Goal: Task Accomplishment & Management: Manage account settings

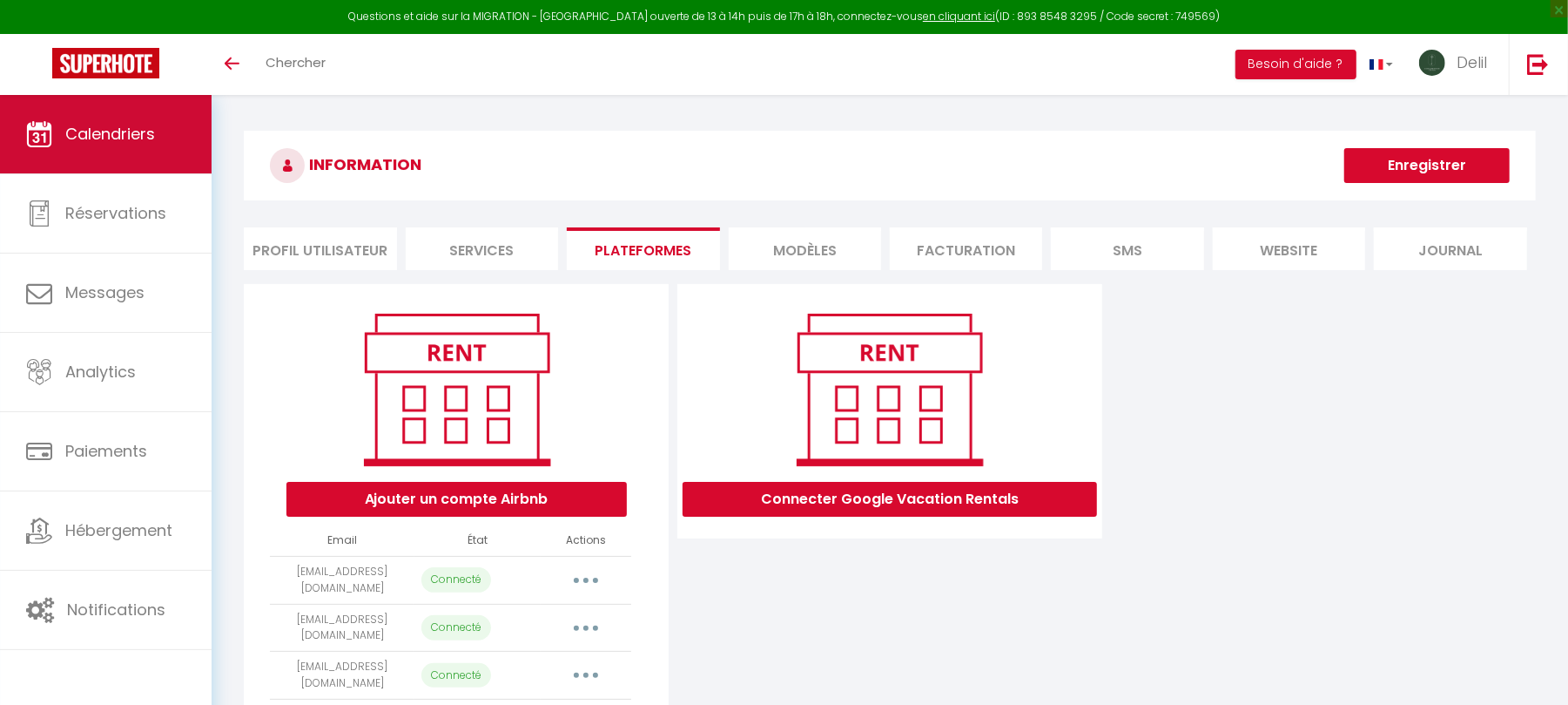
click at [92, 143] on span "Calendriers" at bounding box center [110, 133] width 90 height 21
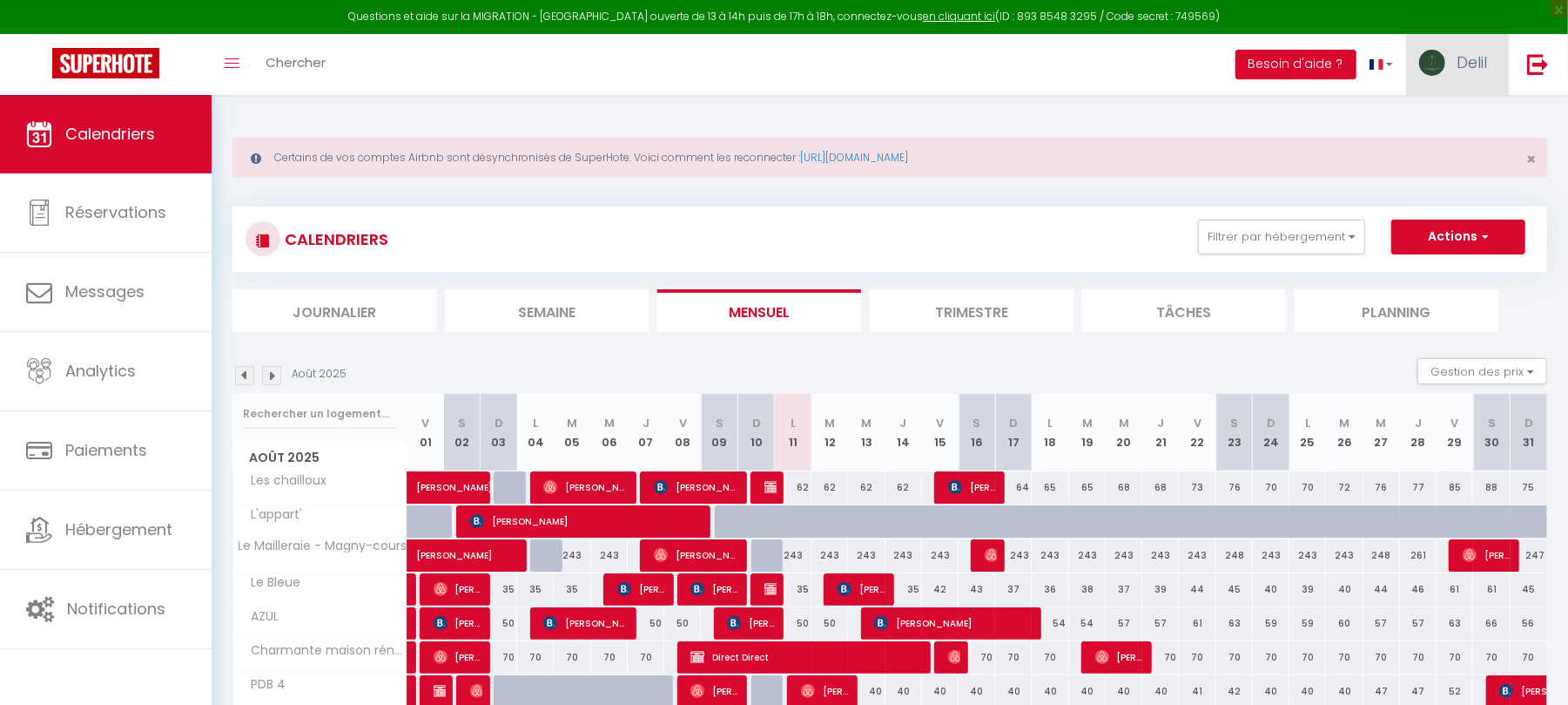
click at [1481, 68] on span "Delil" at bounding box center [1471, 61] width 31 height 21
click at [1439, 144] on link "Équipe" at bounding box center [1439, 152] width 129 height 30
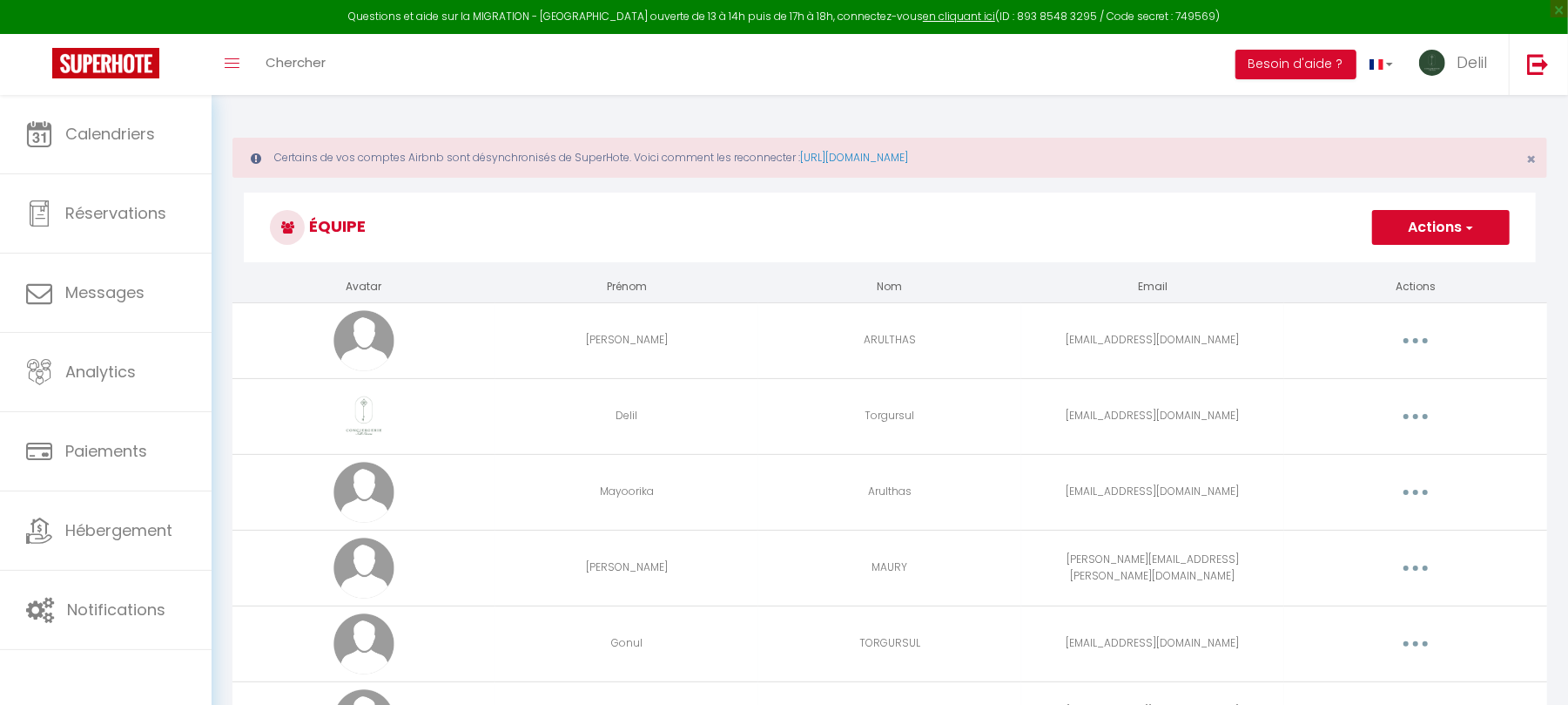
click at [1050, 206] on h3 "Équipe" at bounding box center [890, 227] width 1292 height 70
click at [1408, 415] on button "button" at bounding box center [1416, 416] width 49 height 28
click at [1346, 450] on link "Editer" at bounding box center [1370, 457] width 129 height 30
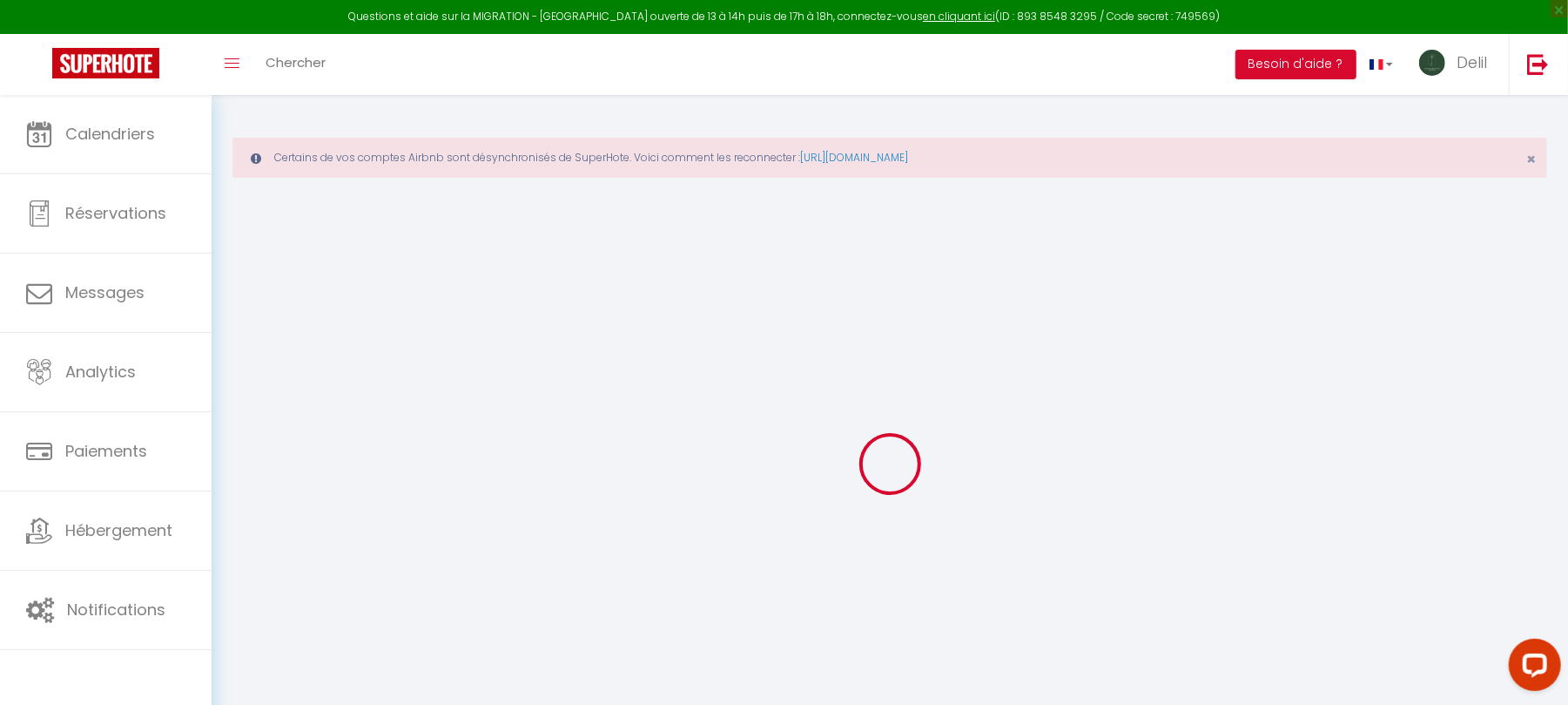
type input "Delil"
type input "Torgursul"
type input "delil.torgursul+team@gmail.com"
type textarea "https://app.superhote.com/#/connect/MsFXaELlOQ"
checkbox input "true"
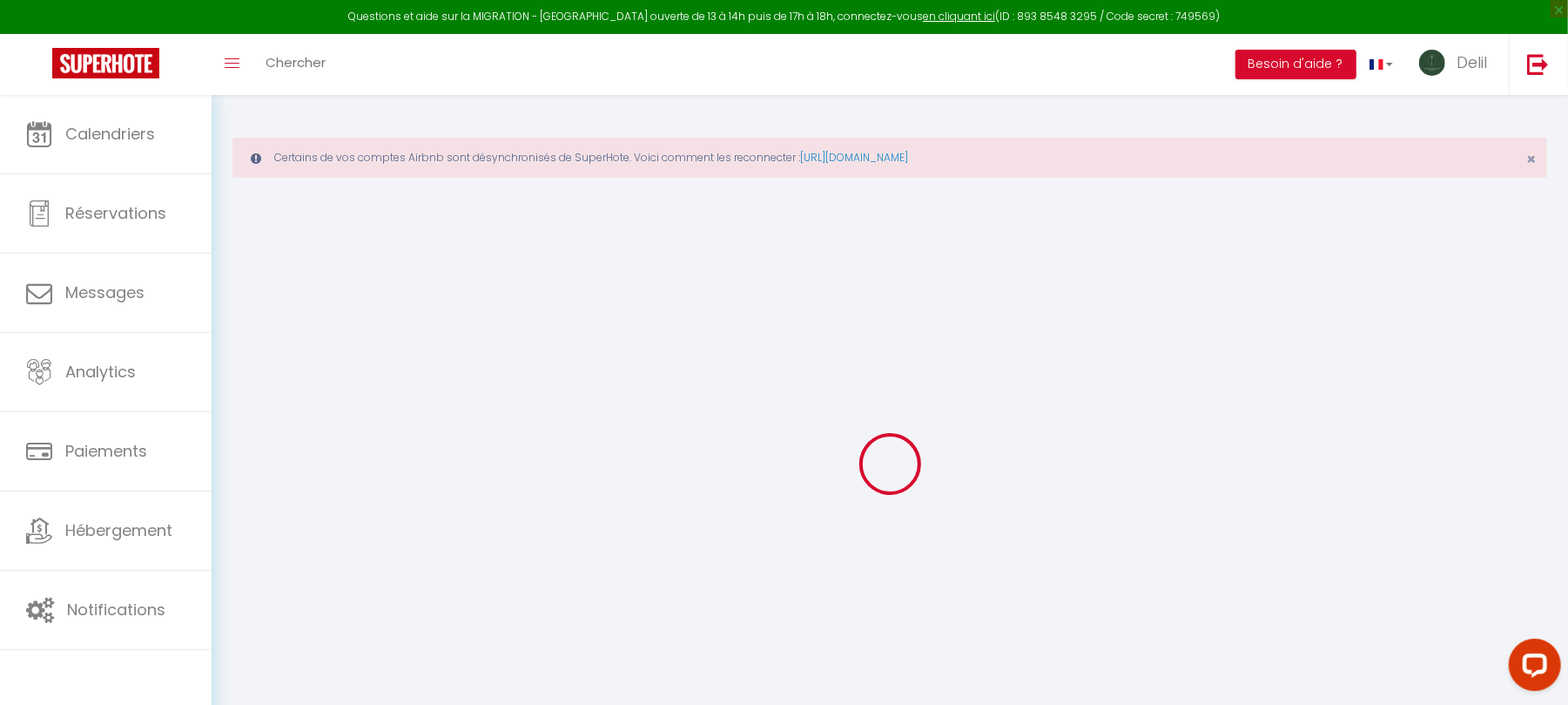
checkbox input "true"
checkbox input "false"
checkbox input "true"
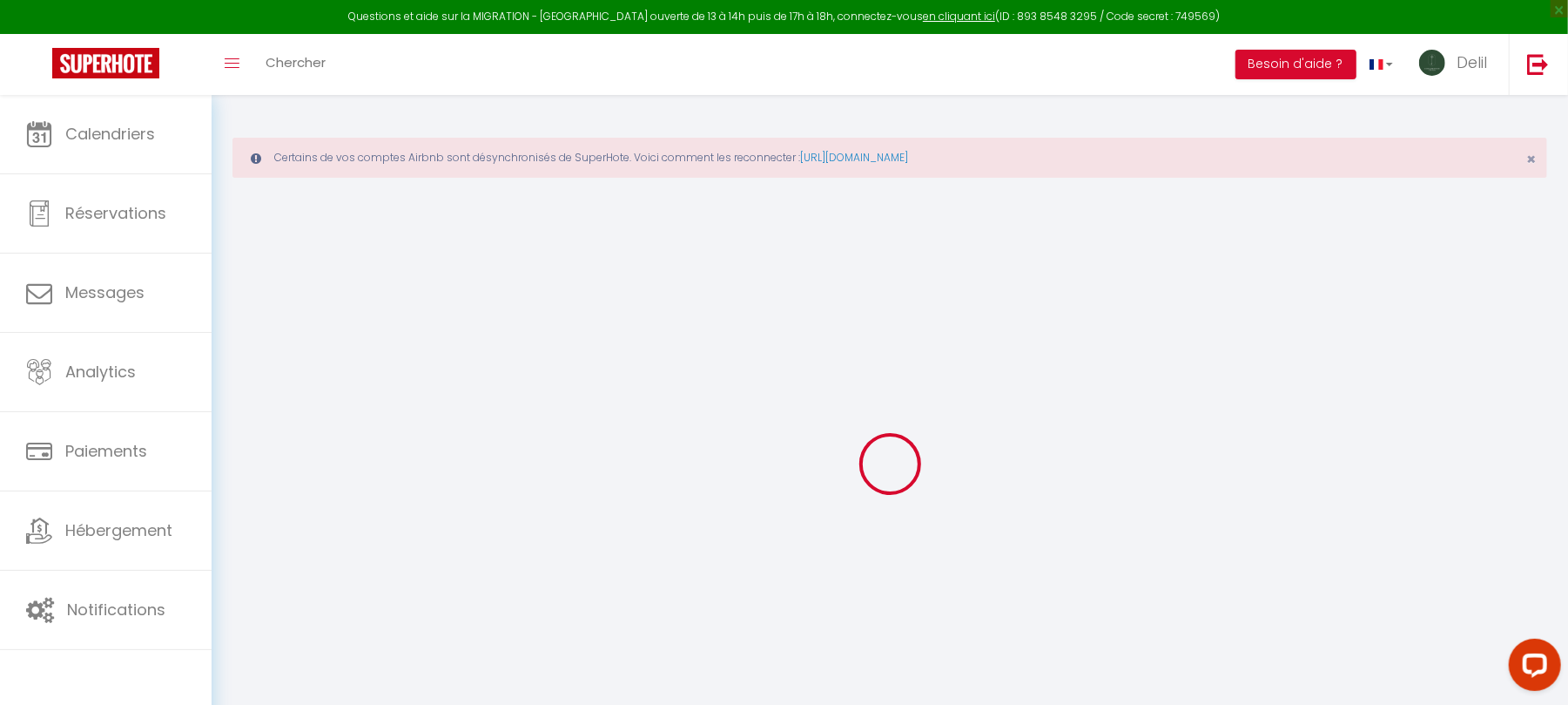
checkbox input "true"
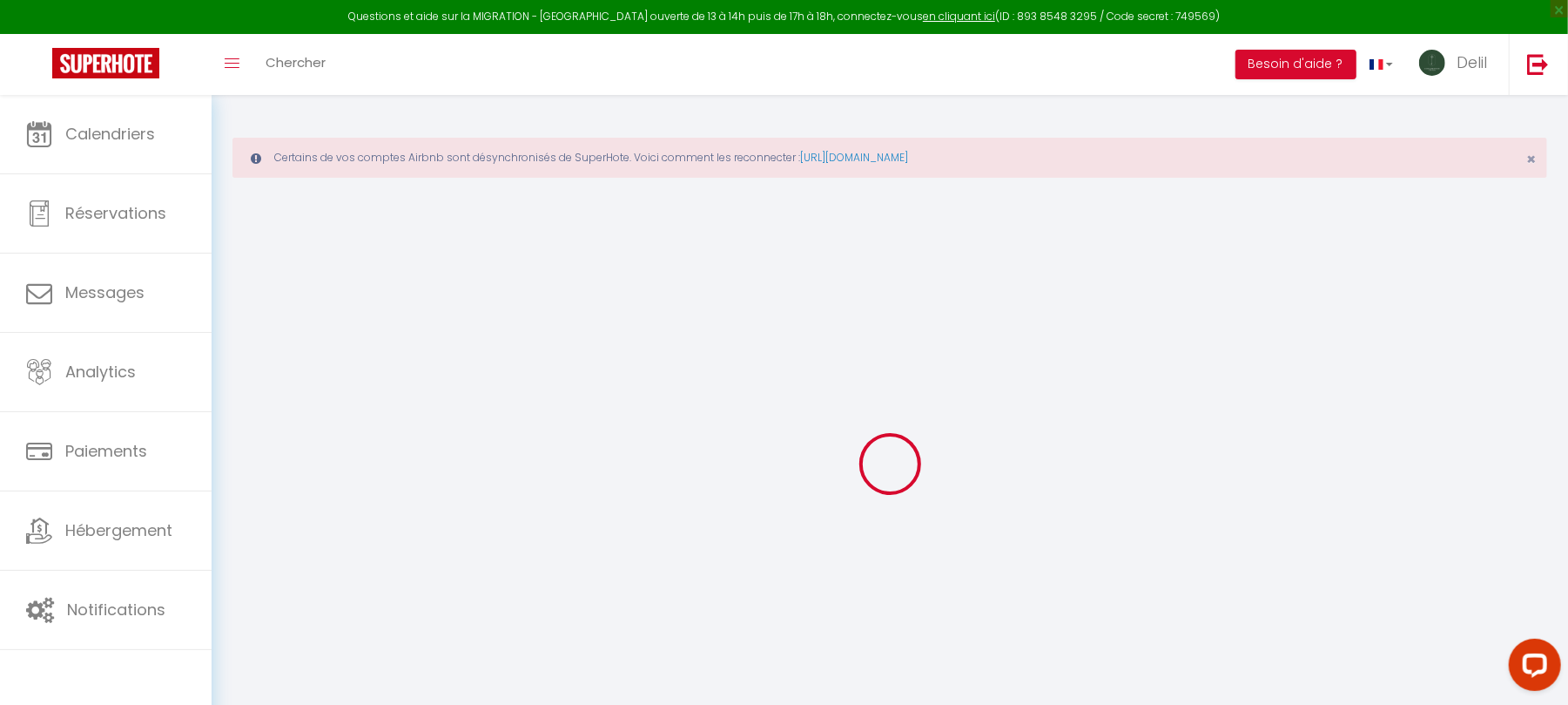
checkbox input "true"
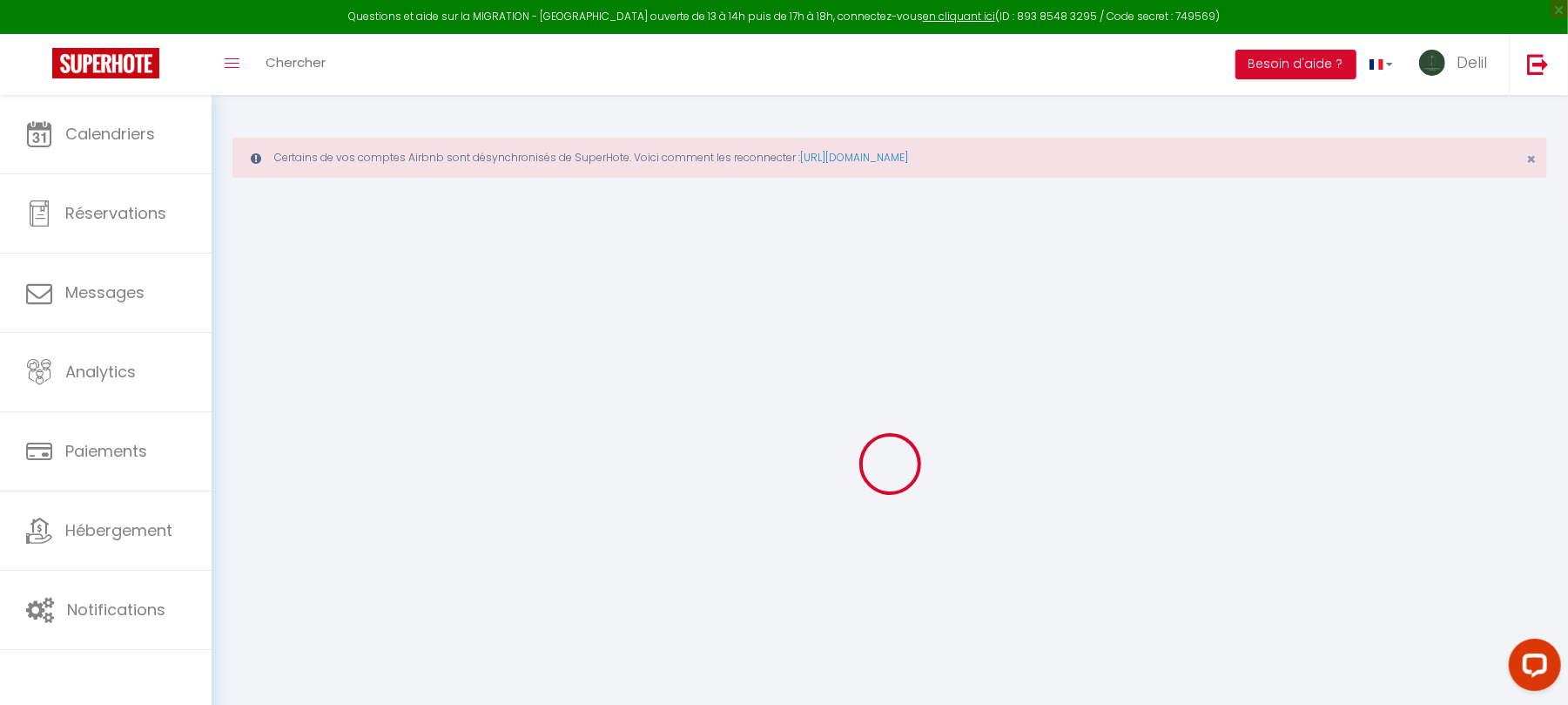
checkbox input "true"
select select
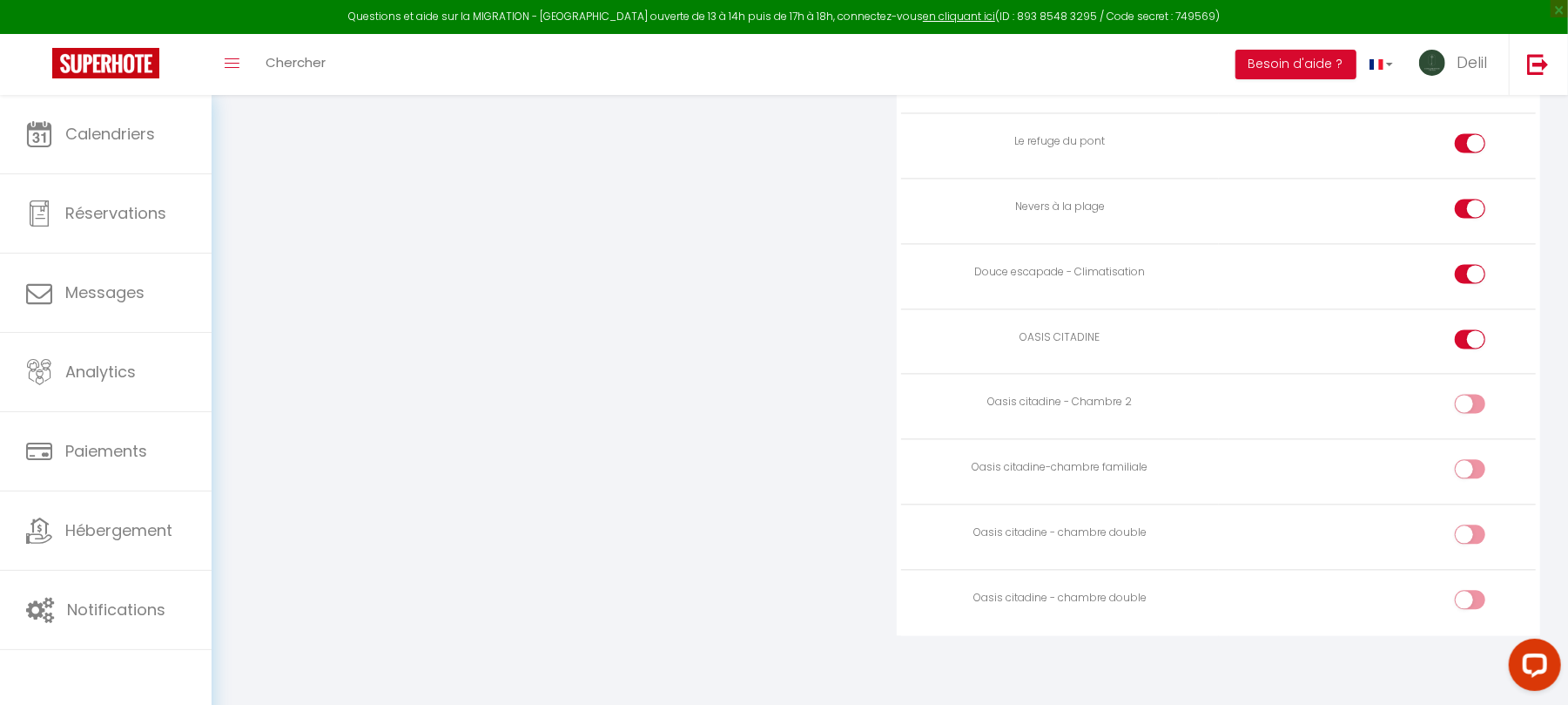
scroll to position [2509, 0]
click at [1473, 409] on input "checkbox" at bounding box center [1484, 407] width 31 height 26
checkbox input "true"
click at [1473, 476] on input "checkbox" at bounding box center [1484, 472] width 31 height 26
checkbox input "true"
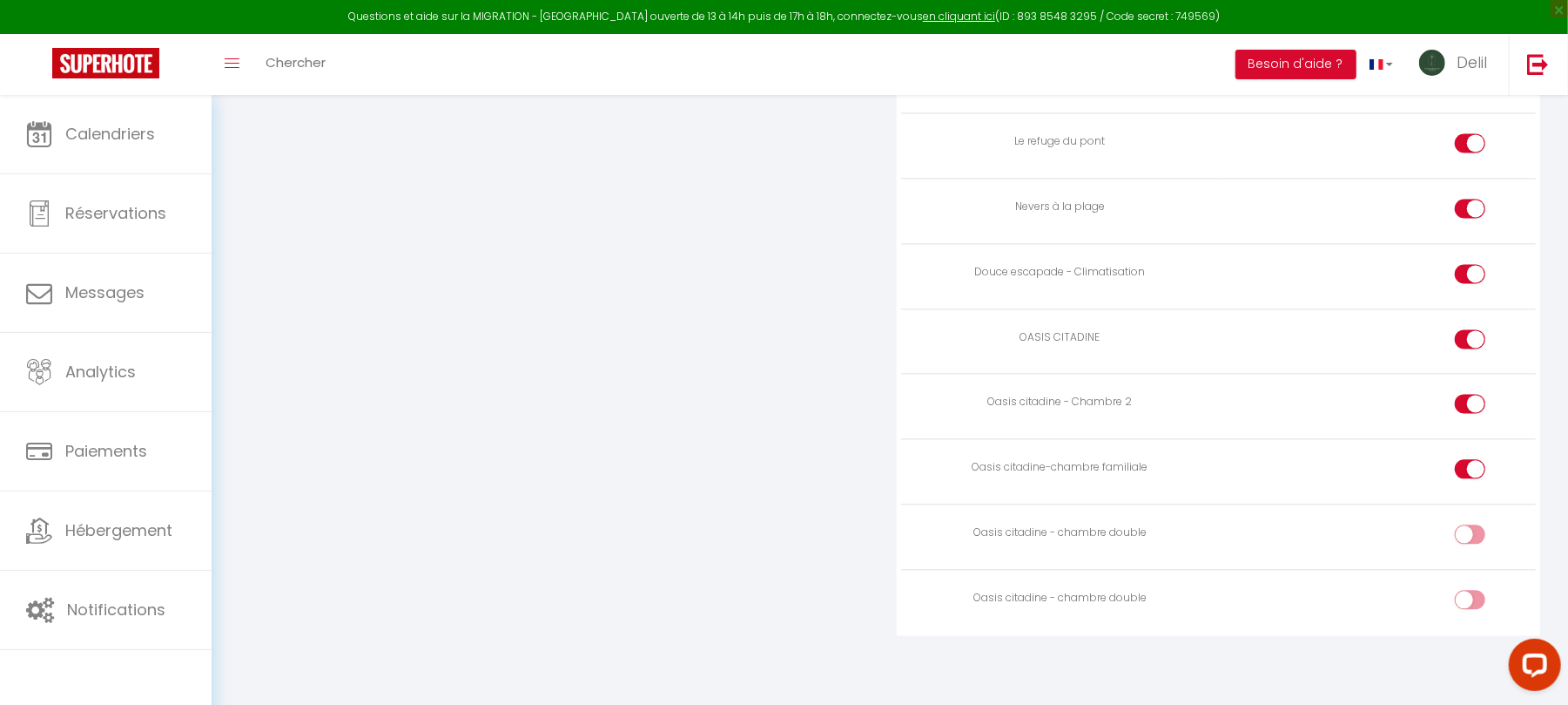
click at [1473, 529] on input "checkbox" at bounding box center [1484, 538] width 31 height 26
checkbox input "true"
click at [1467, 600] on div at bounding box center [1470, 599] width 31 height 20
click at [1470, 600] on input "checkbox" at bounding box center [1484, 603] width 31 height 26
checkbox input "true"
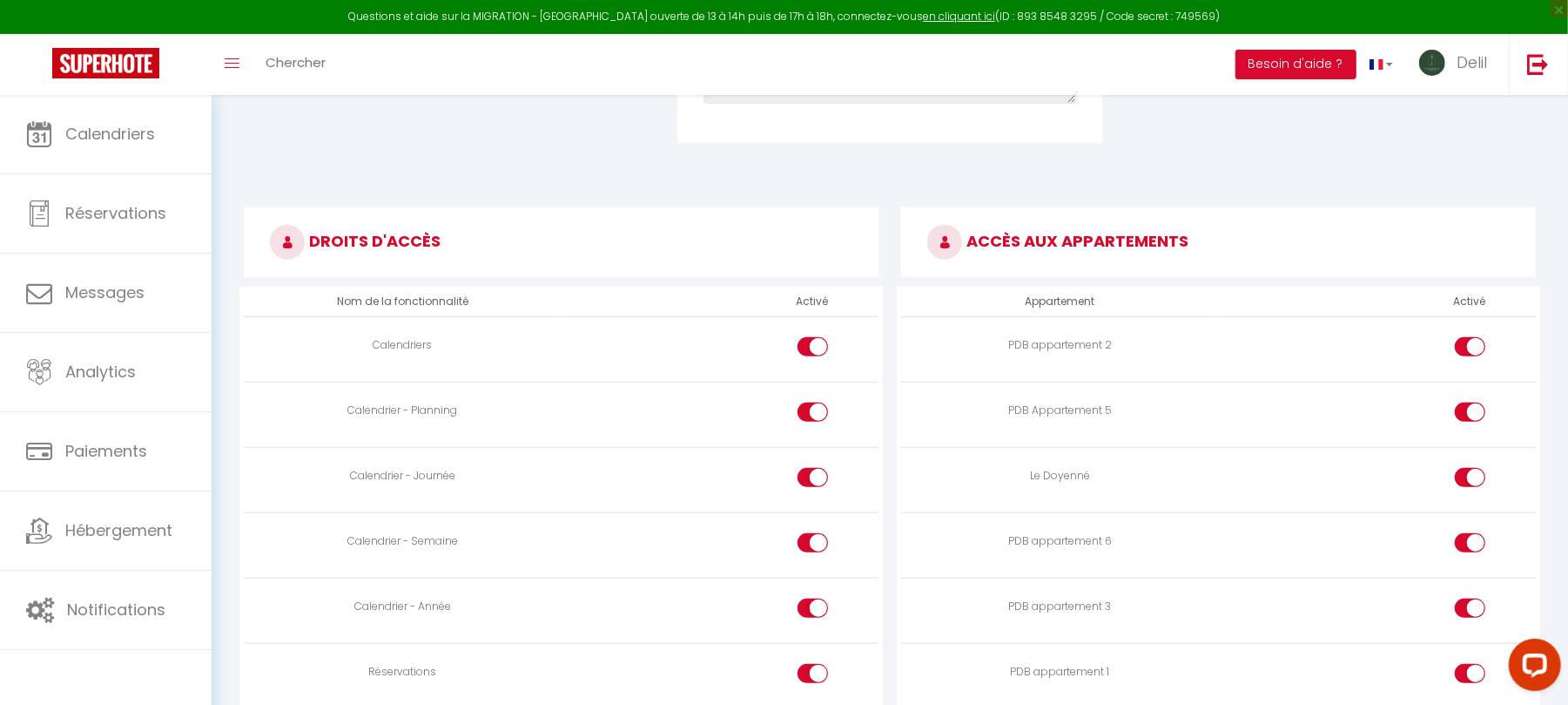
scroll to position [0, 0]
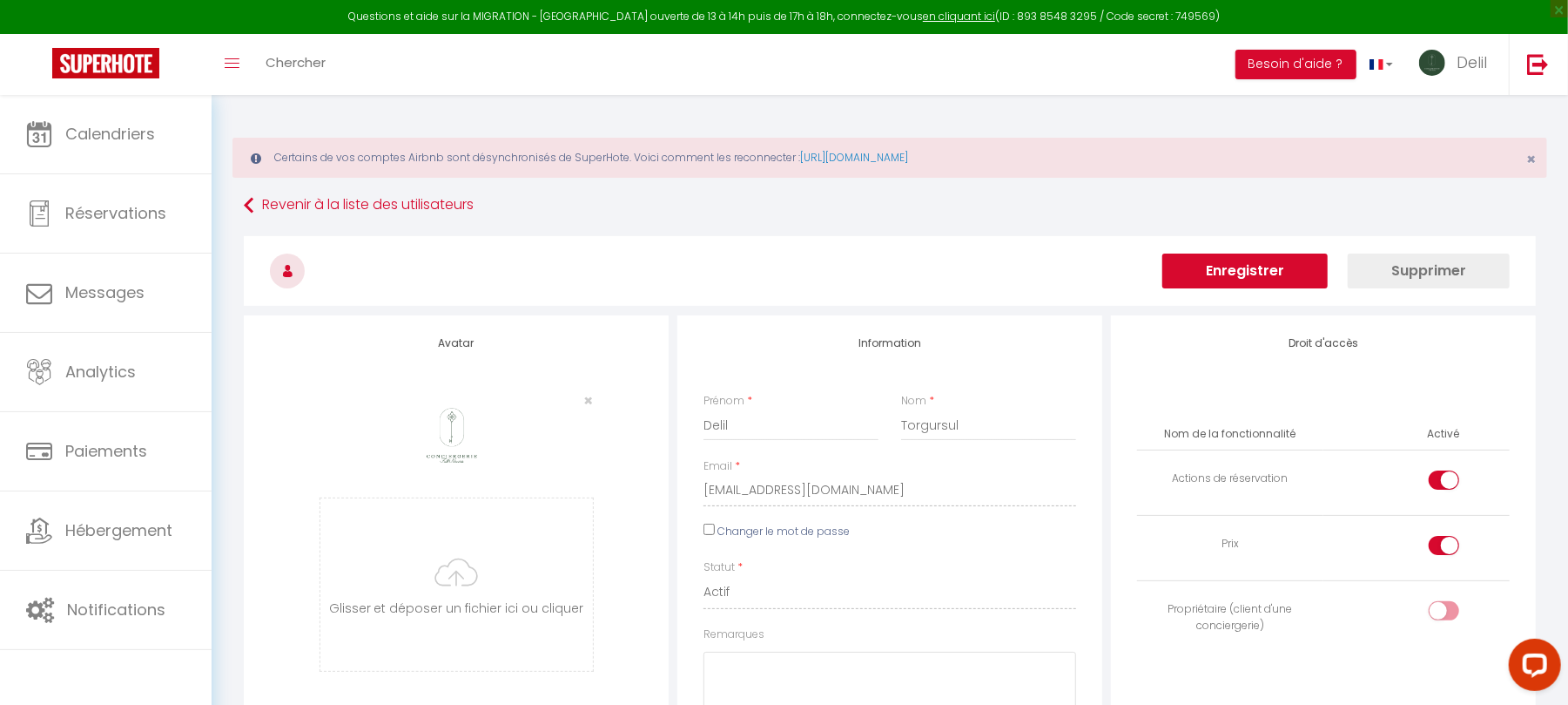
click at [1244, 270] on button "Enregistrer" at bounding box center [1245, 271] width 165 height 35
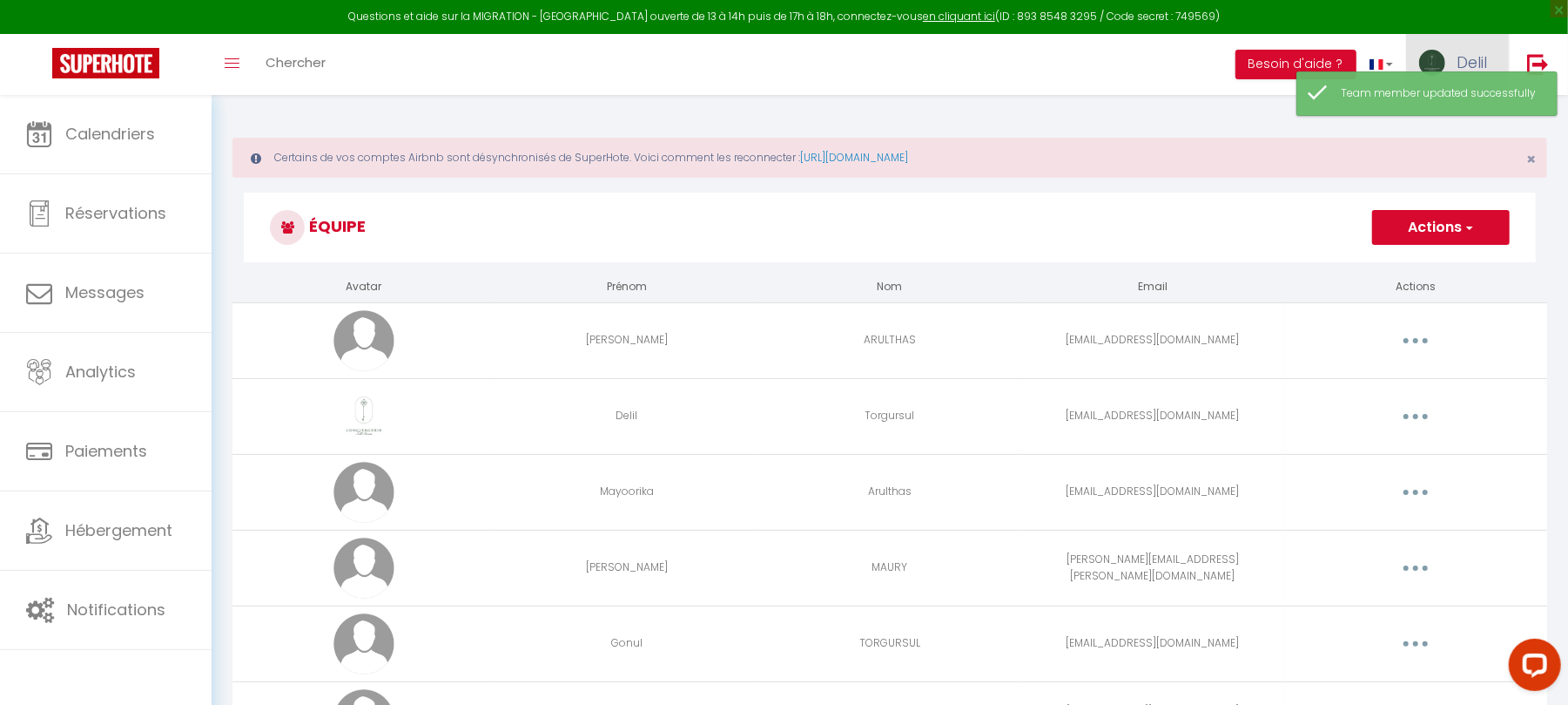
click at [1460, 51] on span "Delil" at bounding box center [1471, 61] width 31 height 21
click at [1443, 119] on link "Paramètres" at bounding box center [1439, 121] width 129 height 30
select select "fr"
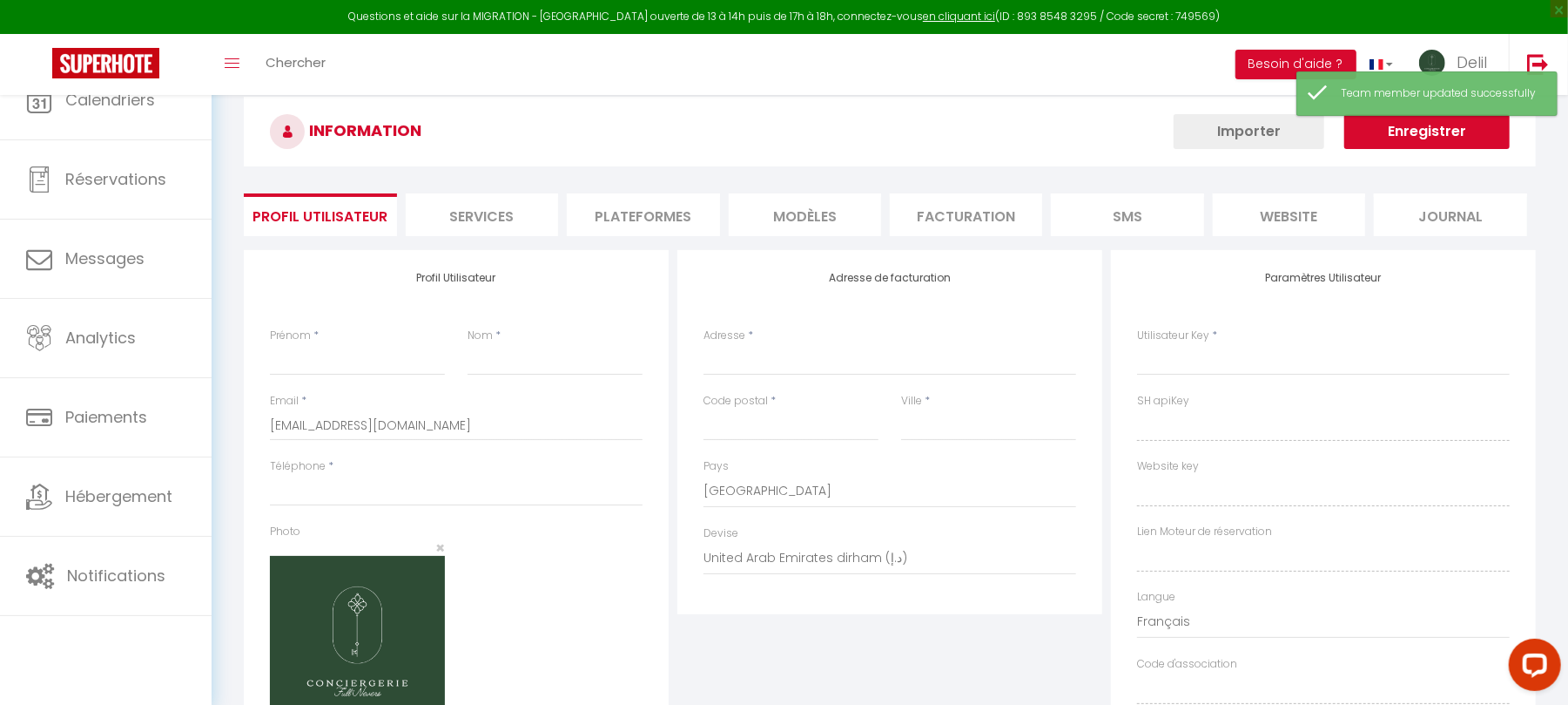
type input "Delil"
type input "Torgursul"
type input "0661753738"
type input "[STREET_ADDRESS]"
type input "58000"
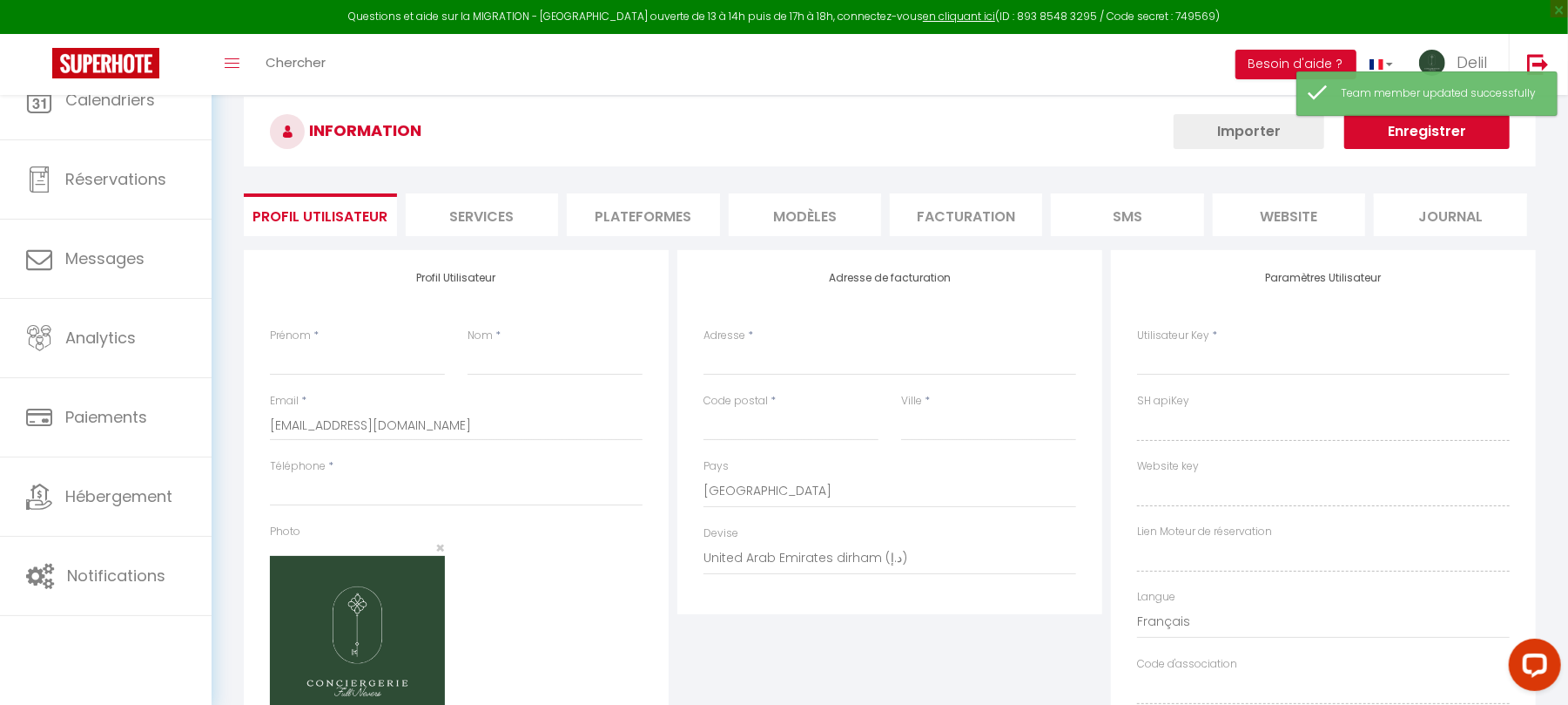
type input "NEVERS"
select select "28"
type input "2sNicP0TjkrYtY5NbZ01K6M4n"
type input "5WubL6qaur36Xr4JaYFQNiW9e"
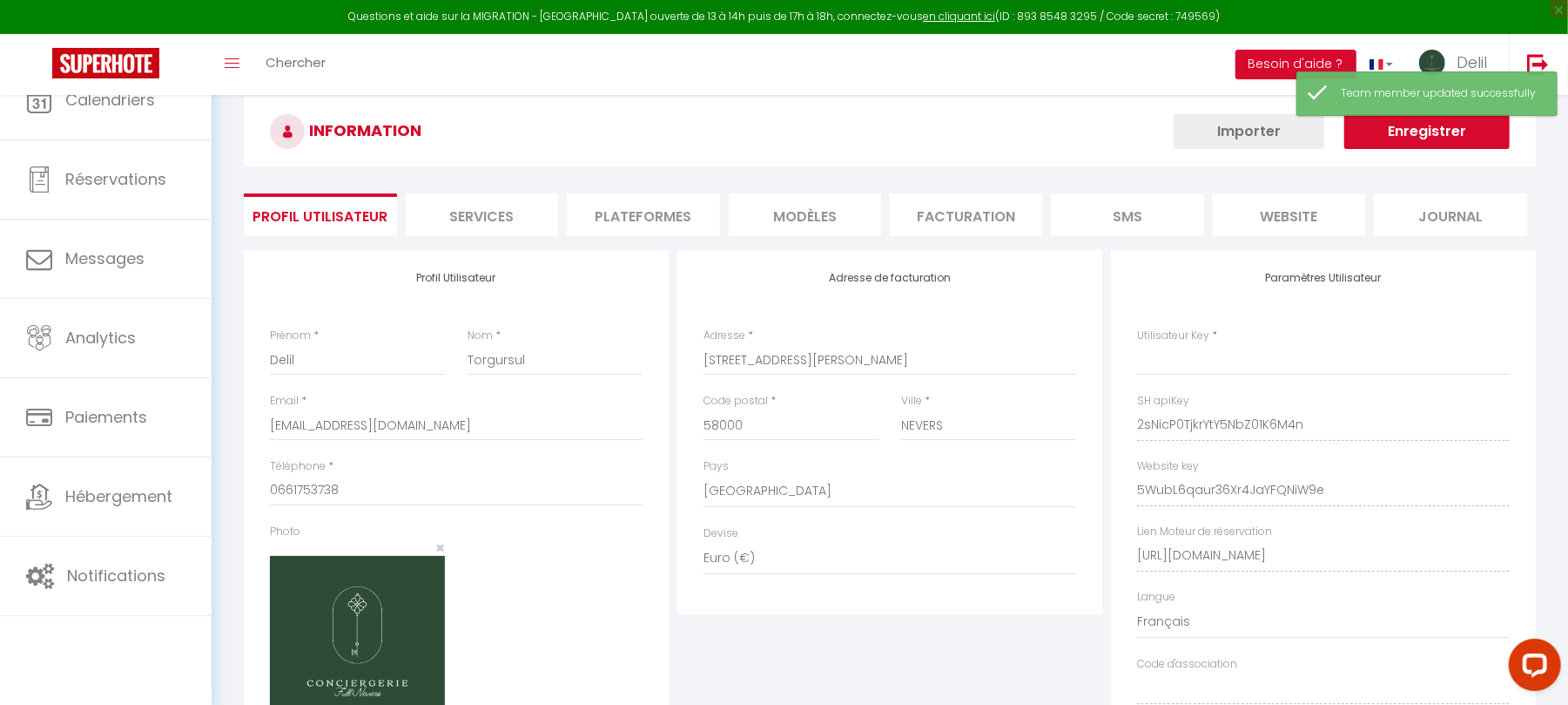
type input "2sNicP0TjkrYtY5NbZ01K6M4n"
type input "5WubL6qaur36Xr4JaYFQNiW9e"
type input "[URL][DOMAIN_NAME]"
select select "fr"
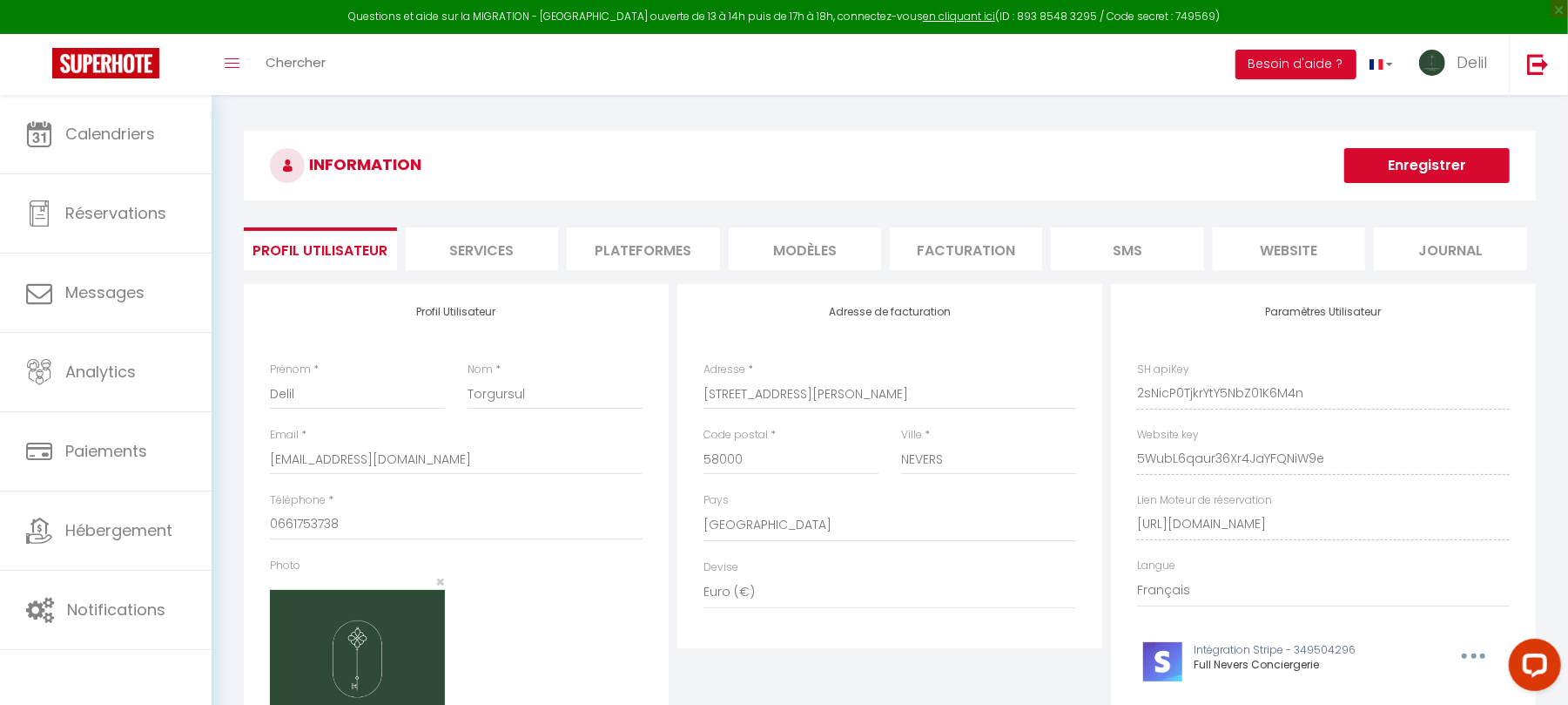
click at [655, 241] on li "Plateformes" at bounding box center [643, 249] width 152 height 43
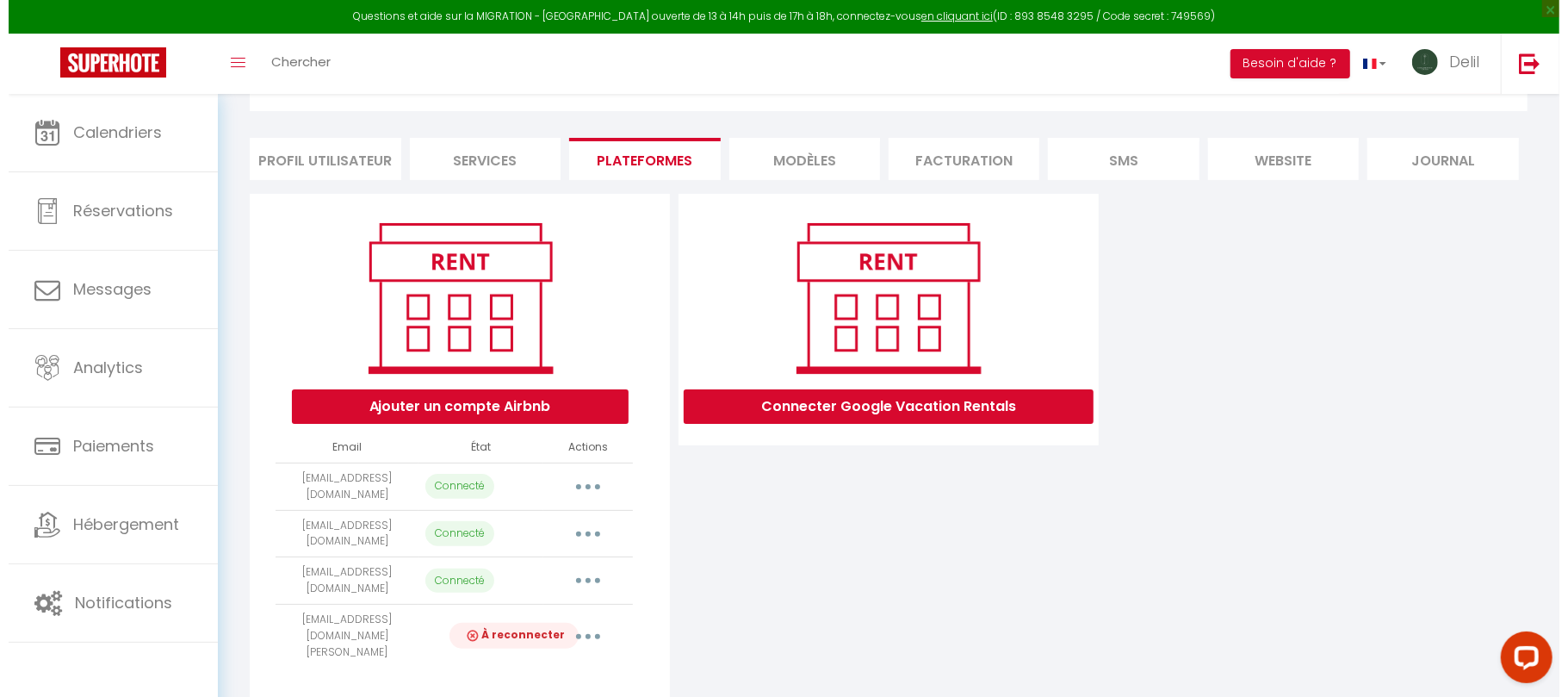
scroll to position [120, 0]
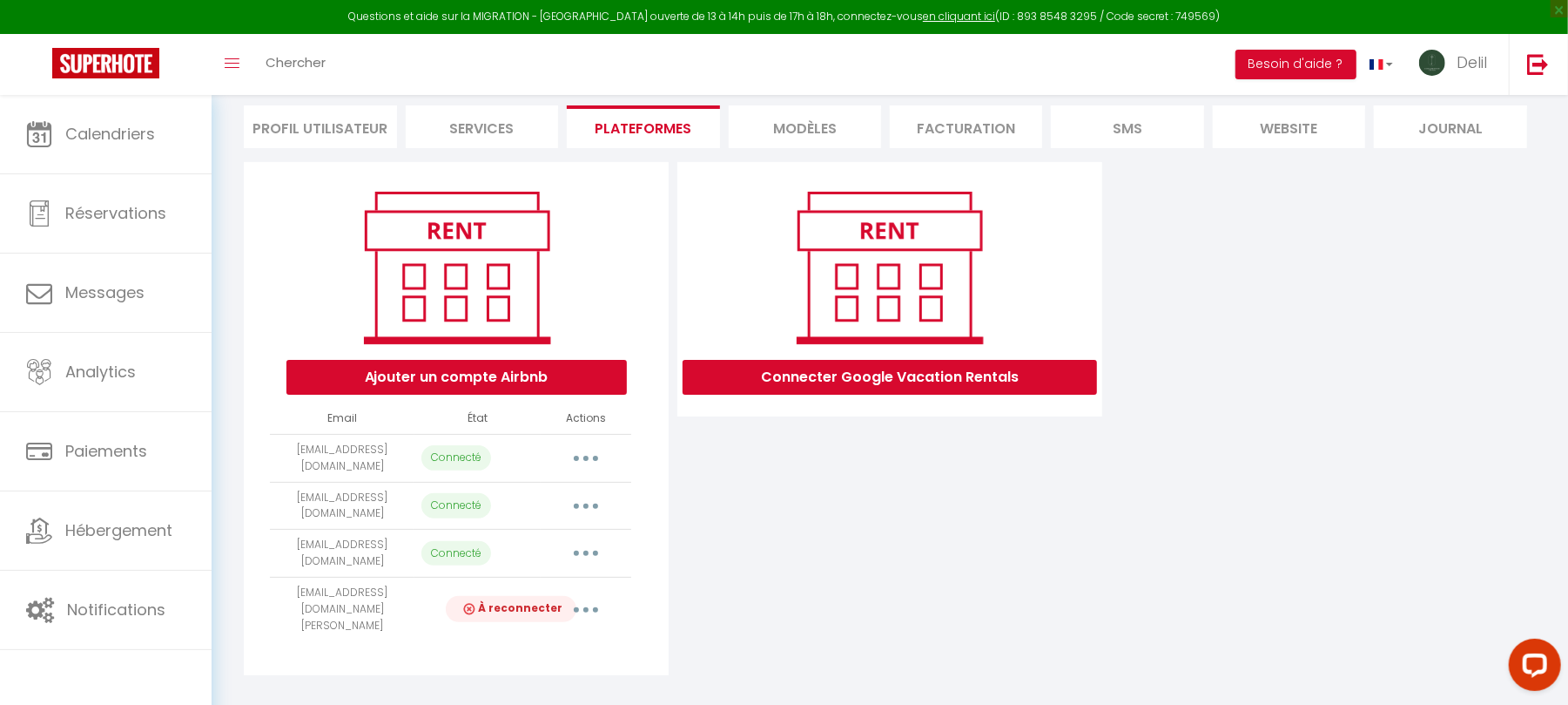
click at [590, 456] on button "button" at bounding box center [586, 458] width 49 height 28
click at [538, 529] on link "Importer les appartements" at bounding box center [509, 529] width 192 height 30
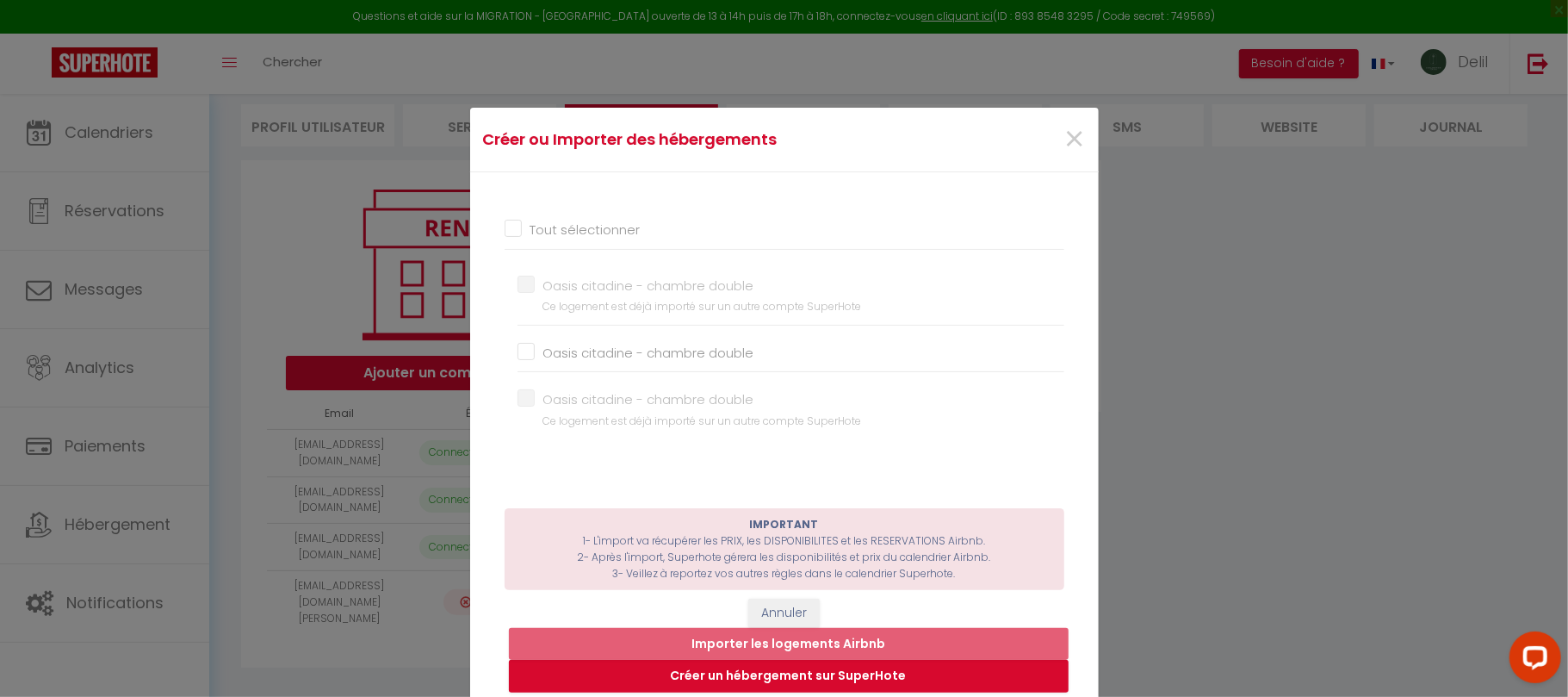
click at [518, 352] on input "Oasis citadine - chambre double" at bounding box center [791, 353] width 547 height 17
checkbox input "true"
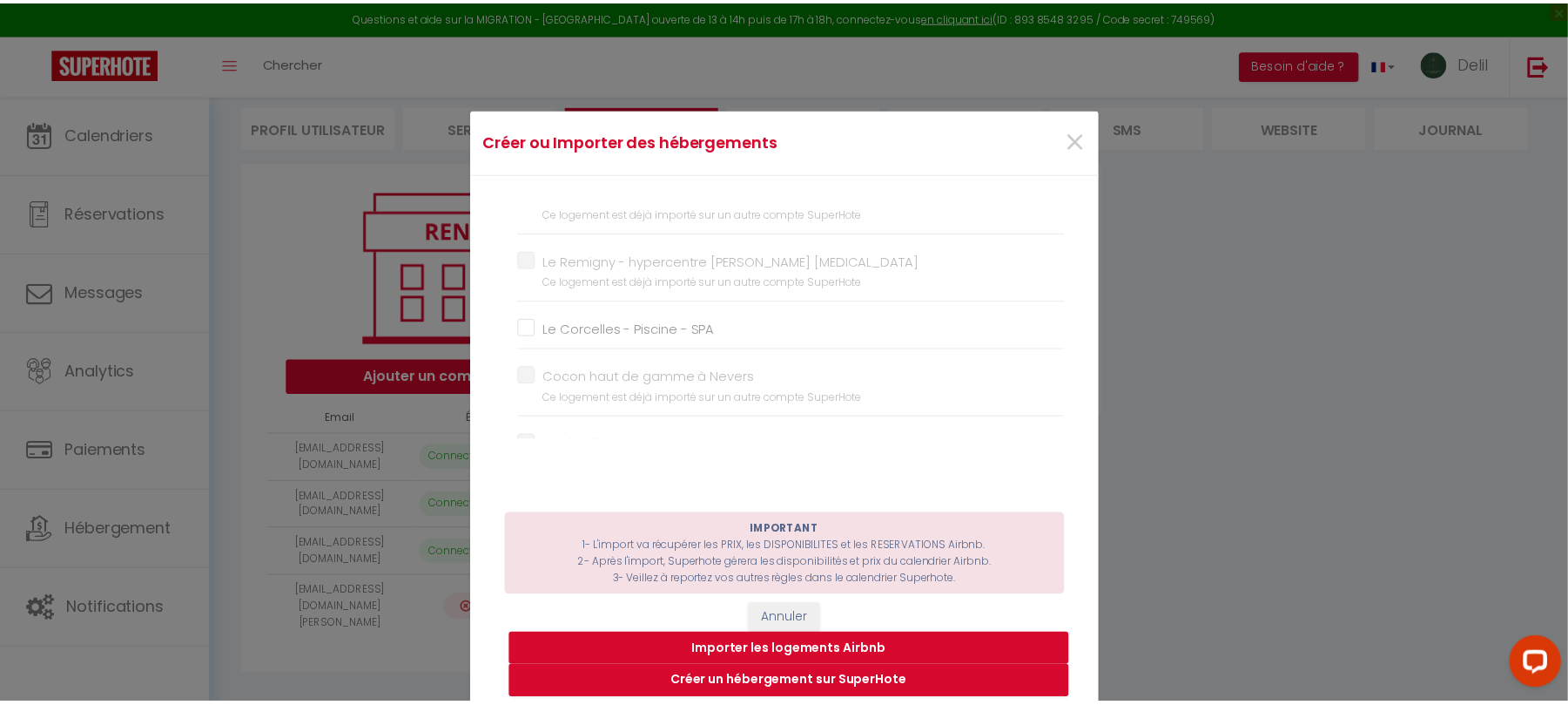
scroll to position [0, 0]
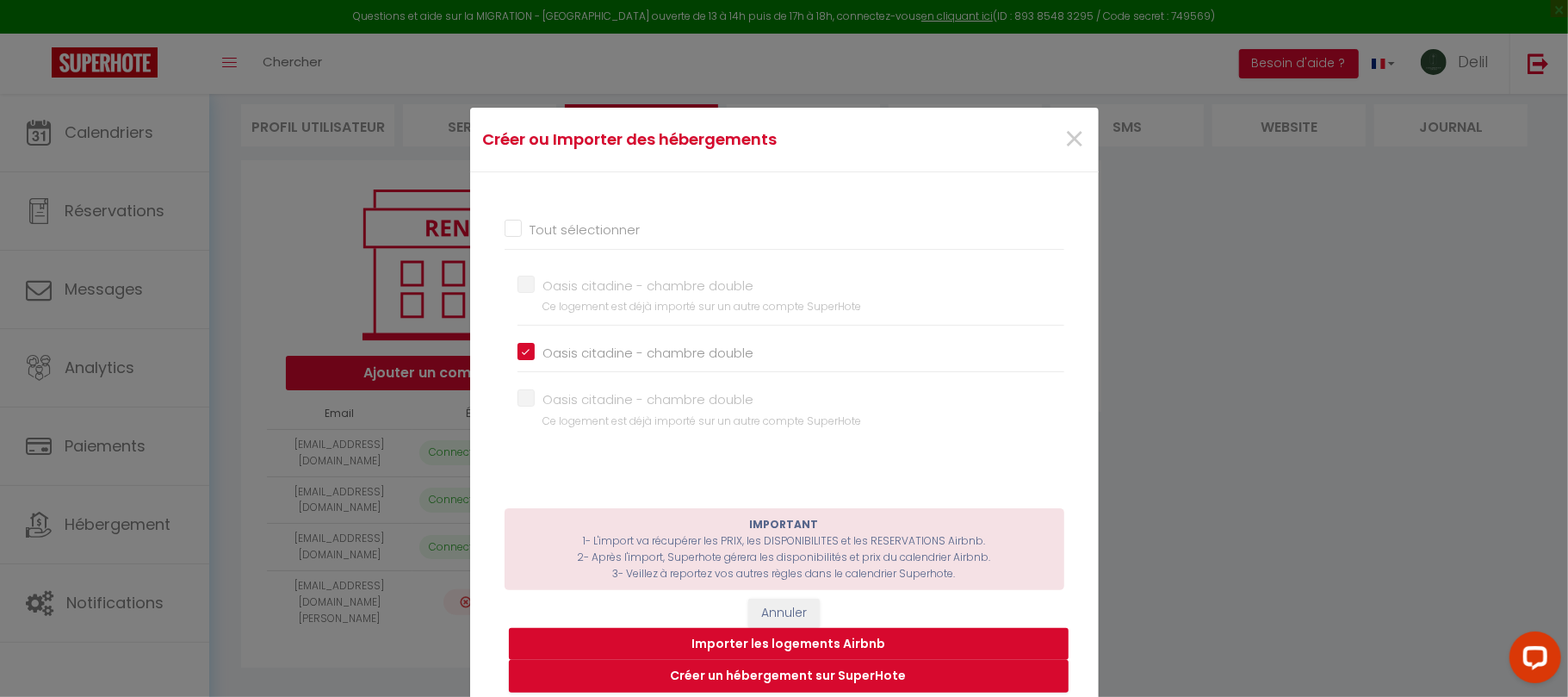
click at [767, 635] on button "Importer les logements Airbnb" at bounding box center [789, 645] width 560 height 33
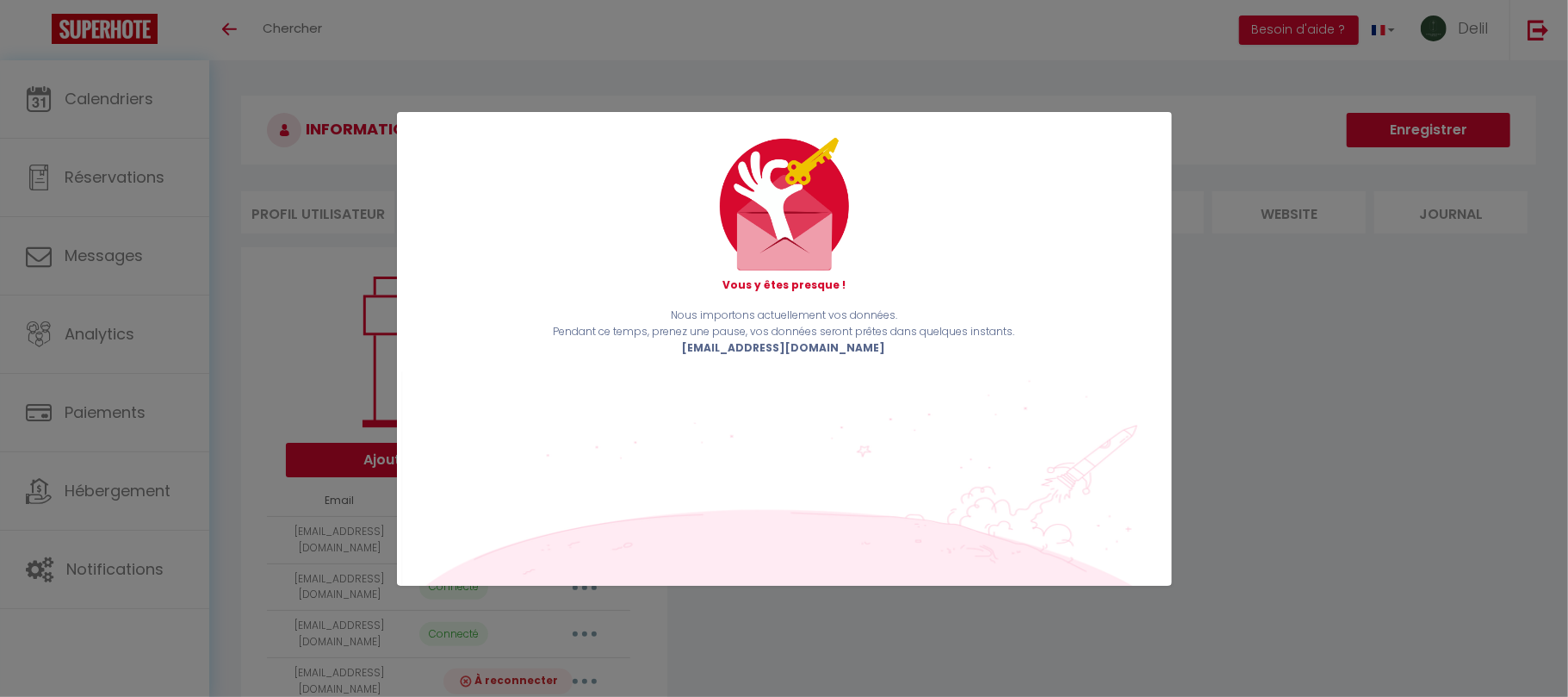
click at [229, 35] on div "Vous y êtes presque ! Nous importons actuellement vos données. Pendant ce temps…" at bounding box center [784, 348] width 1568 height 697
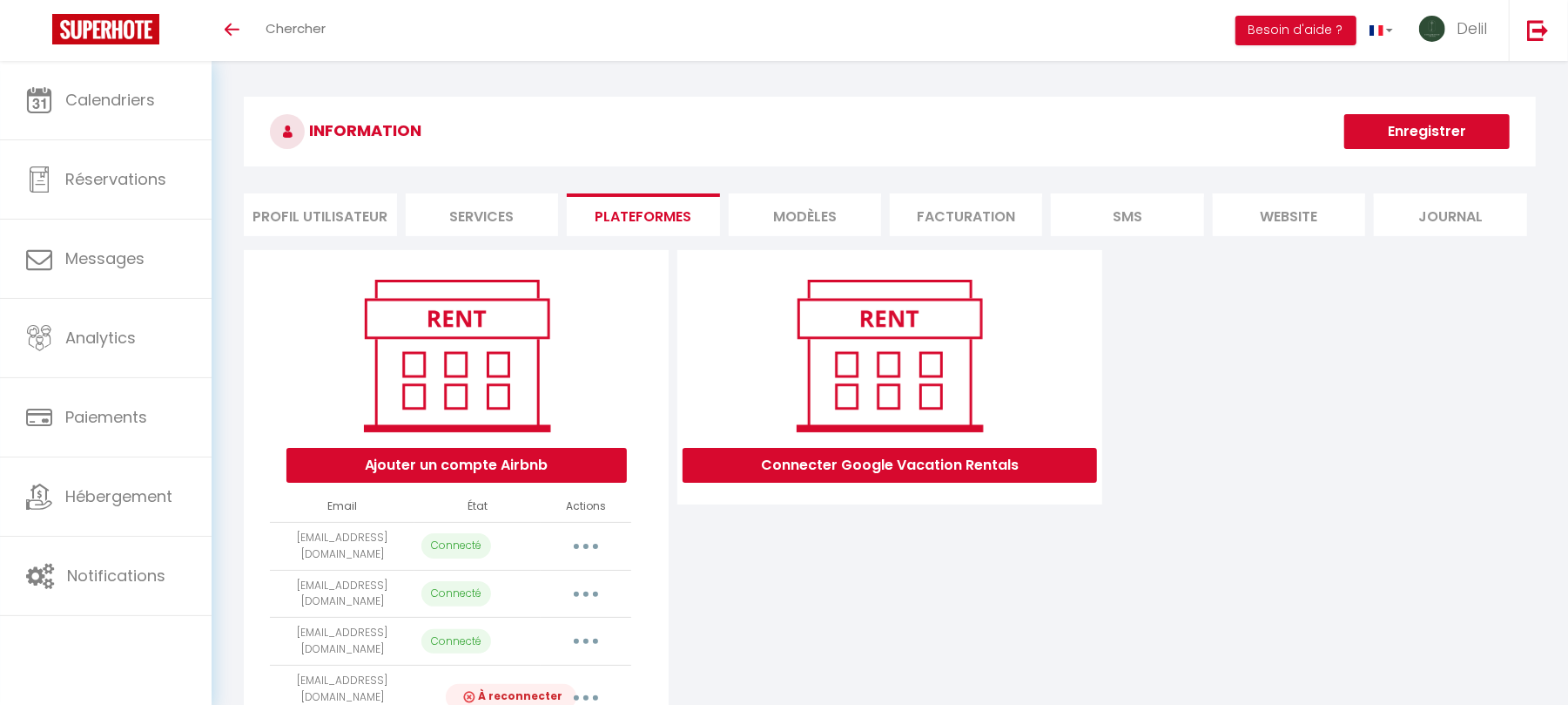
scroll to position [122, 0]
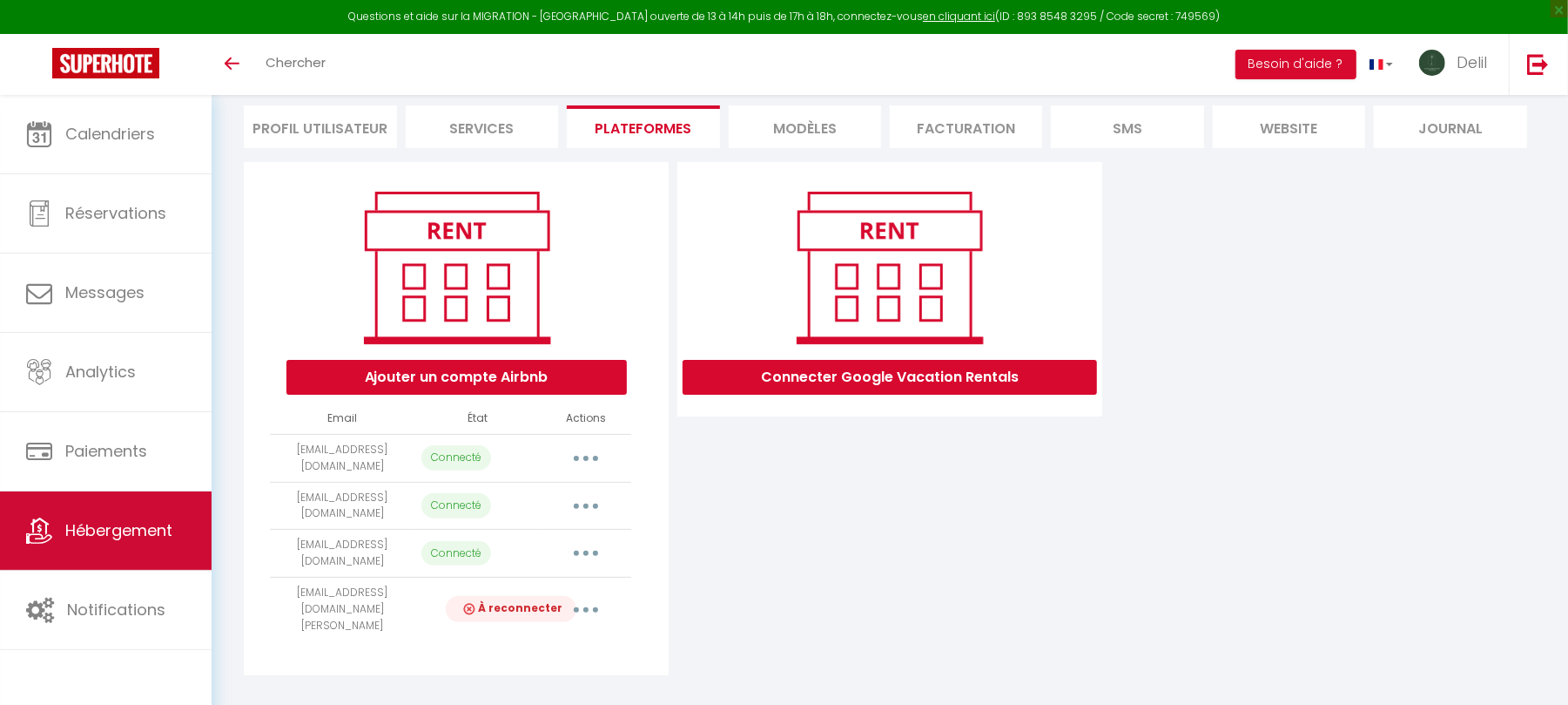
click at [123, 516] on link "Hébergement" at bounding box center [106, 530] width 212 height 78
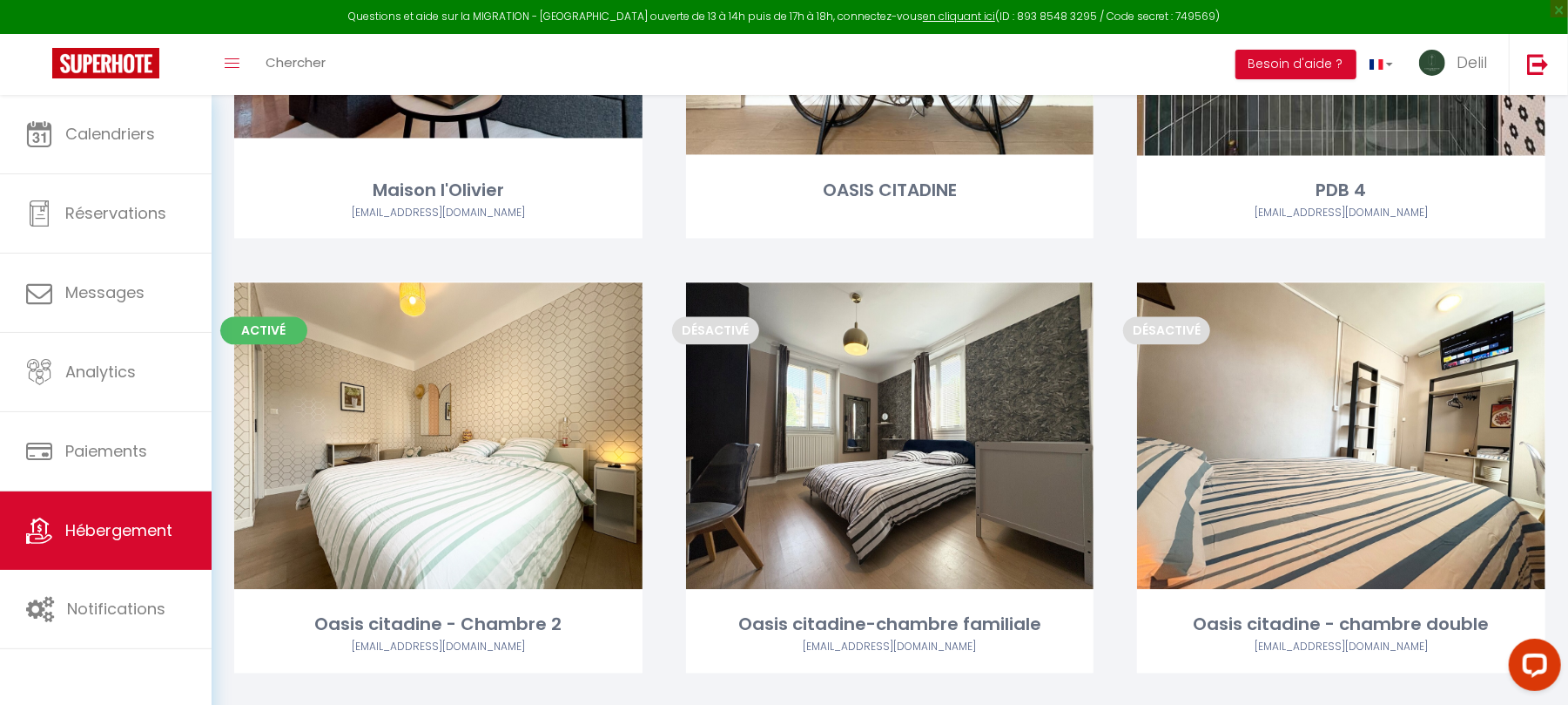
scroll to position [2640, 0]
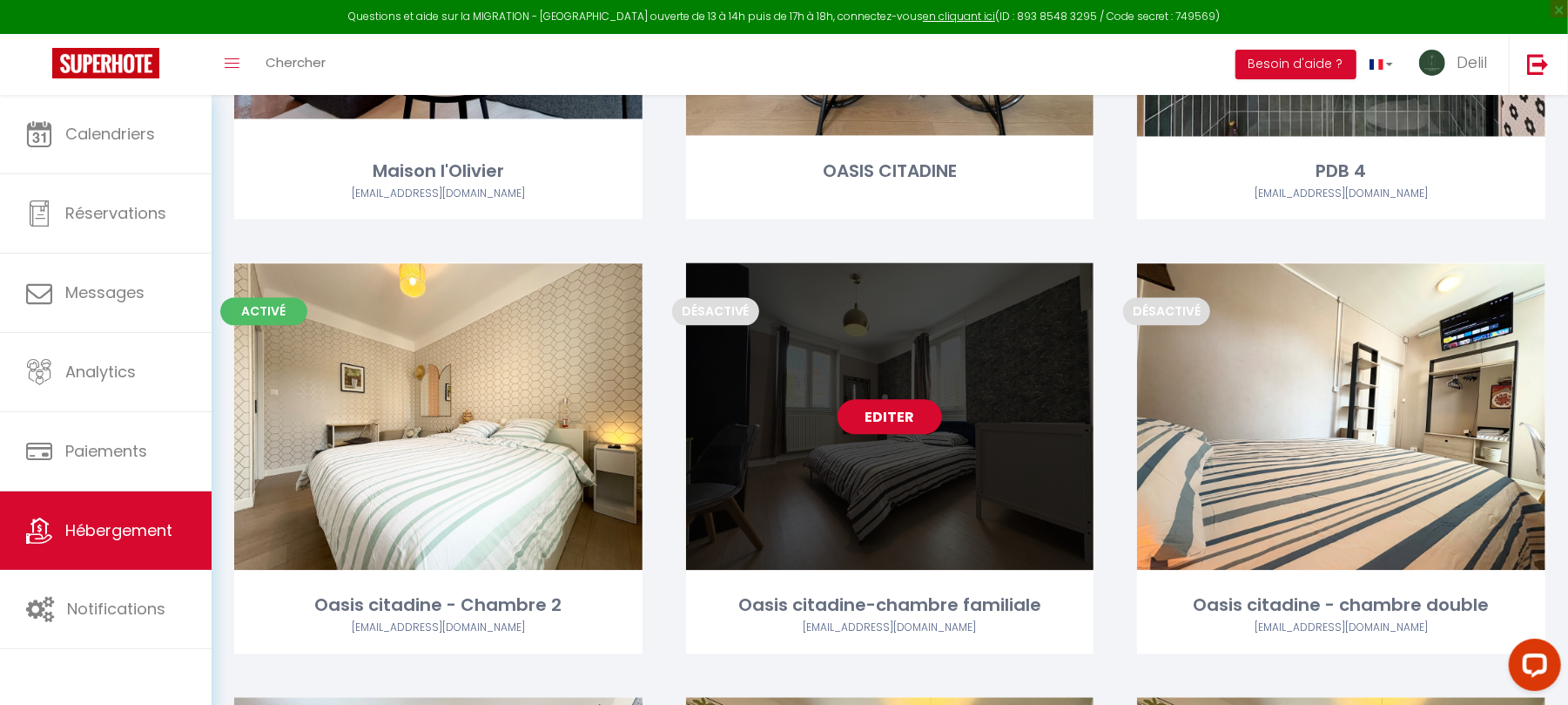
click at [892, 424] on link "Editer" at bounding box center [889, 417] width 105 height 35
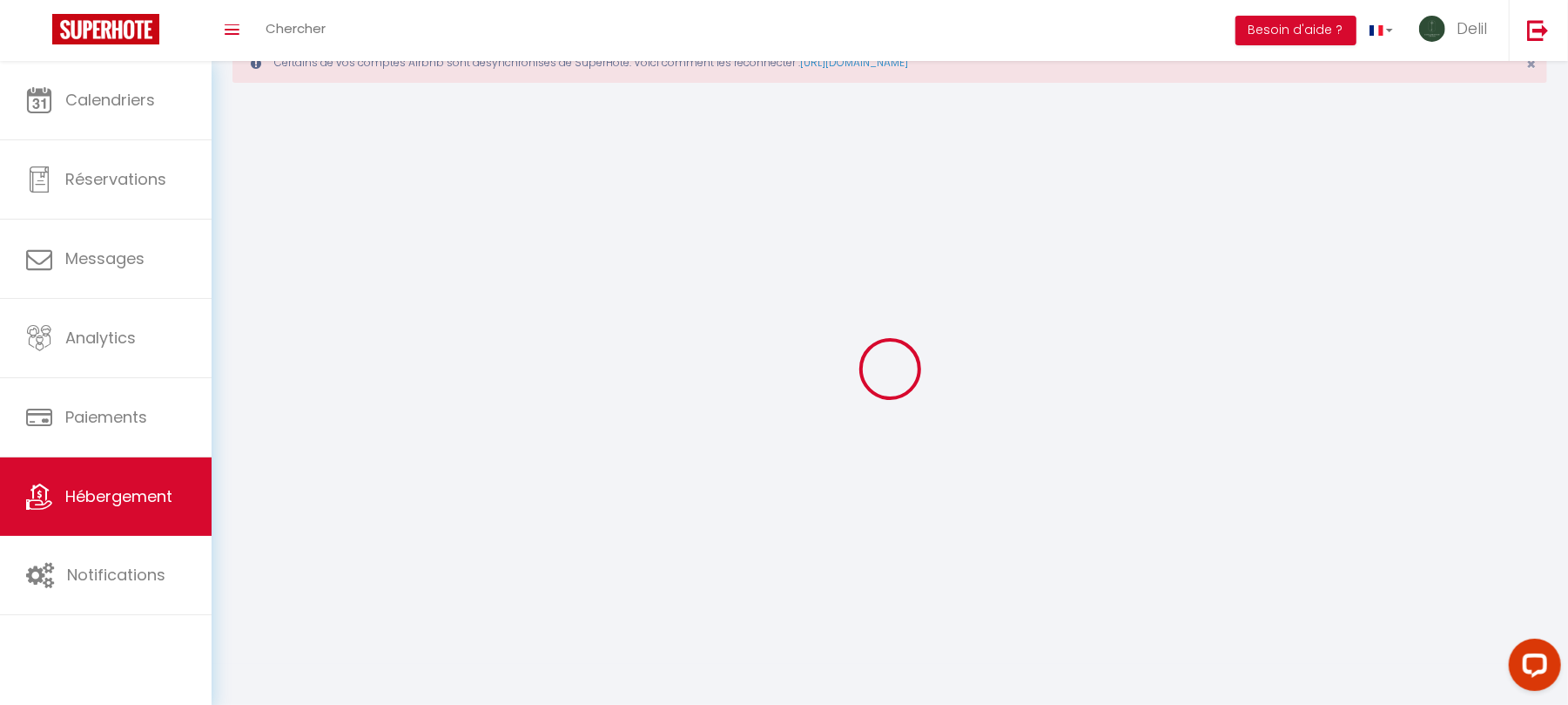
select select
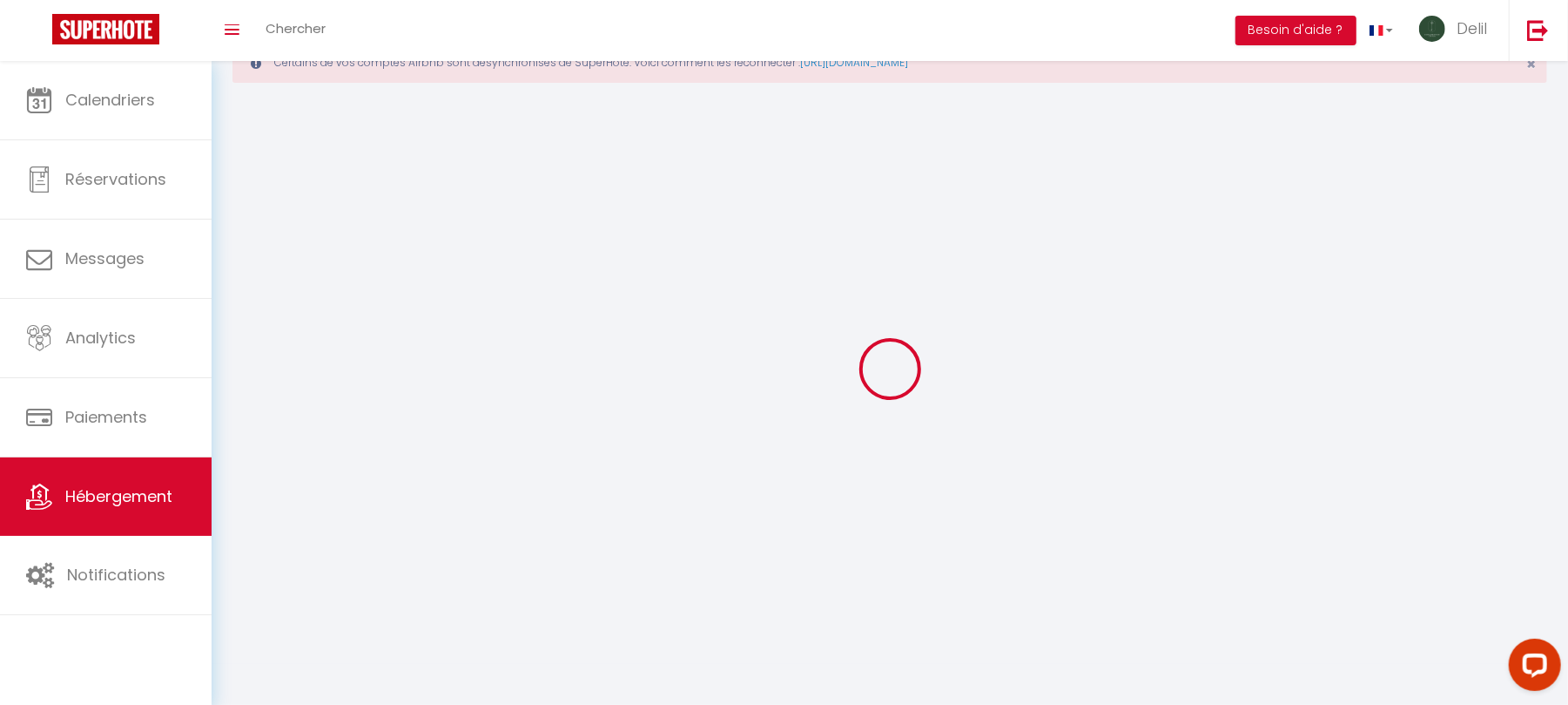
select select
checkbox input "false"
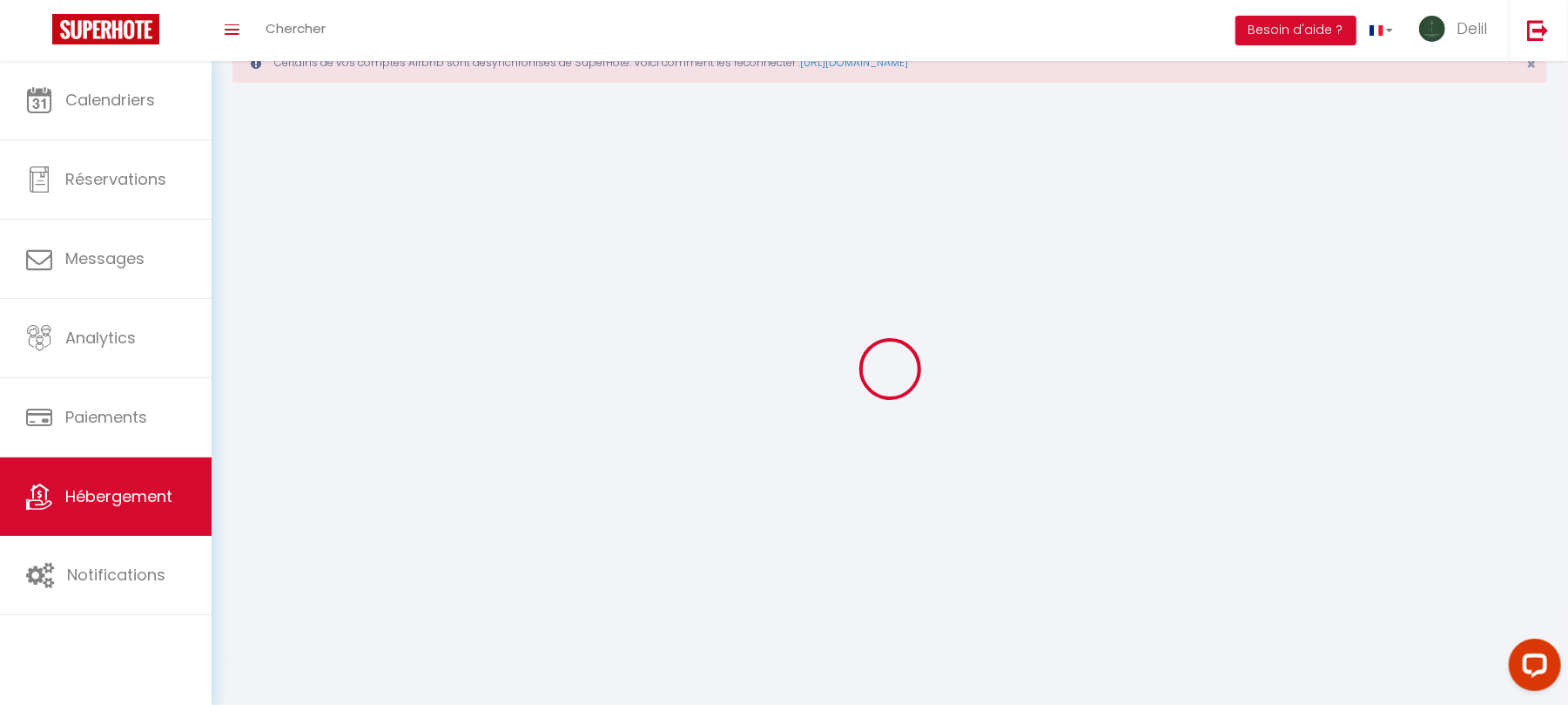
select select
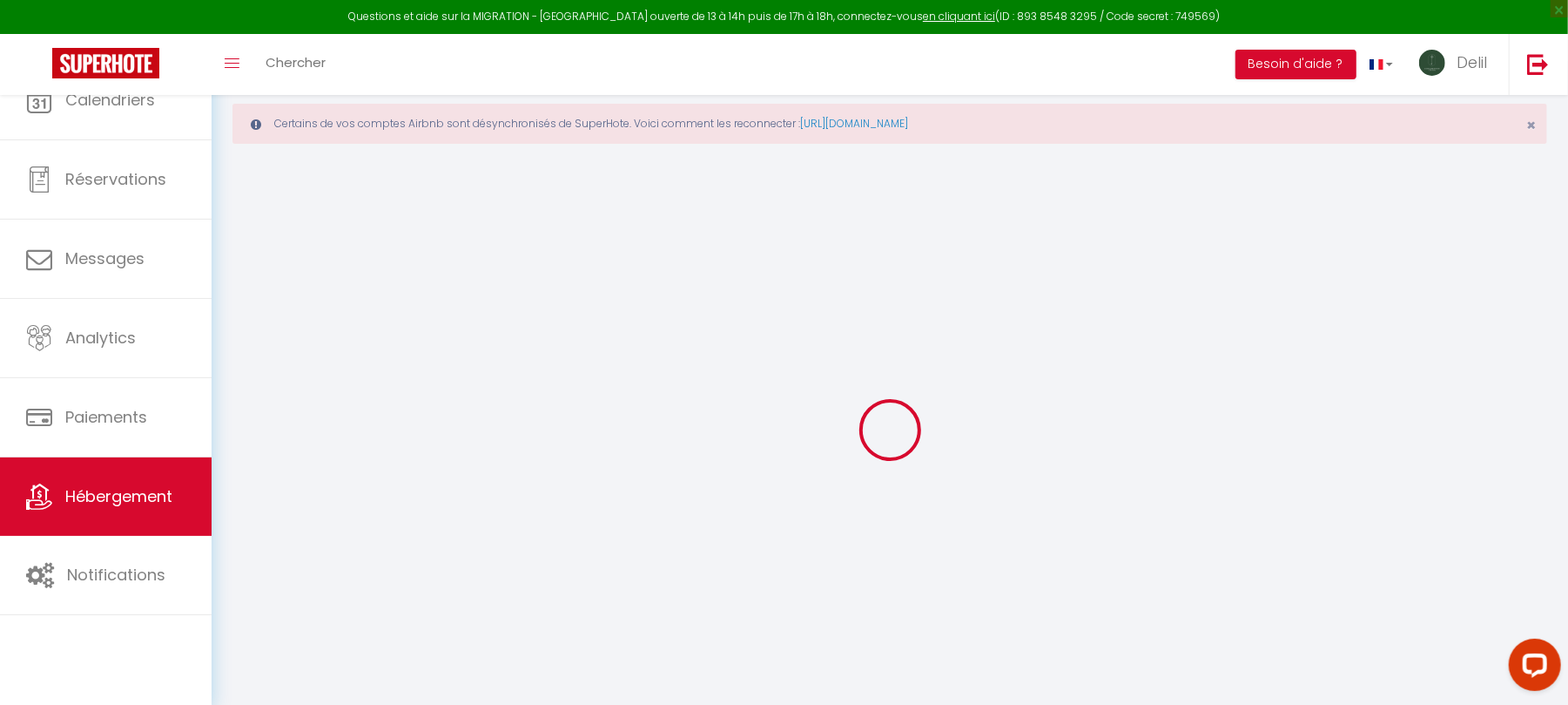
select select
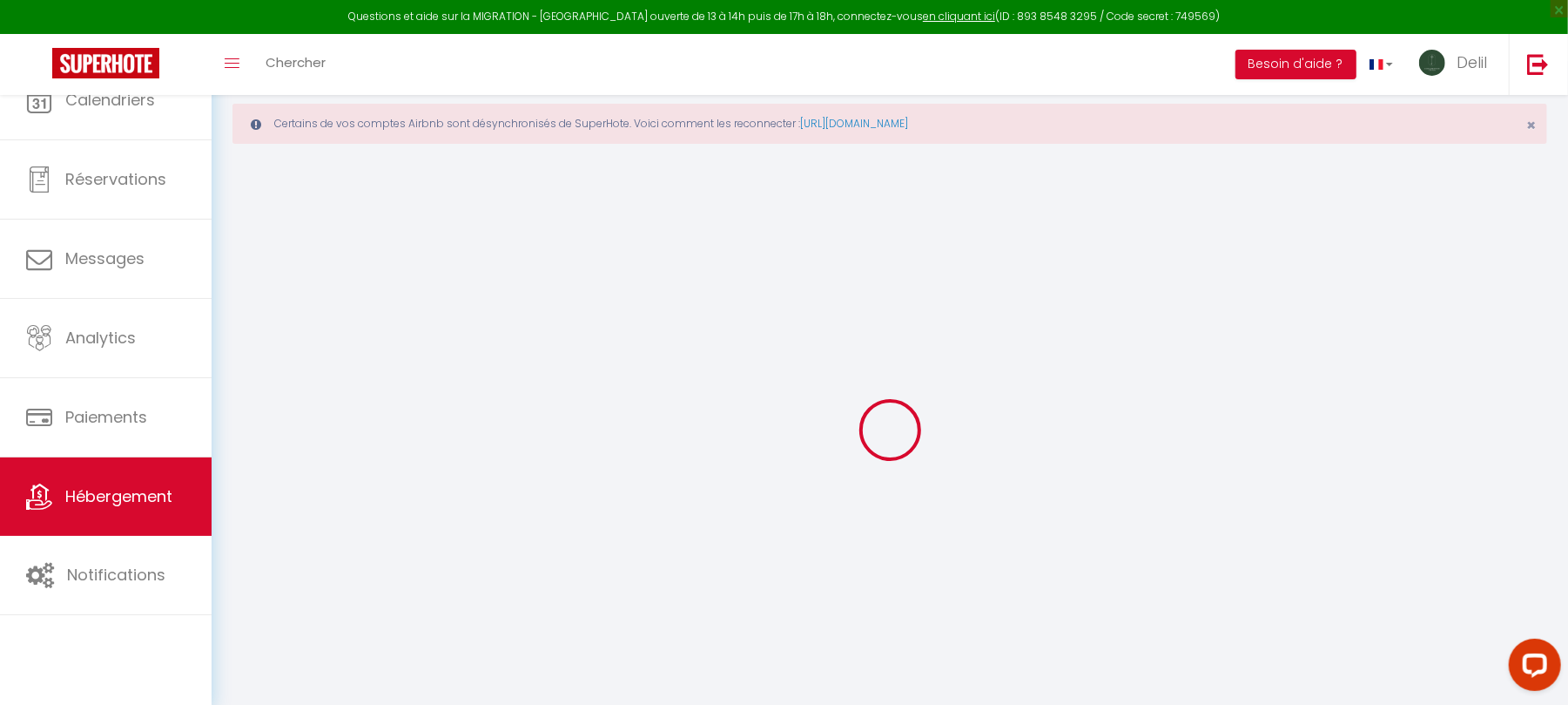
select select
checkbox input "false"
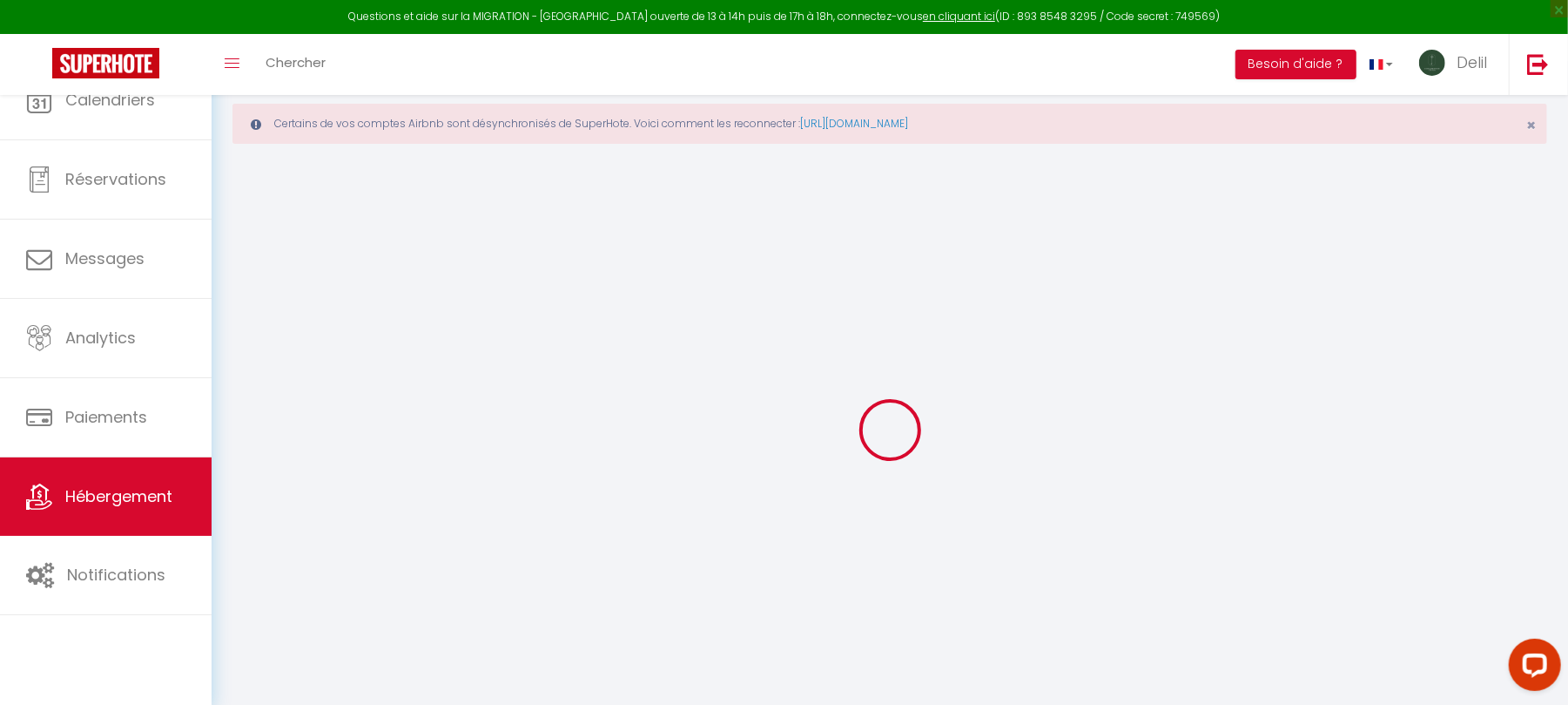
select select "28"
select select
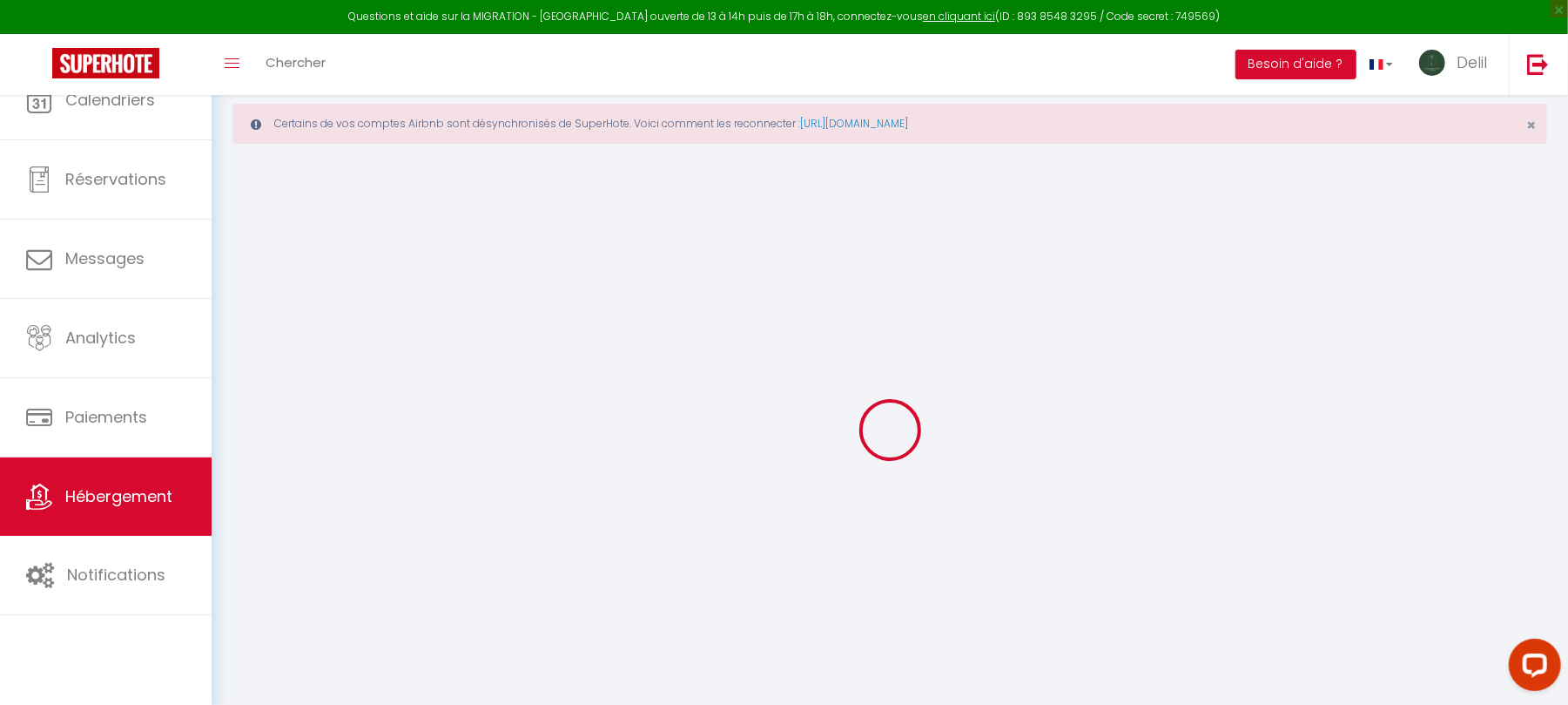
select select
checkbox input "false"
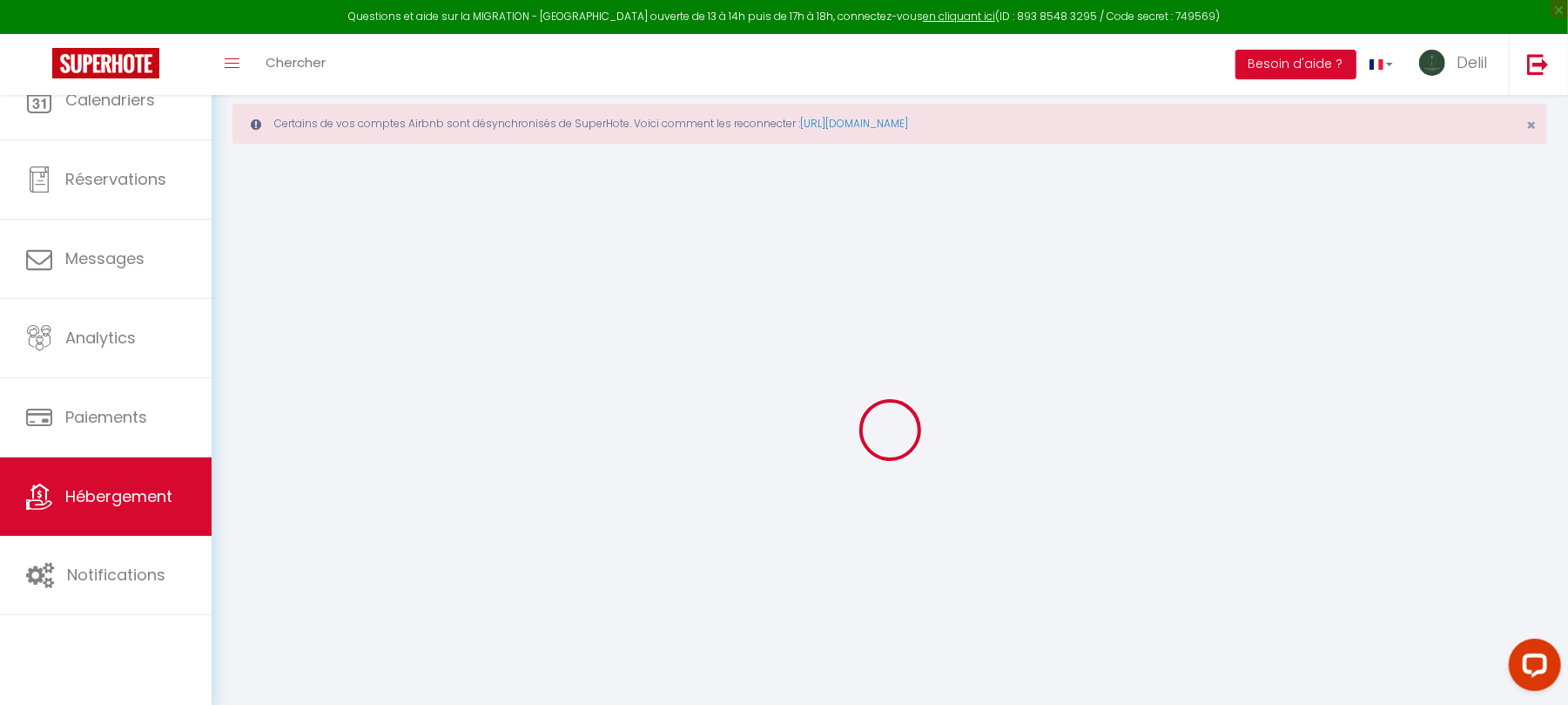
checkbox input "false"
select select
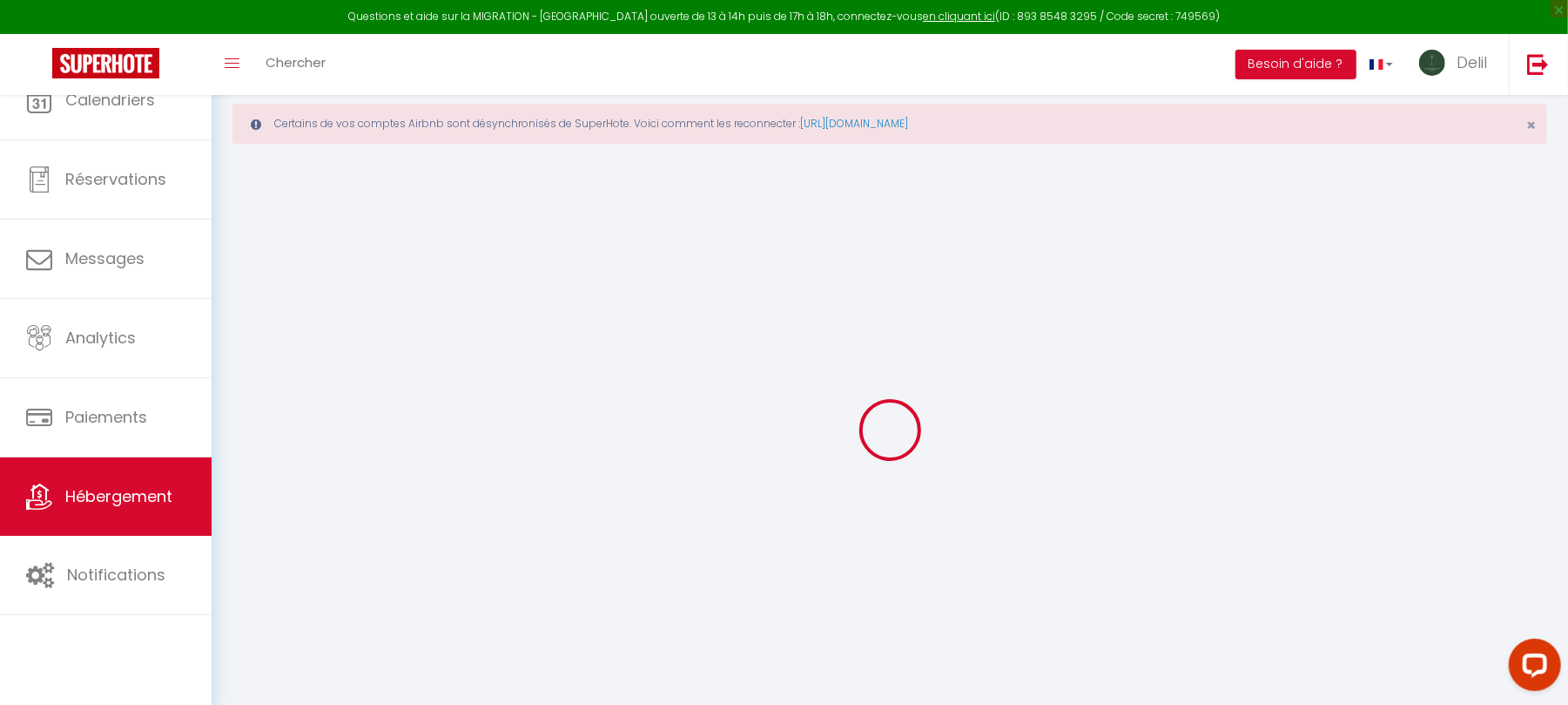
select select
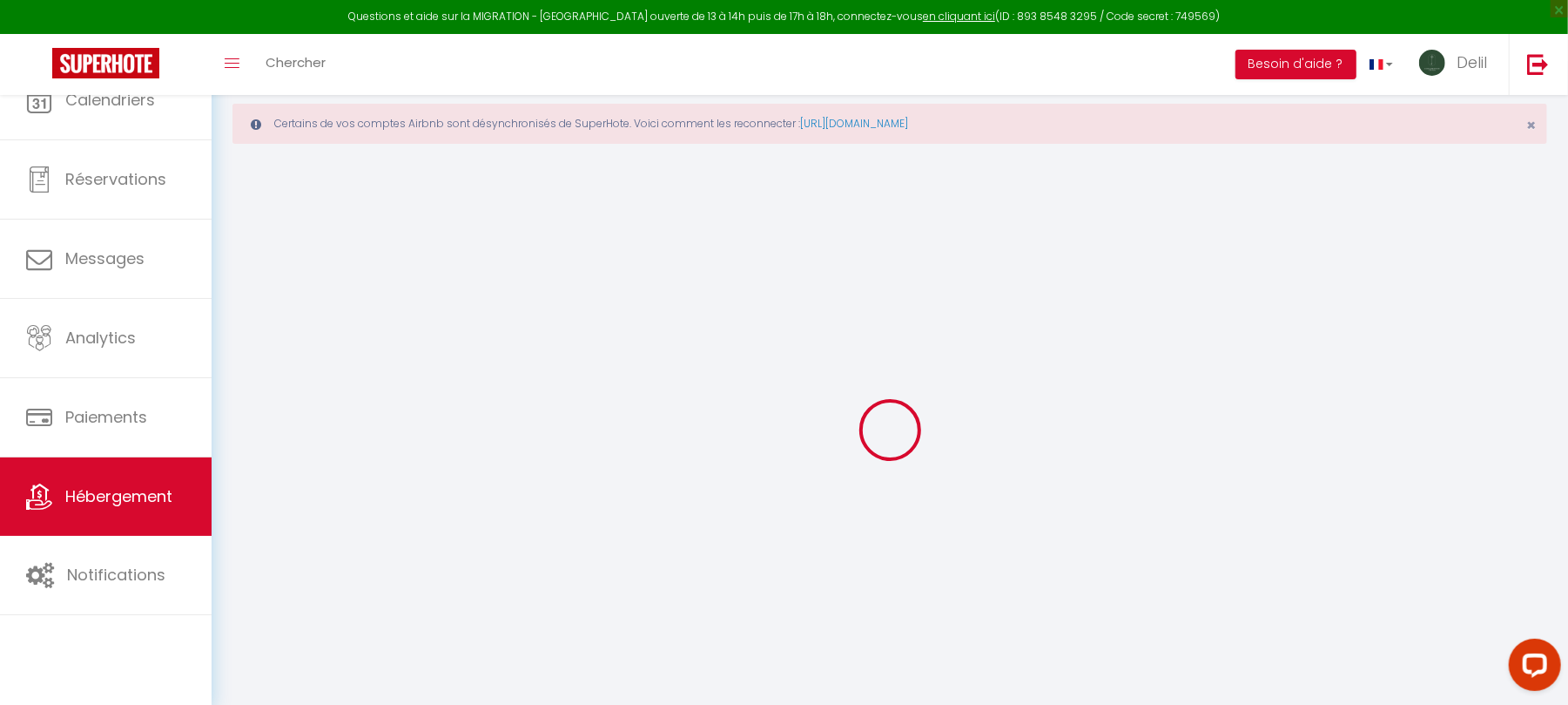
select select
checkbox input "false"
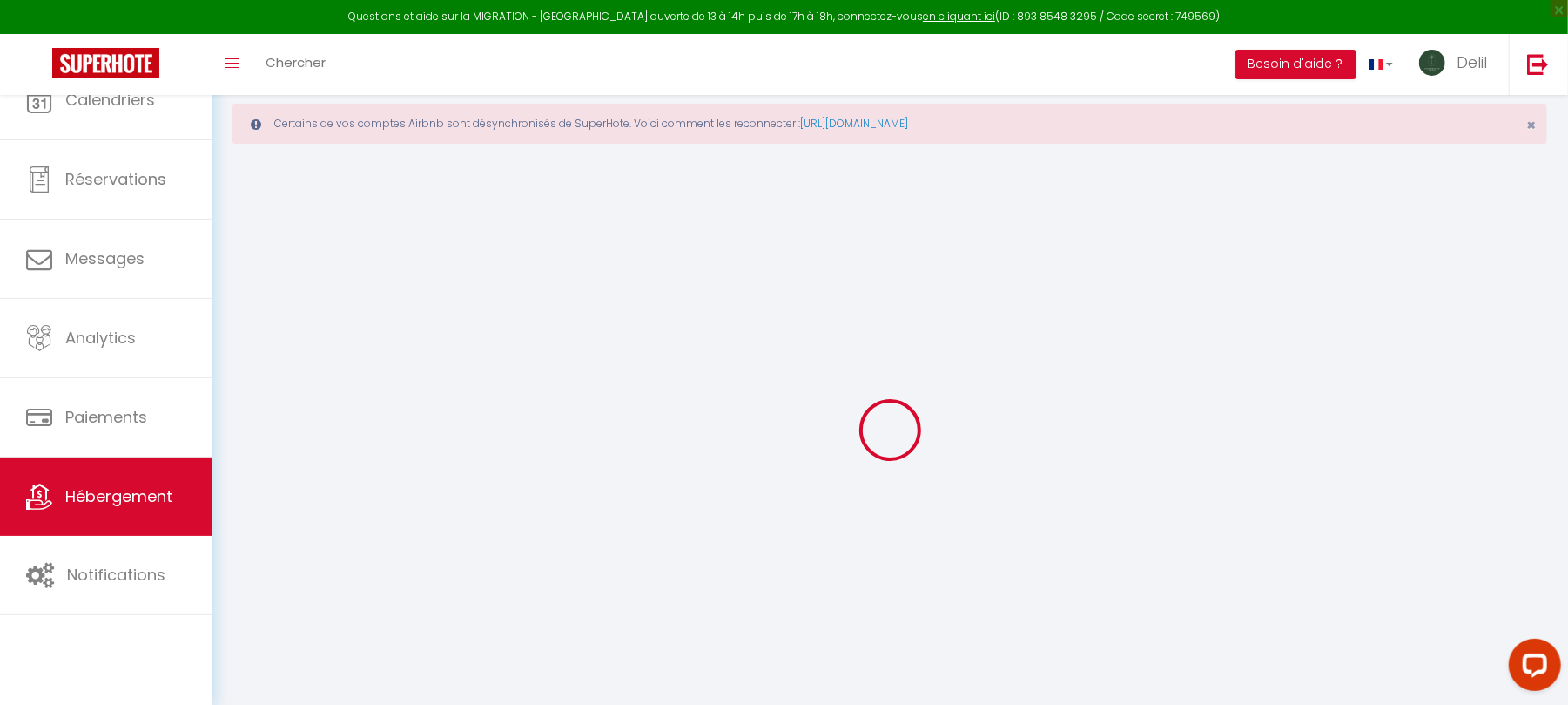
select select
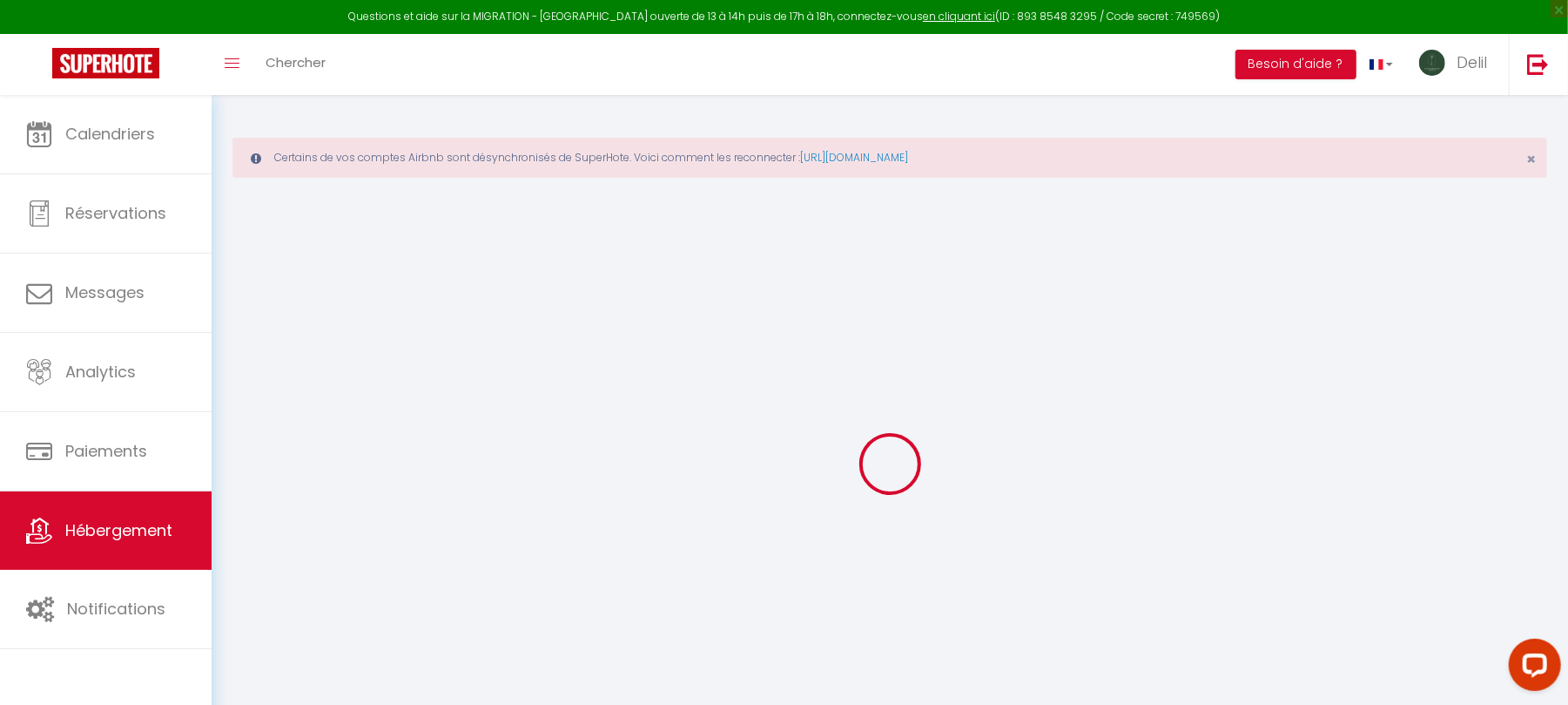
select select
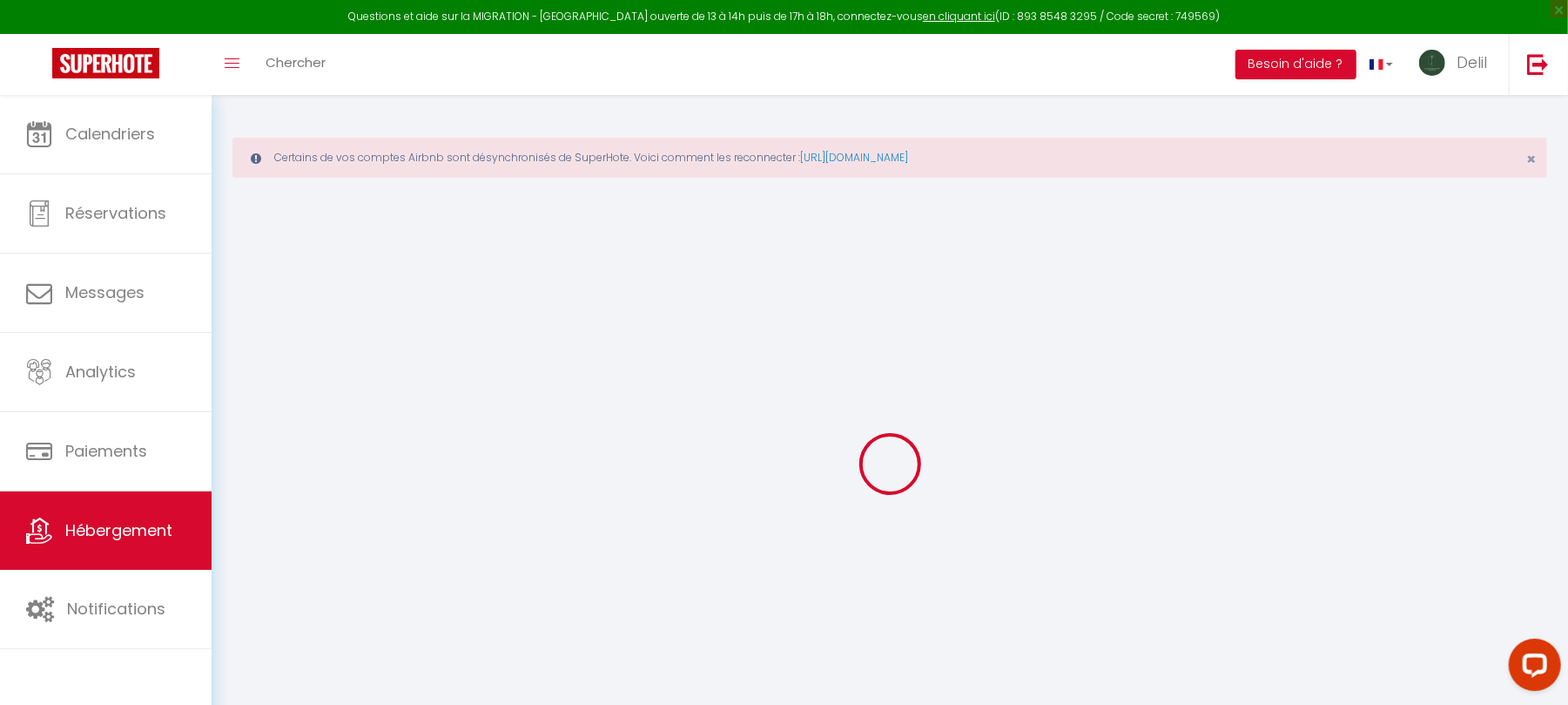
select select
checkbox input "false"
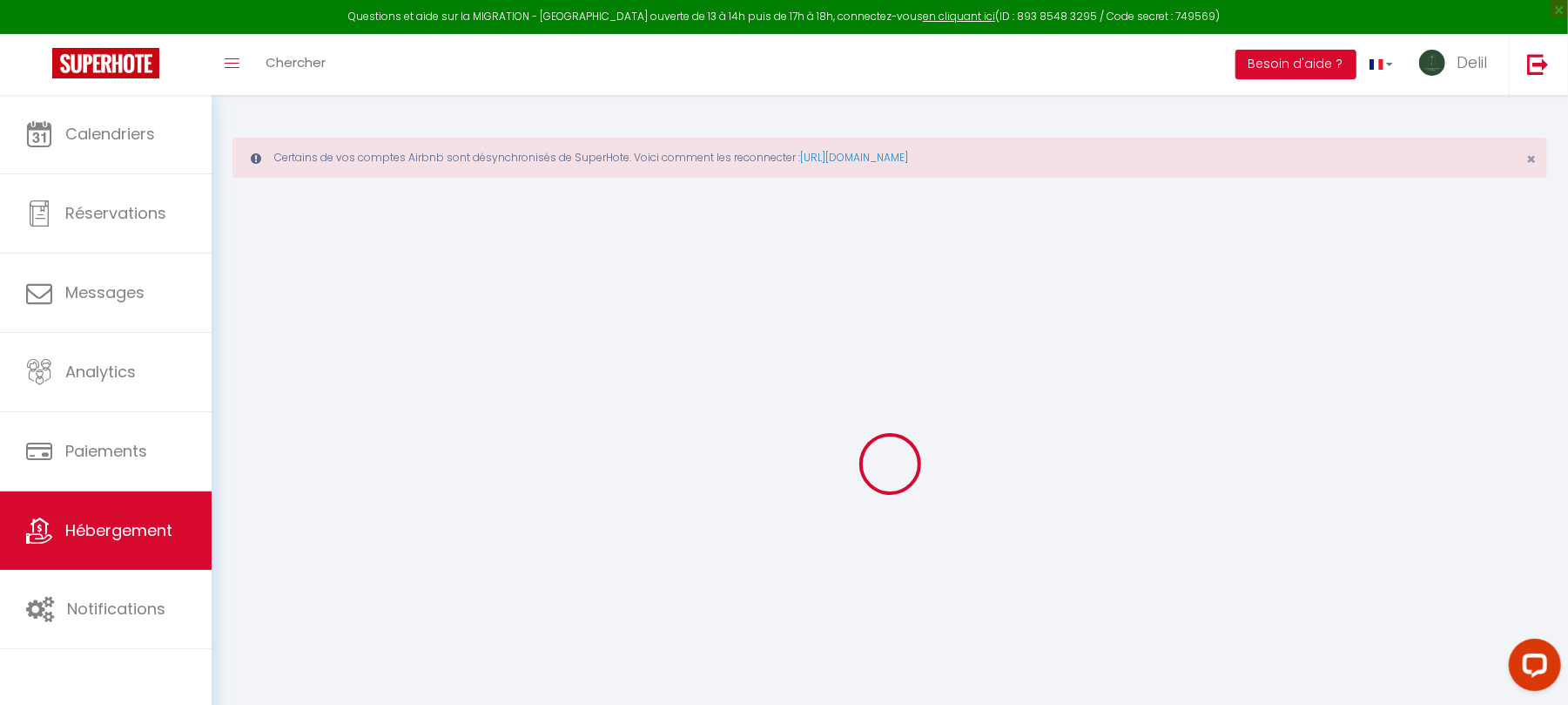
select select
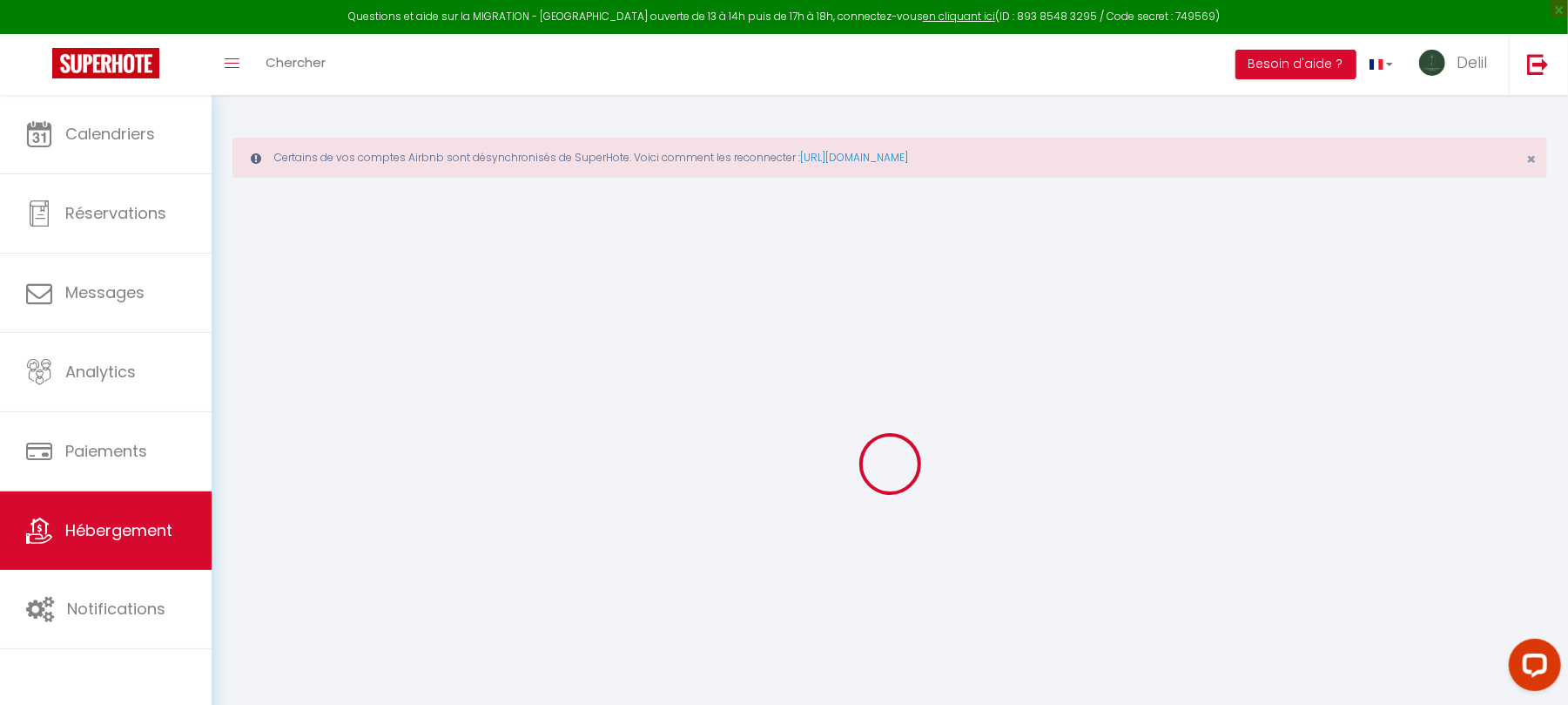
select select
checkbox input "false"
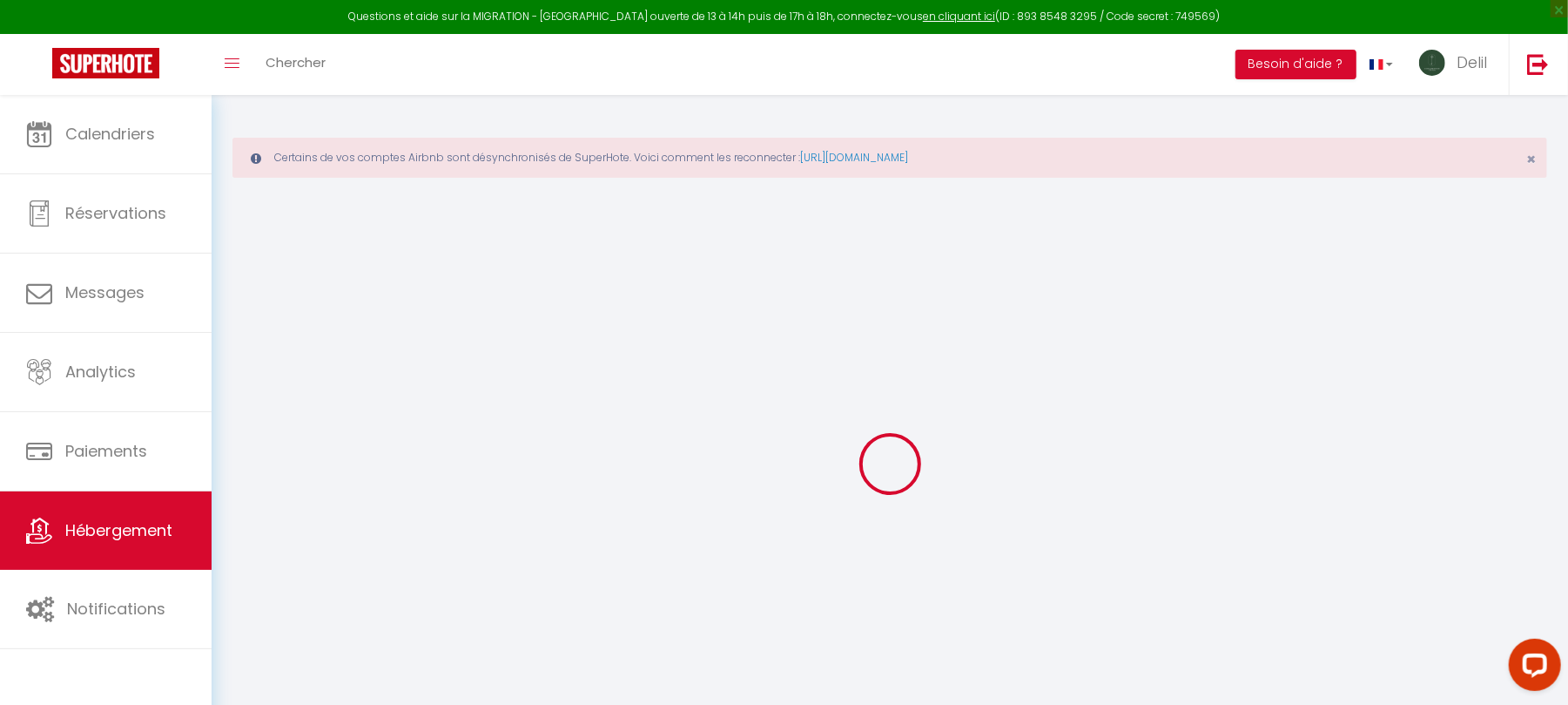
checkbox input "false"
select select
type input "Oasis citadine-chambre familiale"
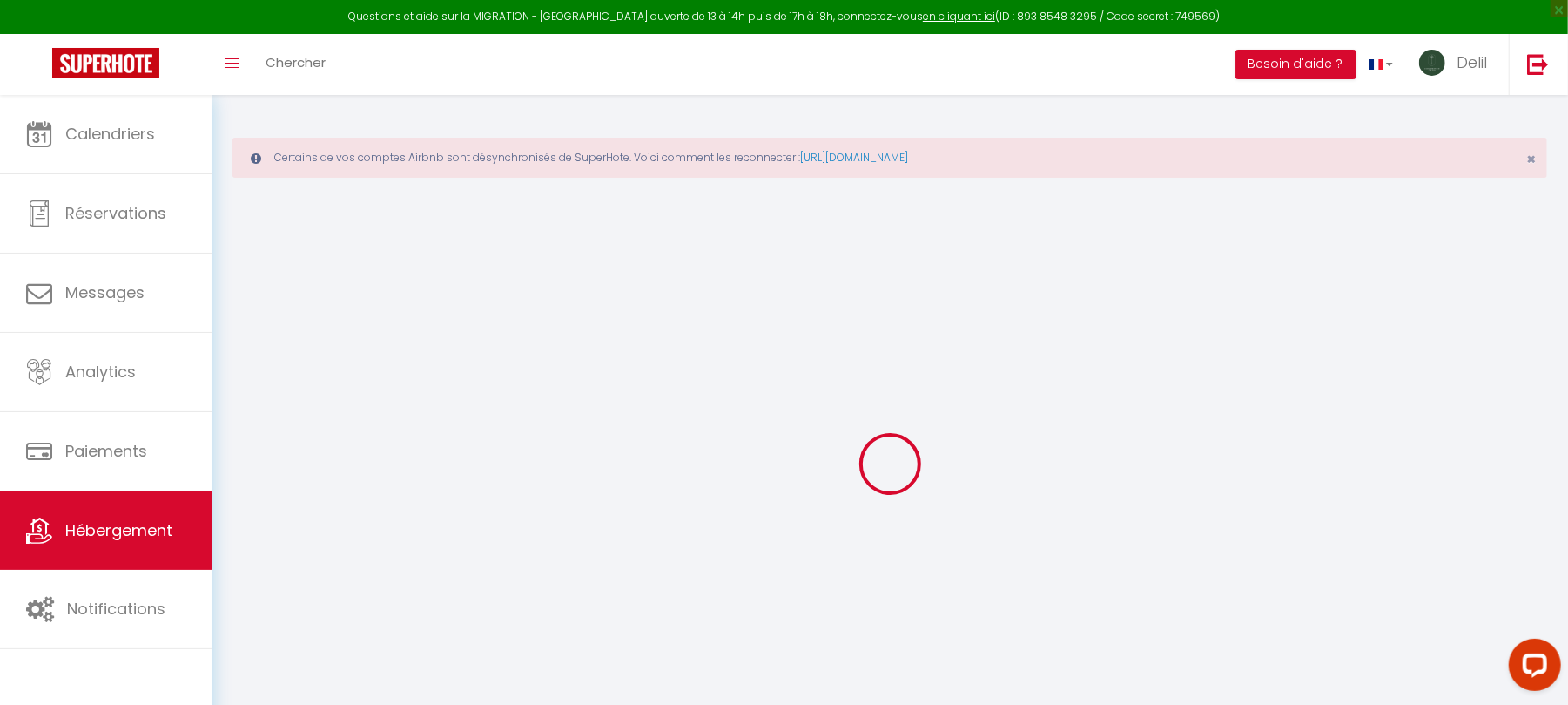
type input "Delil"
type input "Torgursul"
select select
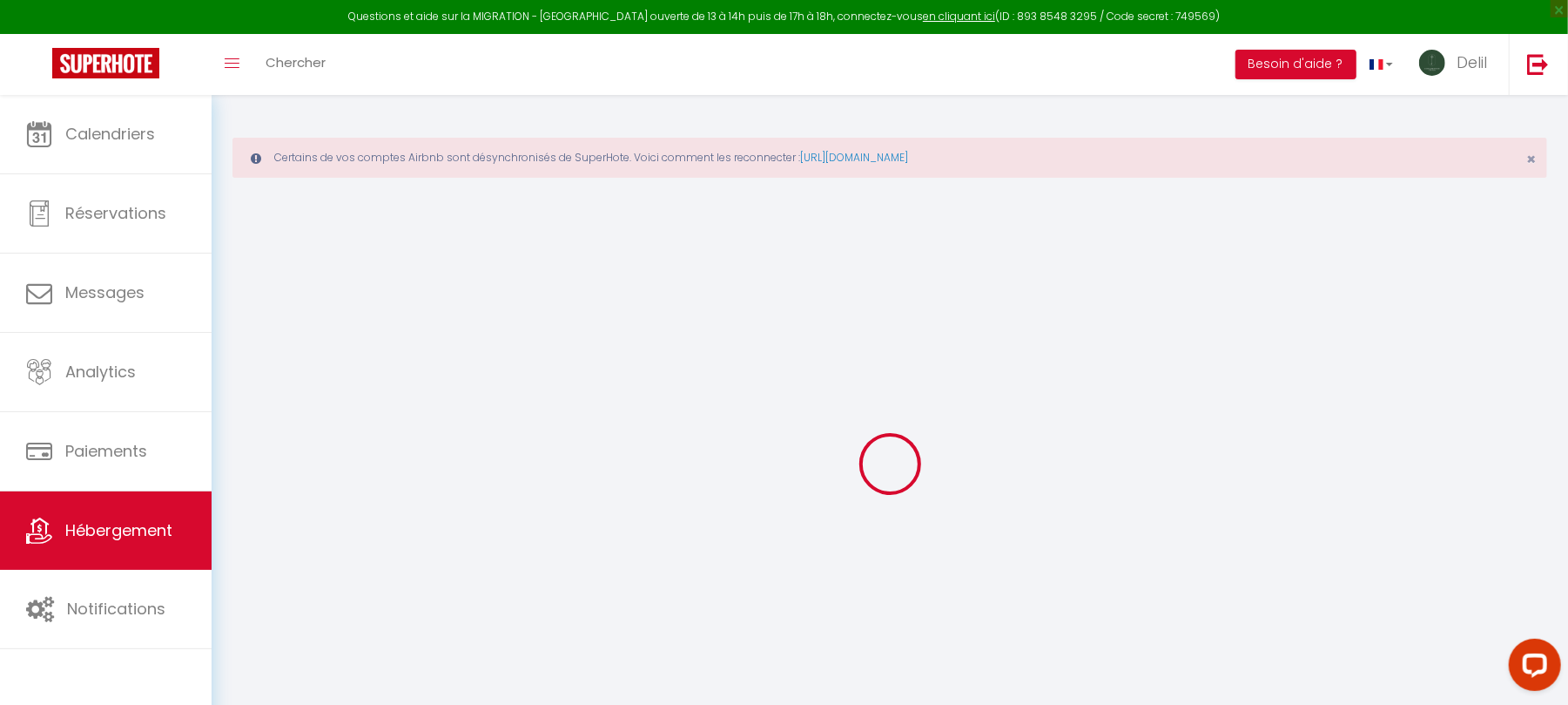
select select
type input "Nevers"
type input "[EMAIL_ADDRESS][DOMAIN_NAME]"
select select
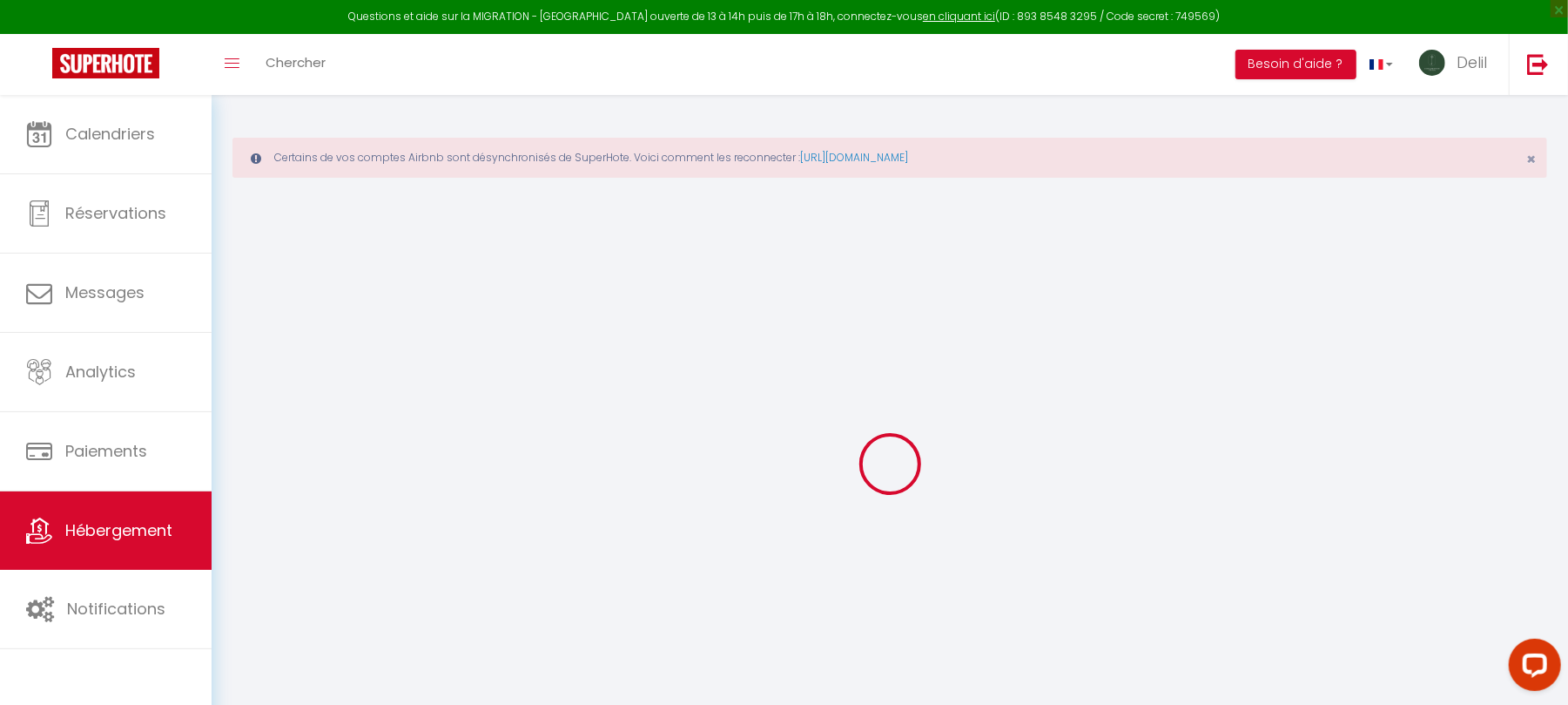
checkbox input "false"
type input "0"
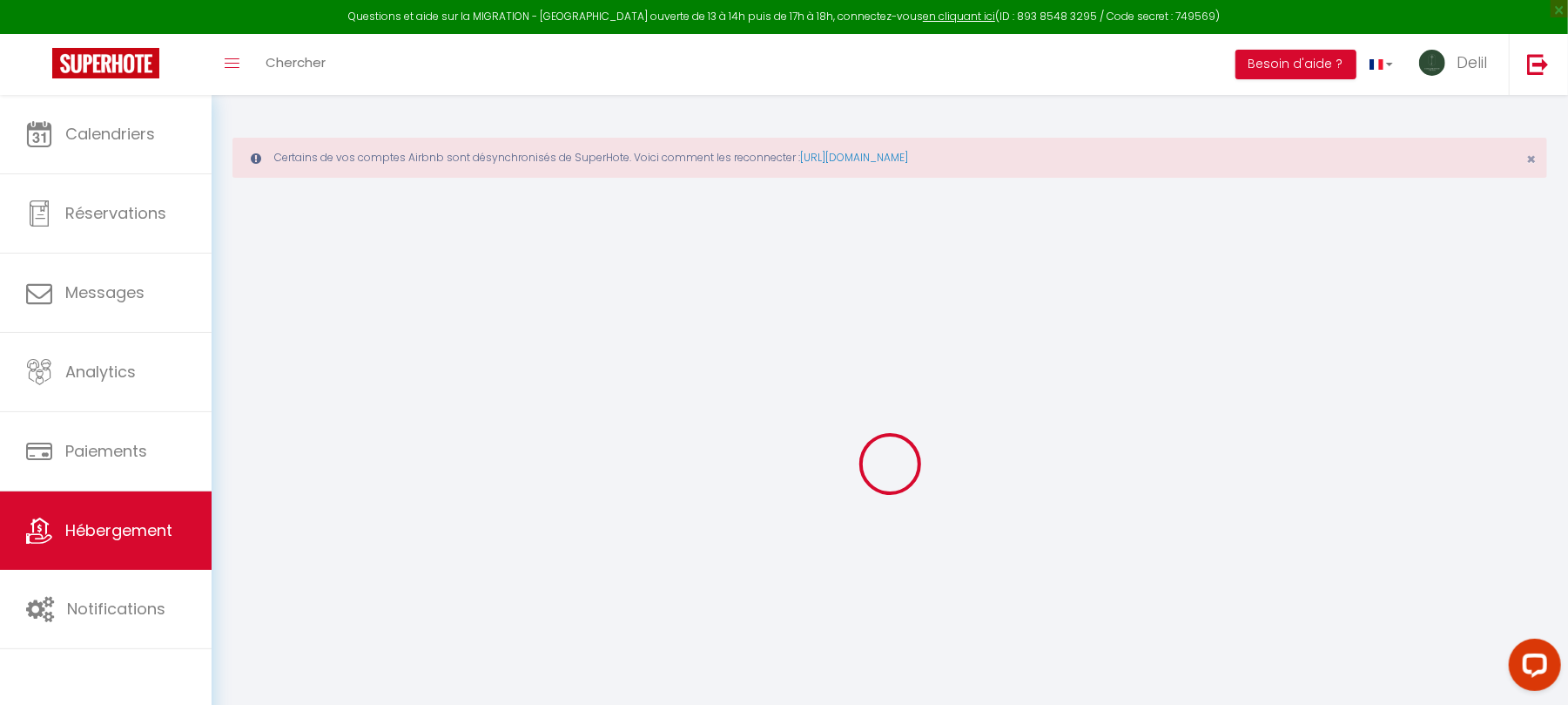
type input "0"
select select
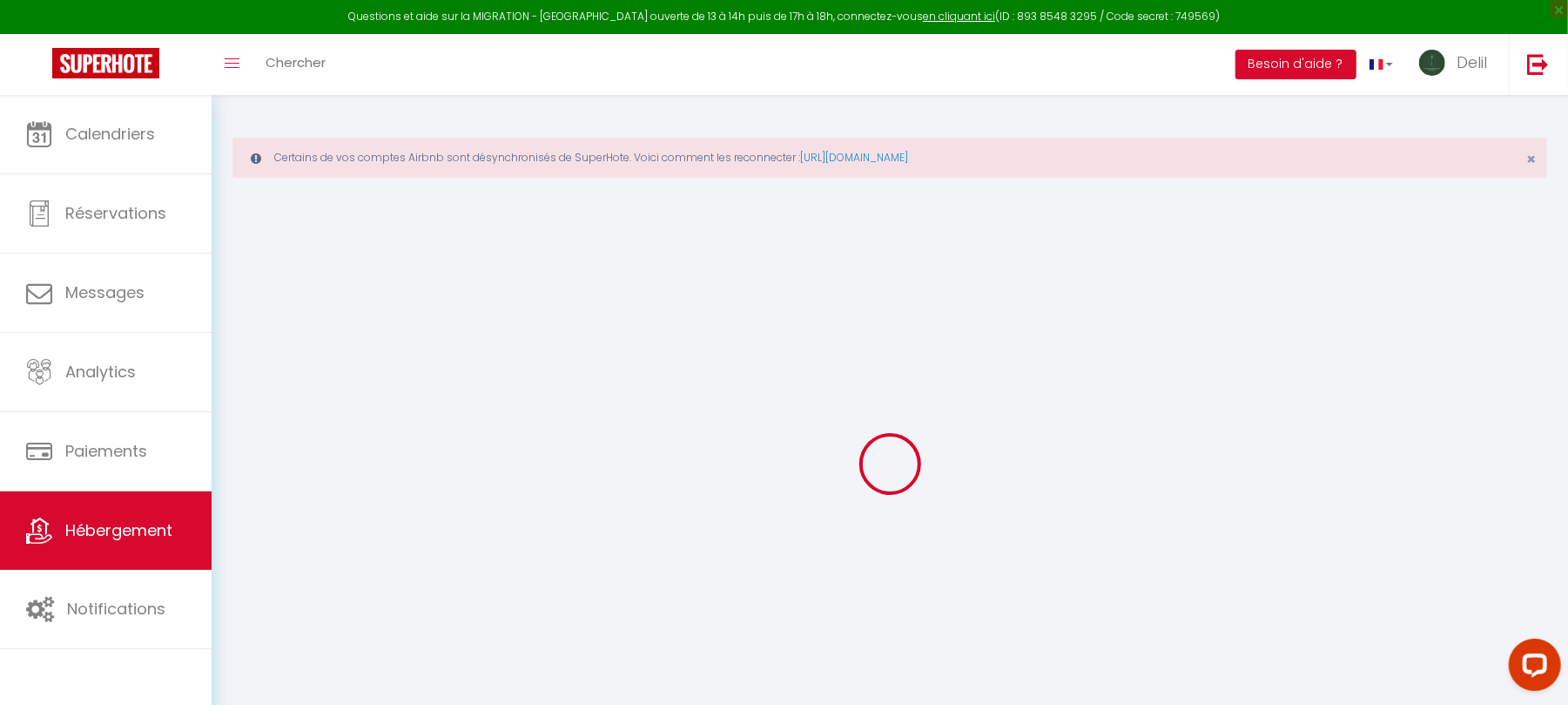
select select
checkbox input "false"
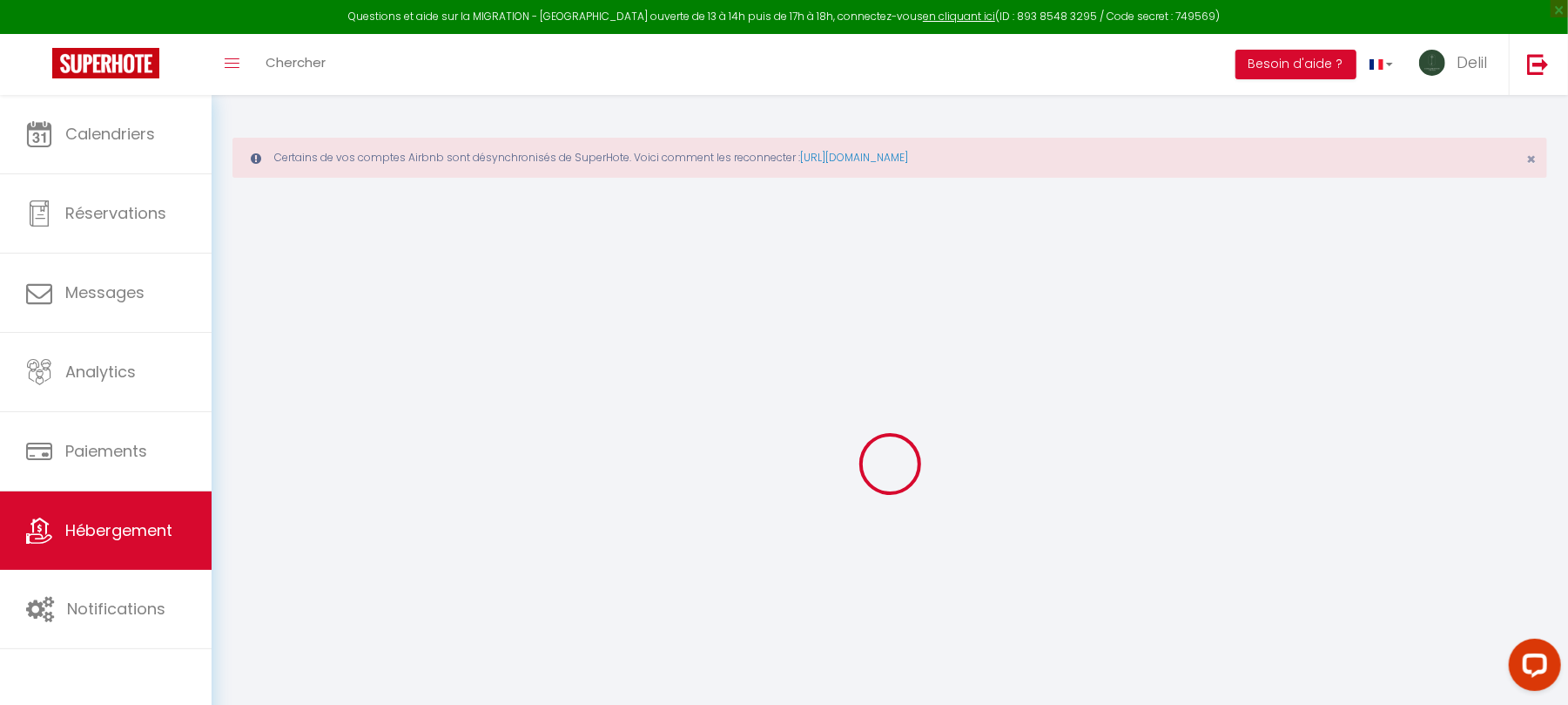
checkbox input "false"
select select
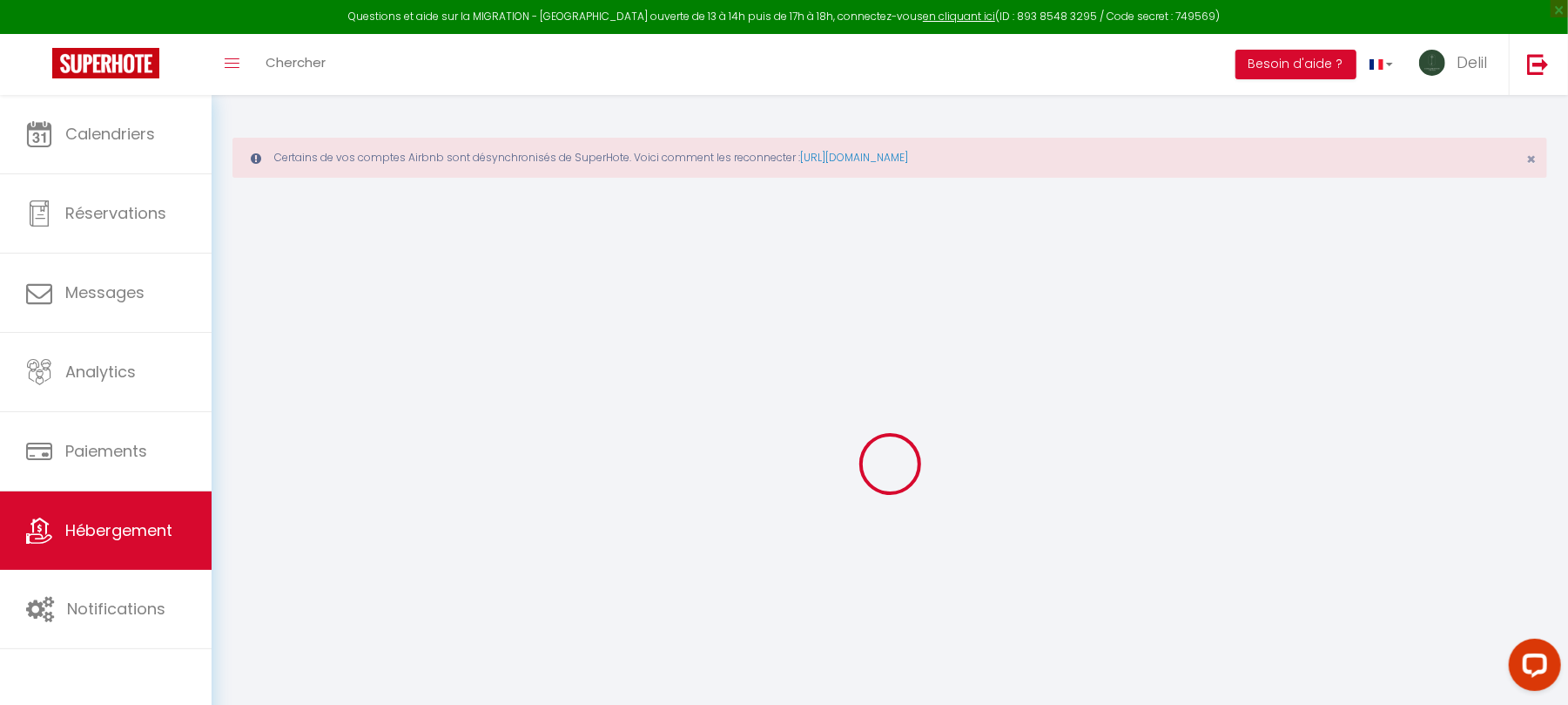
select select
checkbox input "false"
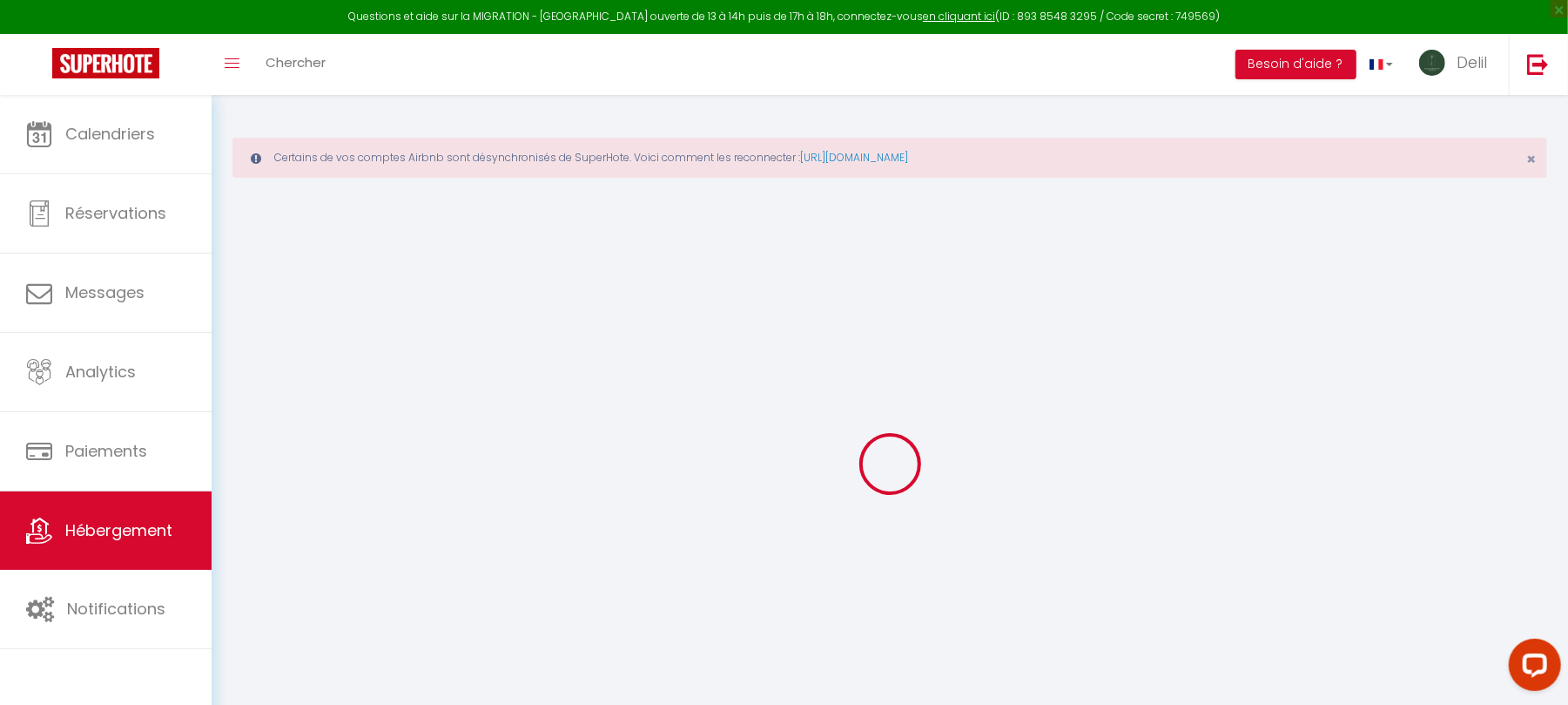
checkbox input "false"
select select
checkbox input "false"
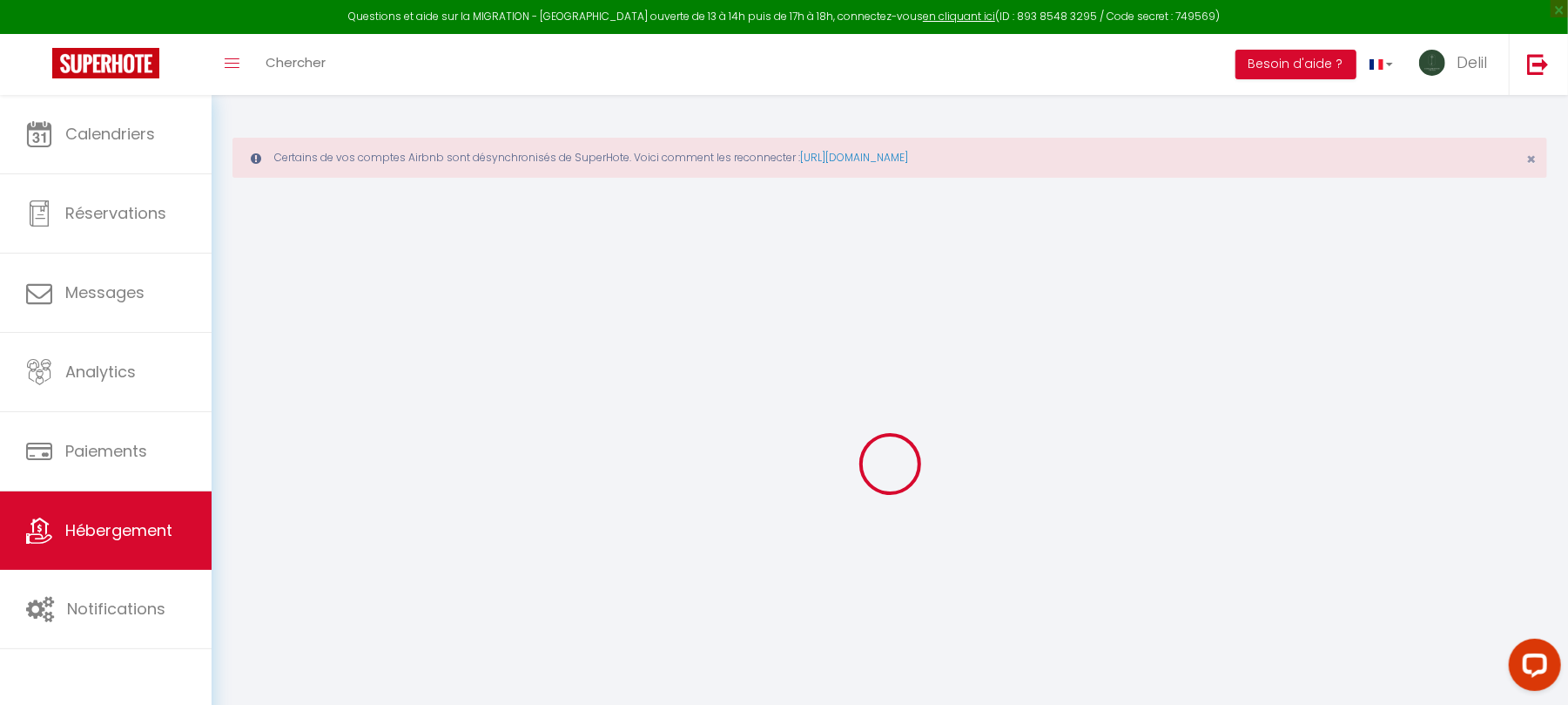
checkbox input "false"
select select "14:00"
select select
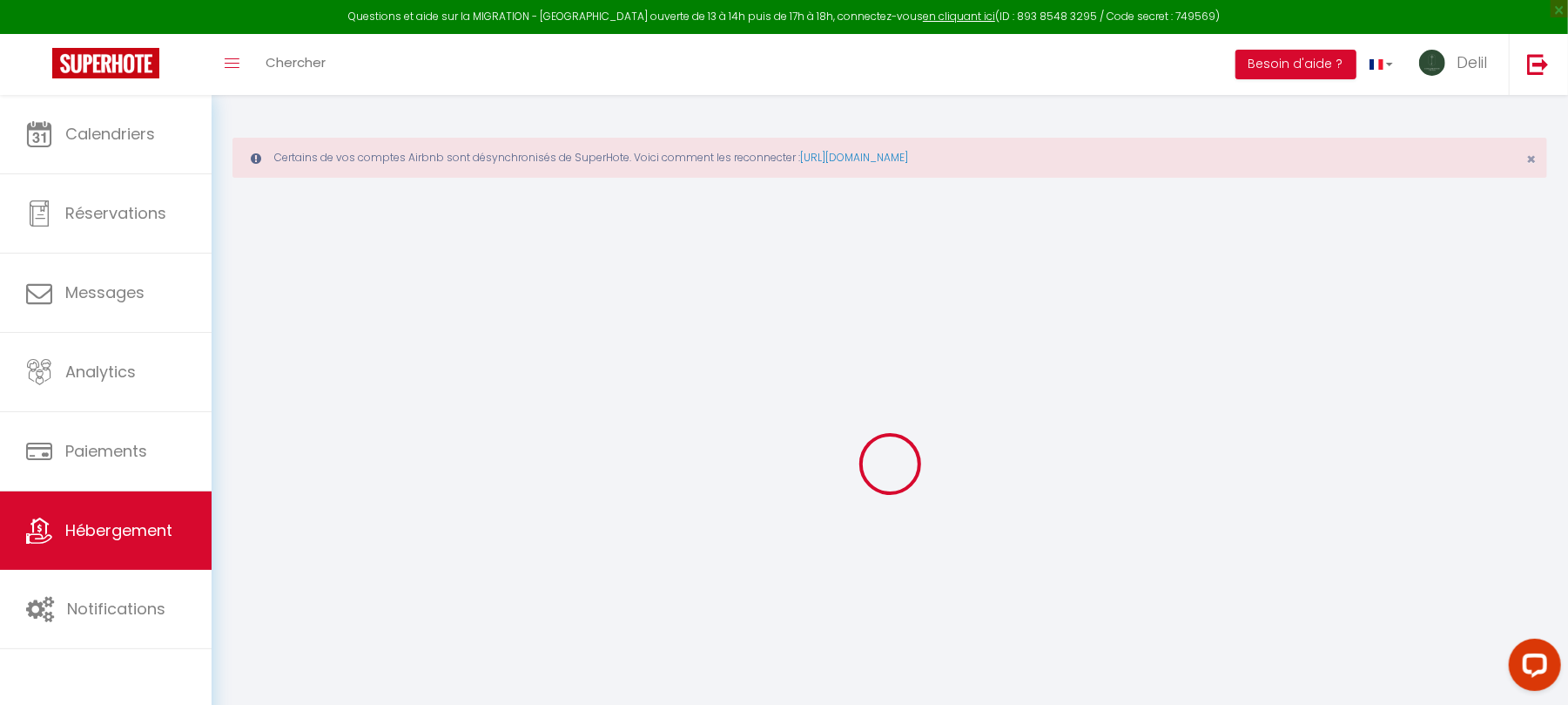
select select "11:00"
select select "30"
select select "120"
select select
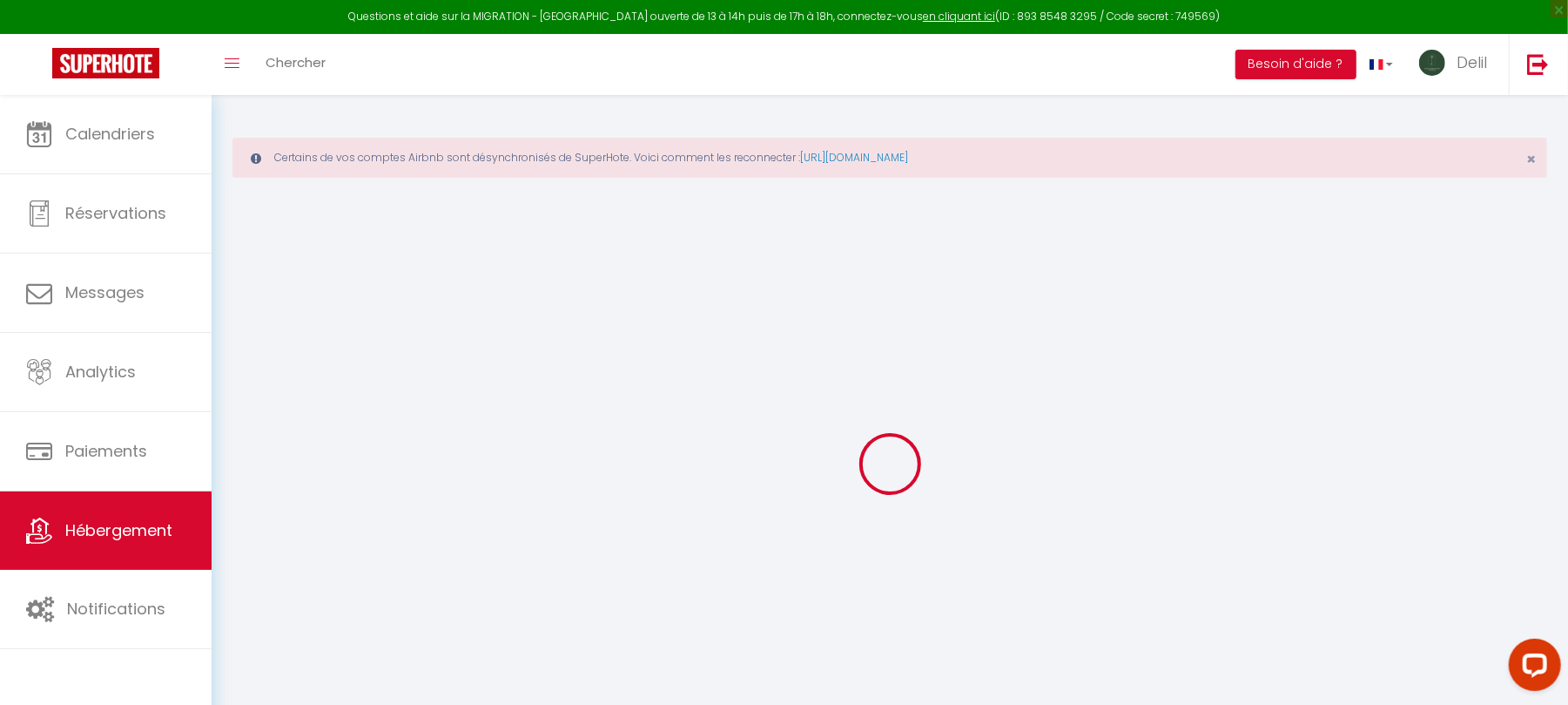
checkbox input "false"
select select
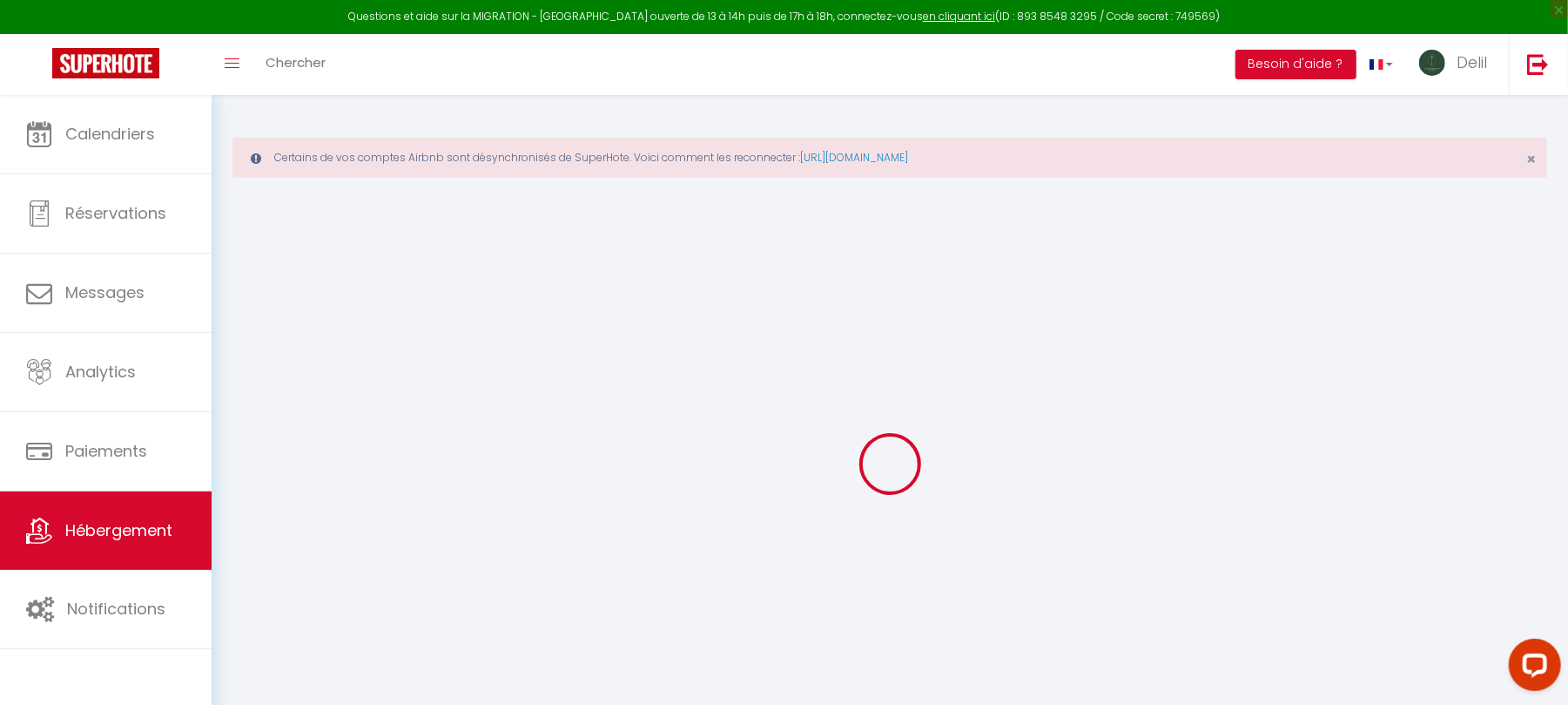
select select
checkbox input "false"
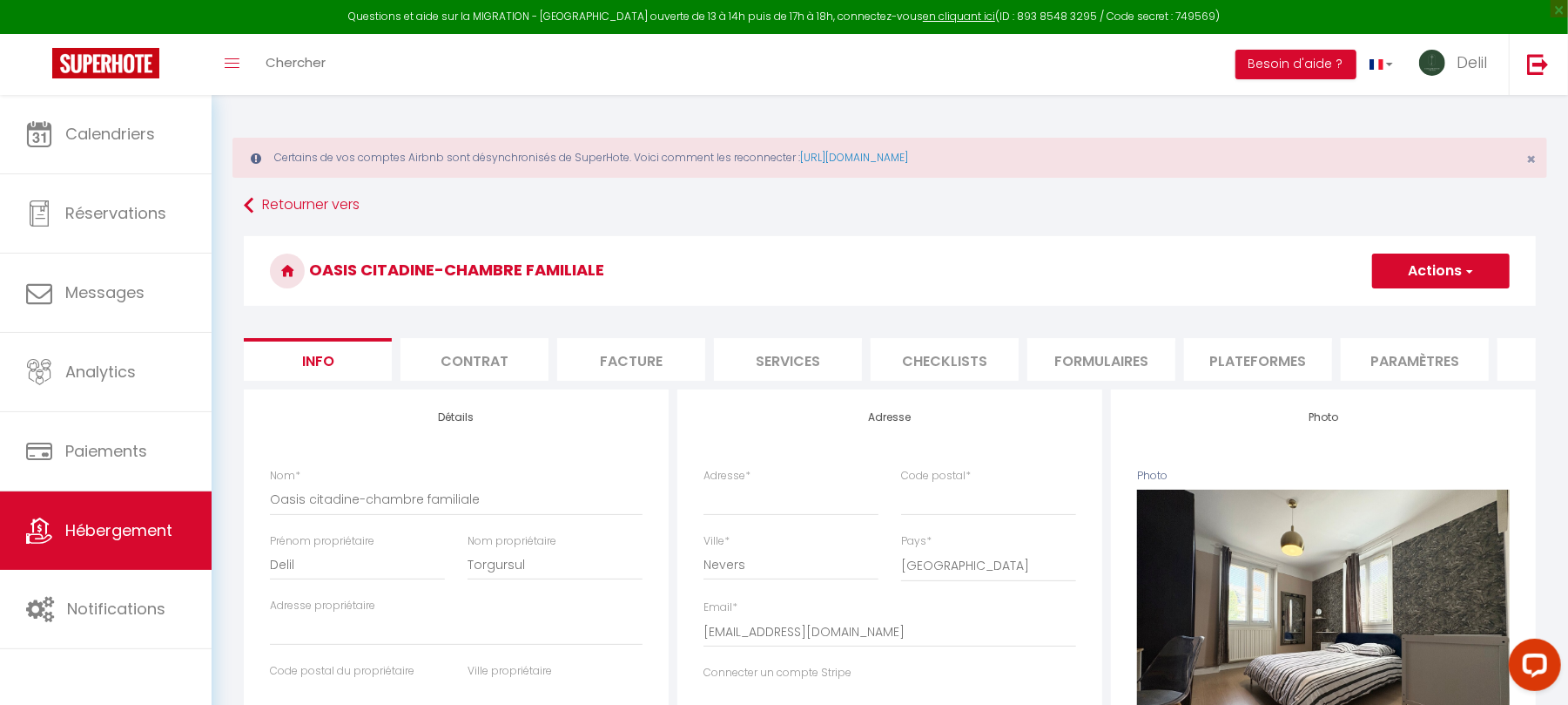
select select
checkbox input "false"
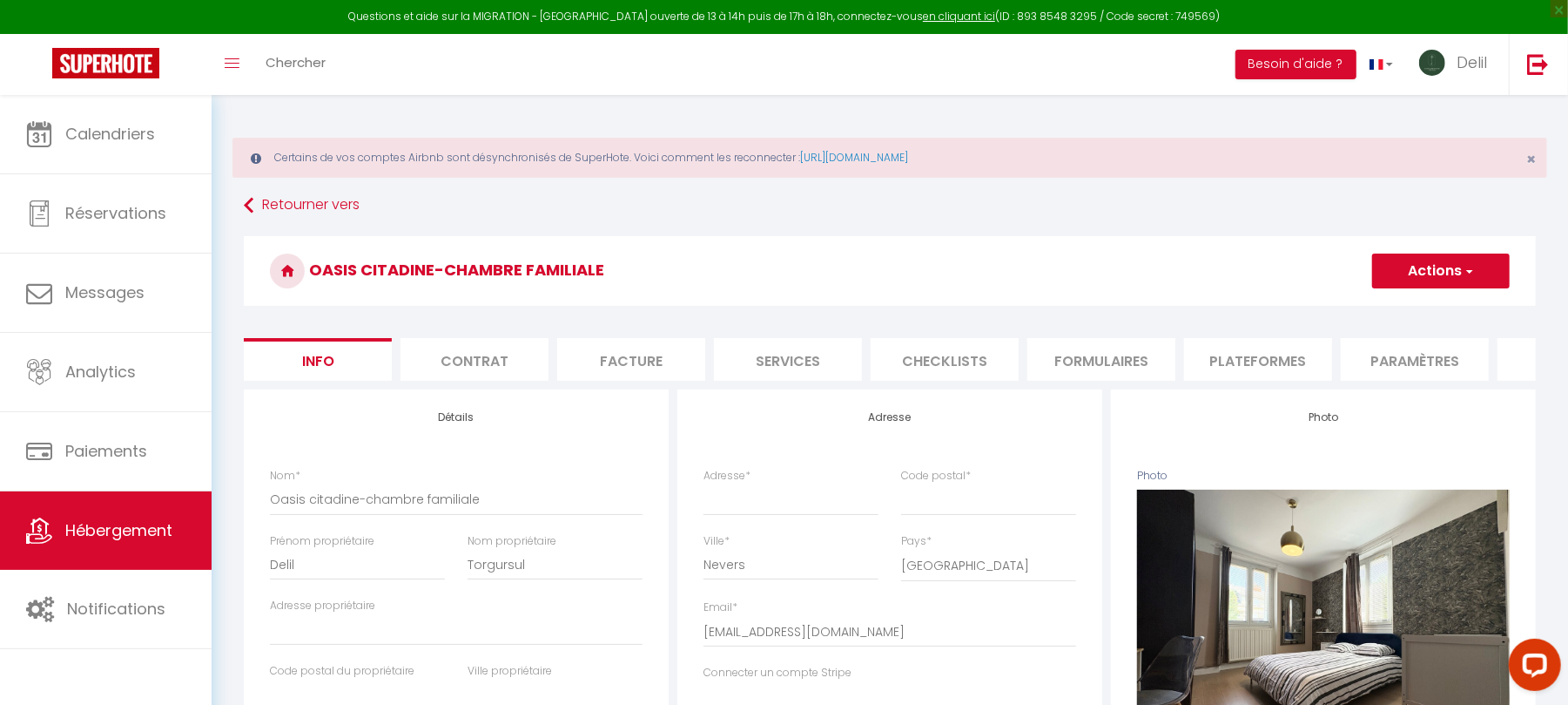
checkbox input "false"
click at [485, 513] on input "Oasis citadine-chambre familiale" at bounding box center [456, 500] width 372 height 32
type input "Oasis citadine-chambre familiale"
select select
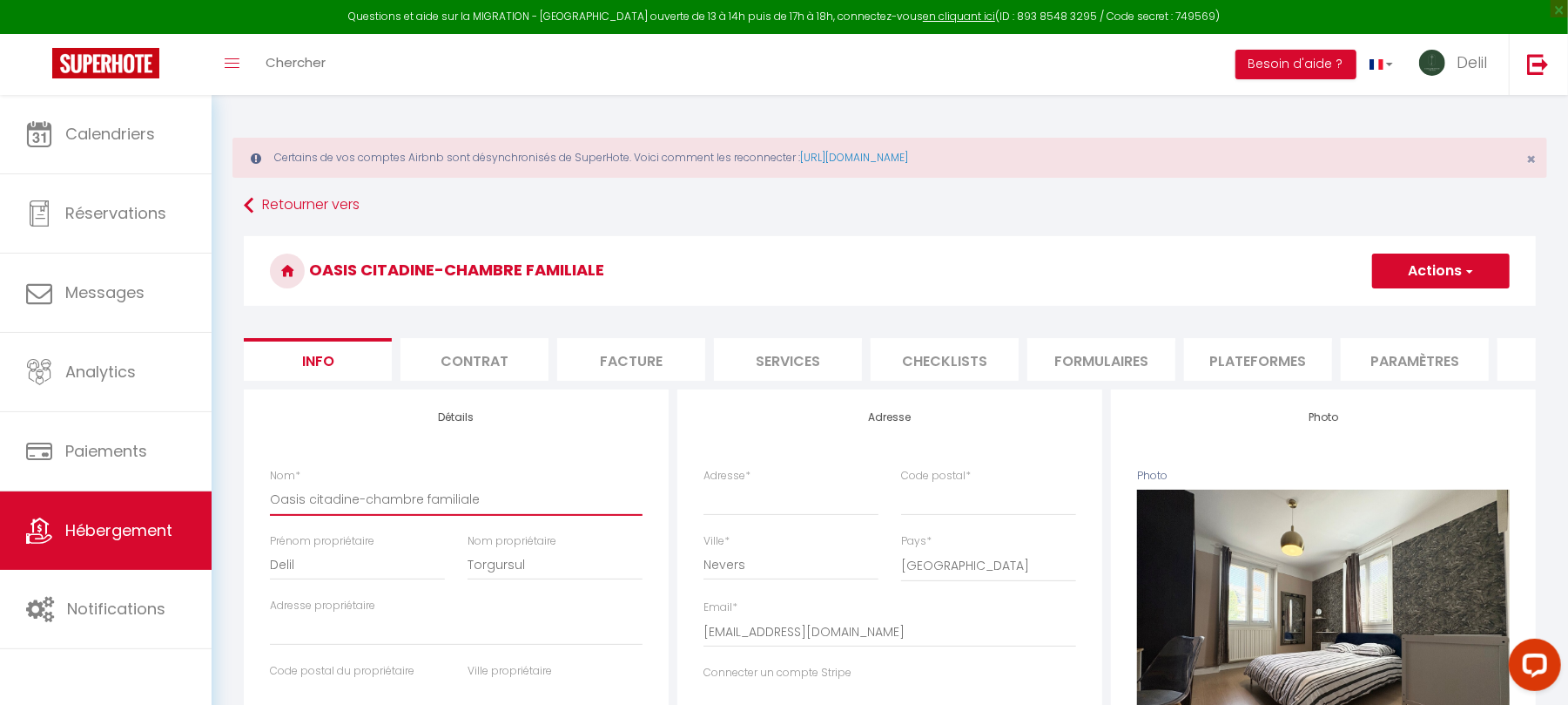
checkbox input "false"
type input "Oasis citadine-chambre familiale"
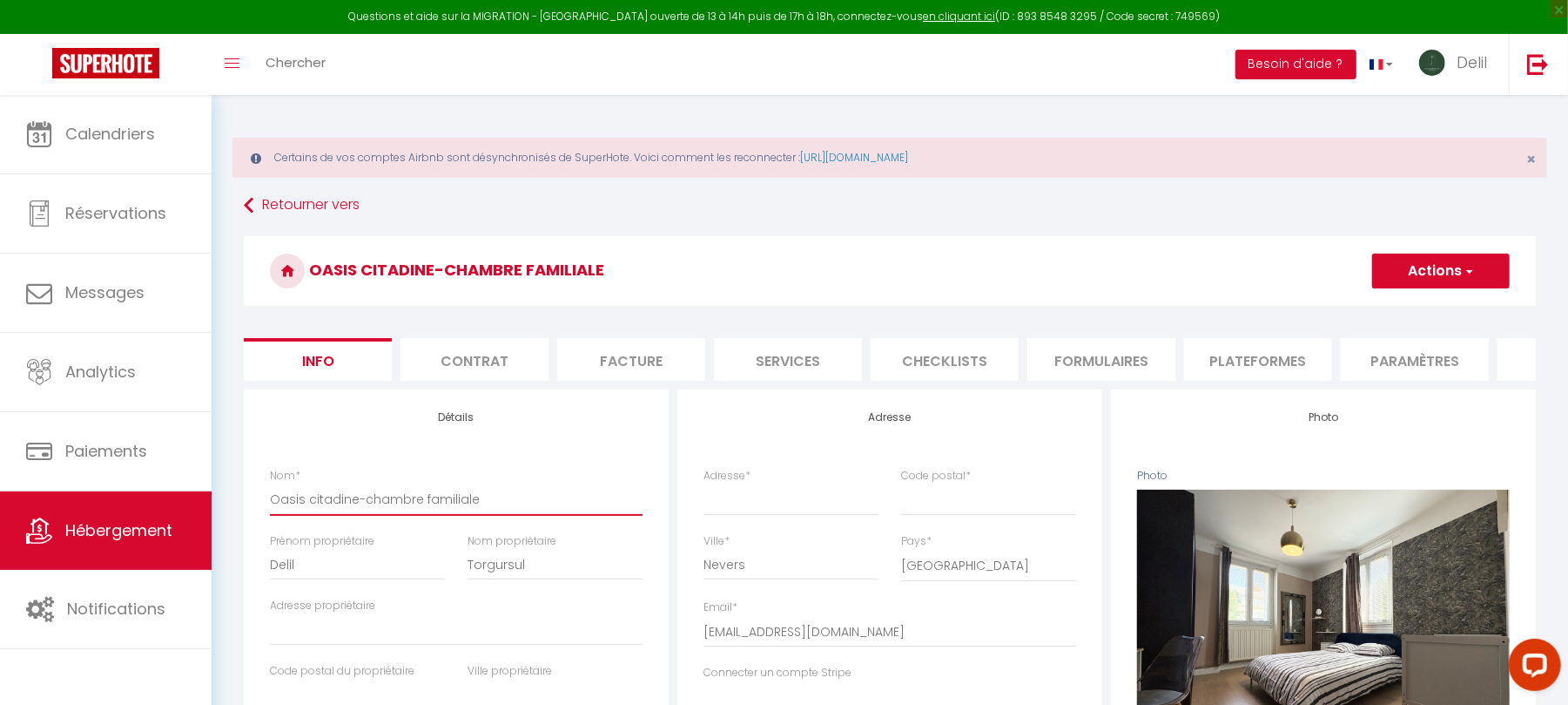
select select
checkbox input "false"
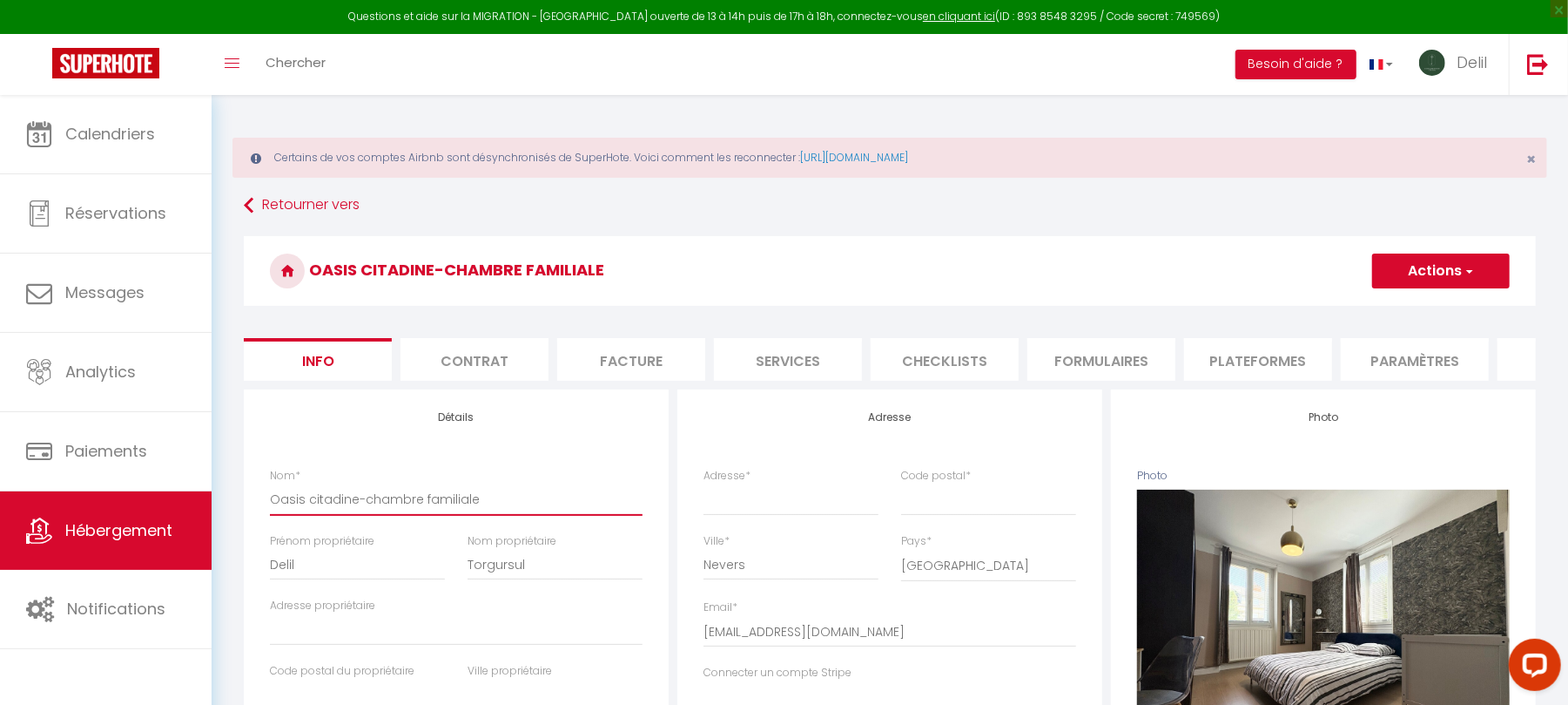
checkbox input "false"
type input "Oasis citadine-chambre familiale6"
select select
checkbox input "false"
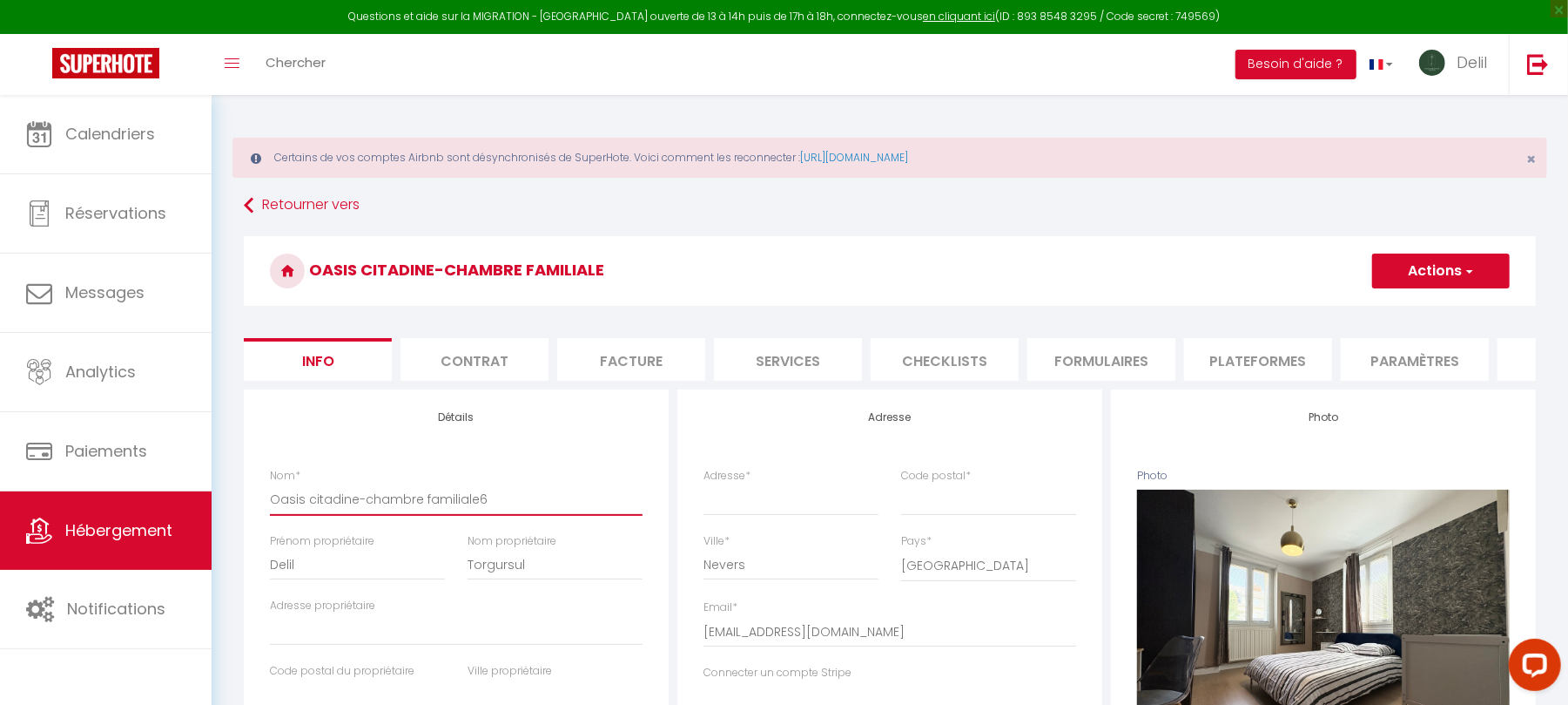
checkbox input "false"
type input "Oasis citadine-chambre familiale6"
select select
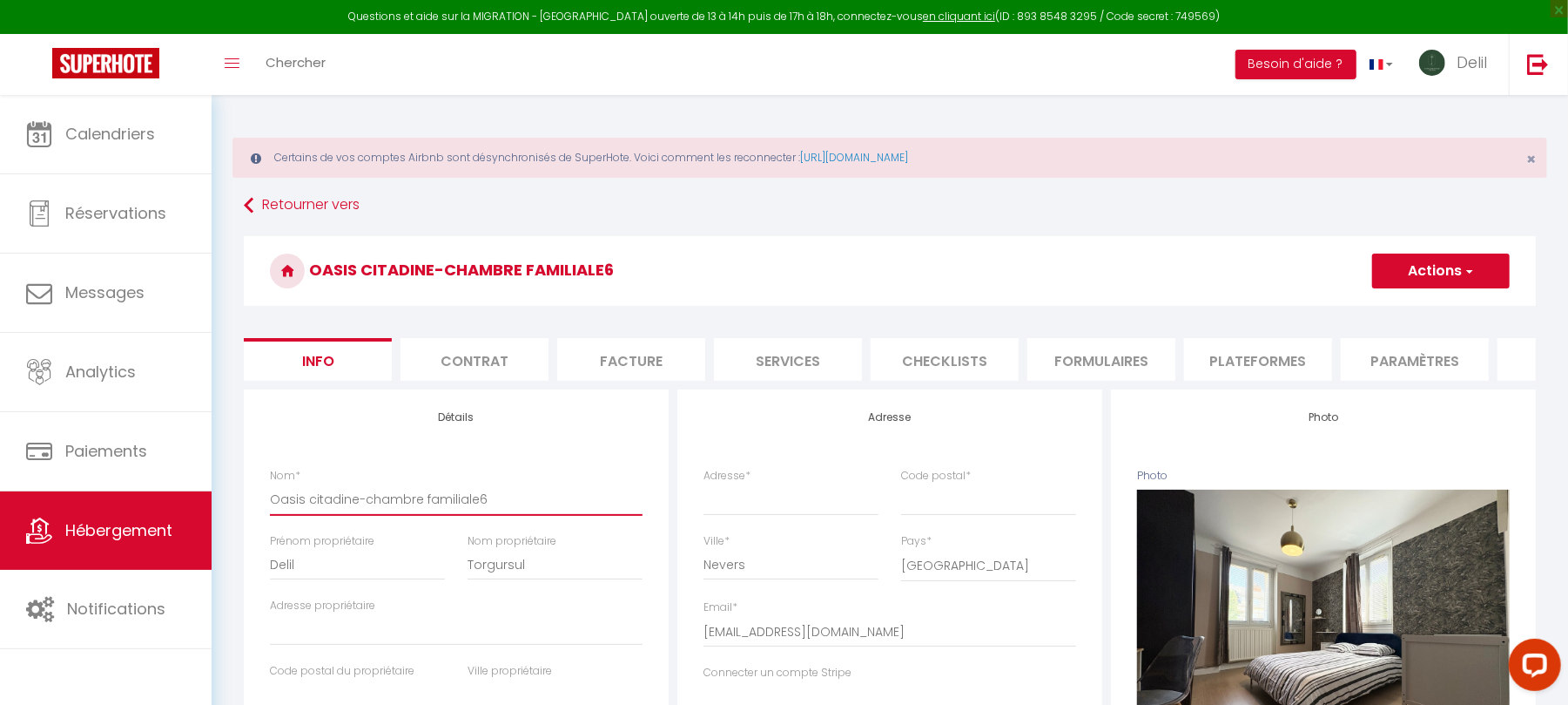
select select
checkbox input "false"
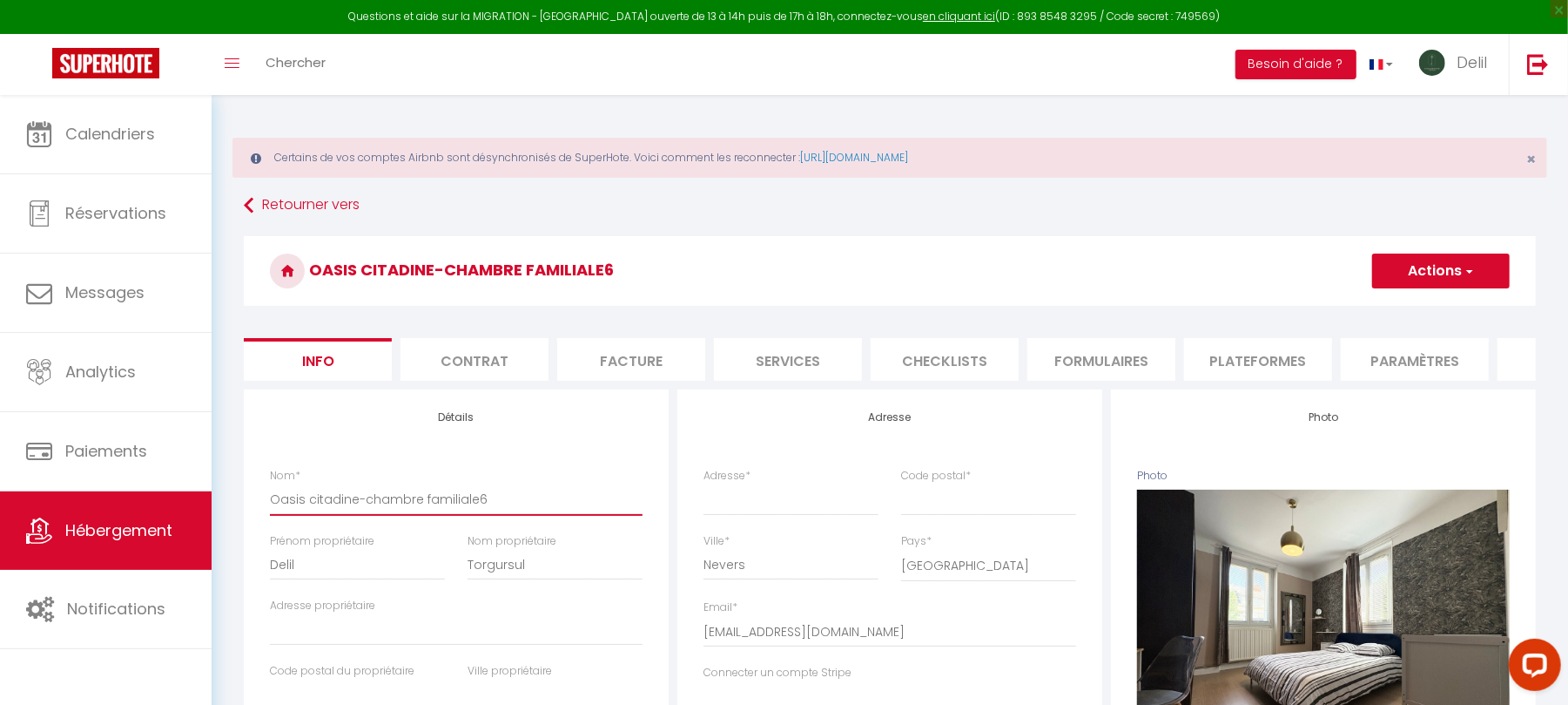
type input "Oasis citadine-chambre familiale6"
select select
checkbox input "false"
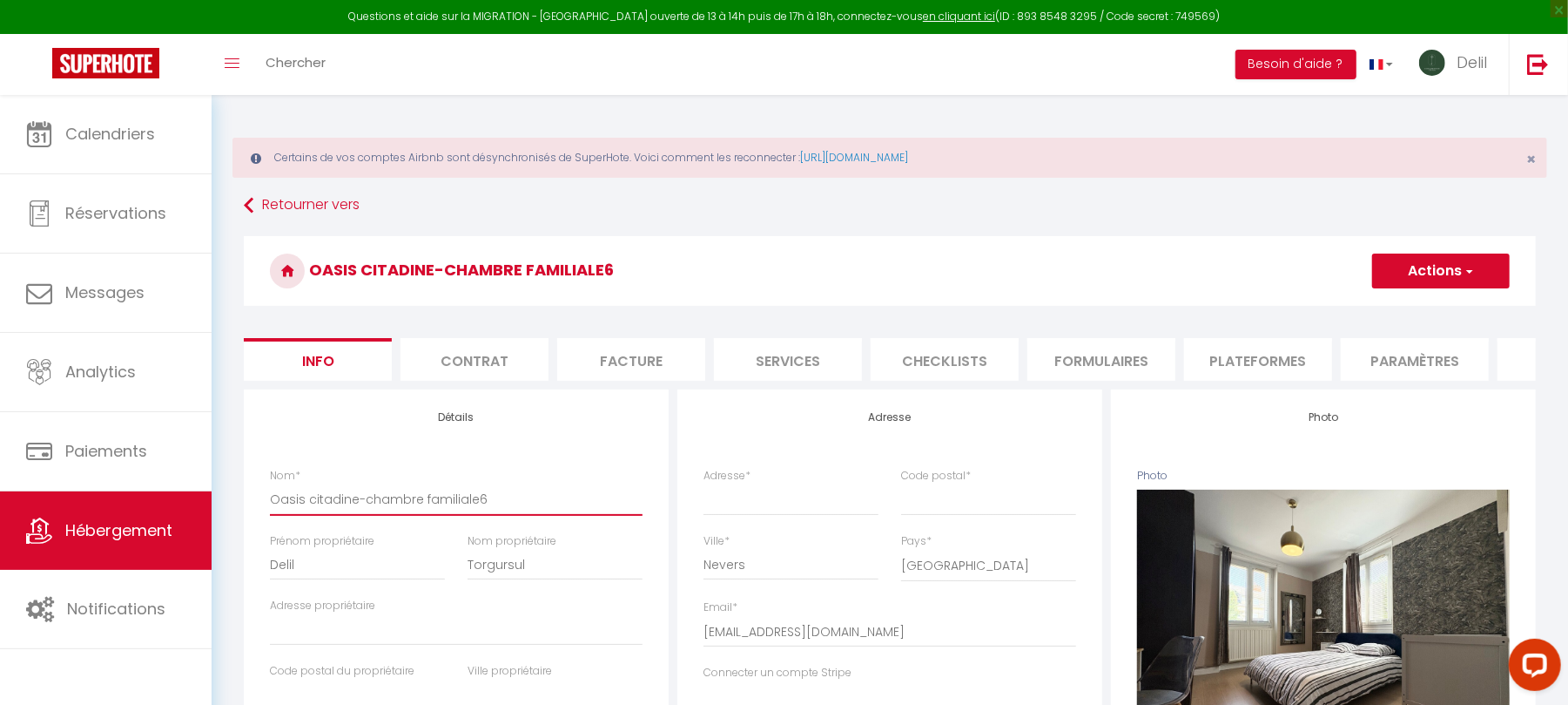
checkbox input "false"
type input "Oasis citadine-chambre familiale"
select select
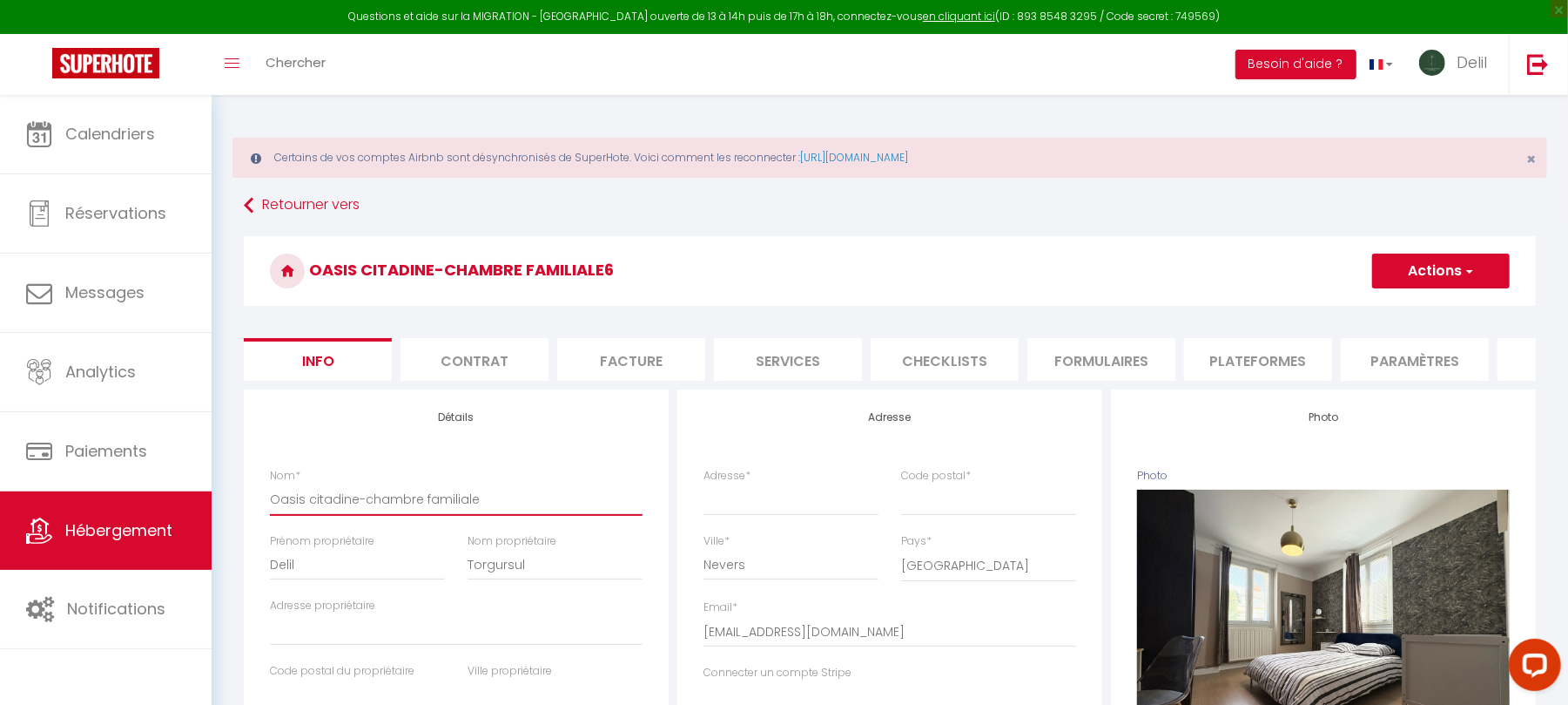
checkbox input "false"
type input "Oasis citadine-chambre familiale-"
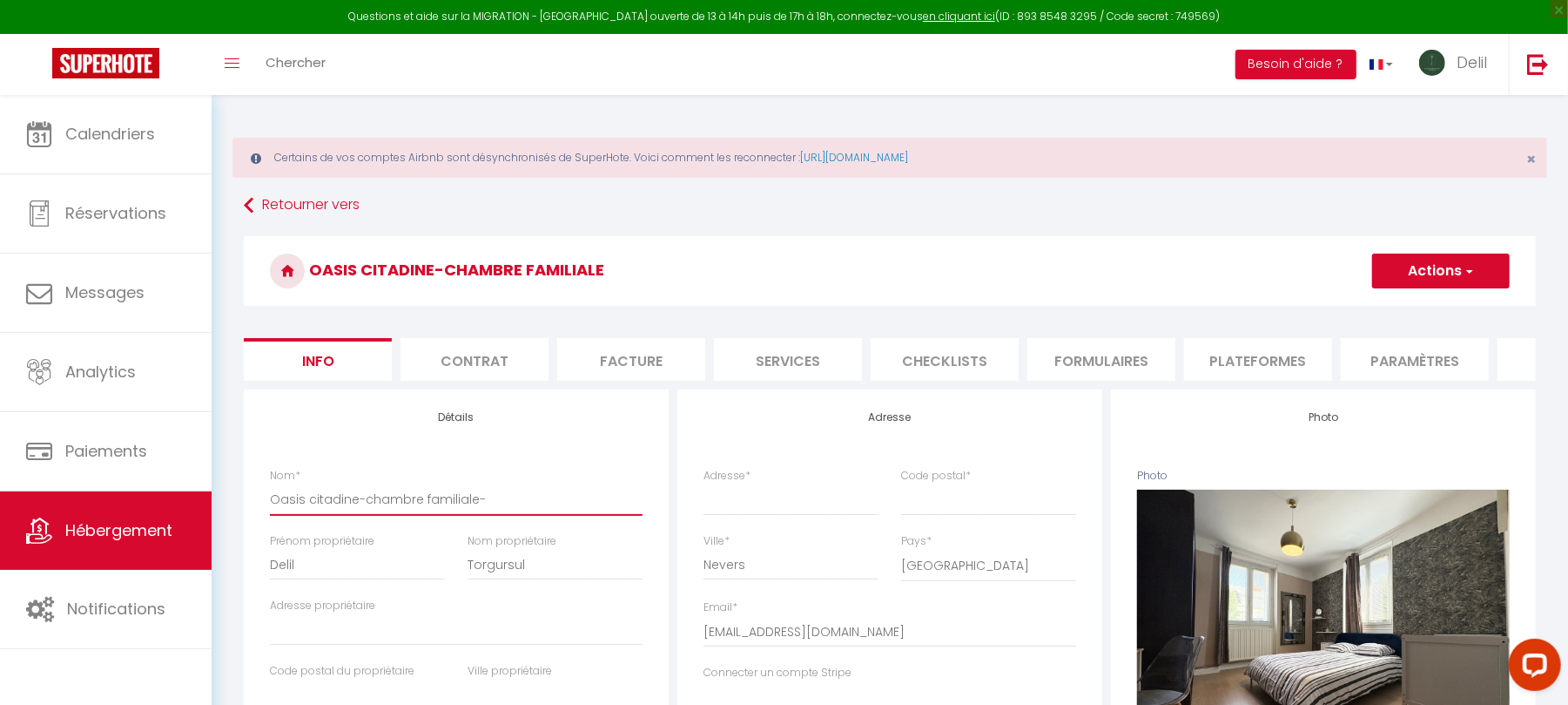
select select
checkbox input "false"
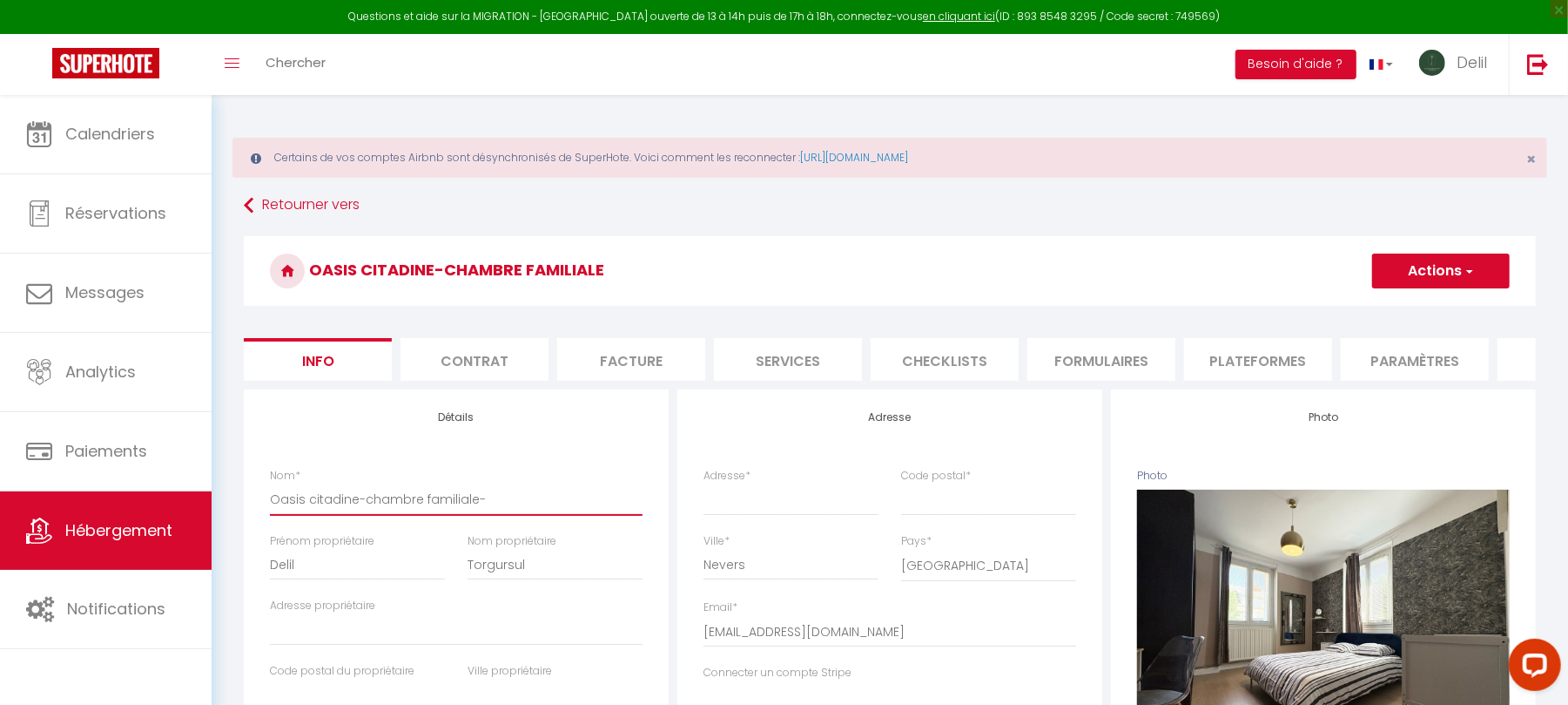
checkbox input "false"
type input "Oasis citadine-chambre familiale-"
select select
checkbox input "false"
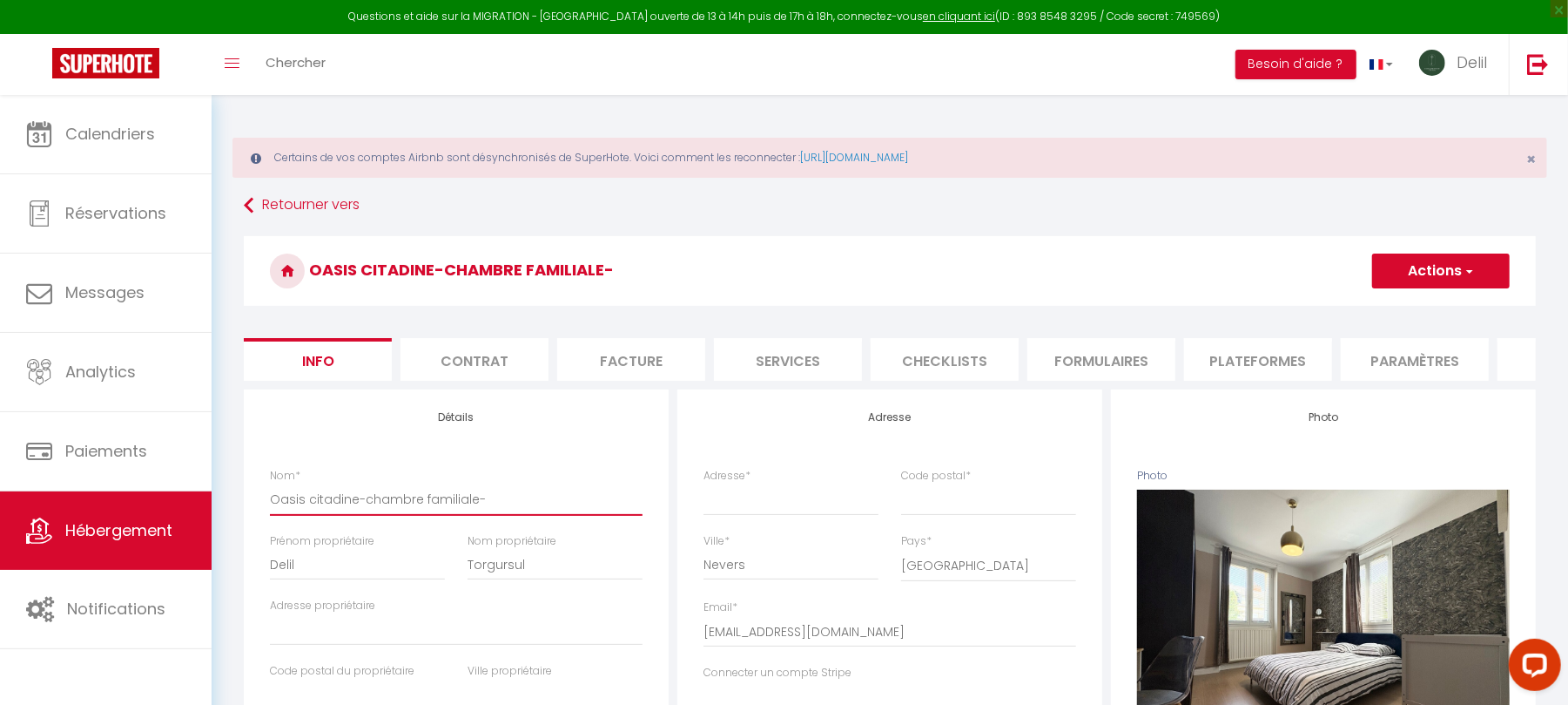
checkbox input "false"
type input "Oasis citadine-chambre familiale-"
select select
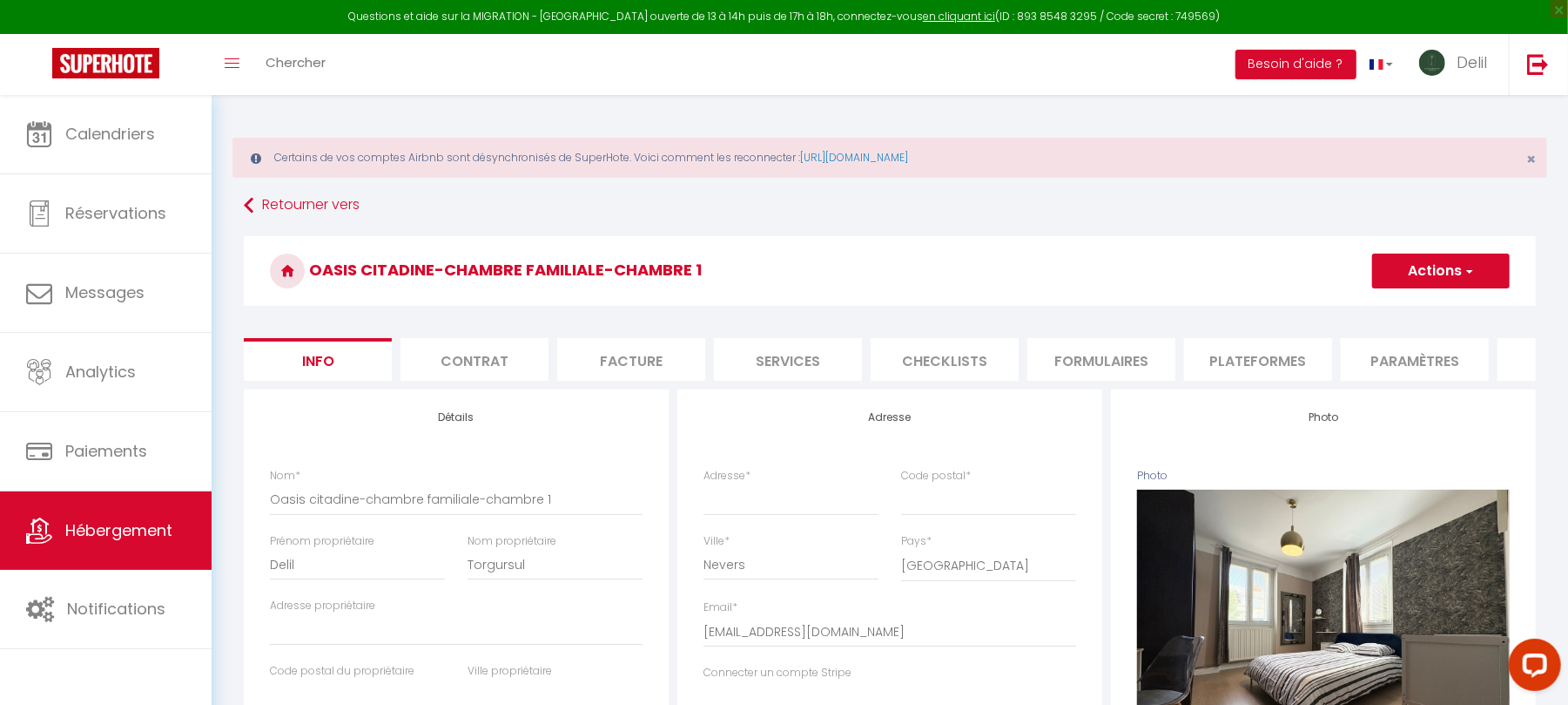
click at [1383, 280] on button "Actions" at bounding box center [1441, 271] width 137 height 35
click at [1370, 303] on input "Enregistrer" at bounding box center [1372, 309] width 64 height 18
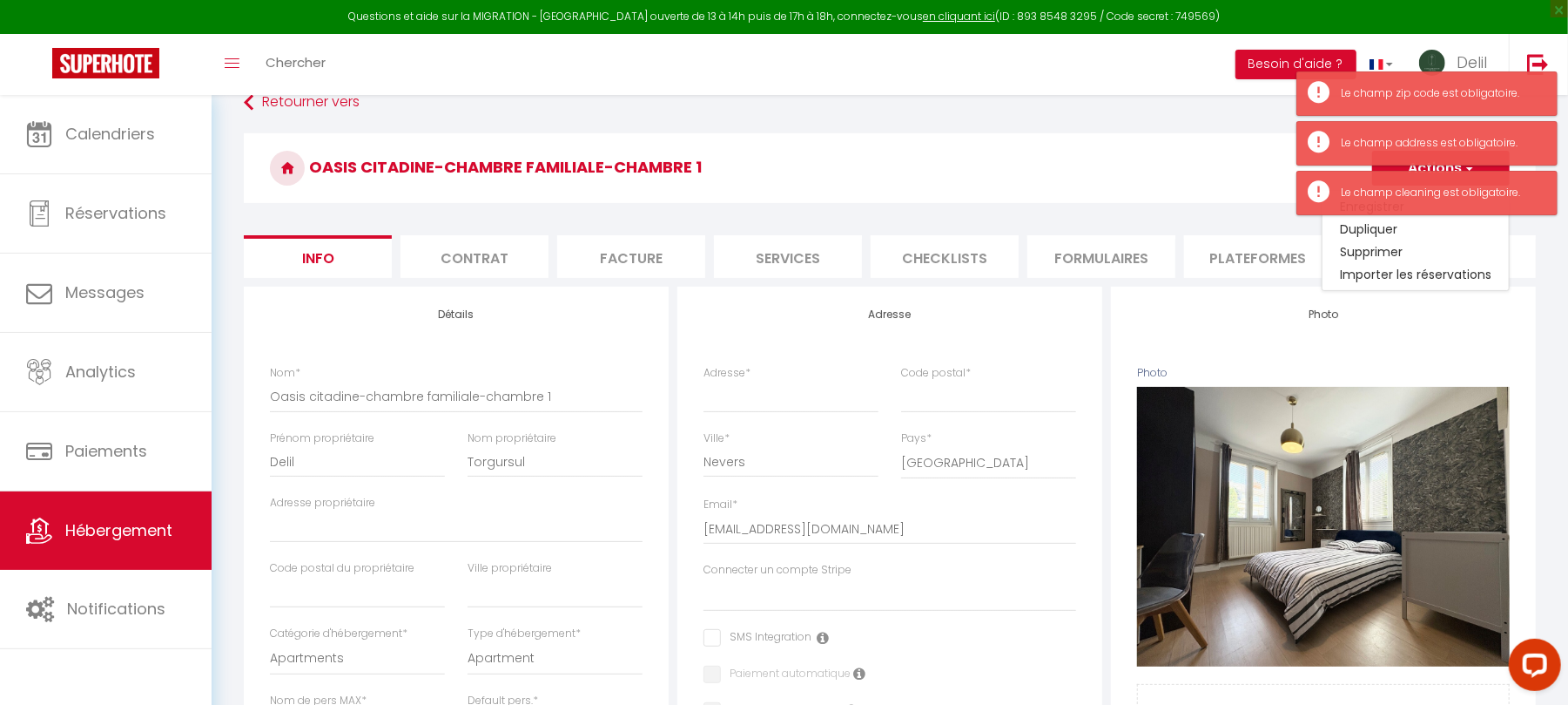
scroll to position [131, 0]
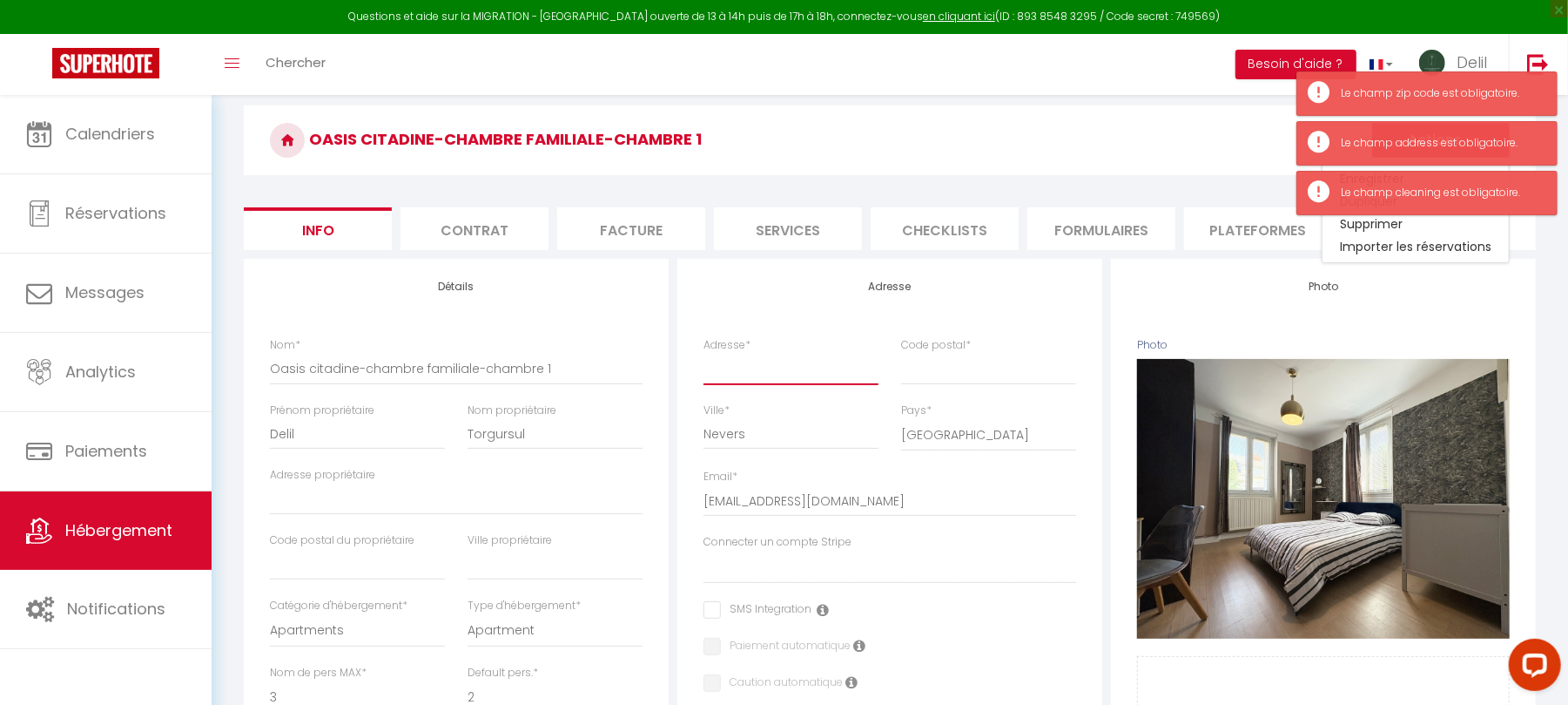
click at [760, 385] on input "Adresse *" at bounding box center [791, 369] width 175 height 32
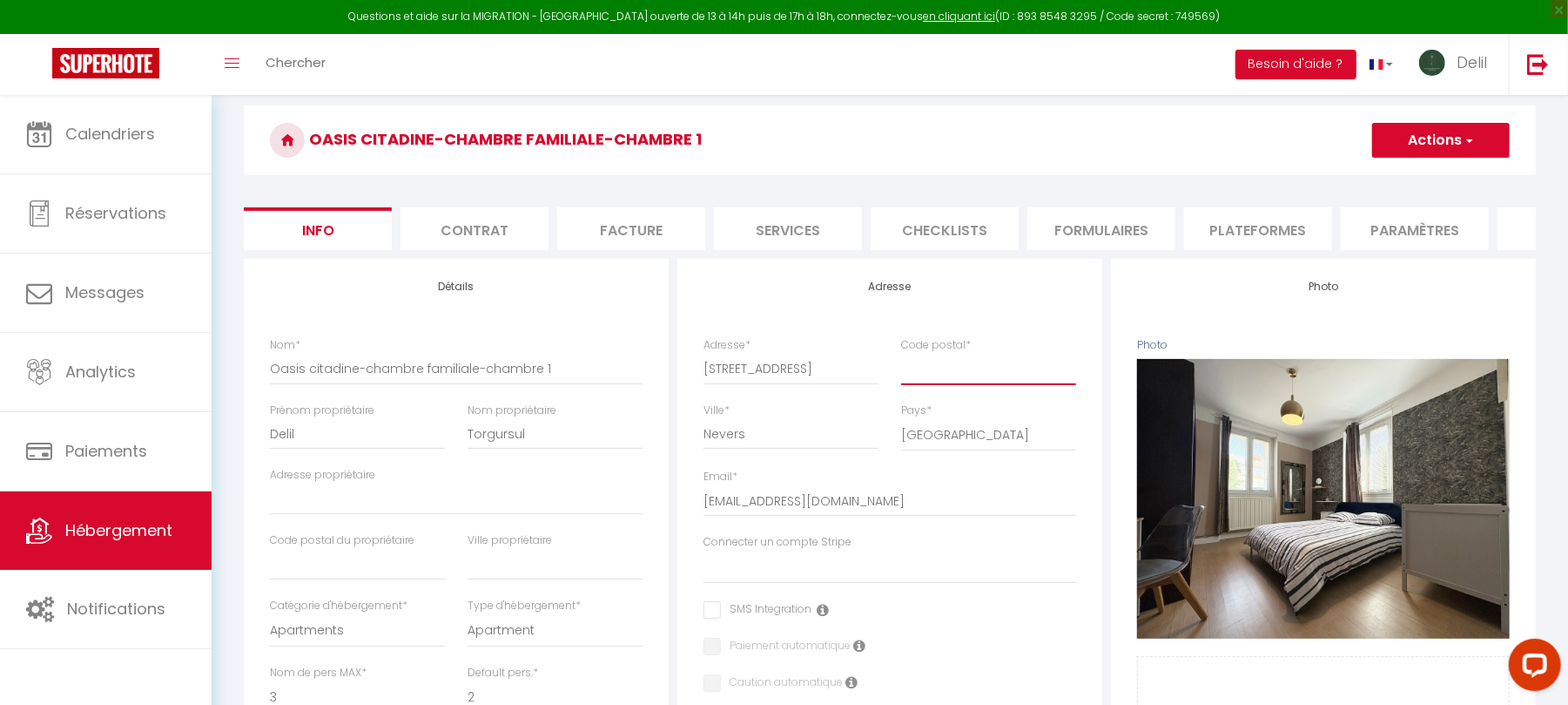
click at [939, 385] on input "Code postal *" at bounding box center [989, 369] width 175 height 32
click at [1445, 143] on button "Actions" at bounding box center [1441, 140] width 137 height 35
click at [1368, 176] on input "Enregistrer" at bounding box center [1372, 178] width 64 height 18
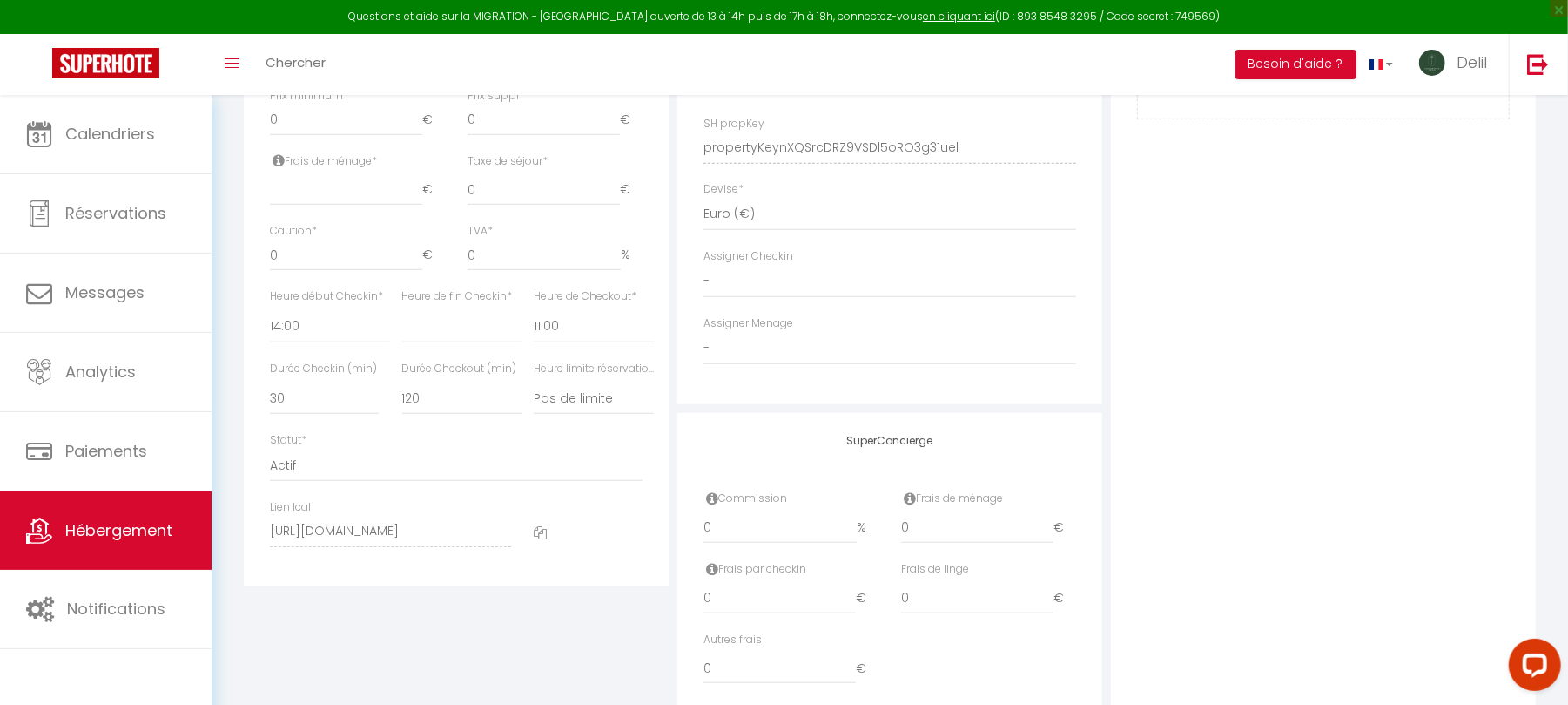
scroll to position [698, 0]
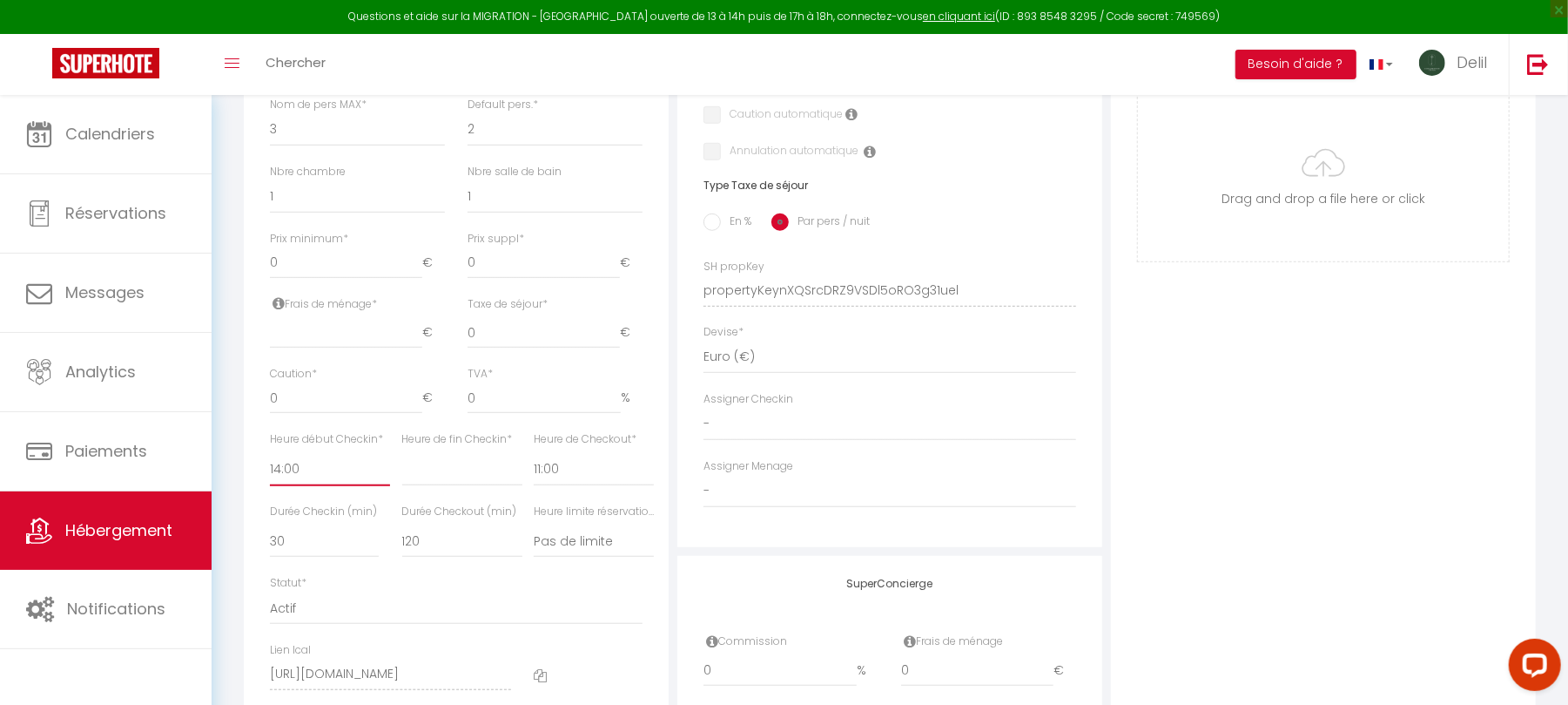
click at [329, 486] on select "00:00 00:15 00:30 00:45 01:00 01:15 01:30 01:45 02:00 02:15 02:30 02:45 03:00" at bounding box center [330, 470] width 120 height 33
click at [330, 486] on select "00:00 00:15 00:30 00:45 01:00 01:15 01:30 01:45 02:00 02:15 02:30 02:45 03:00" at bounding box center [330, 470] width 120 height 33
click at [293, 486] on select "00:00 00:15 00:30 00:45 01:00 01:15 01:30 01:45 02:00 02:15 02:30 02:45 03:00" at bounding box center [330, 470] width 120 height 33
click at [270, 470] on select "00:00 00:15 00:30 00:45 01:00 01:15 01:30 01:45 02:00 02:15 02:30 02:45 03:00" at bounding box center [330, 470] width 120 height 33
click at [454, 486] on select "00:00 00:15 00:30 00:45 01:00 01:15 01:30 01:45 02:00 02:15 02:30 02:45 03:00" at bounding box center [461, 470] width 120 height 33
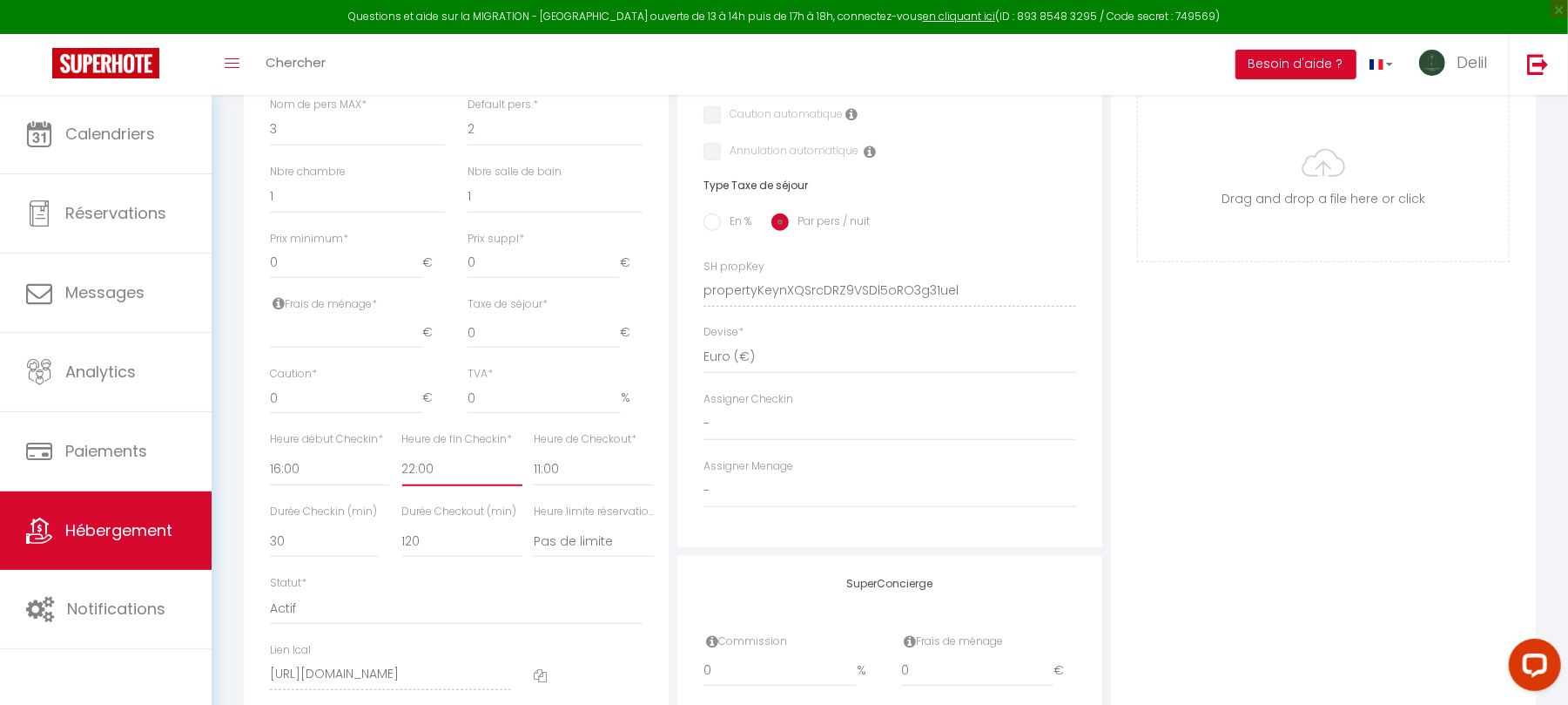
click at [402, 470] on select "00:00 00:15 00:30 00:45 01:00 01:15 01:30 01:45 02:00 02:15 02:30 02:45 03:00" at bounding box center [461, 470] width 120 height 33
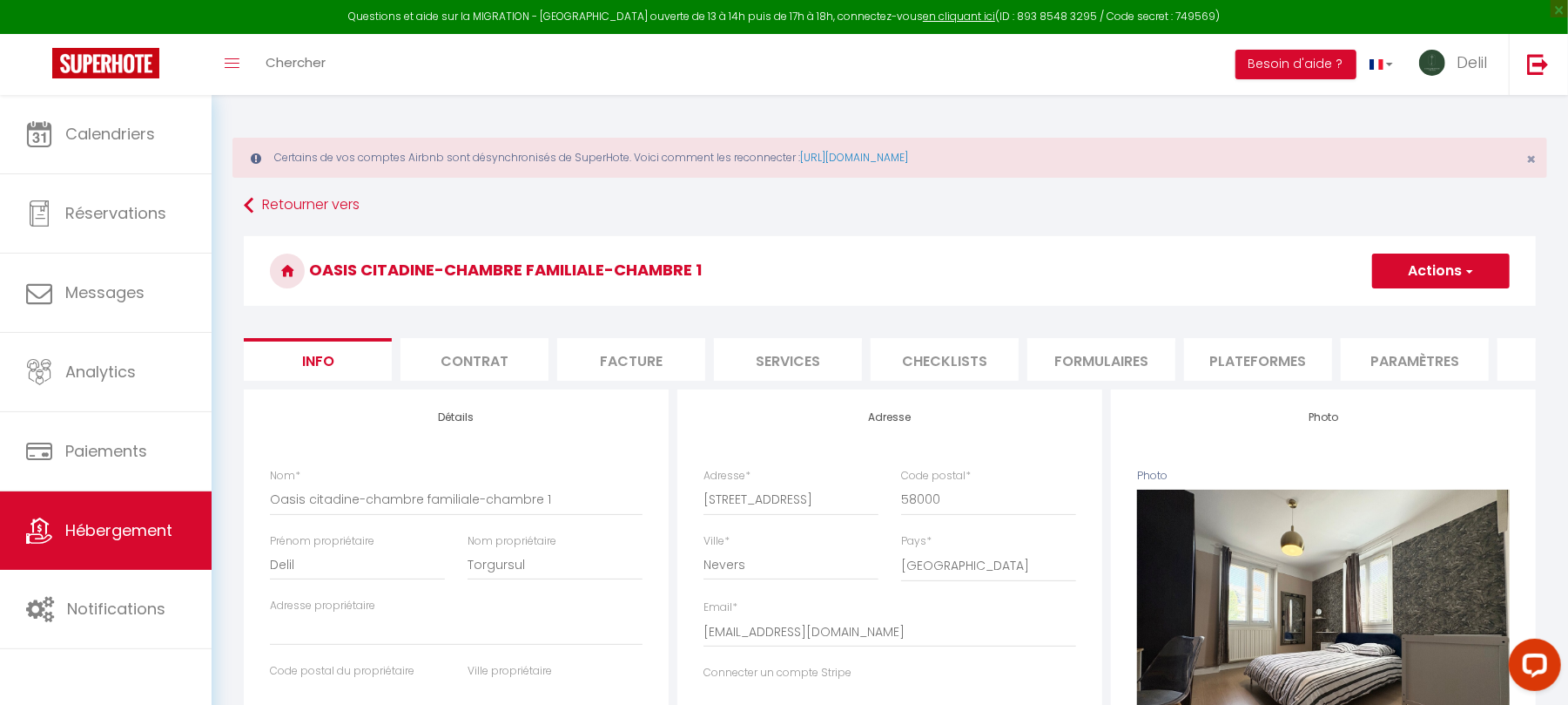
click at [1444, 270] on button "Actions" at bounding box center [1441, 271] width 137 height 35
click at [1391, 305] on input "Enregistrer" at bounding box center [1372, 309] width 64 height 18
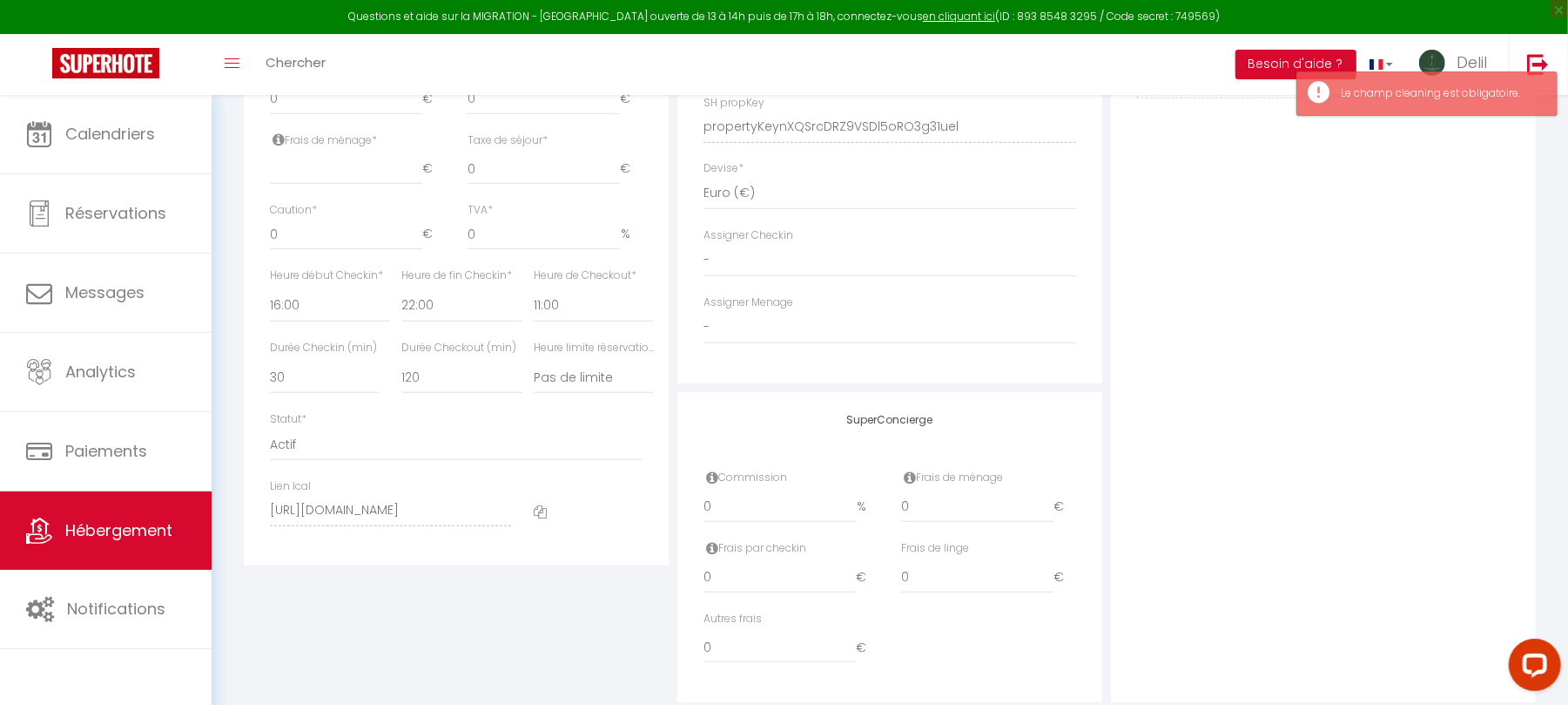
scroll to position [875, 0]
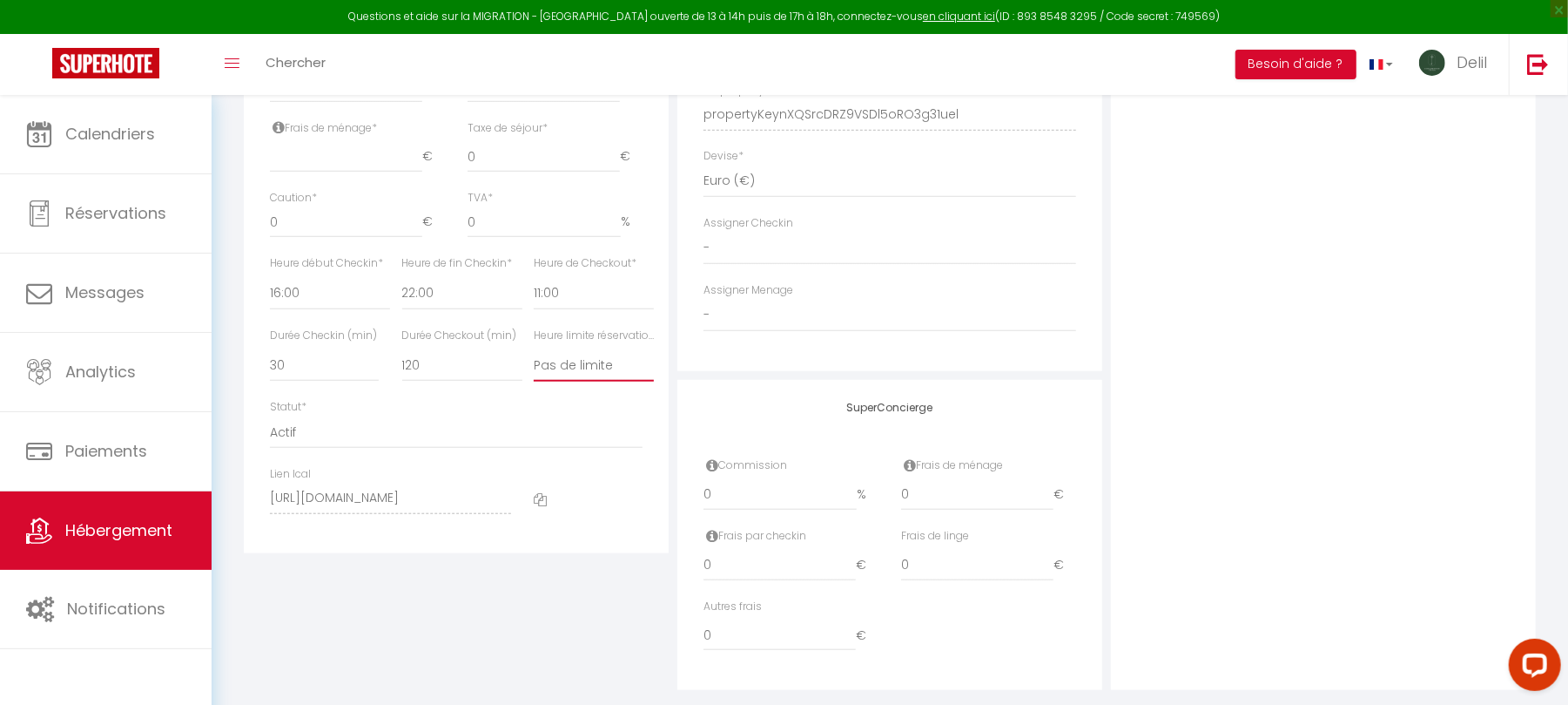
click at [603, 382] on select "Pas de limite 01:00 02:00 03:00 04:00 05:00 06:00 07:00 08:00 09:00 10:00 11:00…" at bounding box center [593, 365] width 120 height 33
click at [534, 366] on select "Pas de limite 01:00 02:00 03:00 04:00 05:00 06:00 07:00 08:00 09:00 10:00 11:00…" at bounding box center [593, 365] width 120 height 33
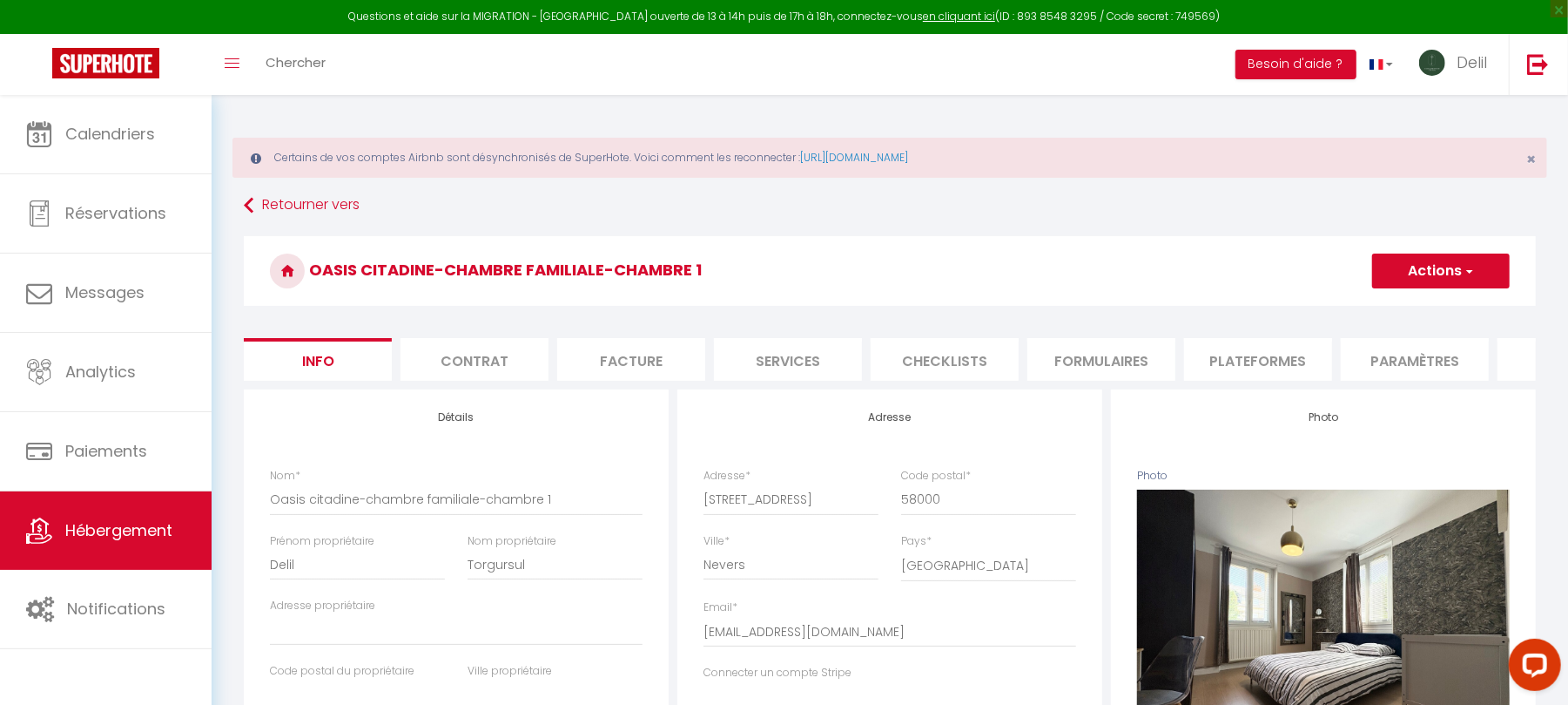
click at [1422, 265] on button "Actions" at bounding box center [1441, 271] width 137 height 35
click at [1372, 316] on input "Enregistrer" at bounding box center [1372, 309] width 64 height 18
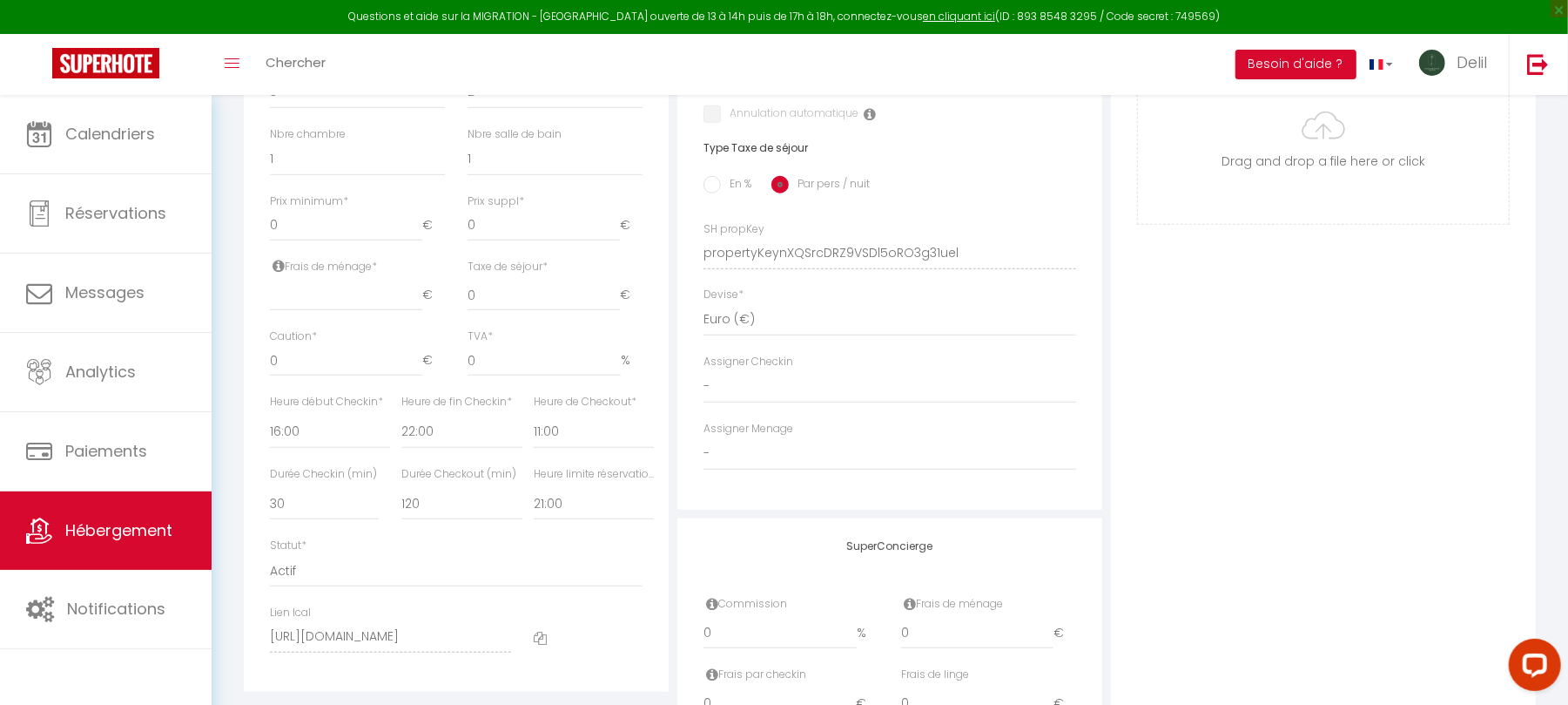
scroll to position [758, 0]
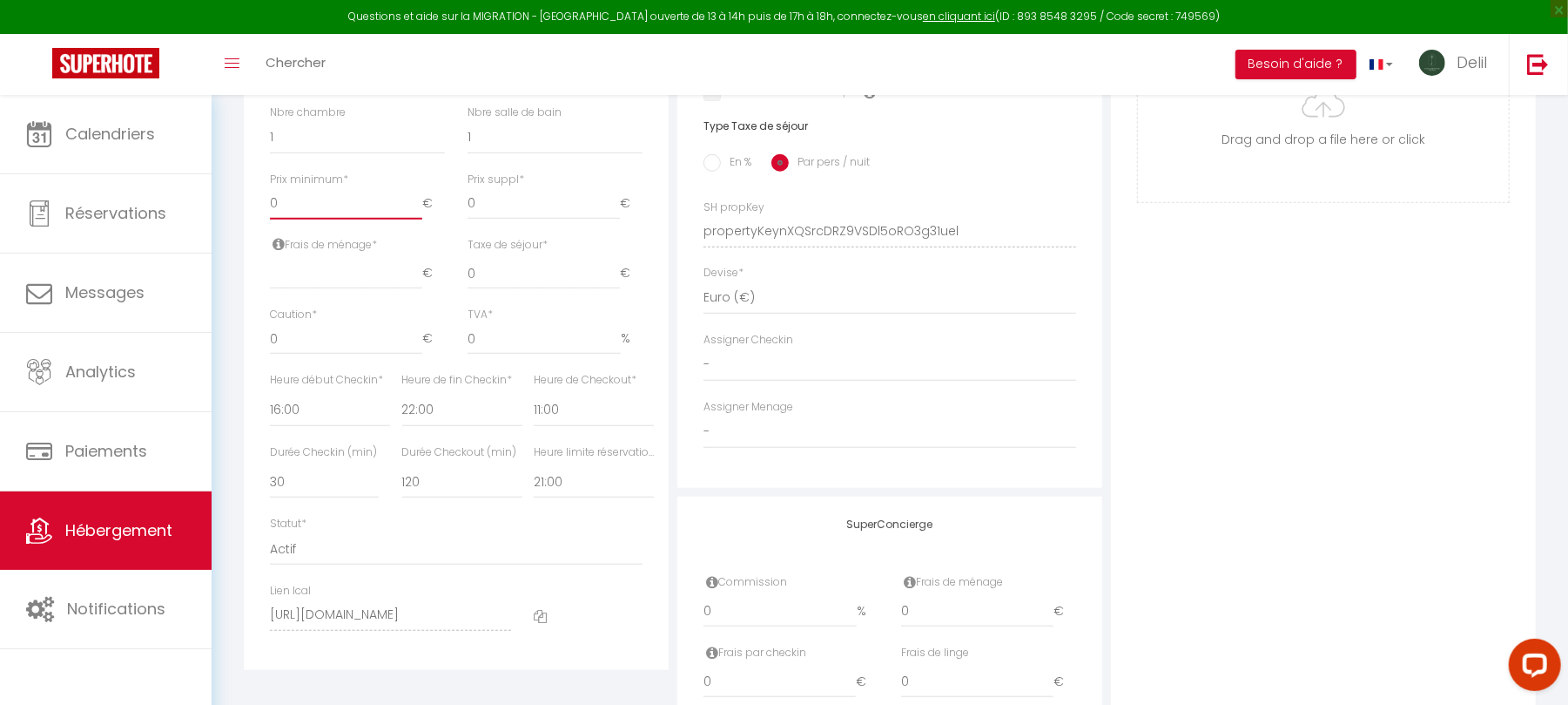
click at [305, 219] on input "0" at bounding box center [346, 204] width 152 height 32
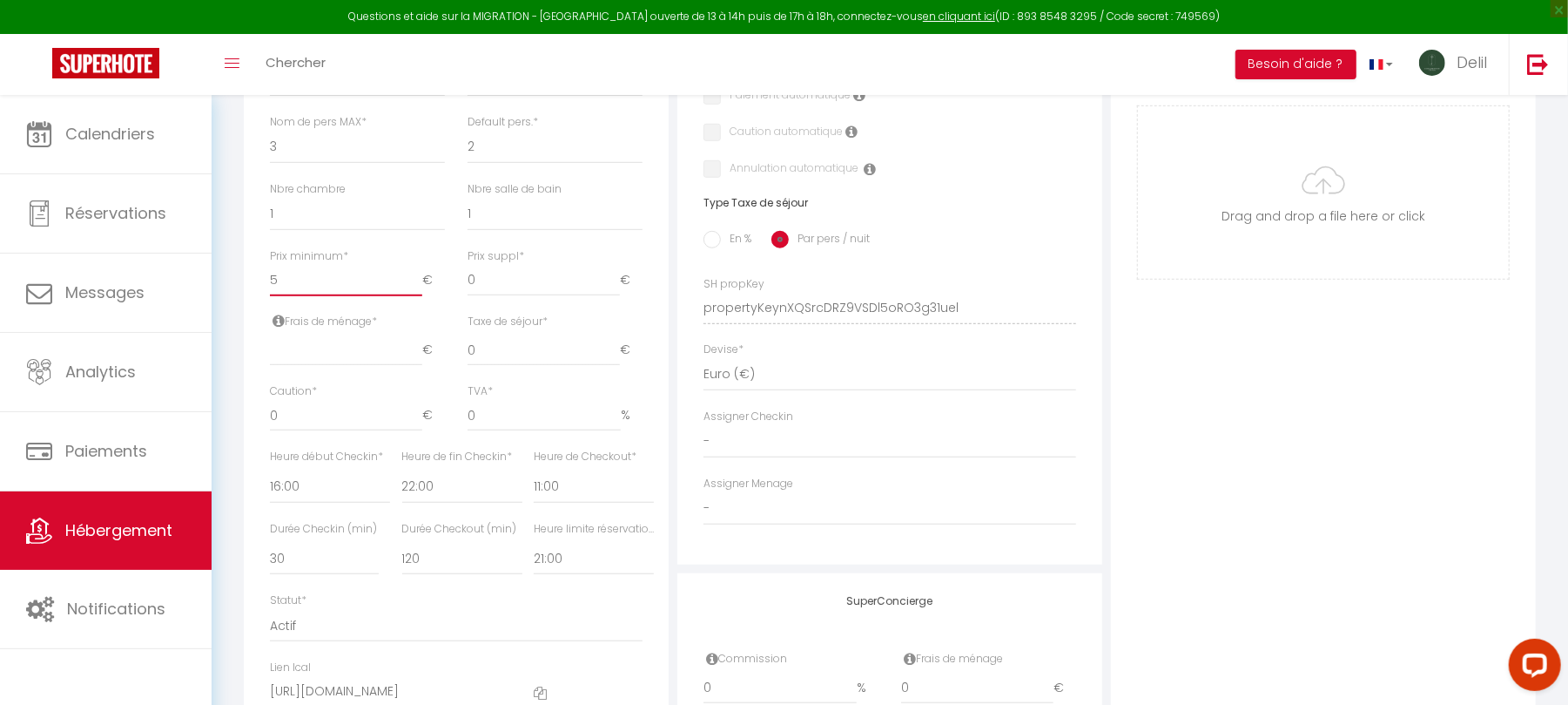
scroll to position [666, 0]
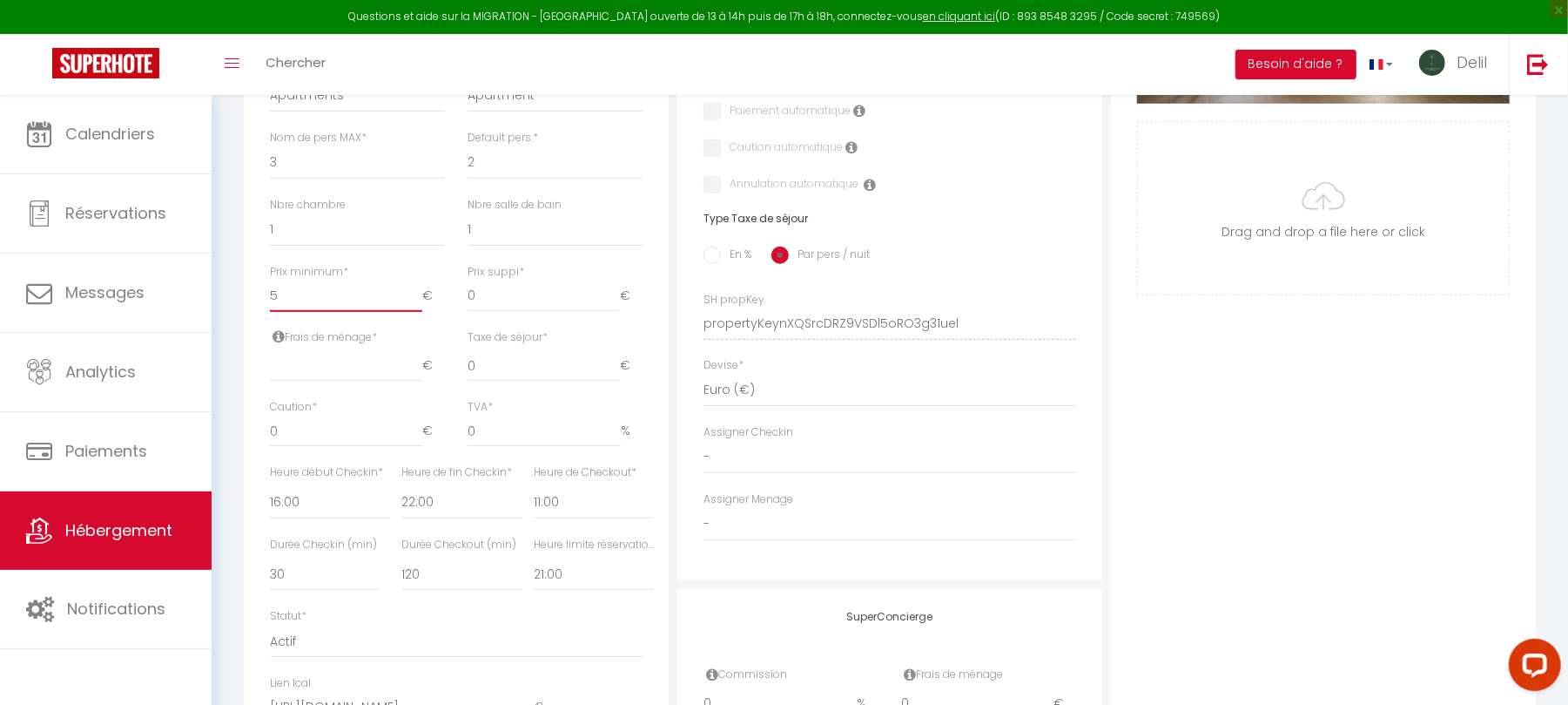
drag, startPoint x: 311, startPoint y: 307, endPoint x: 225, endPoint y: 294, distance: 87.0
click at [225, 294] on div "Certains de vos comptes Airbnb sont désynchronisés de SuperHote. Voici comment …" at bounding box center [889, 187] width 1356 height 1514
click at [343, 382] on input "number" at bounding box center [346, 366] width 152 height 32
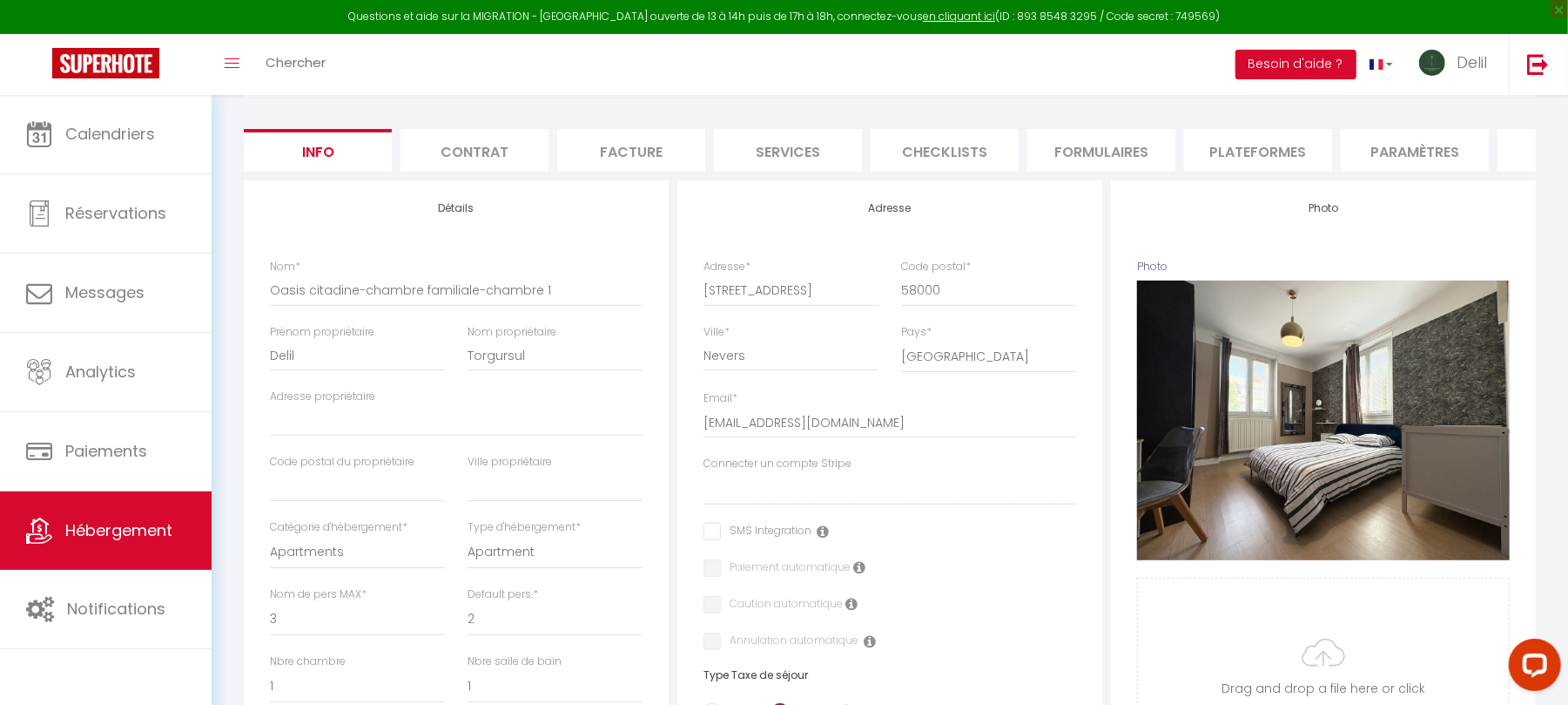
scroll to position [0, 0]
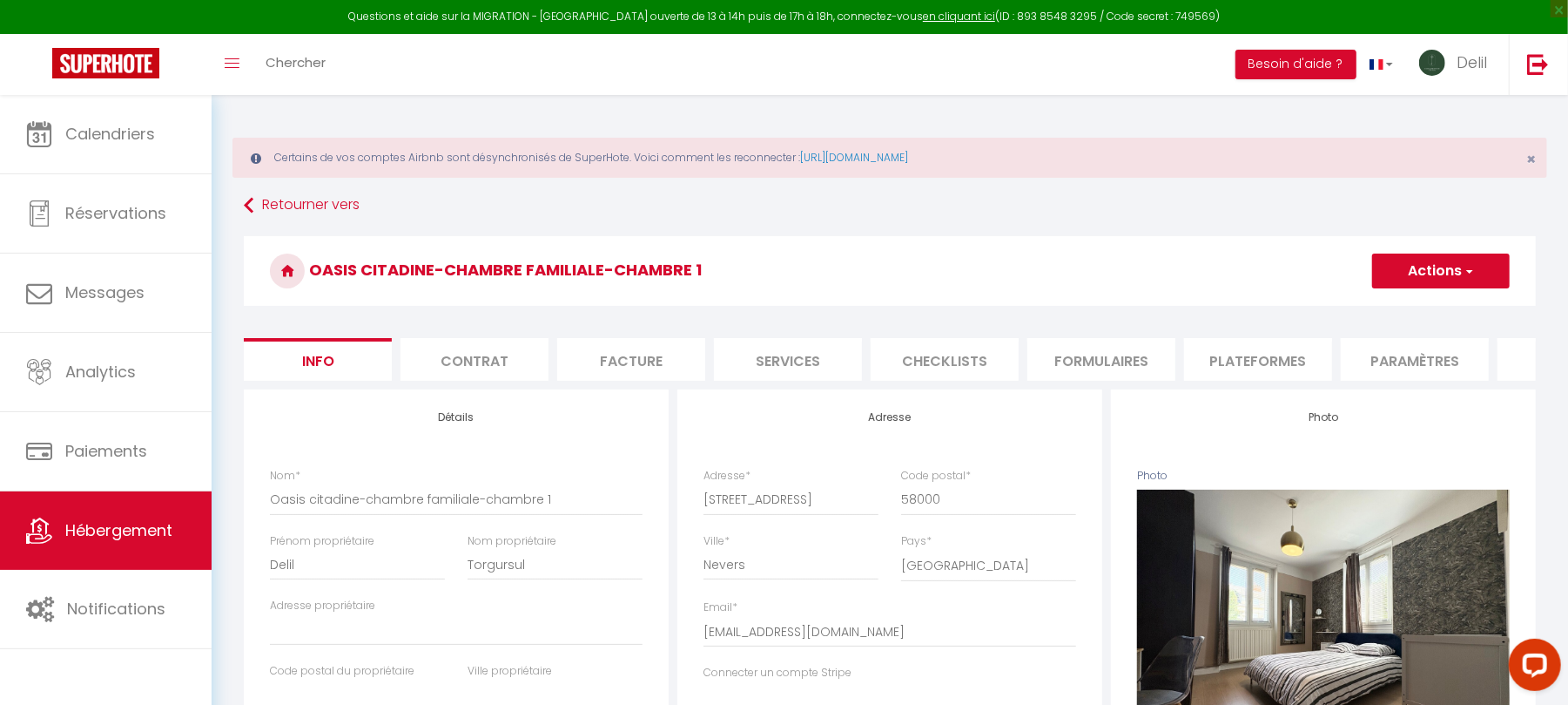
click at [1444, 267] on button "Actions" at bounding box center [1441, 271] width 137 height 35
click at [1384, 305] on input "Enregistrer" at bounding box center [1372, 309] width 64 height 18
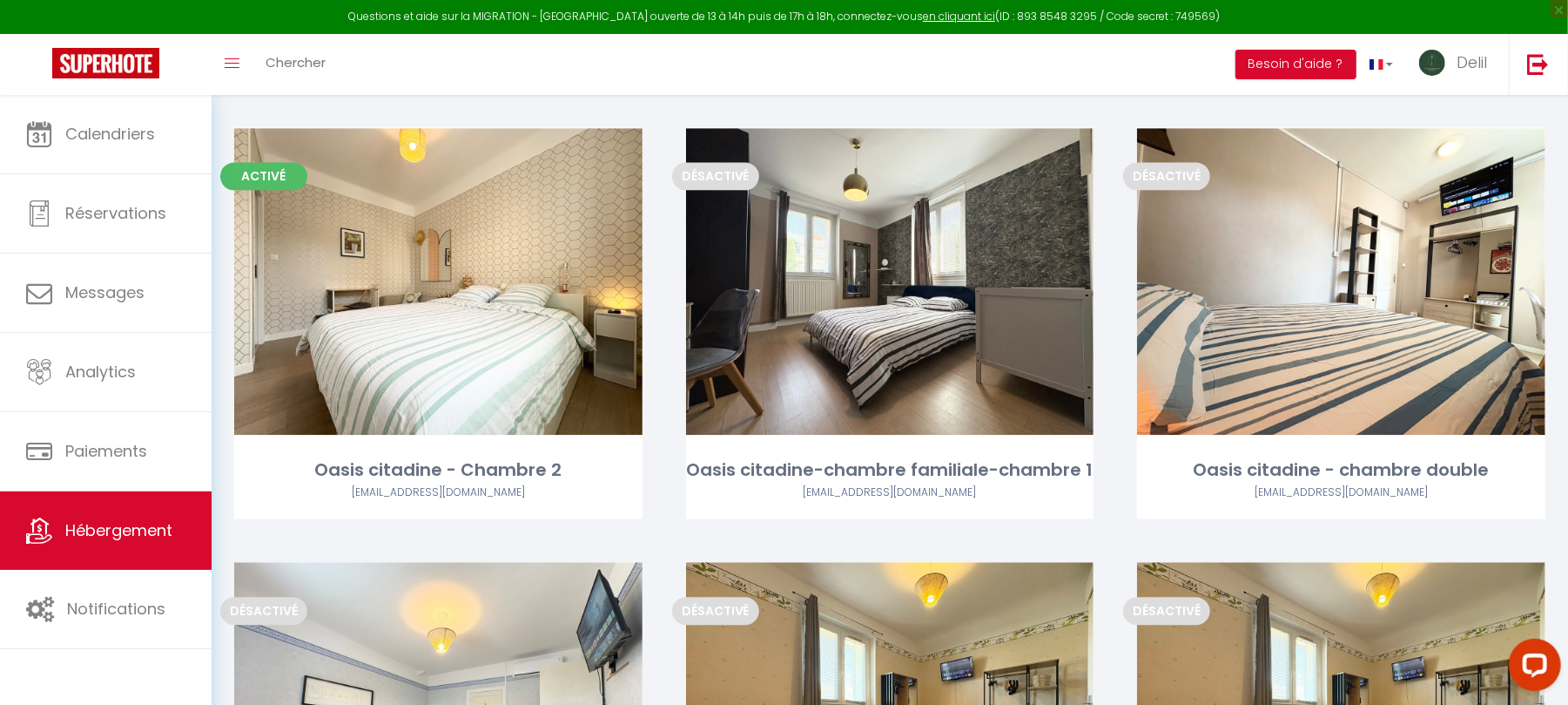
scroll to position [2811, 0]
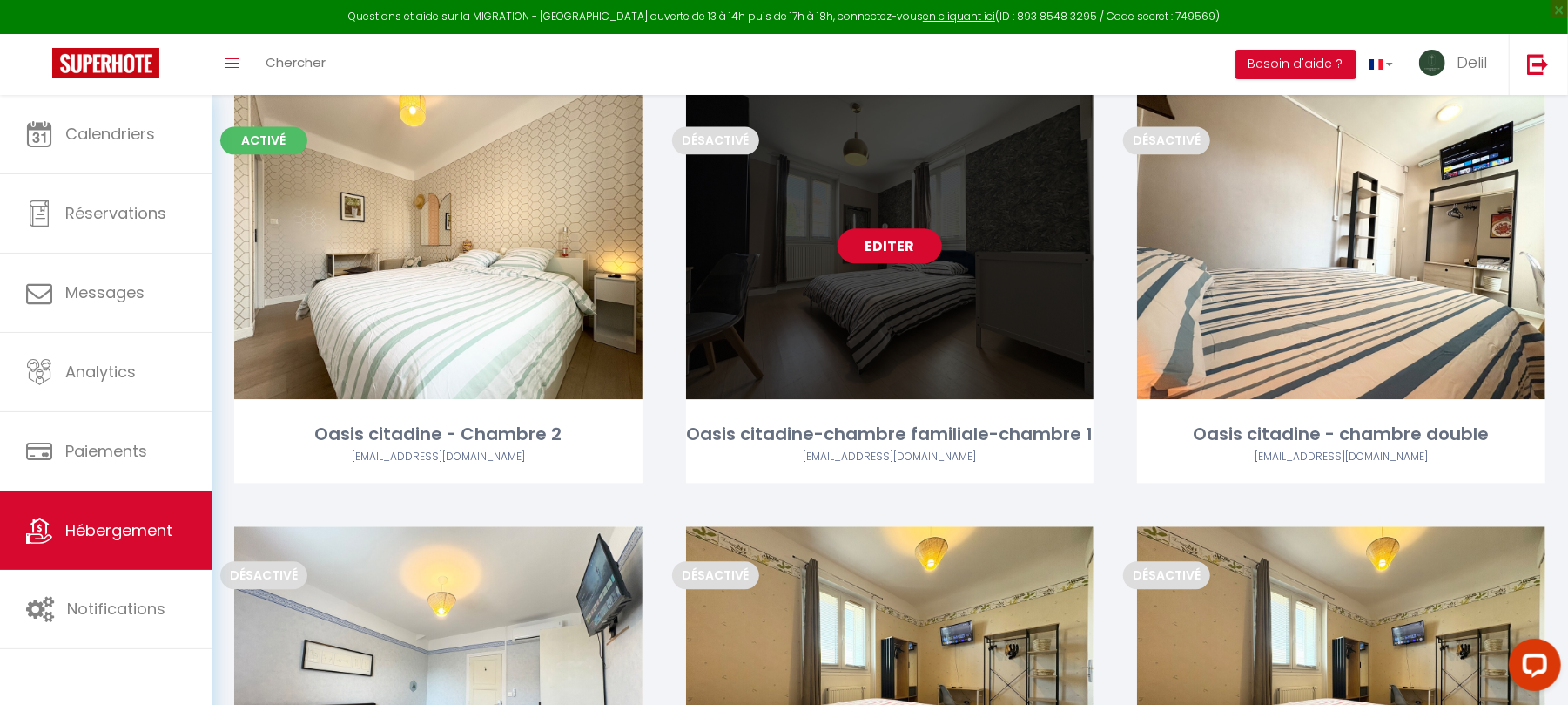
click at [891, 228] on link "Editer" at bounding box center [889, 246] width 105 height 35
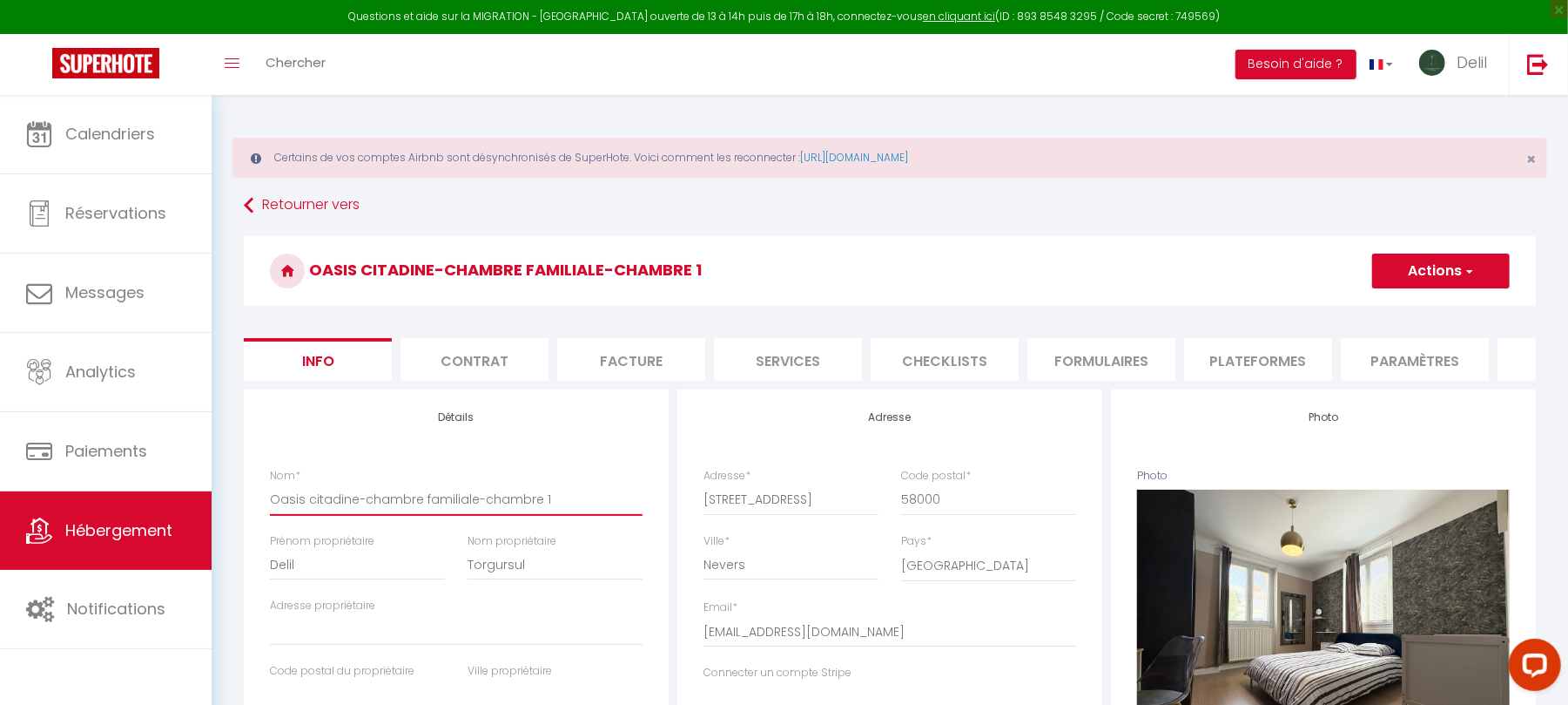
drag, startPoint x: 474, startPoint y: 519, endPoint x: 357, endPoint y: 517, distance: 117.0
click at [357, 515] on input "Oasis citadine-chambre familiale-chambre 1" at bounding box center [456, 500] width 372 height 32
click at [1429, 280] on button "Actions" at bounding box center [1441, 271] width 137 height 35
click at [1429, 279] on button "Actions" at bounding box center [1441, 271] width 137 height 35
click at [1428, 272] on button "Actions" at bounding box center [1441, 271] width 137 height 35
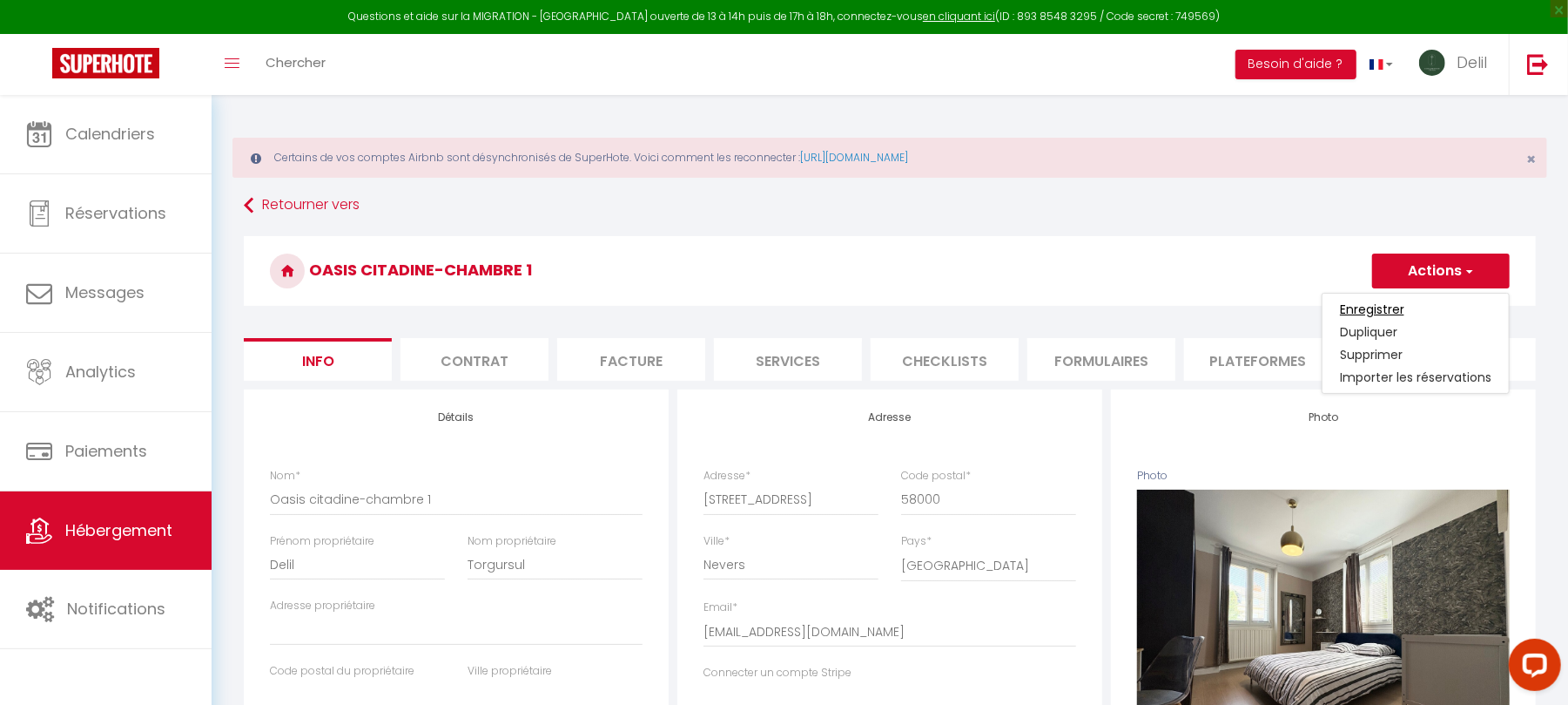
click at [1383, 311] on input "Enregistrer" at bounding box center [1372, 309] width 64 height 18
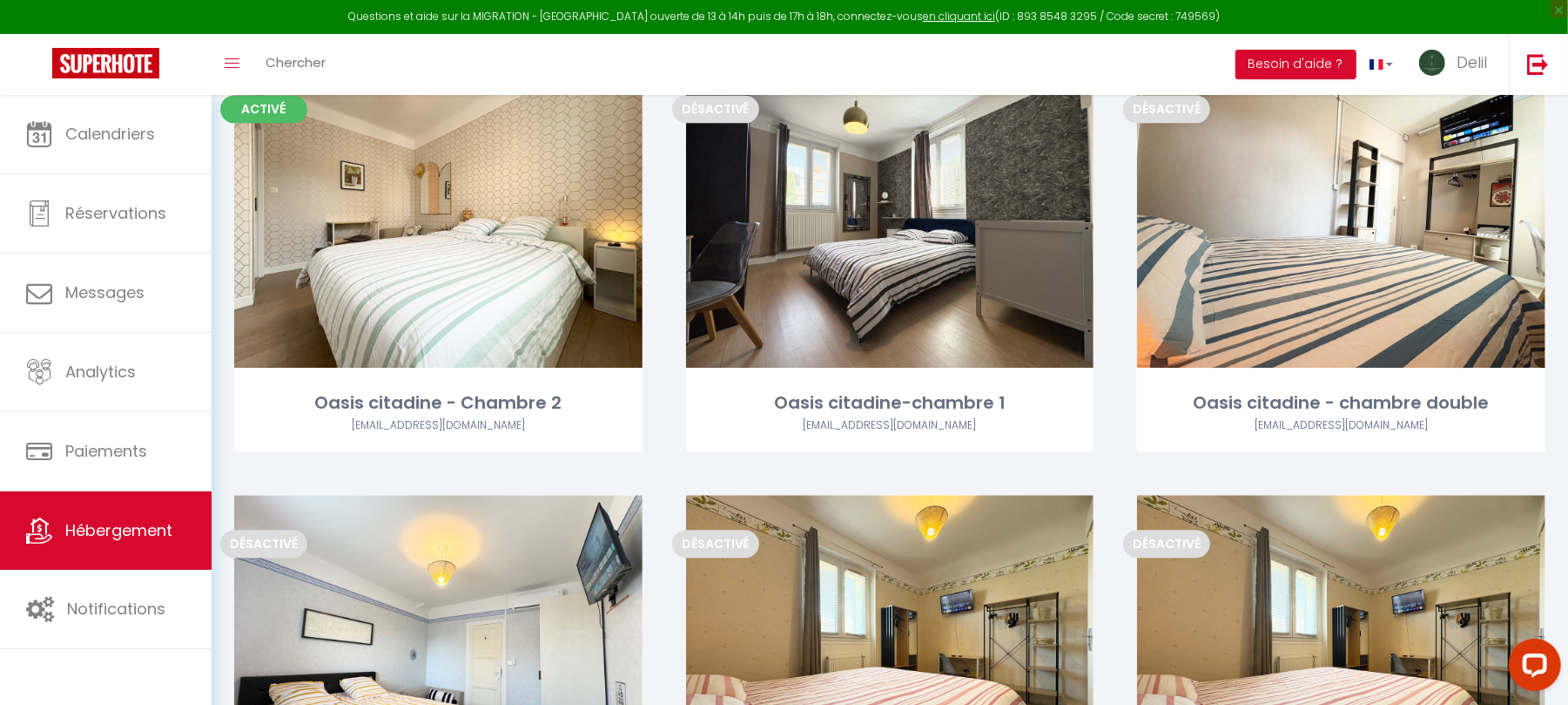
scroll to position [2849, 0]
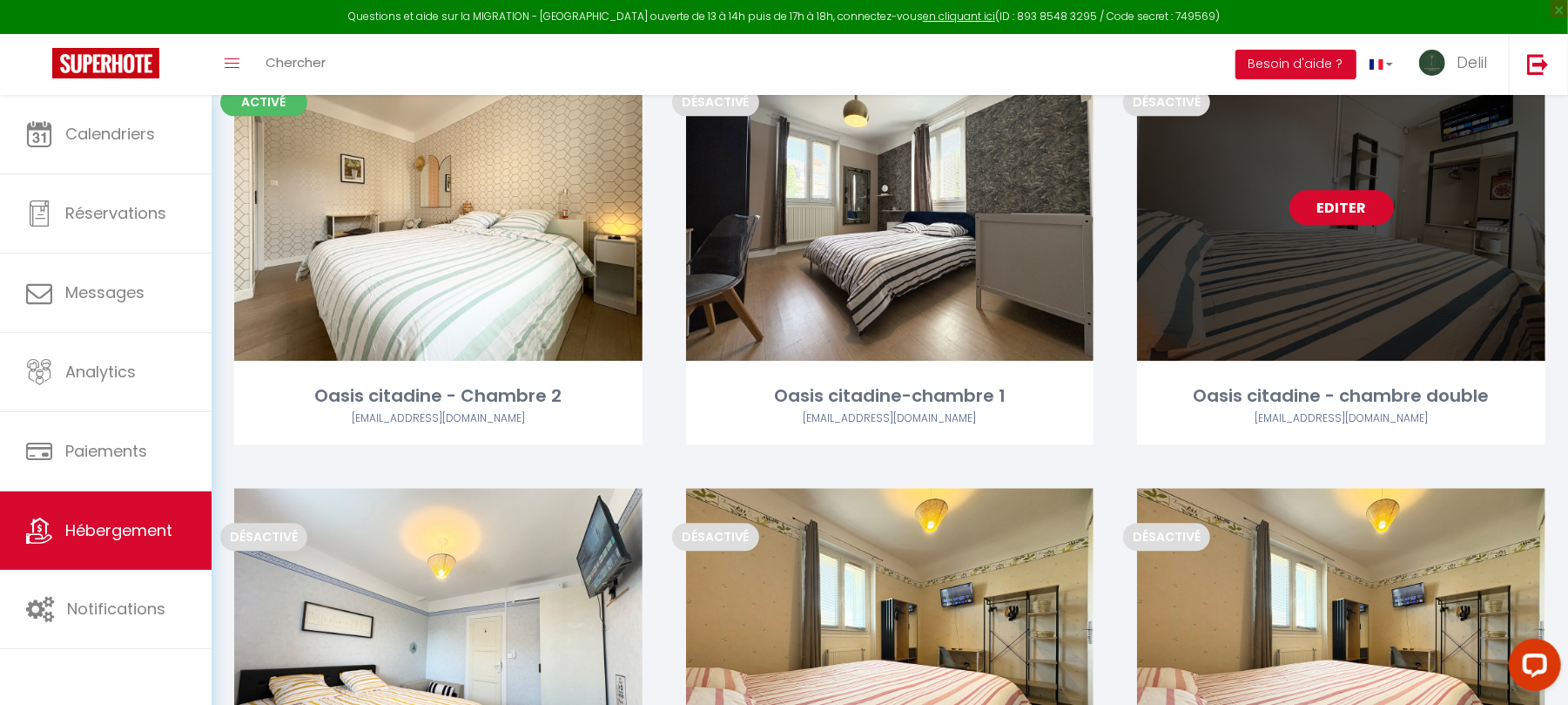
click at [1345, 197] on link "Editer" at bounding box center [1341, 207] width 105 height 35
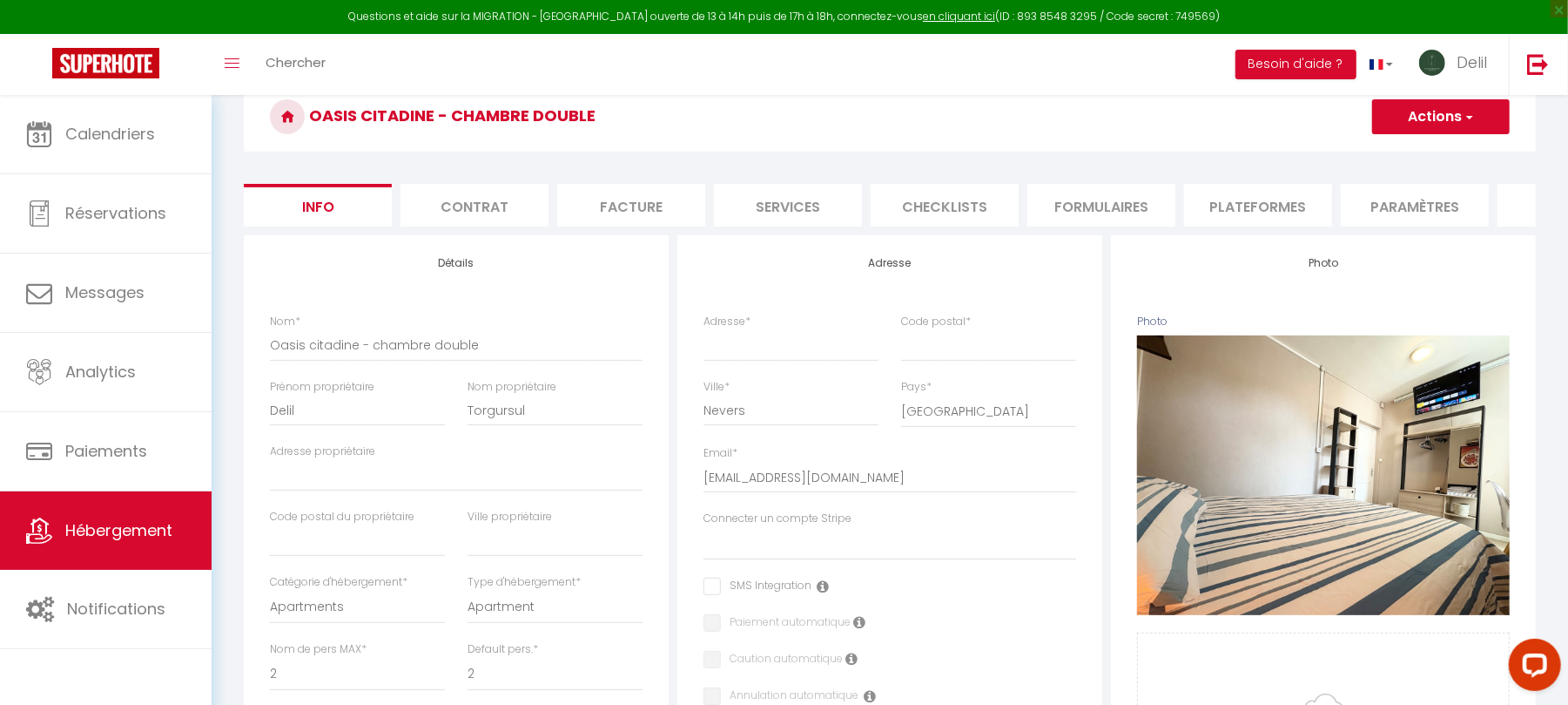
scroll to position [155, 0]
click at [757, 349] on input "Adresse *" at bounding box center [791, 345] width 175 height 32
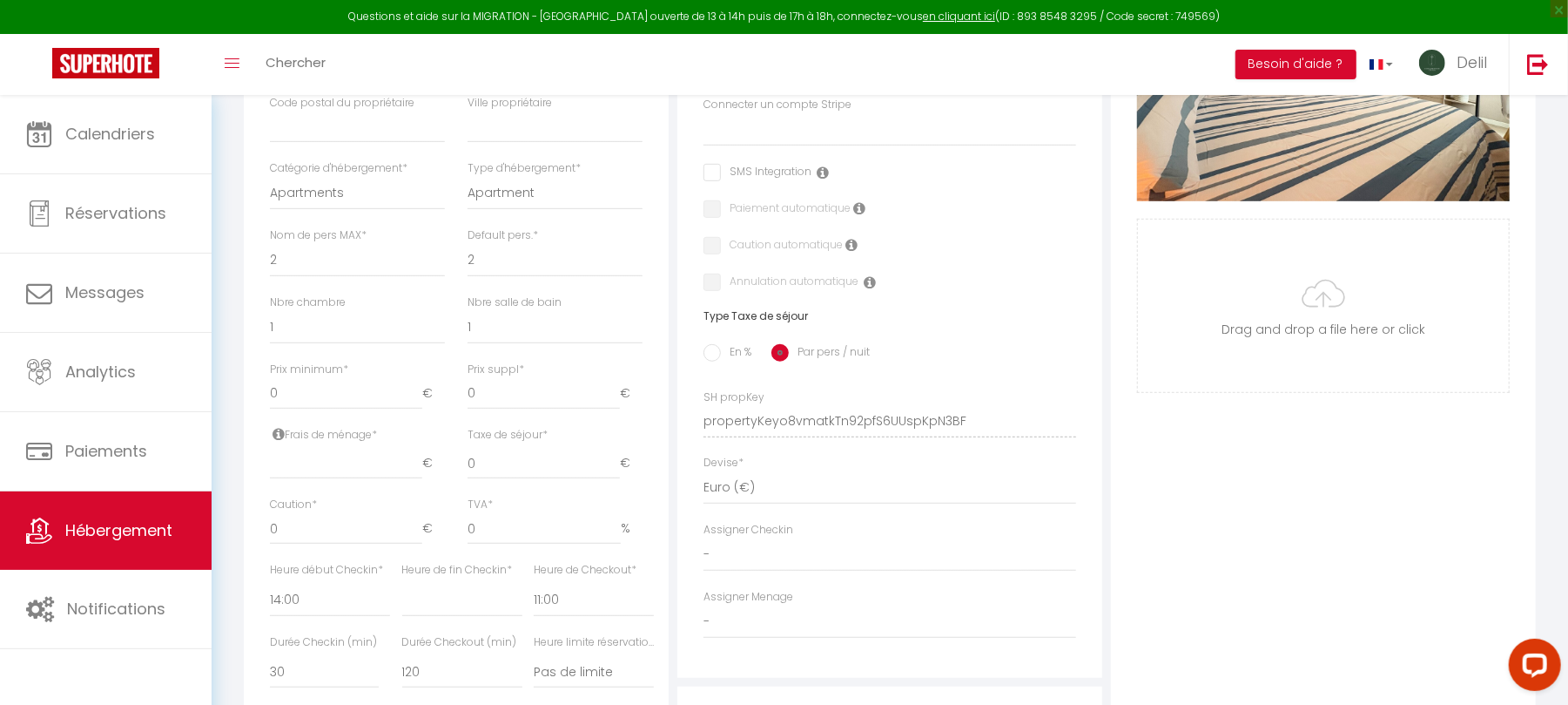
scroll to position [596, 0]
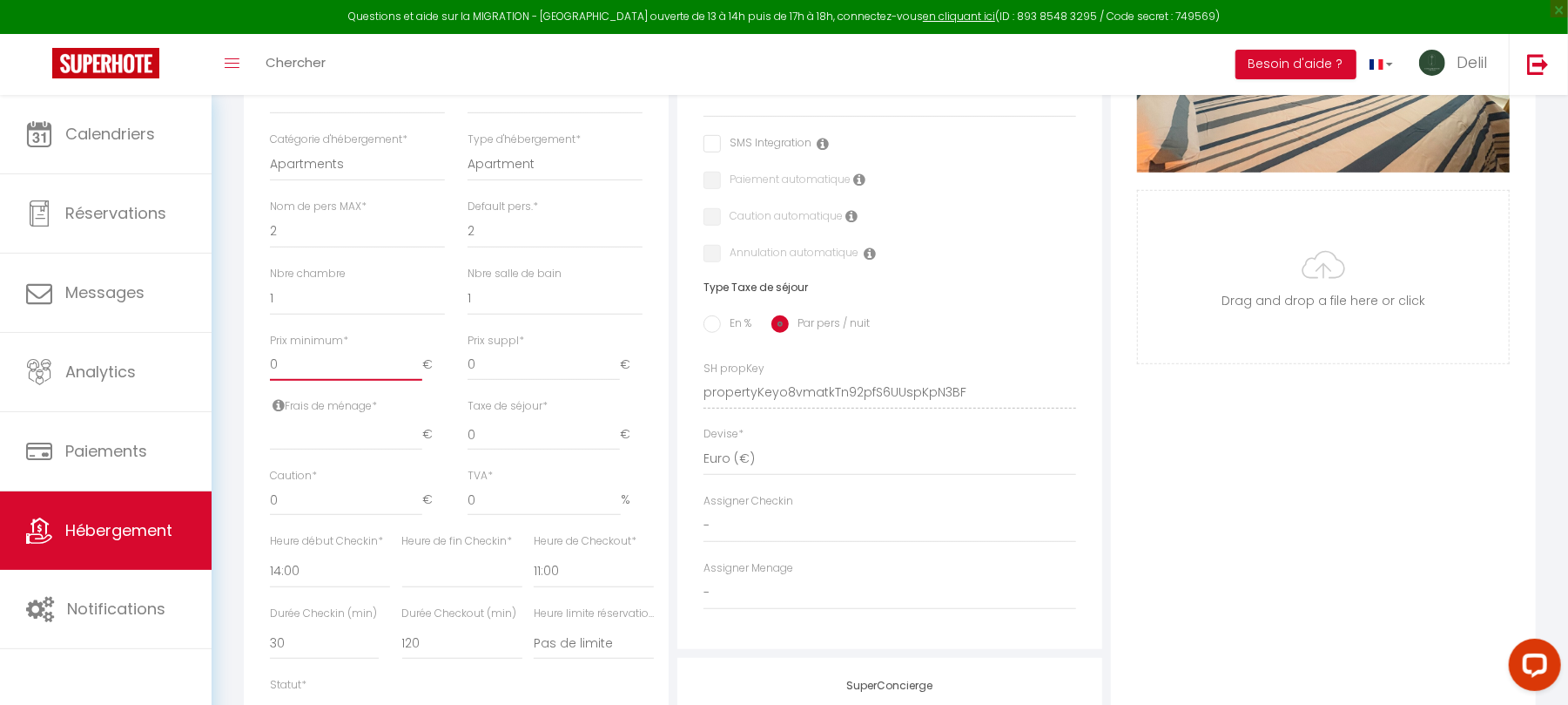
click at [346, 378] on input "0" at bounding box center [346, 365] width 152 height 32
click at [343, 450] on input "number" at bounding box center [346, 435] width 152 height 32
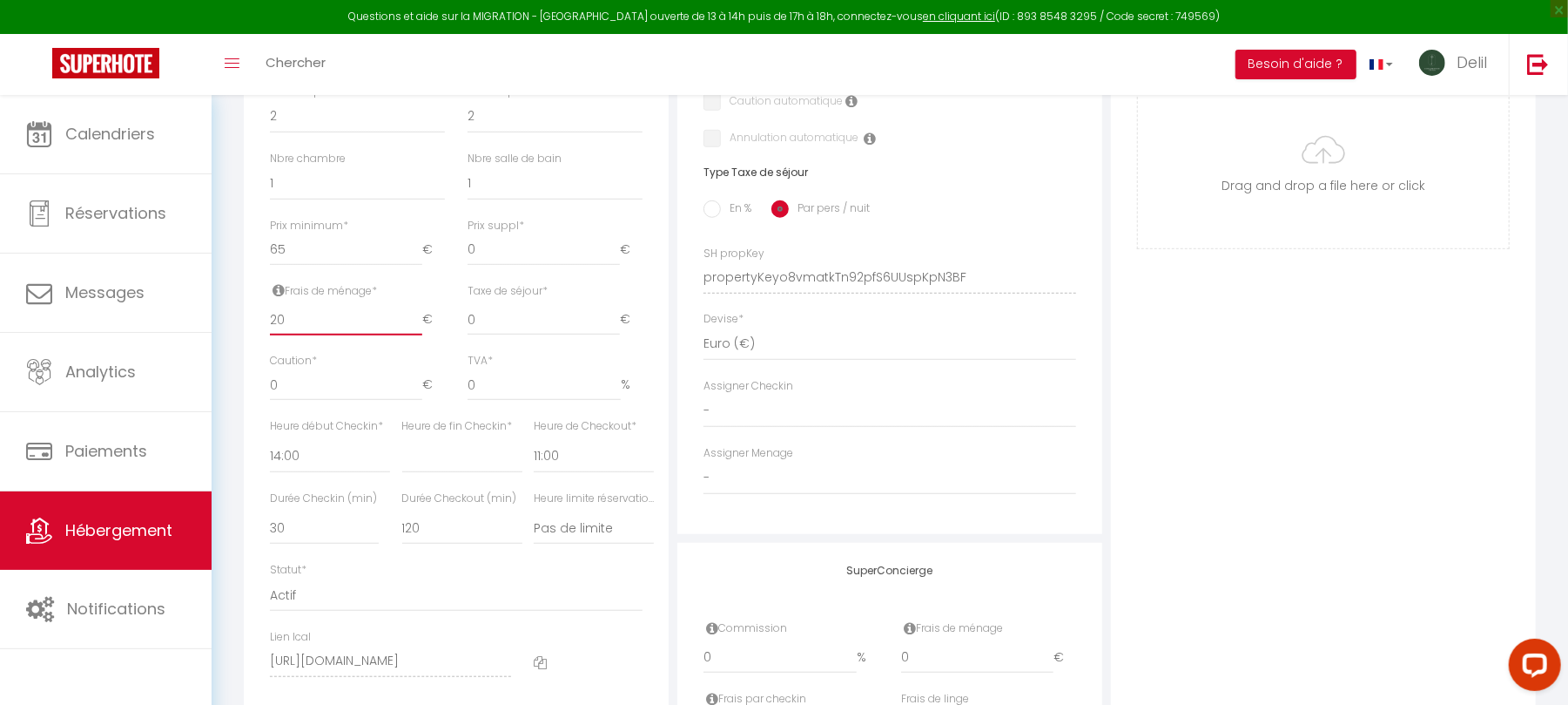
scroll to position [728, 0]
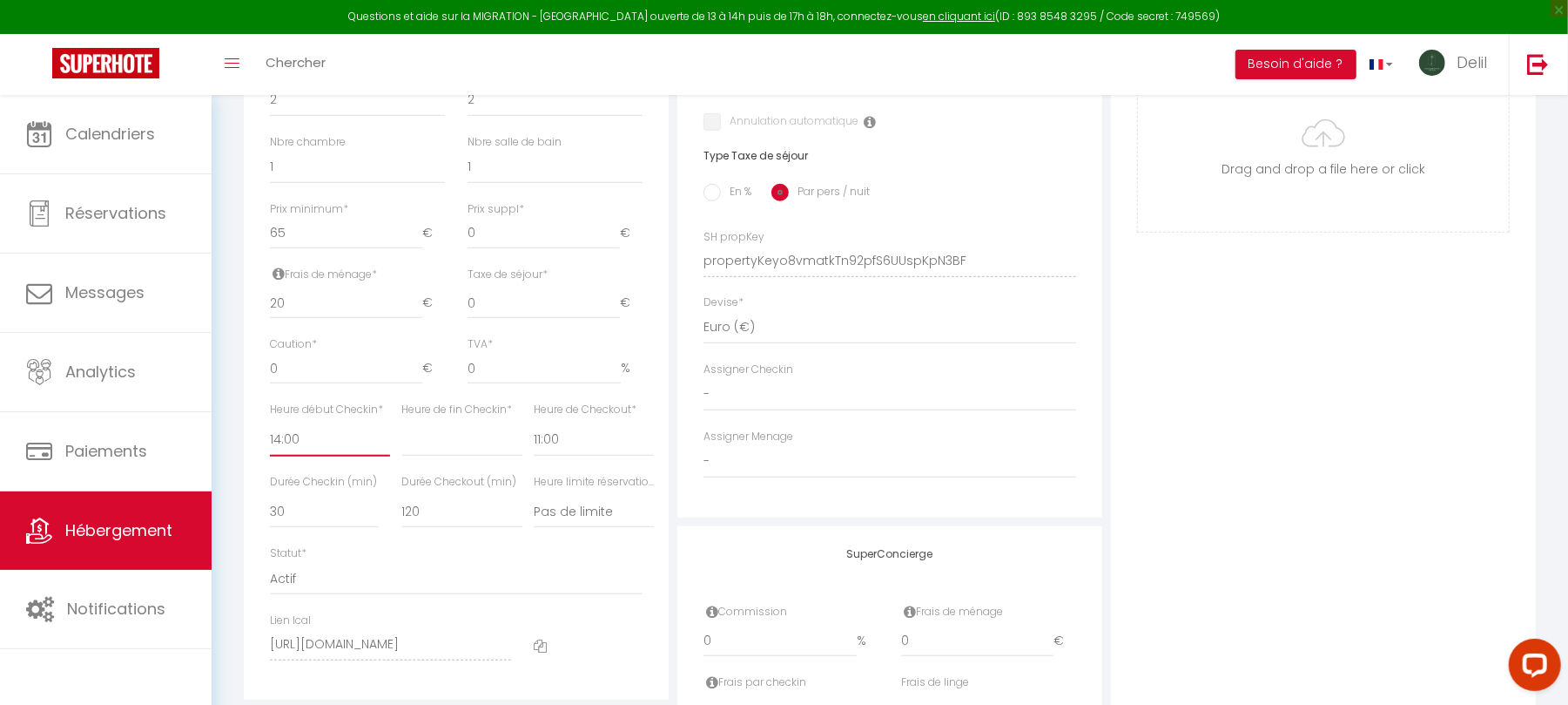
click at [312, 454] on select "00:00 00:15 00:30 00:45 01:00 01:15 01:30 01:45 02:00 02:15 02:30 02:45 03:00" at bounding box center [330, 440] width 120 height 33
click at [270, 441] on select "00:00 00:15 00:30 00:45 01:00 01:15 01:30 01:45 02:00 02:15 02:30 02:45 03:00" at bounding box center [330, 440] width 120 height 33
click at [469, 456] on select "00:00 00:15 00:30 00:45 01:00 01:15 01:30 01:45 02:00 02:15 02:30 02:45 03:00" at bounding box center [461, 440] width 120 height 33
click at [402, 441] on select "00:00 00:15 00:30 00:45 01:00 01:15 01:30 01:45 02:00 02:15 02:30 02:45 03:00" at bounding box center [461, 440] width 120 height 33
click at [577, 527] on select "Pas de limite 01:00 02:00 03:00 04:00 05:00 06:00 07:00 08:00 09:00 10:00 11:00…" at bounding box center [593, 512] width 120 height 33
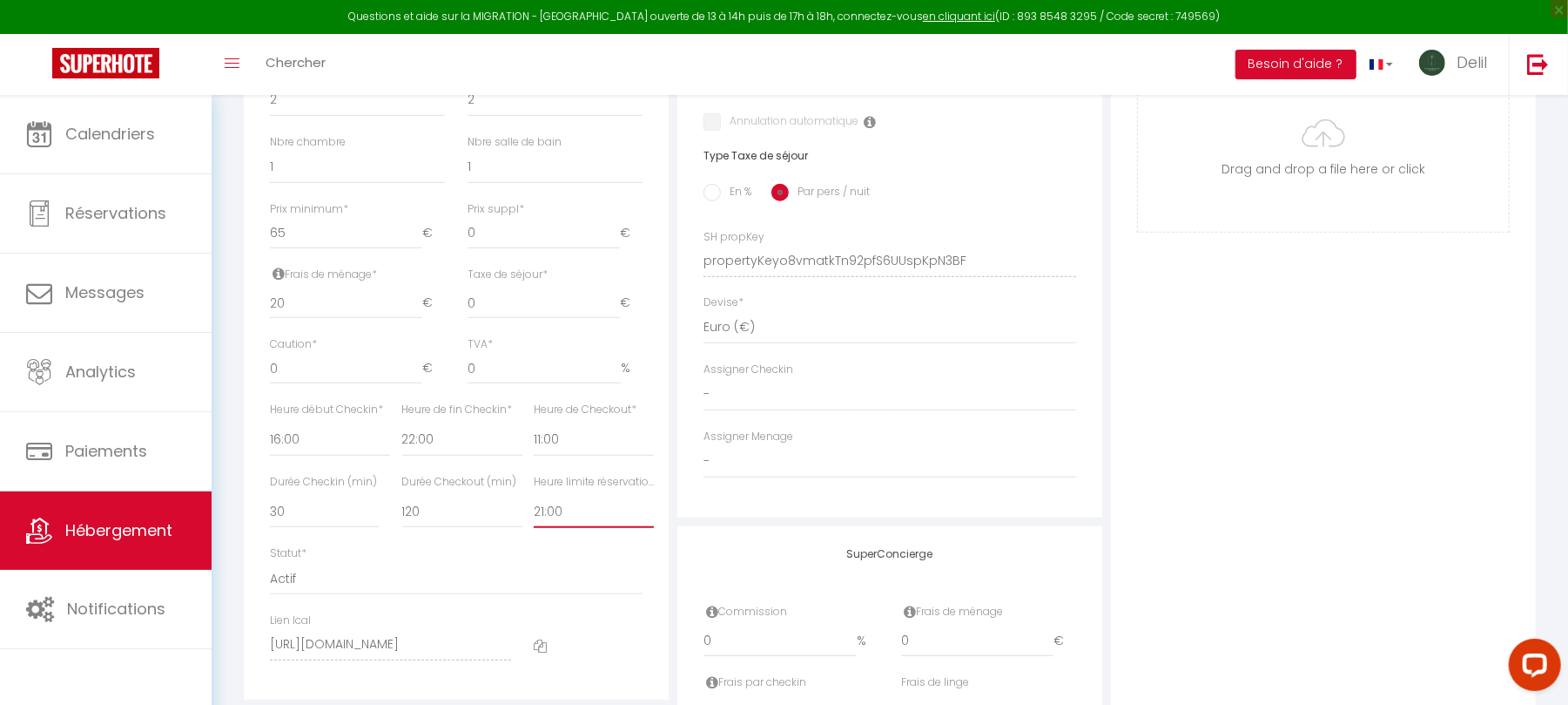
click at [534, 513] on select "Pas de limite 01:00 02:00 03:00 04:00 05:00 06:00 07:00 08:00 09:00 10:00 11:00…" at bounding box center [593, 512] width 120 height 33
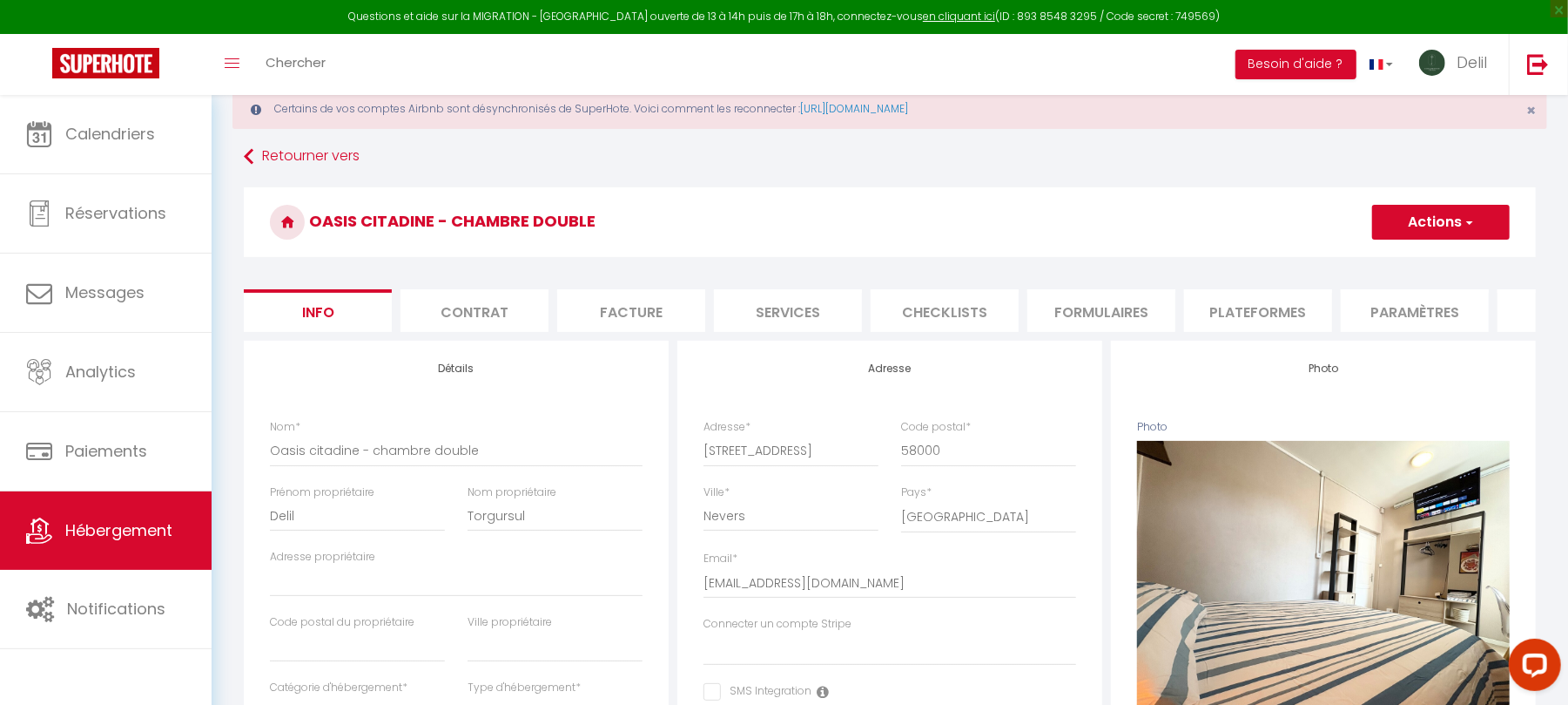
scroll to position [0, 0]
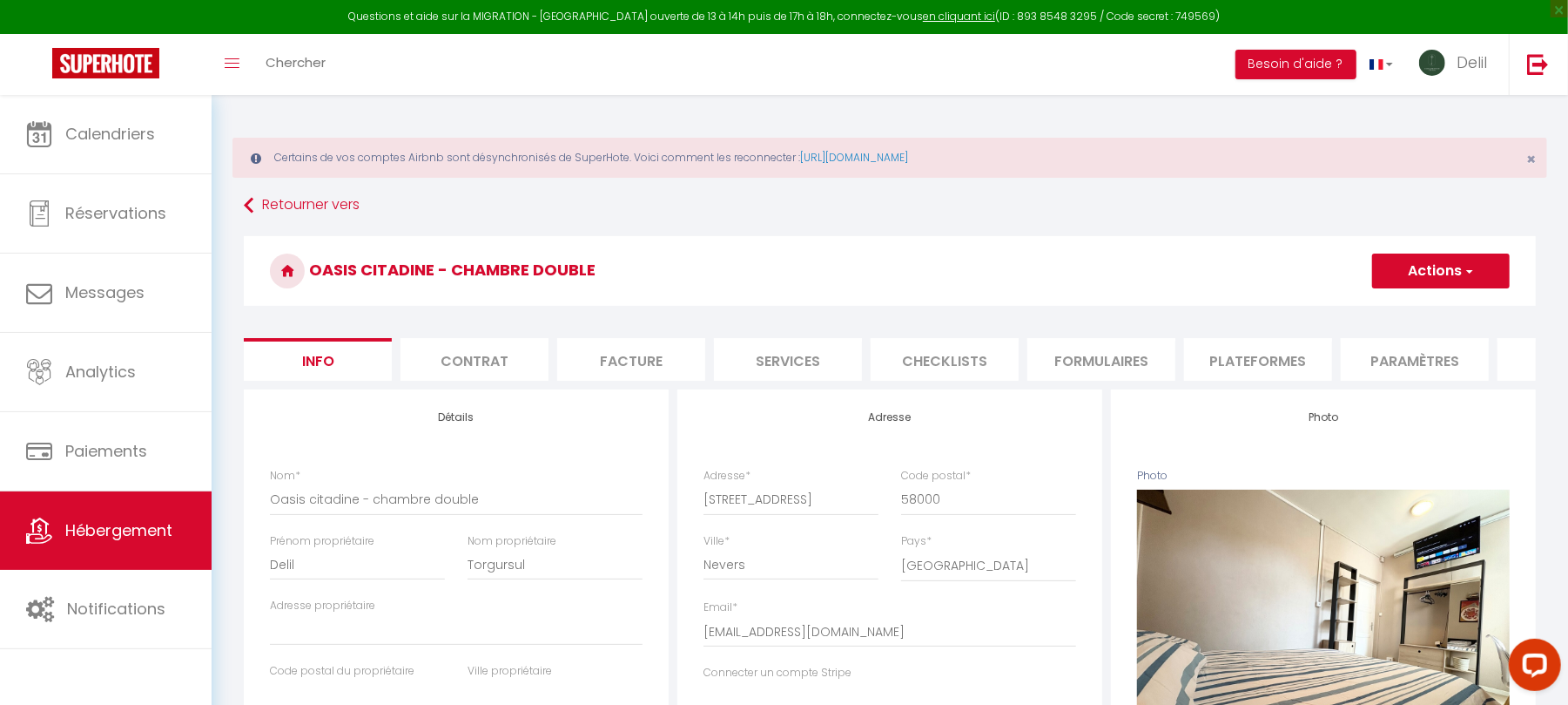
click at [1418, 273] on button "Actions" at bounding box center [1441, 271] width 137 height 35
click at [1359, 314] on input "Enregistrer" at bounding box center [1372, 309] width 64 height 18
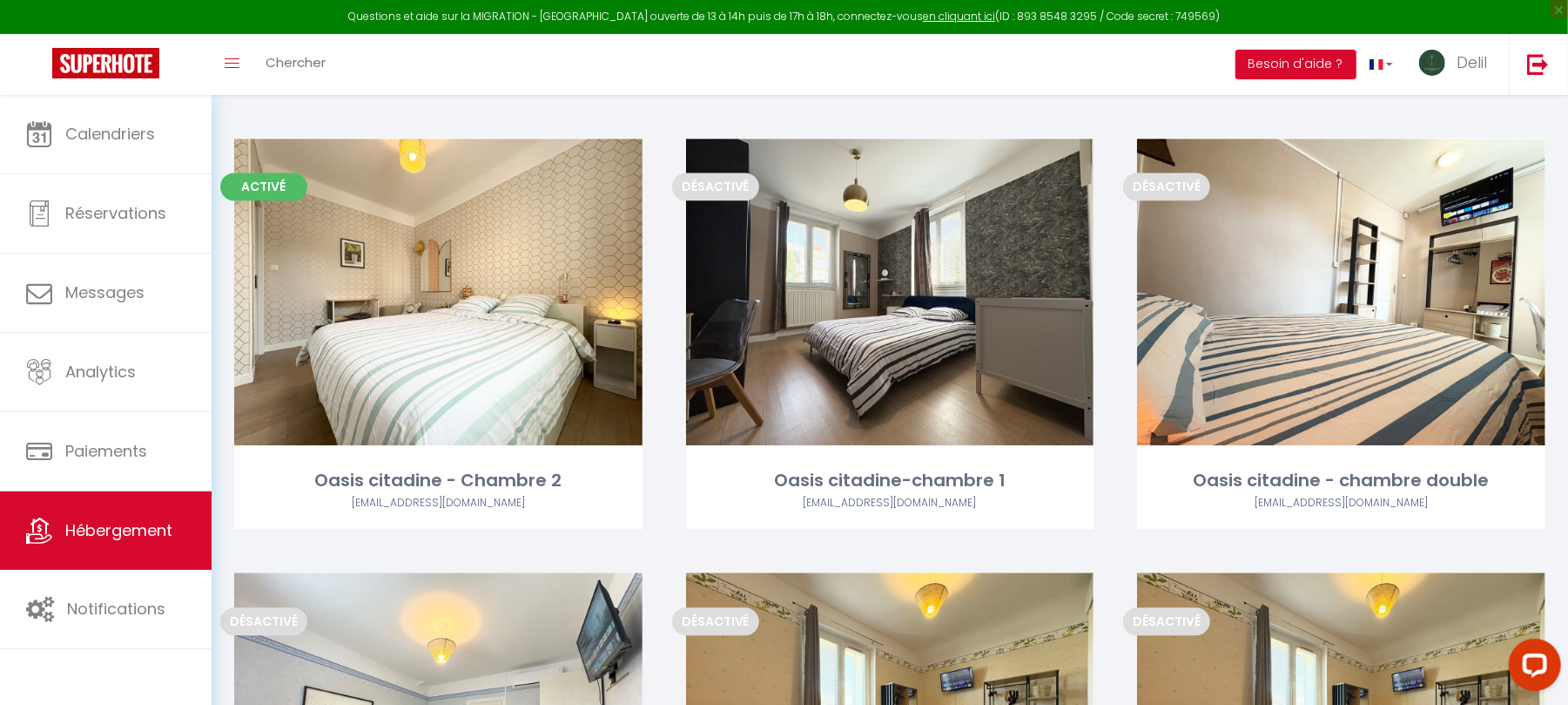
scroll to position [2773, 0]
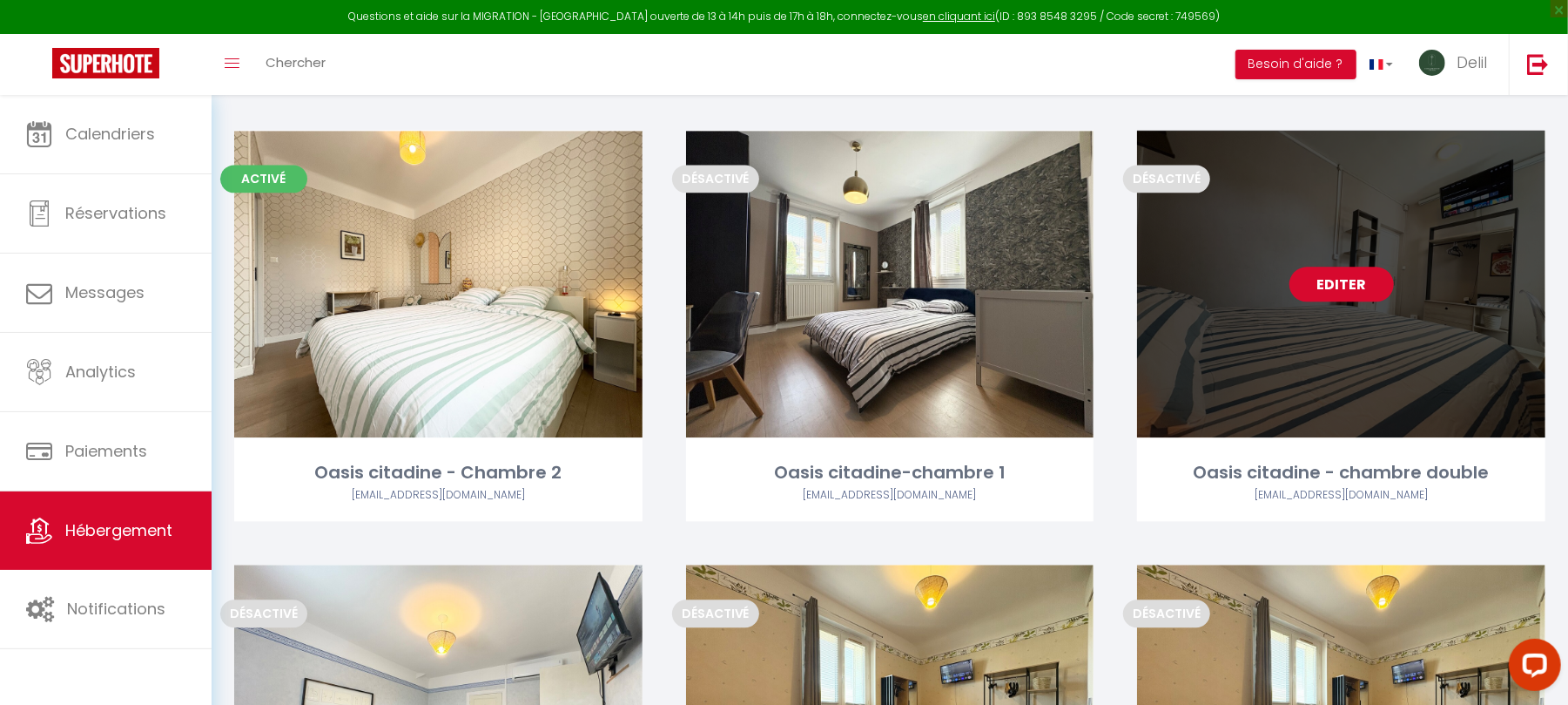
click at [1345, 288] on link "Editer" at bounding box center [1341, 284] width 105 height 35
click at [1344, 281] on link "Editer" at bounding box center [1341, 284] width 105 height 35
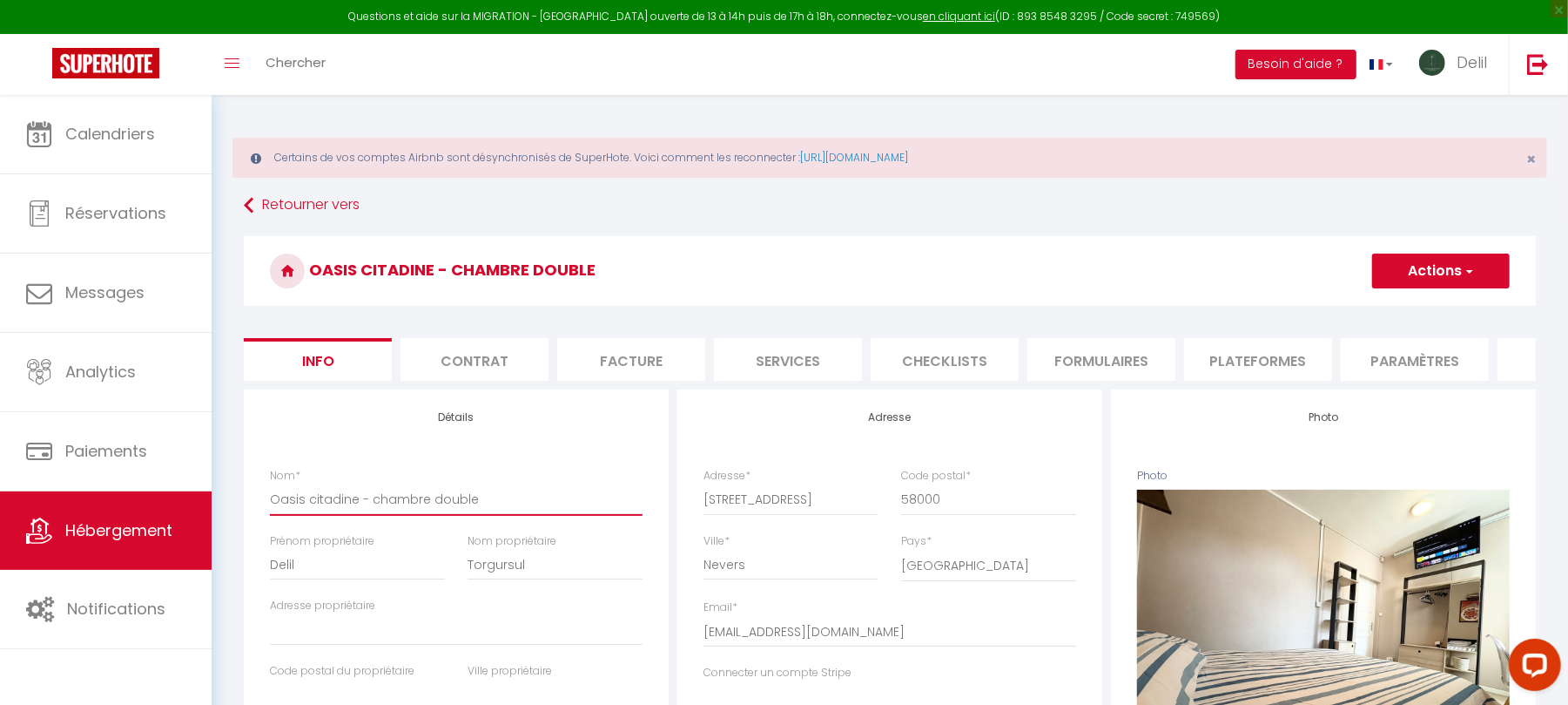
drag, startPoint x: 479, startPoint y: 516, endPoint x: 432, endPoint y: 510, distance: 47.4
click at [432, 510] on input "Oasis citadine - chambre double" at bounding box center [456, 500] width 372 height 32
click at [1432, 266] on button "Actions" at bounding box center [1441, 271] width 137 height 35
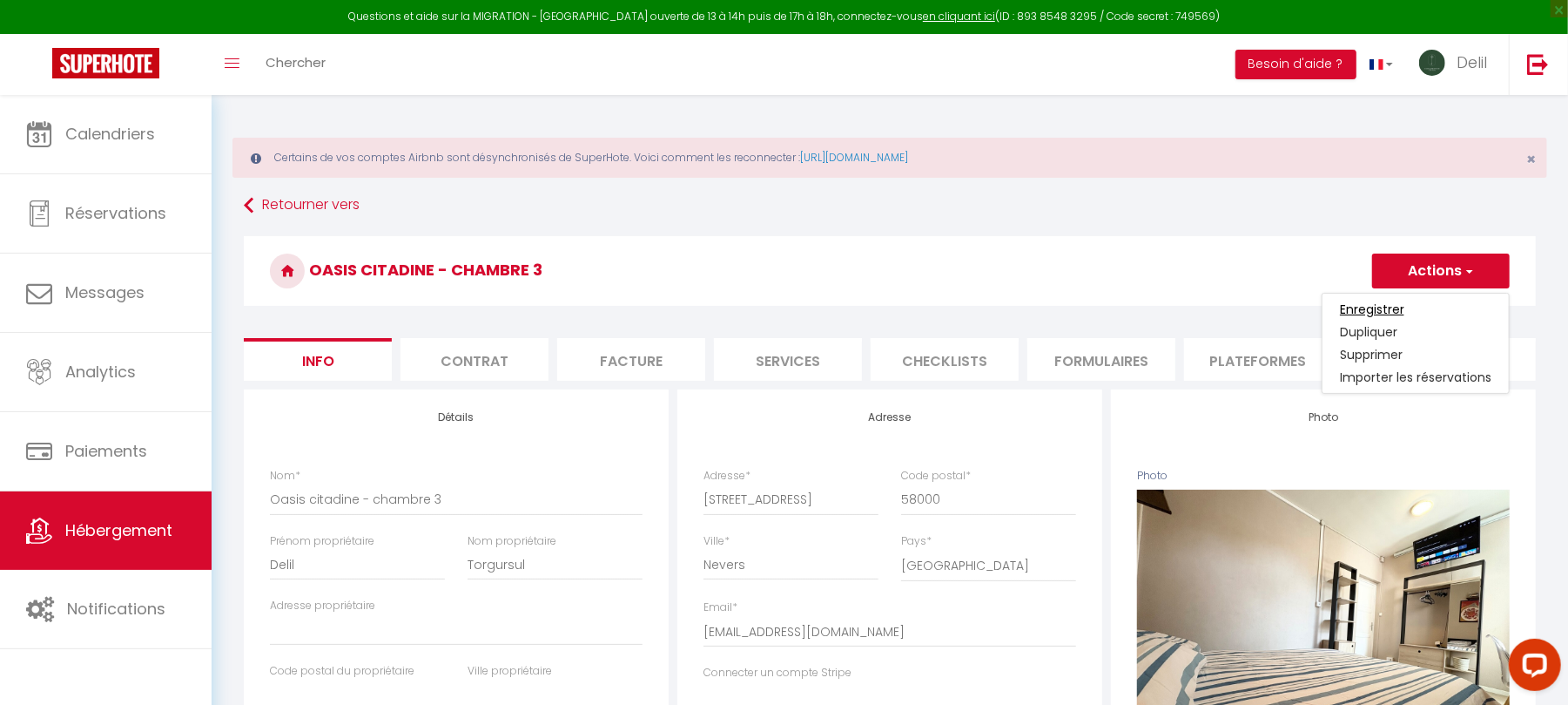
click at [1393, 307] on input "Enregistrer" at bounding box center [1372, 309] width 64 height 18
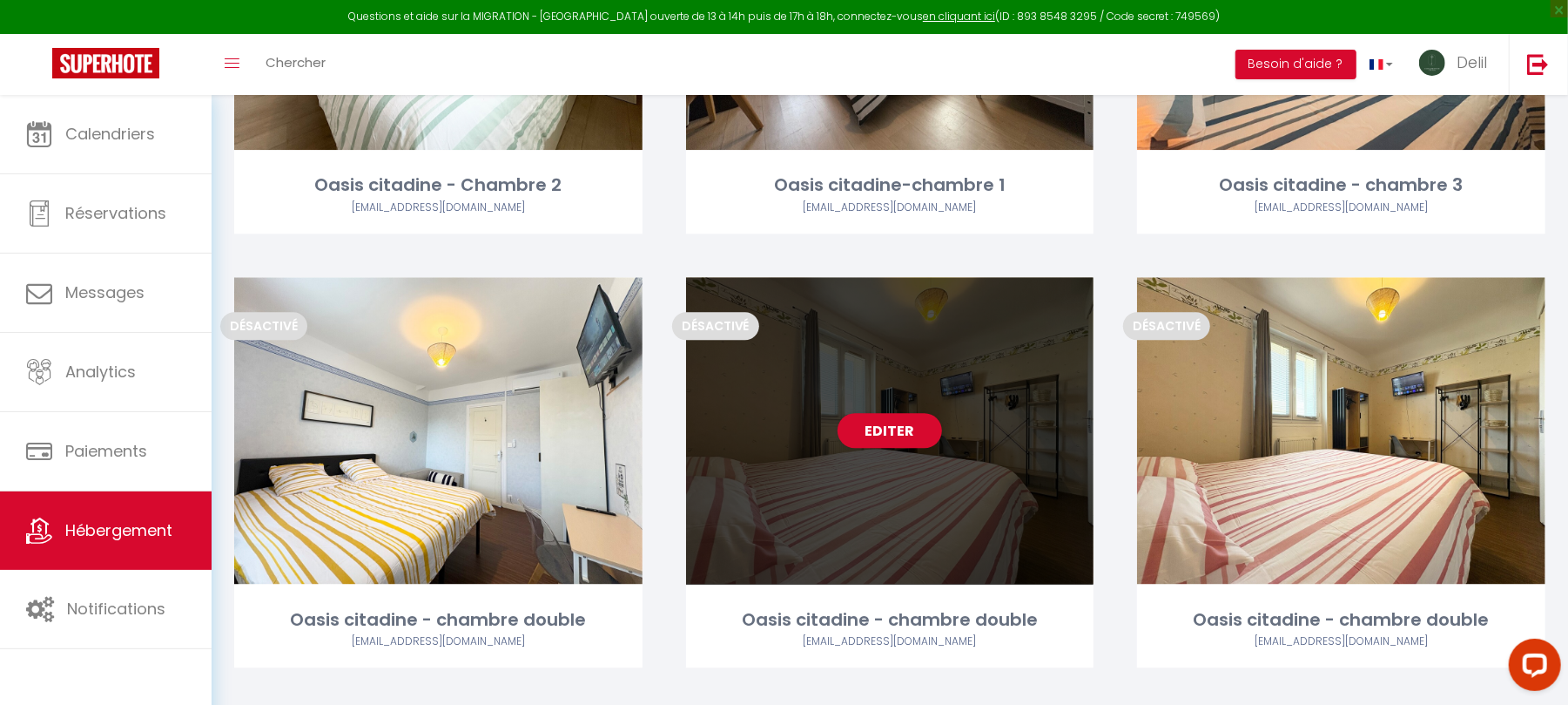
scroll to position [3075, 0]
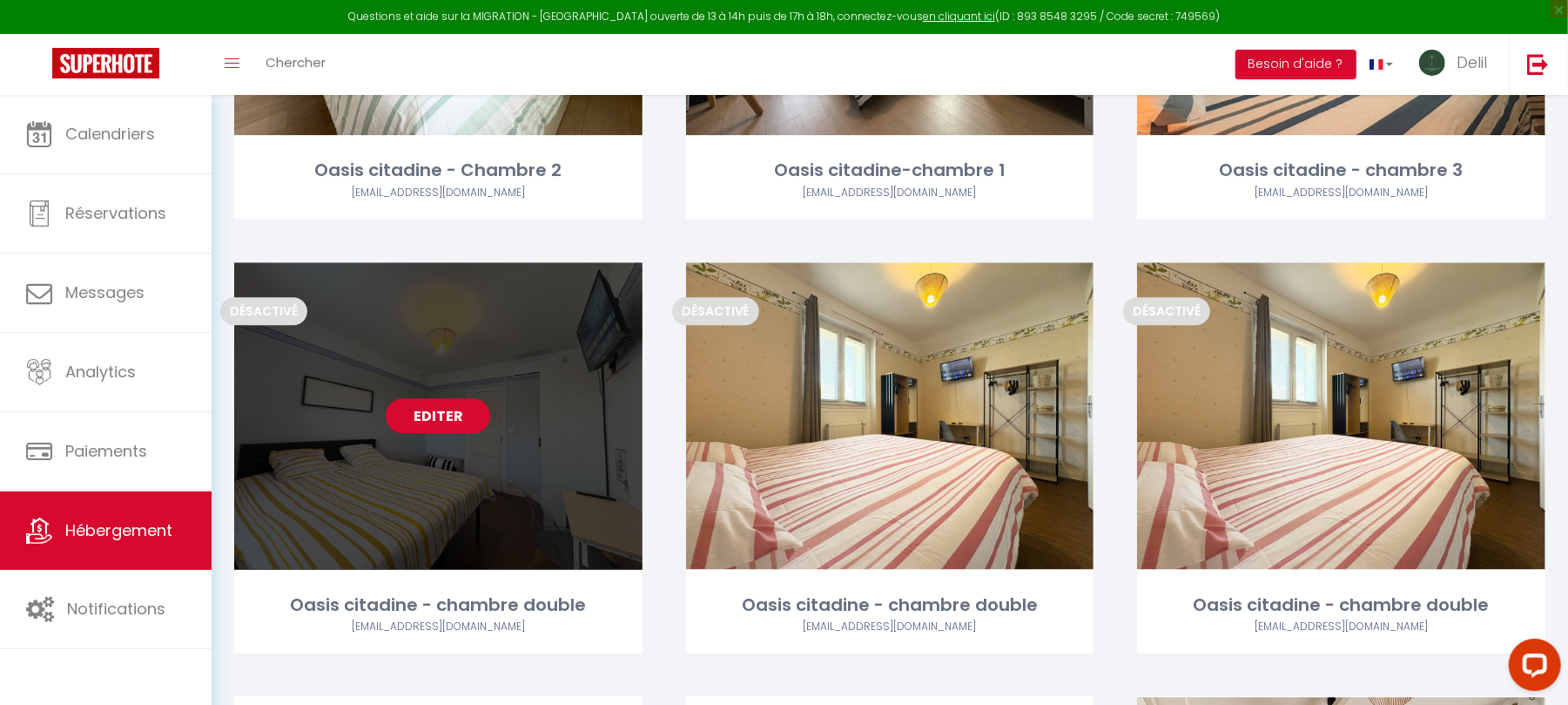
click at [435, 420] on link "Editer" at bounding box center [438, 416] width 105 height 35
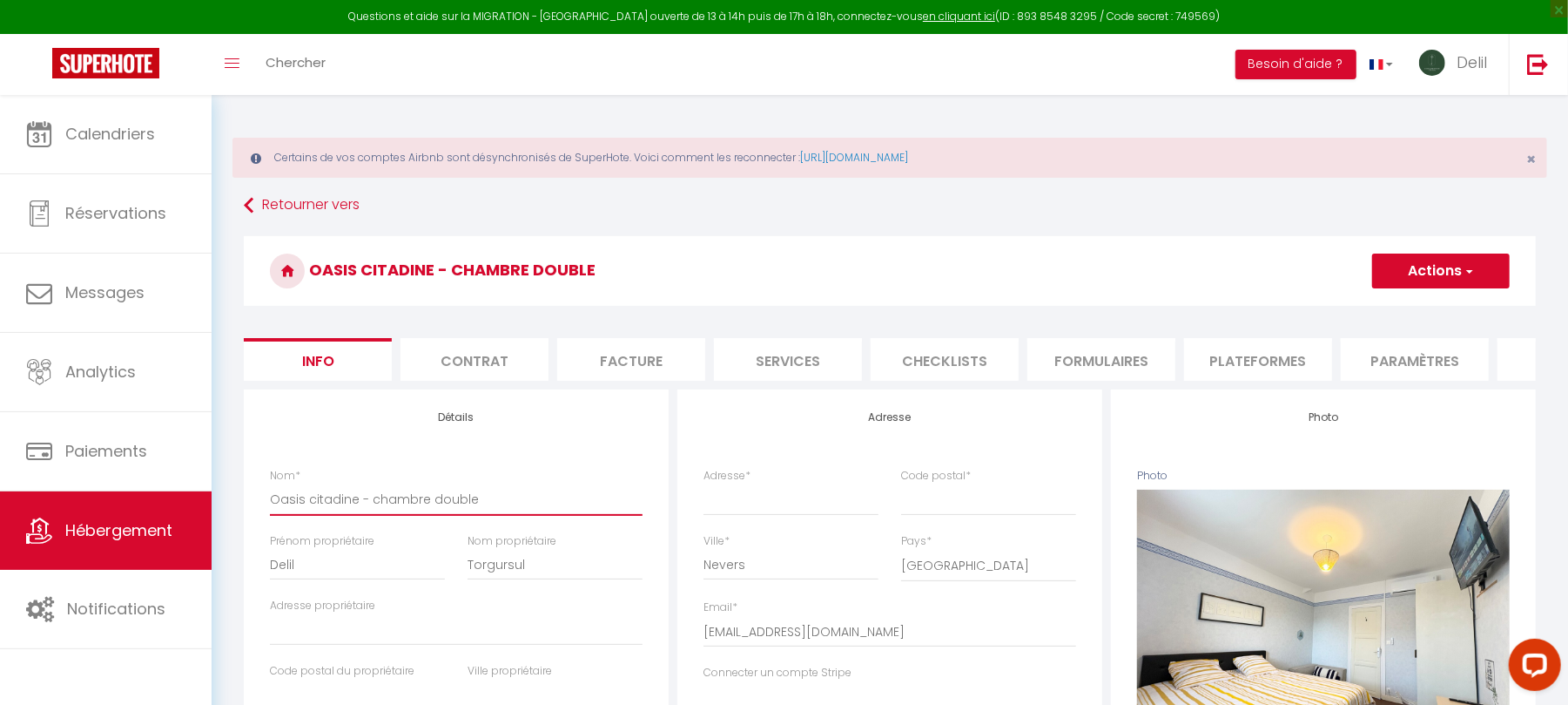
drag, startPoint x: 474, startPoint y: 521, endPoint x: 427, endPoint y: 520, distance: 47.0
click at [427, 515] on input "Oasis citadine - chambre double" at bounding box center [456, 500] width 372 height 32
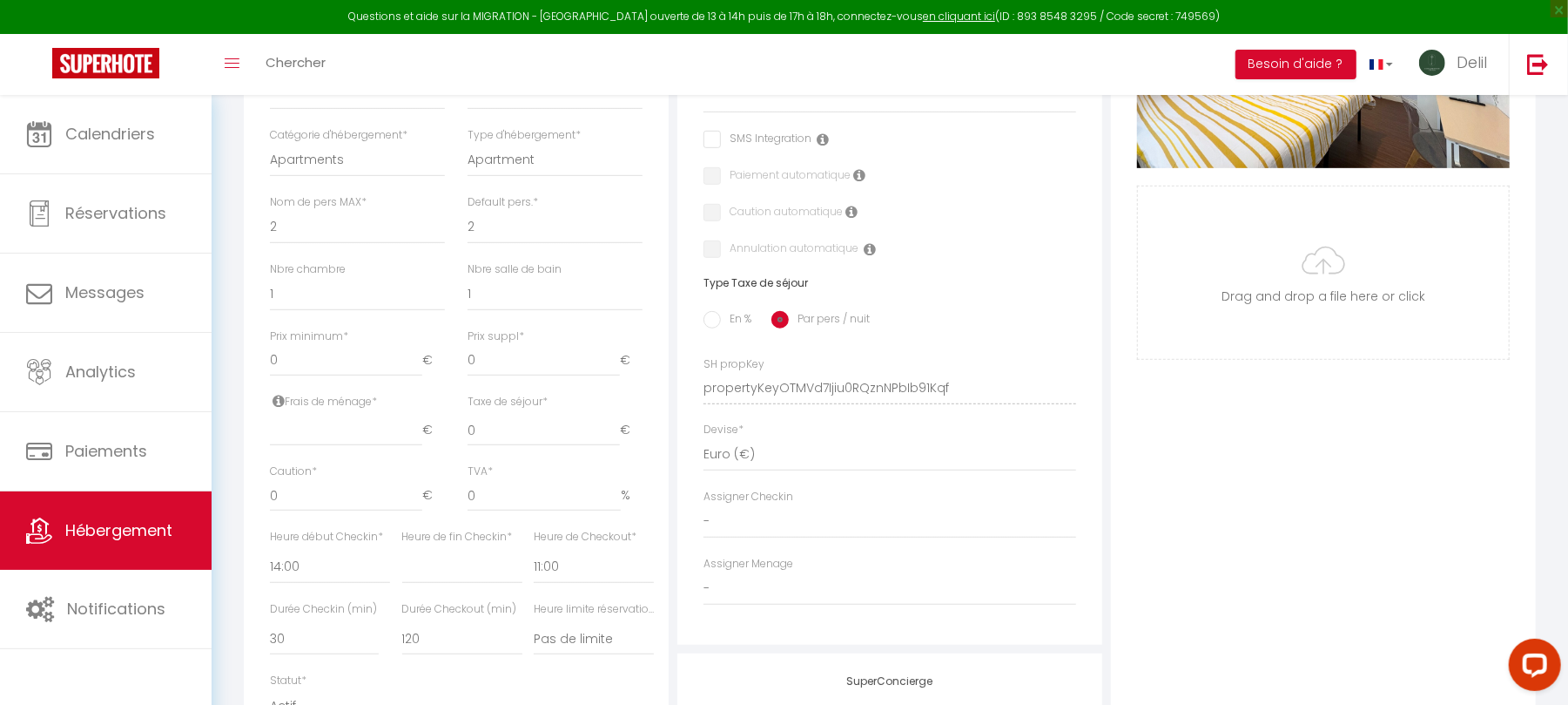
scroll to position [604, 0]
click at [344, 443] on input "number" at bounding box center [346, 428] width 152 height 32
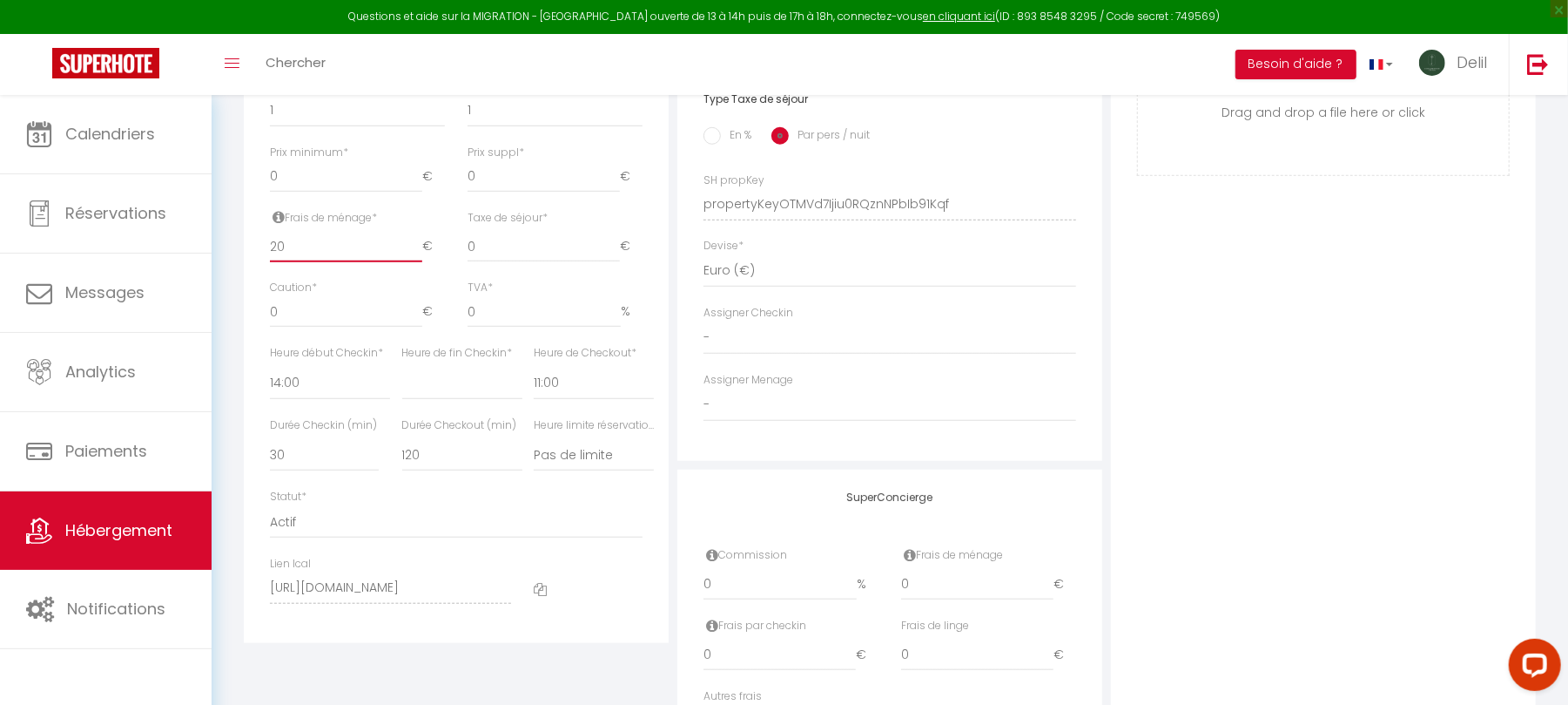
scroll to position [813, 0]
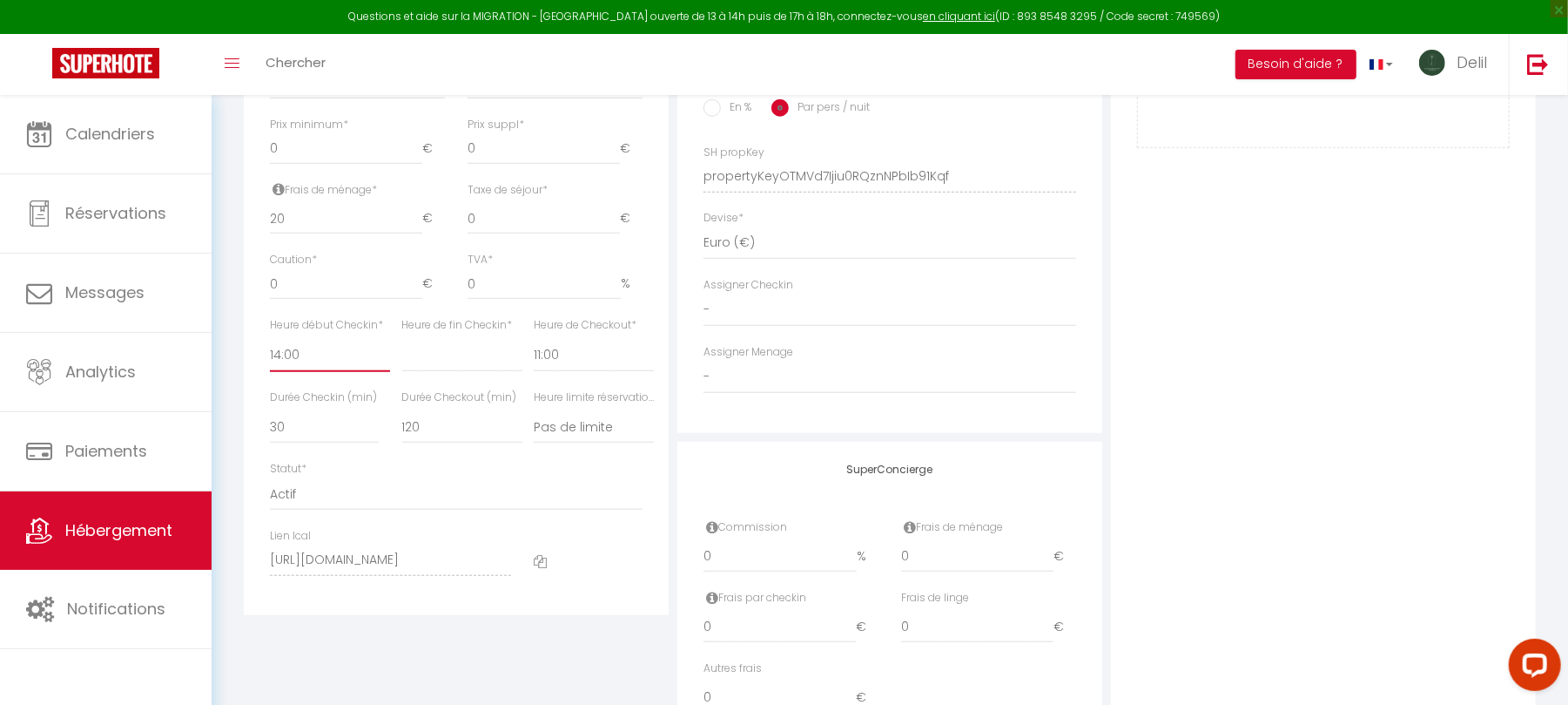
click at [346, 372] on select "00:00 00:15 00:30 00:45 01:00 01:15 01:30 01:45 02:00 02:15 02:30 02:45 03:00" at bounding box center [330, 356] width 120 height 33
click at [270, 357] on select "00:00 00:15 00:30 00:45 01:00 01:15 01:30 01:45 02:00 02:15 02:30 02:45 03:00" at bounding box center [330, 356] width 120 height 33
click at [469, 368] on select "00:00 00:15 00:30 00:45 01:00 01:15 01:30 01:45 02:00 02:15 02:30 02:45 03:00" at bounding box center [461, 356] width 120 height 33
click at [402, 357] on select "00:00 00:15 00:30 00:45 01:00 01:15 01:30 01:45 02:00 02:15 02:30 02:45 03:00" at bounding box center [461, 356] width 120 height 33
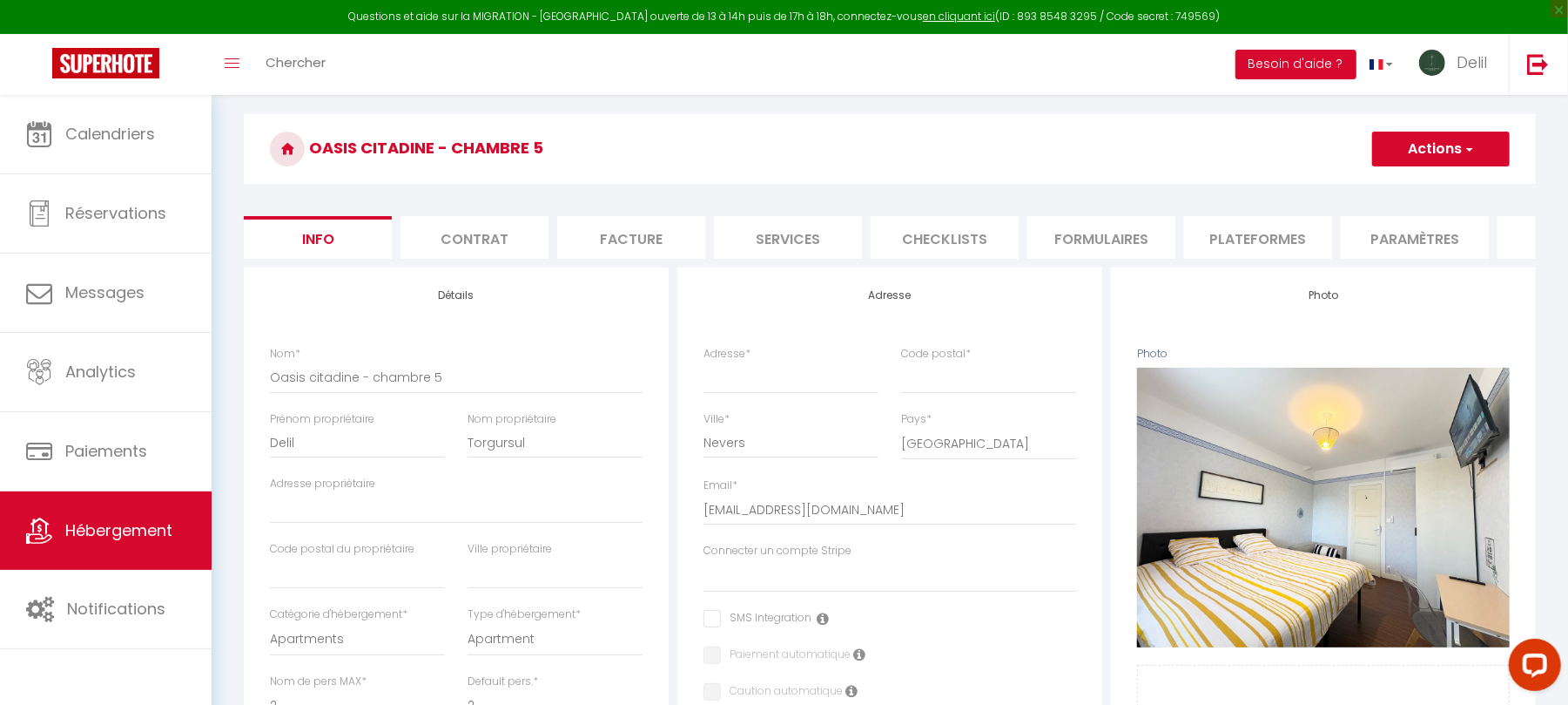
scroll to position [61, 0]
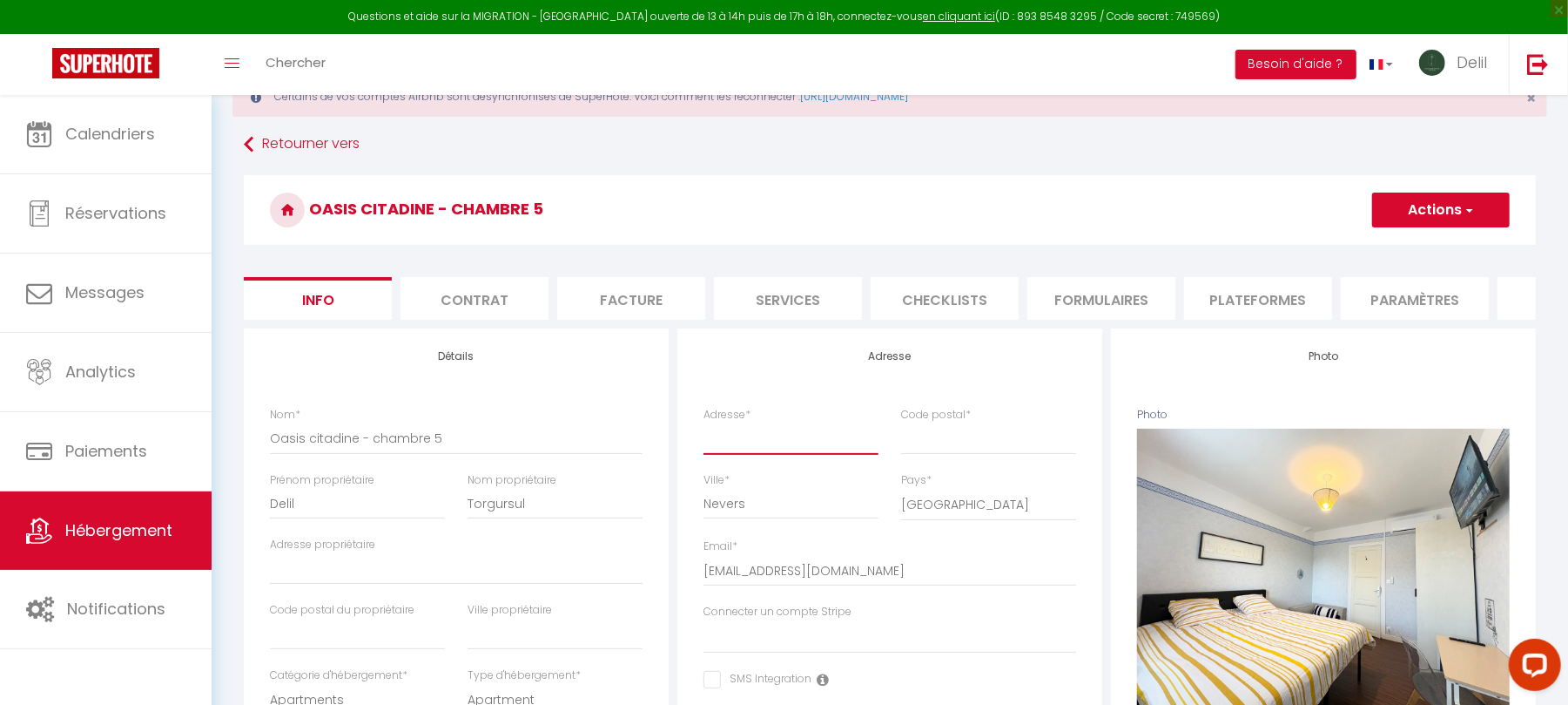
click at [775, 454] on input "Adresse *" at bounding box center [791, 438] width 175 height 32
click at [1445, 200] on button "Actions" at bounding box center [1441, 210] width 137 height 35
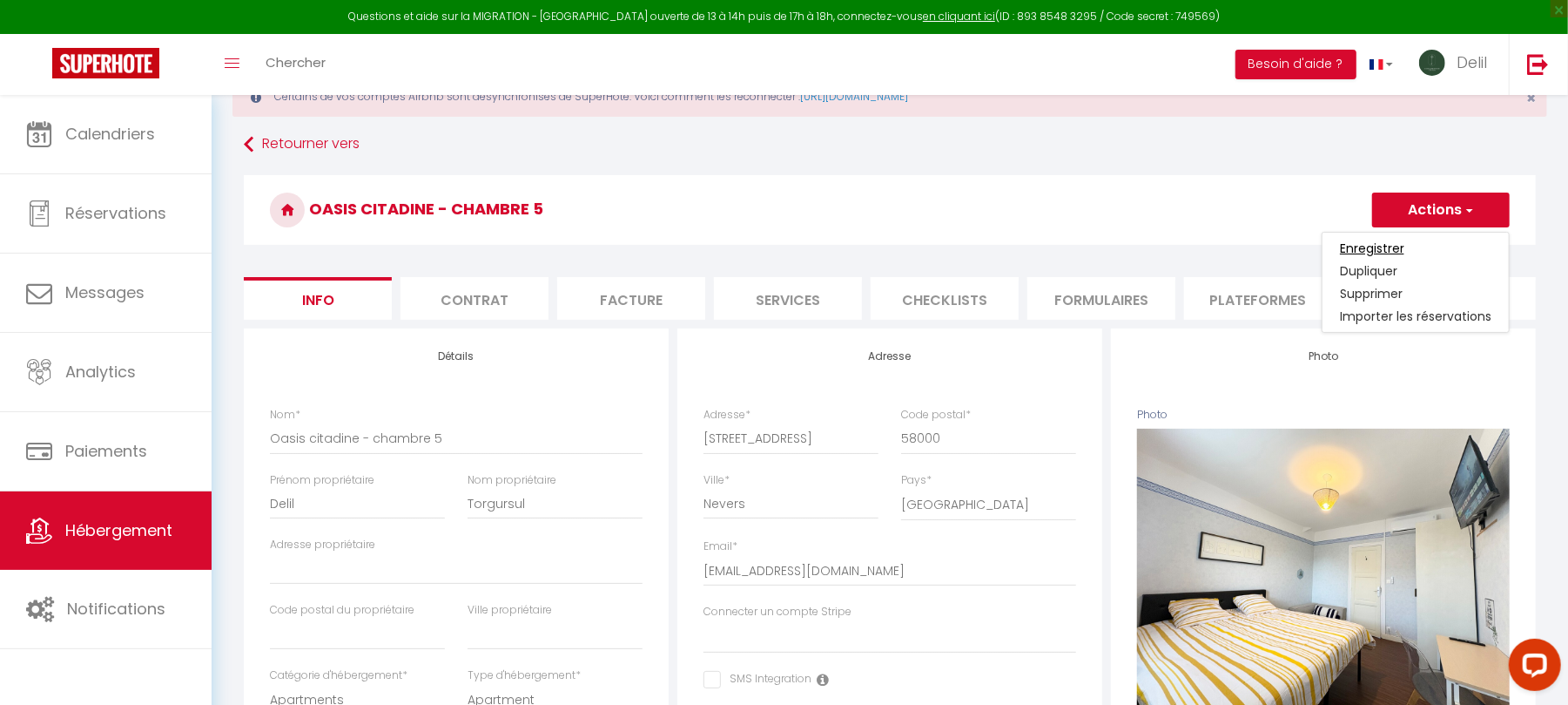
click at [1391, 249] on input "Enregistrer" at bounding box center [1372, 248] width 64 height 18
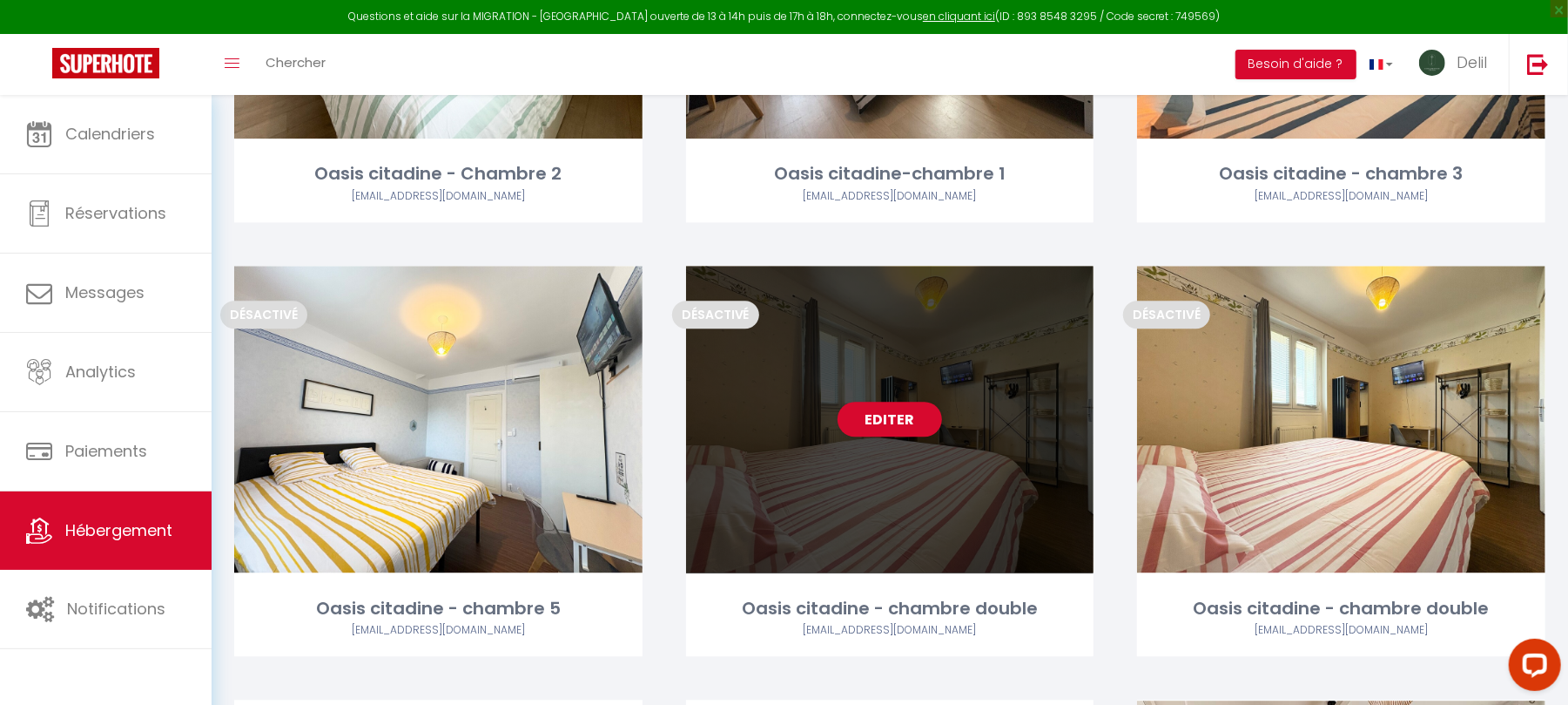
scroll to position [3113, 0]
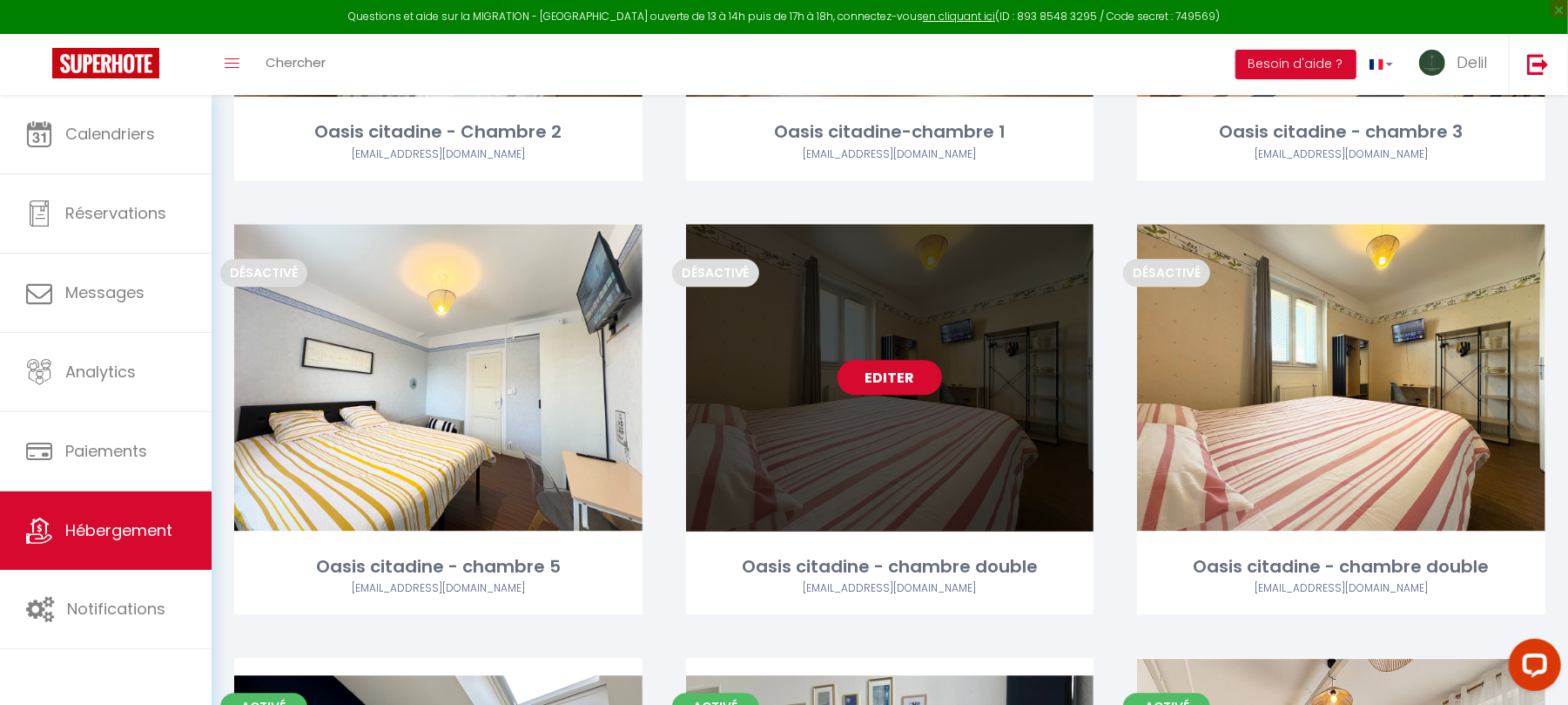
click at [902, 384] on link "Editer" at bounding box center [889, 377] width 105 height 35
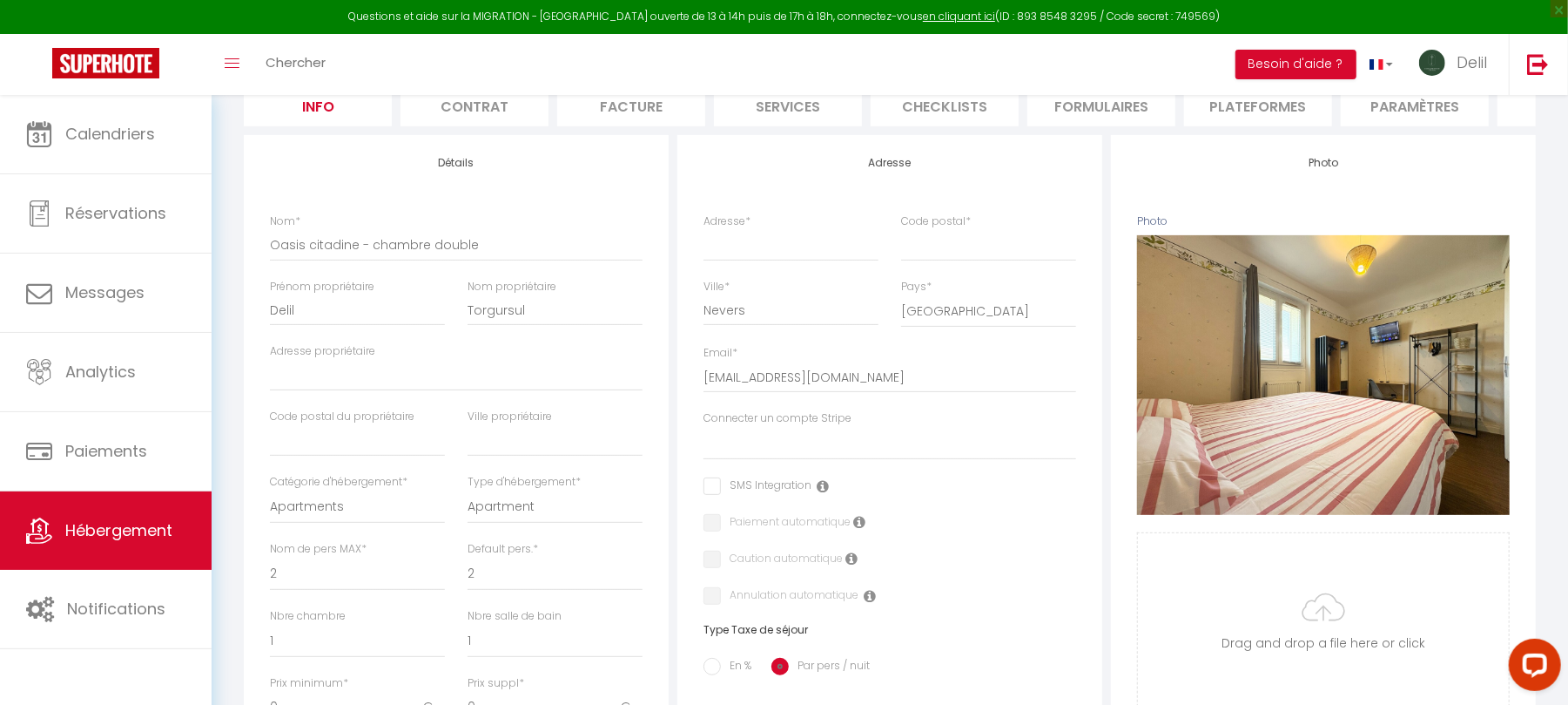
scroll to position [255, 0]
click at [442, 260] on input "Oasis citadine - chambre double" at bounding box center [456, 244] width 372 height 32
click at [791, 260] on input "Adresse *" at bounding box center [791, 244] width 175 height 32
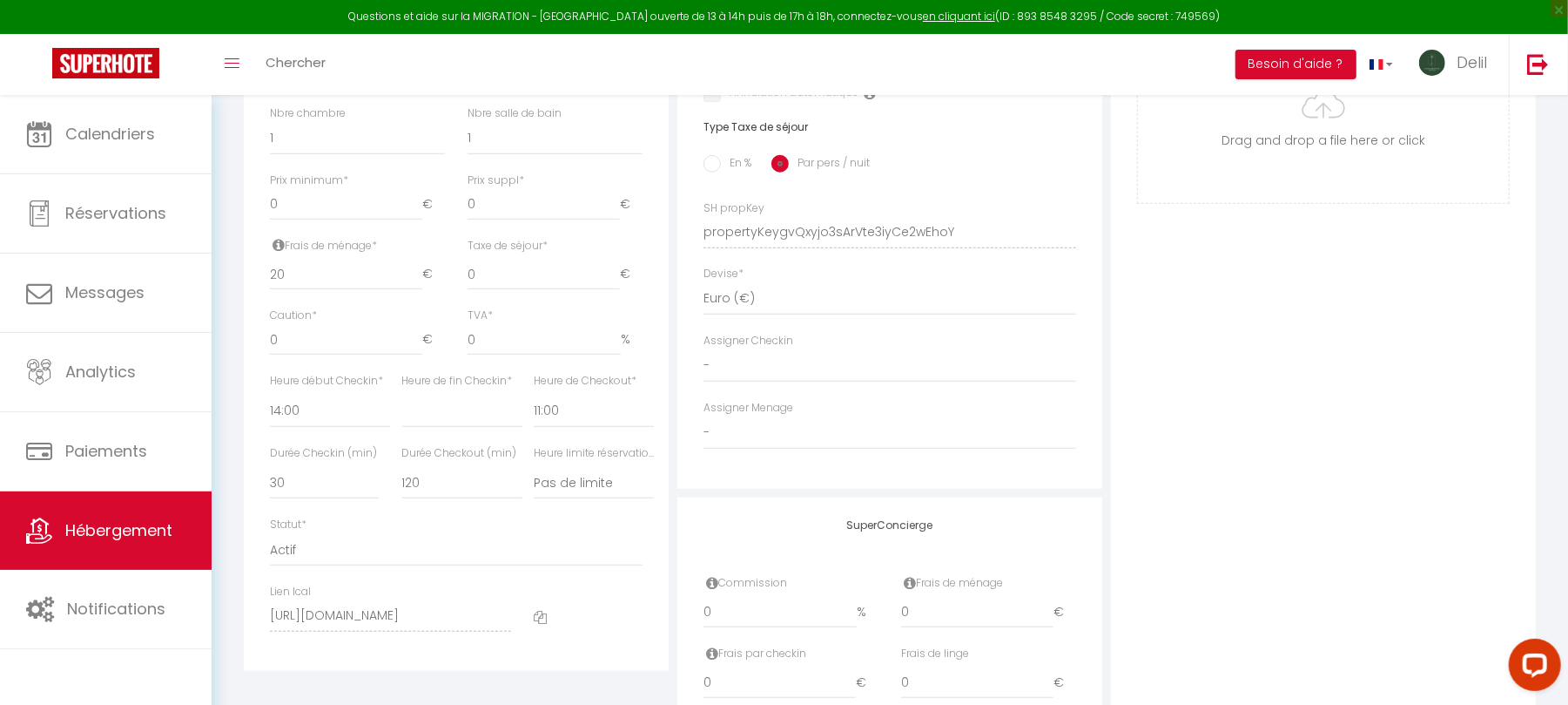
scroll to position [766, 0]
click at [314, 410] on select "00:00 00:15 00:30 00:45 01:00 01:15 01:30 01:45 02:00 02:15 02:30 02:45 03:00" at bounding box center [330, 402] width 120 height 33
click at [270, 402] on select "00:00 00:15 00:30 00:45 01:00 01:15 01:30 01:45 02:00 02:15 02:30 02:45 03:00" at bounding box center [330, 402] width 120 height 33
click at [478, 418] on select "00:00 00:15 00:30 00:45 01:00 01:15 01:30 01:45 02:00 02:15 02:30 02:45 03:00" at bounding box center [461, 402] width 120 height 33
click at [402, 402] on select "00:00 00:15 00:30 00:45 01:00 01:15 01:30 01:45 02:00 02:15 02:30 02:45 03:00" at bounding box center [461, 402] width 120 height 33
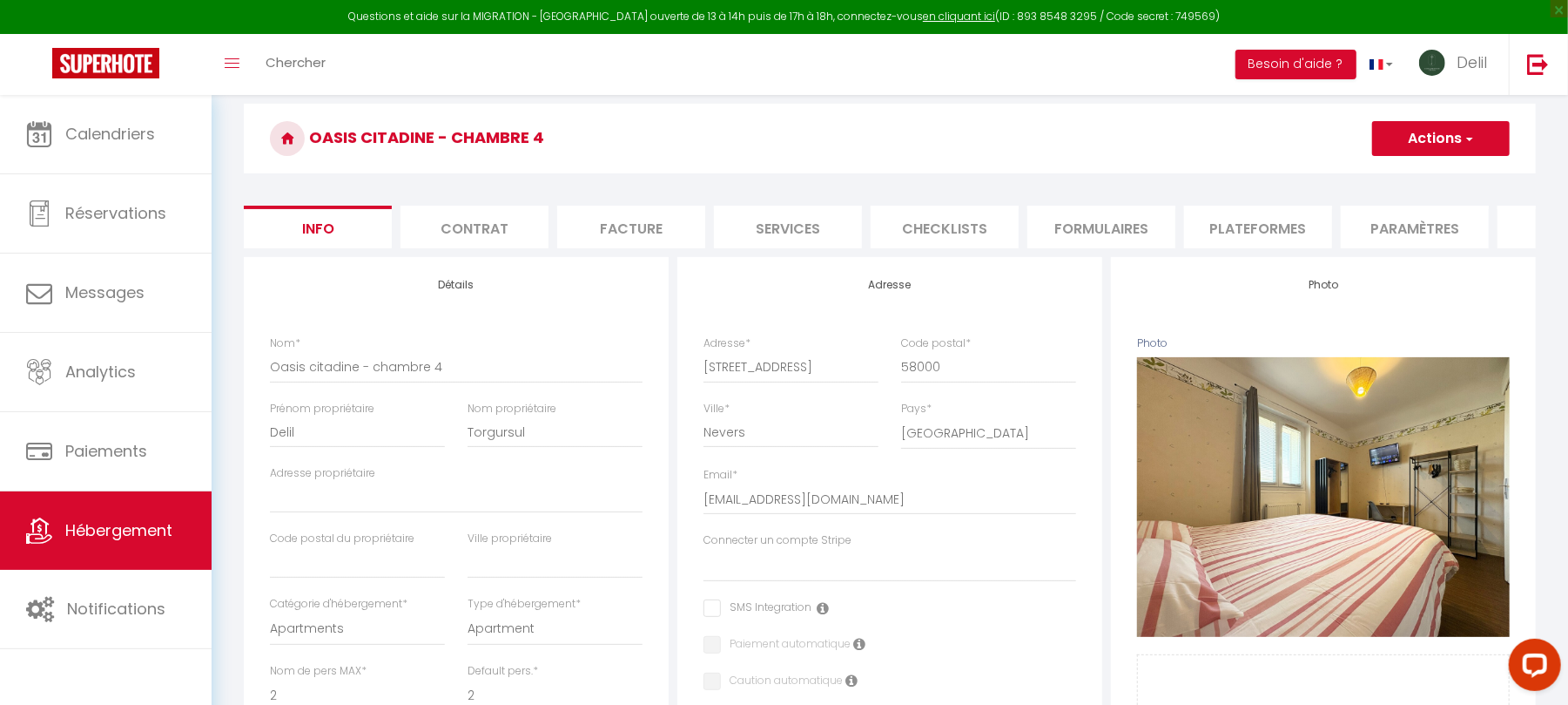
scroll to position [139, 0]
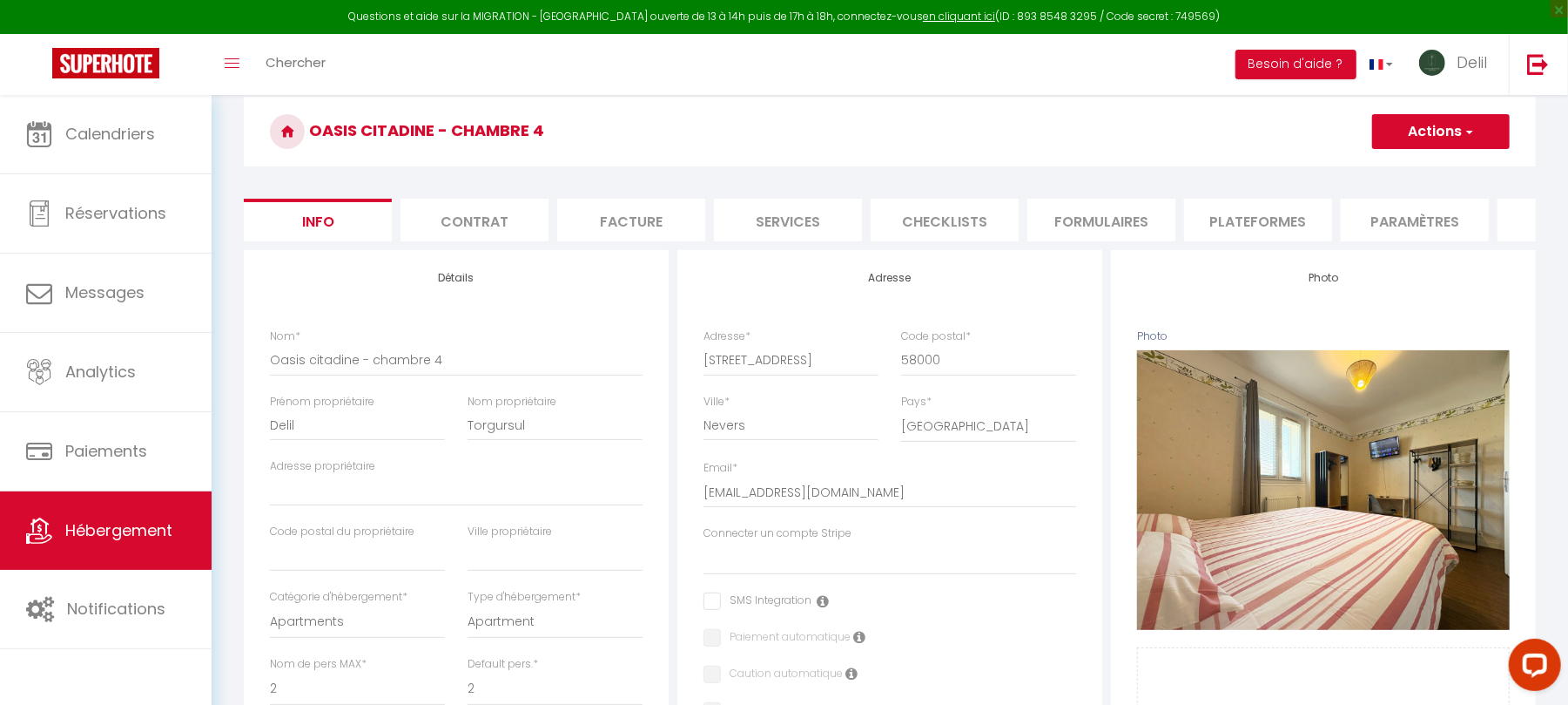
click at [1390, 145] on button "Actions" at bounding box center [1441, 132] width 137 height 35
click at [1377, 167] on input "Enregistrer" at bounding box center [1372, 170] width 64 height 18
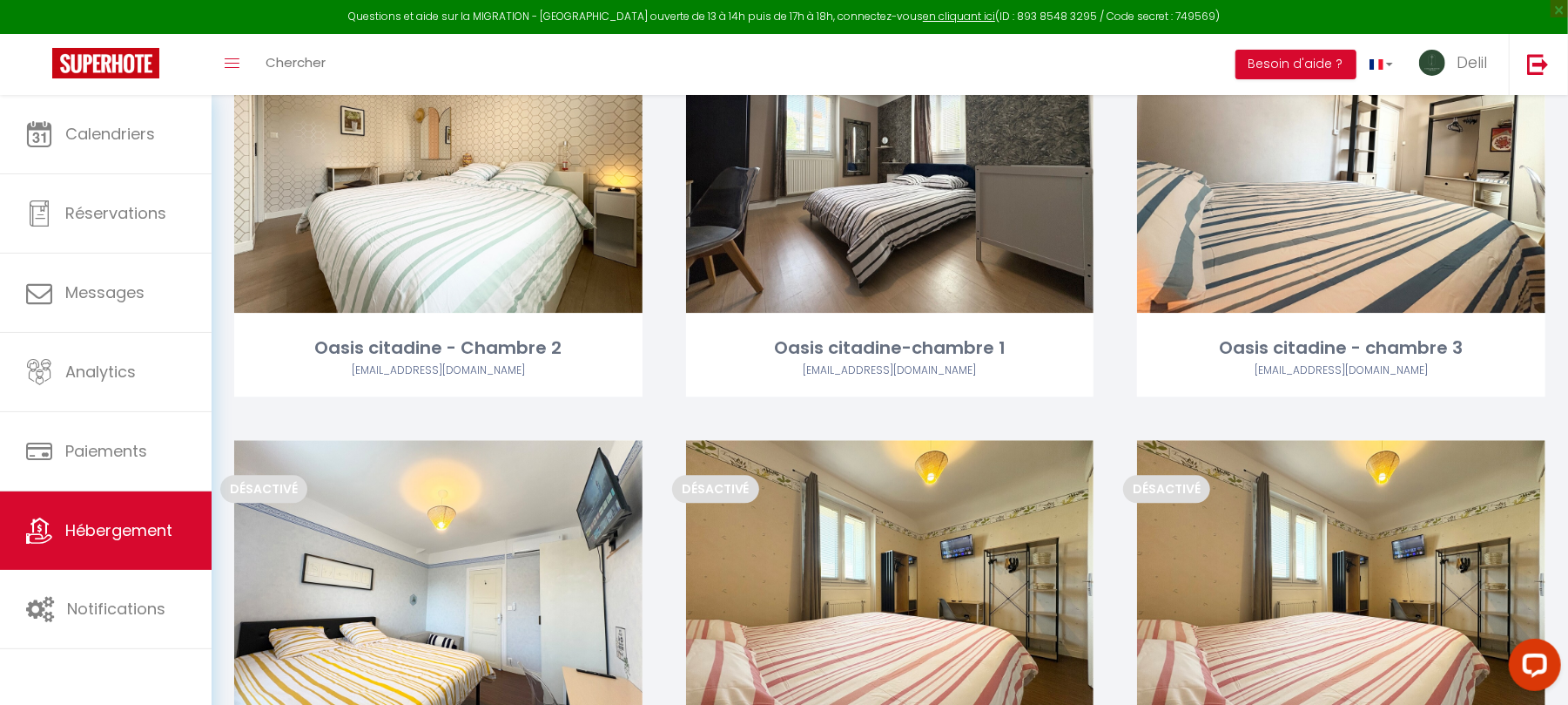
scroll to position [3058, 0]
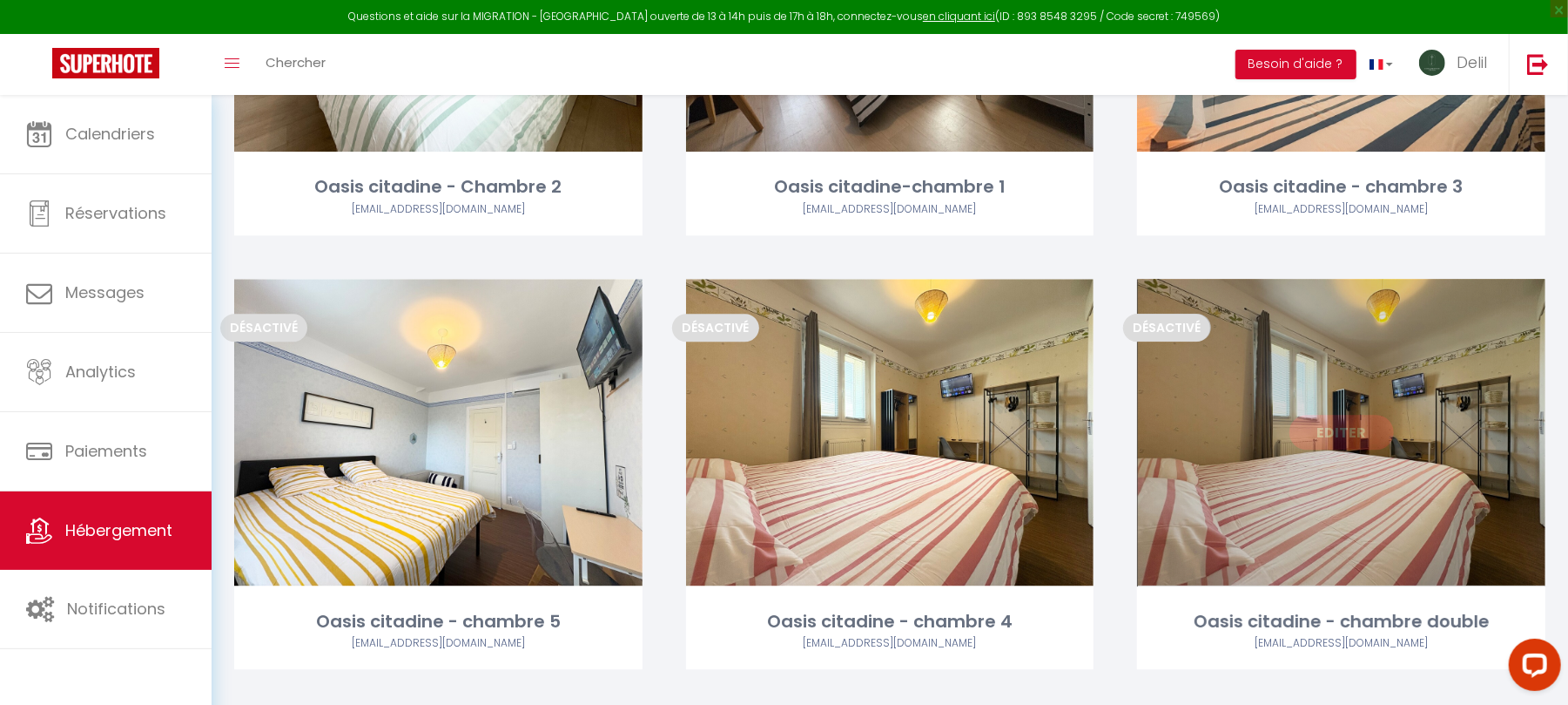
click at [1336, 418] on link "Editer" at bounding box center [1341, 432] width 105 height 35
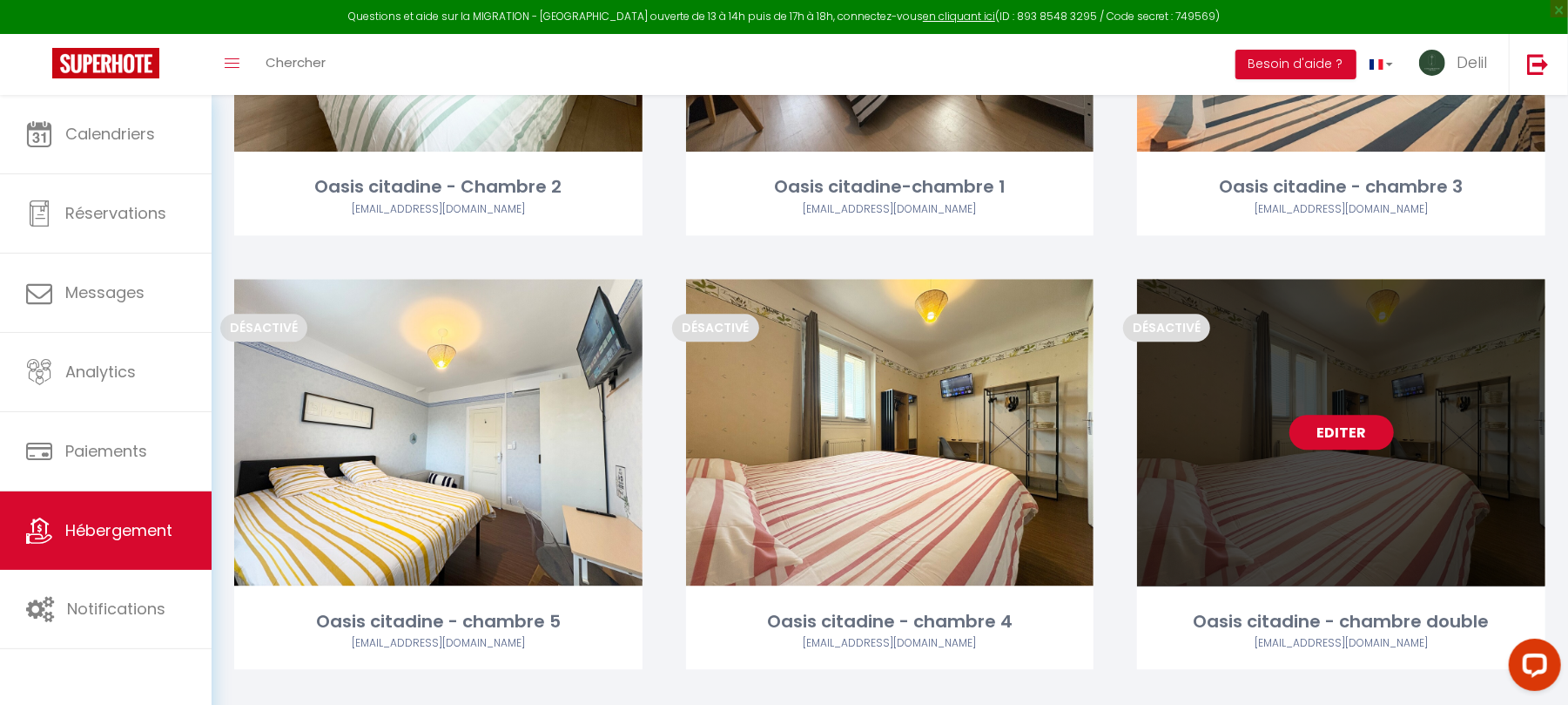
click at [1352, 423] on link "Editer" at bounding box center [1341, 432] width 105 height 35
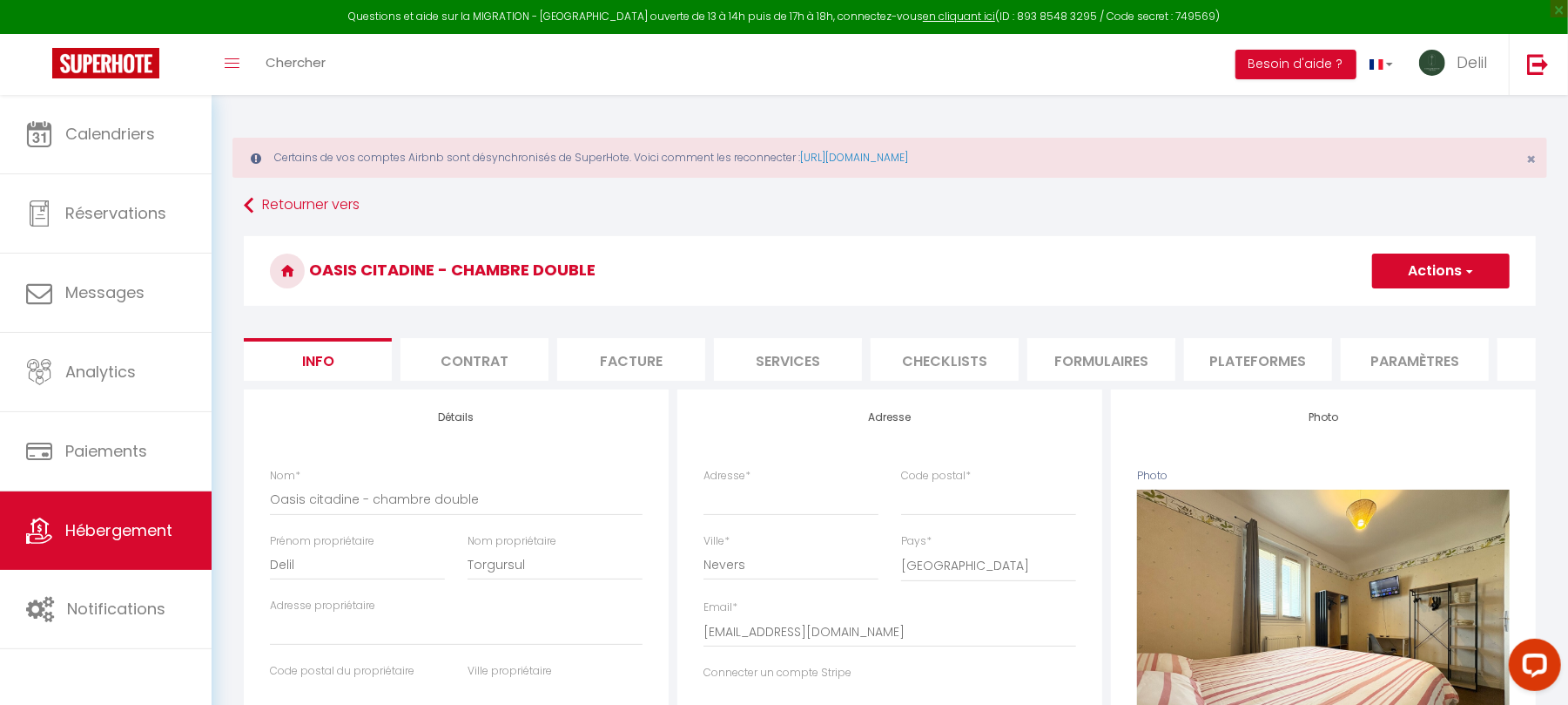
click at [1414, 270] on button "Actions" at bounding box center [1441, 271] width 137 height 35
click at [1384, 350] on link "Supprimer" at bounding box center [1416, 355] width 187 height 22
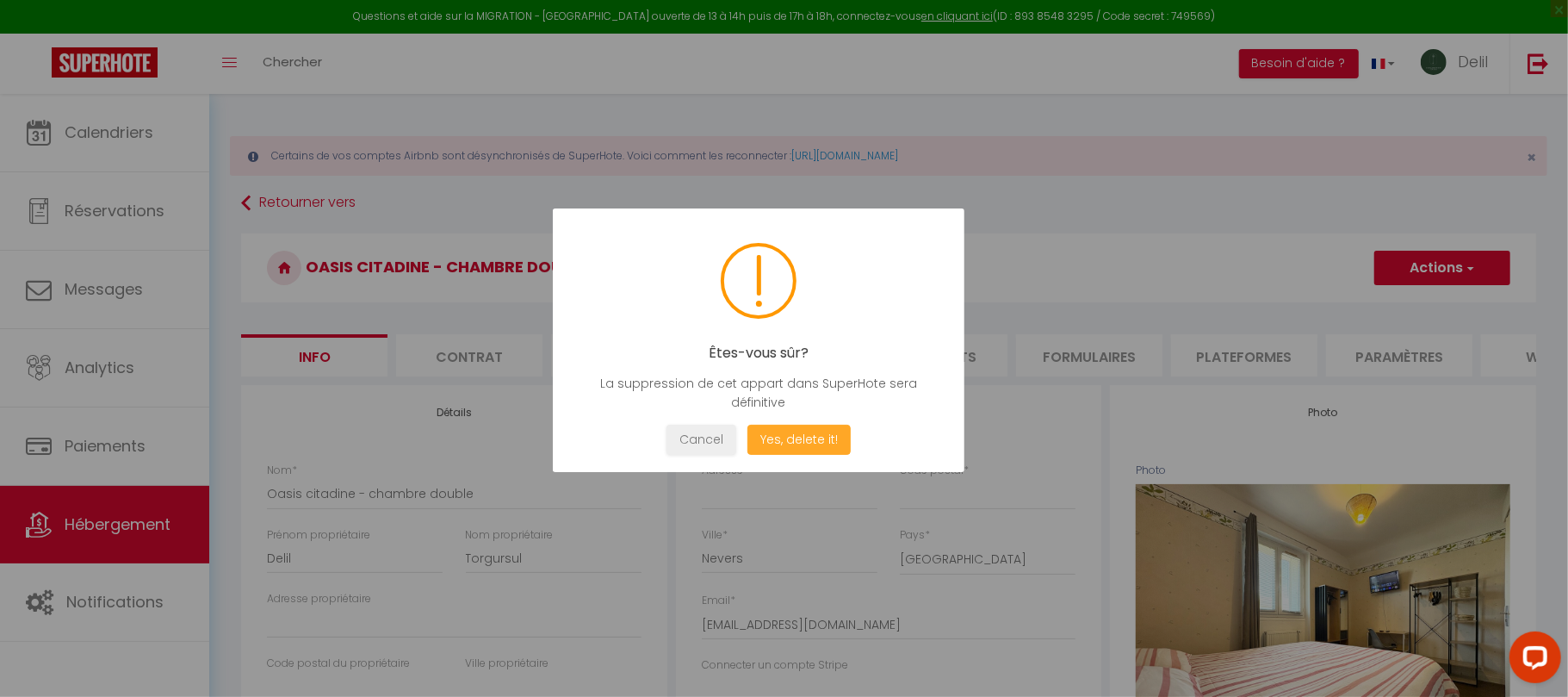
click at [797, 436] on button "Yes, delete it!" at bounding box center [799, 439] width 104 height 30
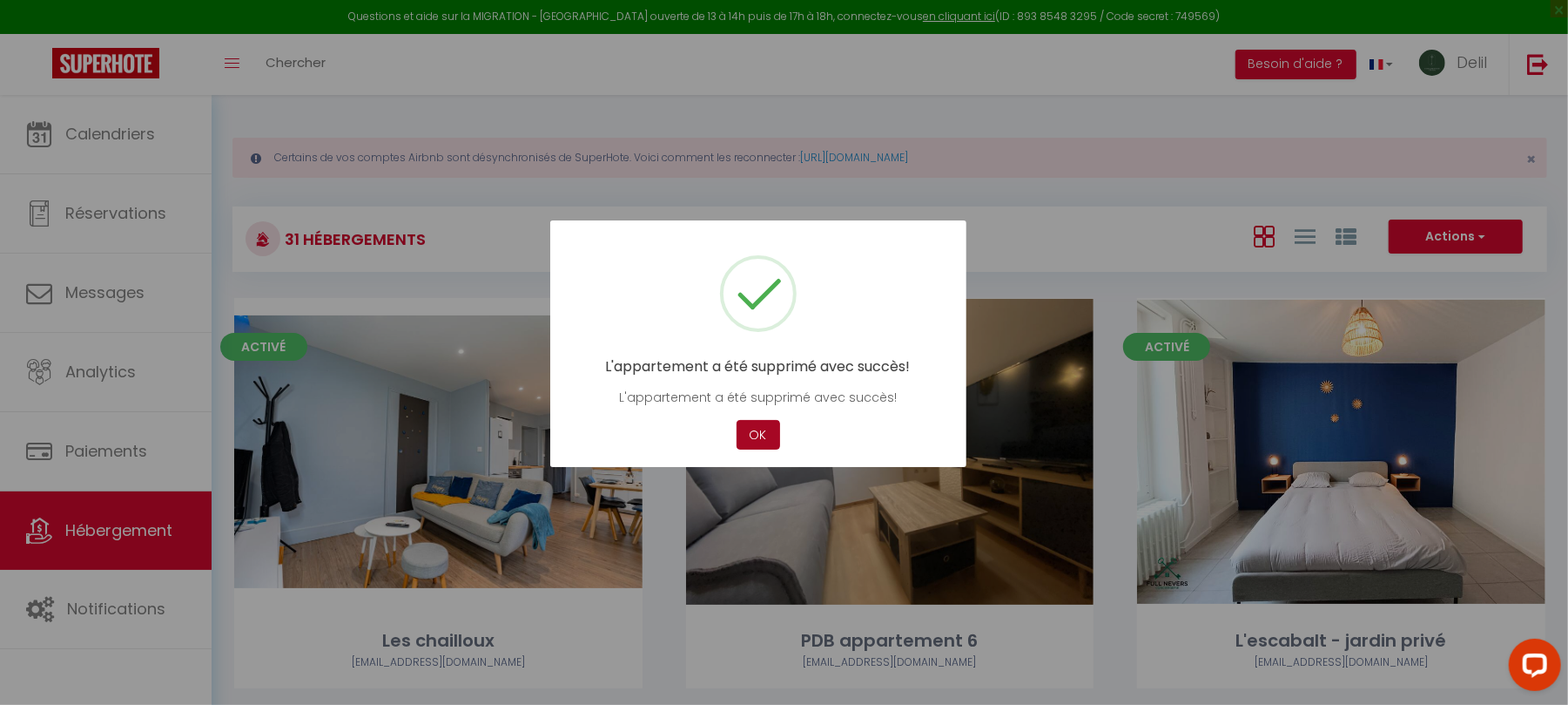
click at [756, 437] on button "OK" at bounding box center [758, 435] width 44 height 31
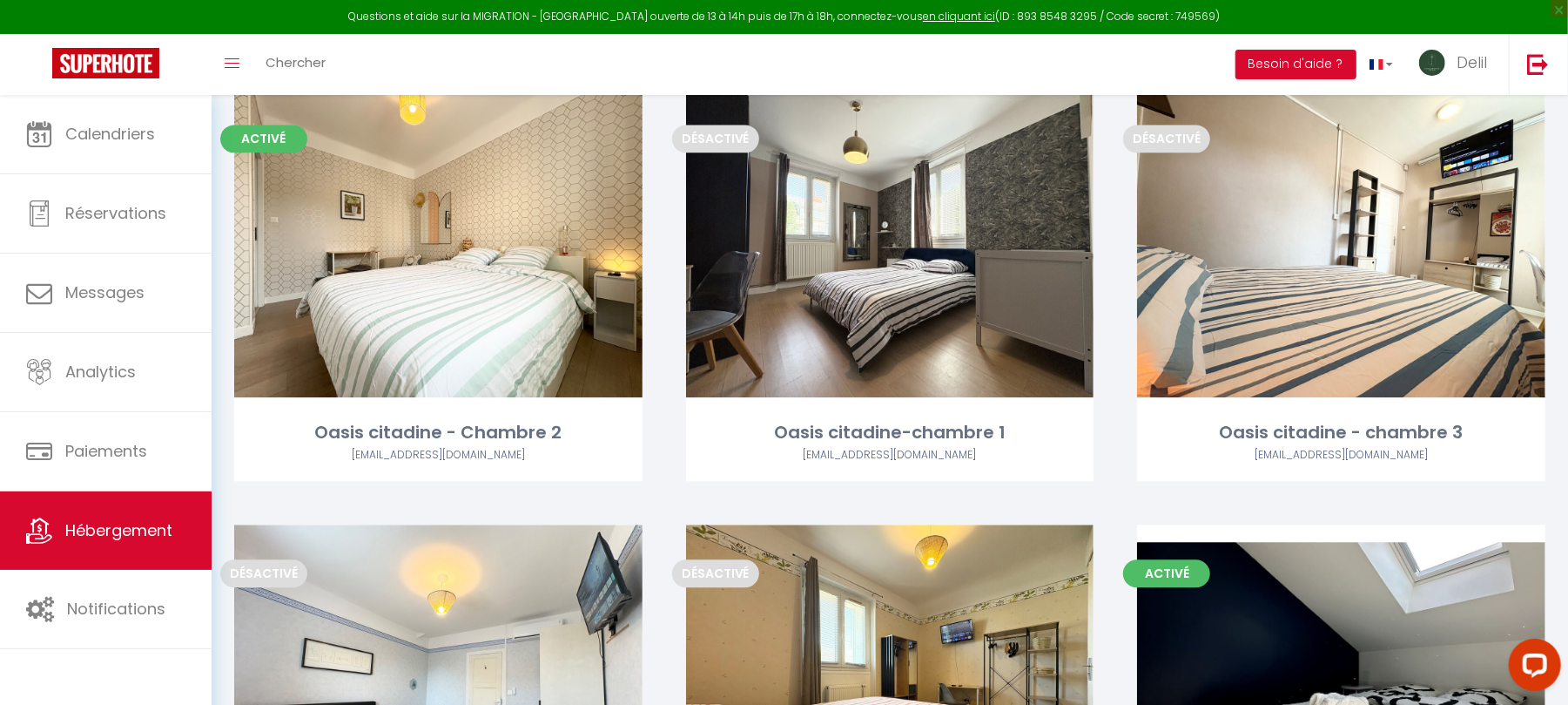
scroll to position [2795, 0]
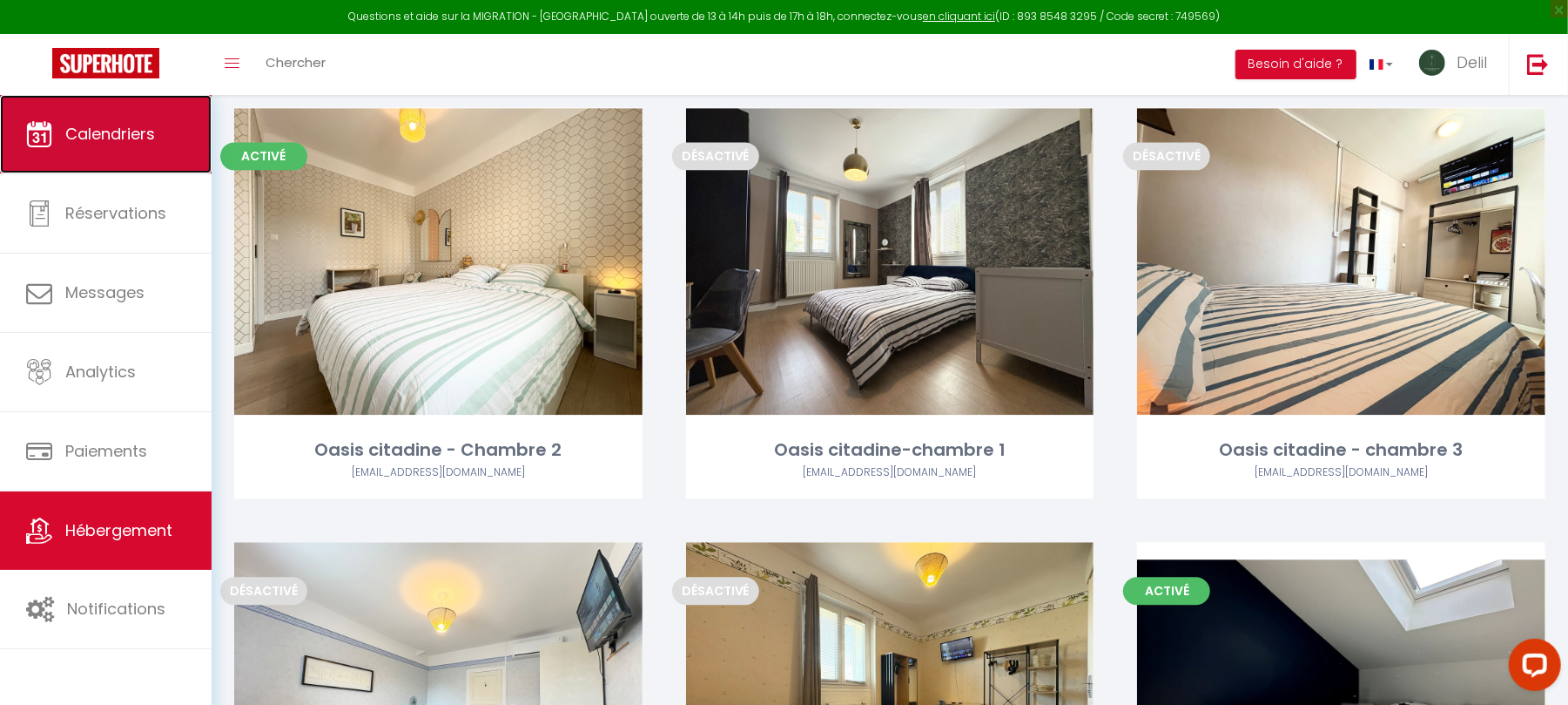
click at [109, 127] on span "Calendriers" at bounding box center [110, 133] width 90 height 21
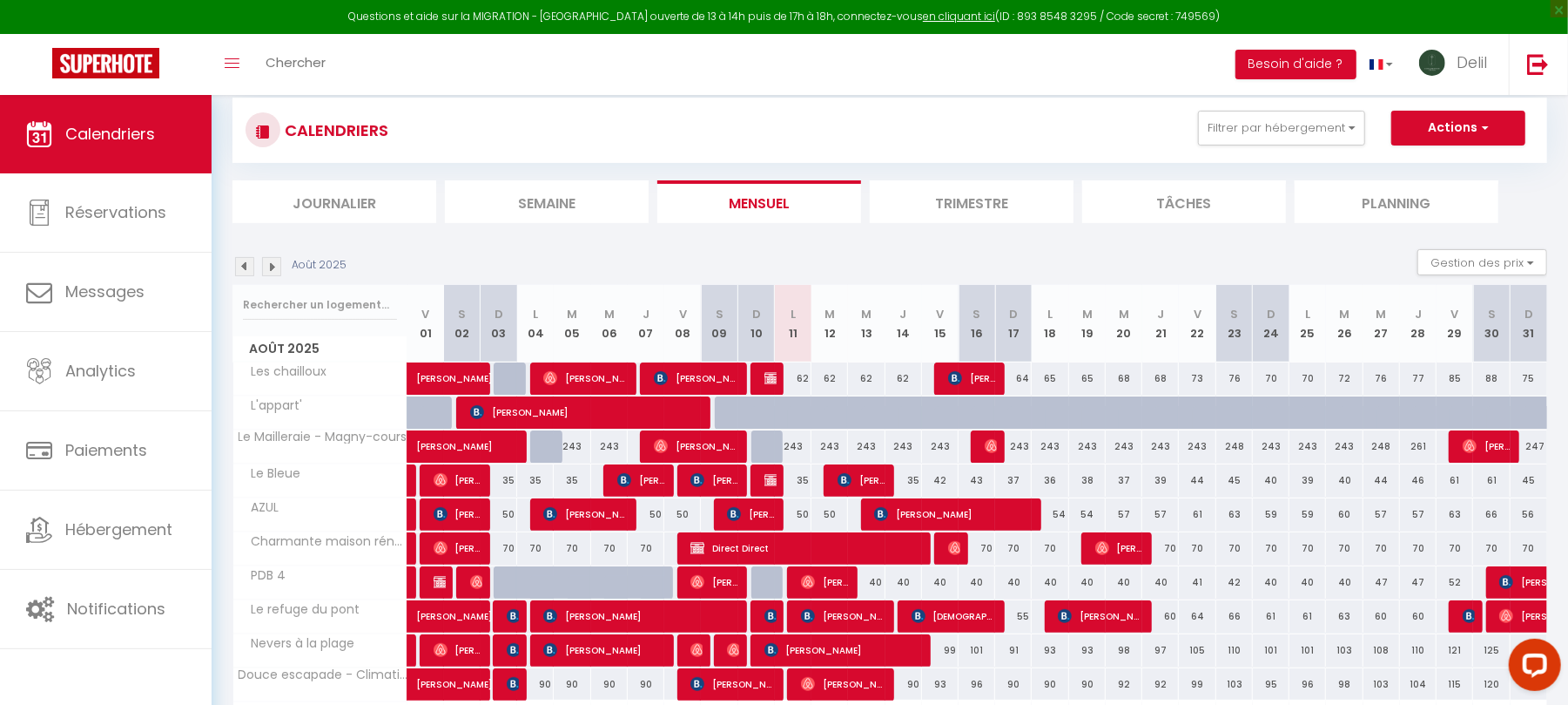
scroll to position [225, 0]
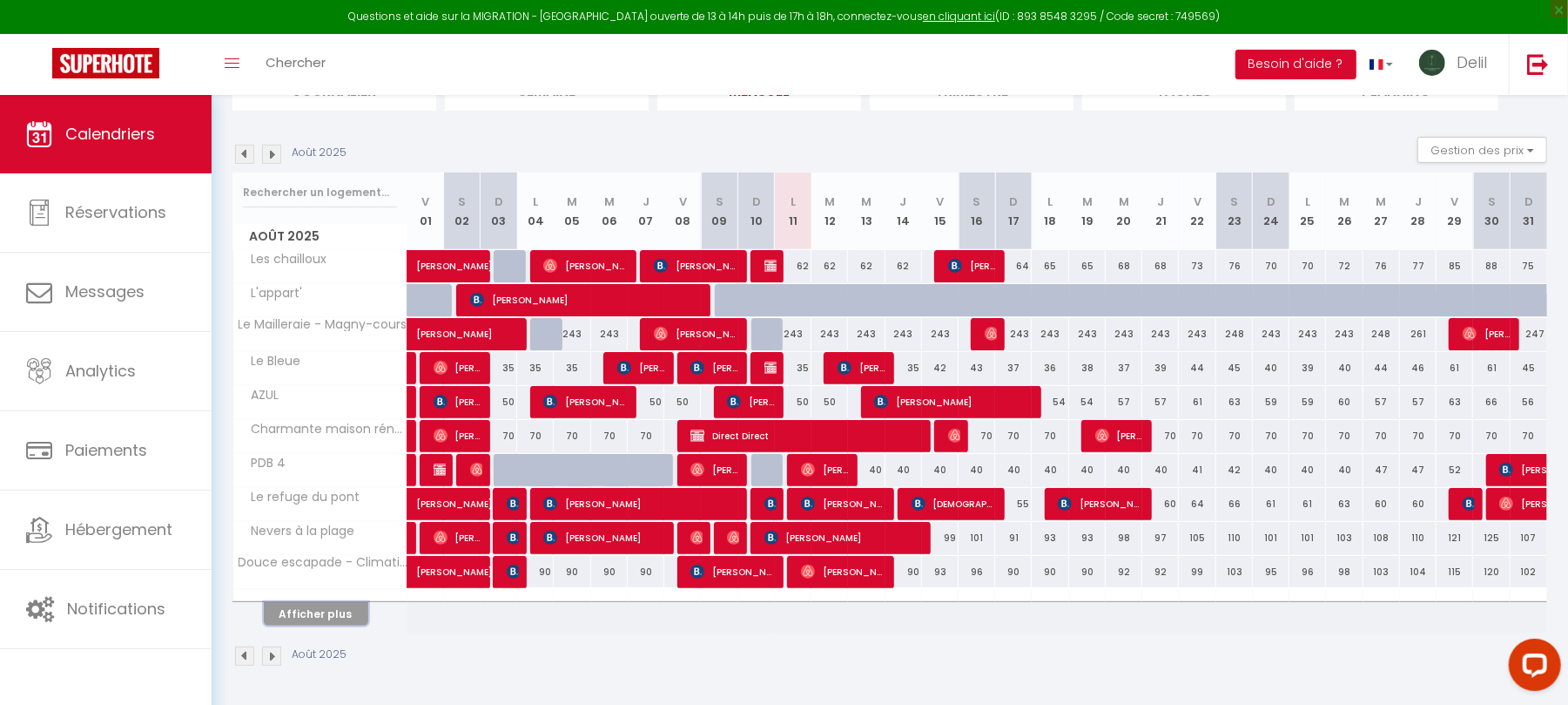
click at [317, 621] on button "Afficher plus" at bounding box center [316, 613] width 105 height 23
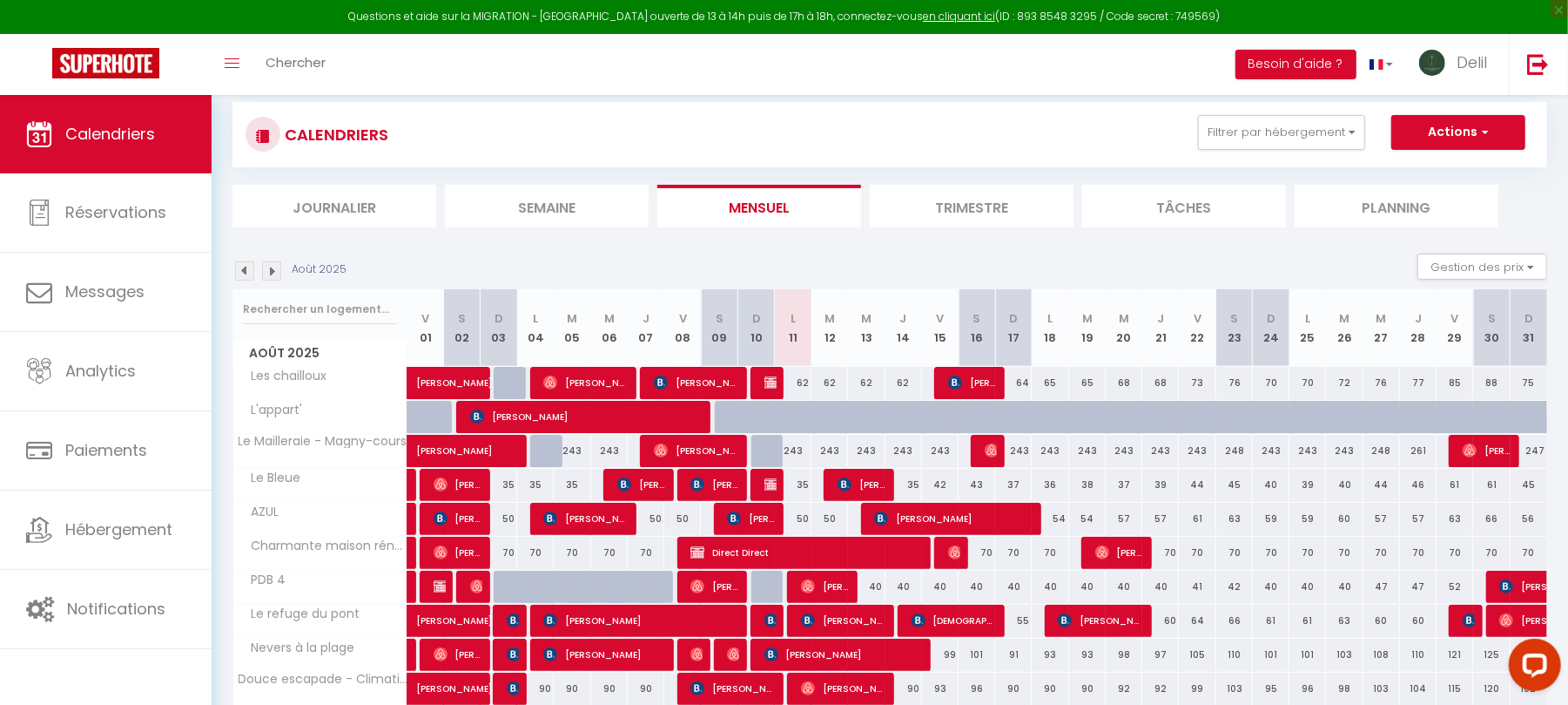
scroll to position [0, 0]
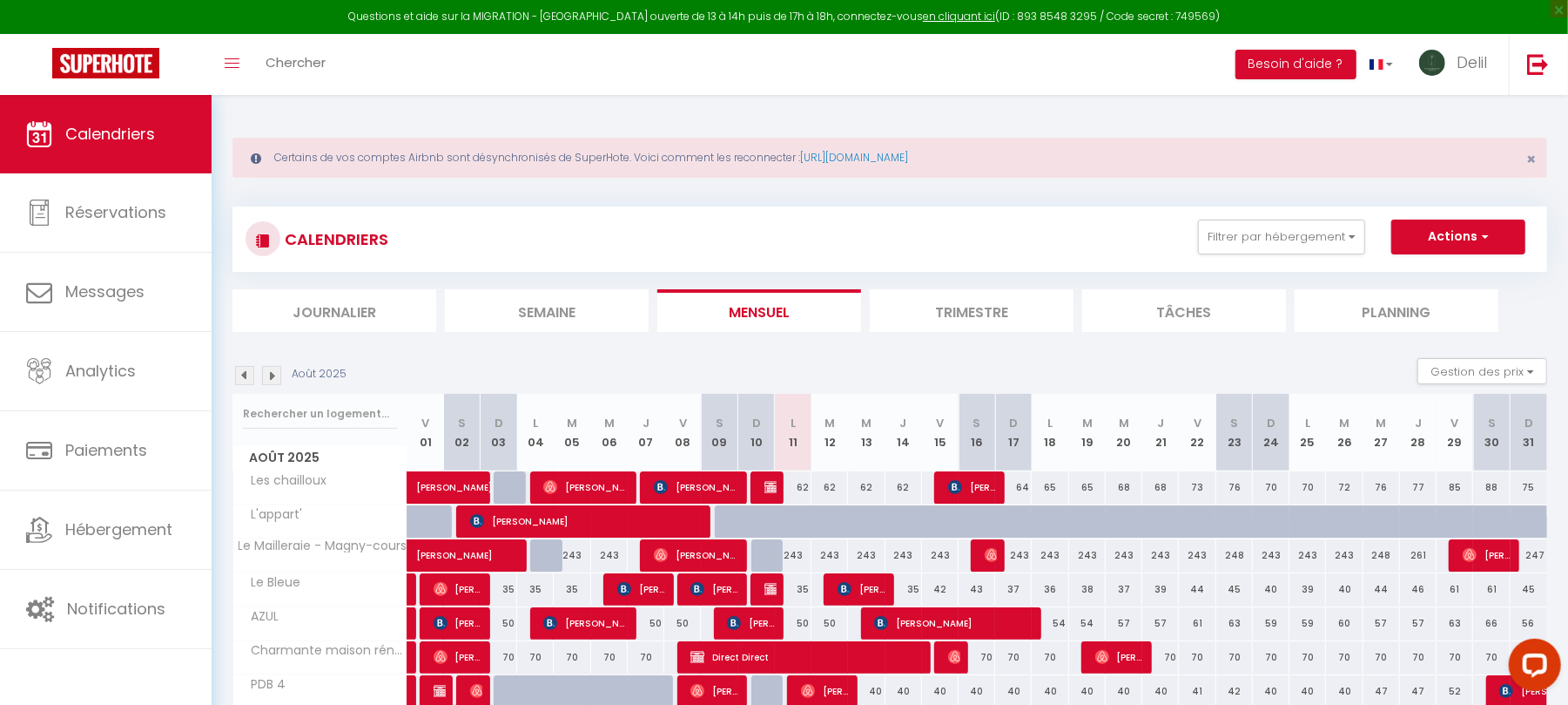
click at [273, 376] on img at bounding box center [271, 375] width 19 height 20
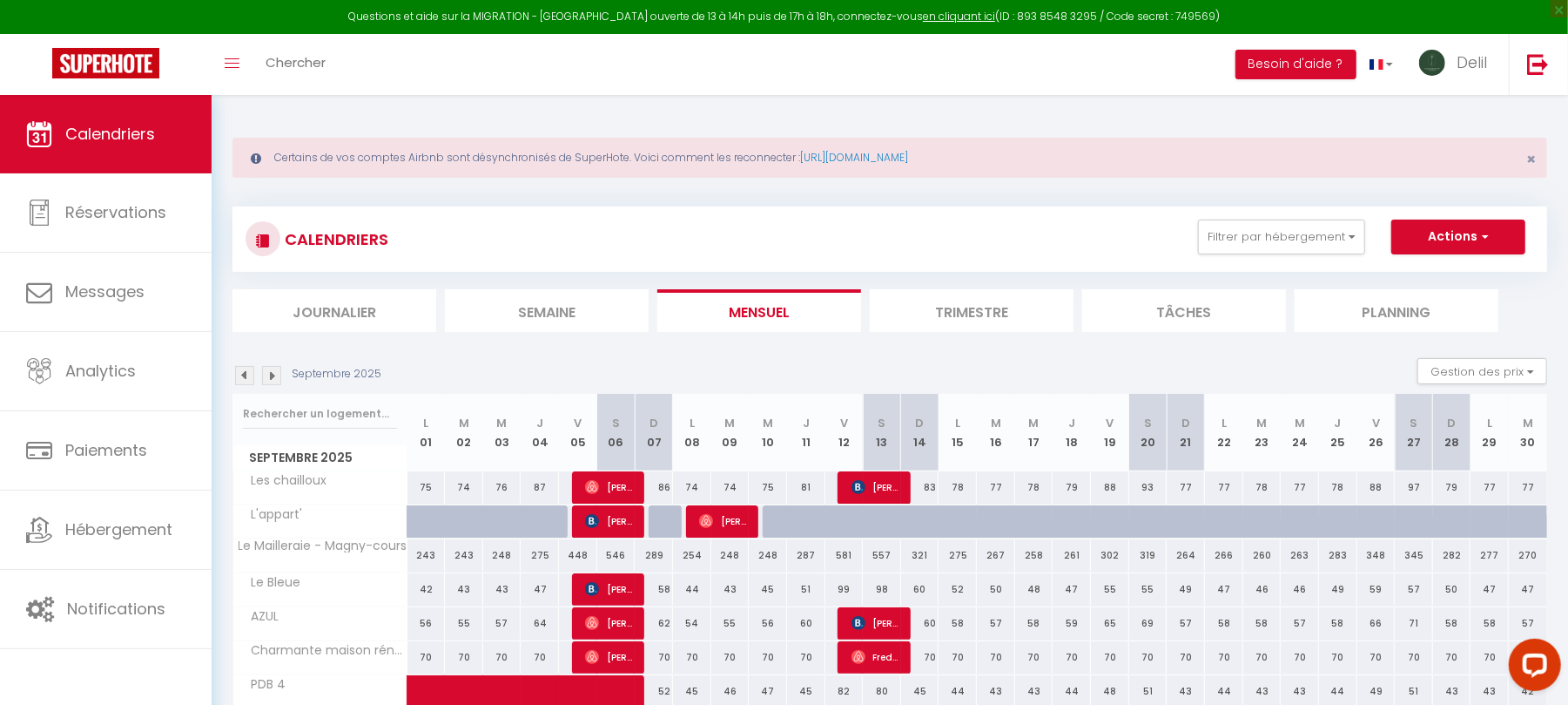
scroll to position [225, 0]
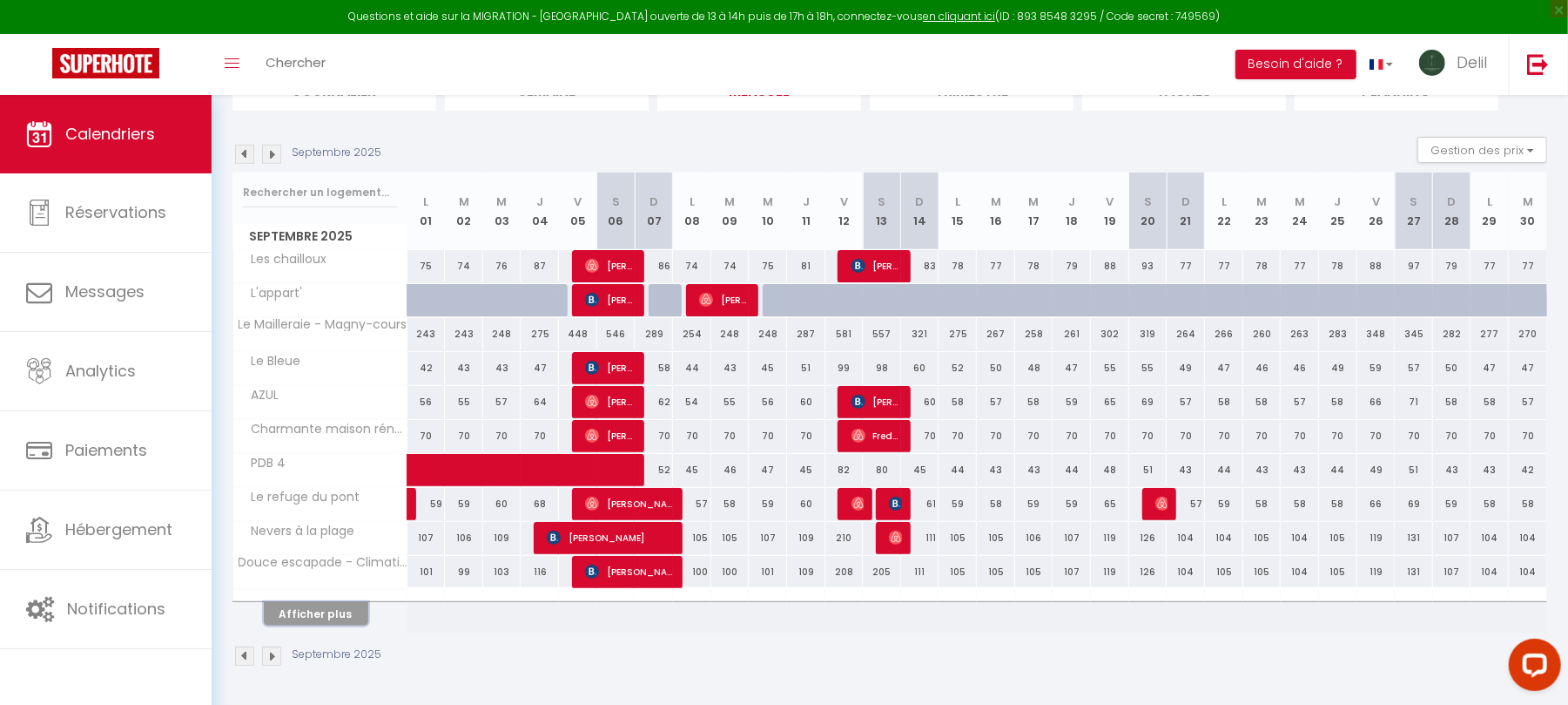
click at [316, 618] on button "Afficher plus" at bounding box center [316, 613] width 105 height 23
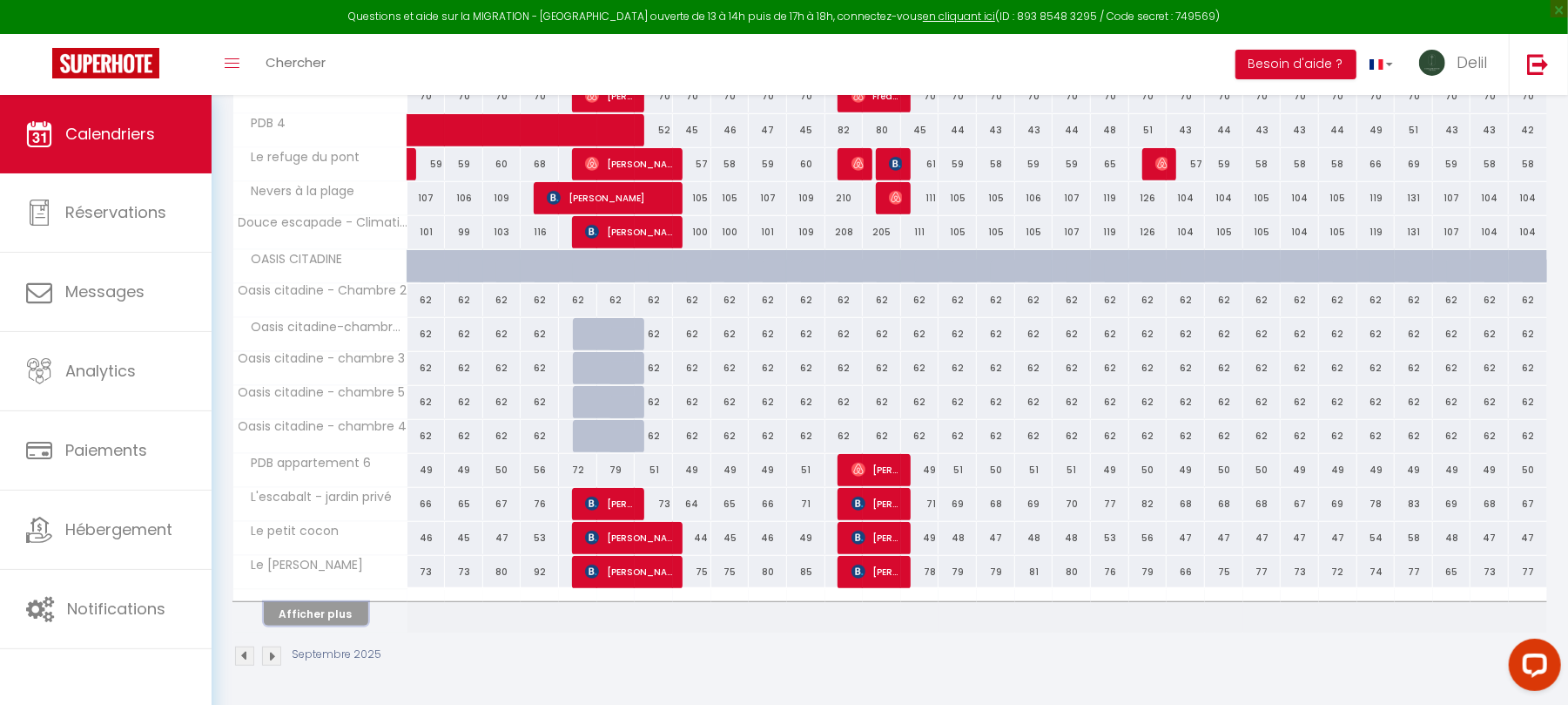
scroll to position [568, 0]
click at [582, 300] on div "62" at bounding box center [577, 300] width 38 height 33
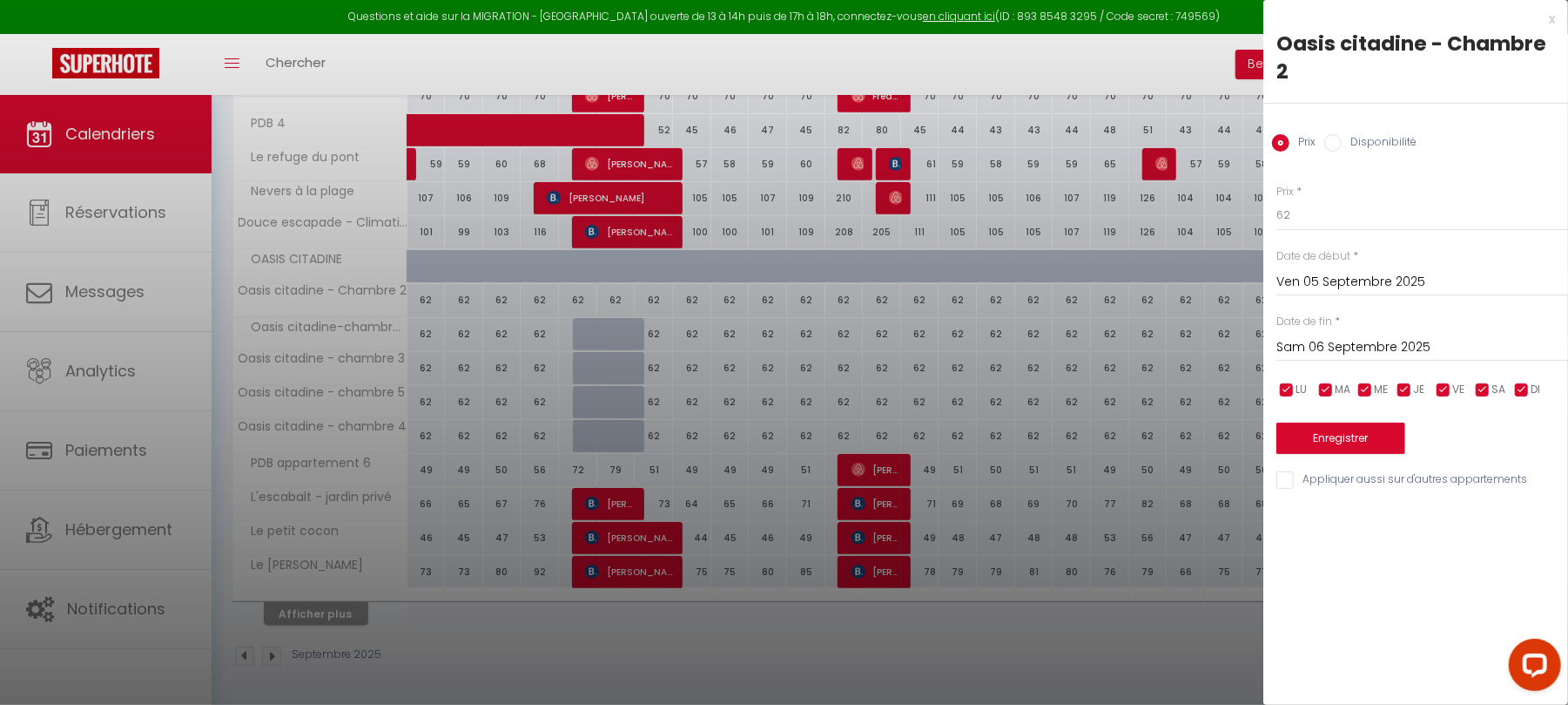
click at [1364, 346] on input "Sam 06 Septembre 2025" at bounding box center [1422, 347] width 292 height 22
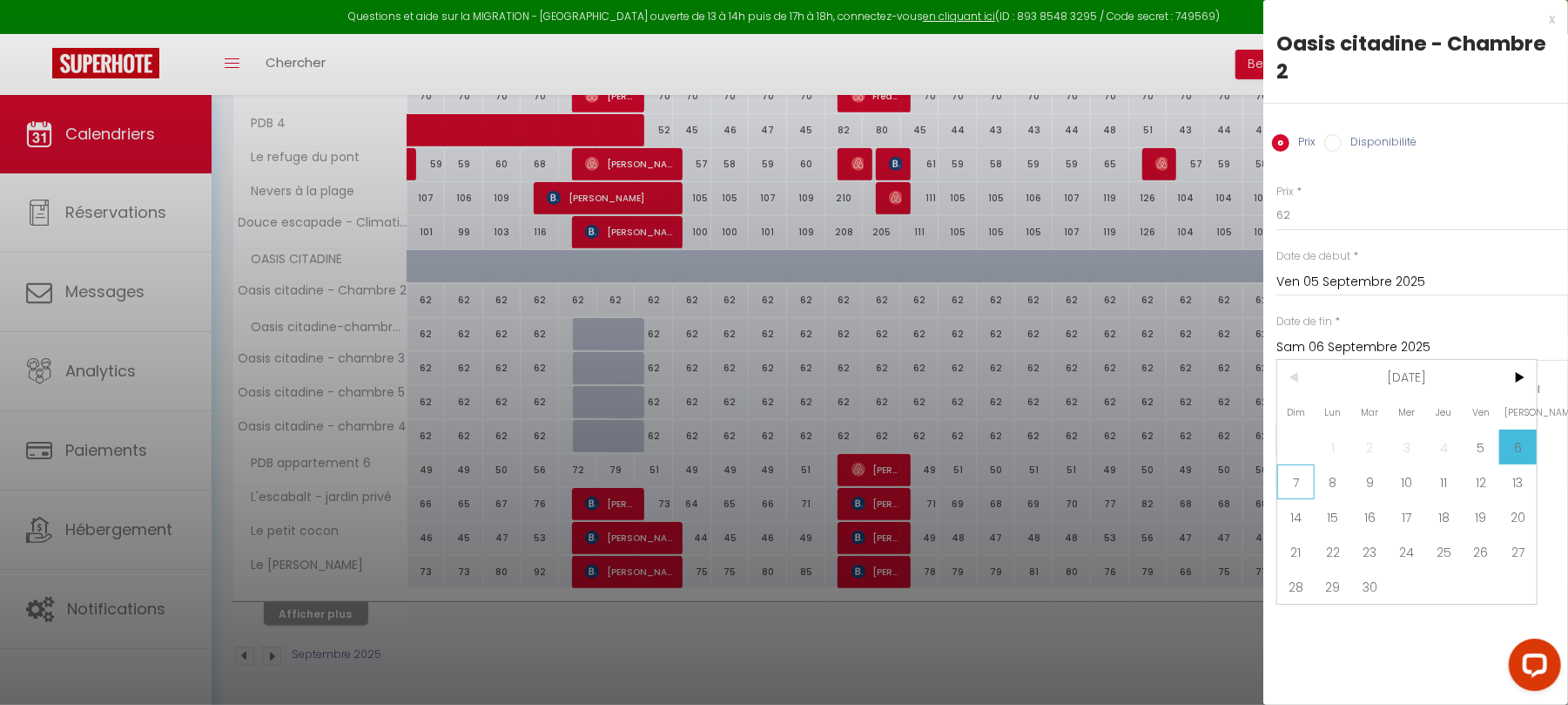
click at [1286, 475] on span "7" at bounding box center [1296, 482] width 37 height 35
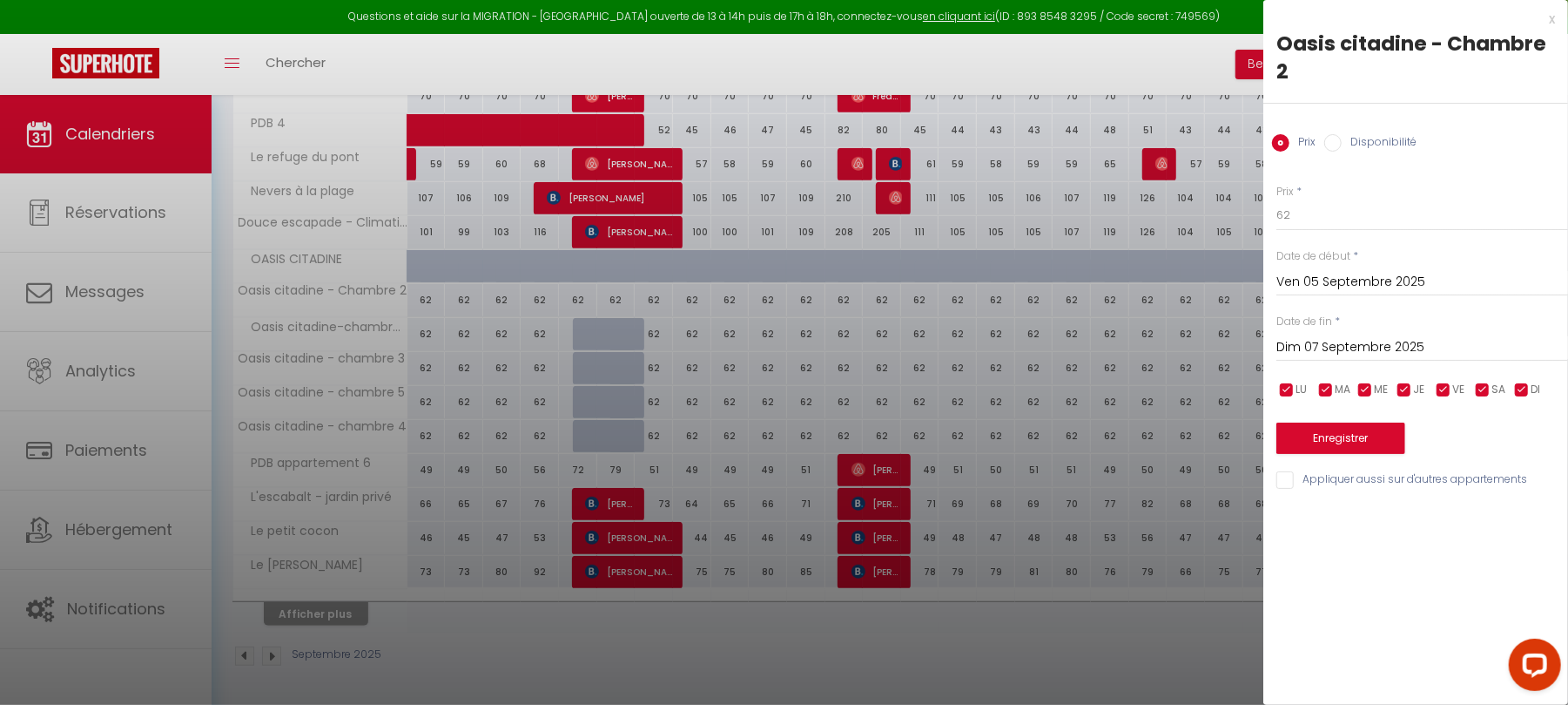
click at [1338, 139] on input "Disponibilité" at bounding box center [1333, 142] width 18 height 18
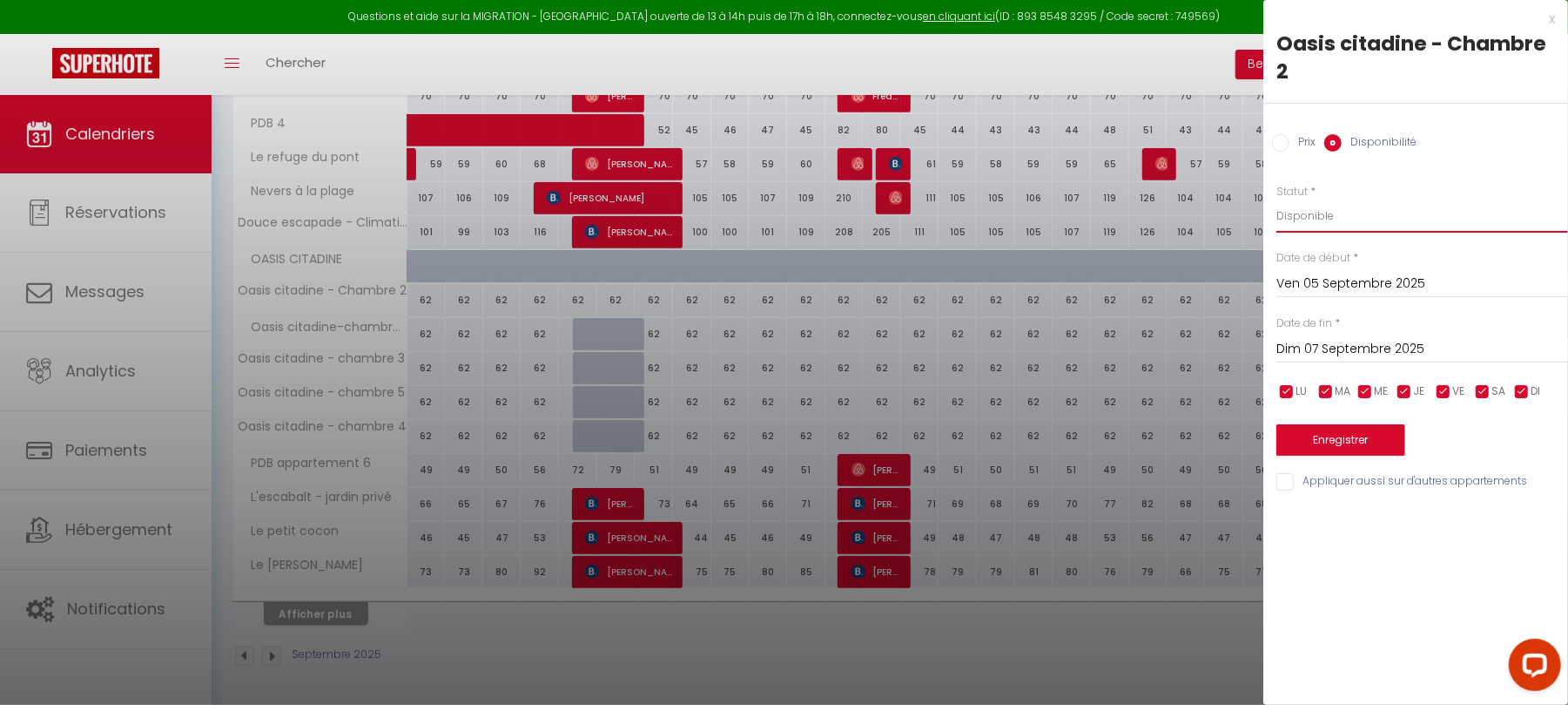
click at [1330, 217] on select "Disponible Indisponible" at bounding box center [1422, 216] width 292 height 33
click at [1276, 200] on select "Disponible Indisponible" at bounding box center [1422, 216] width 292 height 33
click at [1381, 433] on button "Enregistrer" at bounding box center [1341, 440] width 129 height 32
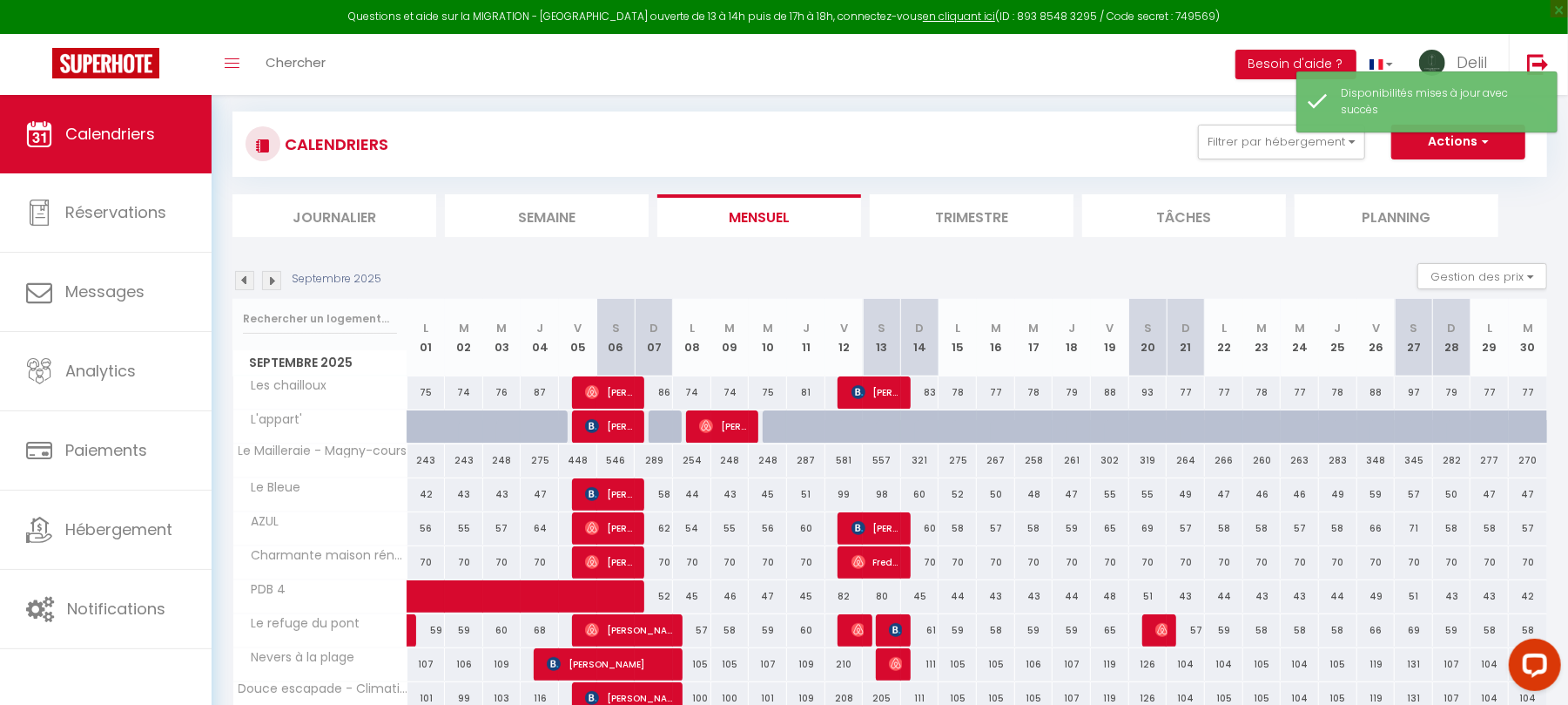
scroll to position [225, 0]
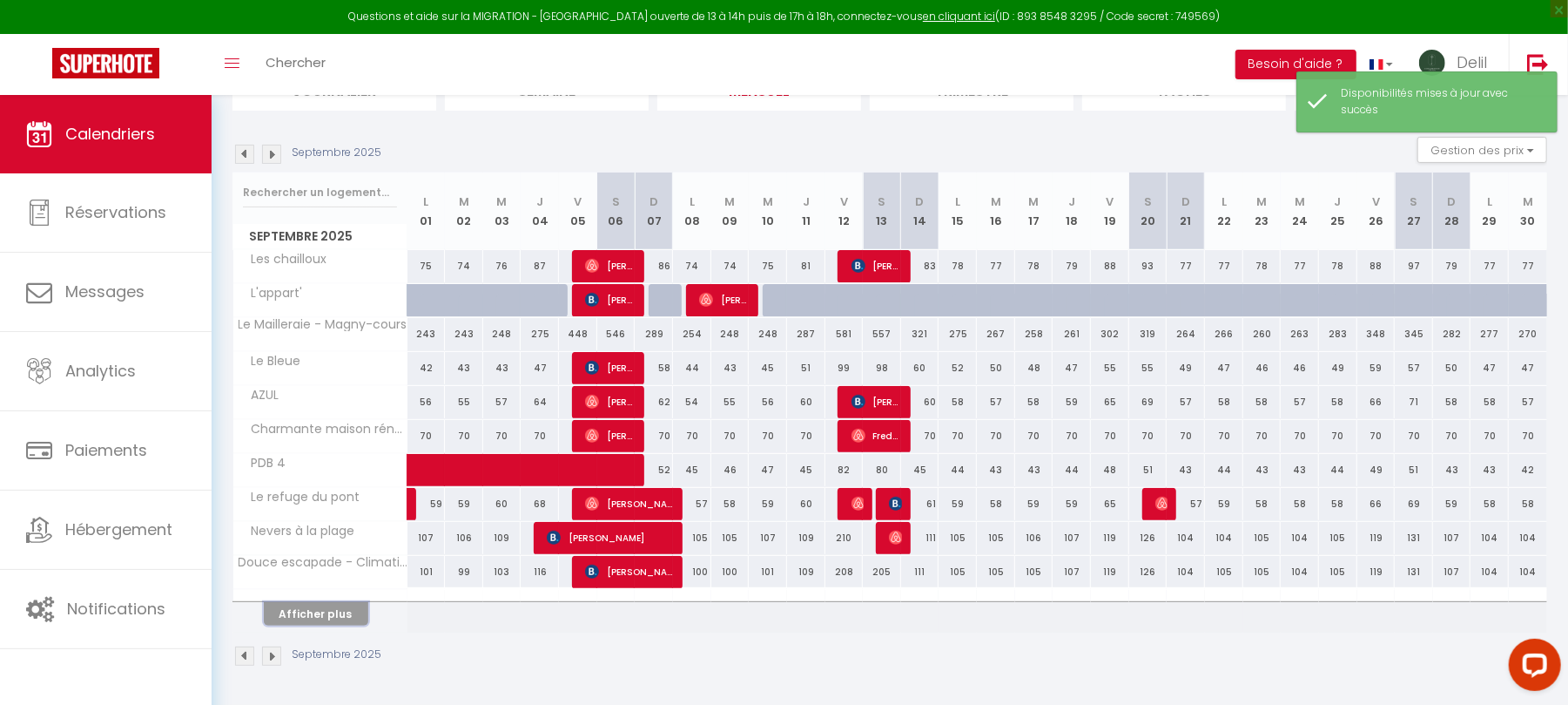
click at [342, 618] on button "Afficher plus" at bounding box center [316, 613] width 105 height 23
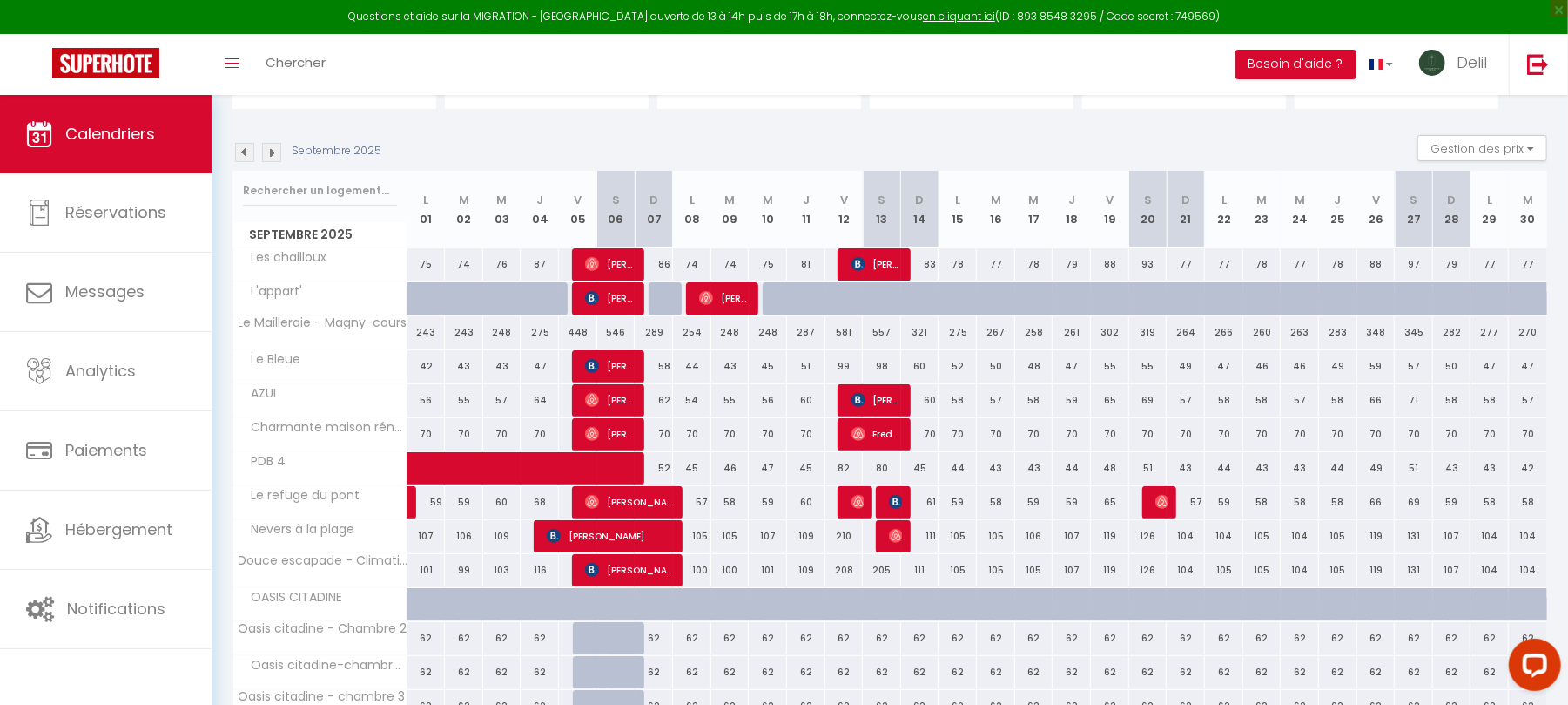
scroll to position [0, 0]
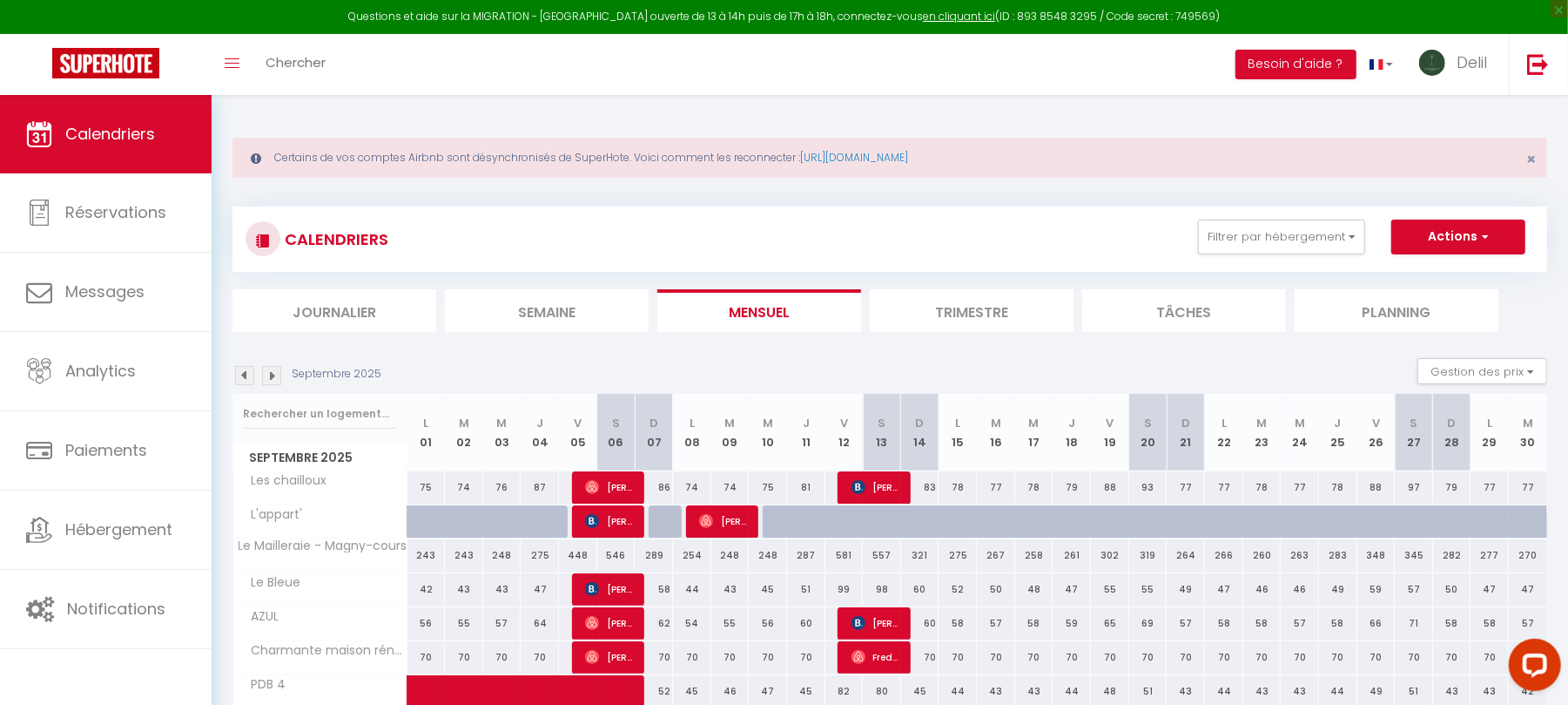
click at [248, 381] on img at bounding box center [244, 375] width 19 height 20
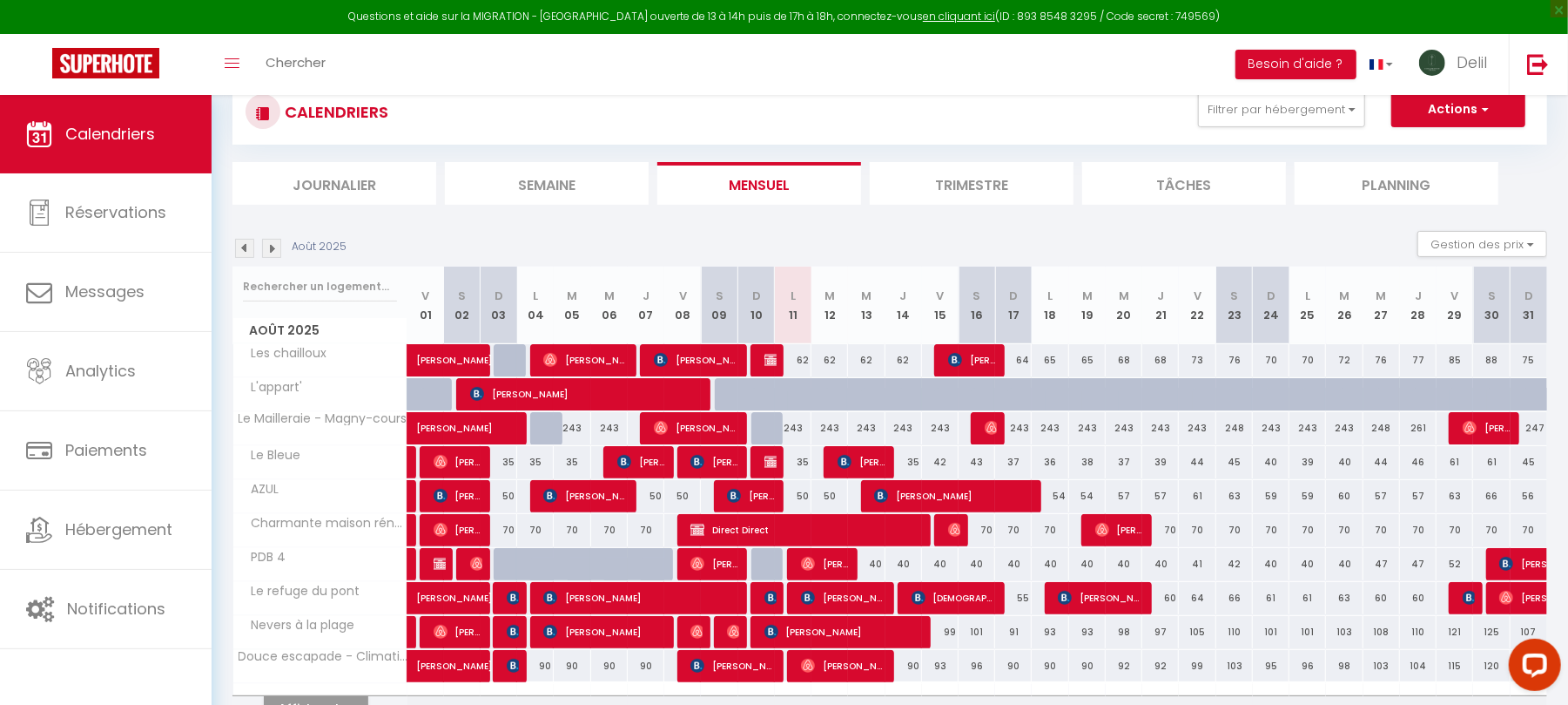
scroll to position [225, 0]
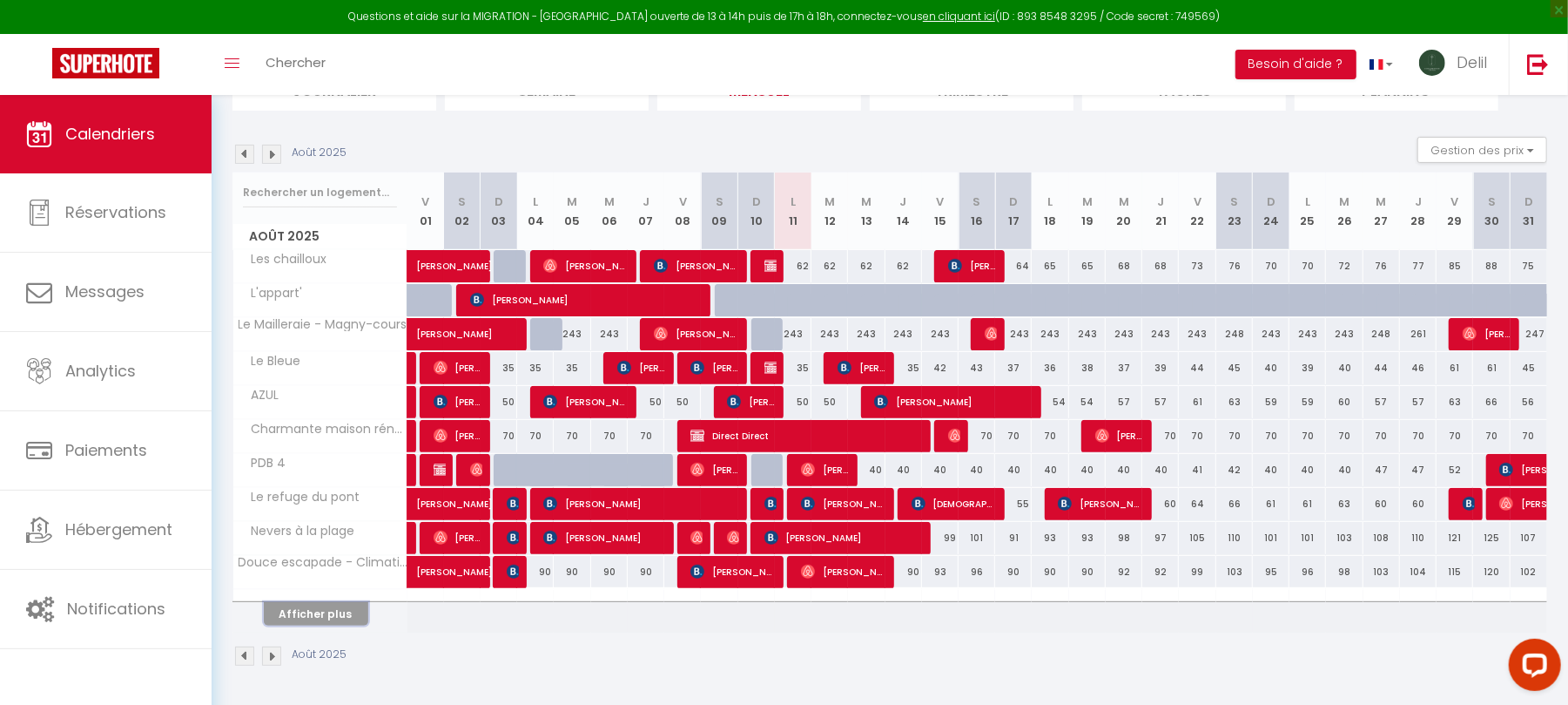
click at [312, 617] on button "Afficher plus" at bounding box center [316, 613] width 105 height 23
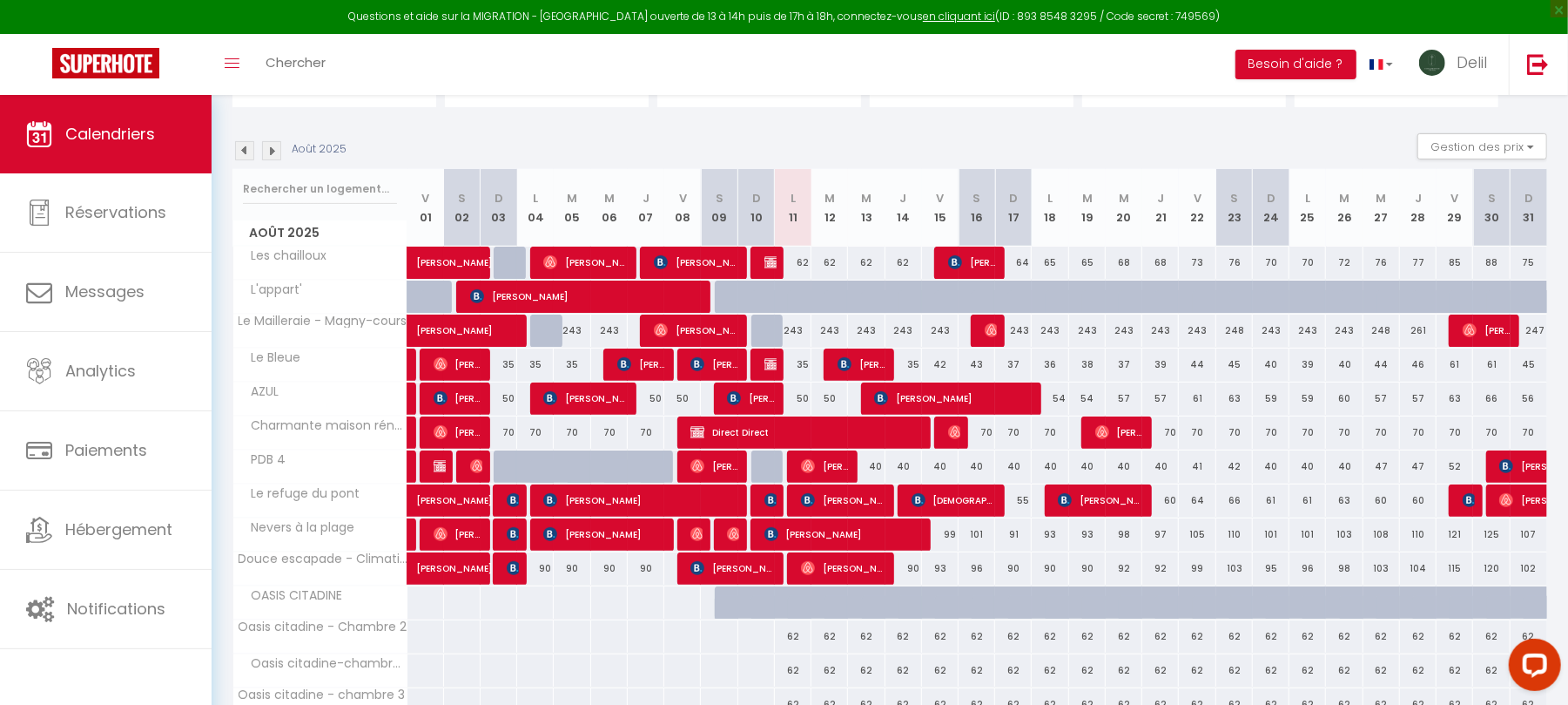
scroll to position [568, 0]
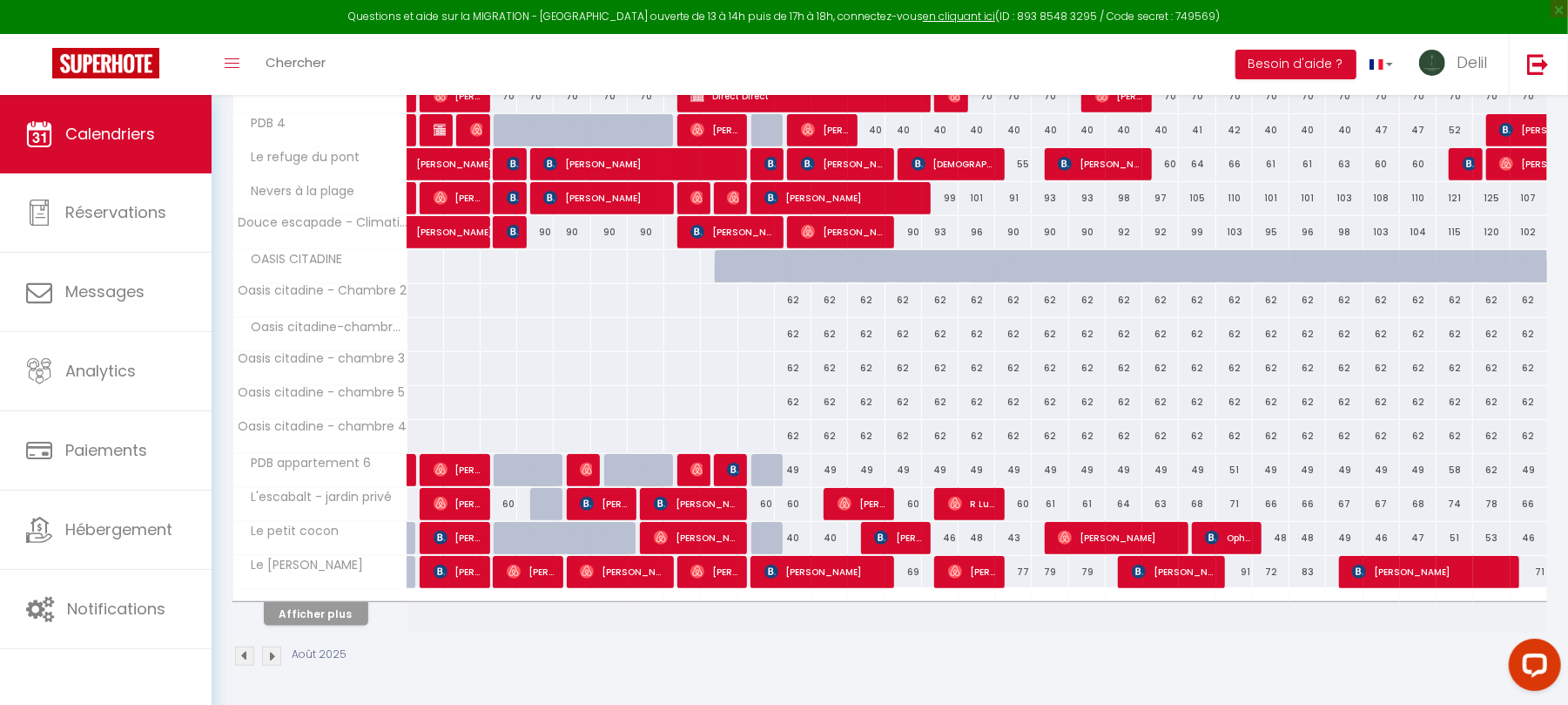
click at [724, 260] on div at bounding box center [732, 277] width 36 height 33
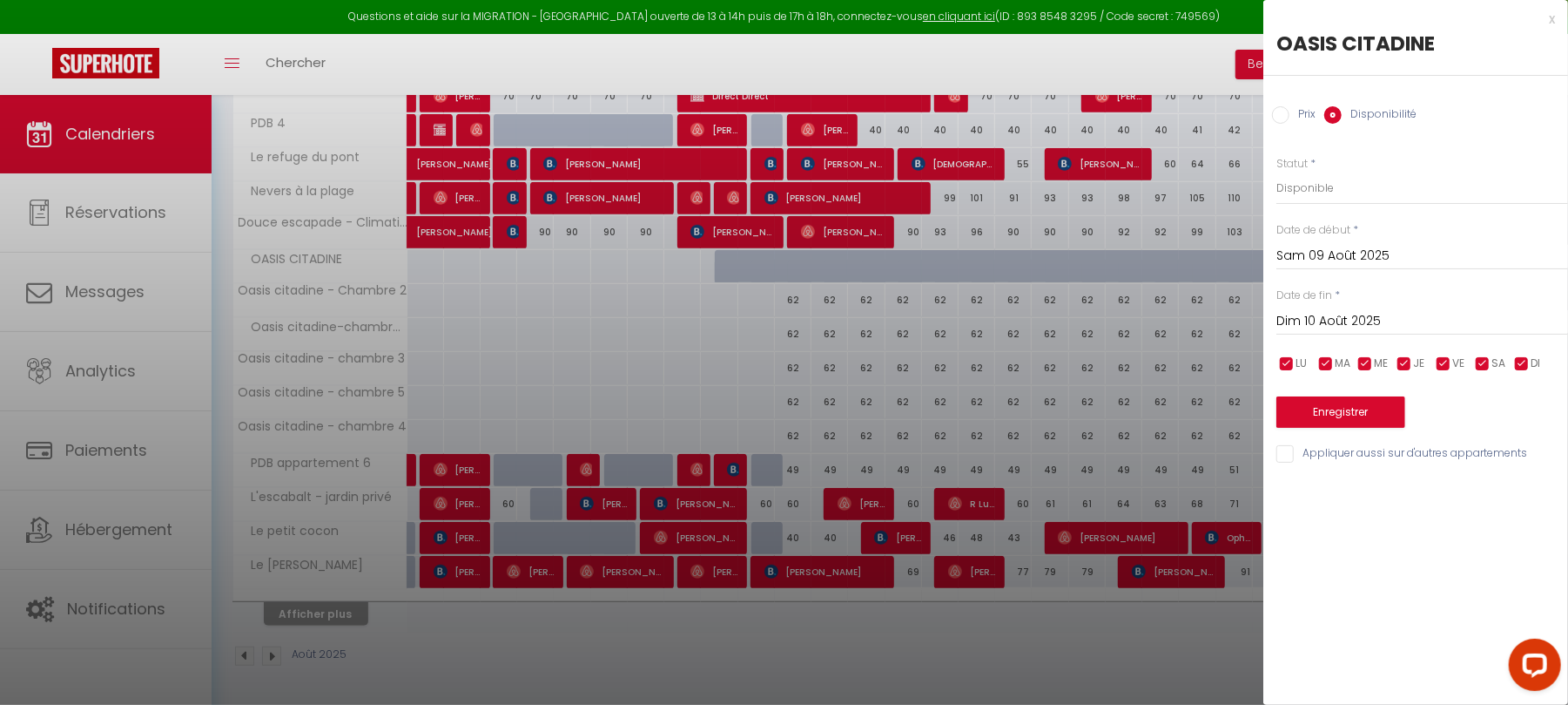
click at [1335, 314] on input "Dim 10 Août 2025" at bounding box center [1422, 321] width 292 height 22
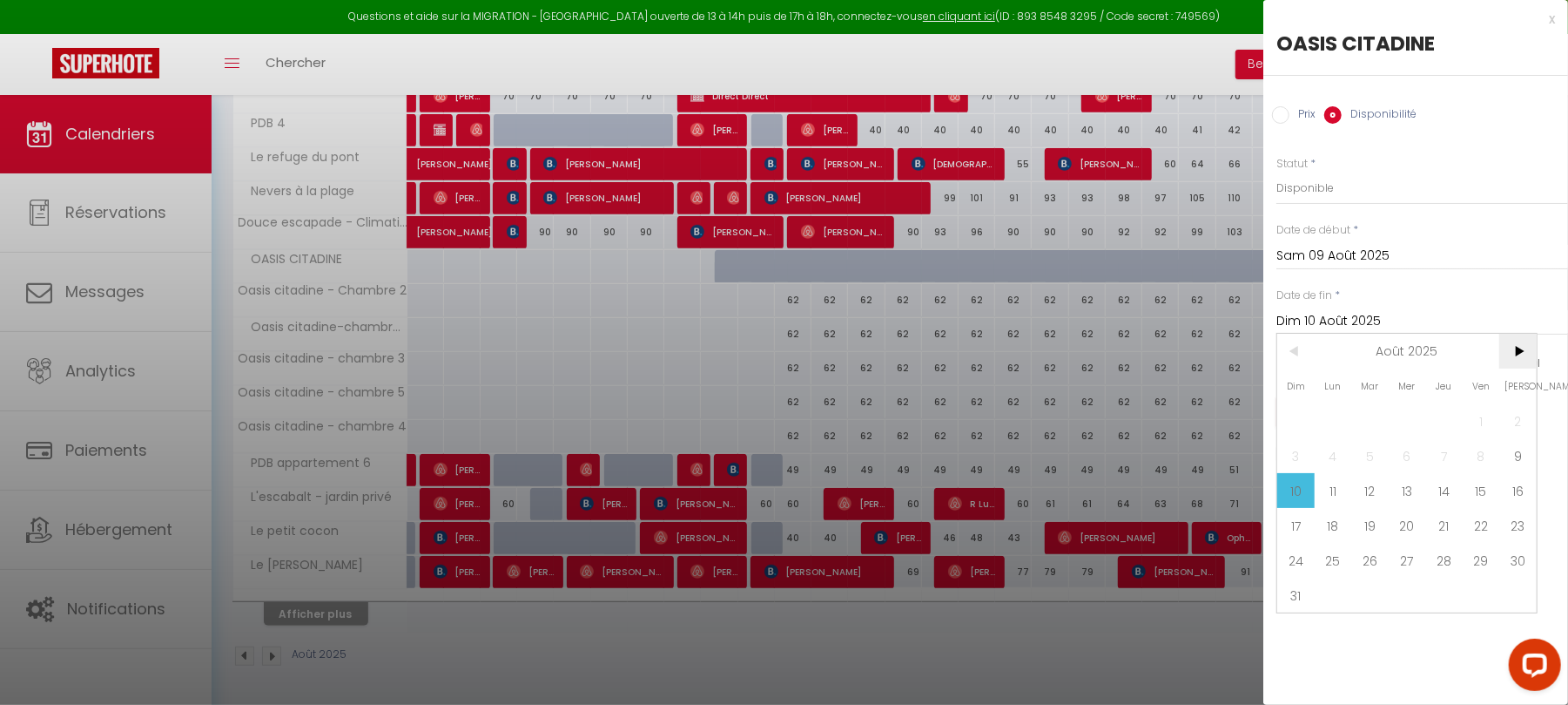
click at [1512, 350] on span ">" at bounding box center [1518, 351] width 37 height 35
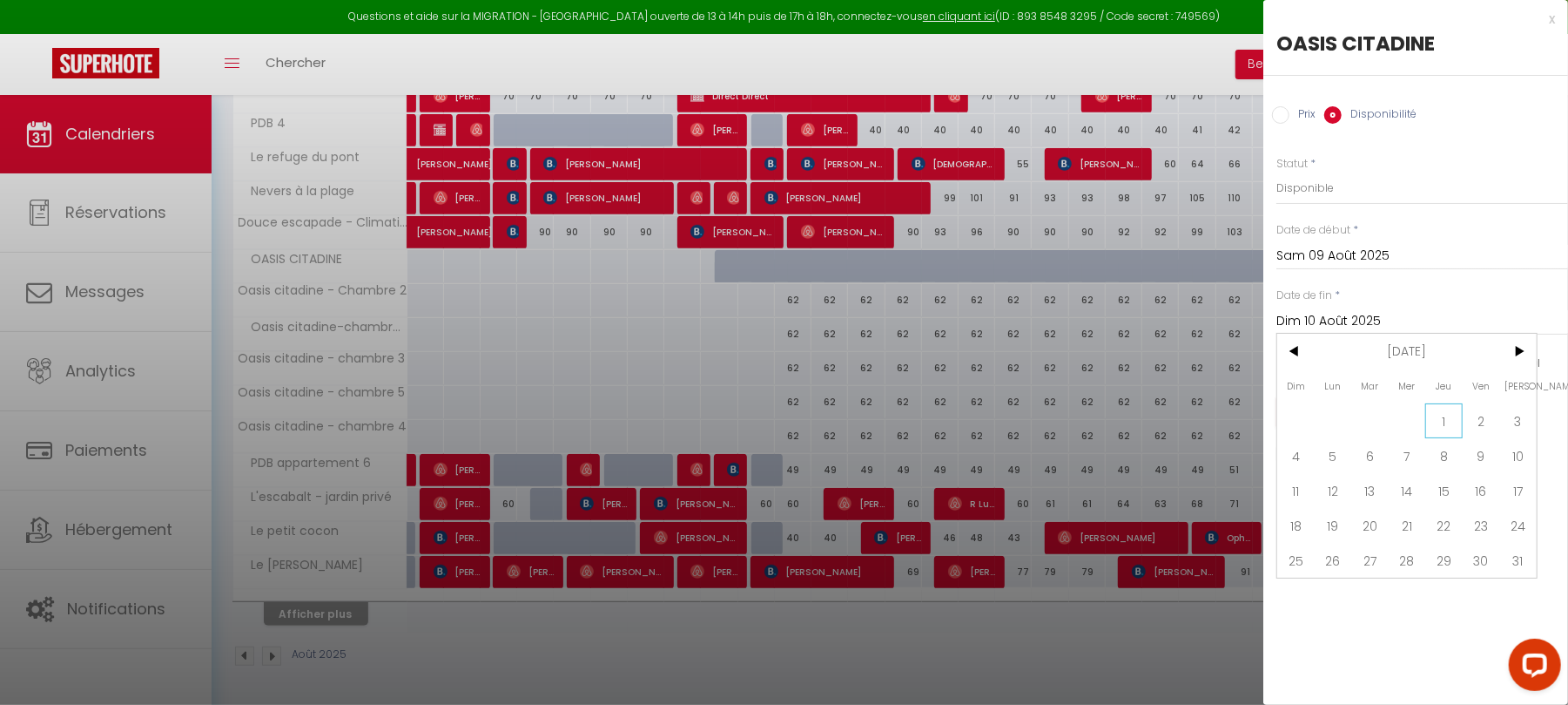
click at [1450, 423] on span "1" at bounding box center [1444, 421] width 37 height 35
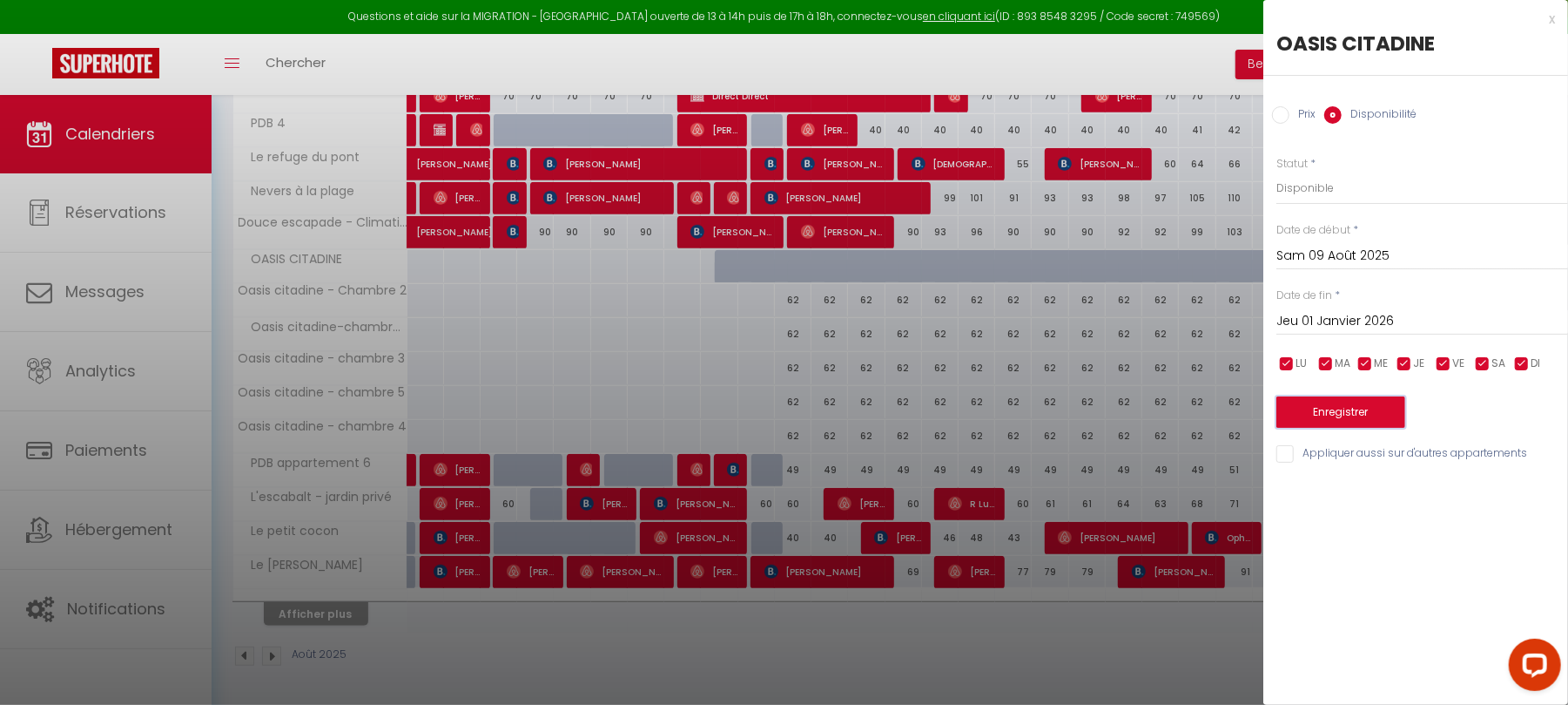
click at [1367, 413] on button "Enregistrer" at bounding box center [1341, 412] width 129 height 32
click at [1367, 412] on button "Enregistrer" at bounding box center [1341, 412] width 129 height 32
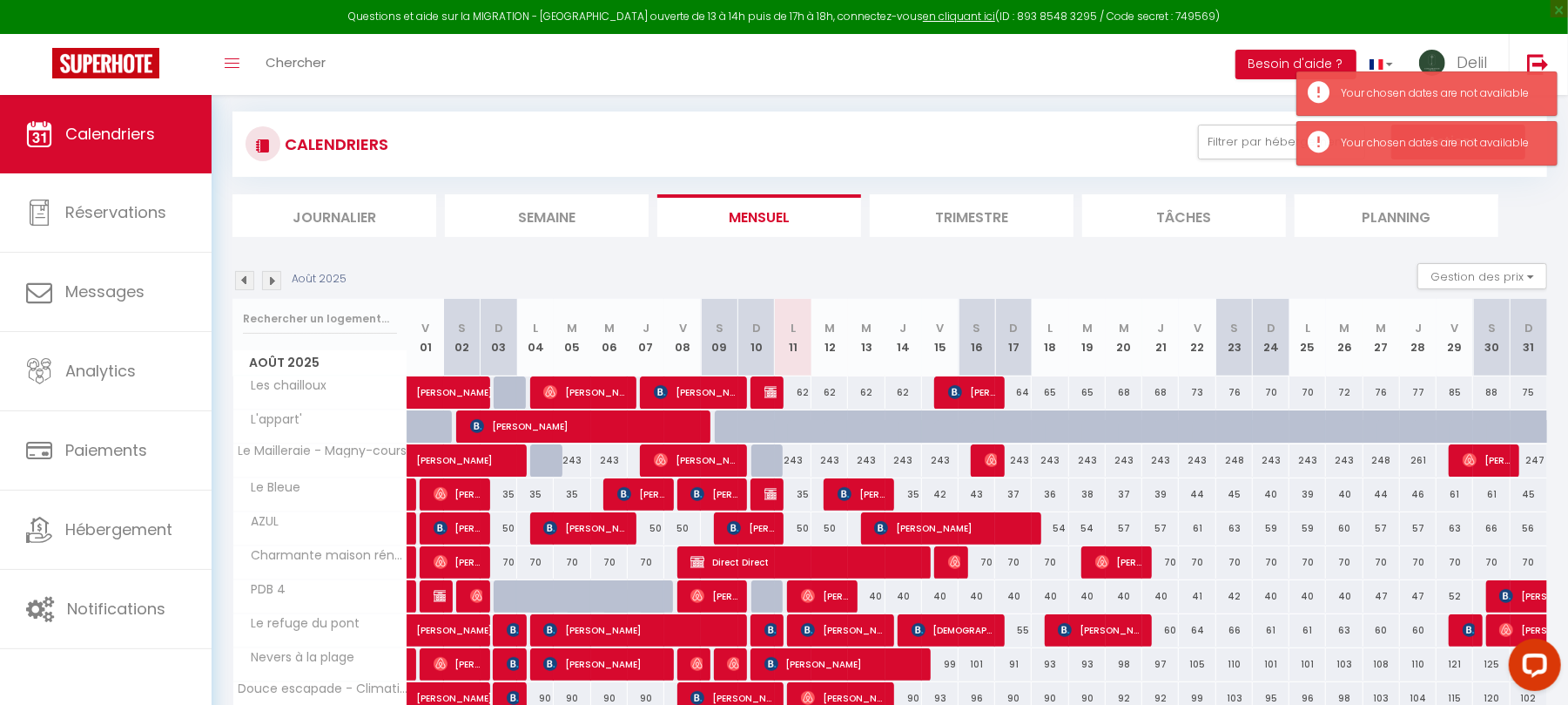
scroll to position [225, 0]
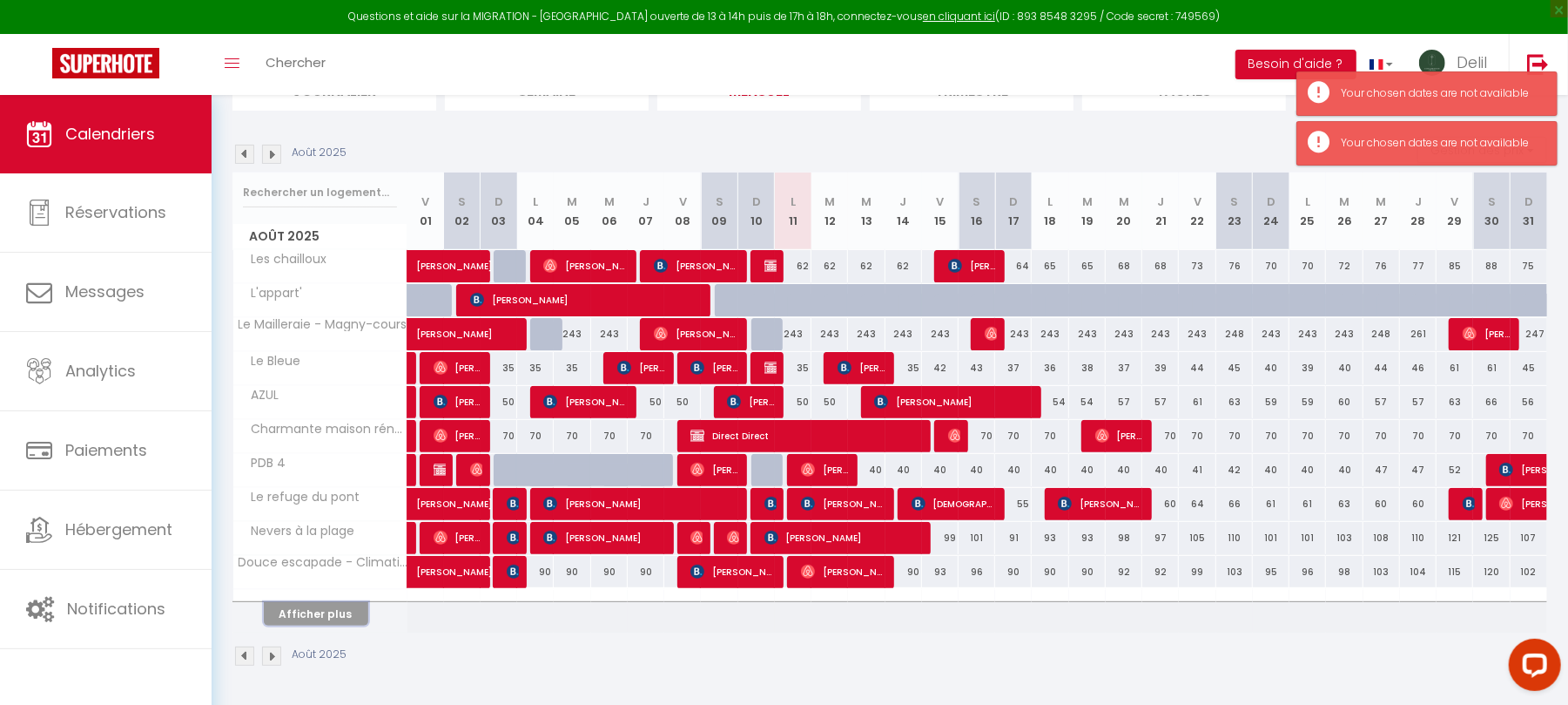
click at [305, 619] on button "Afficher plus" at bounding box center [316, 613] width 105 height 23
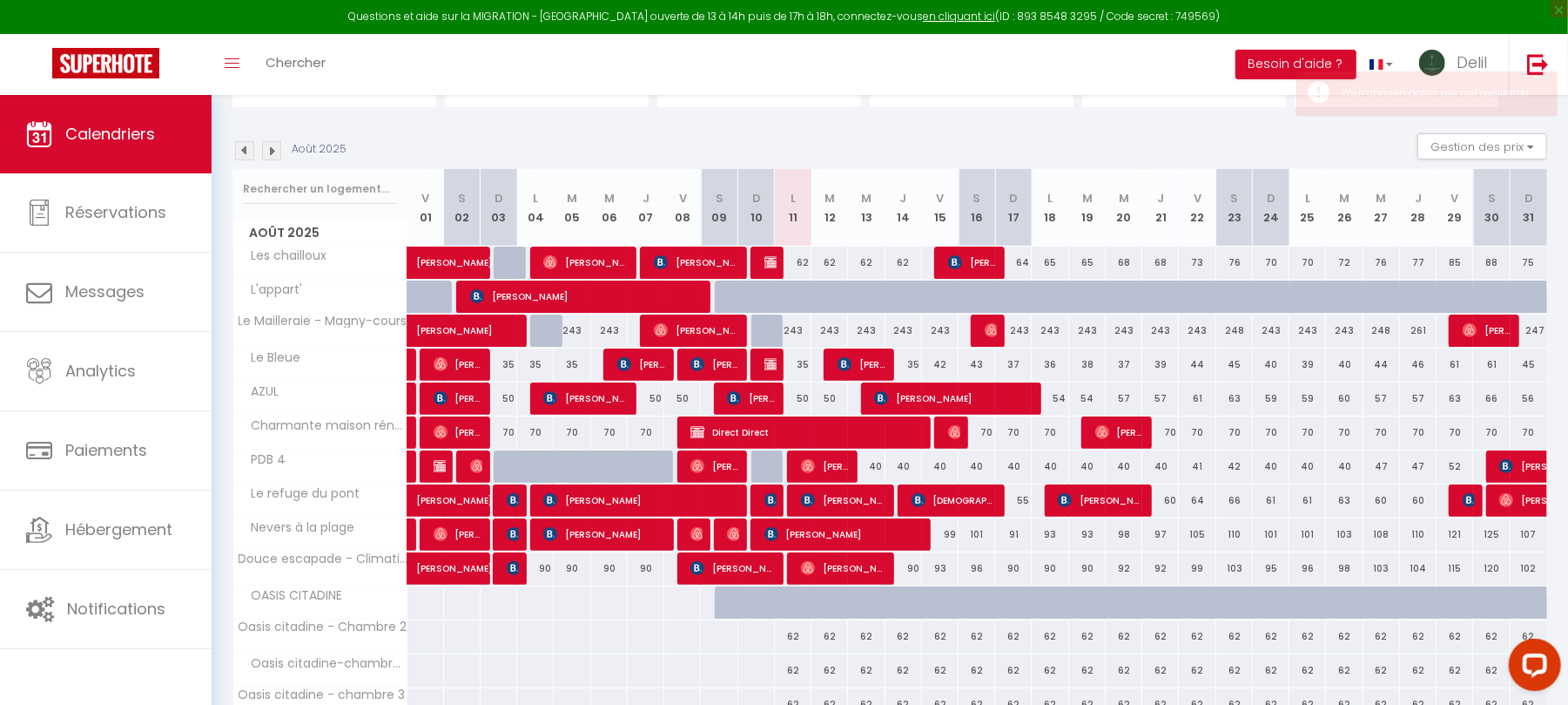
click at [766, 605] on div at bounding box center [769, 613] width 36 height 33
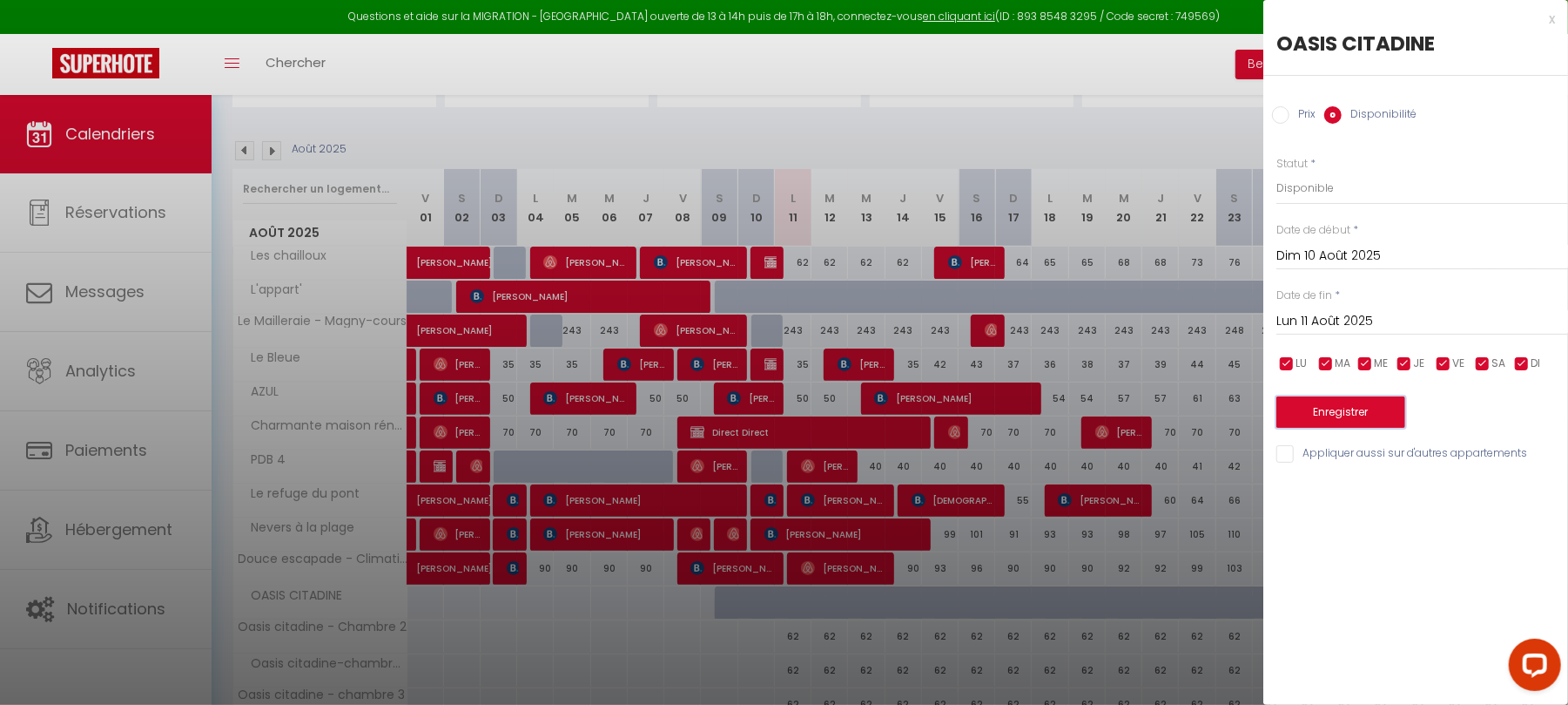
click at [1335, 414] on button "Enregistrer" at bounding box center [1341, 412] width 129 height 32
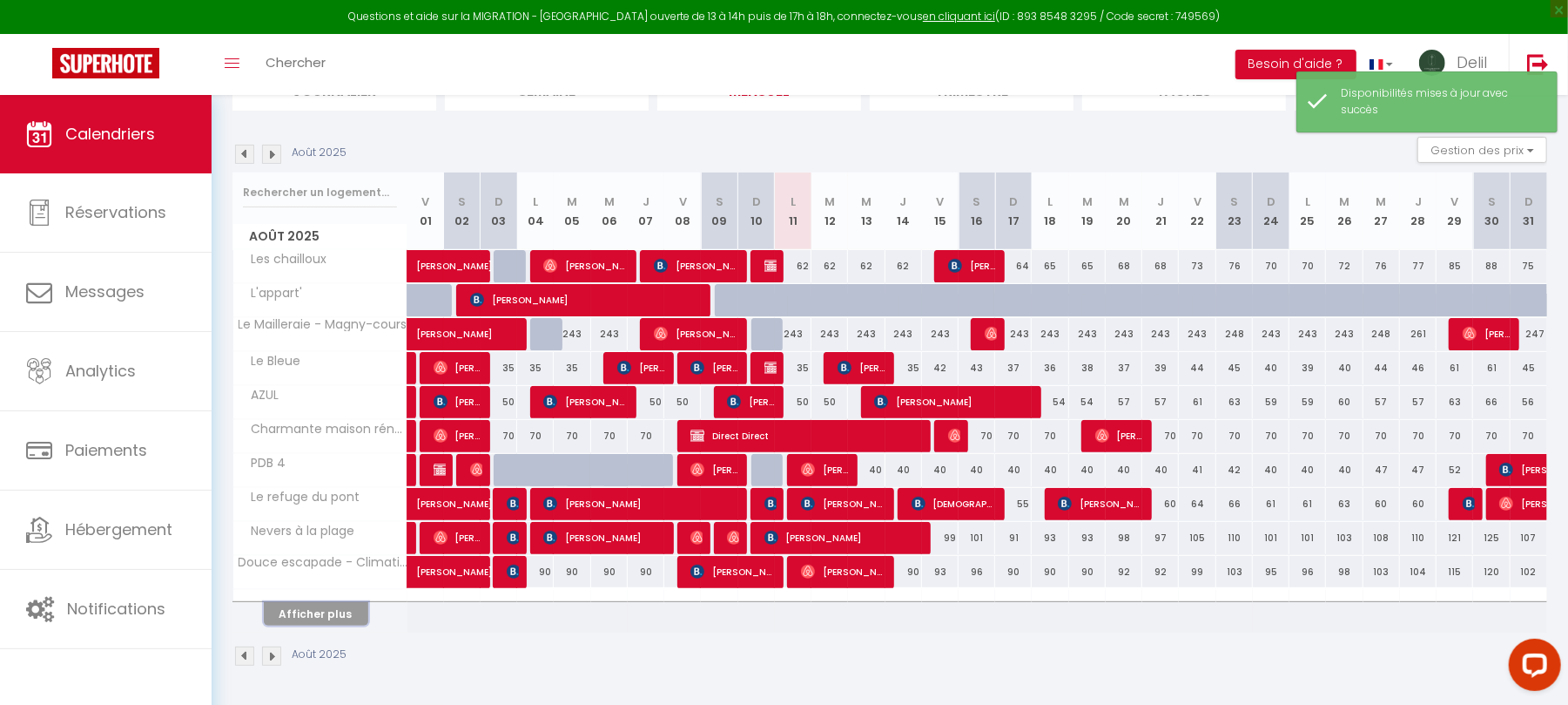
click at [339, 607] on button "Afficher plus" at bounding box center [316, 613] width 105 height 23
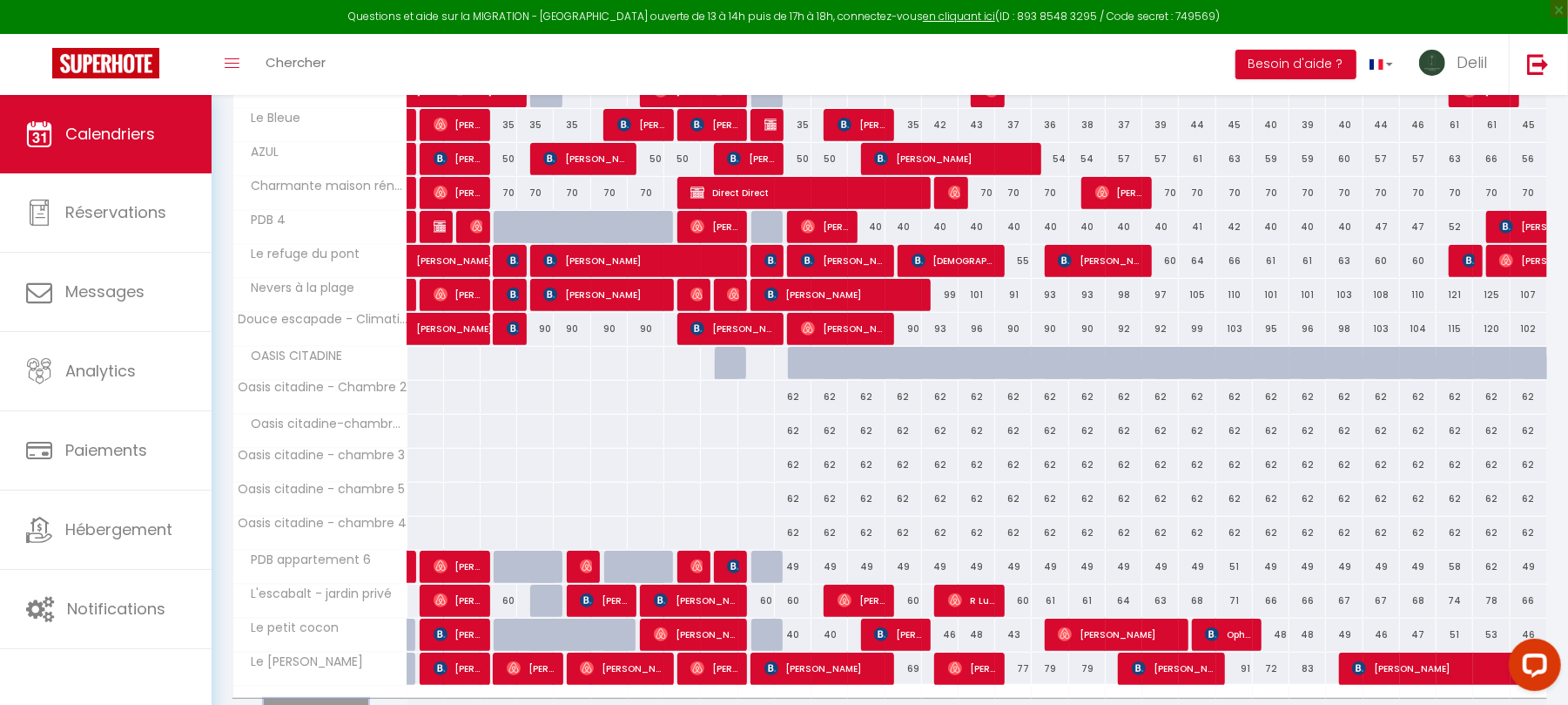
scroll to position [472, 0]
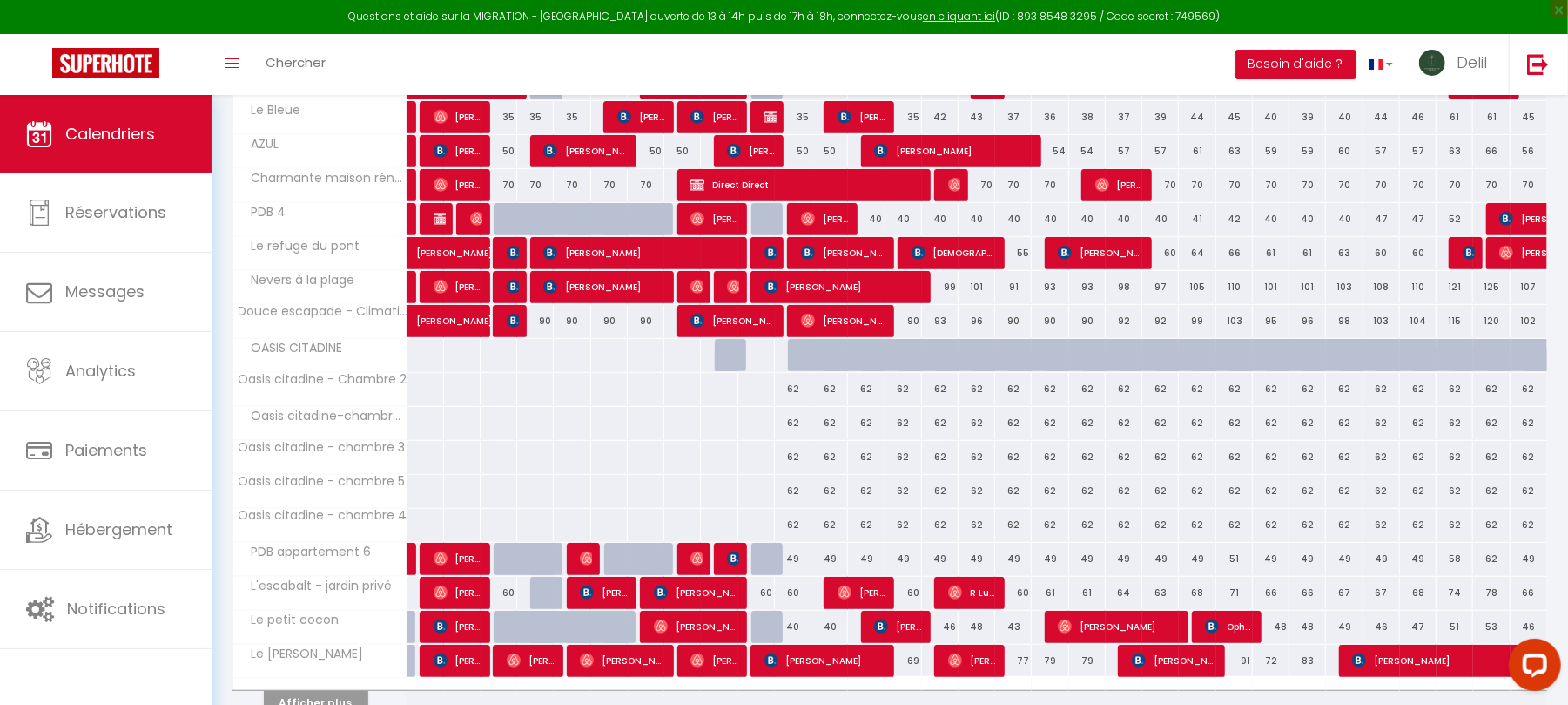
click at [797, 353] on div at bounding box center [806, 356] width 36 height 33
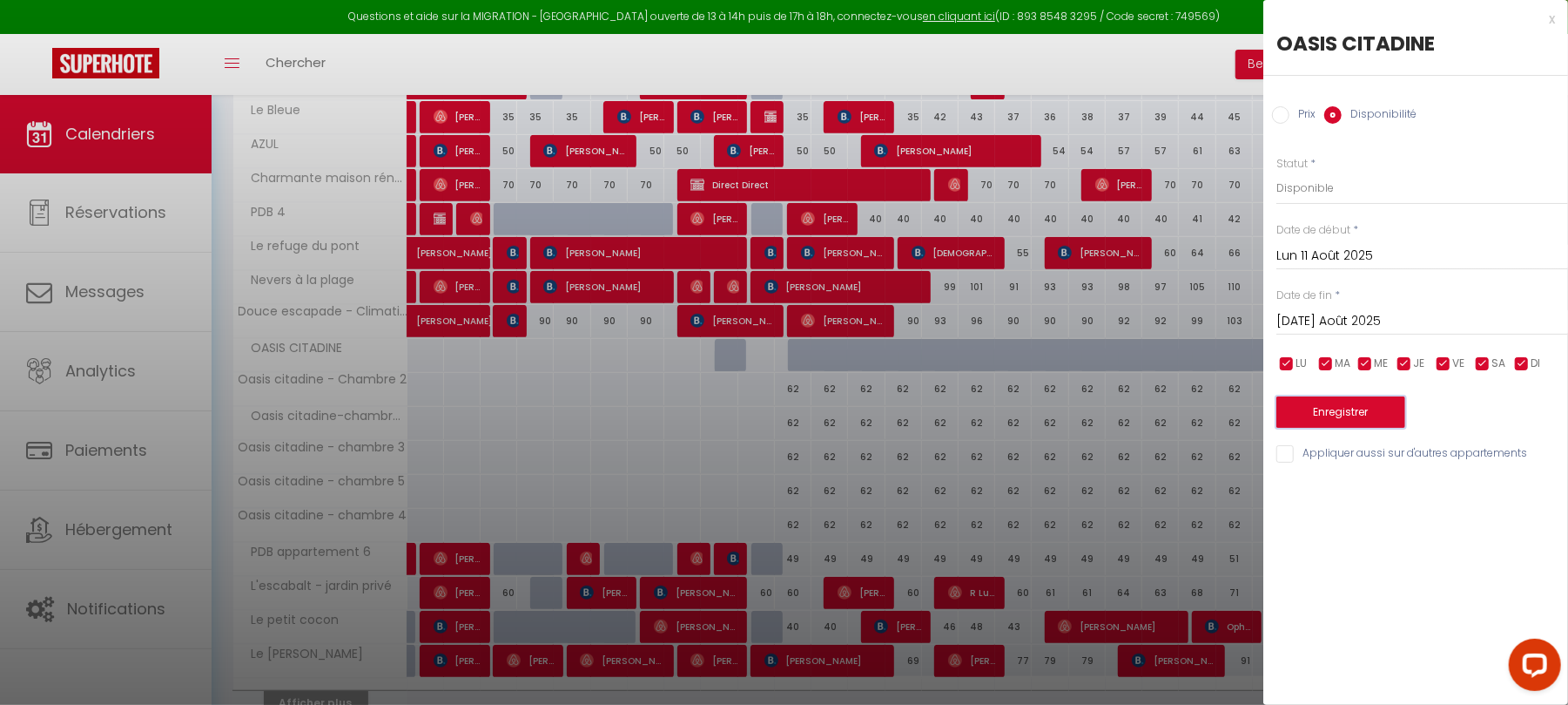
click at [1348, 422] on button "Enregistrer" at bounding box center [1341, 412] width 129 height 32
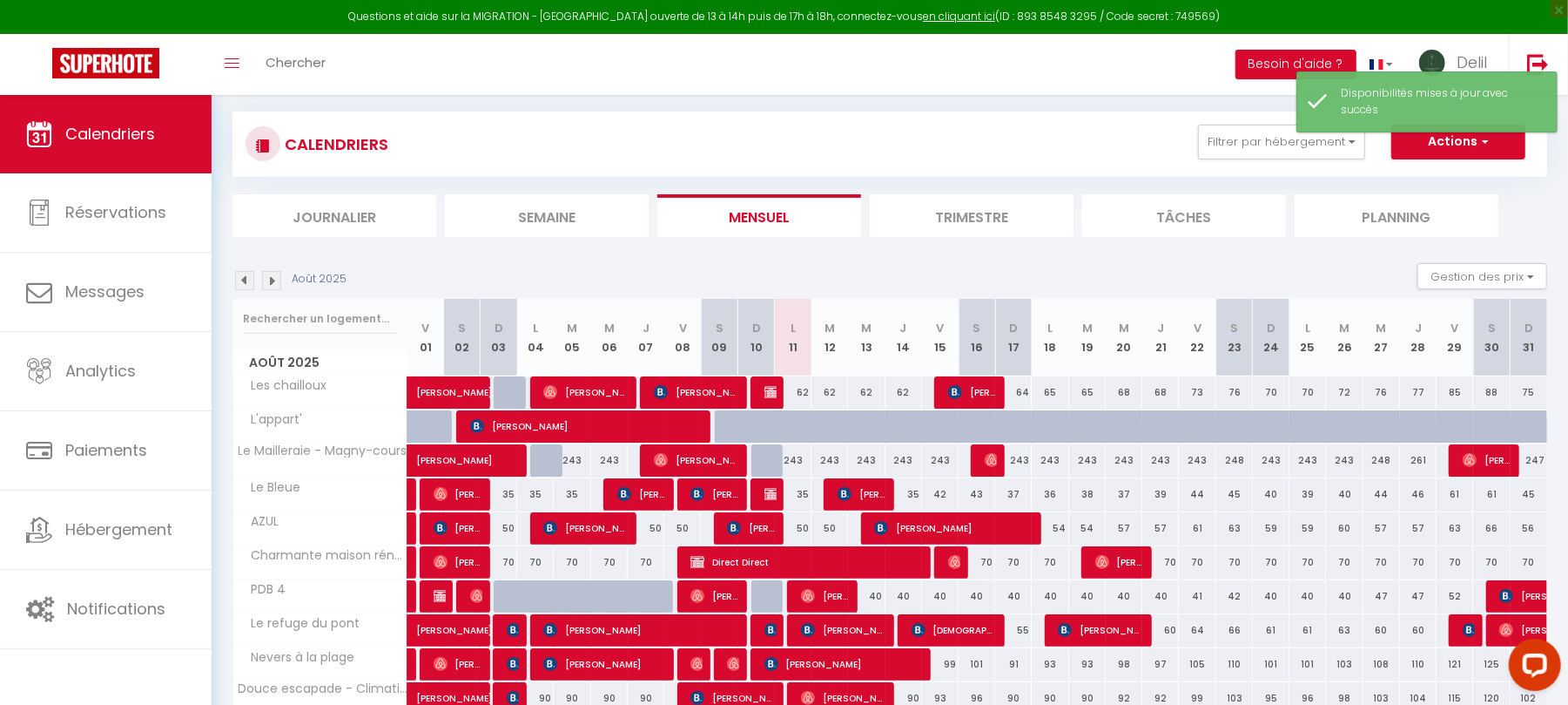
scroll to position [225, 0]
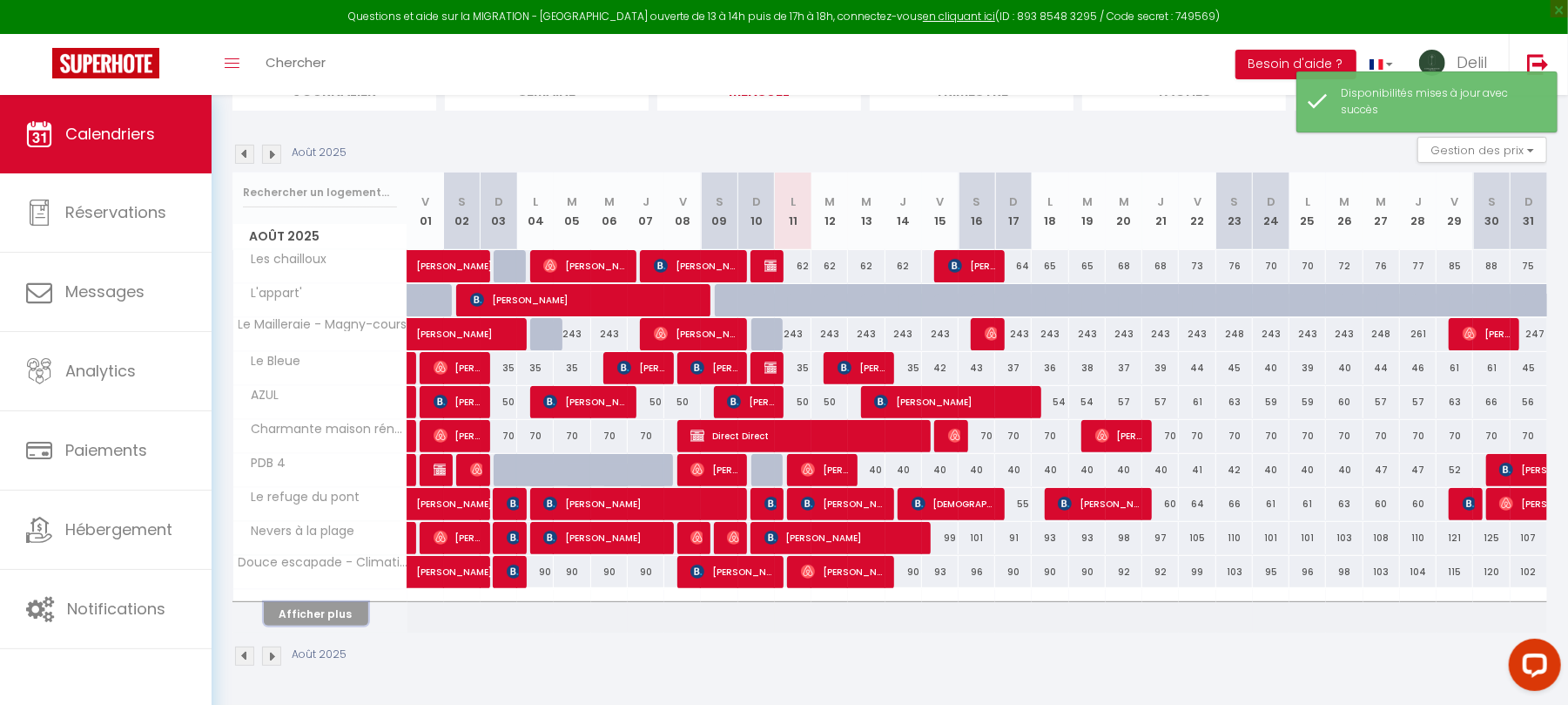
click at [314, 614] on button "Afficher plus" at bounding box center [316, 613] width 105 height 23
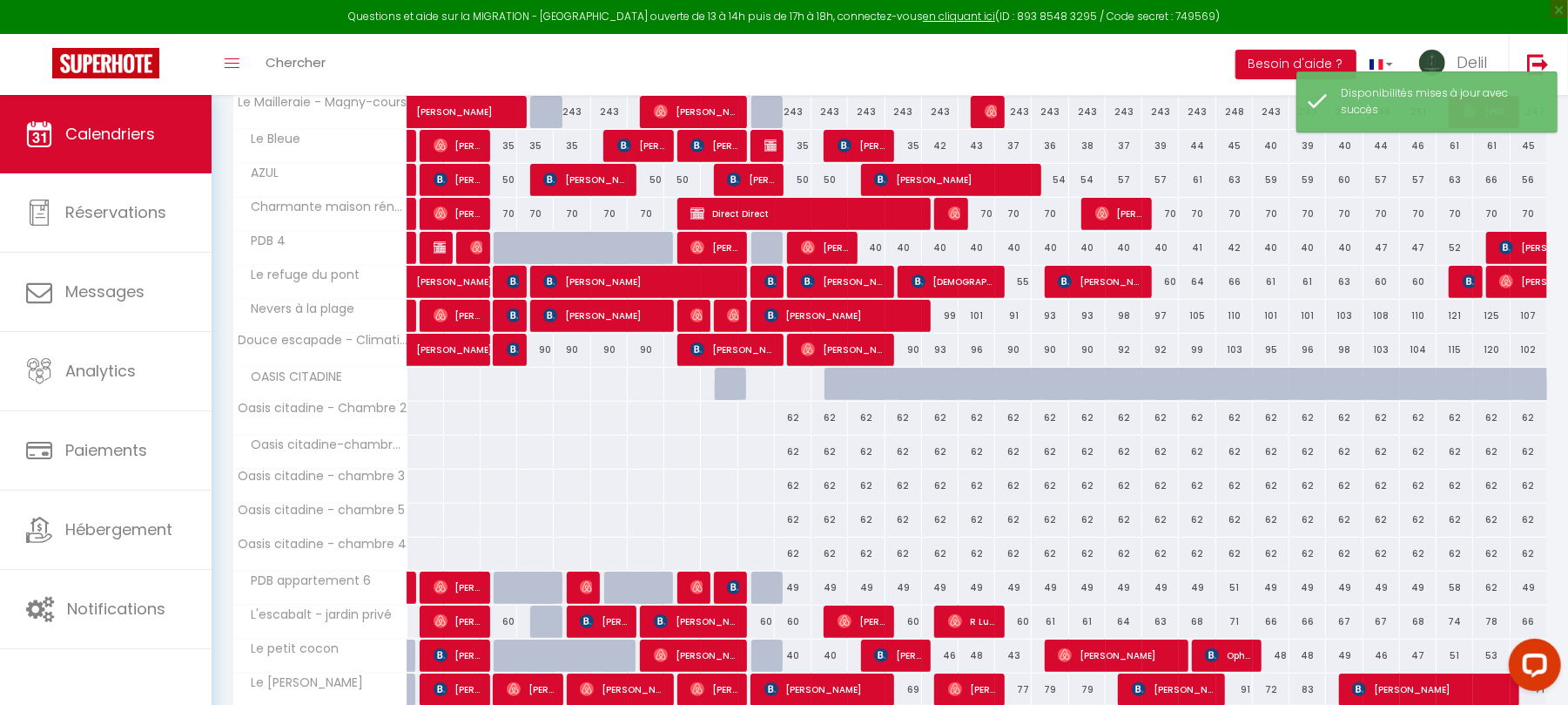
scroll to position [568, 0]
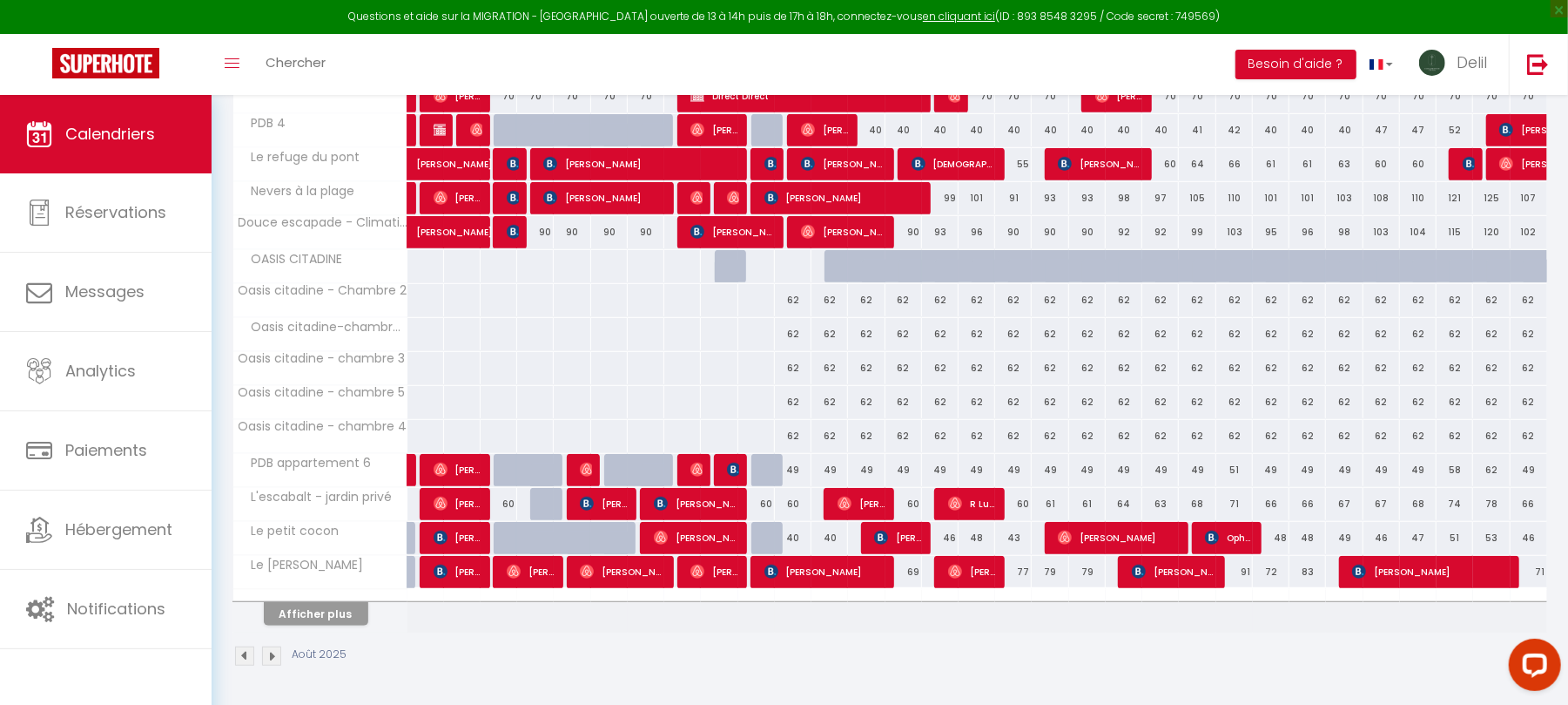
click at [833, 261] on div at bounding box center [842, 267] width 36 height 33
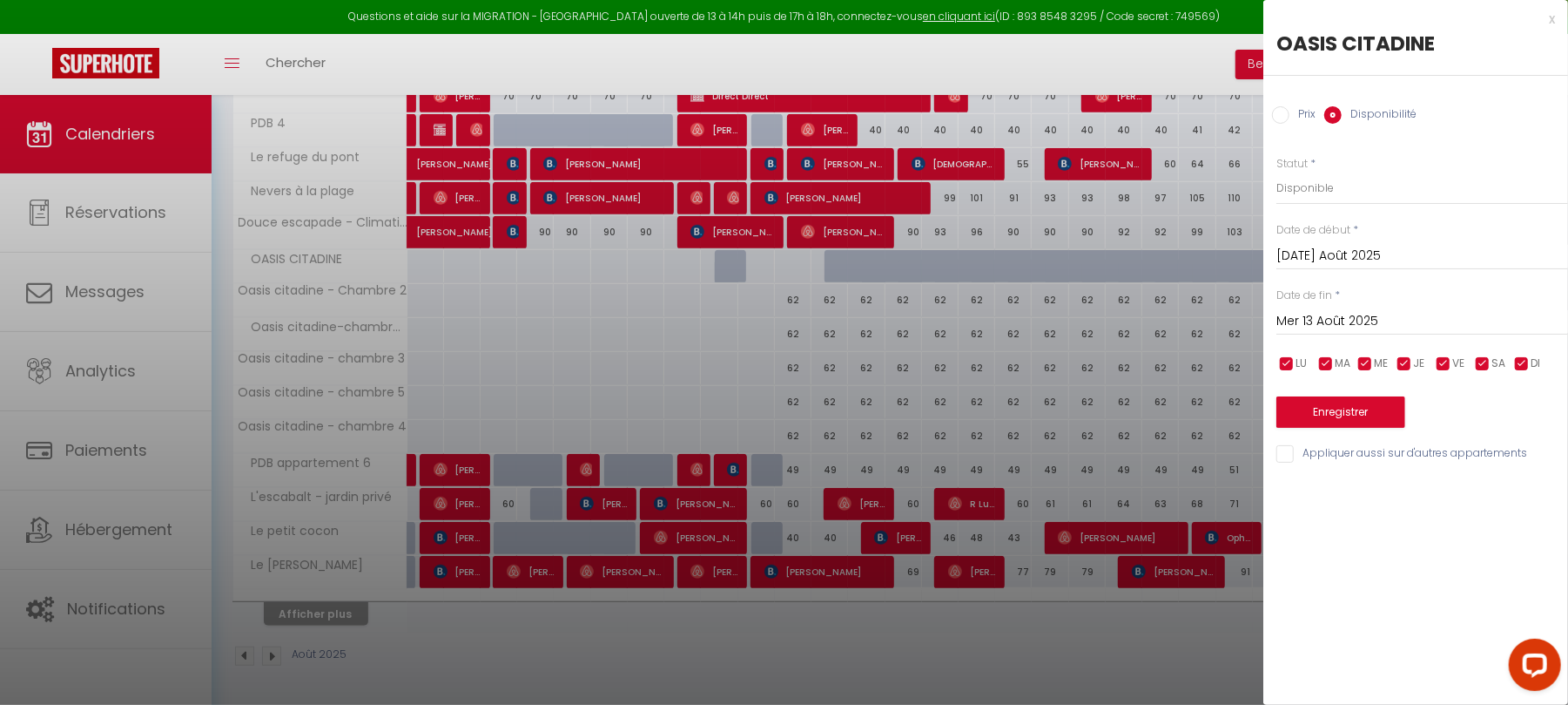
click at [1349, 320] on input "Mer 13 Août 2025" at bounding box center [1422, 321] width 292 height 22
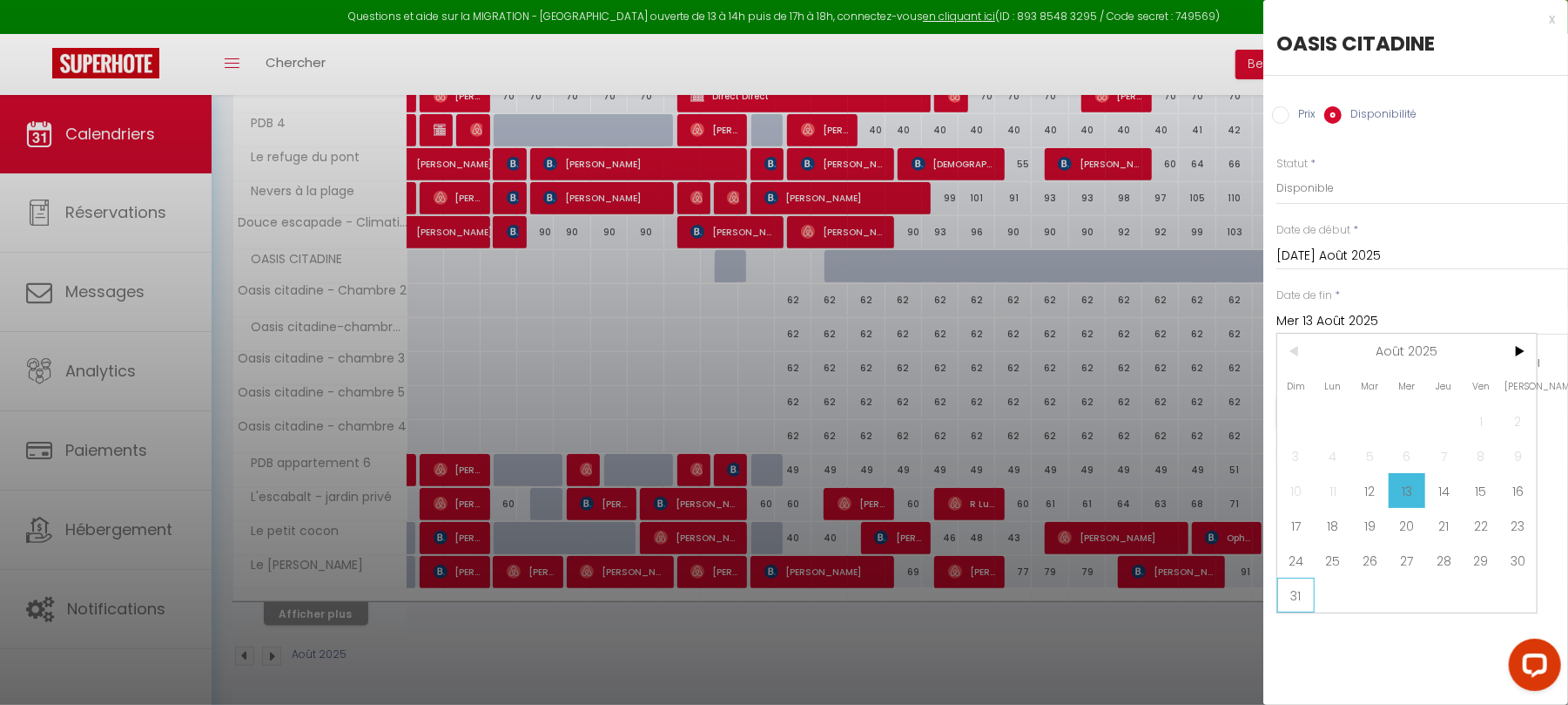
click at [1297, 590] on span "31" at bounding box center [1296, 595] width 37 height 35
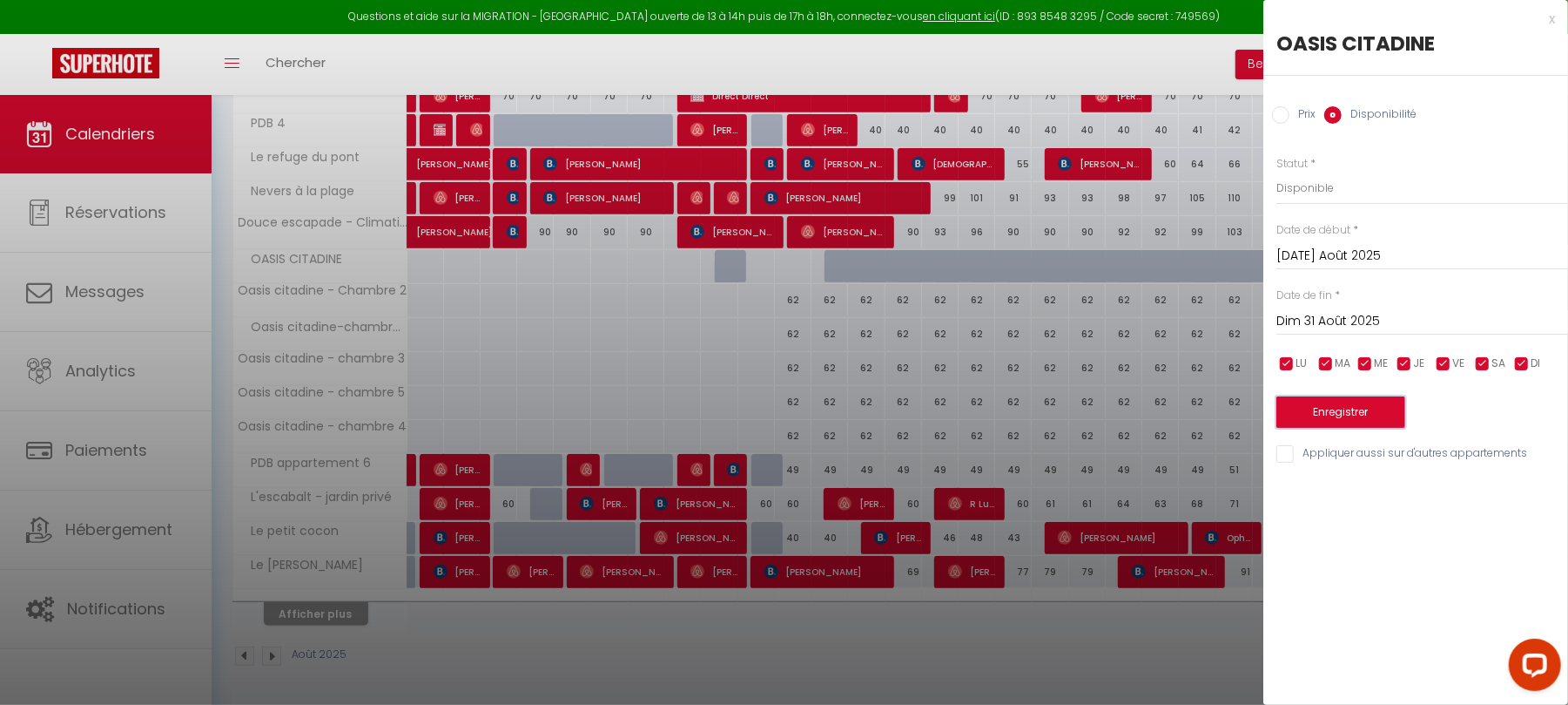
click at [1358, 412] on button "Enregistrer" at bounding box center [1341, 412] width 129 height 32
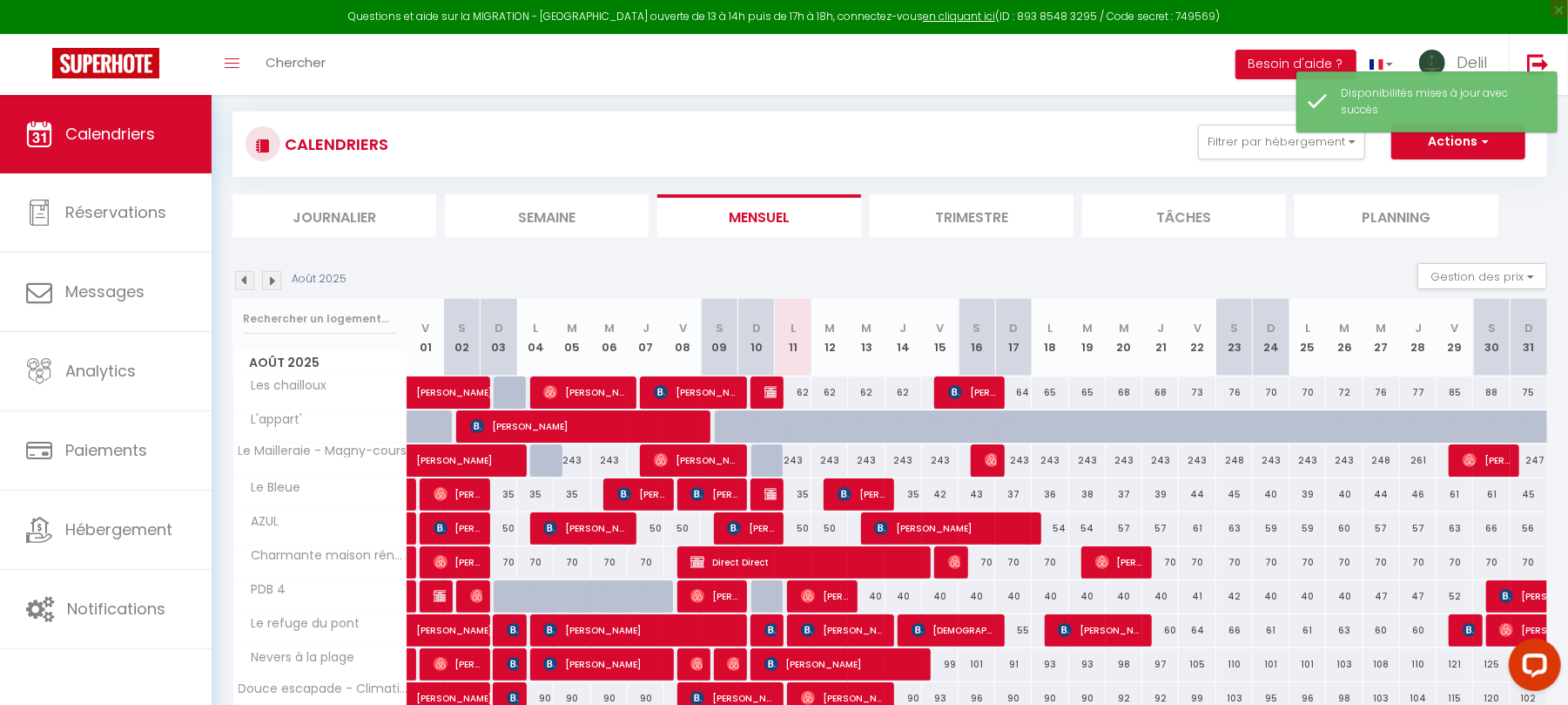
scroll to position [225, 0]
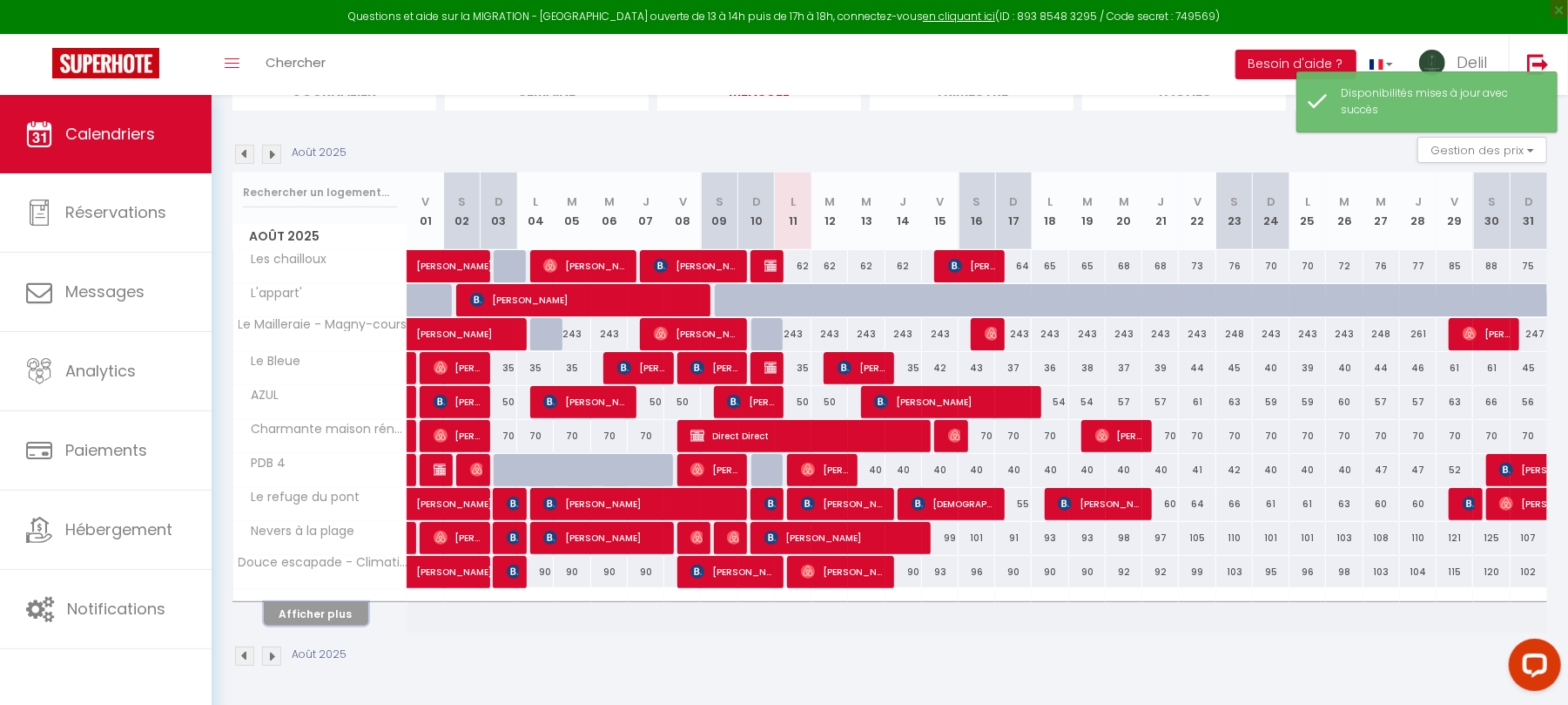
click at [328, 611] on button "Afficher plus" at bounding box center [316, 613] width 105 height 23
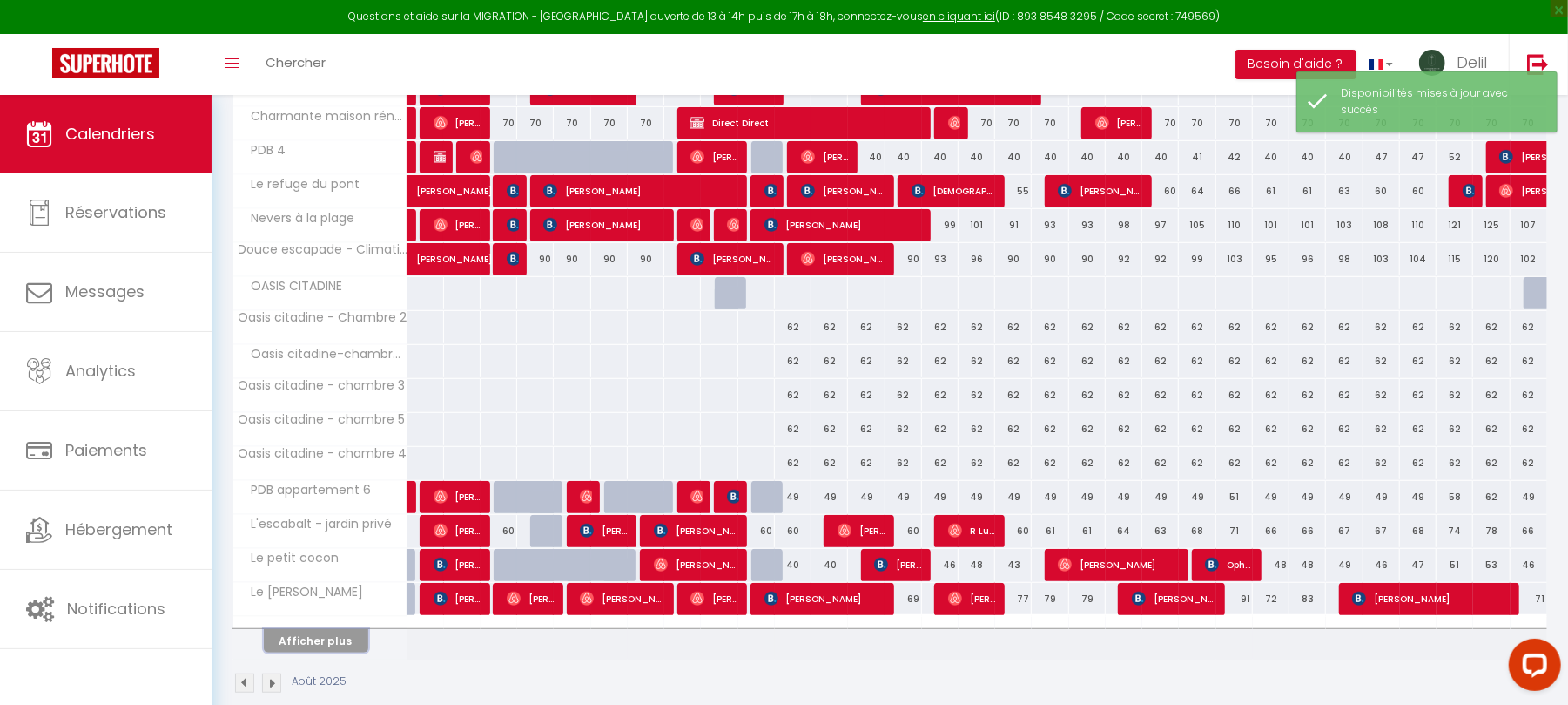
scroll to position [535, 0]
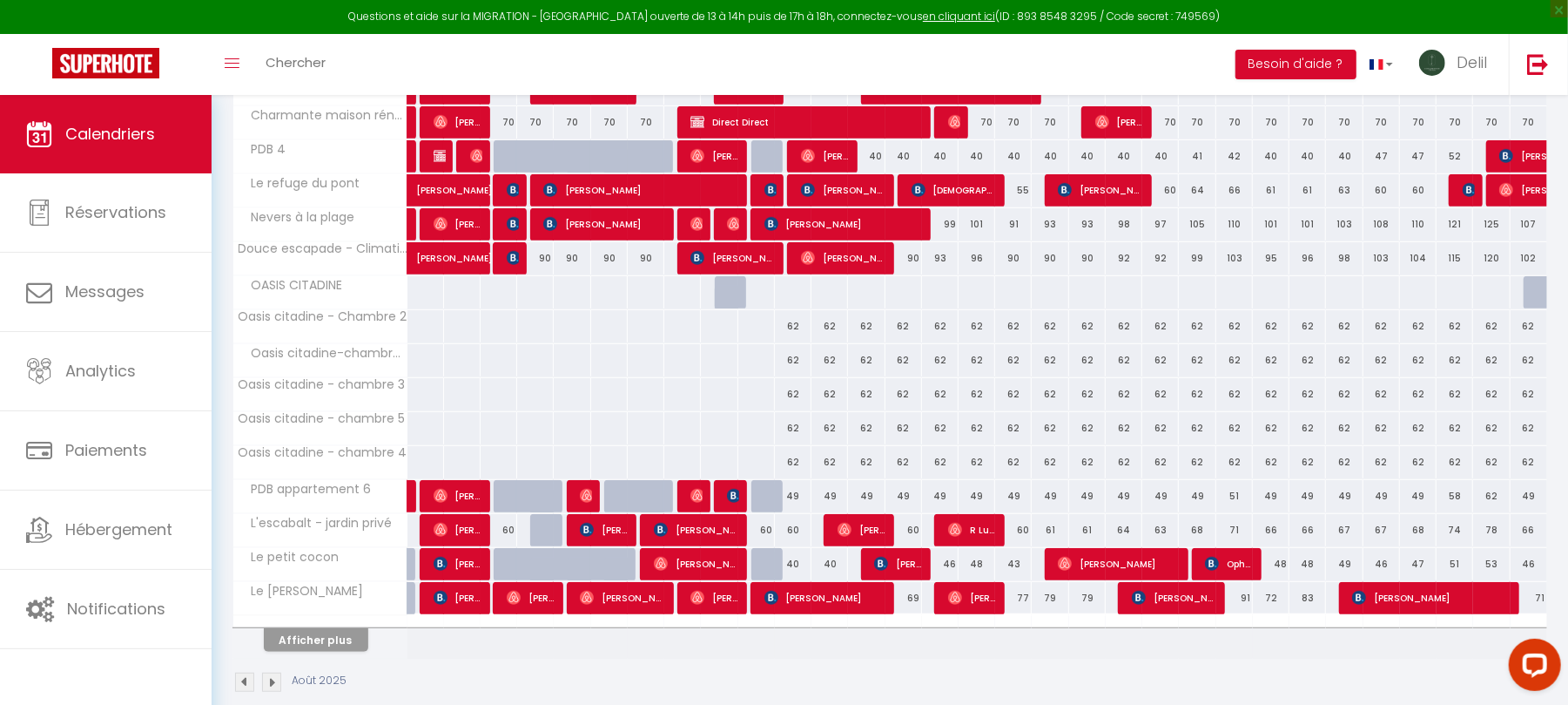
click at [1537, 290] on div at bounding box center [1541, 293] width 36 height 33
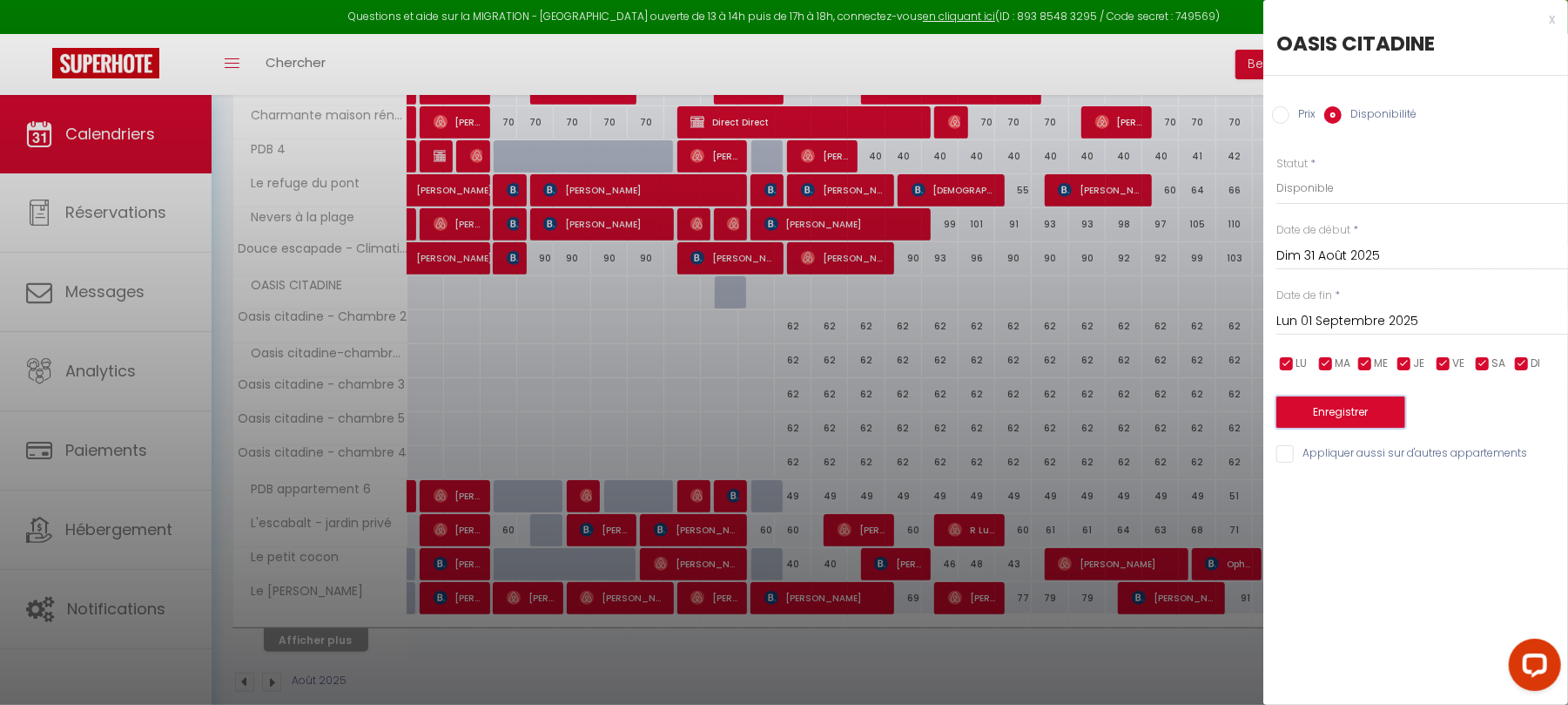
click at [1342, 404] on button "Enregistrer" at bounding box center [1341, 412] width 129 height 32
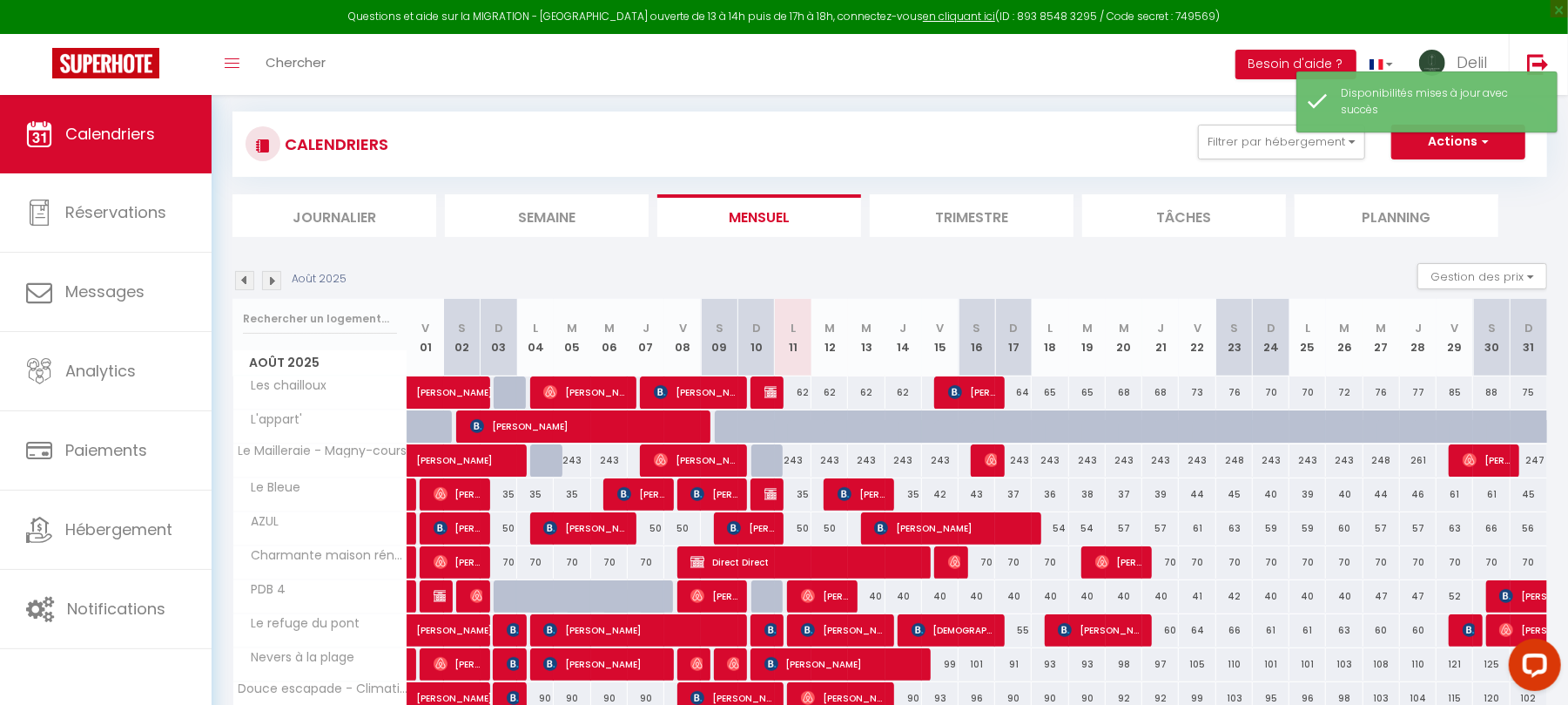
scroll to position [225, 0]
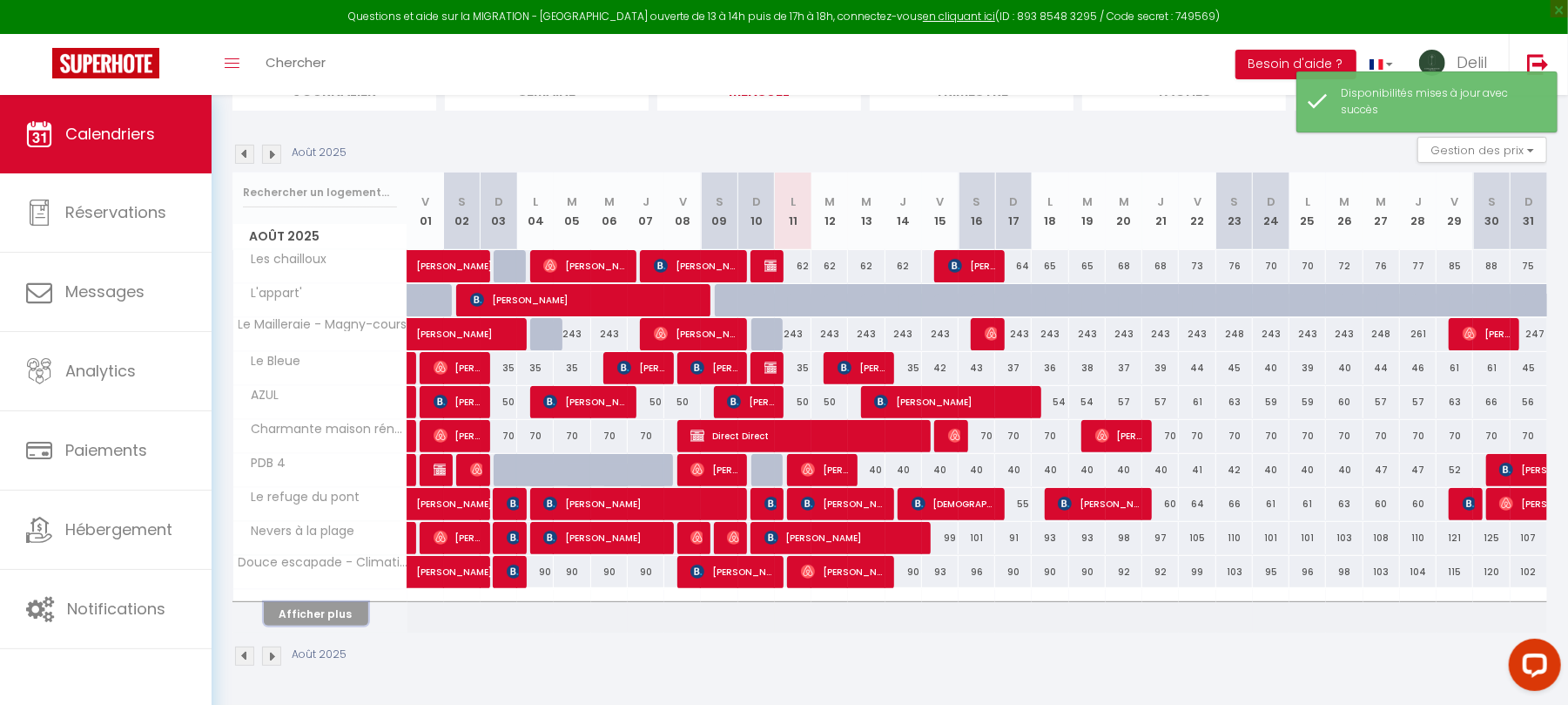
click at [317, 614] on button "Afficher plus" at bounding box center [316, 613] width 105 height 23
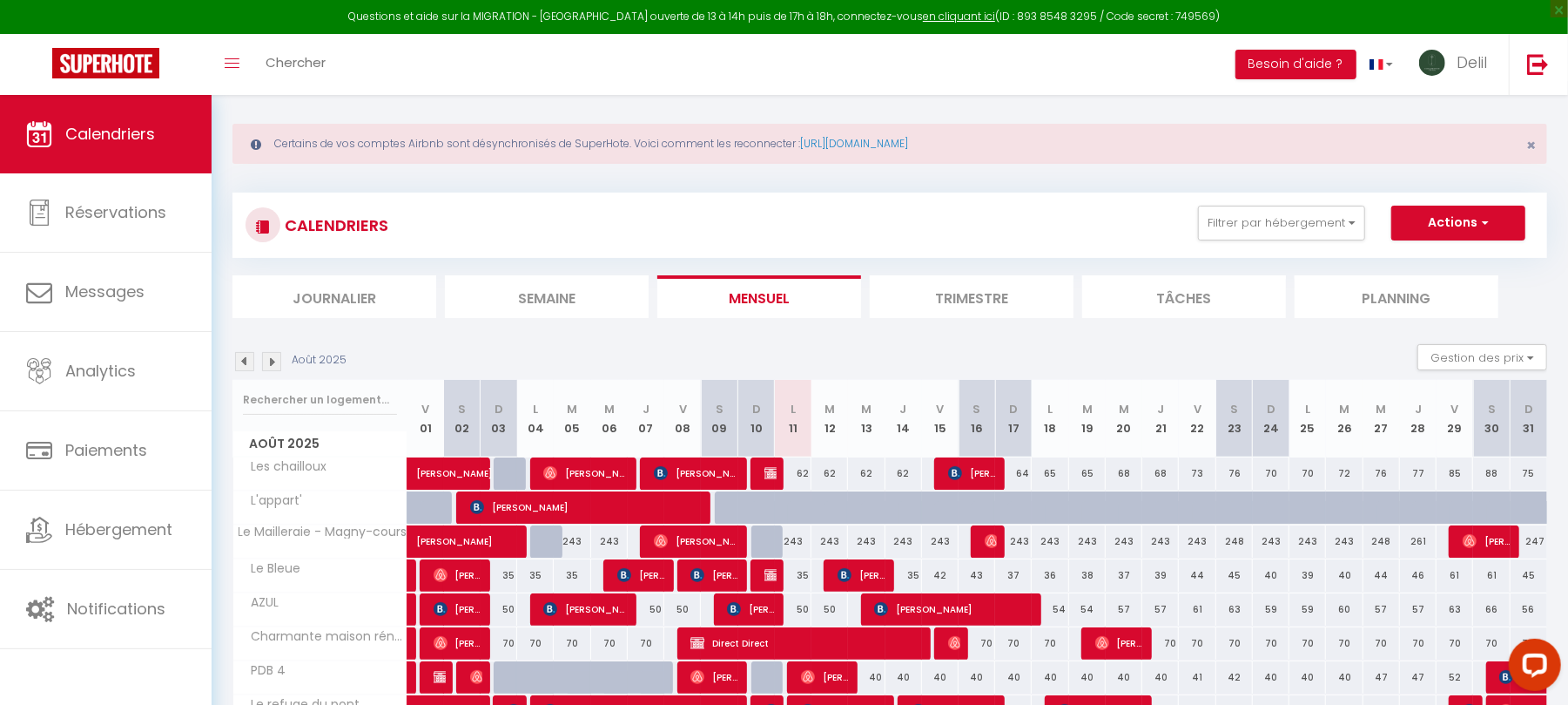
scroll to position [0, 0]
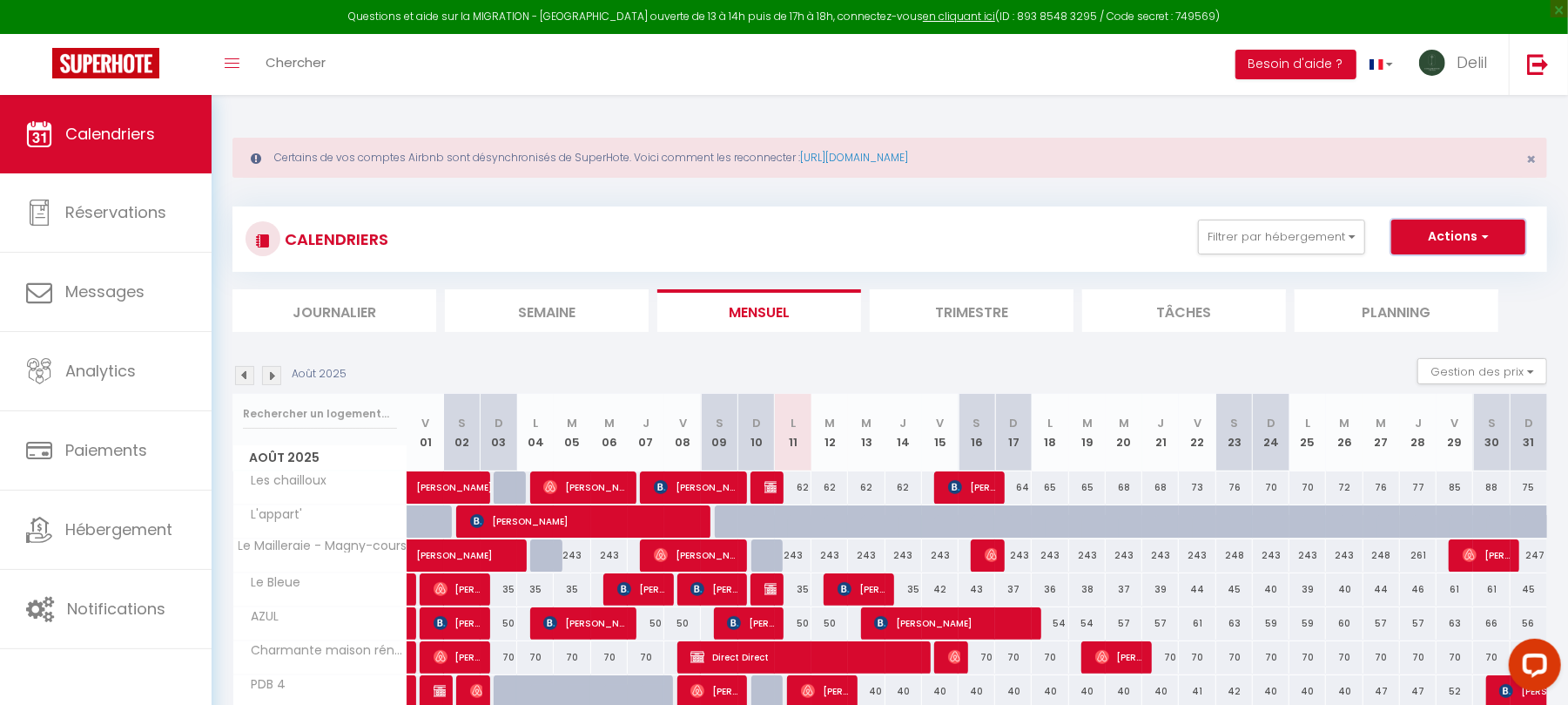
click at [1432, 247] on button "Actions" at bounding box center [1458, 237] width 134 height 35
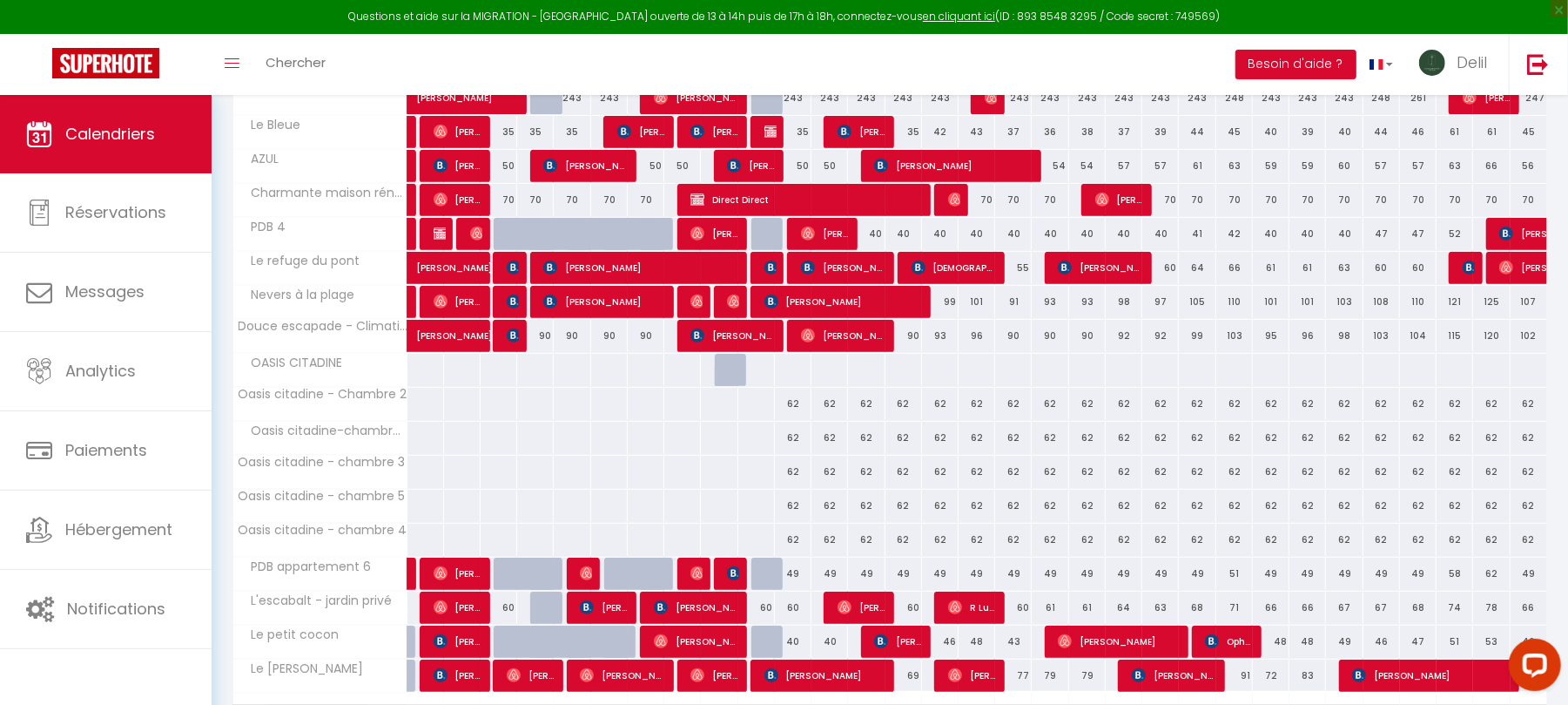
scroll to position [568, 0]
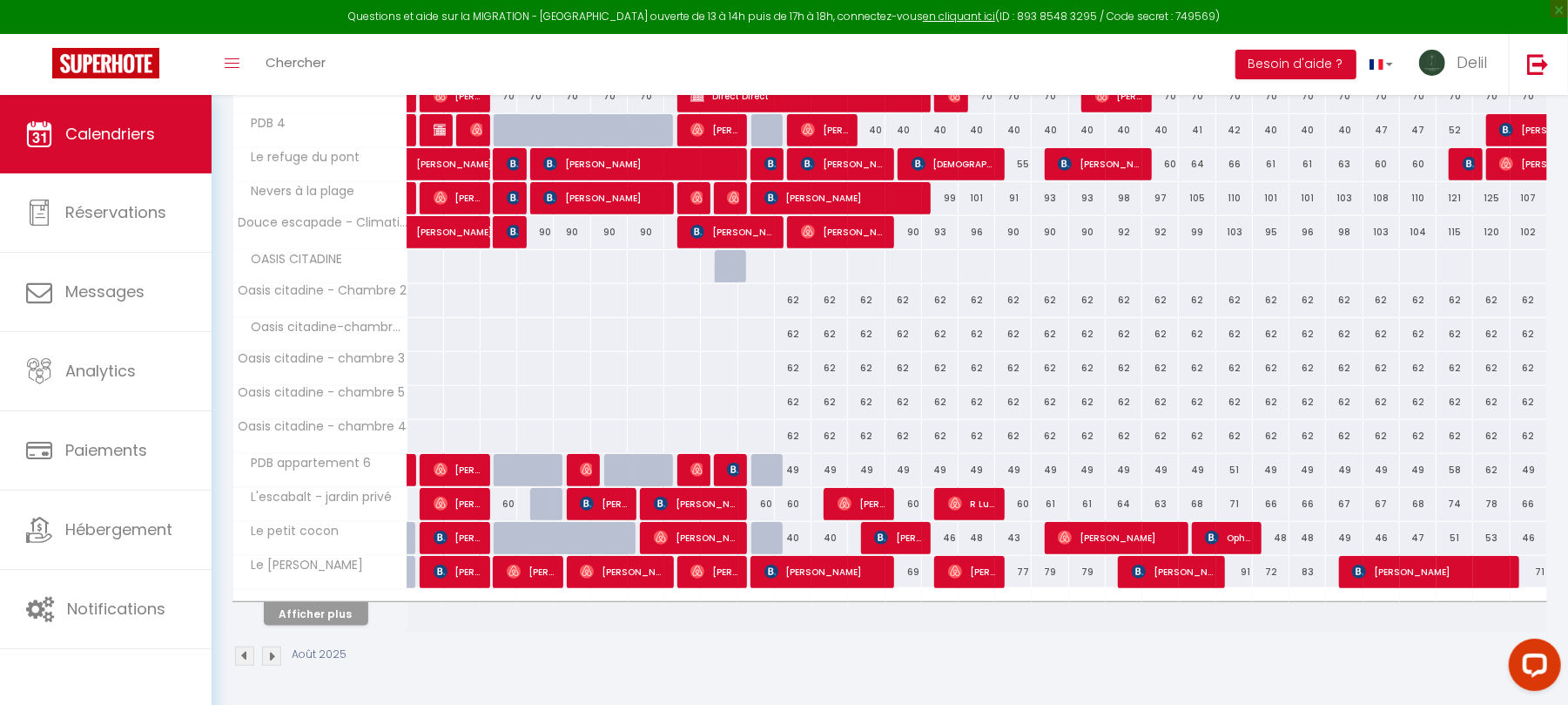
click at [753, 260] on div at bounding box center [756, 266] width 37 height 33
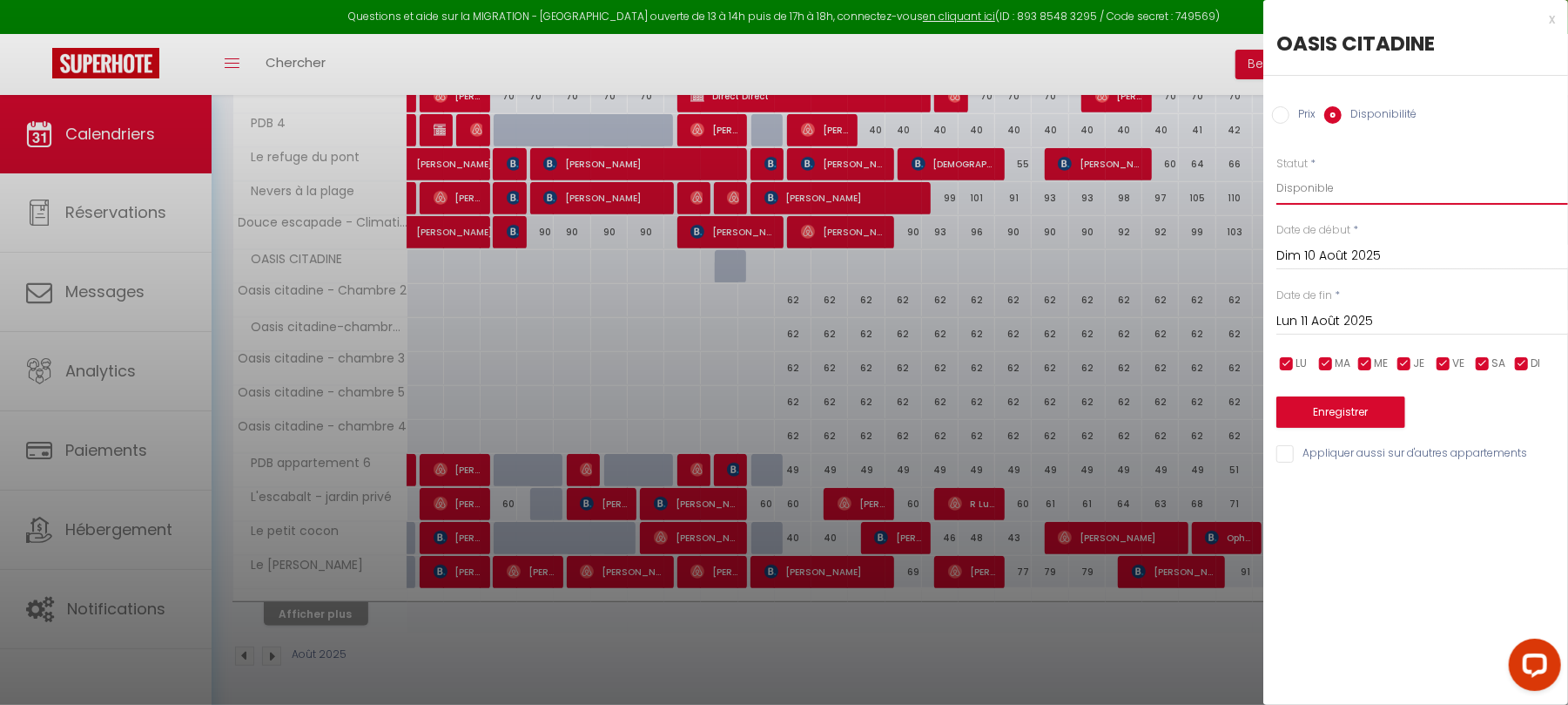
click at [1325, 182] on select "Disponible Indisponible" at bounding box center [1422, 189] width 292 height 33
click at [1282, 112] on input "Prix" at bounding box center [1280, 114] width 18 height 18
click at [1300, 189] on input "Prix" at bounding box center [1422, 188] width 292 height 32
click at [1336, 311] on input "Lun 11 Août 2025" at bounding box center [1422, 320] width 292 height 22
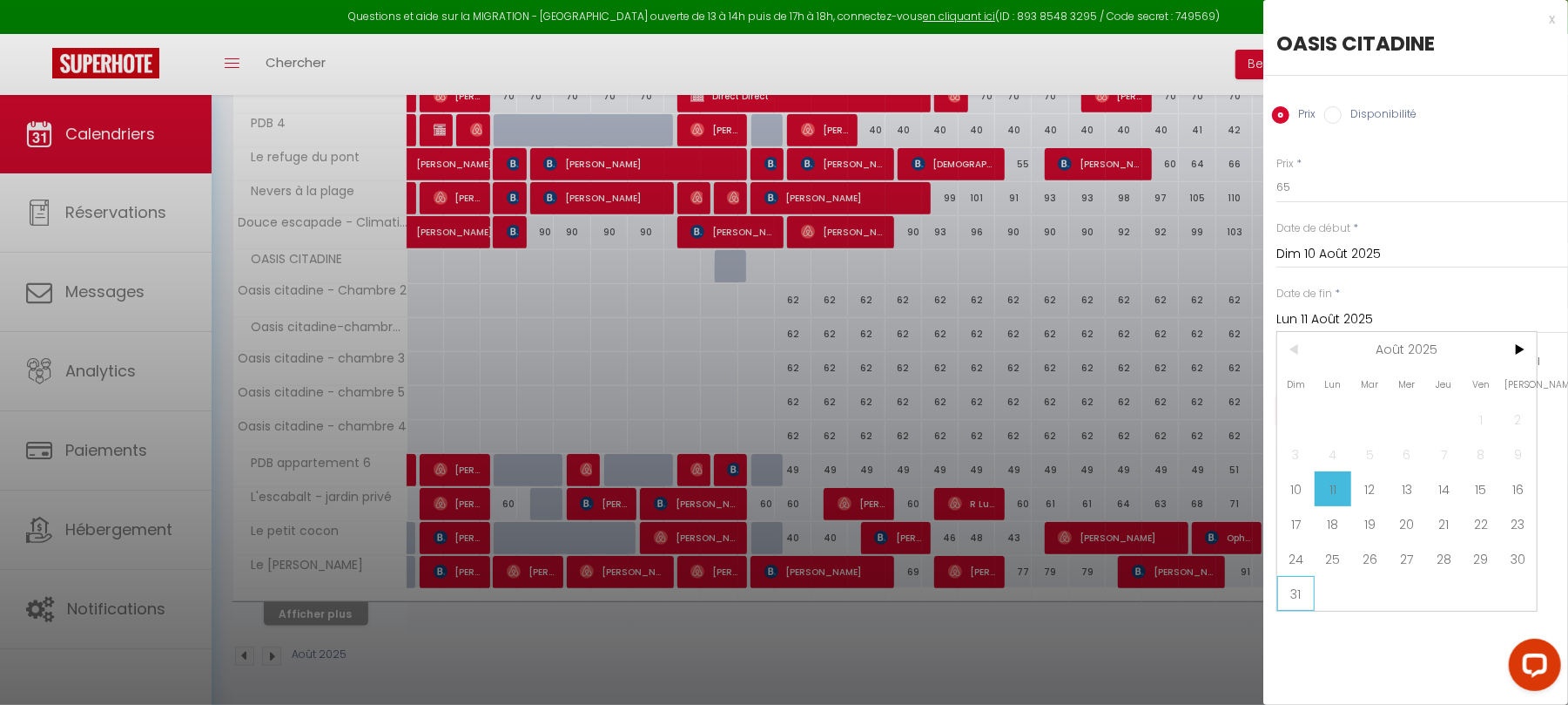
click at [1294, 599] on span "31" at bounding box center [1296, 594] width 37 height 35
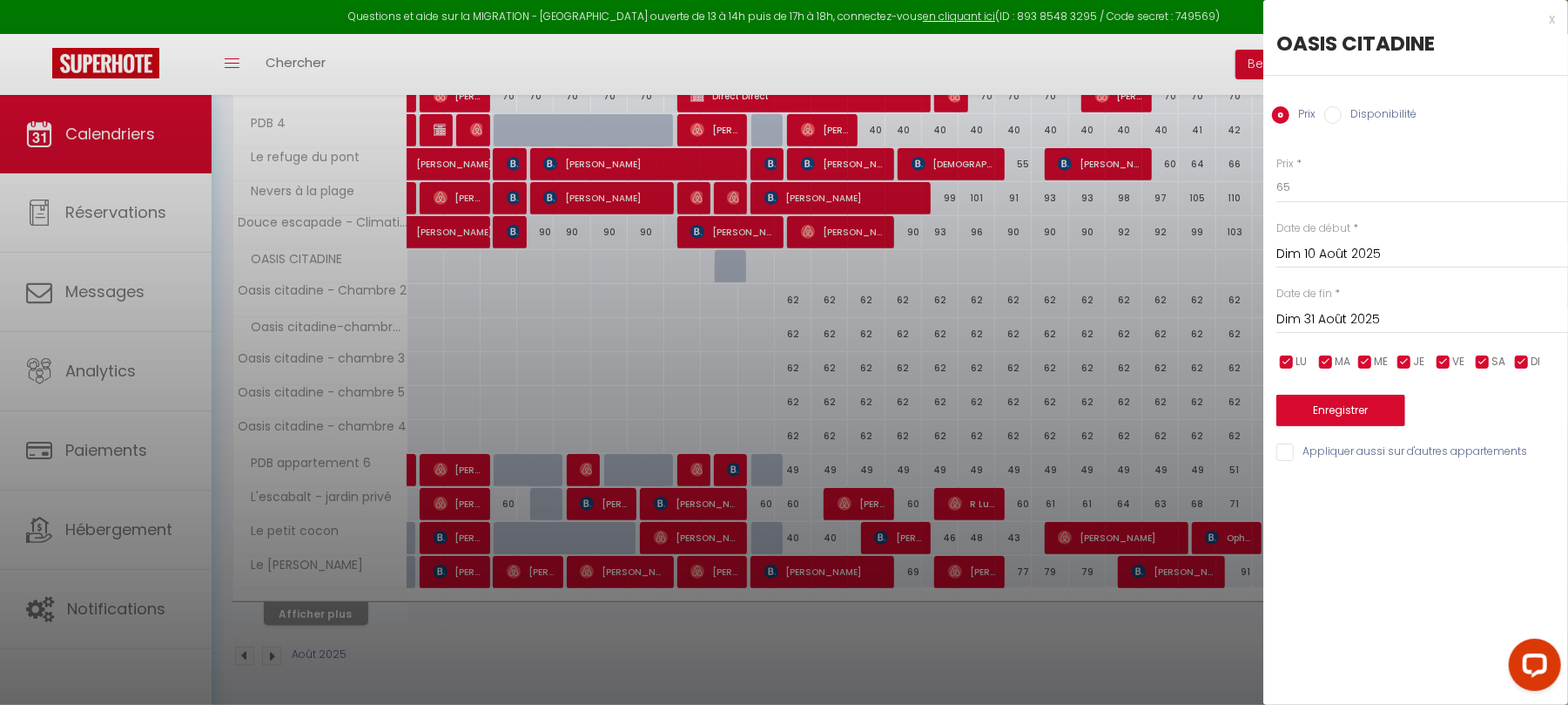
click at [1327, 312] on input "Dim 31 Août 2025" at bounding box center [1422, 320] width 292 height 22
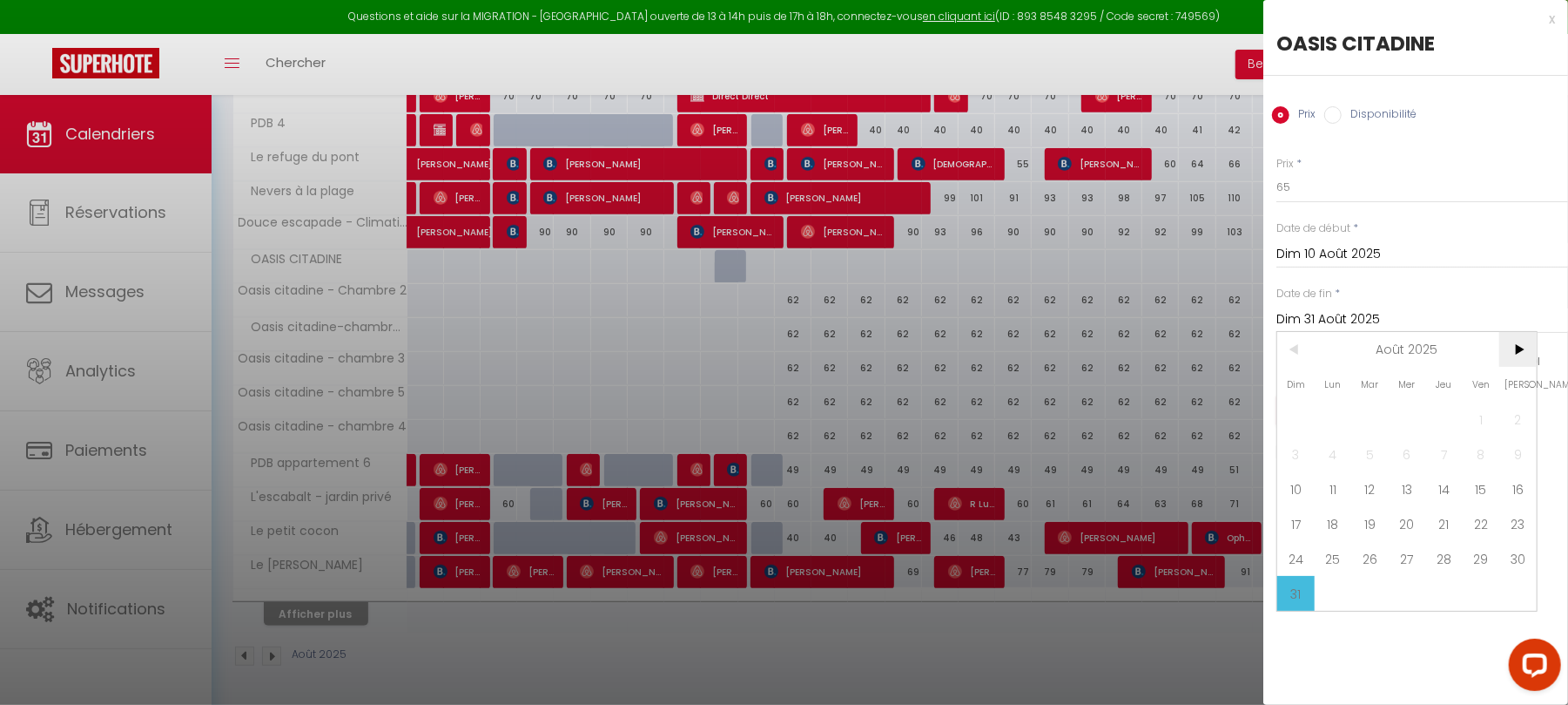
click at [1513, 352] on span ">" at bounding box center [1518, 349] width 37 height 35
click at [1322, 415] on span "1" at bounding box center [1333, 419] width 37 height 35
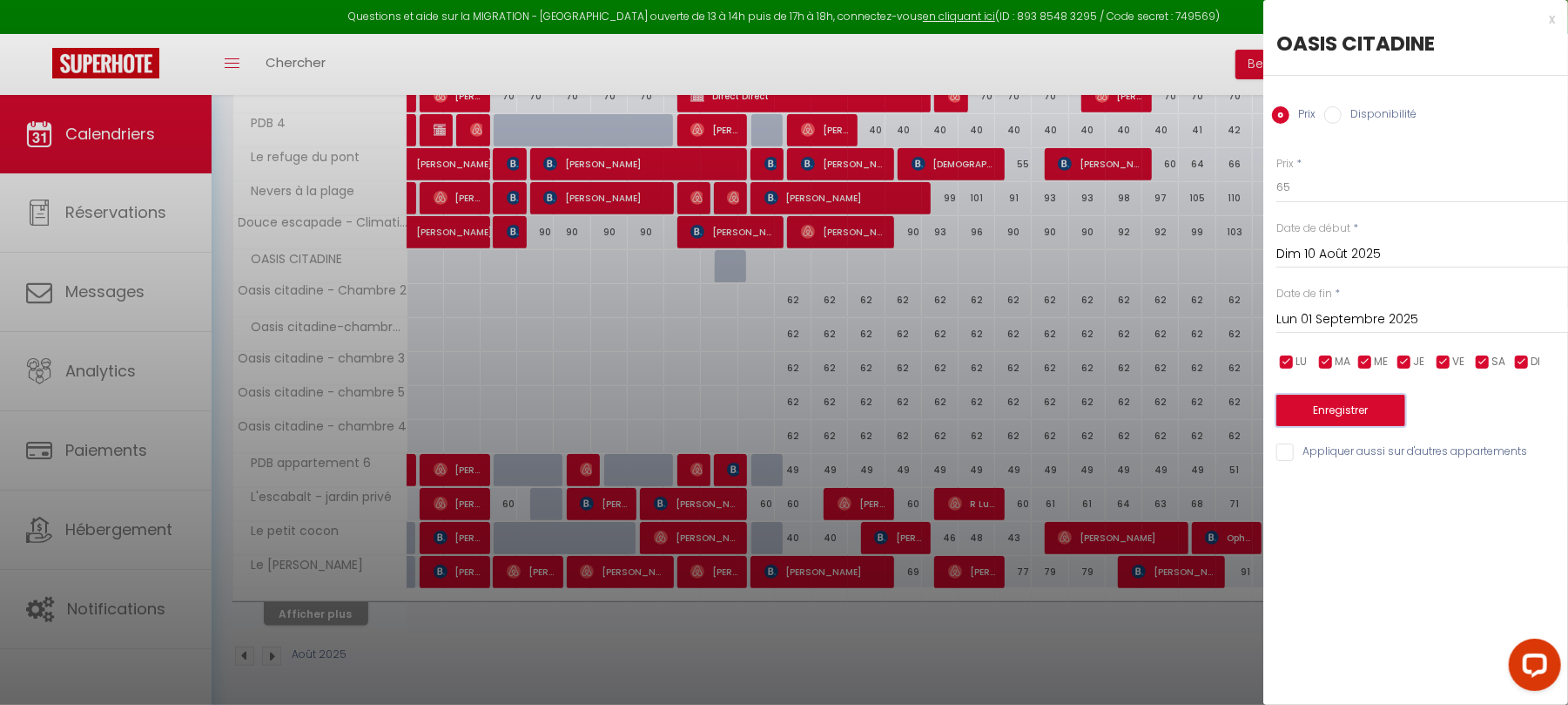
click at [1318, 408] on button "Enregistrer" at bounding box center [1341, 411] width 129 height 32
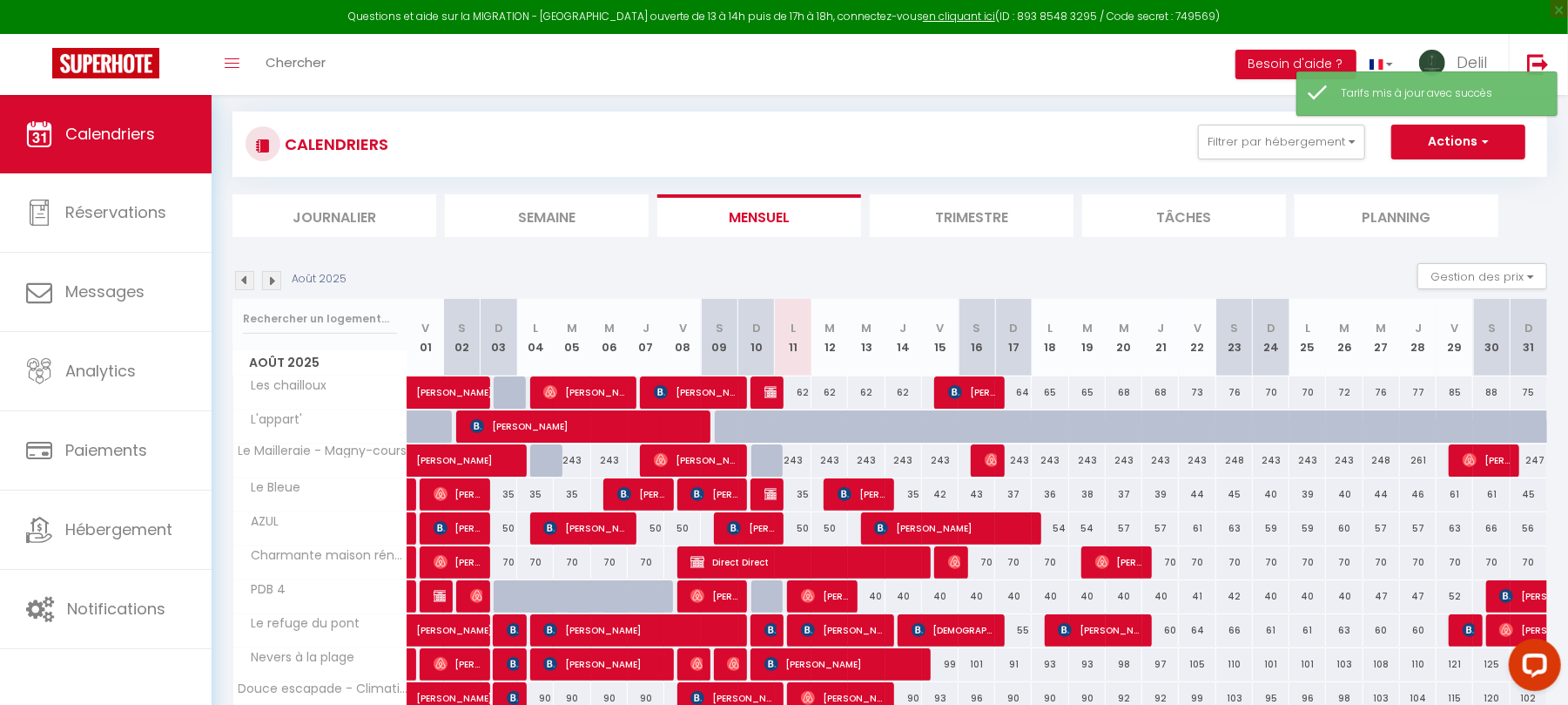
scroll to position [225, 0]
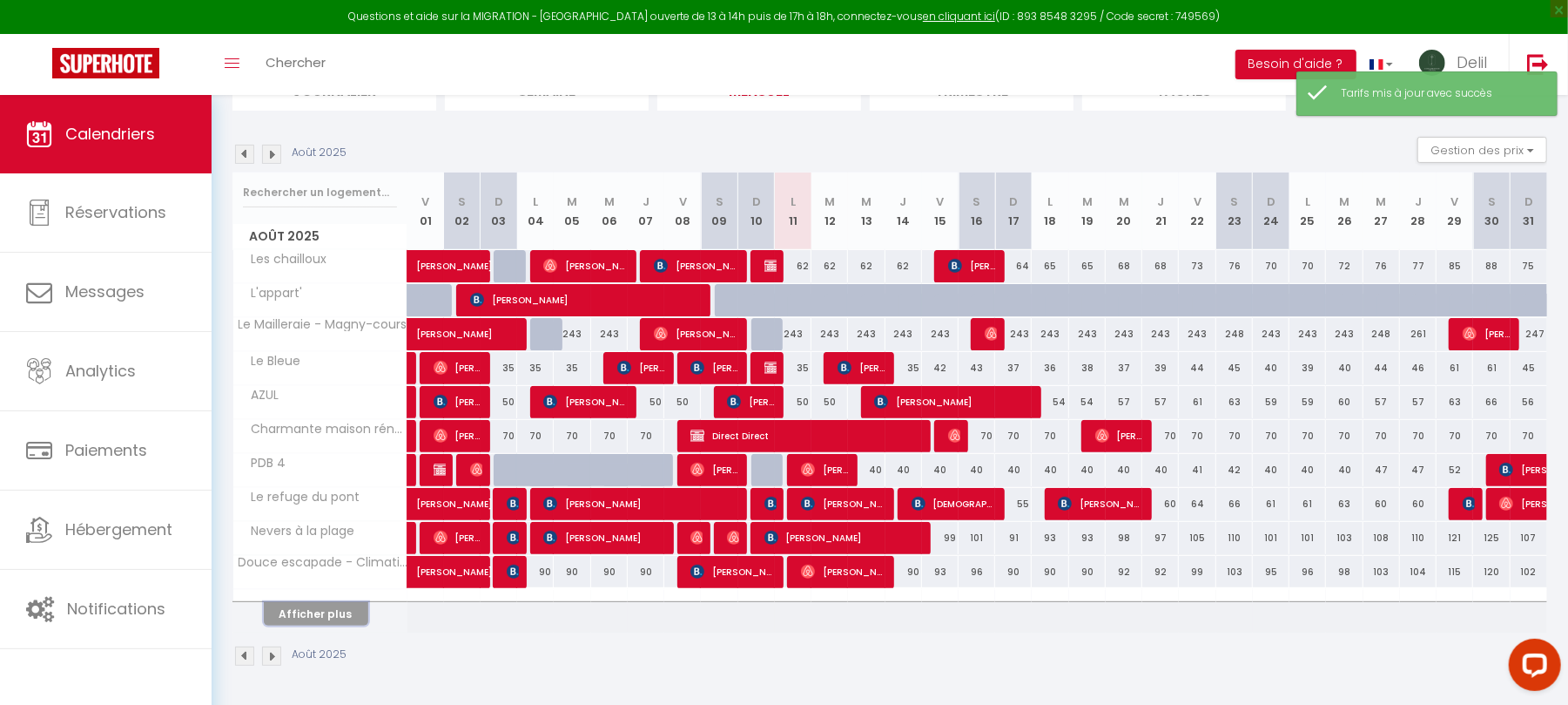
click at [335, 611] on button "Afficher plus" at bounding box center [316, 613] width 105 height 23
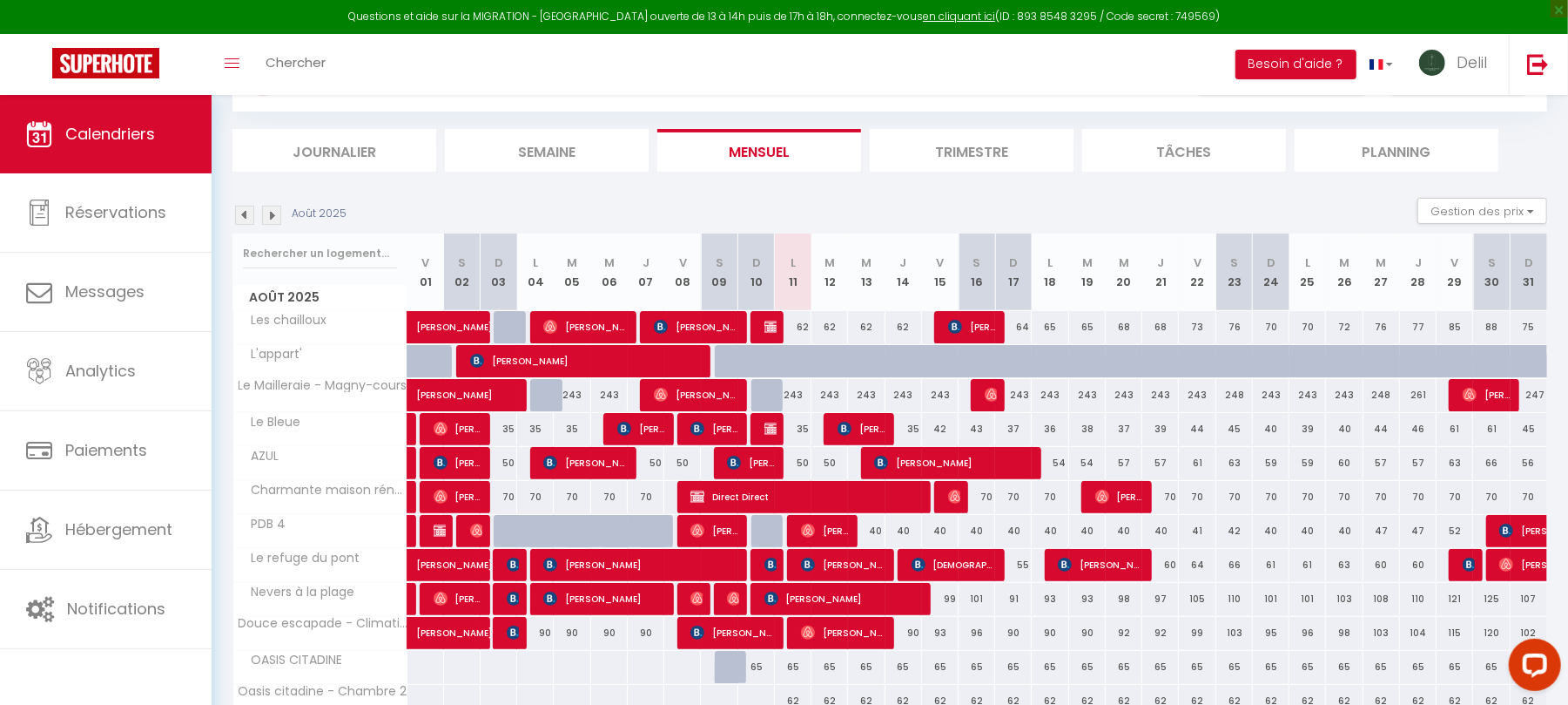
scroll to position [0, 0]
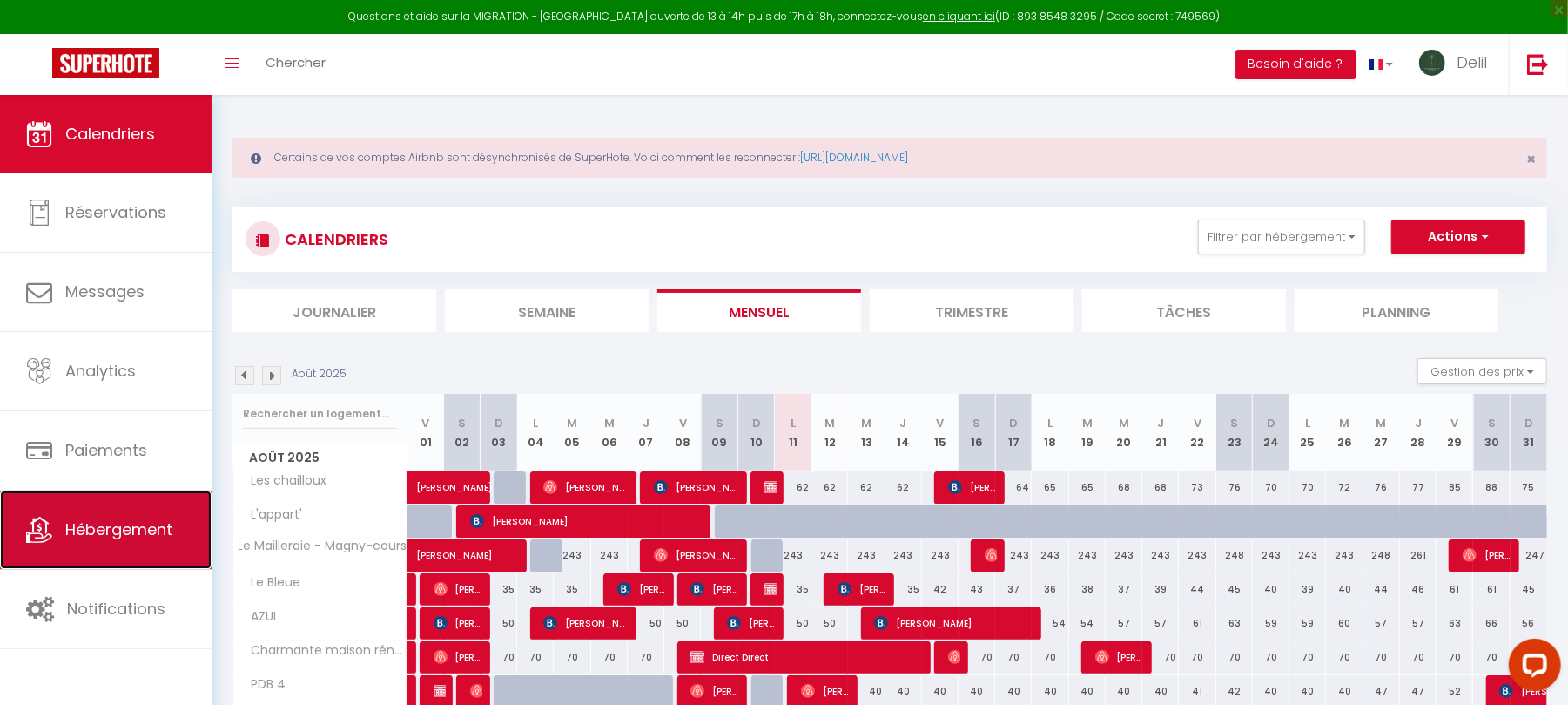
click at [129, 534] on span "Hébergement" at bounding box center [118, 529] width 107 height 21
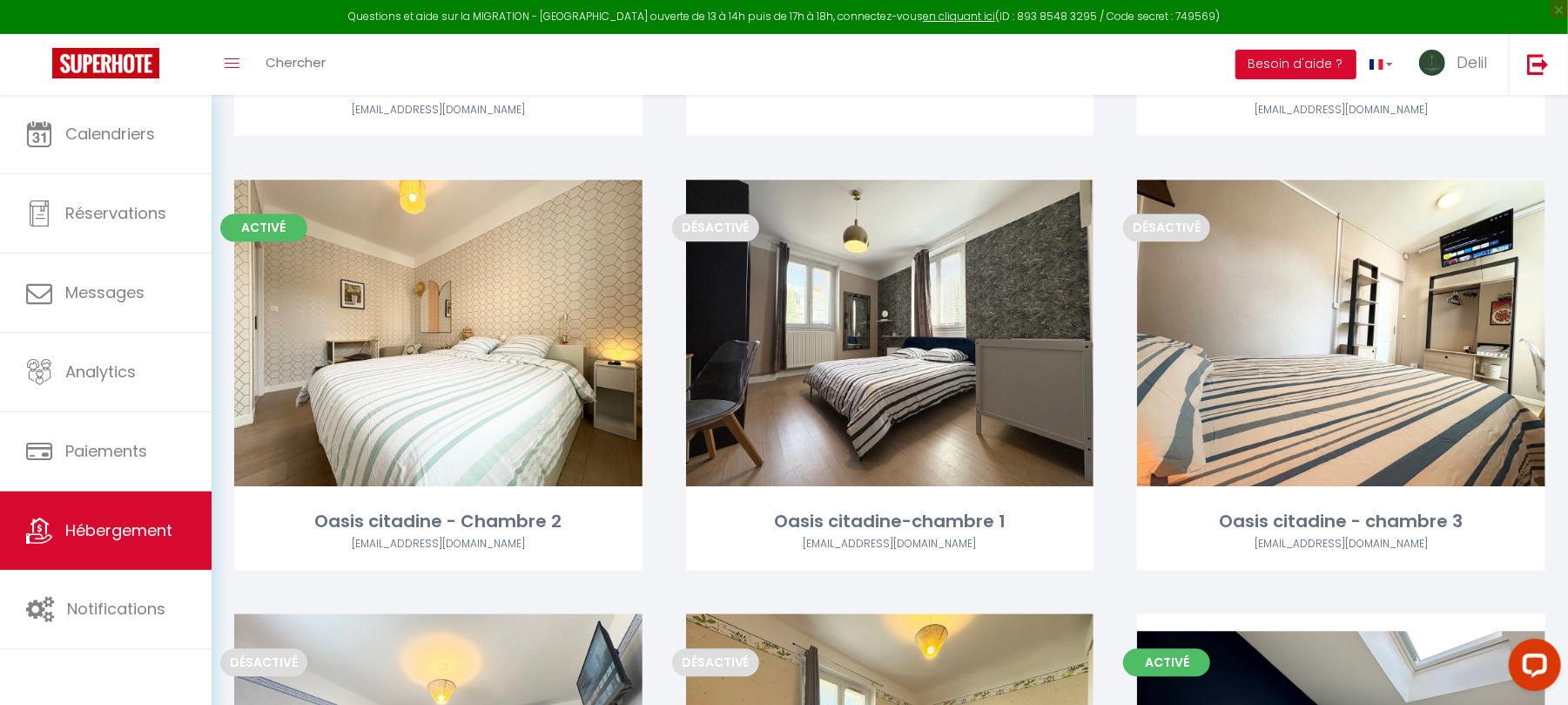
scroll to position [2749, 0]
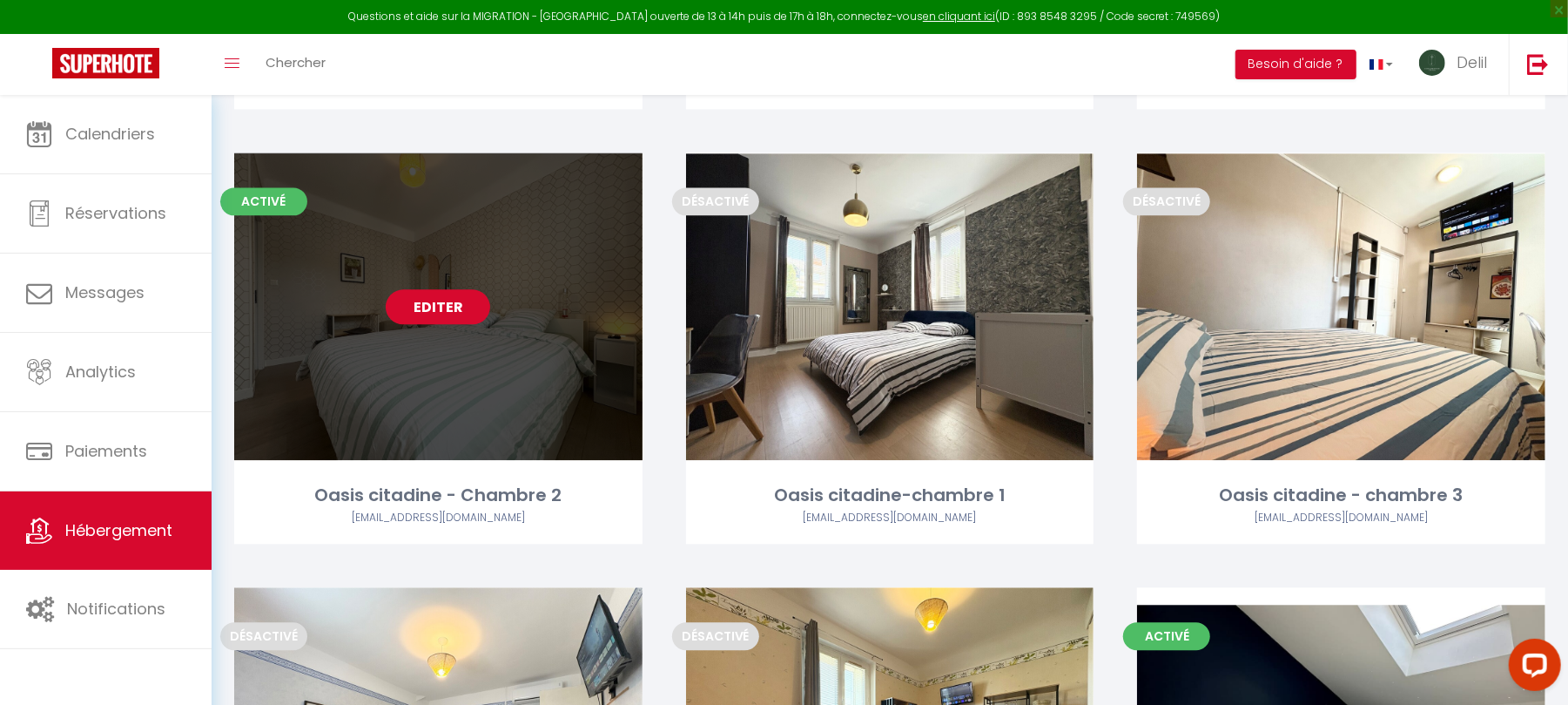
click at [461, 305] on link "Editer" at bounding box center [438, 307] width 105 height 35
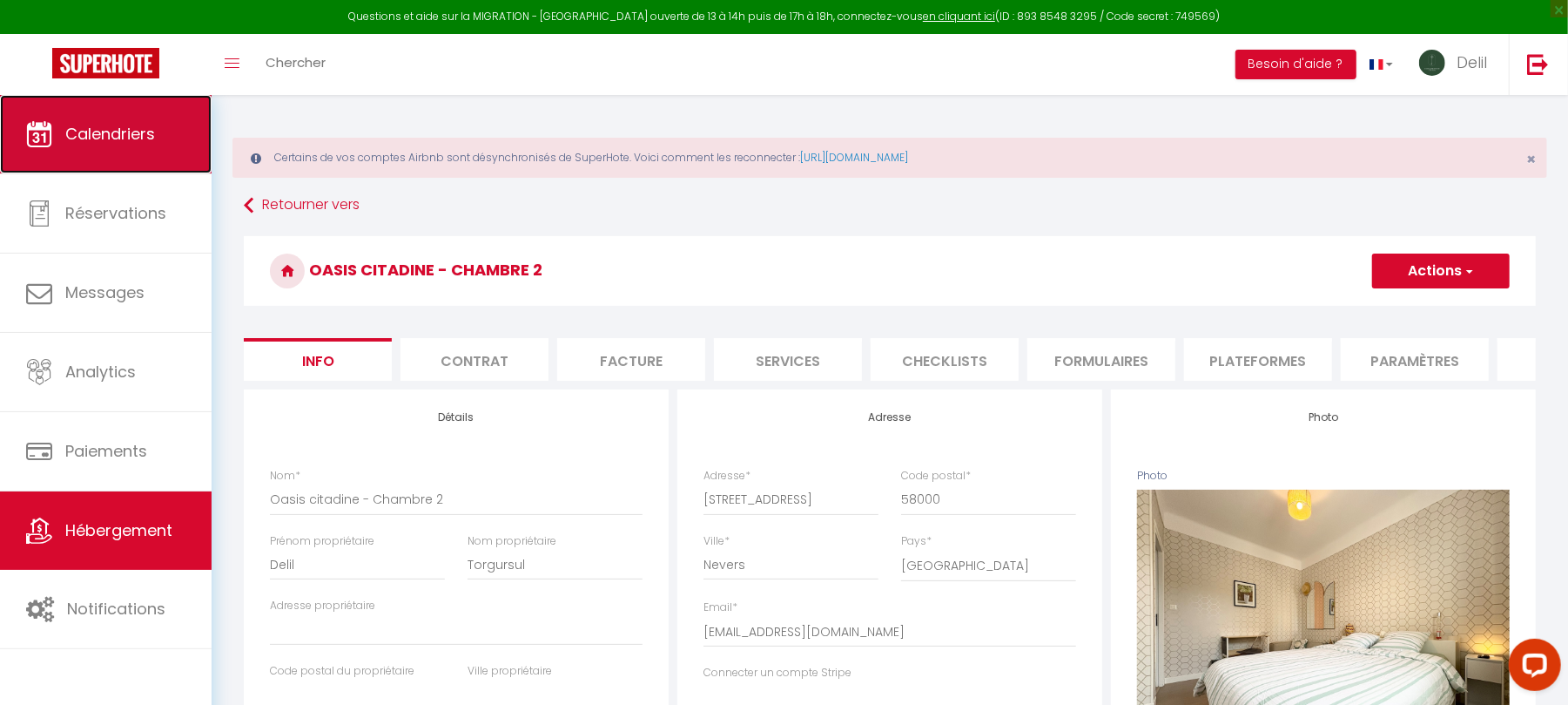
click at [113, 148] on link "Calendriers" at bounding box center [106, 134] width 212 height 78
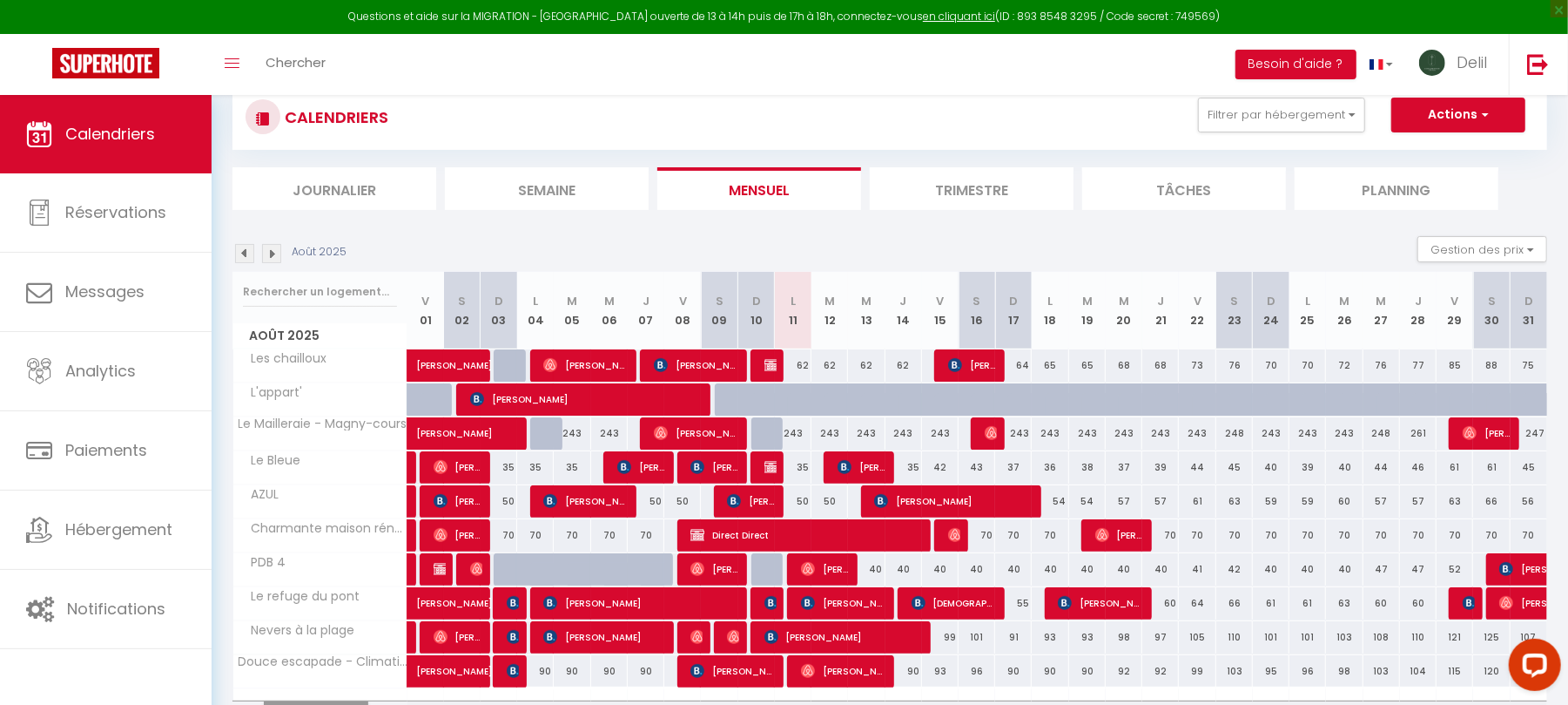
scroll to position [225, 0]
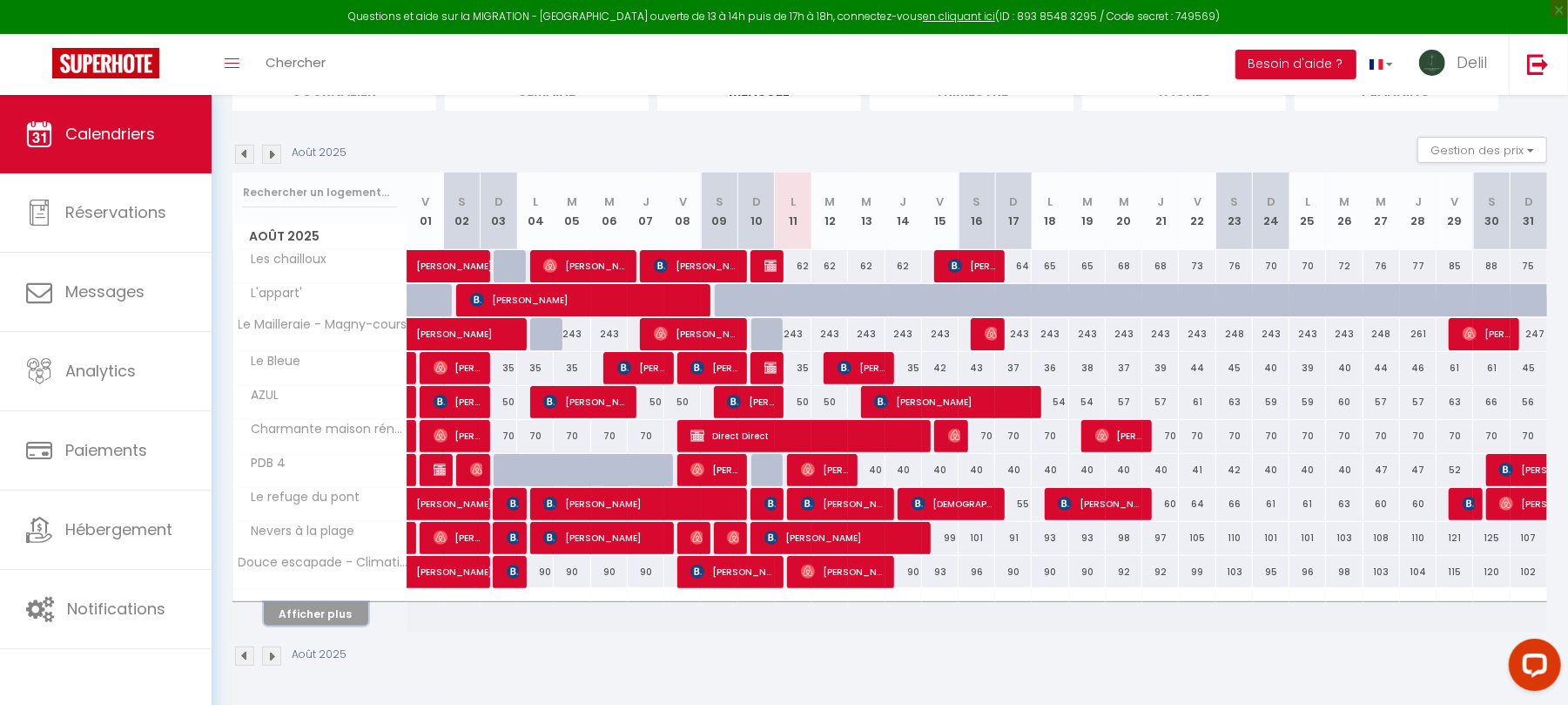
click at [296, 621] on button "Afficher plus" at bounding box center [316, 613] width 105 height 23
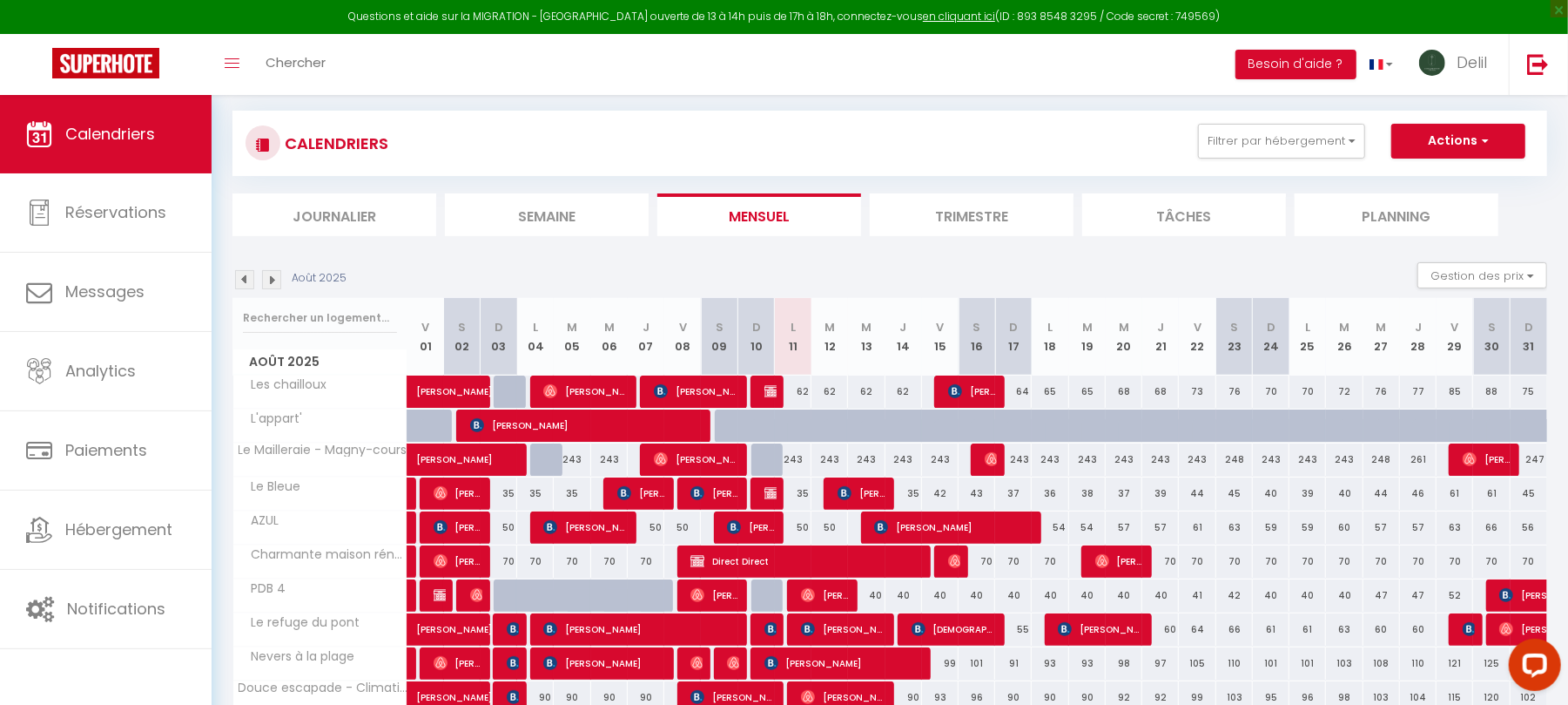
scroll to position [88, 0]
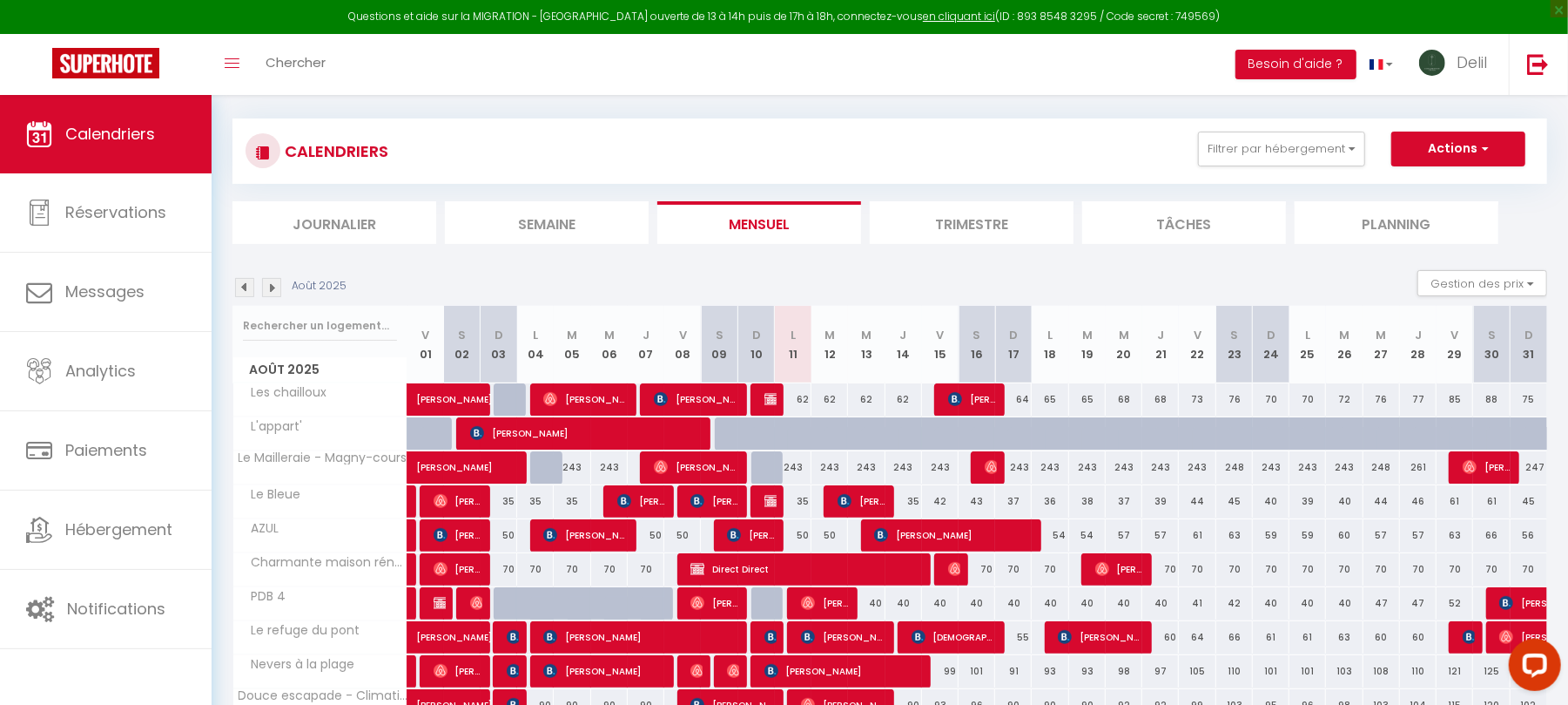
click at [269, 293] on img at bounding box center [271, 287] width 19 height 20
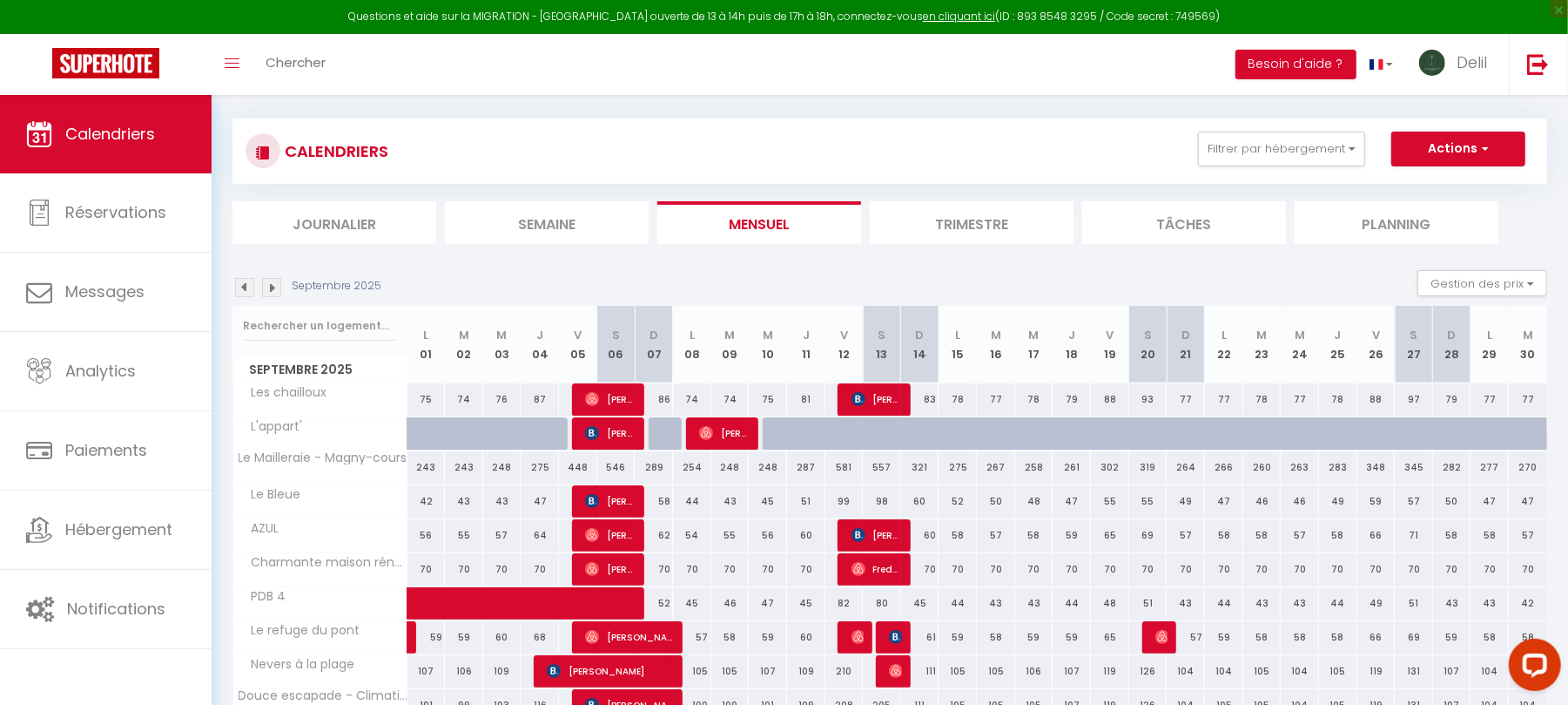
scroll to position [225, 0]
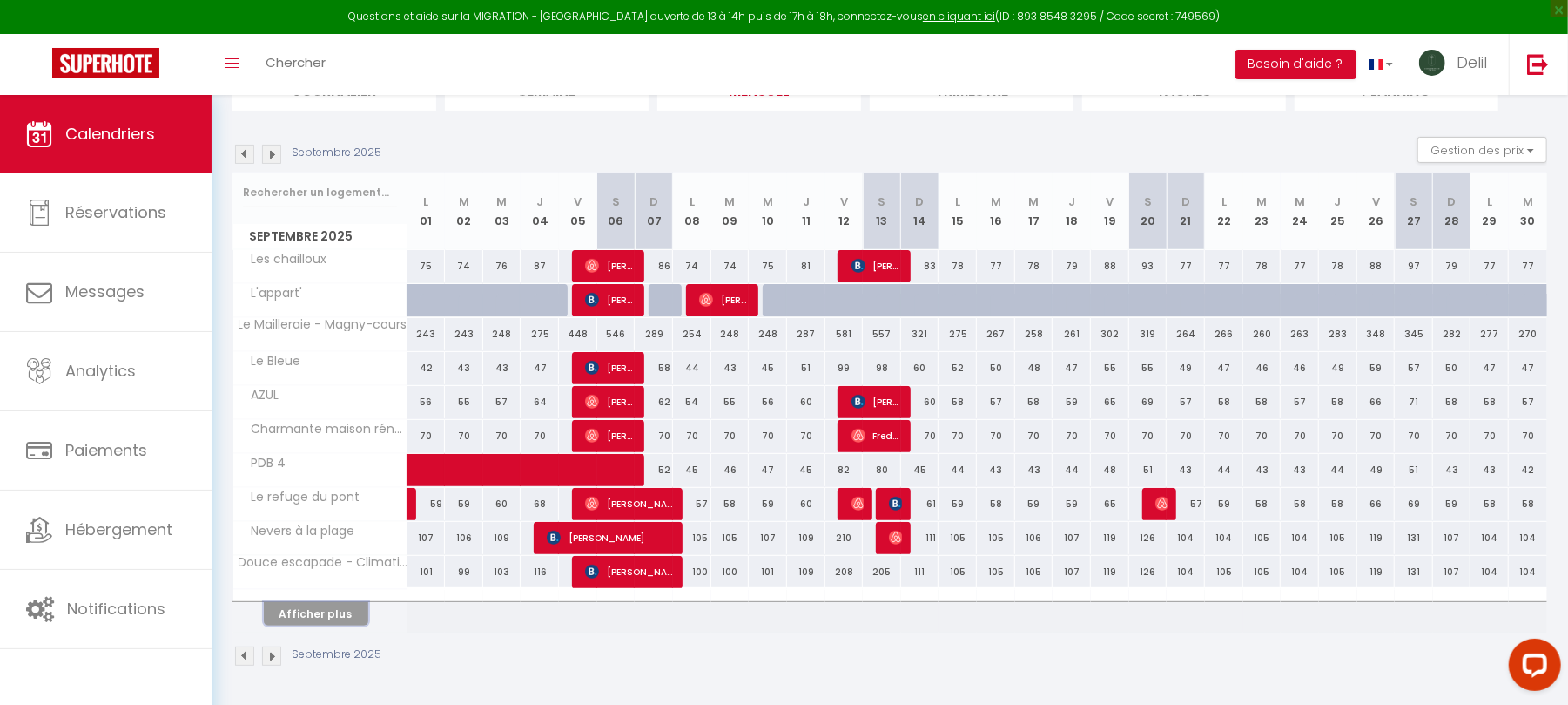
click at [325, 608] on button "Afficher plus" at bounding box center [316, 613] width 105 height 23
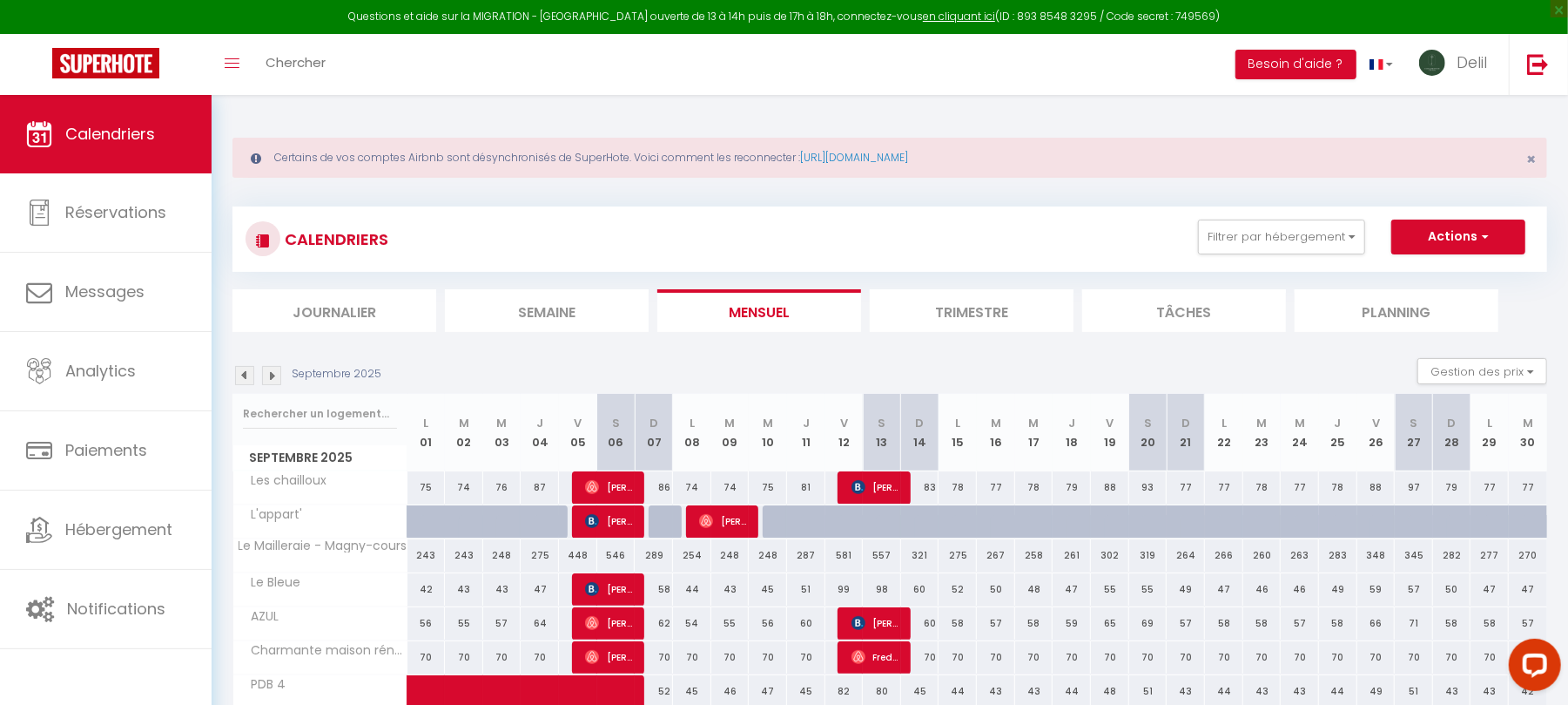
scroll to position [7, 0]
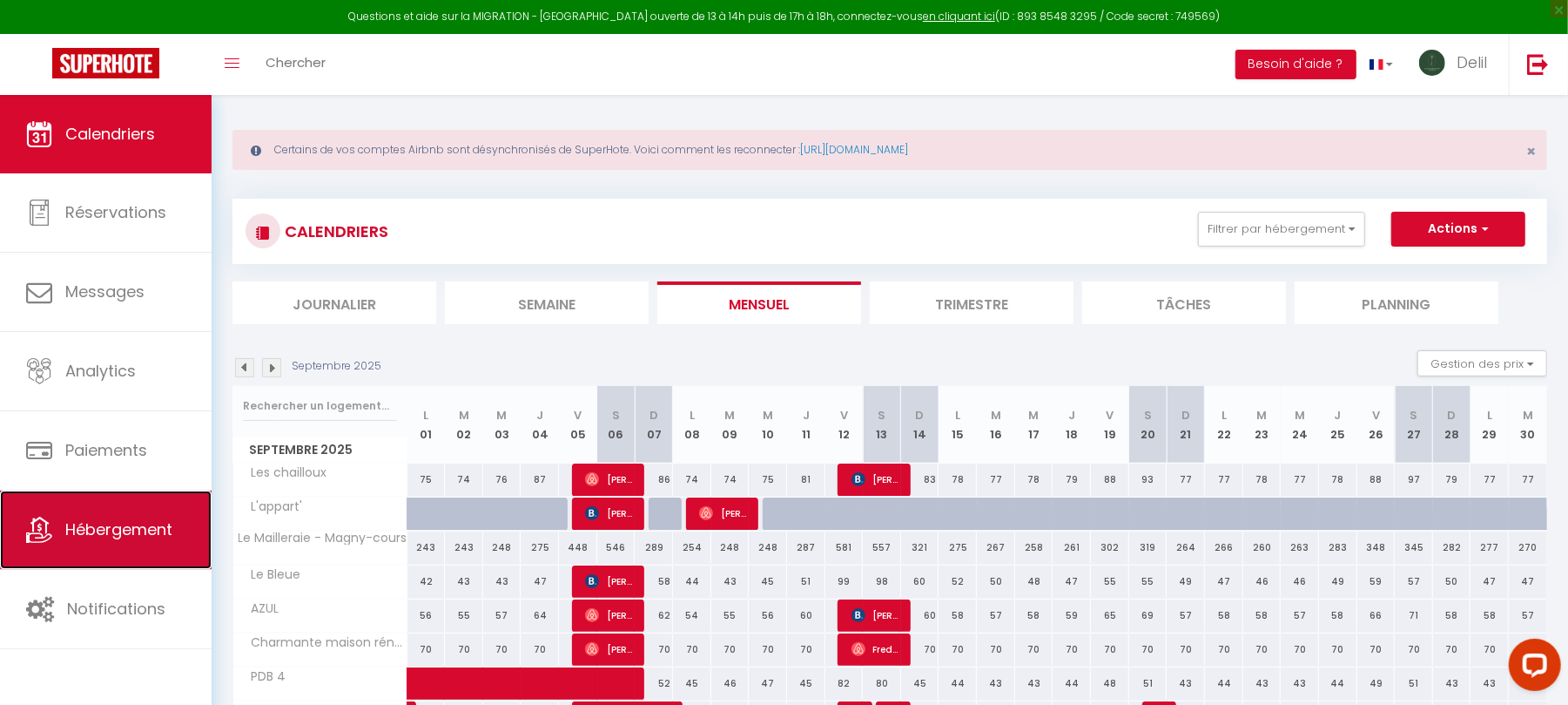
click at [73, 524] on span "Hébergement" at bounding box center [118, 529] width 107 height 21
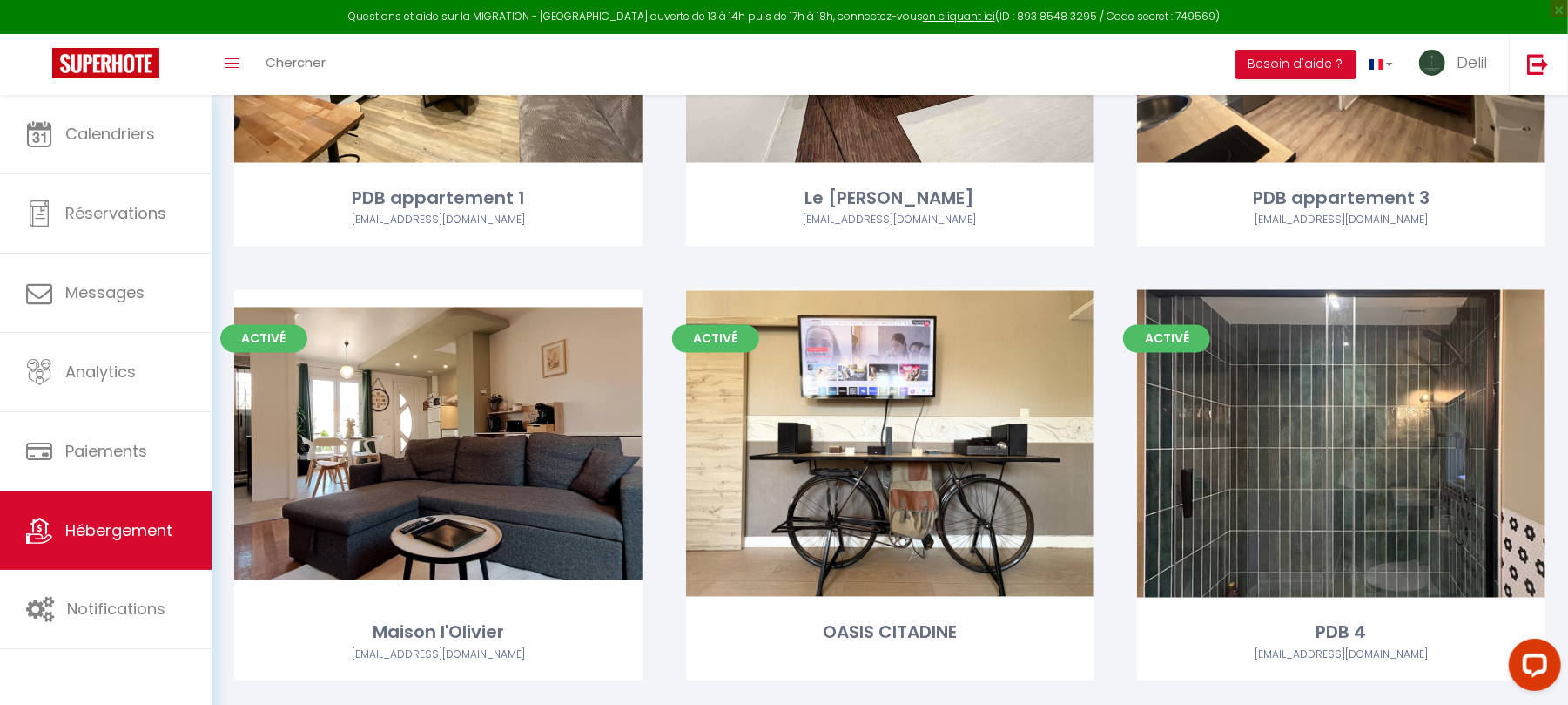
scroll to position [2184, 0]
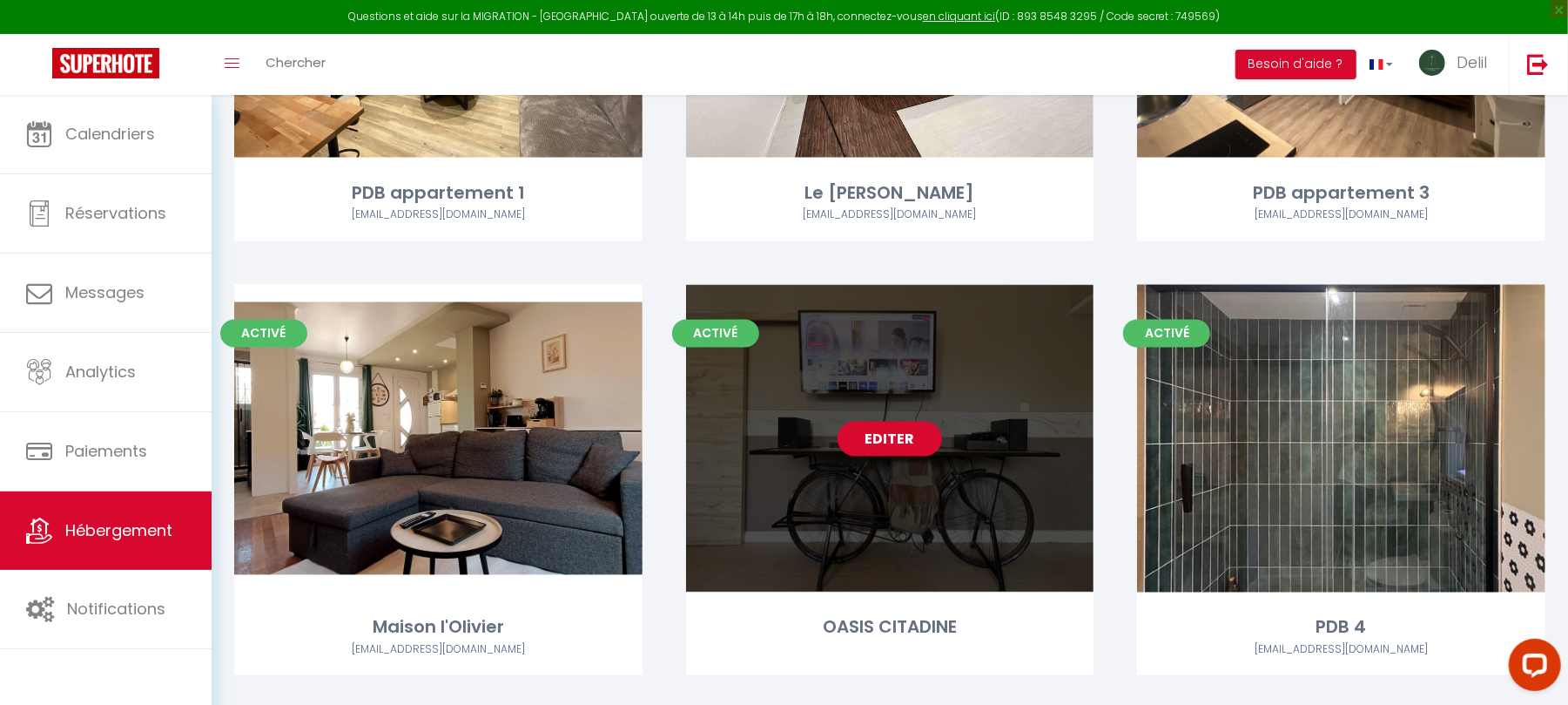
click at [906, 436] on link "Editer" at bounding box center [889, 439] width 105 height 35
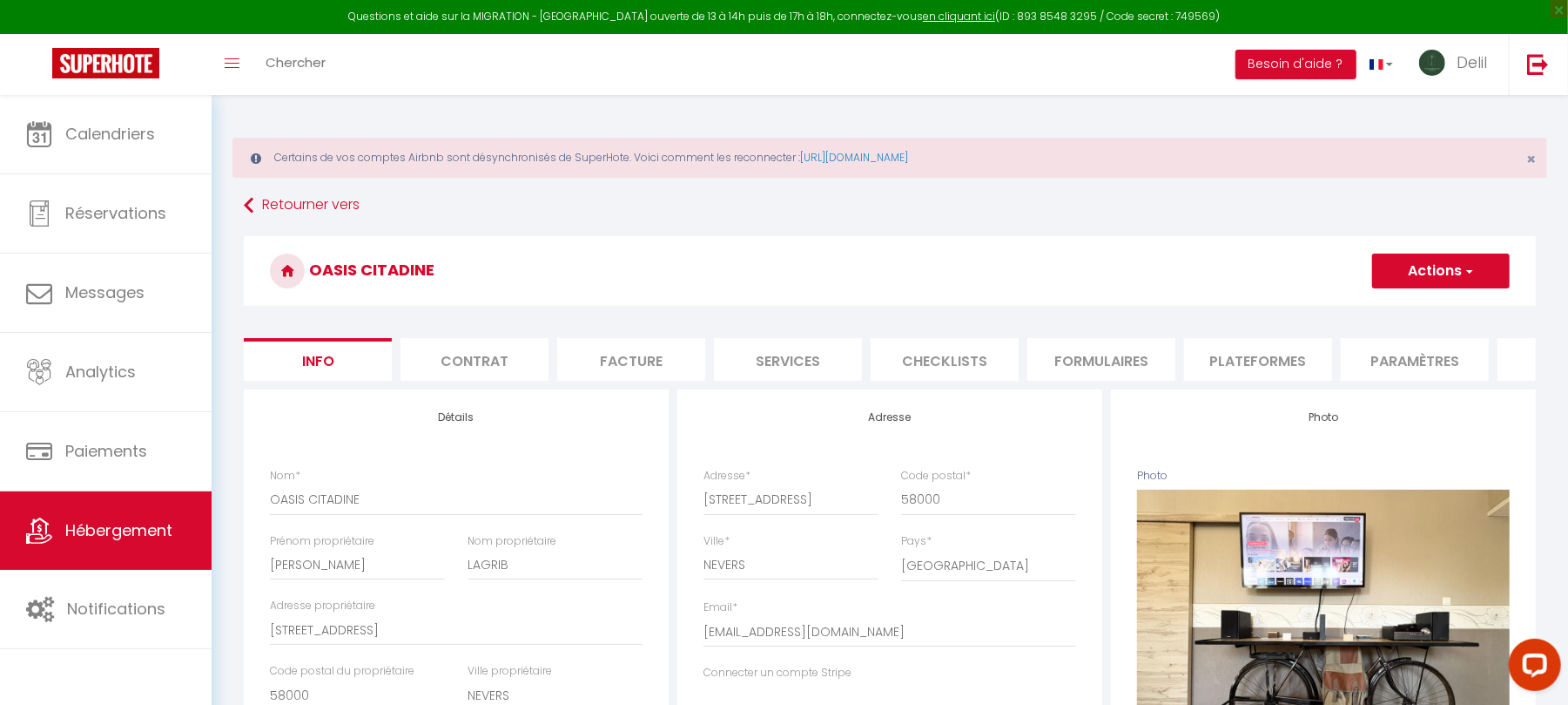
click at [1220, 372] on li "Plateformes" at bounding box center [1258, 359] width 148 height 43
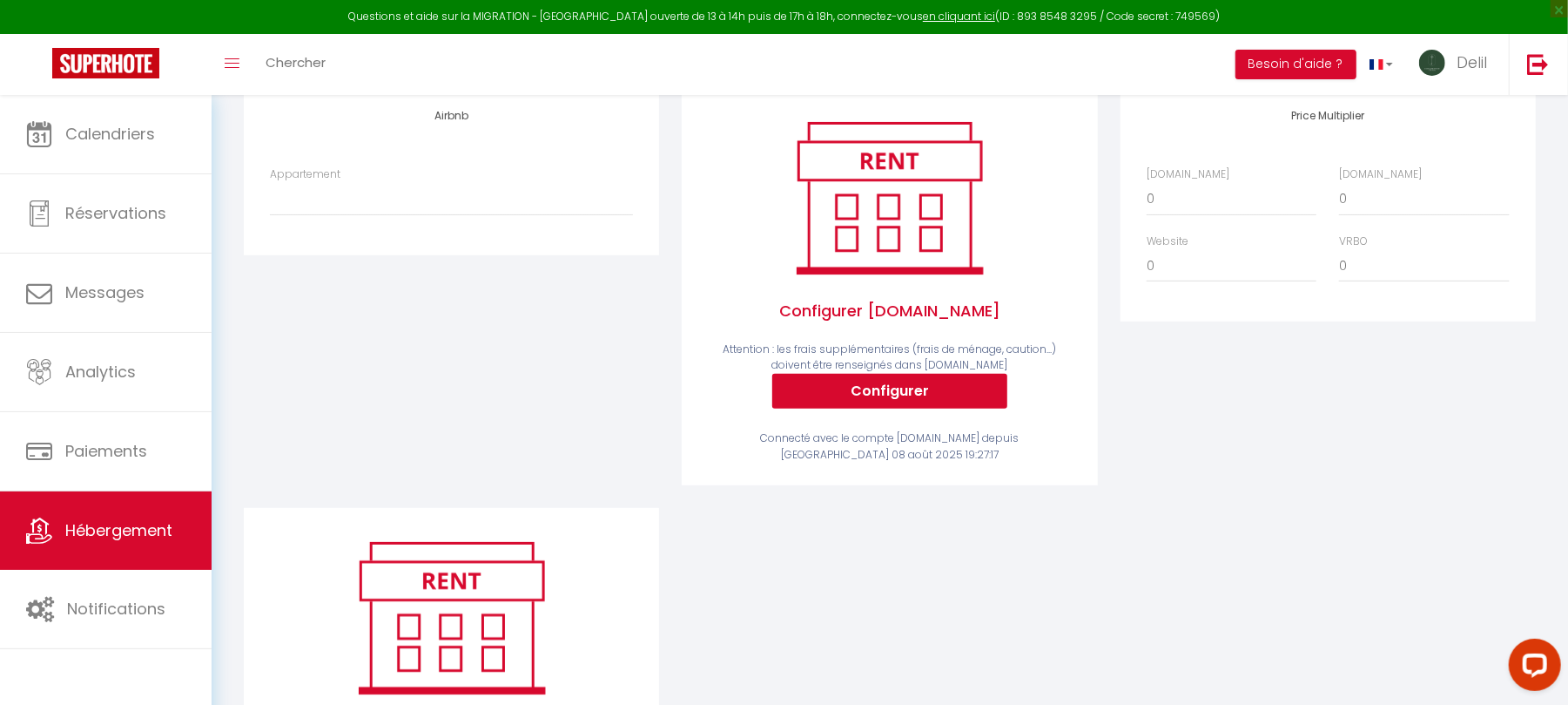
scroll to position [310, 0]
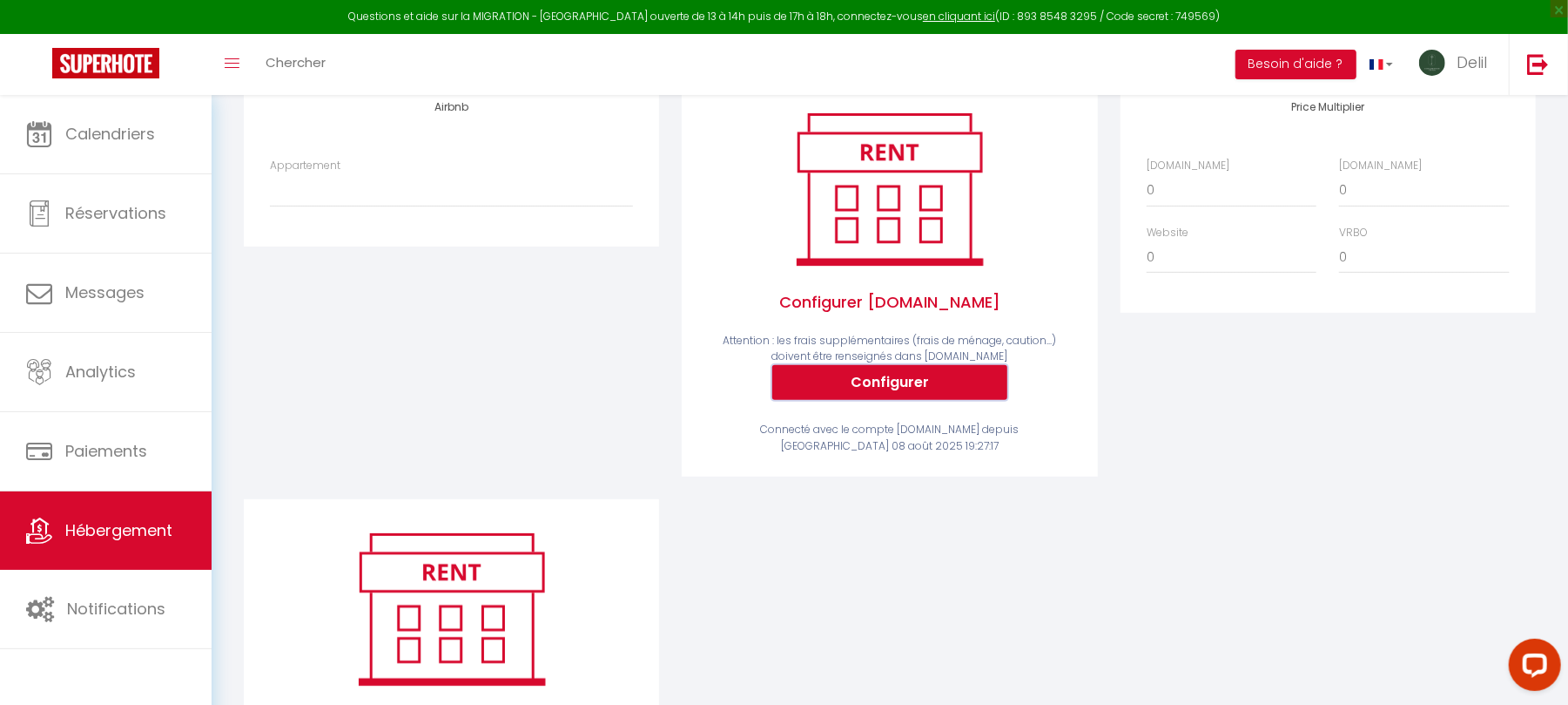
click at [875, 399] on button "Configurer" at bounding box center [889, 383] width 235 height 35
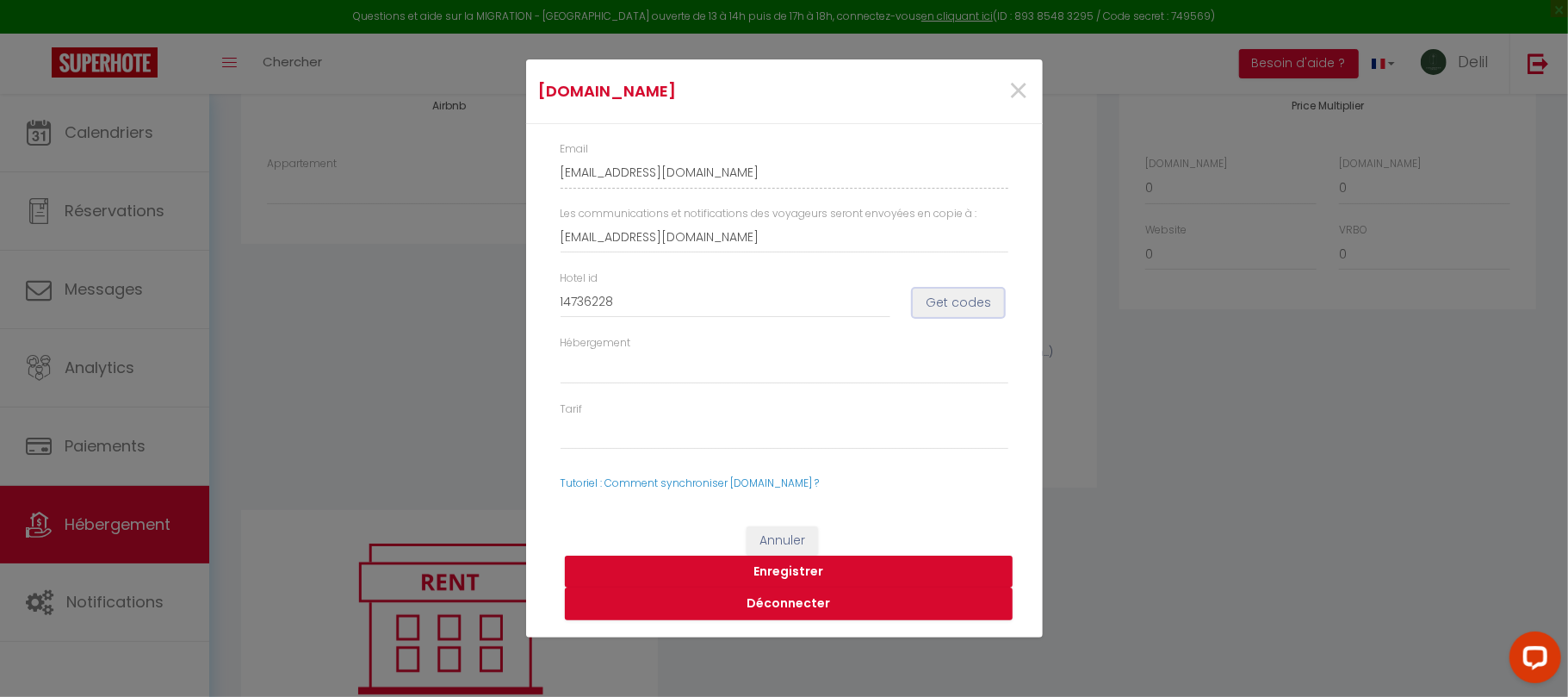
click at [955, 303] on button "Get codes" at bounding box center [958, 303] width 91 height 29
click at [786, 566] on button "Enregistrer" at bounding box center [789, 572] width 448 height 33
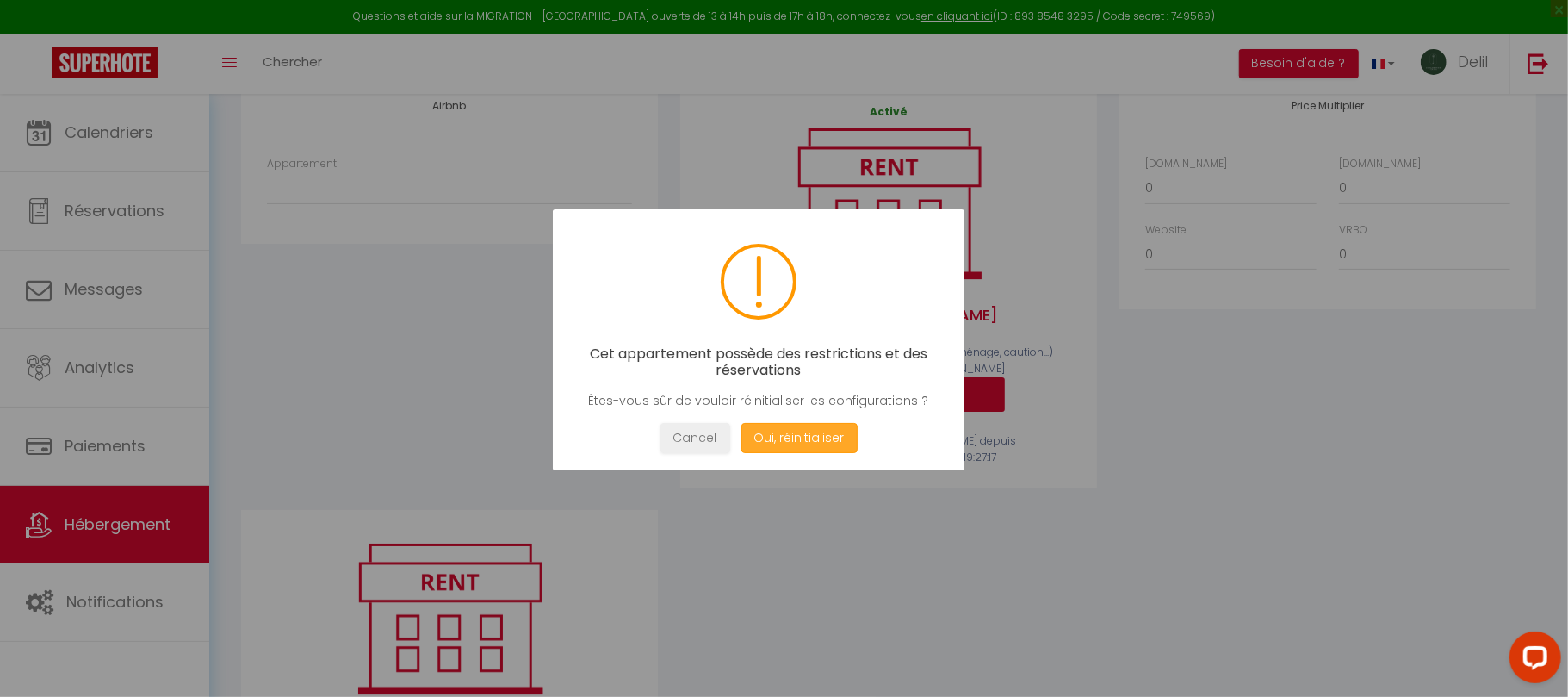
click at [765, 434] on button "Oui, réinitialiser" at bounding box center [799, 438] width 117 height 30
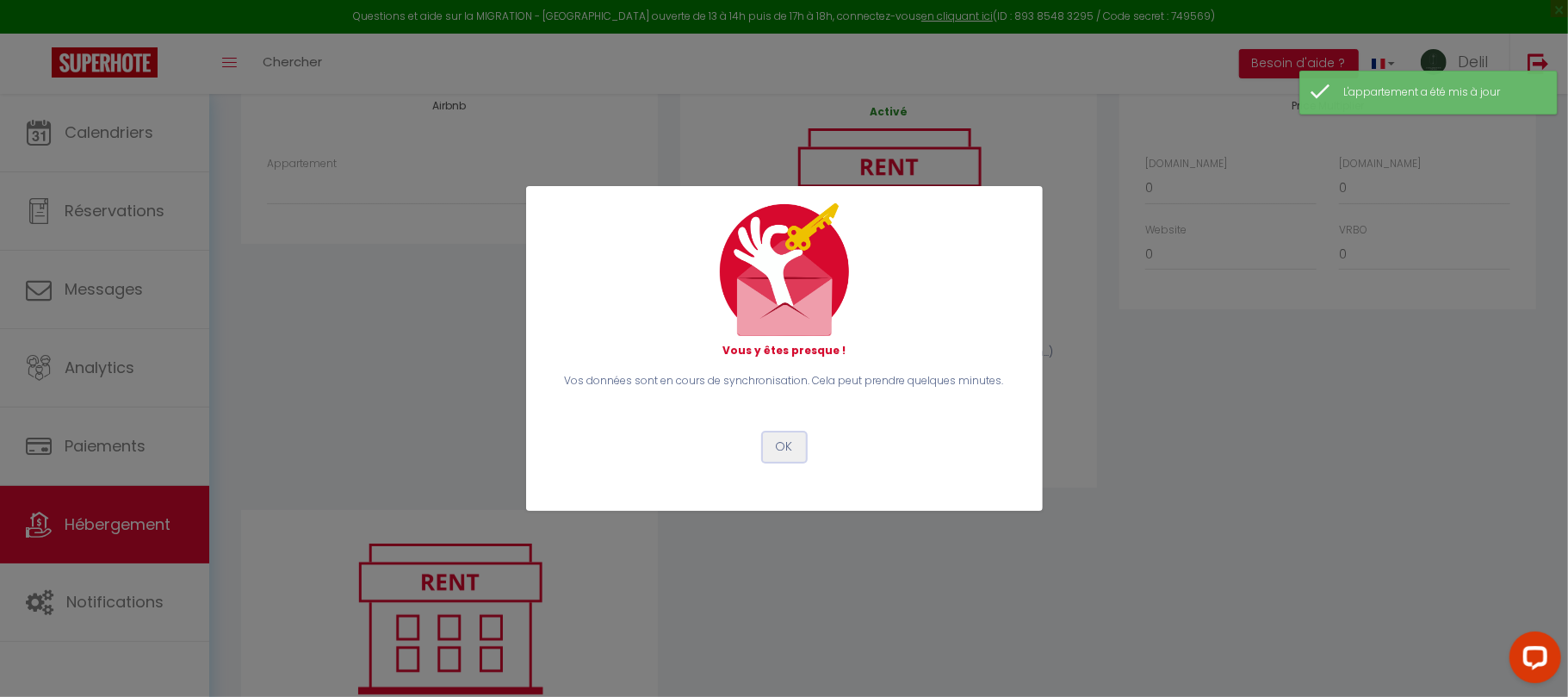
click at [780, 446] on button "OK" at bounding box center [784, 447] width 43 height 29
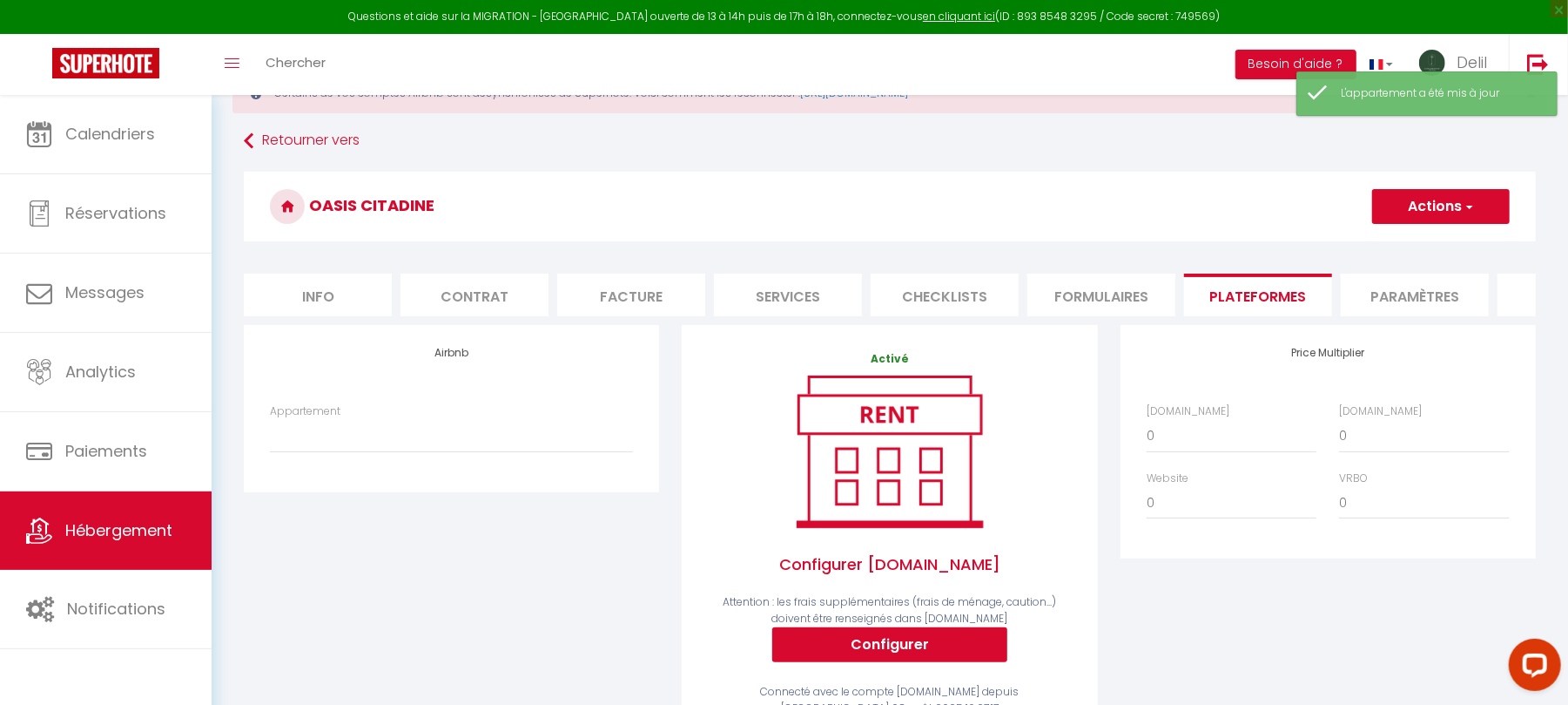
scroll to position [77, 0]
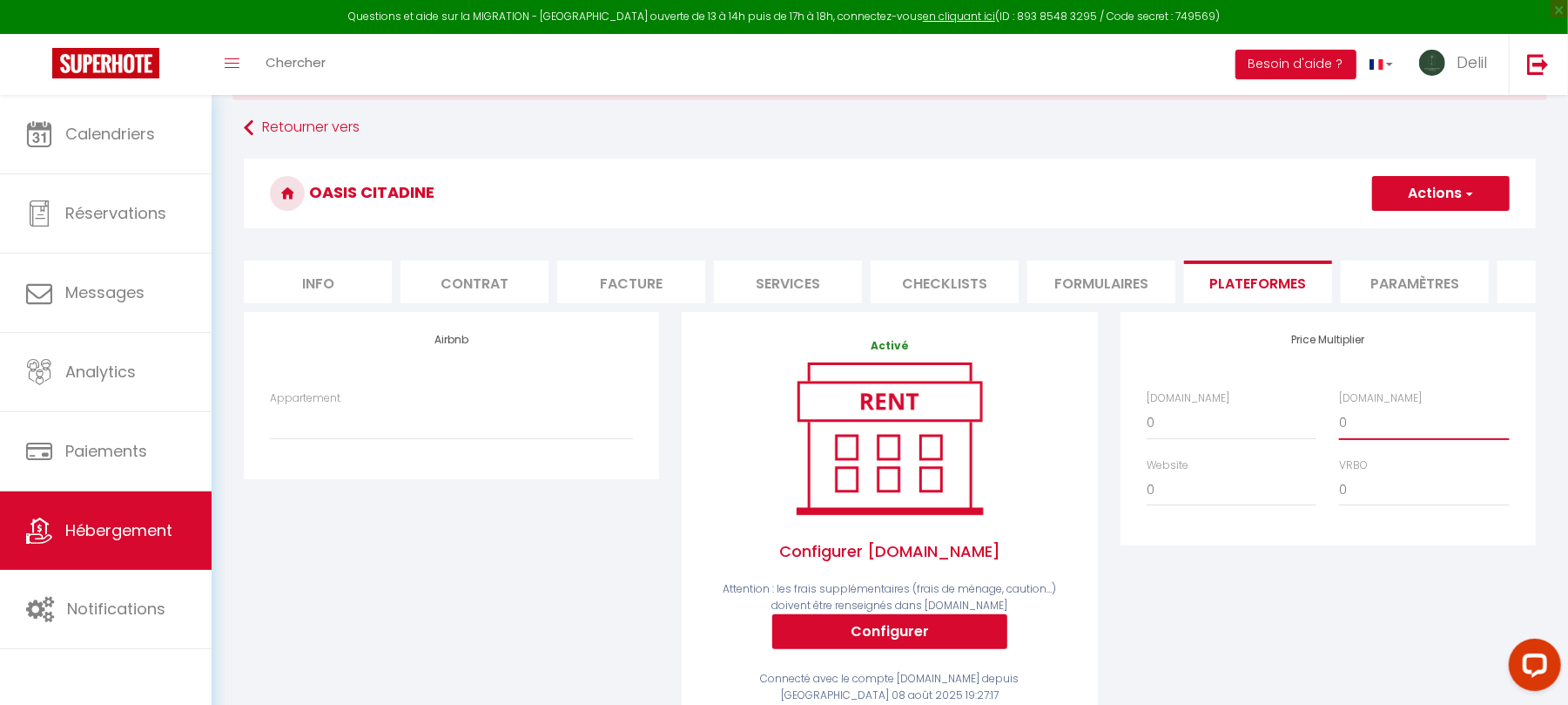
click at [1380, 439] on select "0 + 1 % + 2 % + 3 % + 4 % + 5 % + 6 % + 7 % + 8 % + 9 %" at bounding box center [1424, 423] width 170 height 33
click at [1340, 424] on select "0 + 1 % + 2 % + 3 % + 4 % + 5 % + 6 % + 7 % + 8 % + 9 %" at bounding box center [1424, 423] width 170 height 33
click at [1433, 195] on button "Actions" at bounding box center [1441, 193] width 137 height 35
click at [1419, 228] on link "Enregistrer" at bounding box center [1440, 231] width 137 height 22
click at [879, 649] on button "Configurer" at bounding box center [889, 632] width 235 height 35
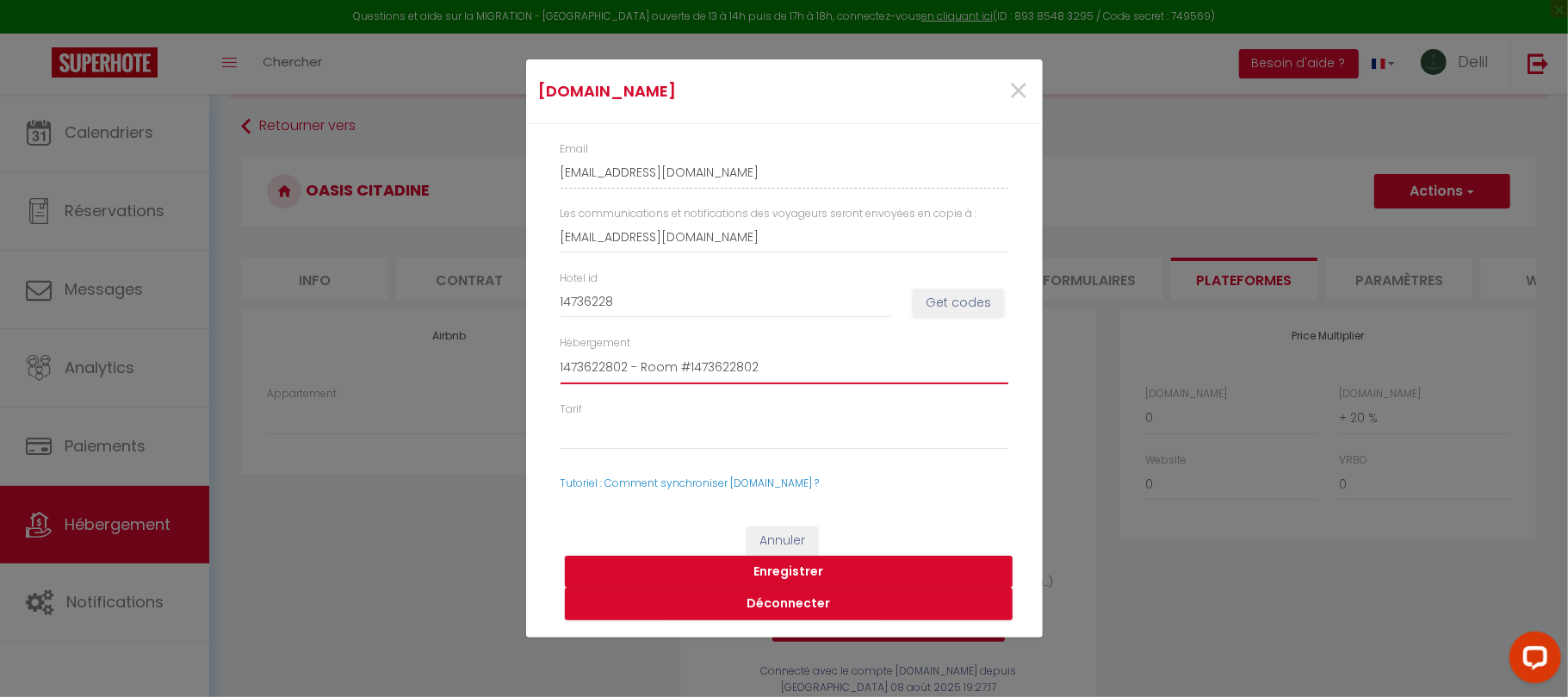
click at [680, 370] on select "1473622802 - Room #1473622802 1473622803 - Room #1473622803 1473622804 - Room #…" at bounding box center [785, 368] width 448 height 33
click at [546, 576] on div "Annuler Enregistrer Déconnecter" at bounding box center [784, 573] width 517 height 129
click at [653, 366] on select "1473622802 - Room #1473622802 1473622803 - Room #1473622803 1473622804 - Room #…" at bounding box center [785, 368] width 448 height 33
click at [1023, 87] on span "×" at bounding box center [1018, 91] width 21 height 51
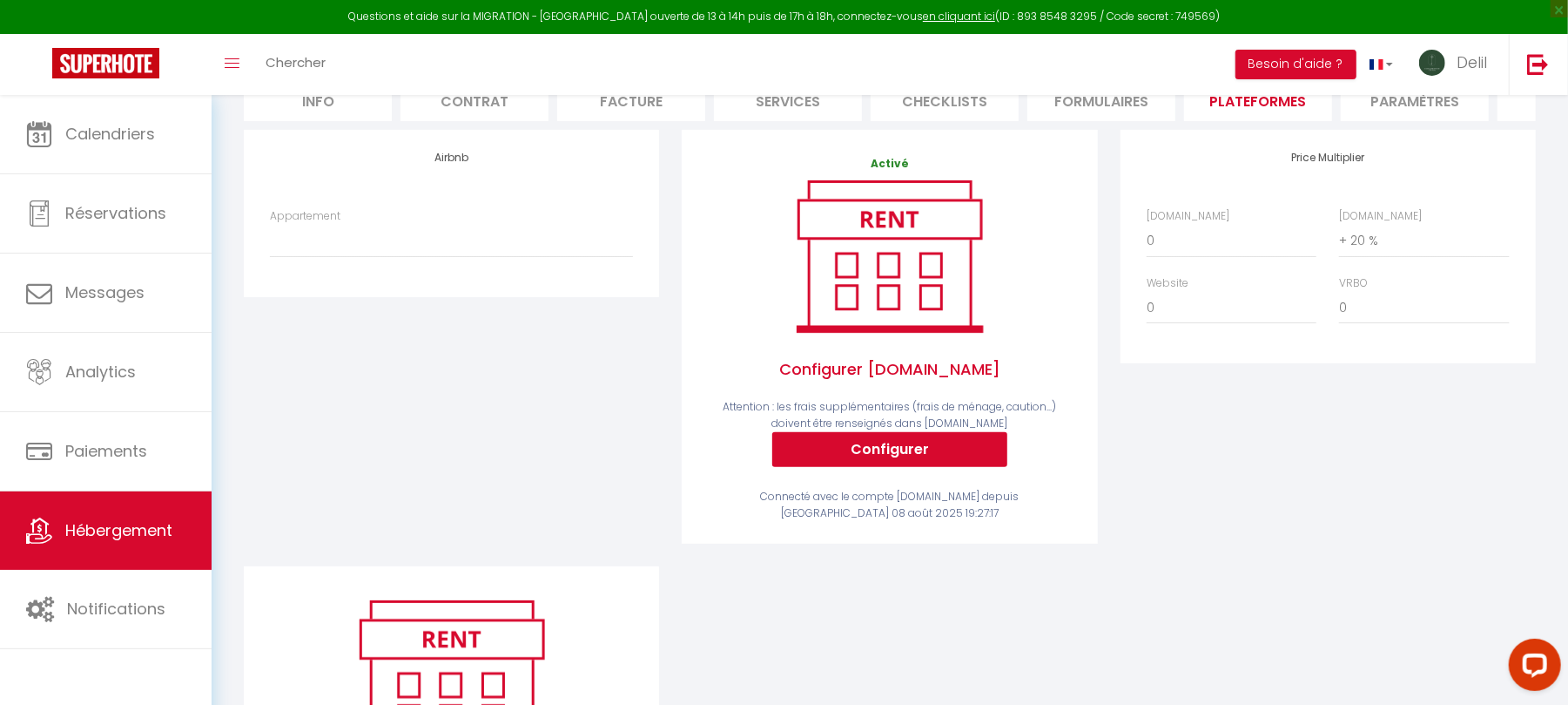
scroll to position [270, 0]
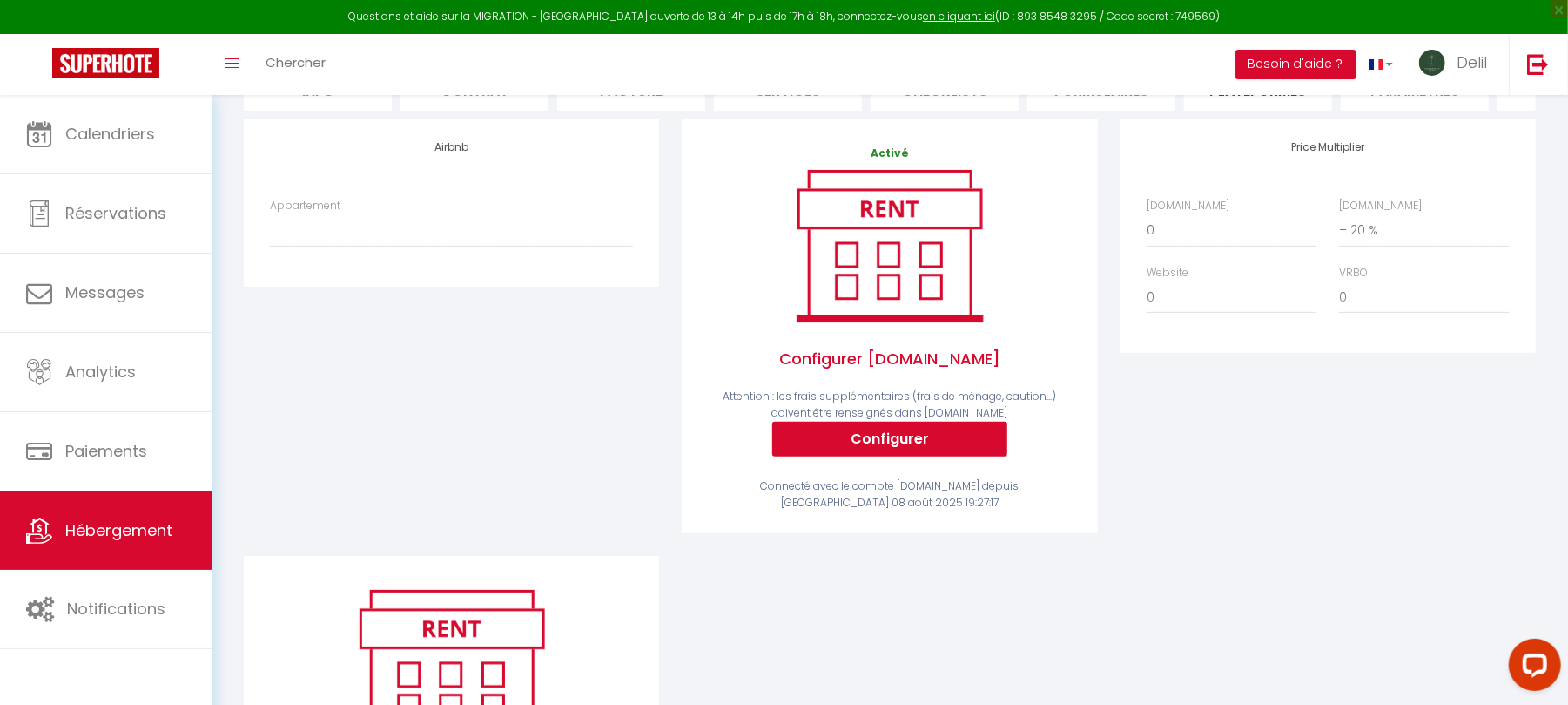
click at [882, 475] on div "Activé Configurer Booking.com Attention : les frais supplémentaires (frais de m…" at bounding box center [889, 329] width 363 height 366
click at [882, 456] on button "Configurer" at bounding box center [889, 439] width 235 height 35
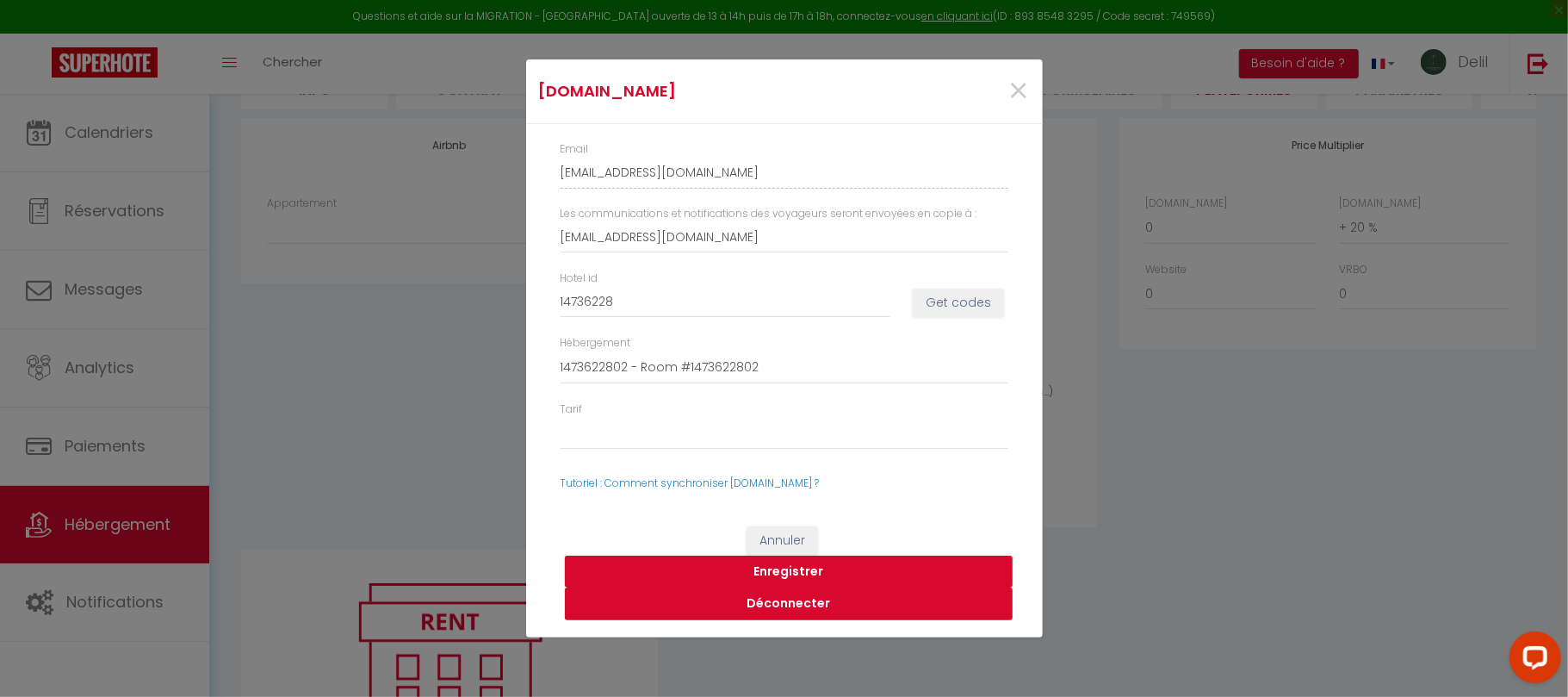
click at [775, 604] on button "Déconnecter" at bounding box center [789, 604] width 448 height 33
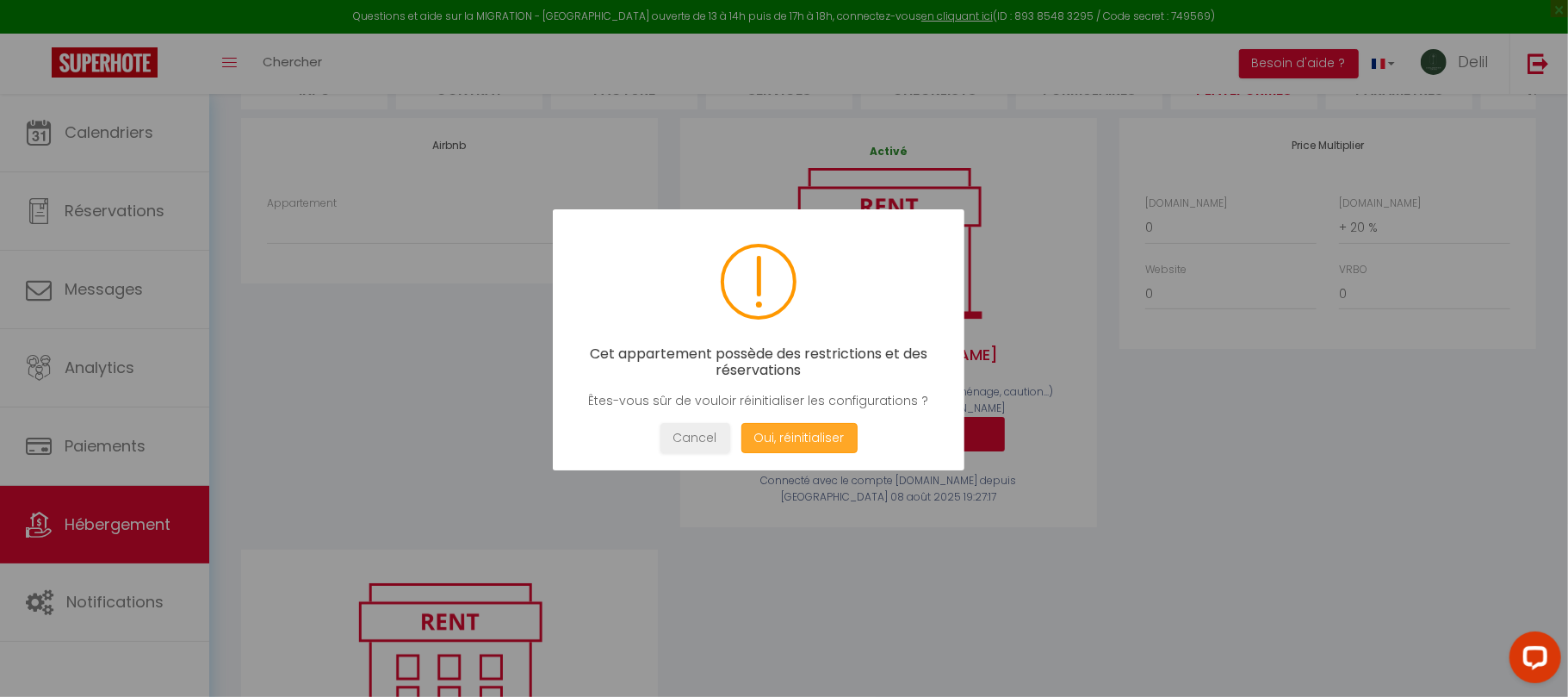
click at [798, 438] on button "Oui, réinitialiser" at bounding box center [799, 438] width 117 height 30
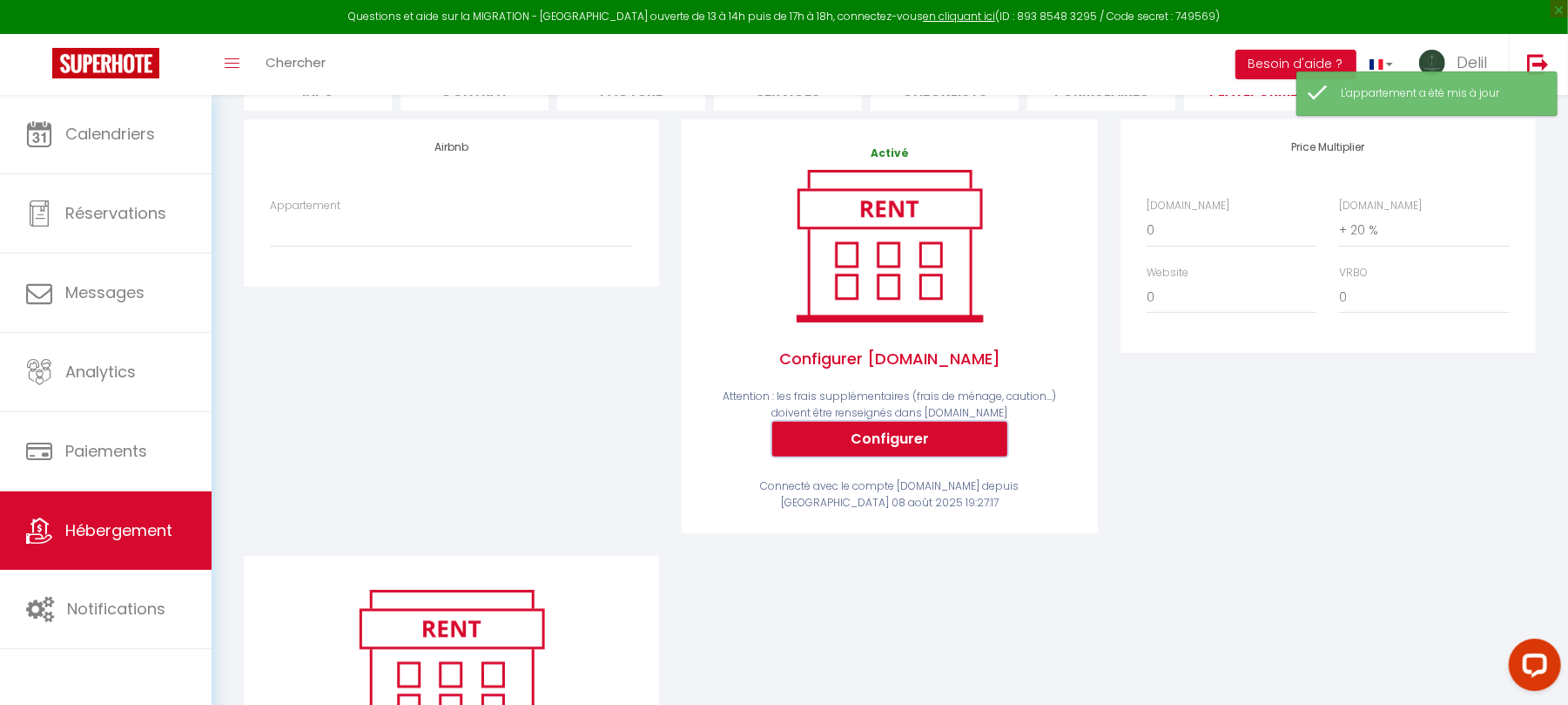
click at [921, 446] on button "Configurer" at bounding box center [889, 439] width 235 height 35
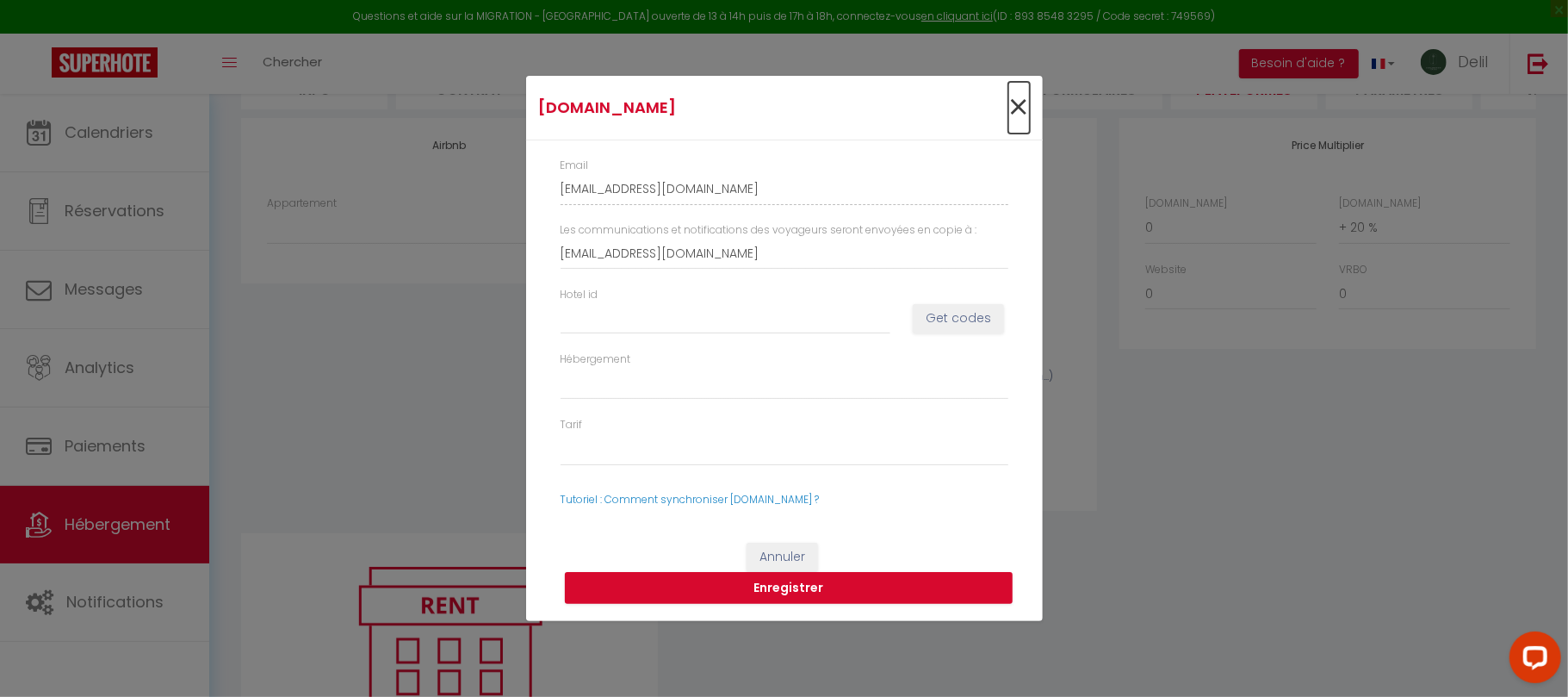
click at [1016, 110] on span "×" at bounding box center [1018, 107] width 21 height 51
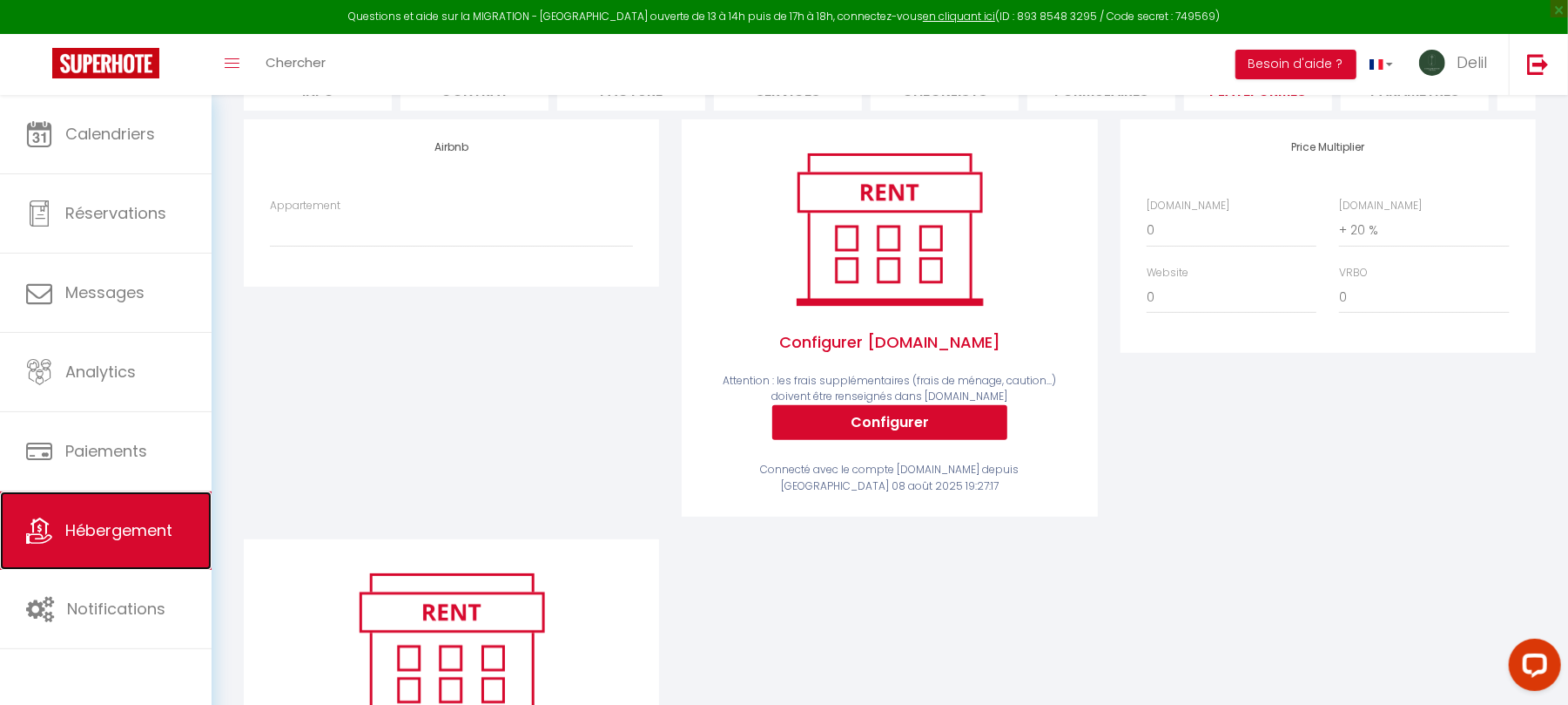
click at [105, 523] on span "Hébergement" at bounding box center [118, 529] width 107 height 21
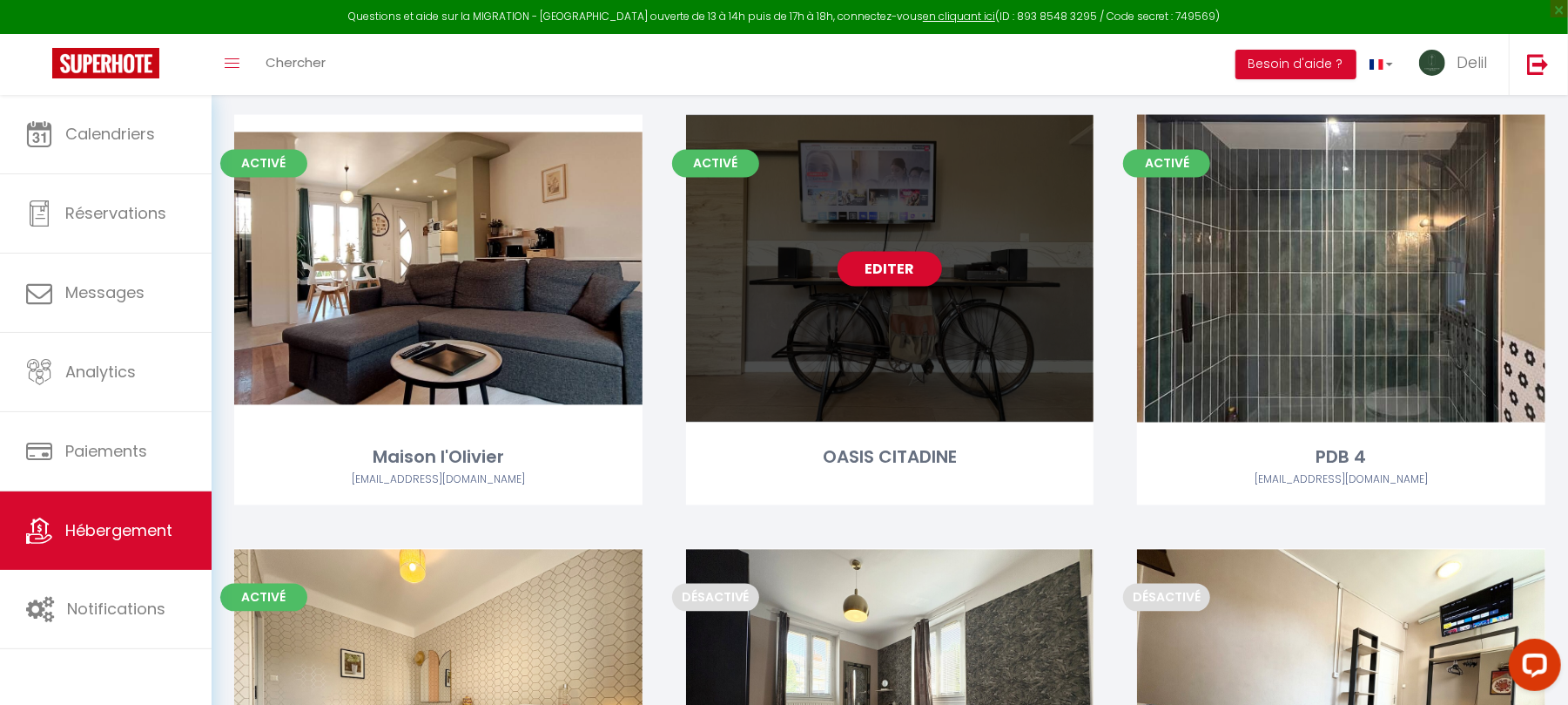
scroll to position [2378, 0]
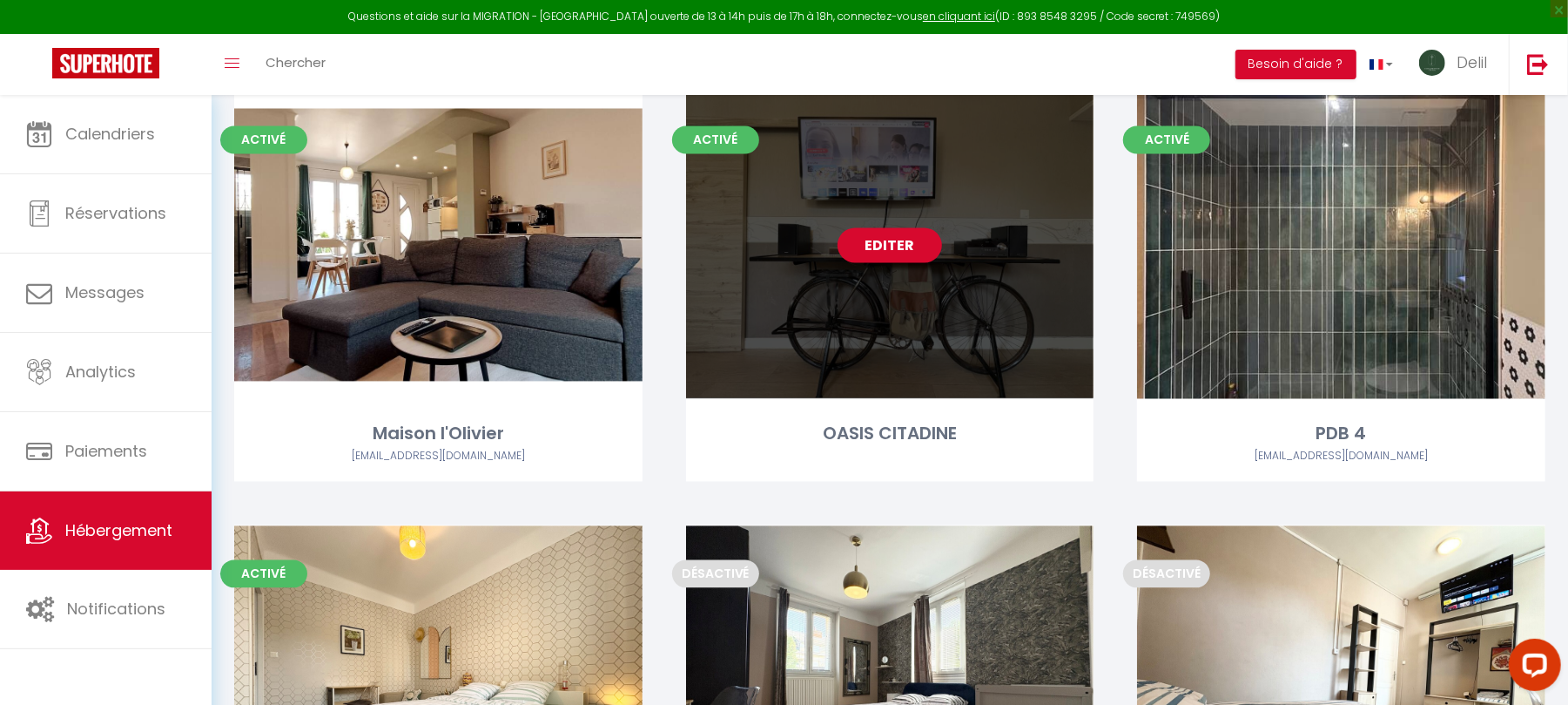
click at [896, 237] on link "Editer" at bounding box center [889, 245] width 105 height 35
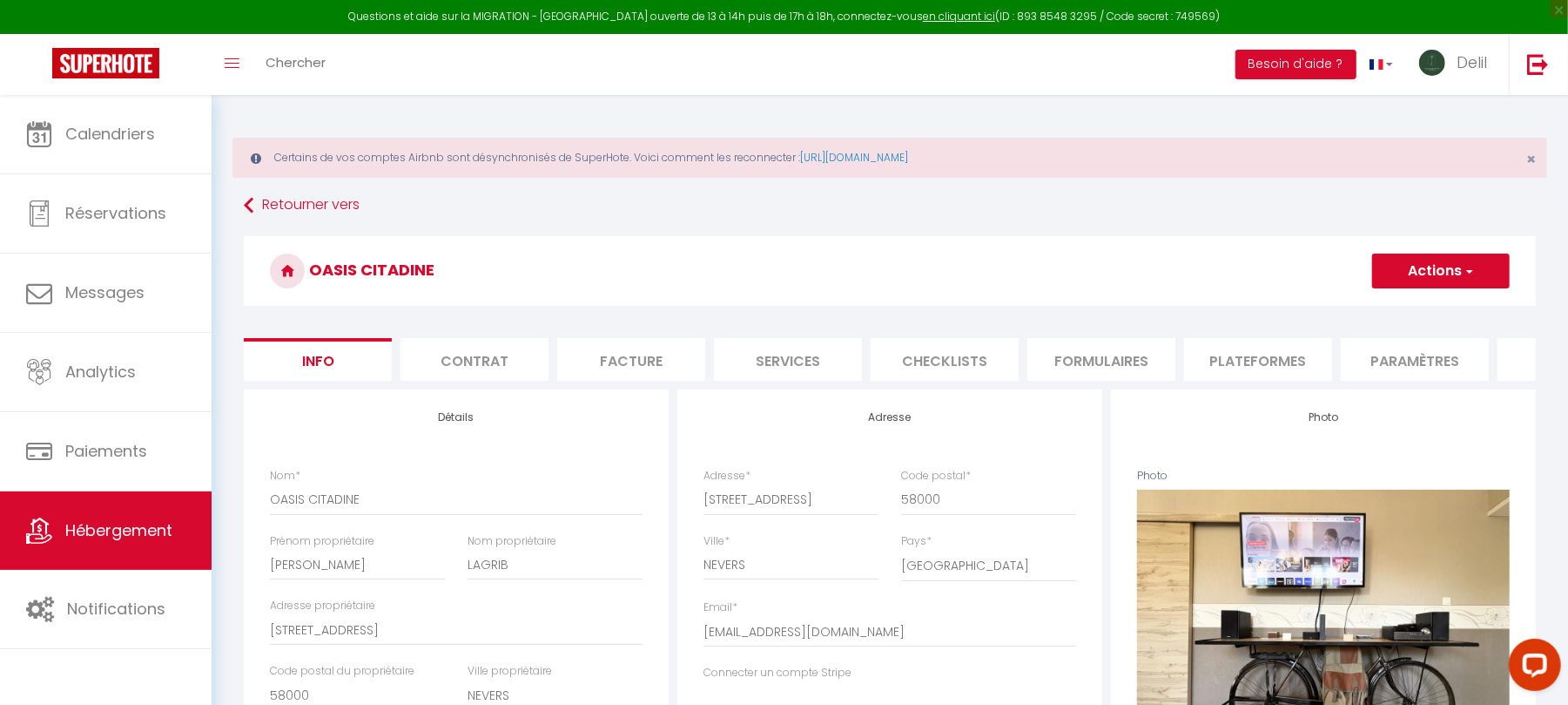
click at [1436, 275] on button "Actions" at bounding box center [1441, 271] width 137 height 35
click at [1394, 349] on link "Supprimer" at bounding box center [1416, 355] width 187 height 22
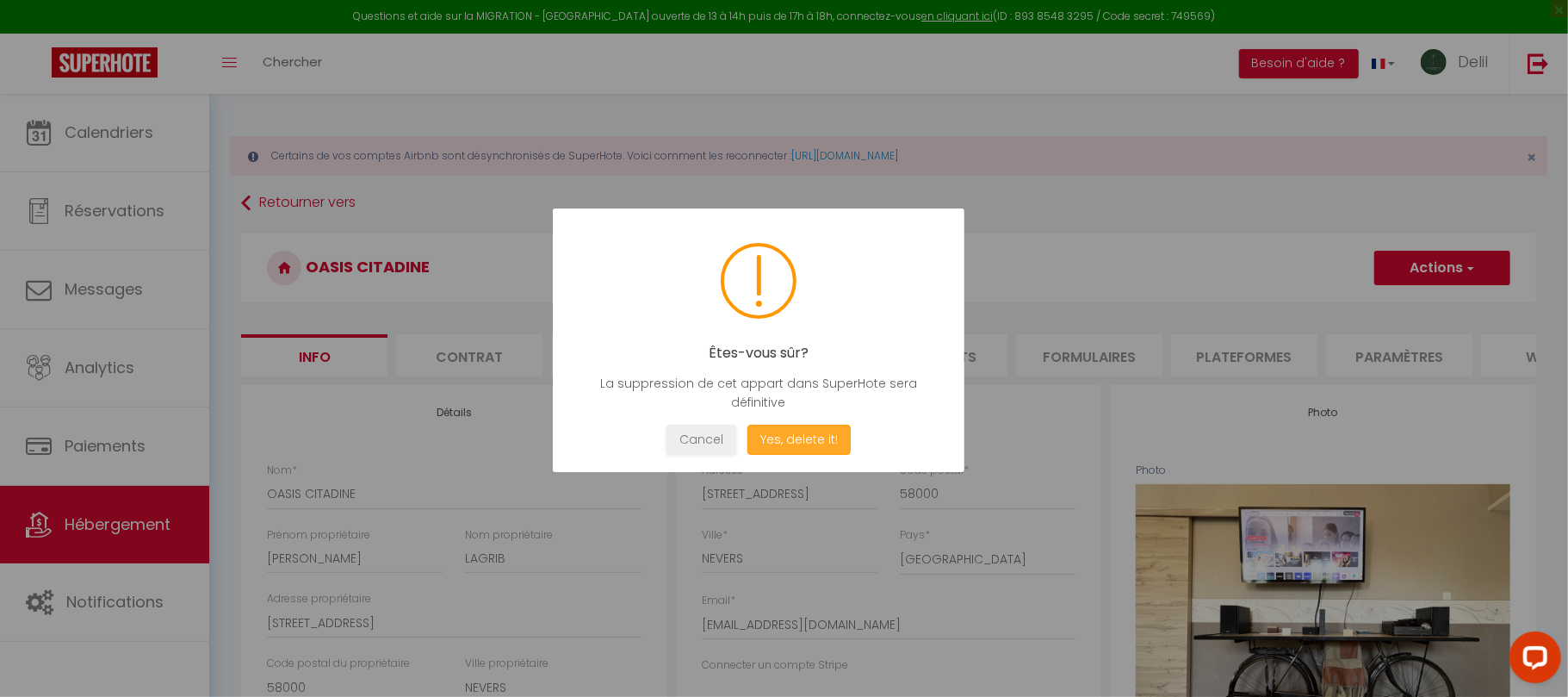
click at [813, 439] on button "Yes, delete it!" at bounding box center [799, 439] width 104 height 30
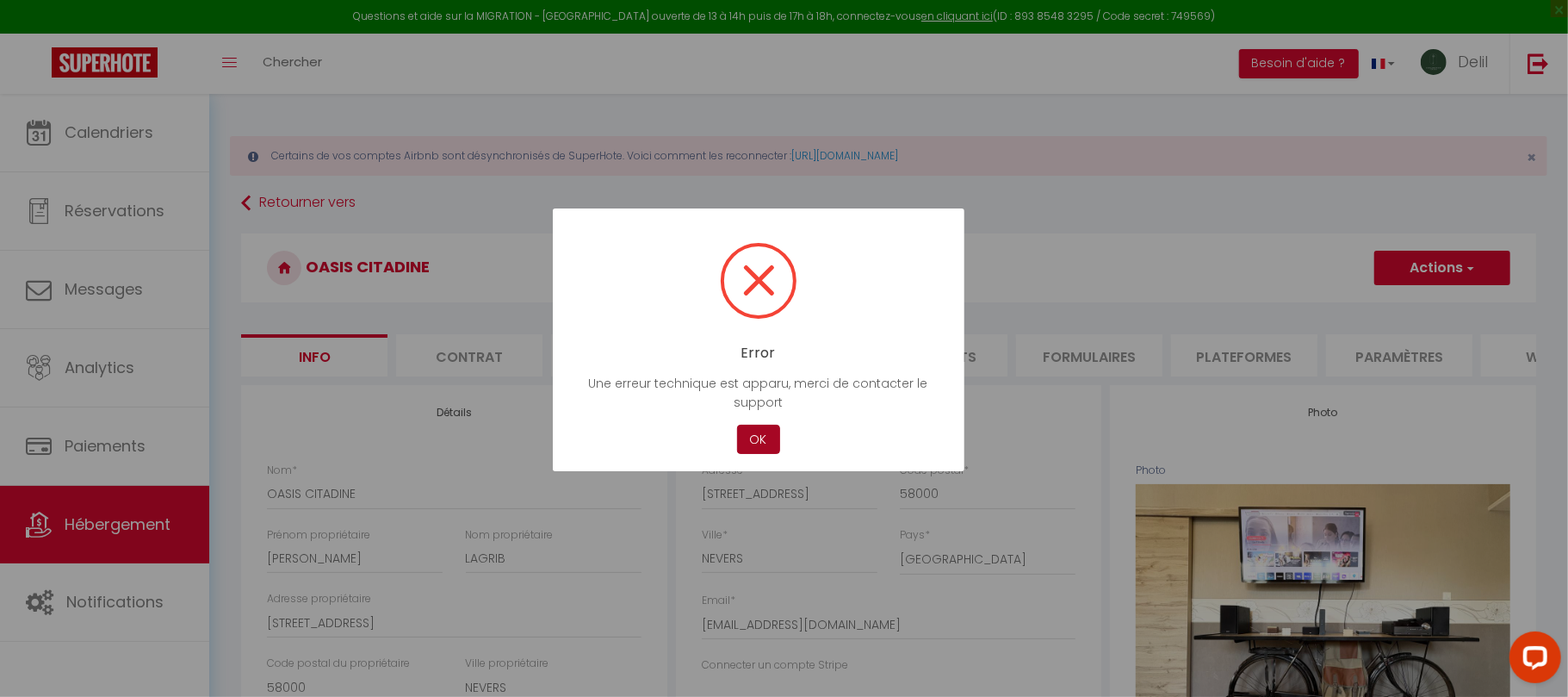
click at [756, 434] on button "OK" at bounding box center [758, 439] width 43 height 30
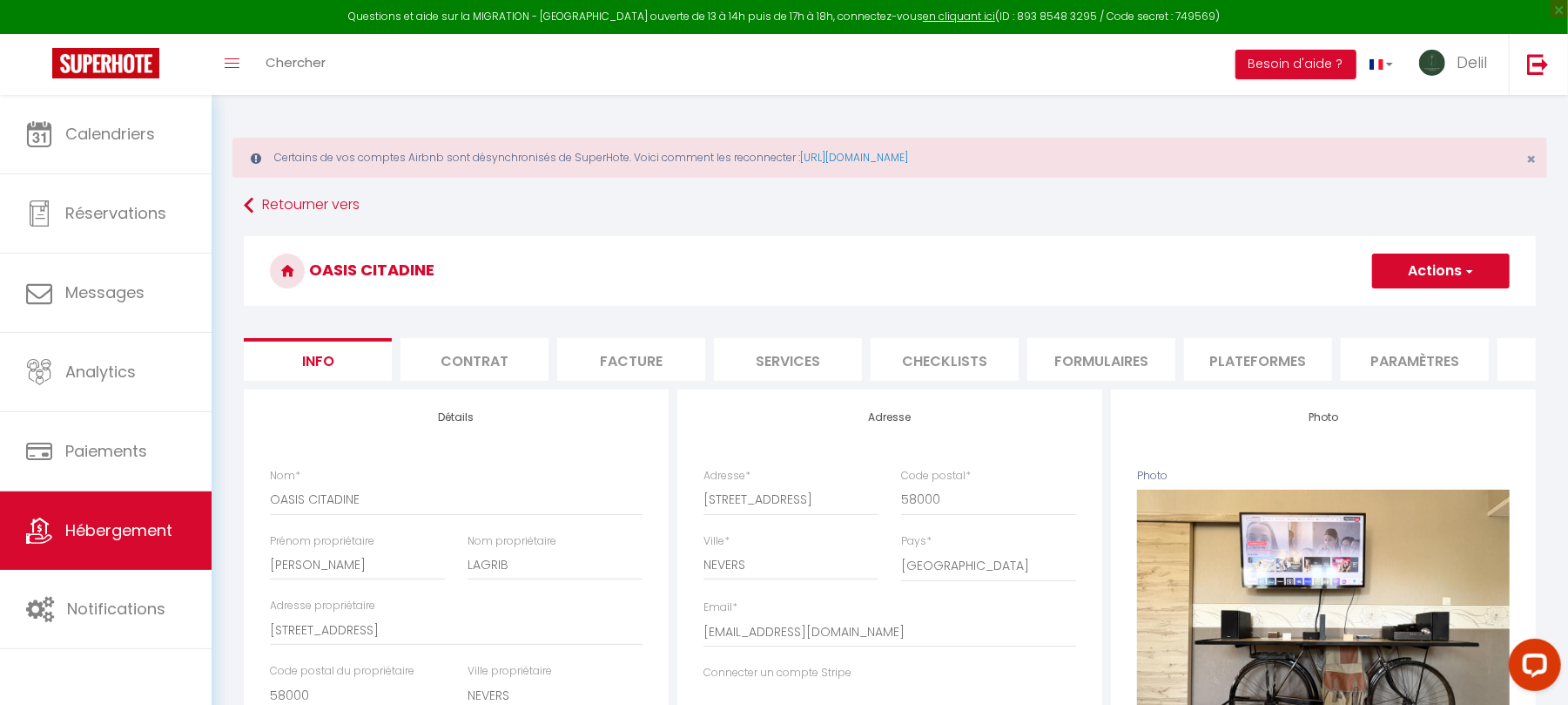
click at [1272, 362] on li "Plateformes" at bounding box center [1258, 359] width 148 height 43
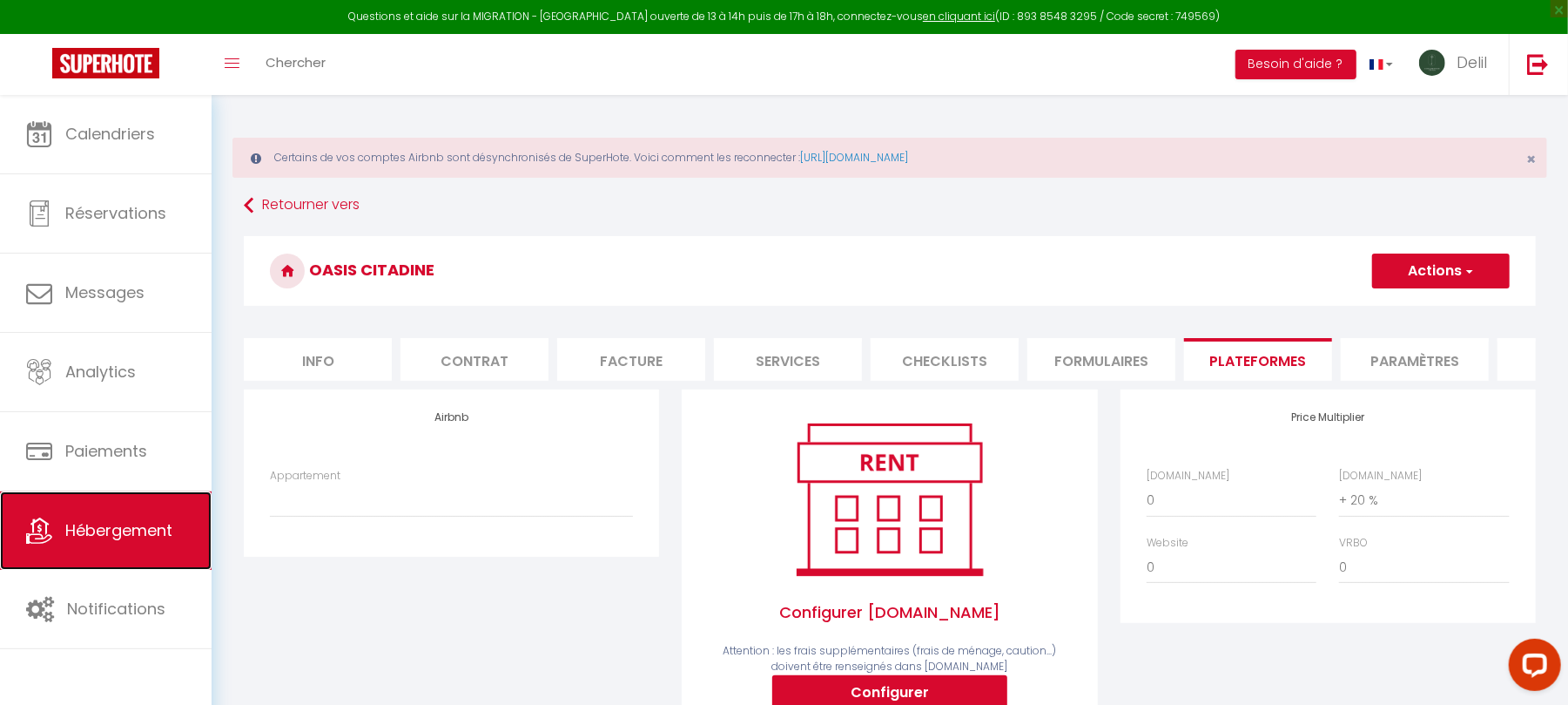
click at [133, 534] on span "Hébergement" at bounding box center [118, 529] width 107 height 21
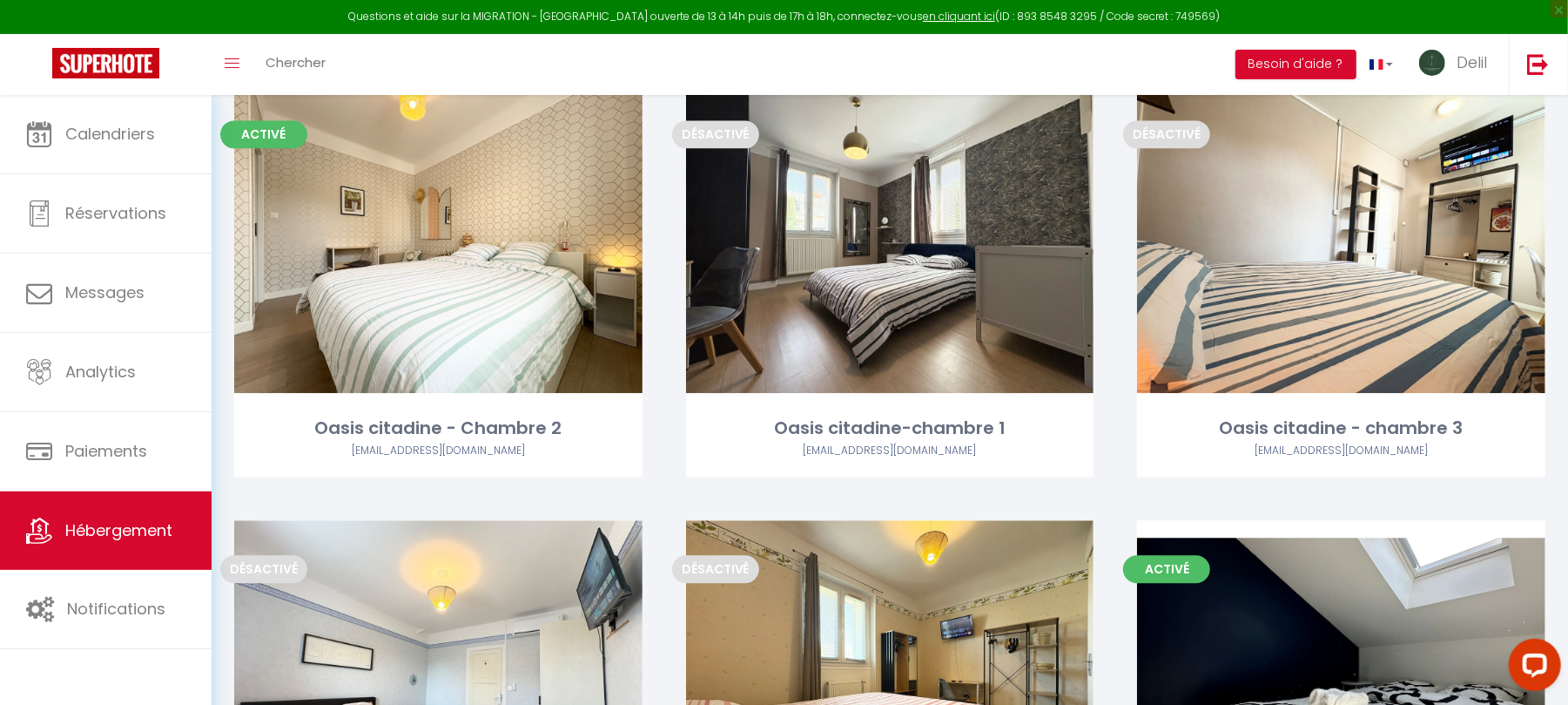
scroll to position [2819, 0]
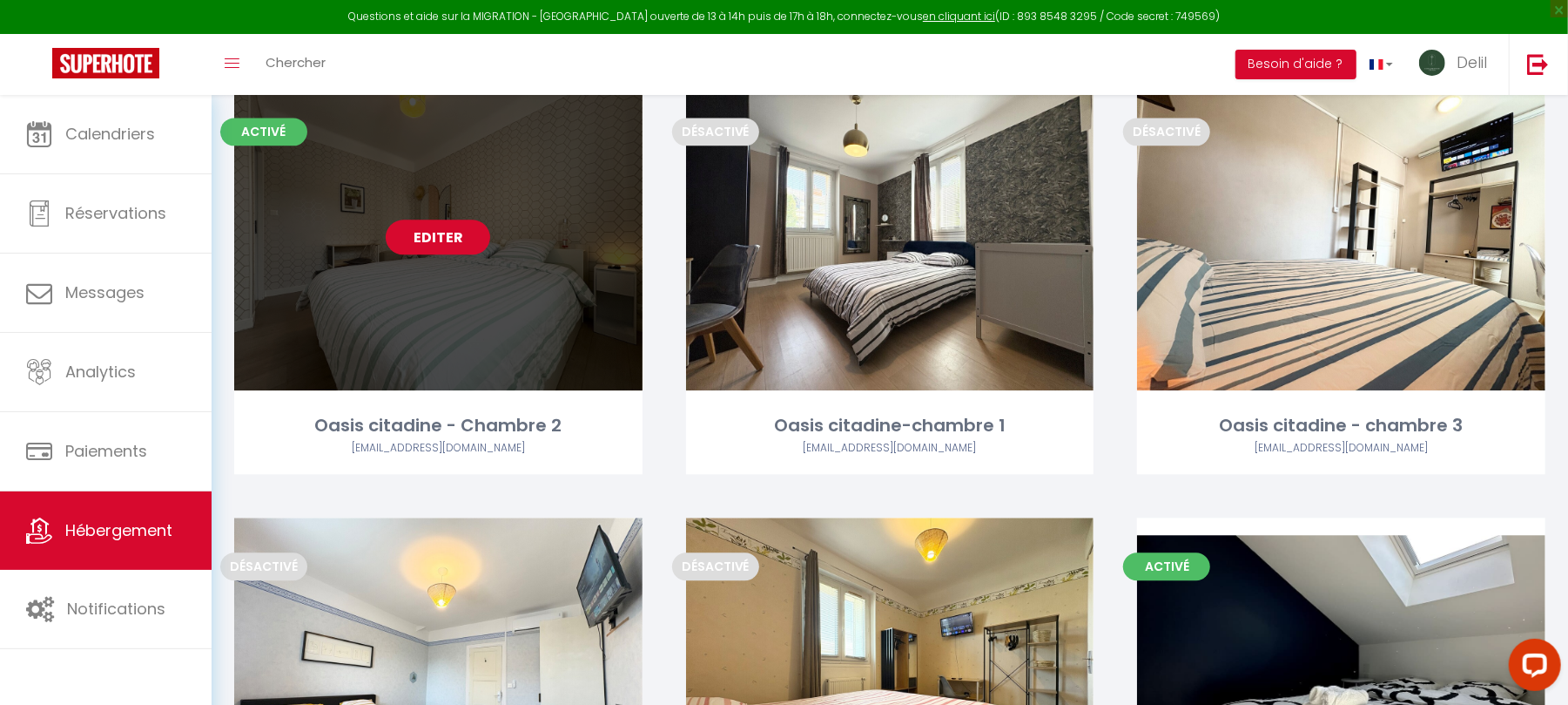
click at [454, 231] on link "Editer" at bounding box center [438, 237] width 105 height 35
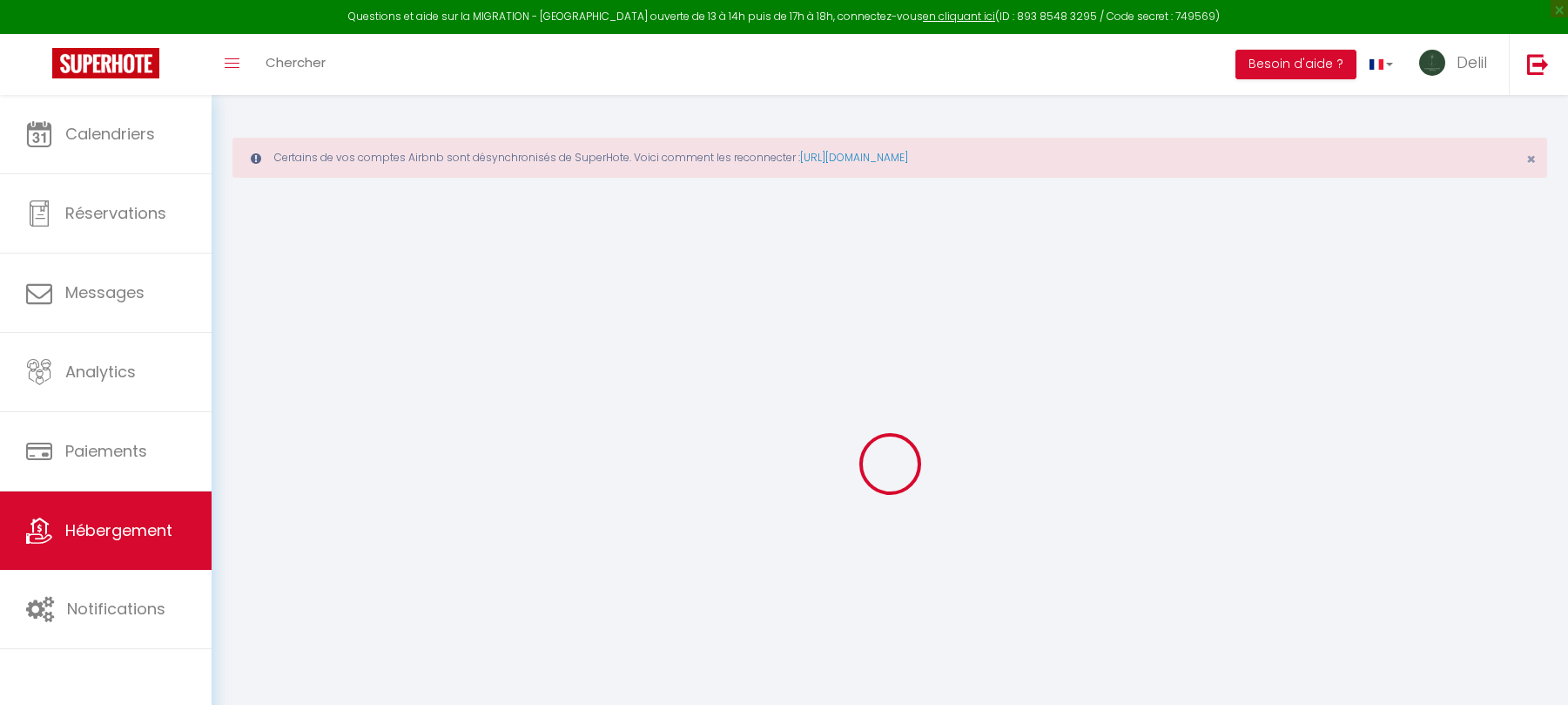
select select
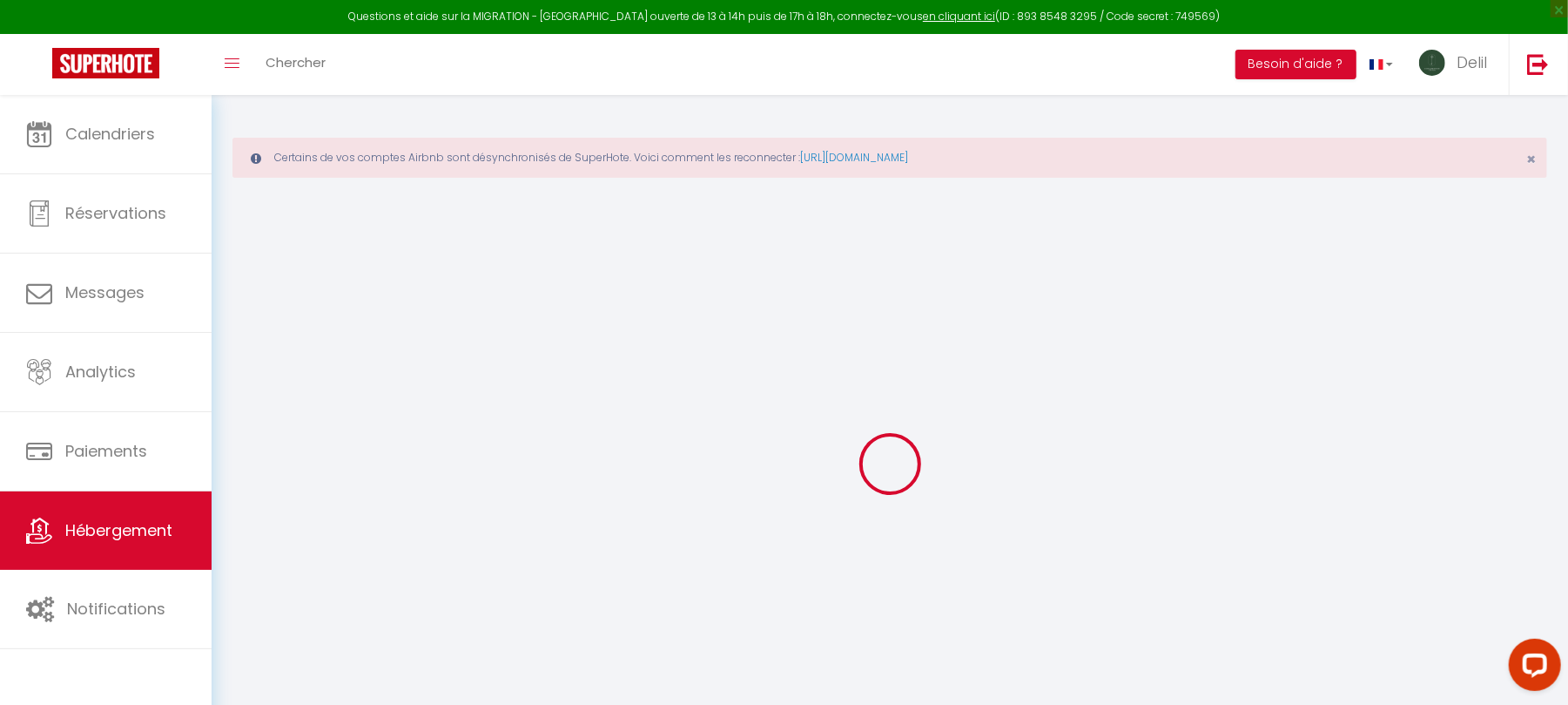
select select
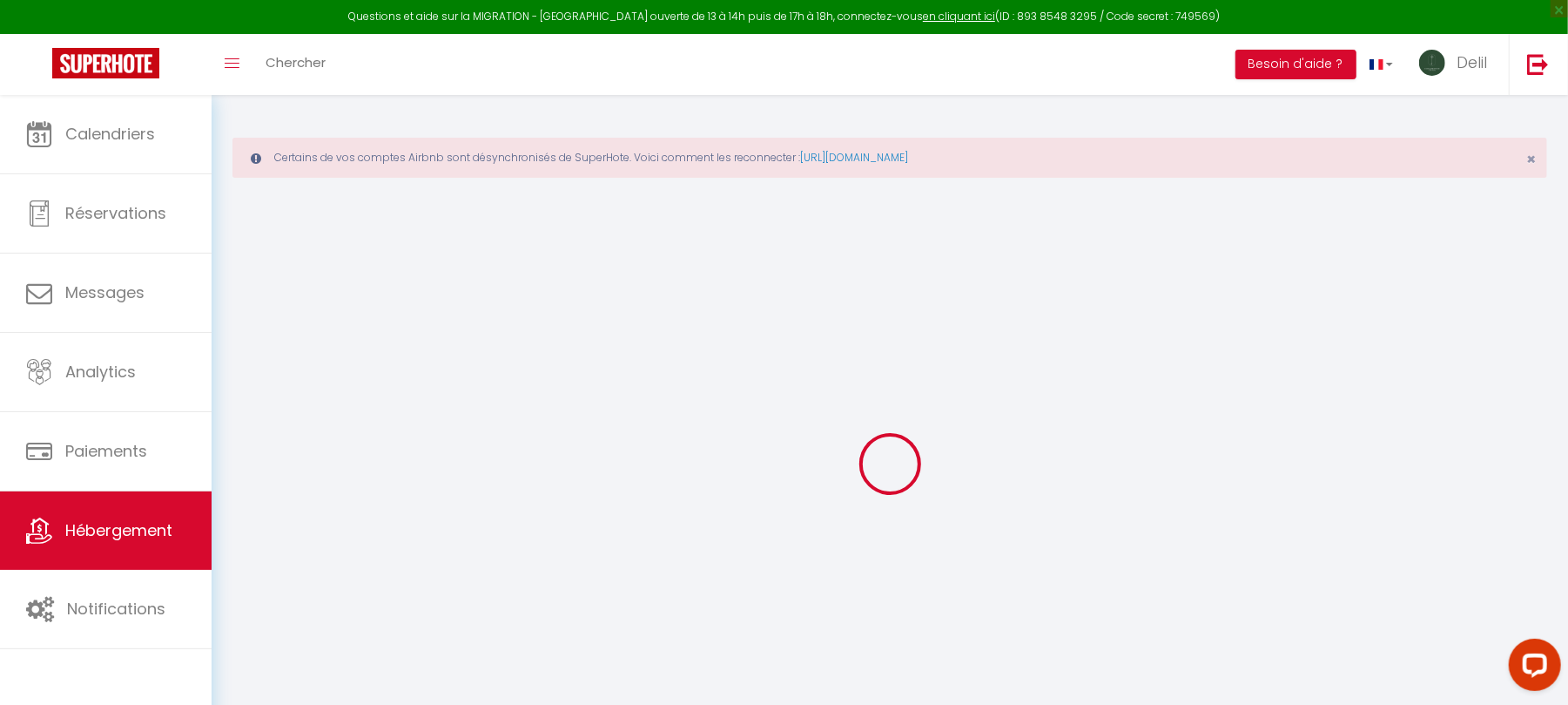
select select
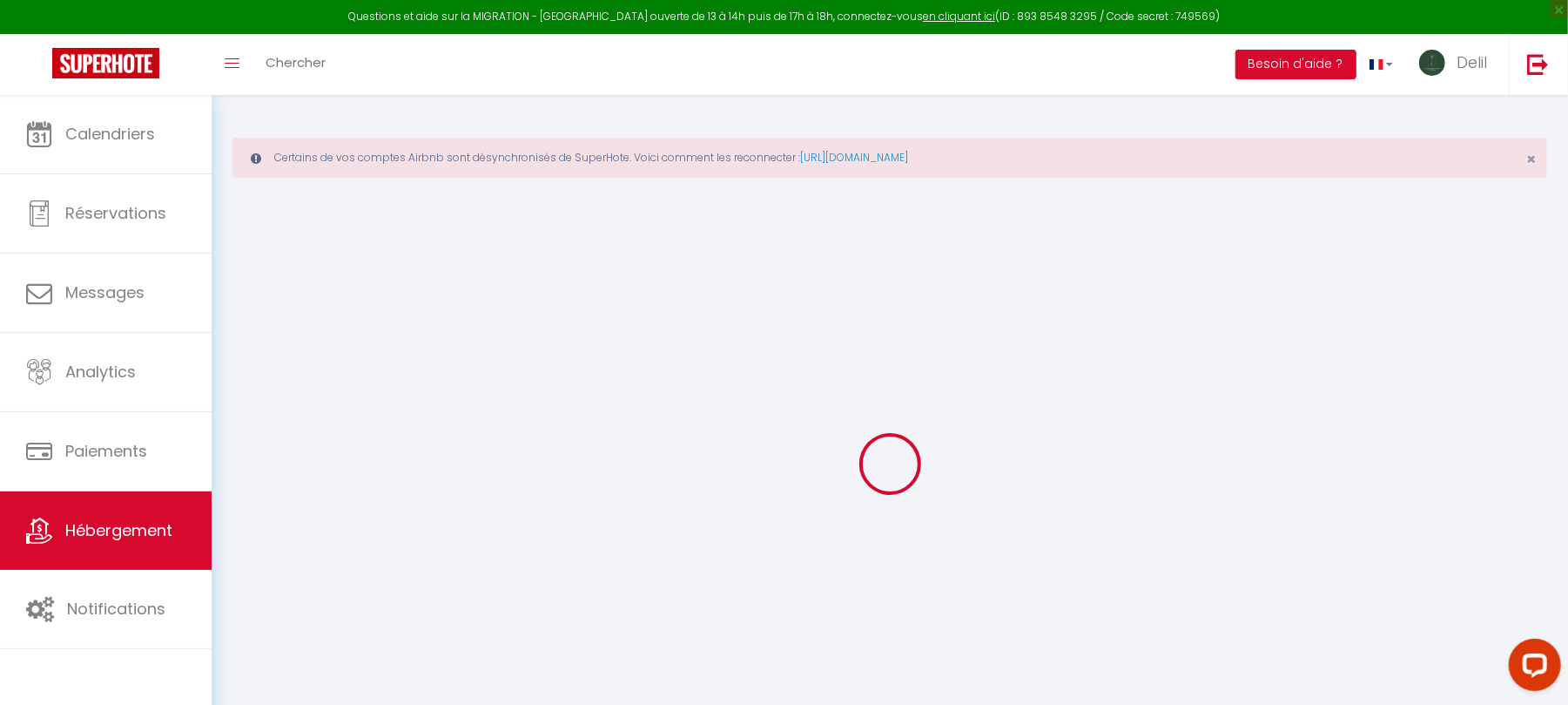
select select
checkbox input "false"
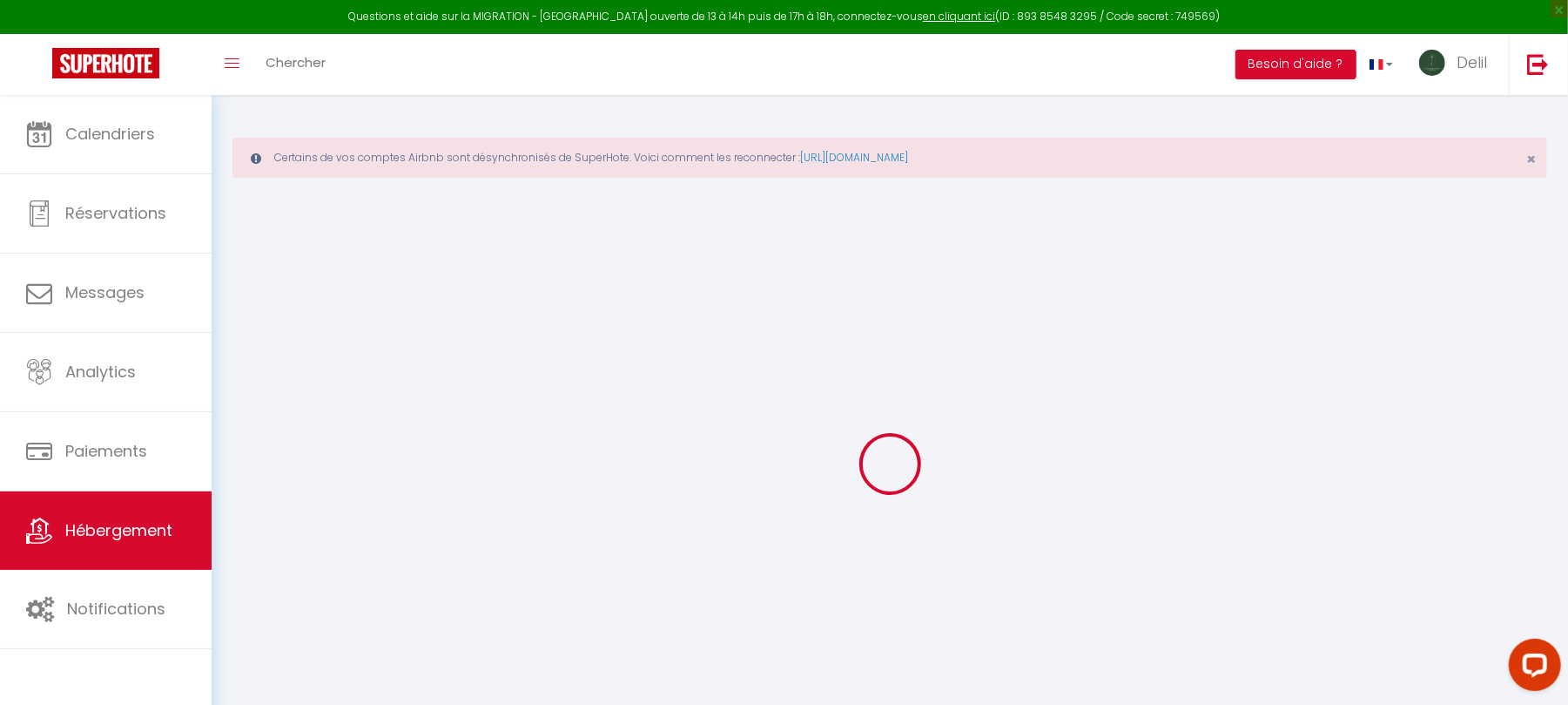
checkbox input "false"
select select
select select "1844-1485232804817930728"
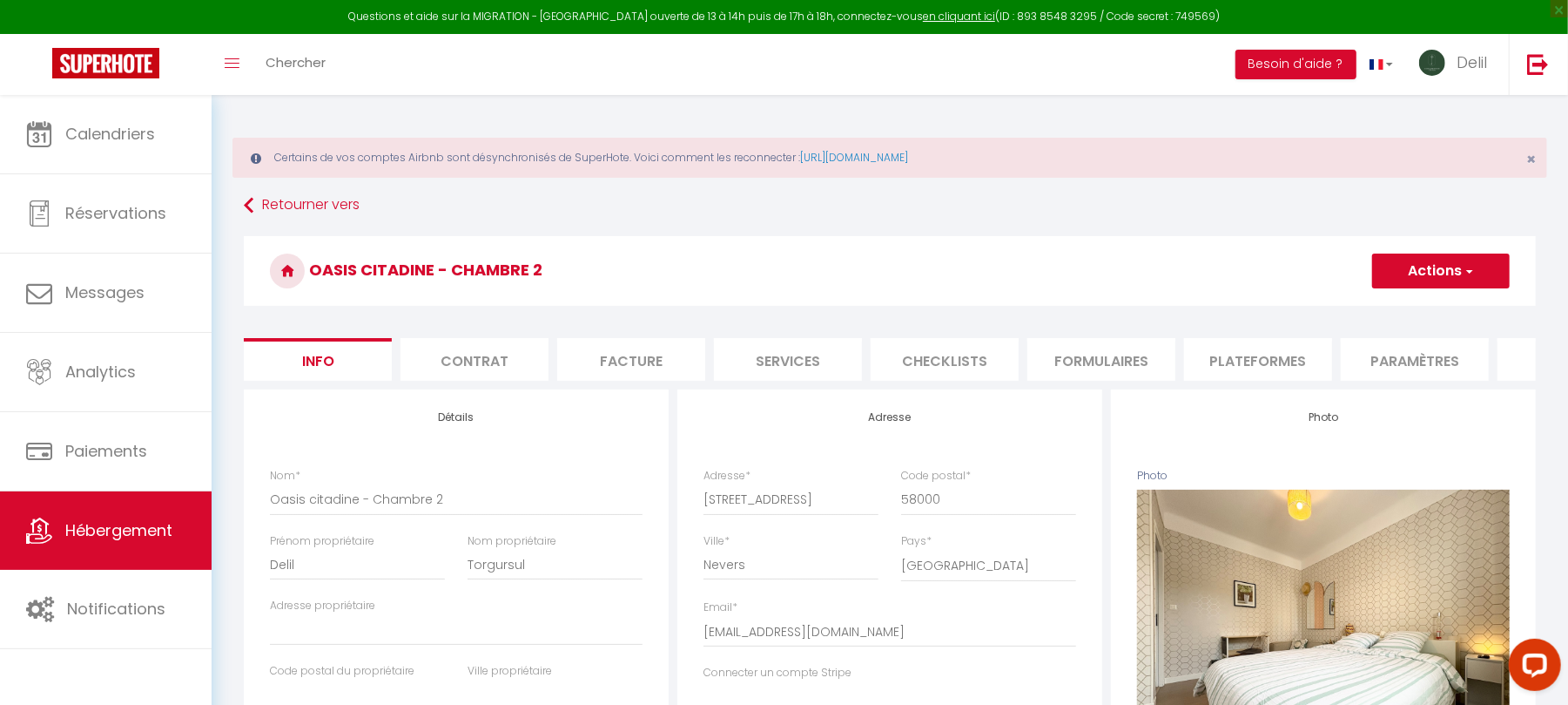
click at [1230, 364] on li "Plateformes" at bounding box center [1258, 359] width 148 height 43
select select
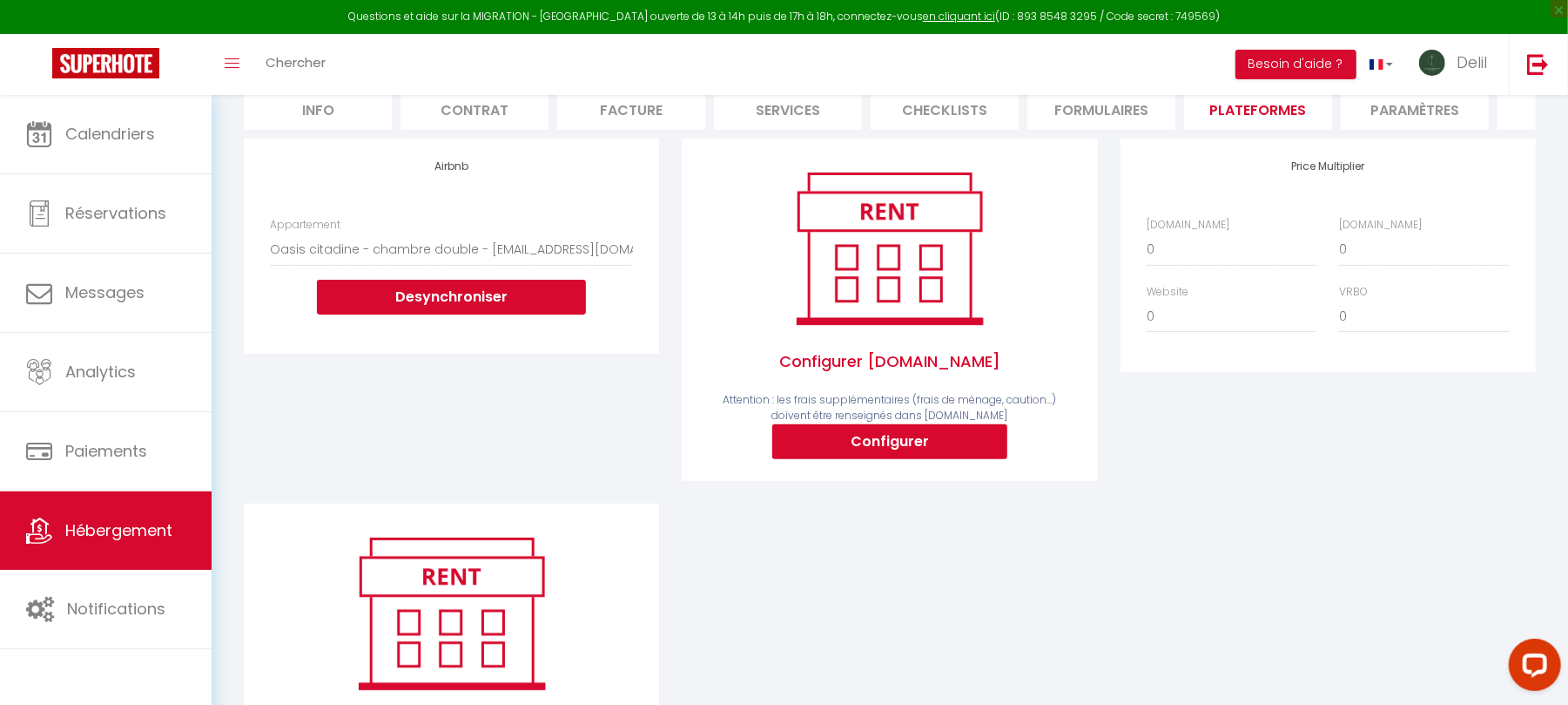
scroll to position [294, 0]
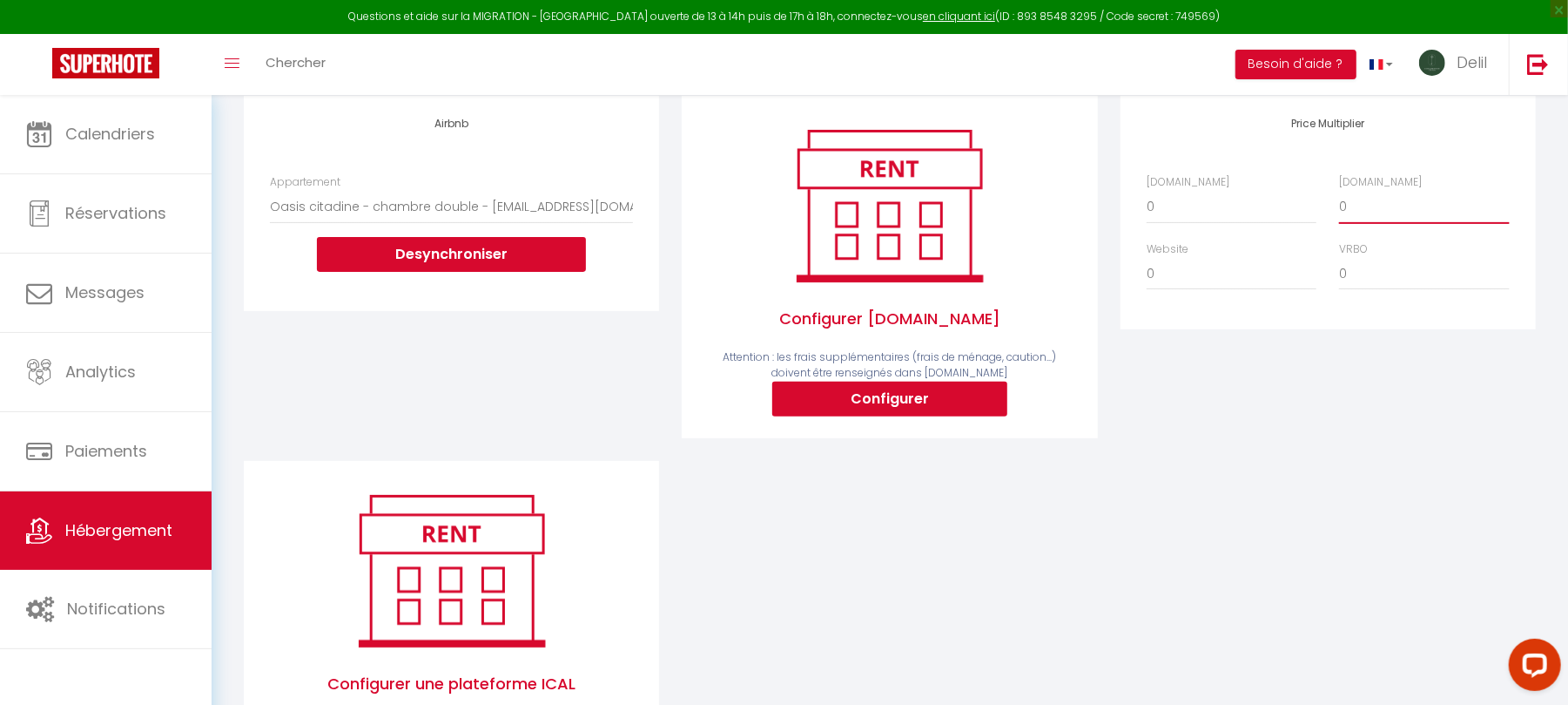
click at [1366, 223] on select "0 + 1 % + 2 % + 3 % + 4 % + 5 % + 6 % + 7 % + 8 % + 9 %" at bounding box center [1424, 206] width 170 height 33
select select "+ 20 %"
click at [1340, 208] on select "0 + 1 % + 2 % + 3 % + 4 % + 5 % + 6 % + 7 % + 8 % + 9 %" at bounding box center [1424, 206] width 170 height 33
select select
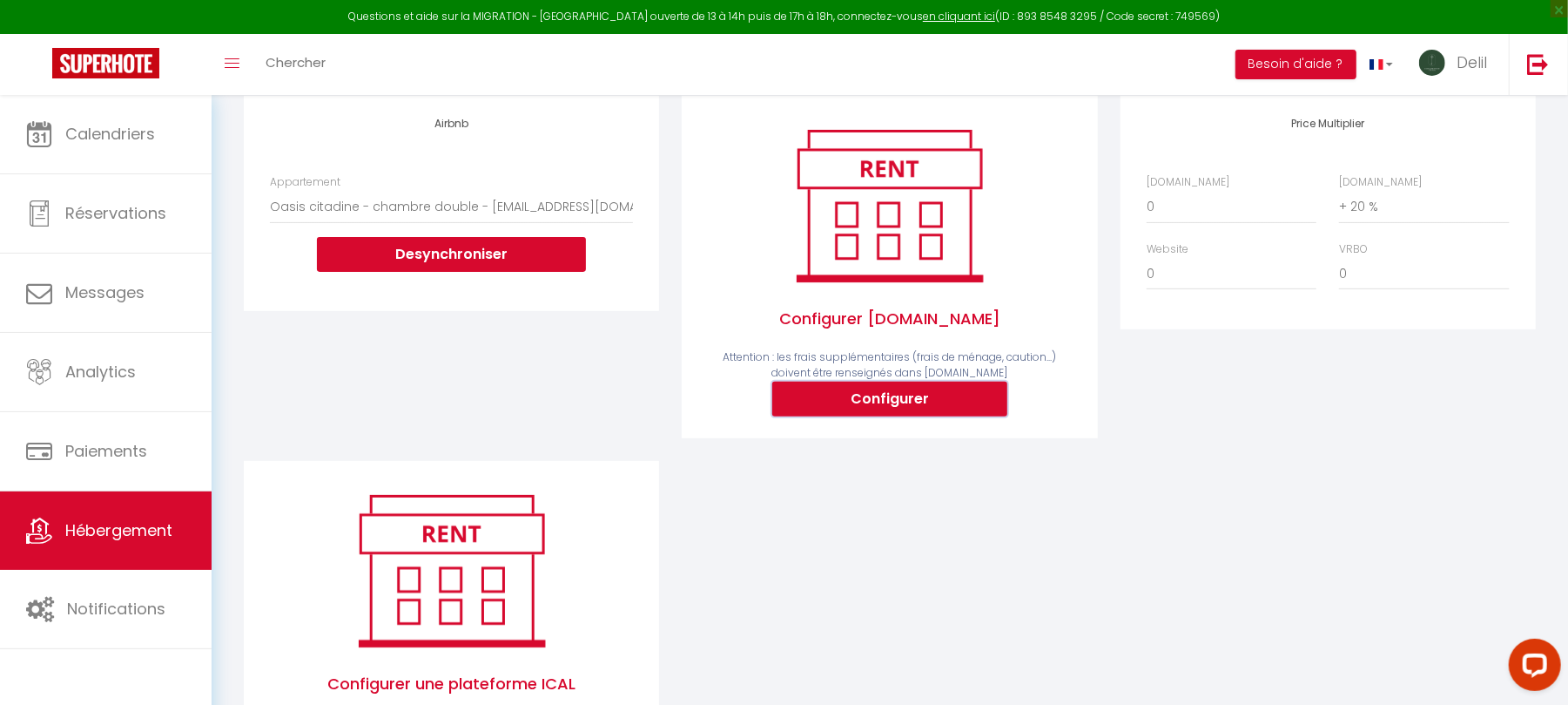
click at [954, 412] on button "Configurer" at bounding box center [889, 399] width 235 height 35
select select
type input "[EMAIL_ADDRESS][DOMAIN_NAME]"
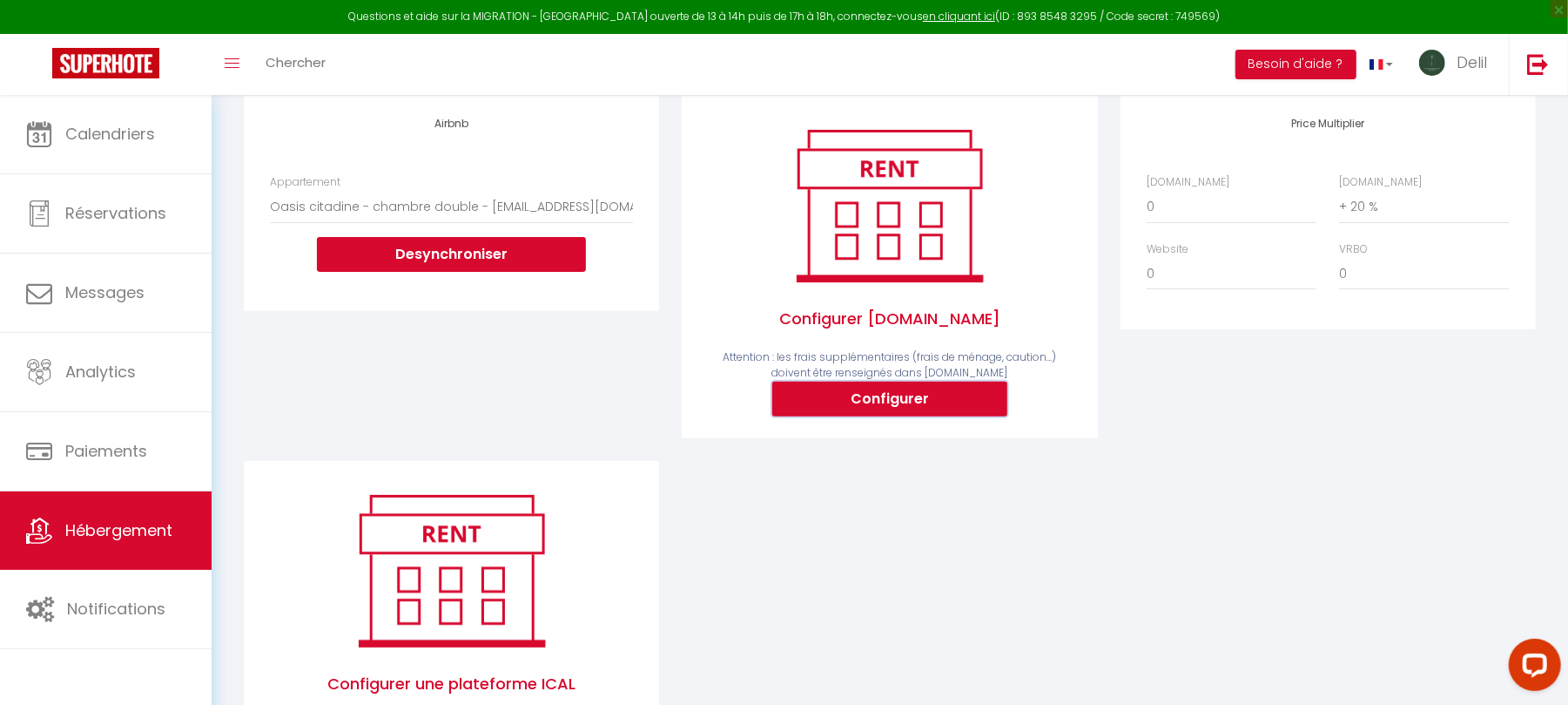
select select
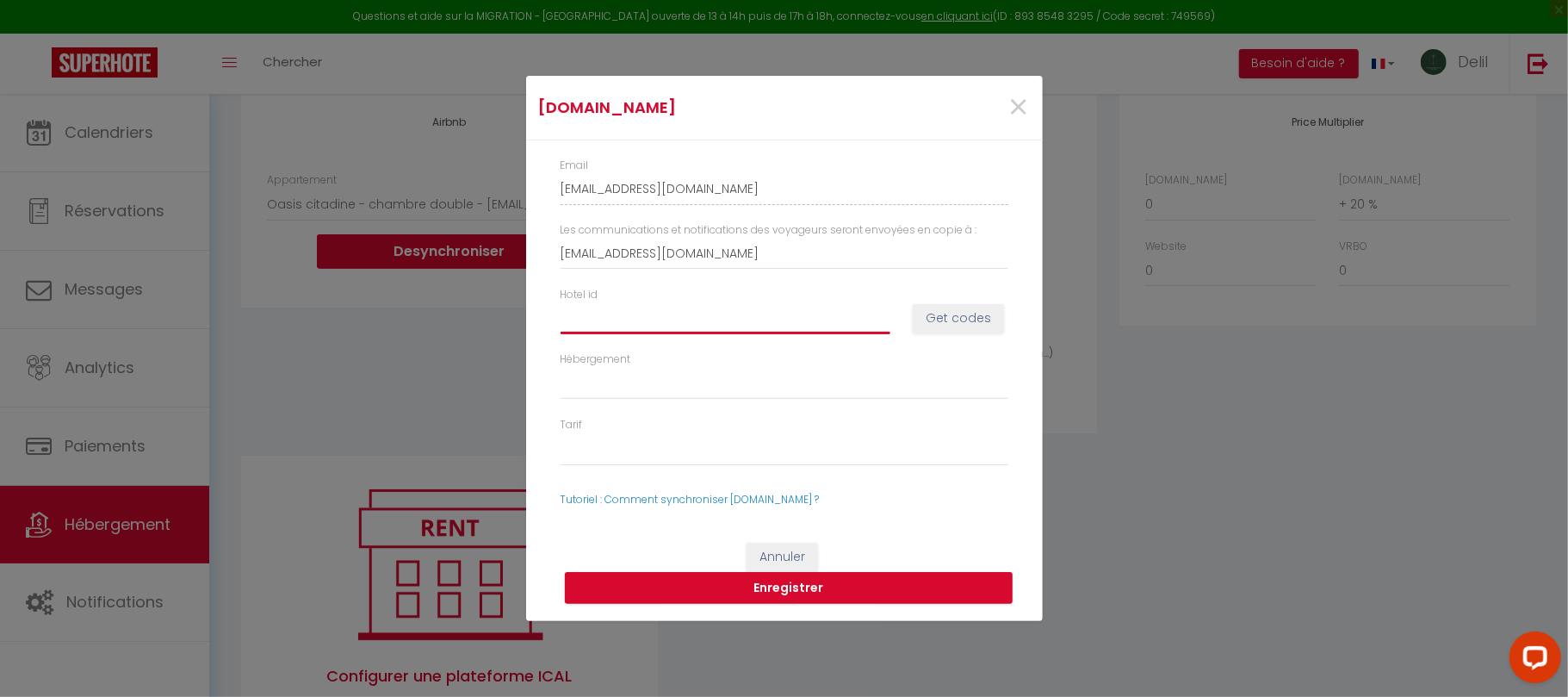
click at [714, 321] on input "Hotel id" at bounding box center [725, 318] width 330 height 31
paste input "14736228"
type input "14736228"
select select
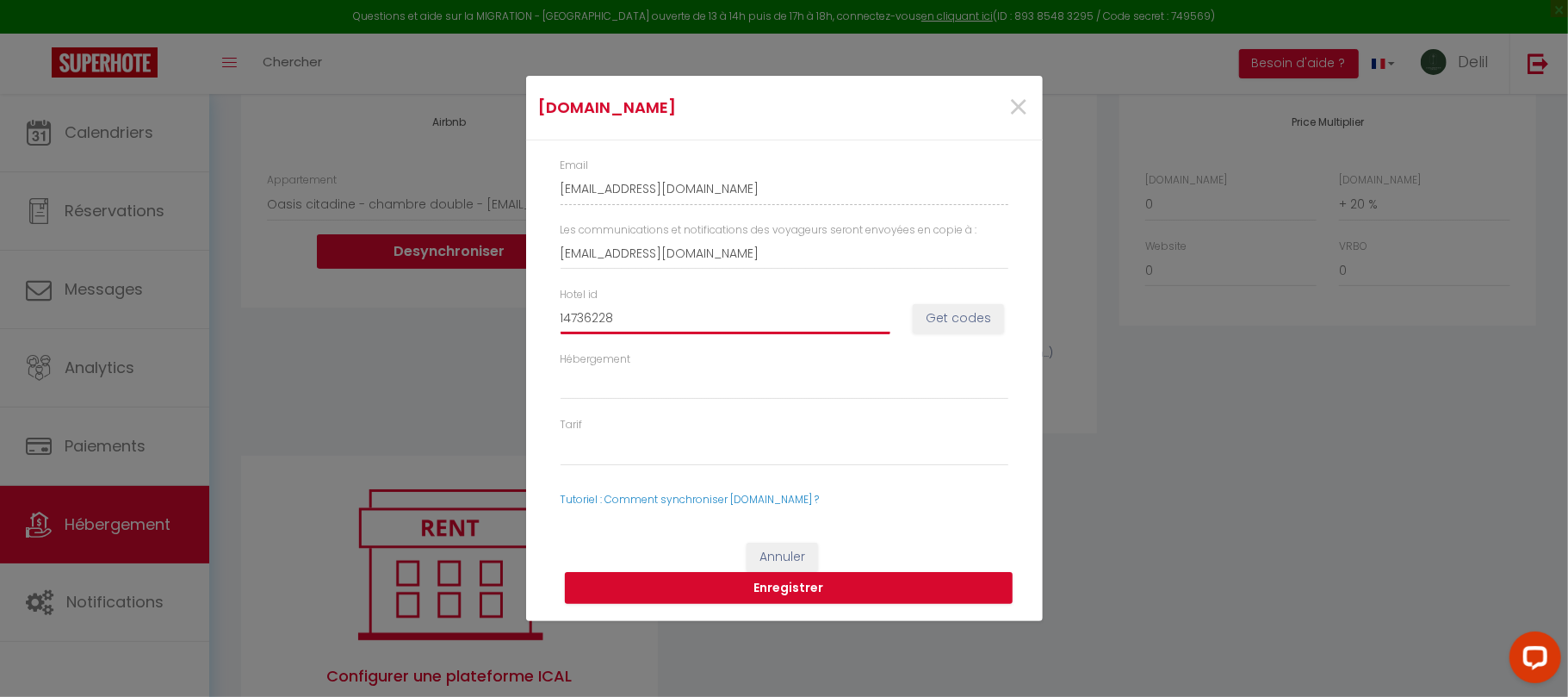
type input "14736228"
click at [982, 318] on button "Get codes" at bounding box center [958, 319] width 91 height 29
select select
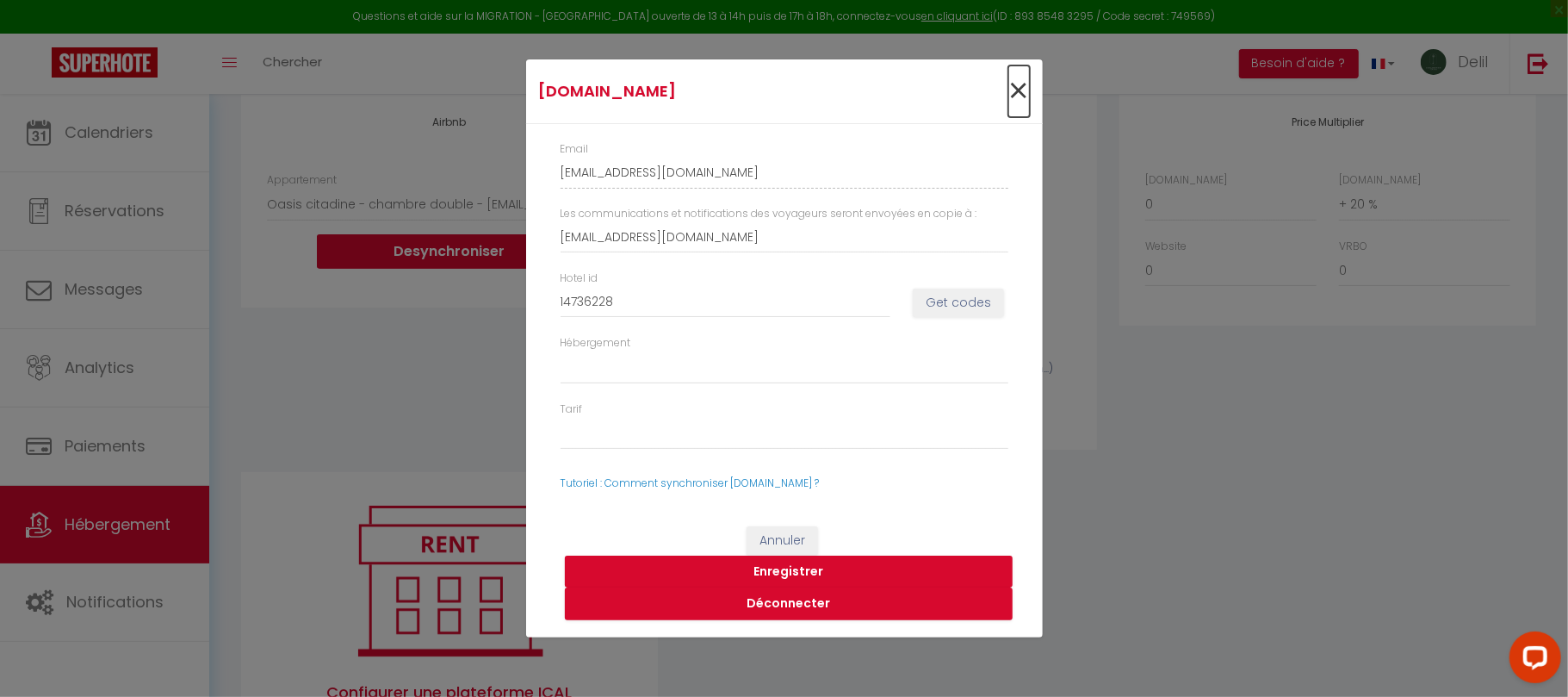
click at [1018, 84] on span "×" at bounding box center [1018, 91] width 21 height 51
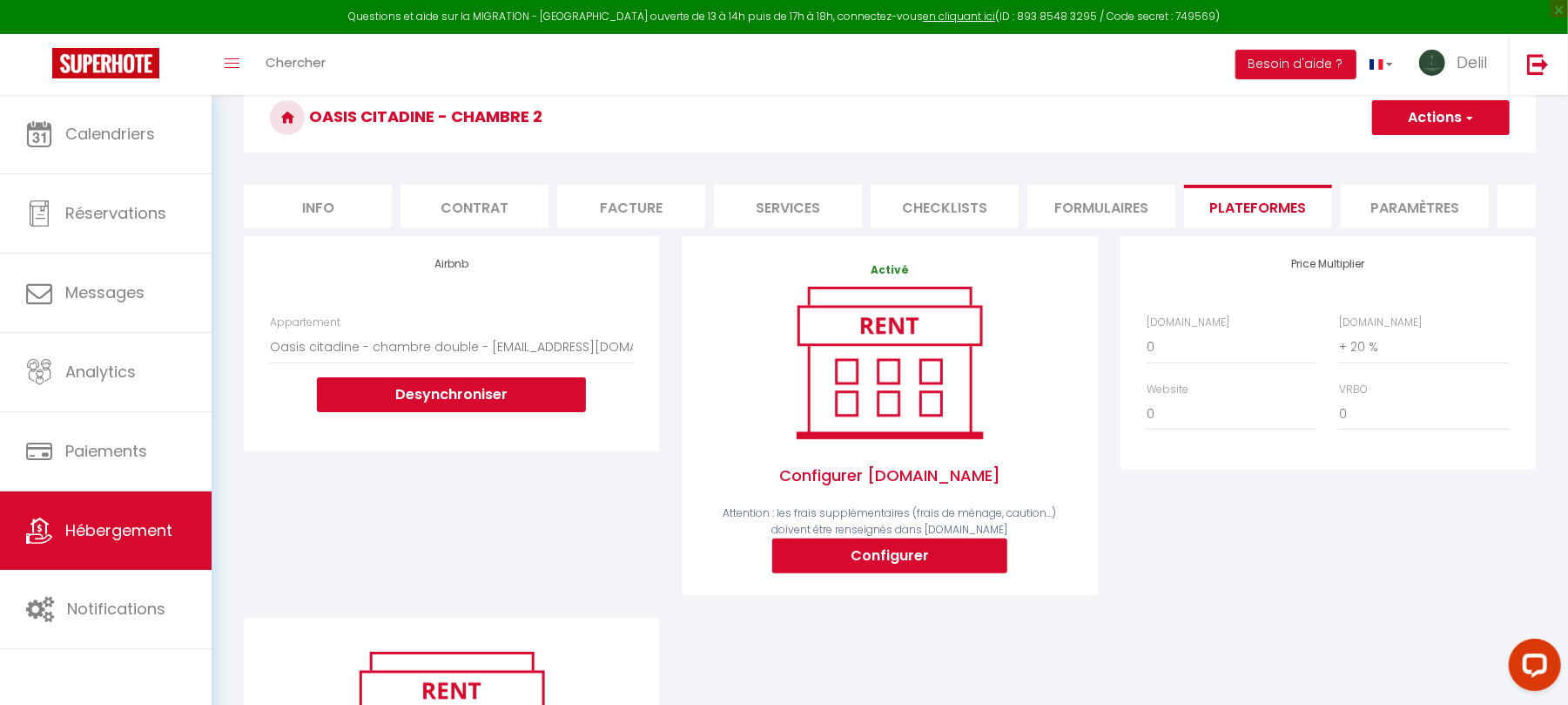
scroll to position [263, 0]
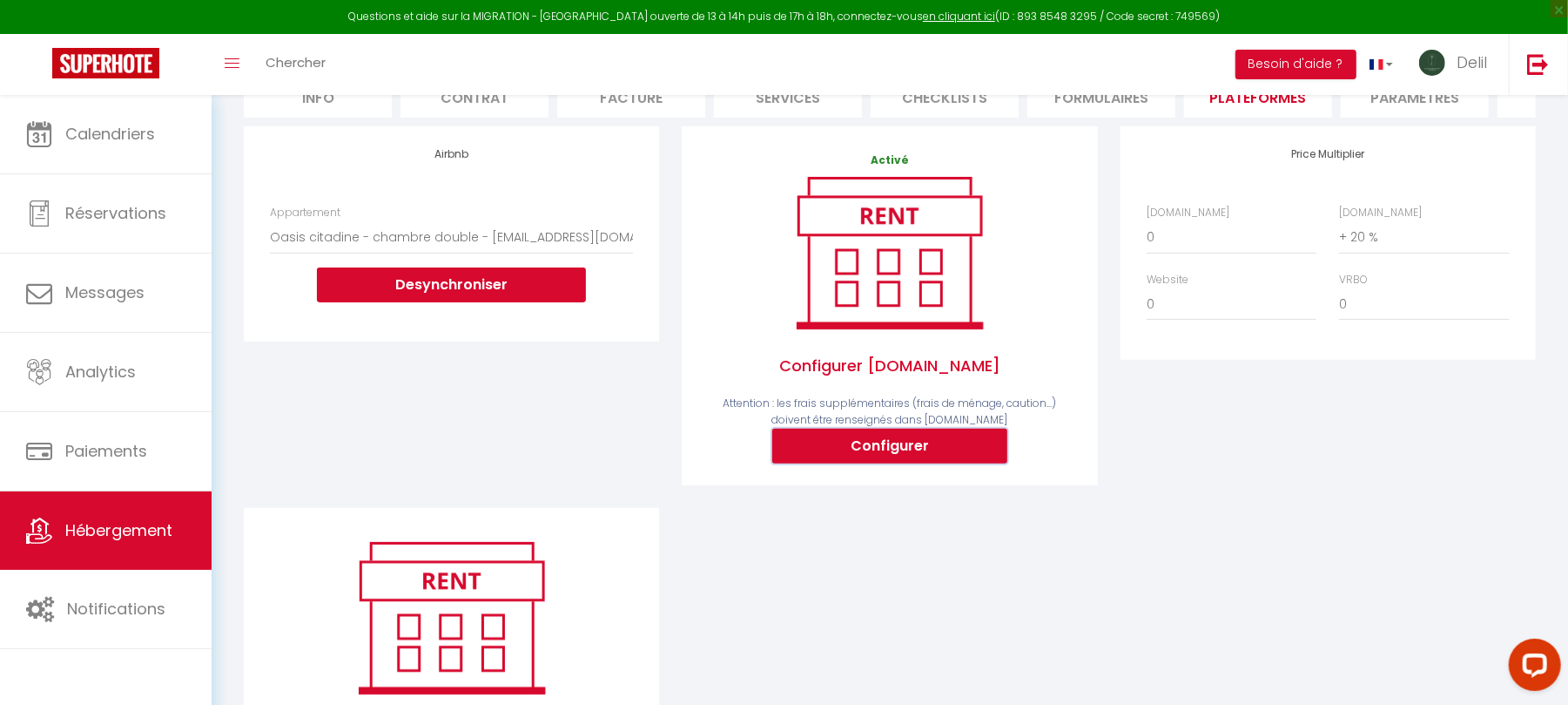
click at [914, 454] on button "Configurer" at bounding box center [889, 446] width 235 height 35
type input "[EMAIL_ADDRESS][DOMAIN_NAME]"
select select
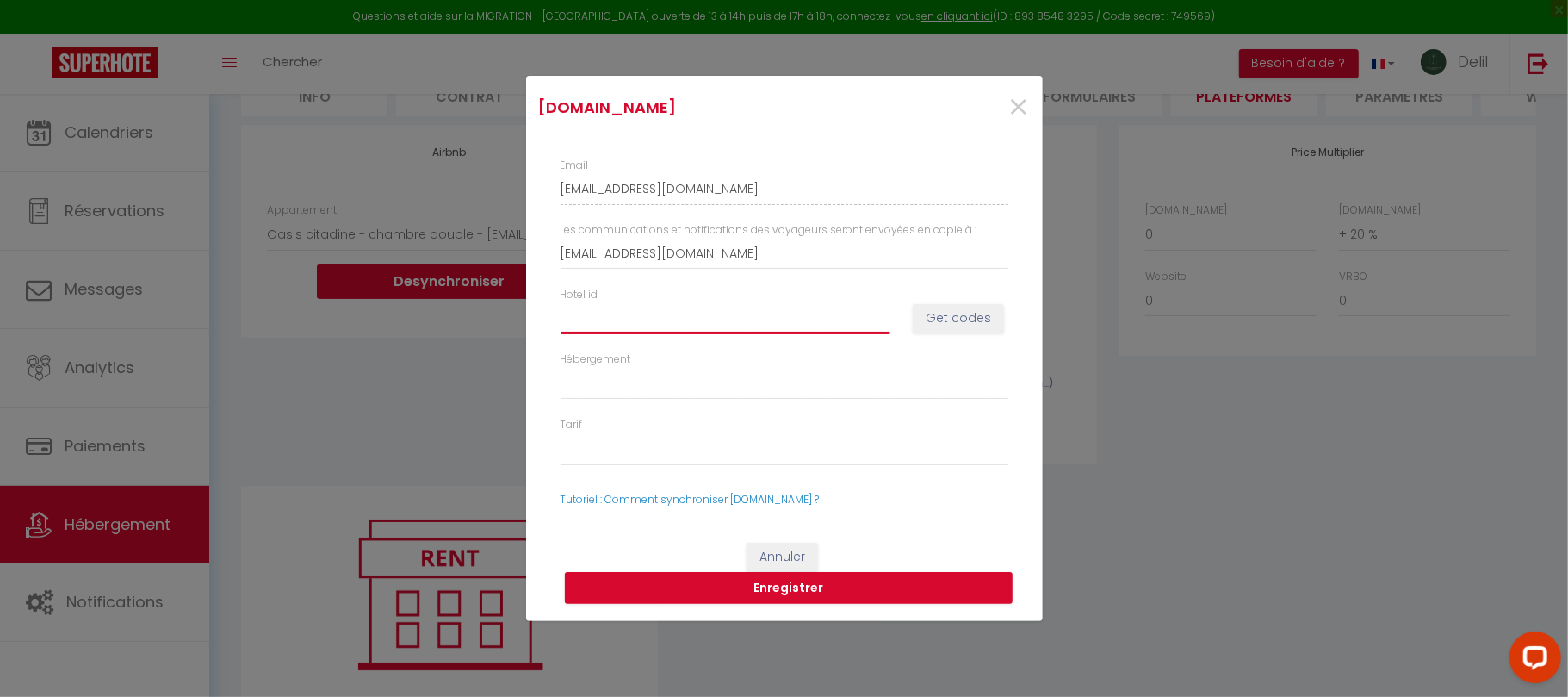
click at [717, 324] on input "Hotel id" at bounding box center [725, 318] width 330 height 31
paste input "14736228"
type input "14736228"
select select
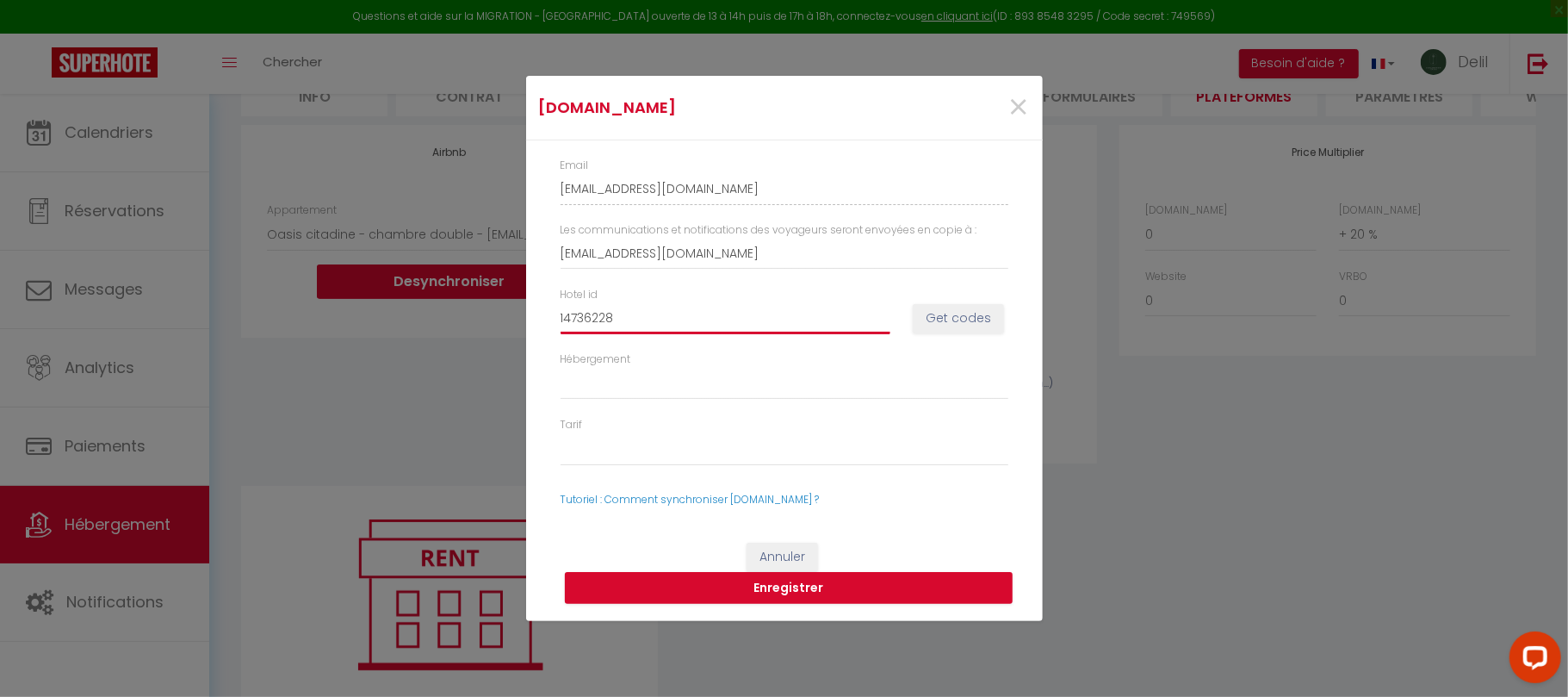
type input "14736228"
click at [977, 313] on button "Get codes" at bounding box center [958, 319] width 91 height 29
select select
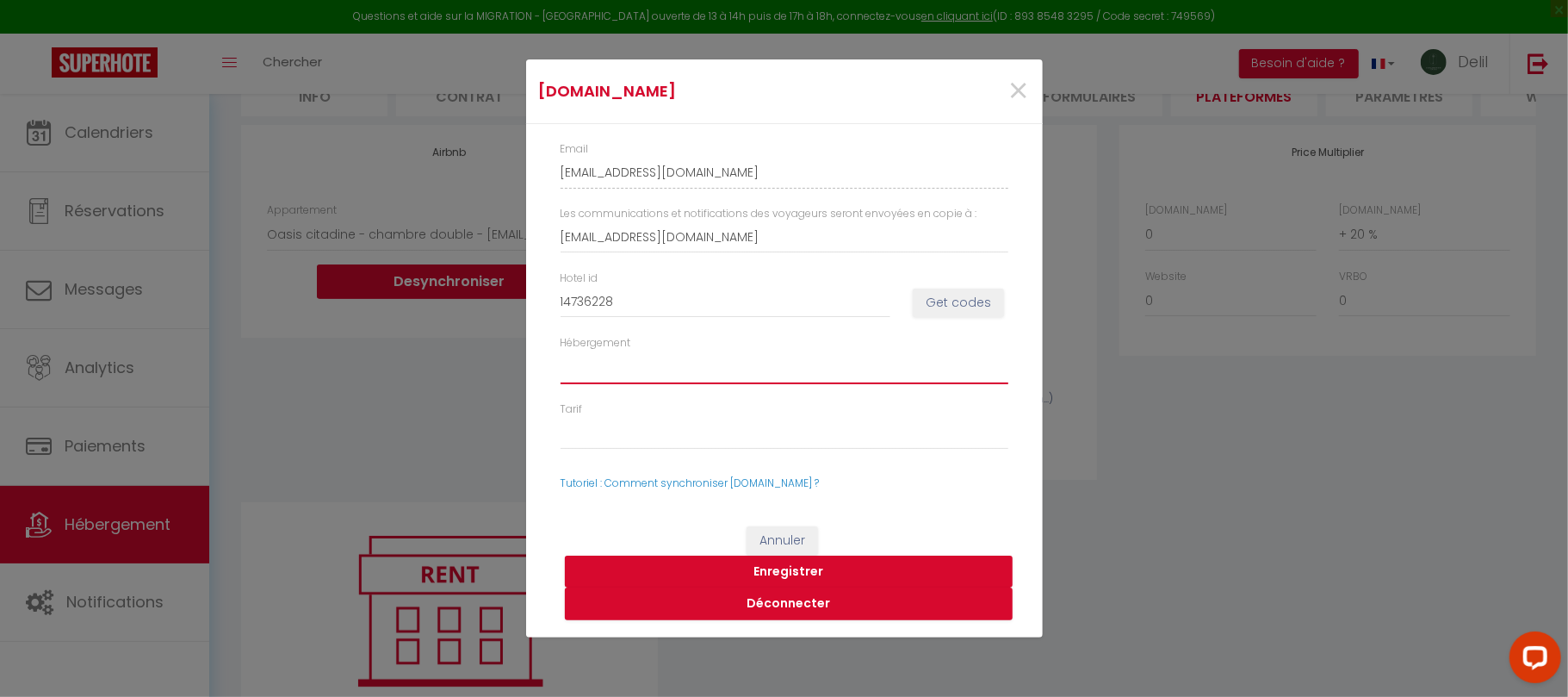
click at [734, 367] on select "1473622802 - Room #1473622802 1473622803 - Room #1473622803 1473622804 - Room #…" at bounding box center [785, 368] width 448 height 33
select select "1473622806"
click at [561, 352] on select "1473622802 - Room #1473622802 1473622803 - Room #1473622803 1473622804 - Room #…" at bounding box center [785, 368] width 448 height 33
click at [811, 567] on button "Enregistrer" at bounding box center [789, 572] width 448 height 33
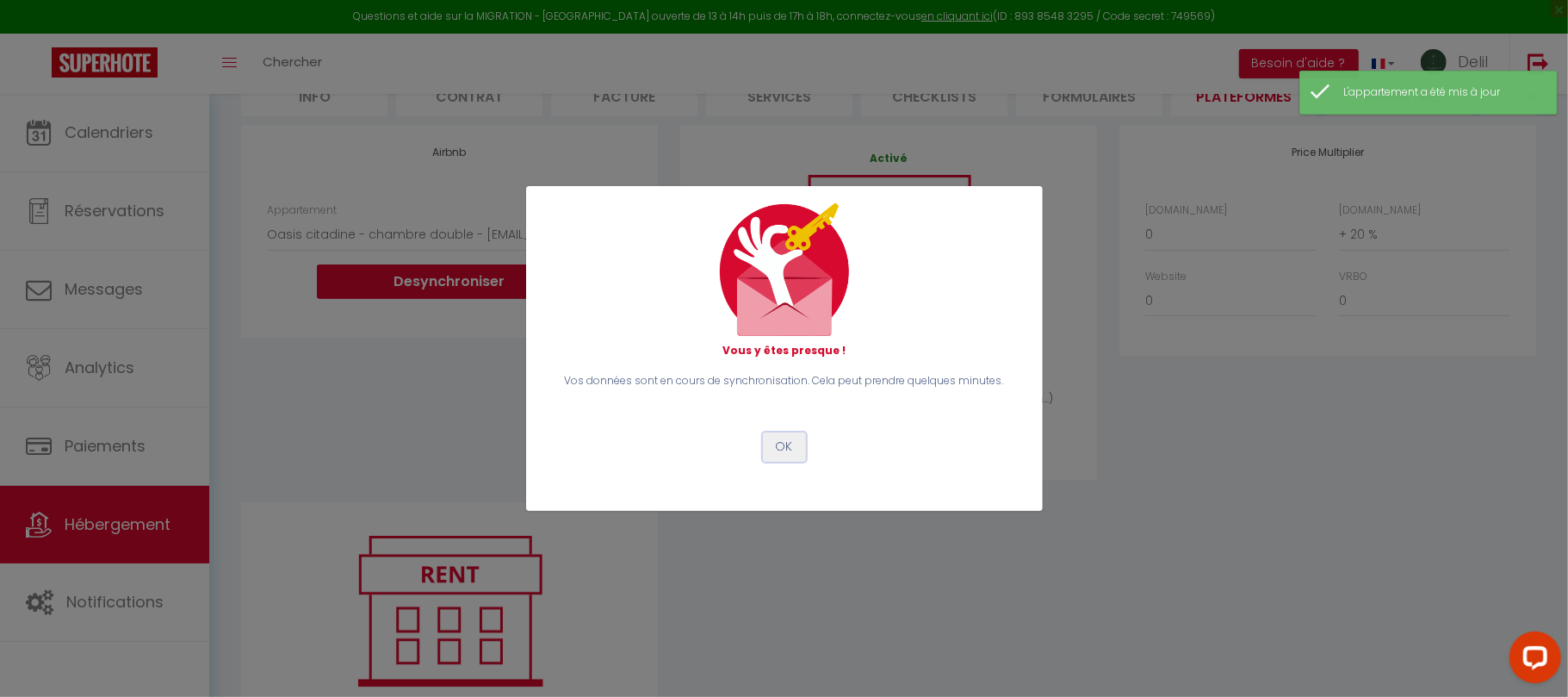
click at [790, 438] on button "OK" at bounding box center [784, 447] width 43 height 29
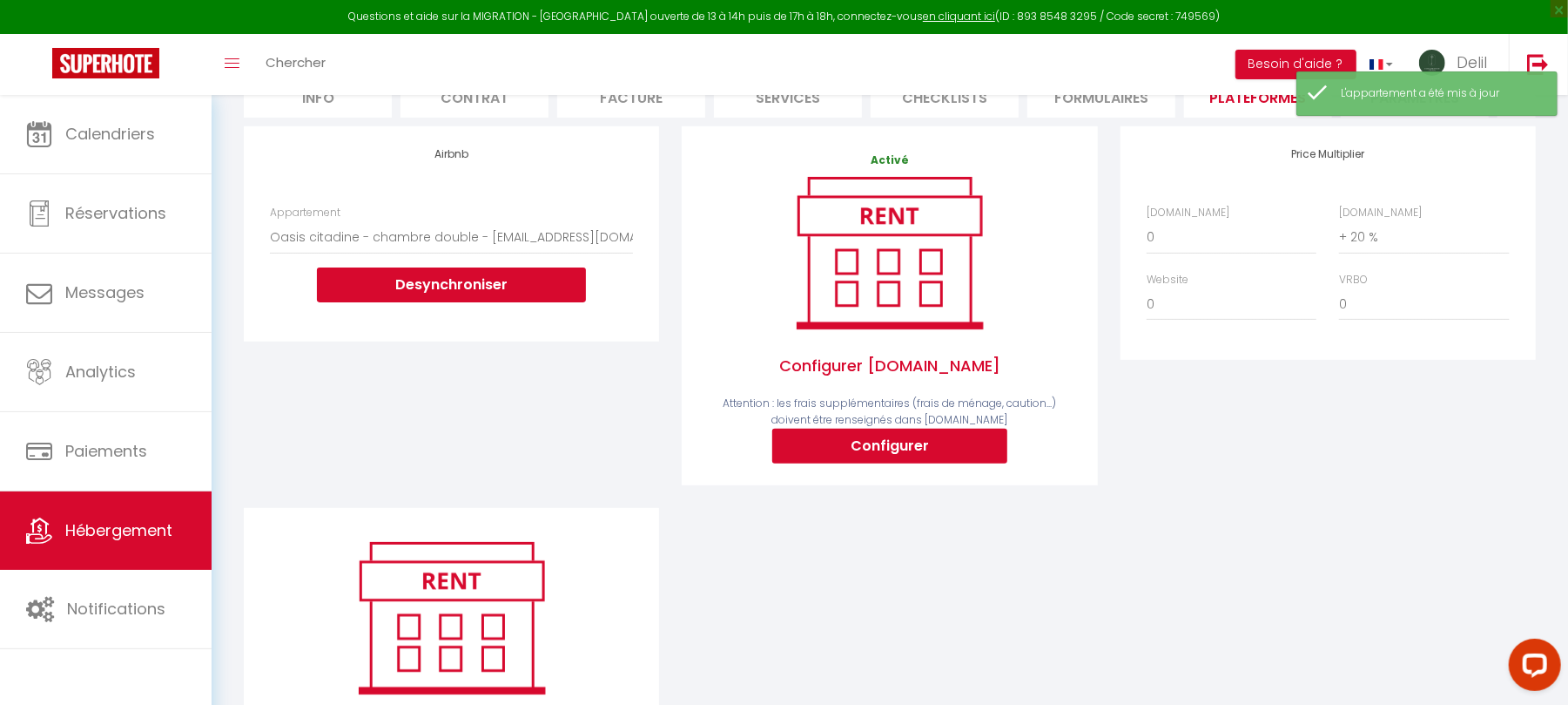
click at [799, 427] on span "Attention : les frais supplémentaires (frais de ménage, caution...) doivent êtr…" at bounding box center [889, 411] width 333 height 32
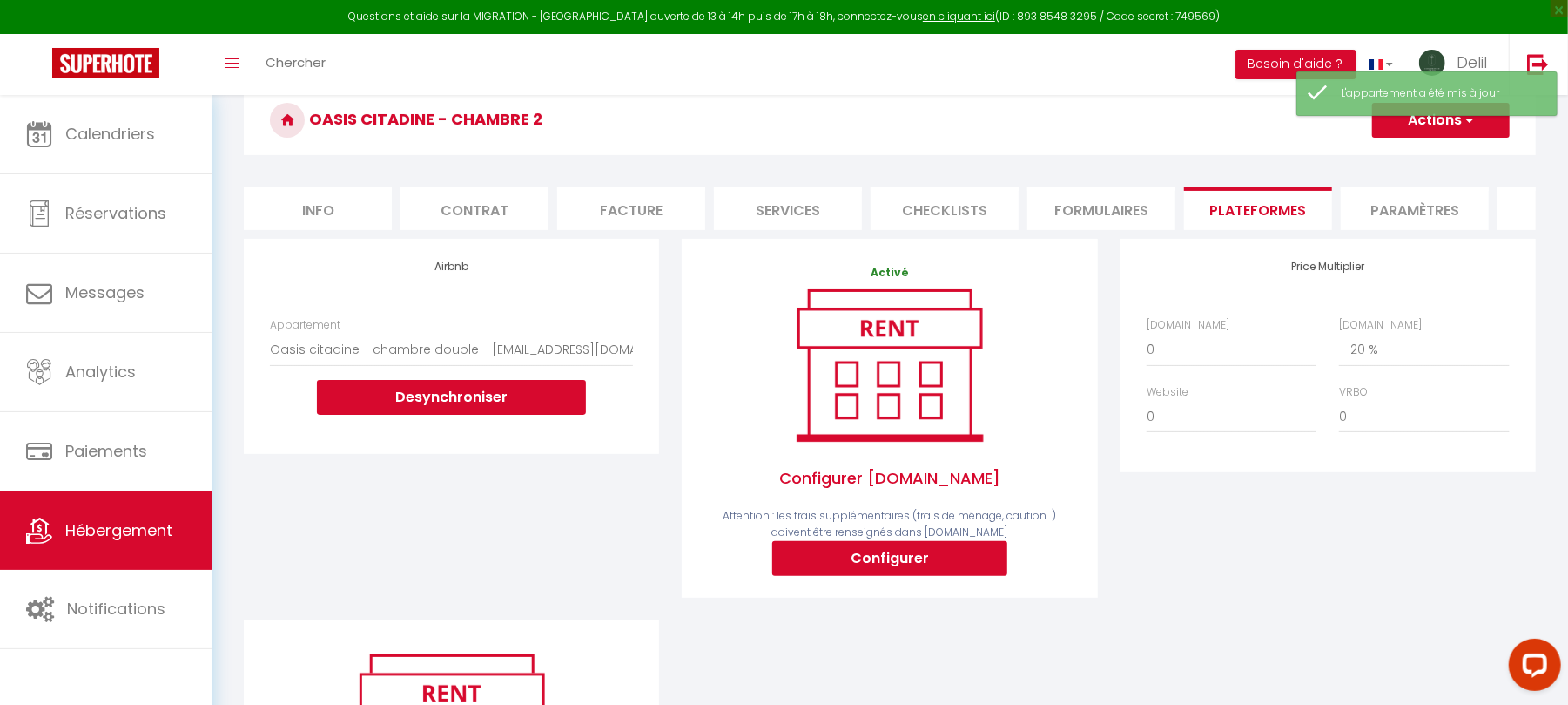
scroll to position [0, 0]
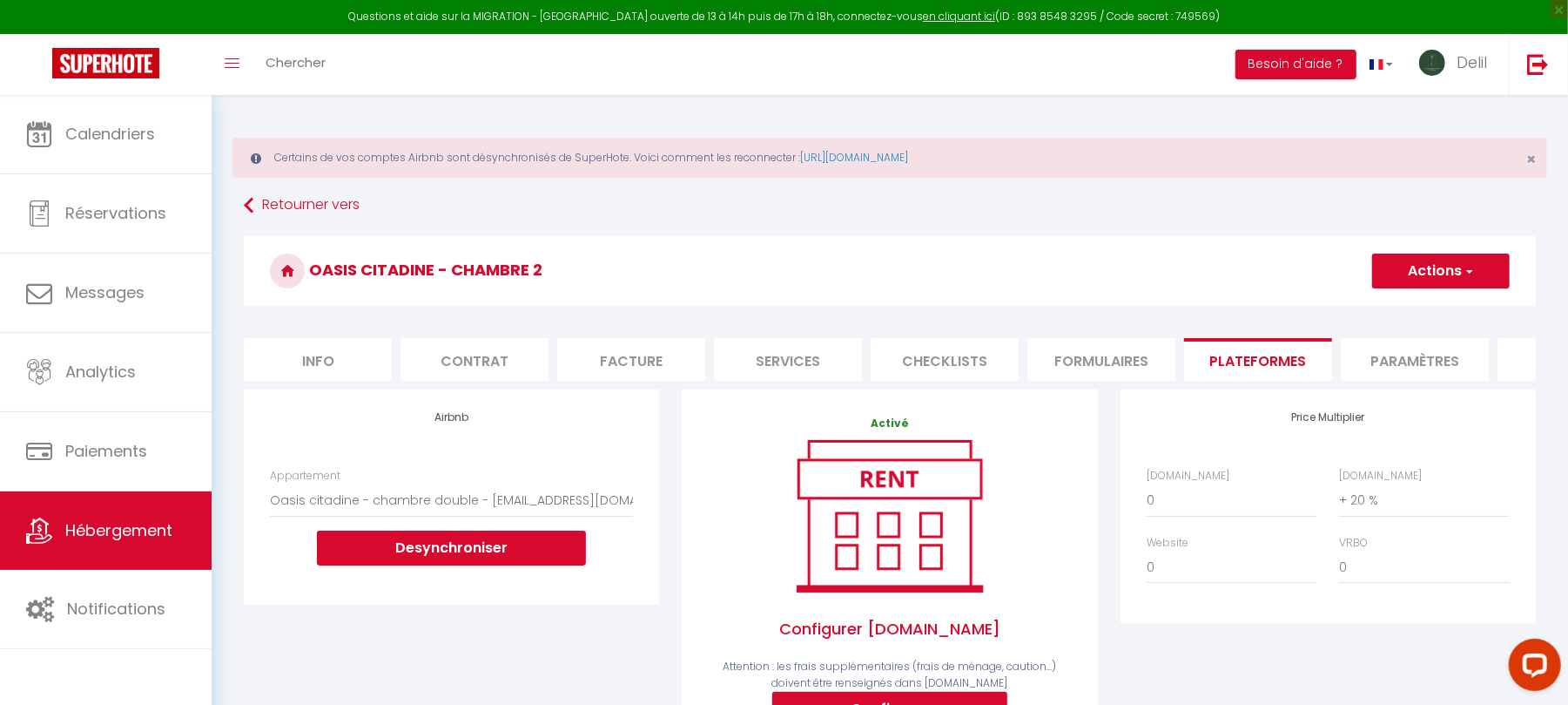
click at [1447, 265] on button "Actions" at bounding box center [1441, 271] width 137 height 35
click at [1400, 297] on ul "Enregistrer" at bounding box center [1440, 309] width 139 height 33
click at [1402, 284] on button "Actions" at bounding box center [1441, 271] width 137 height 35
click at [1404, 307] on link "Enregistrer" at bounding box center [1440, 309] width 137 height 22
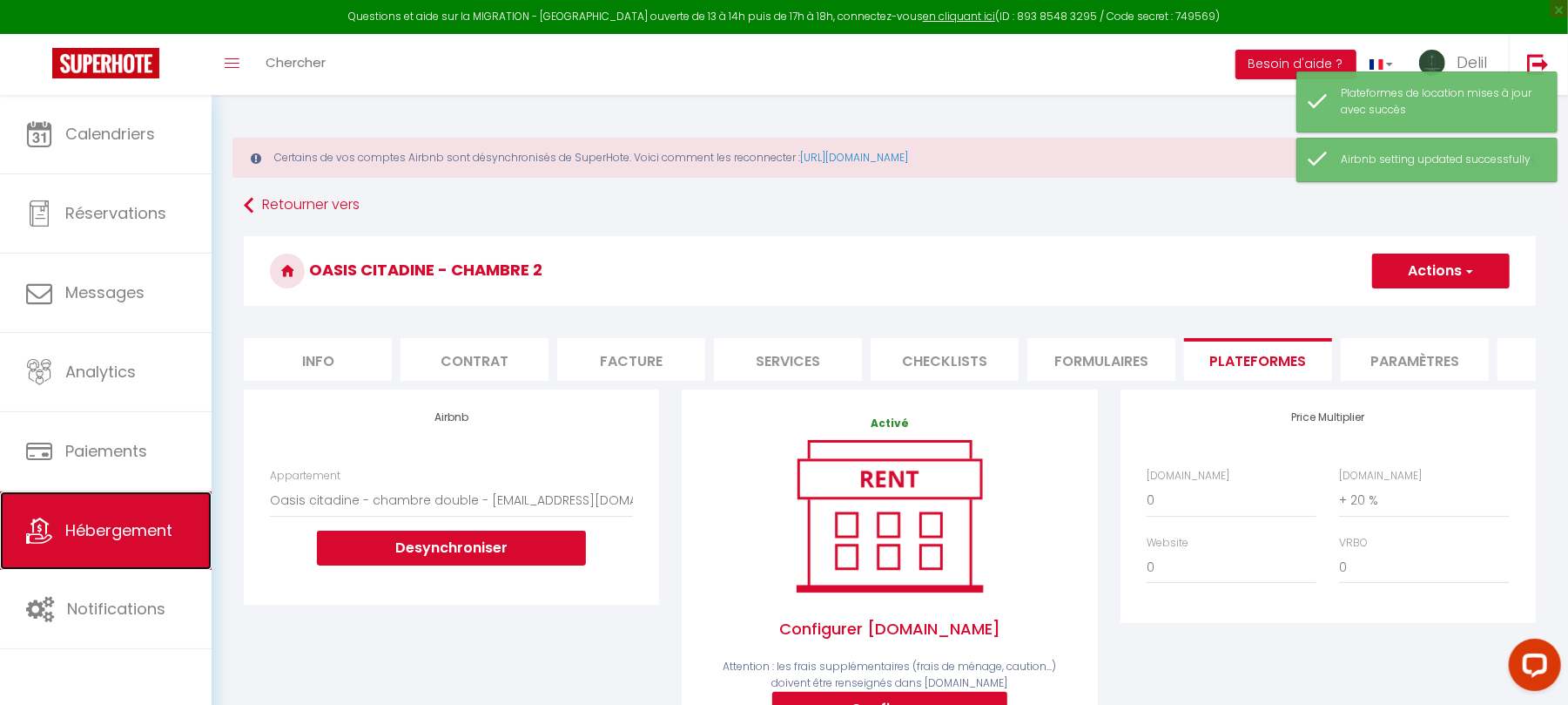
click at [108, 537] on span "Hébergement" at bounding box center [118, 529] width 107 height 21
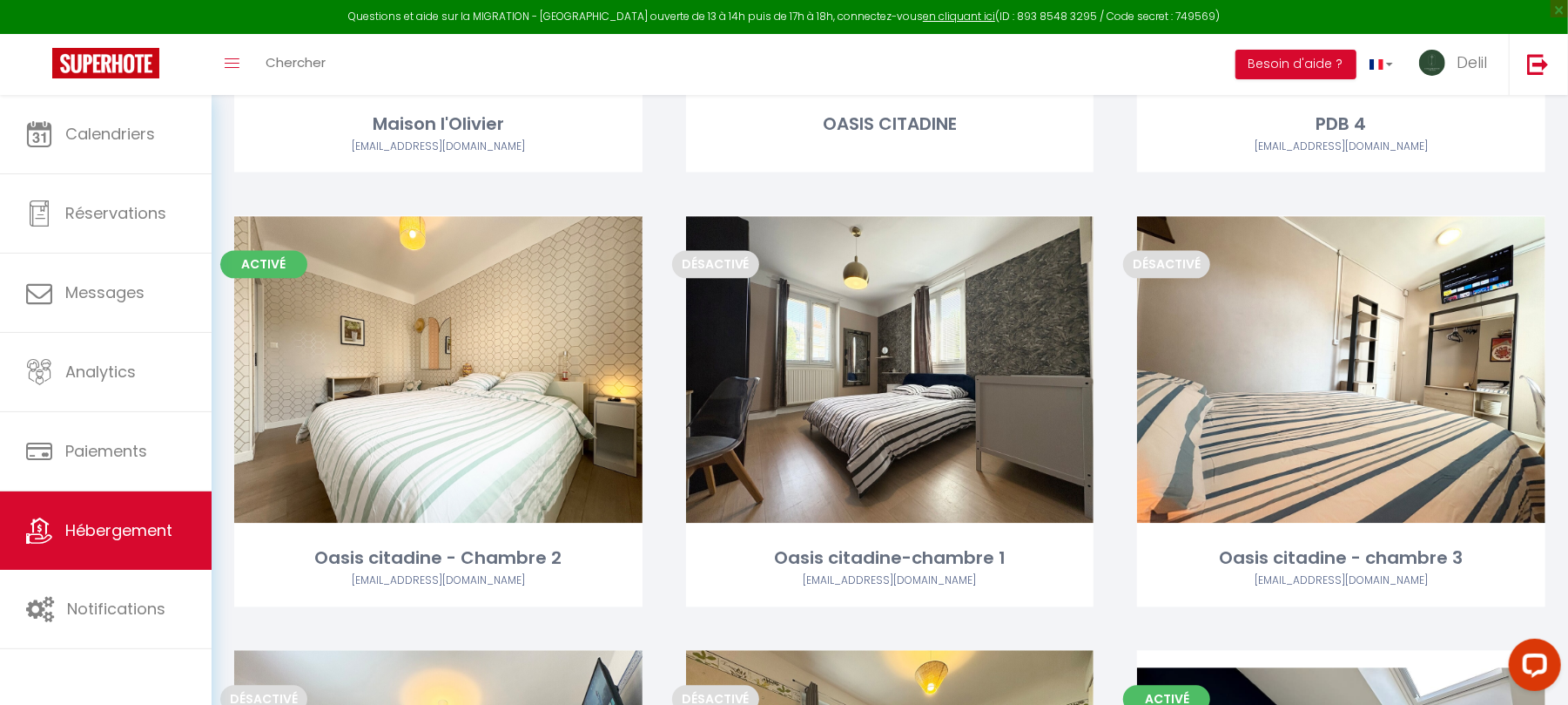
scroll to position [2741, 0]
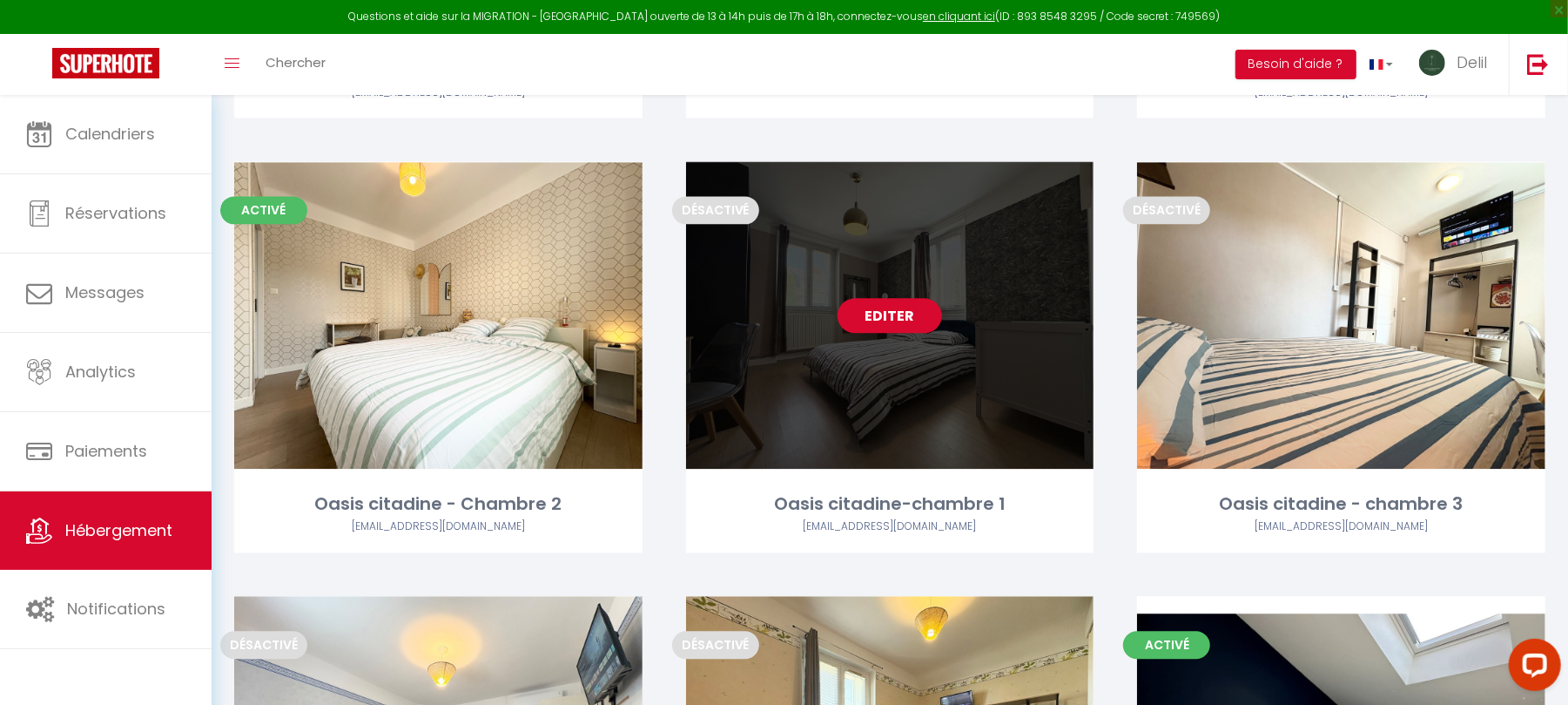
click at [889, 307] on link "Editer" at bounding box center [889, 316] width 105 height 35
select select "3"
select select "2"
select select "1"
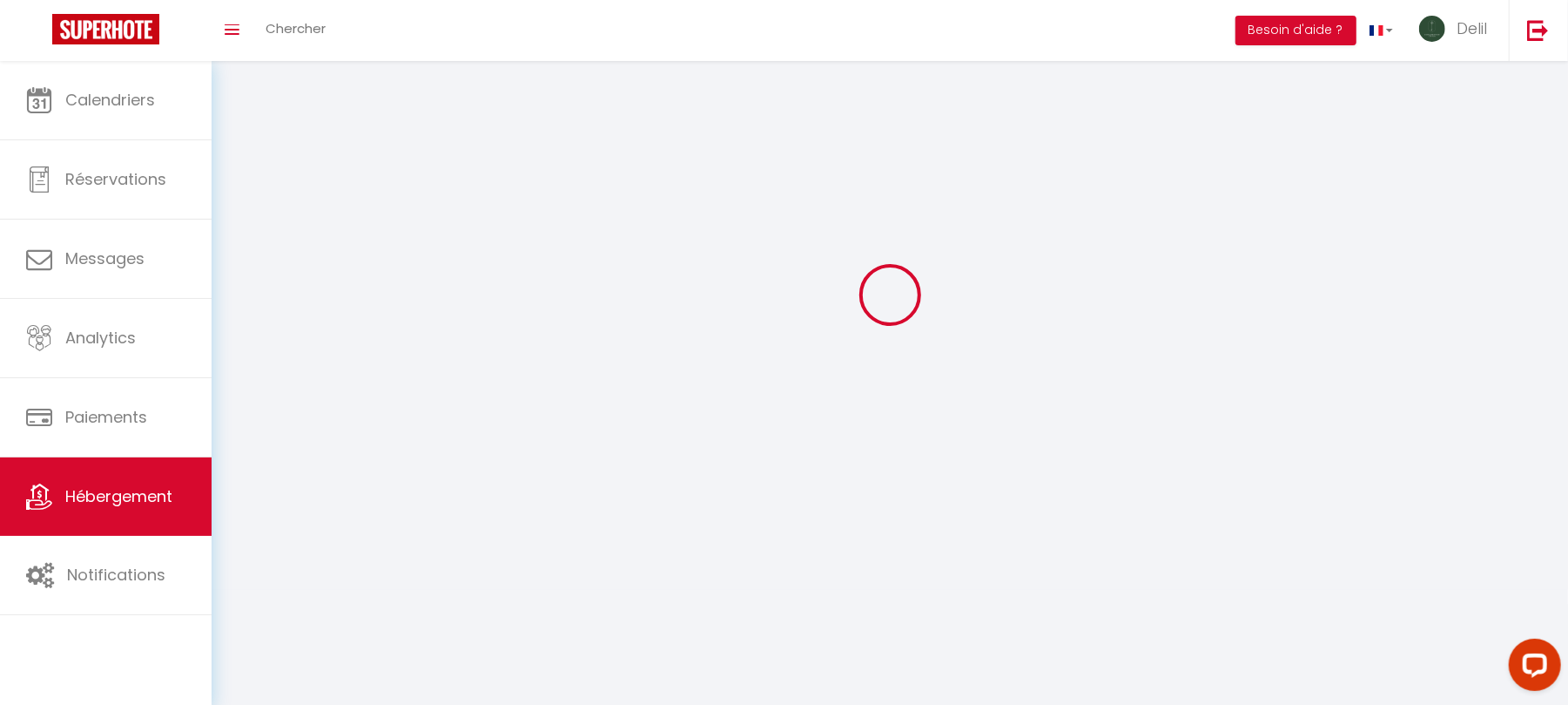
select select
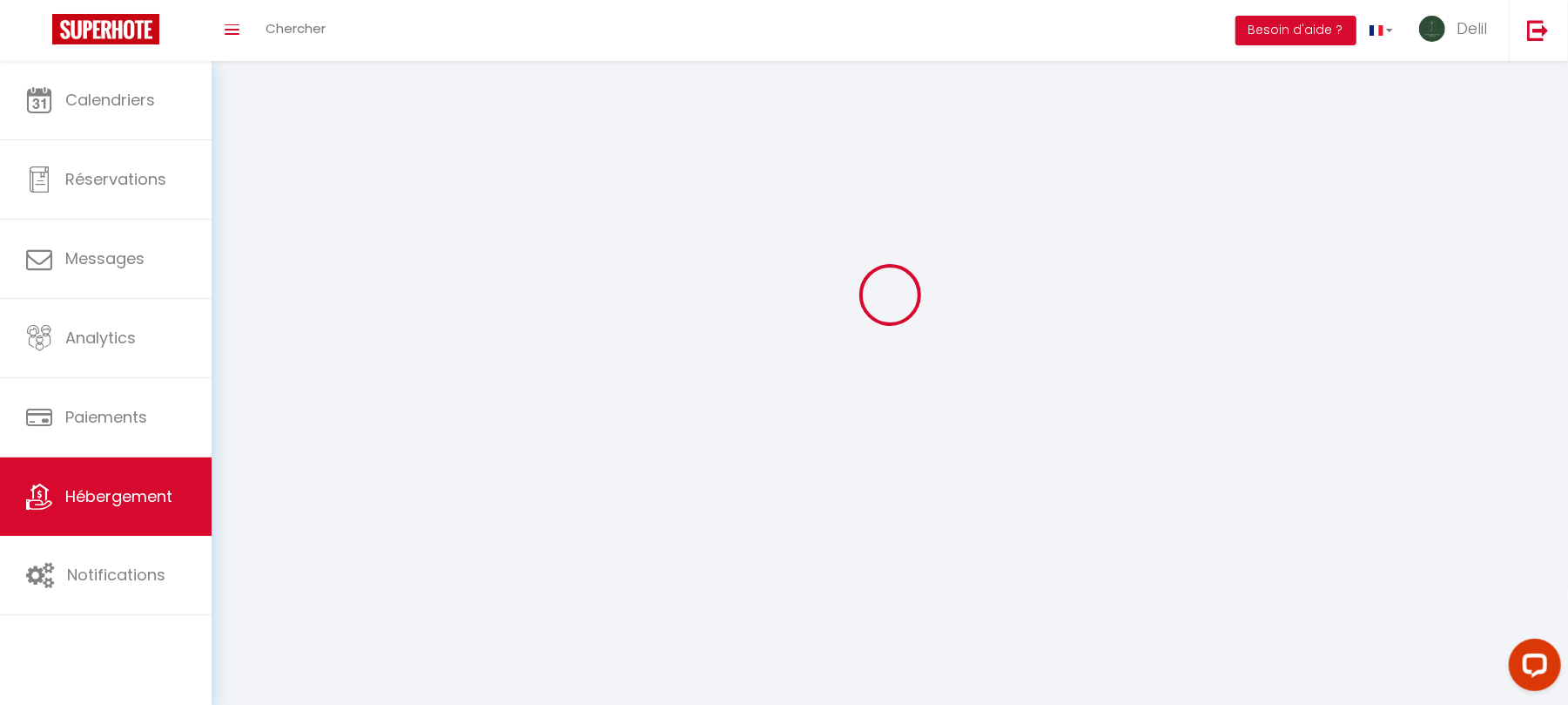
select select
checkbox input "false"
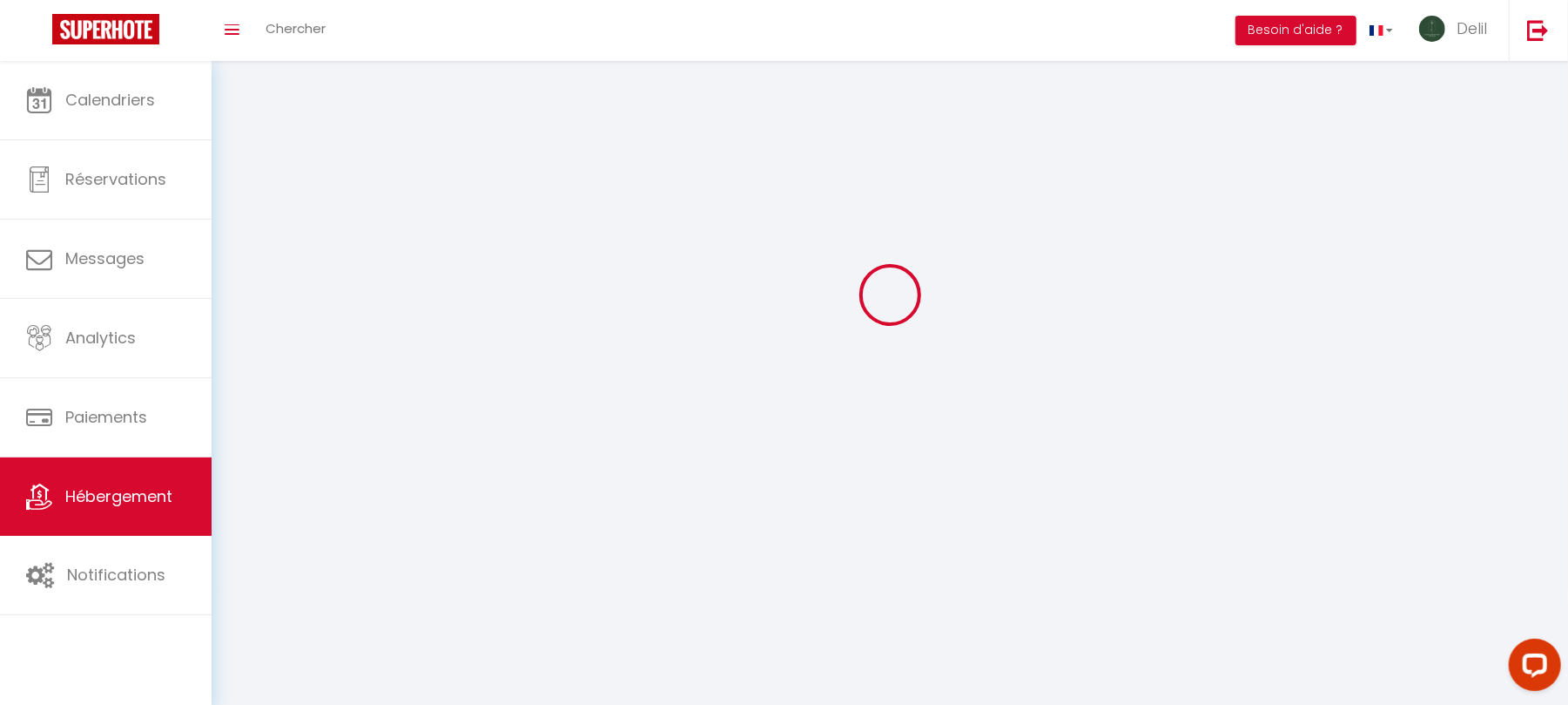
checkbox input "false"
select select "28"
select select
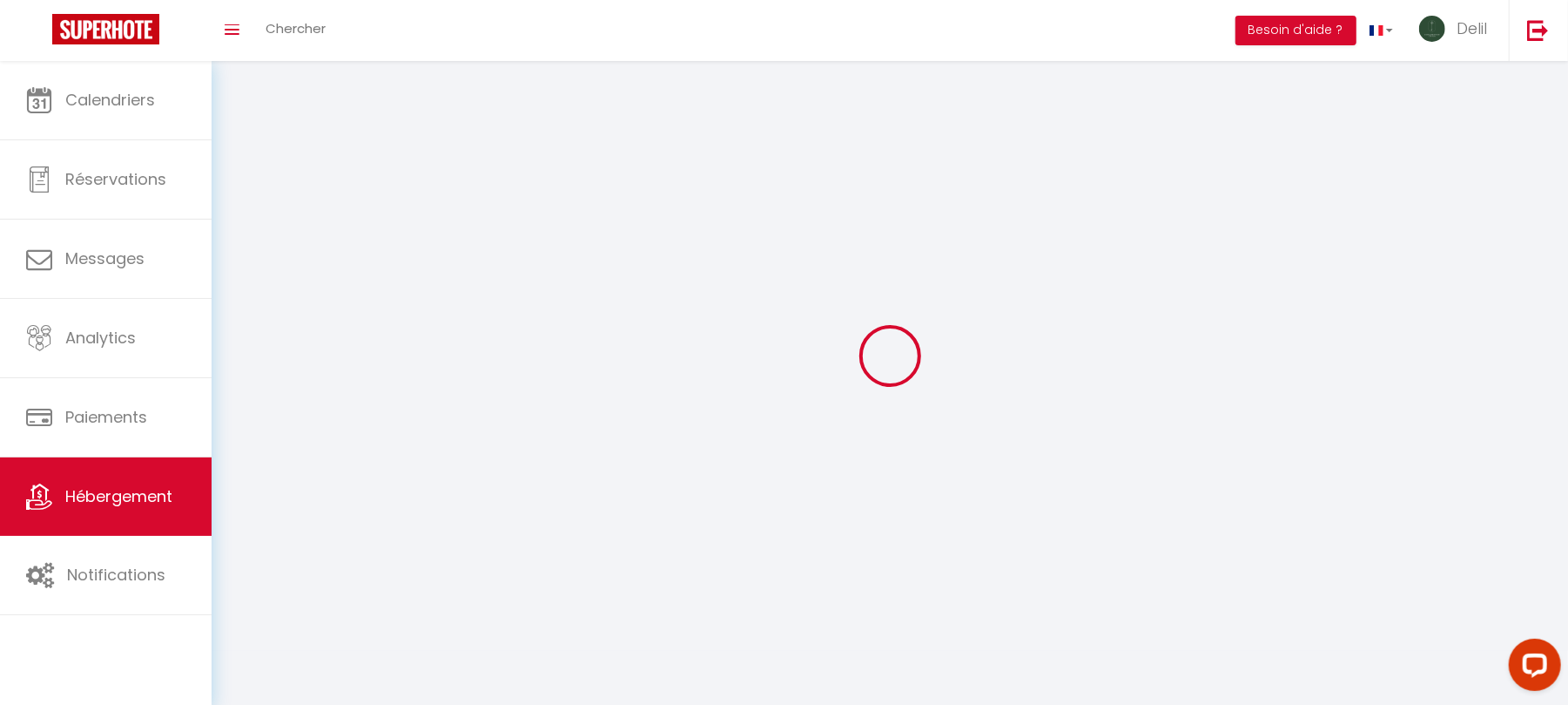
select select
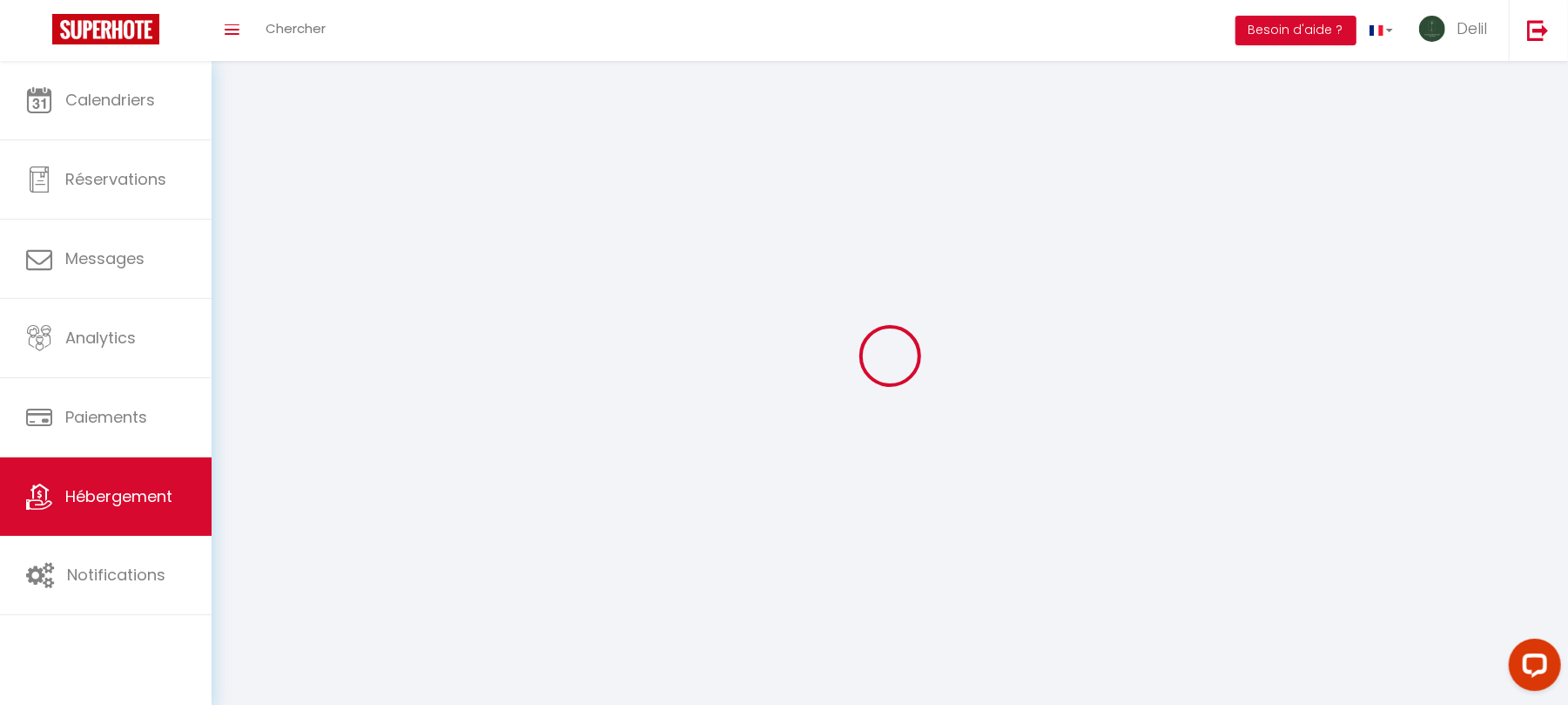
checkbox input "false"
select select
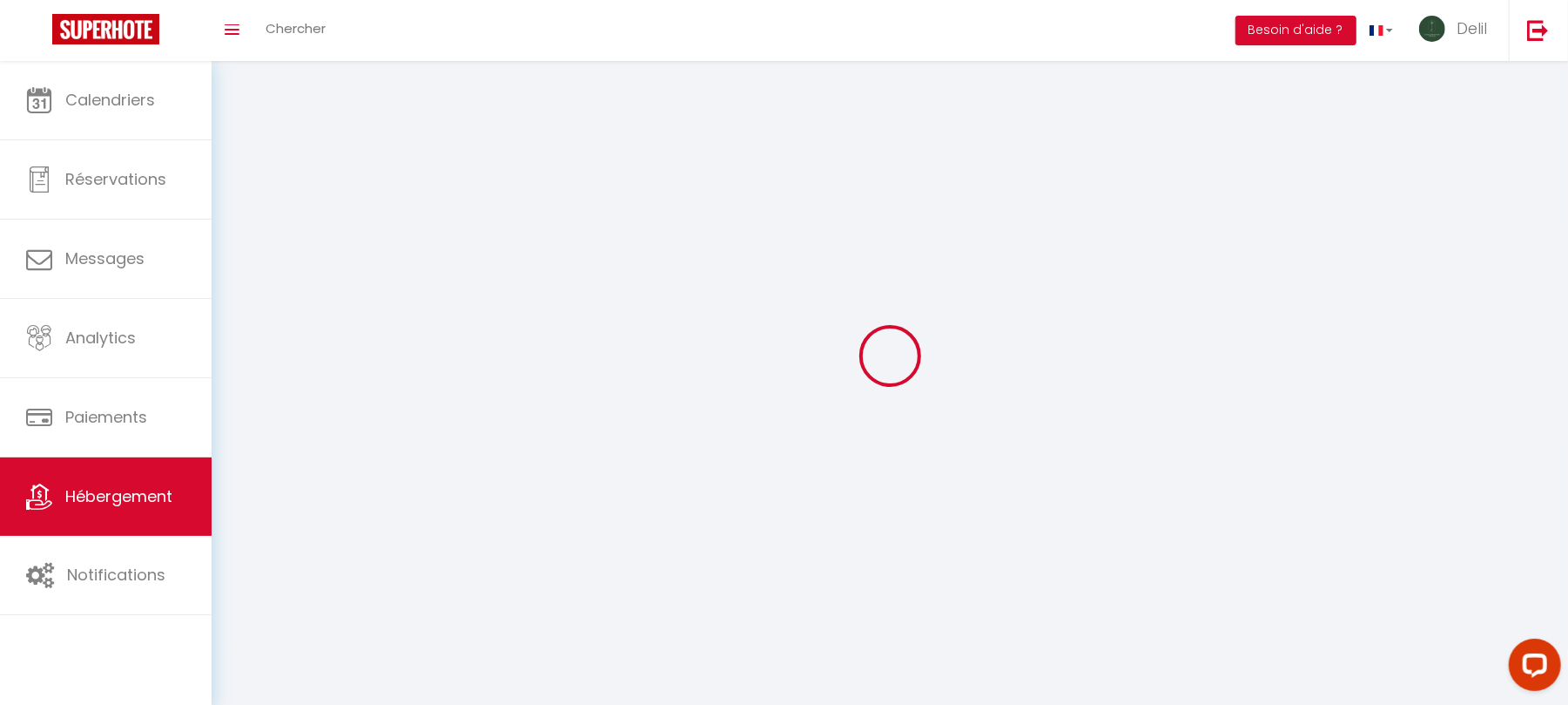
select select
select select "1"
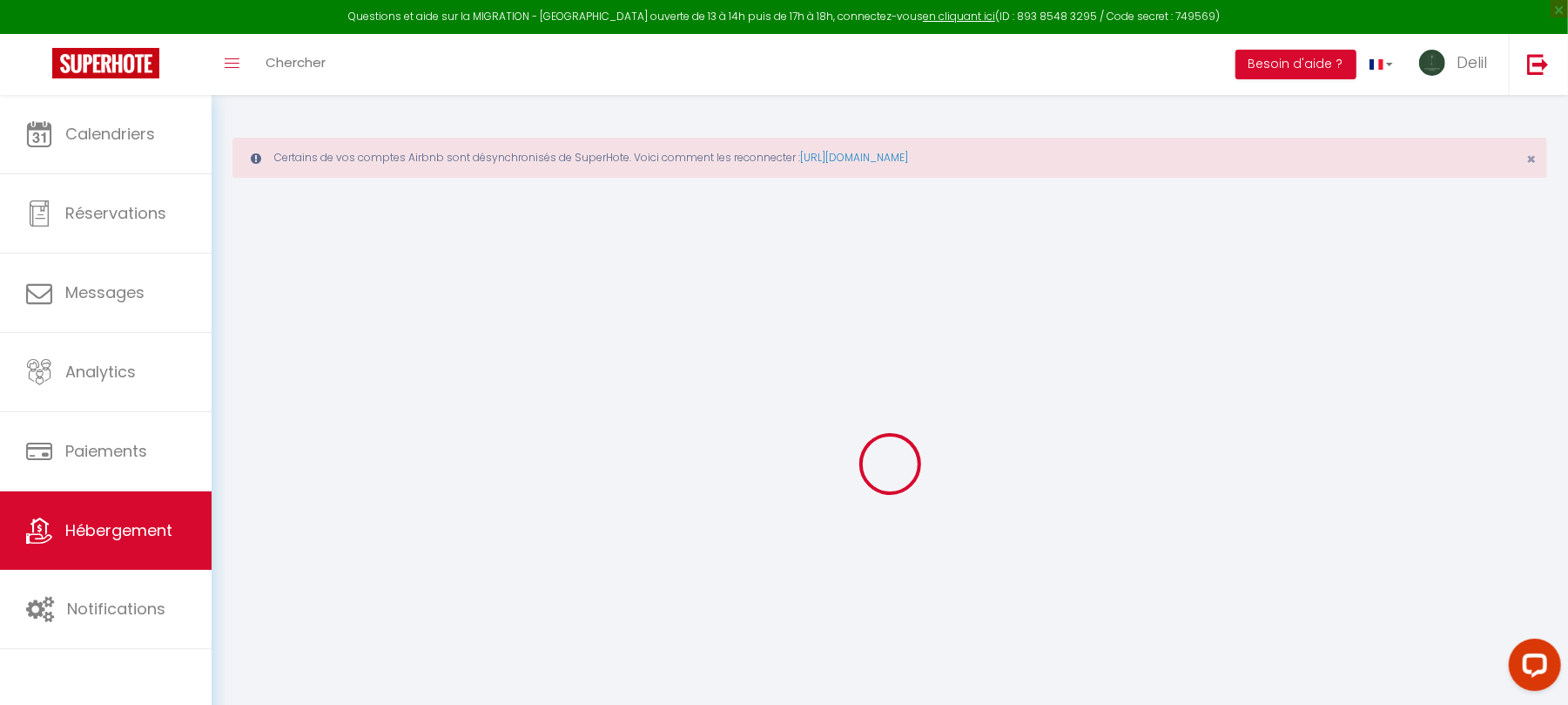
select select
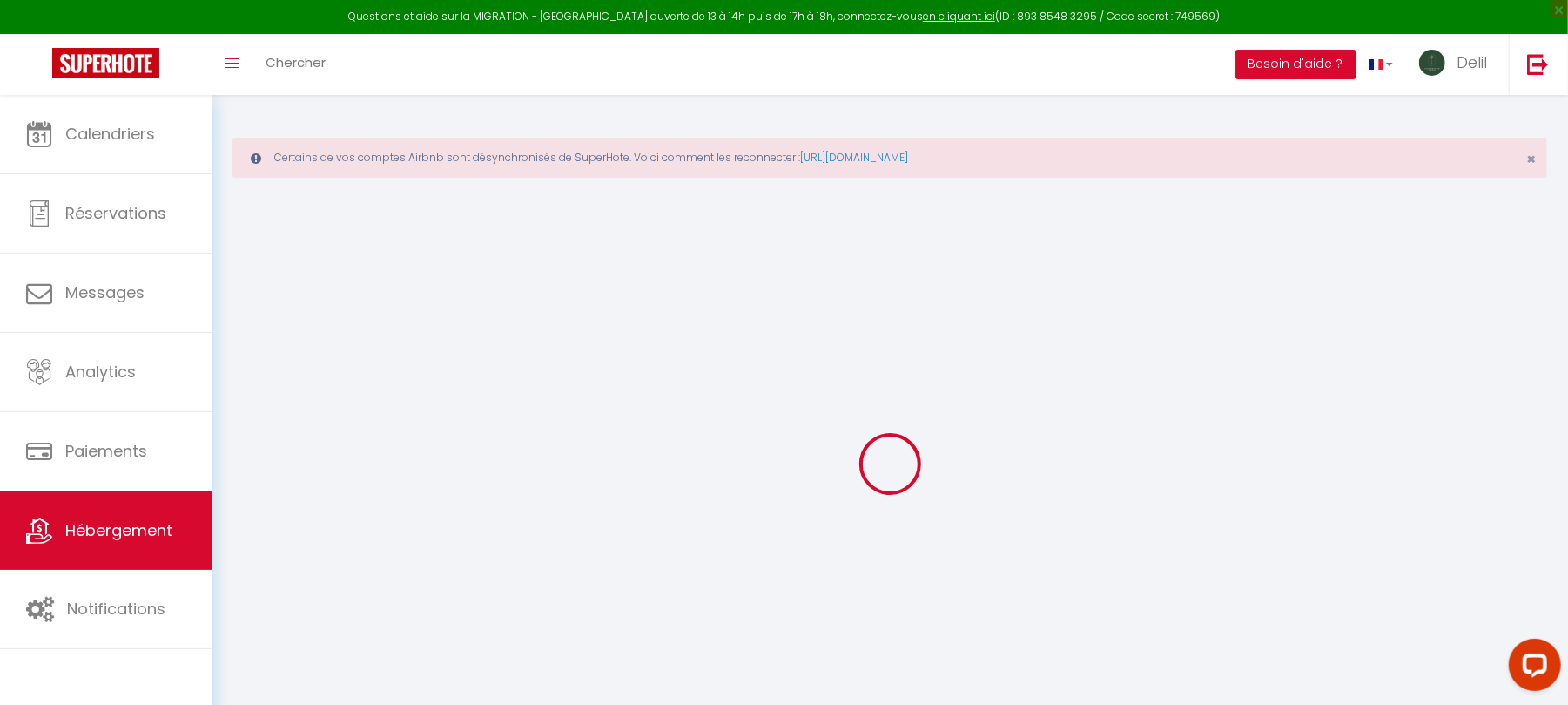
select select
checkbox input "false"
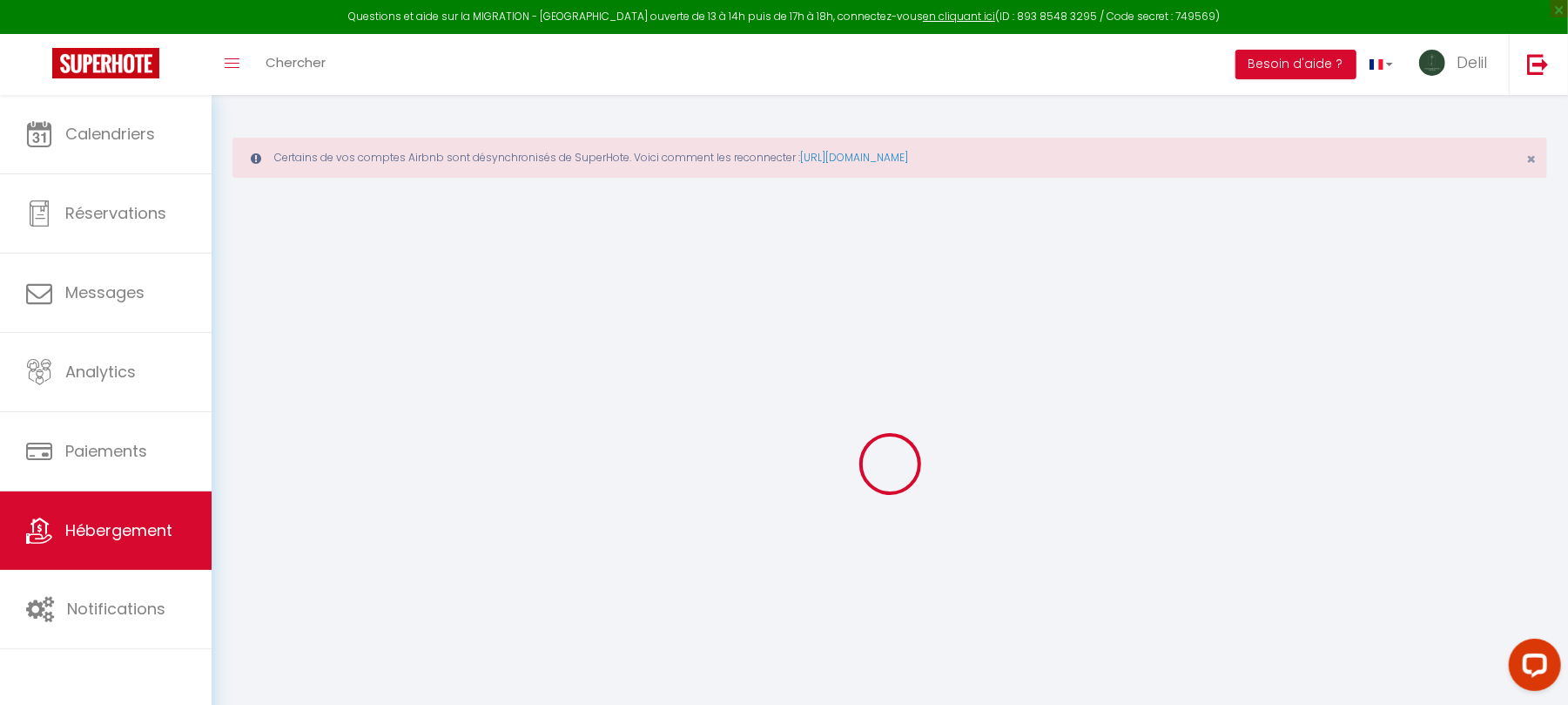
select select
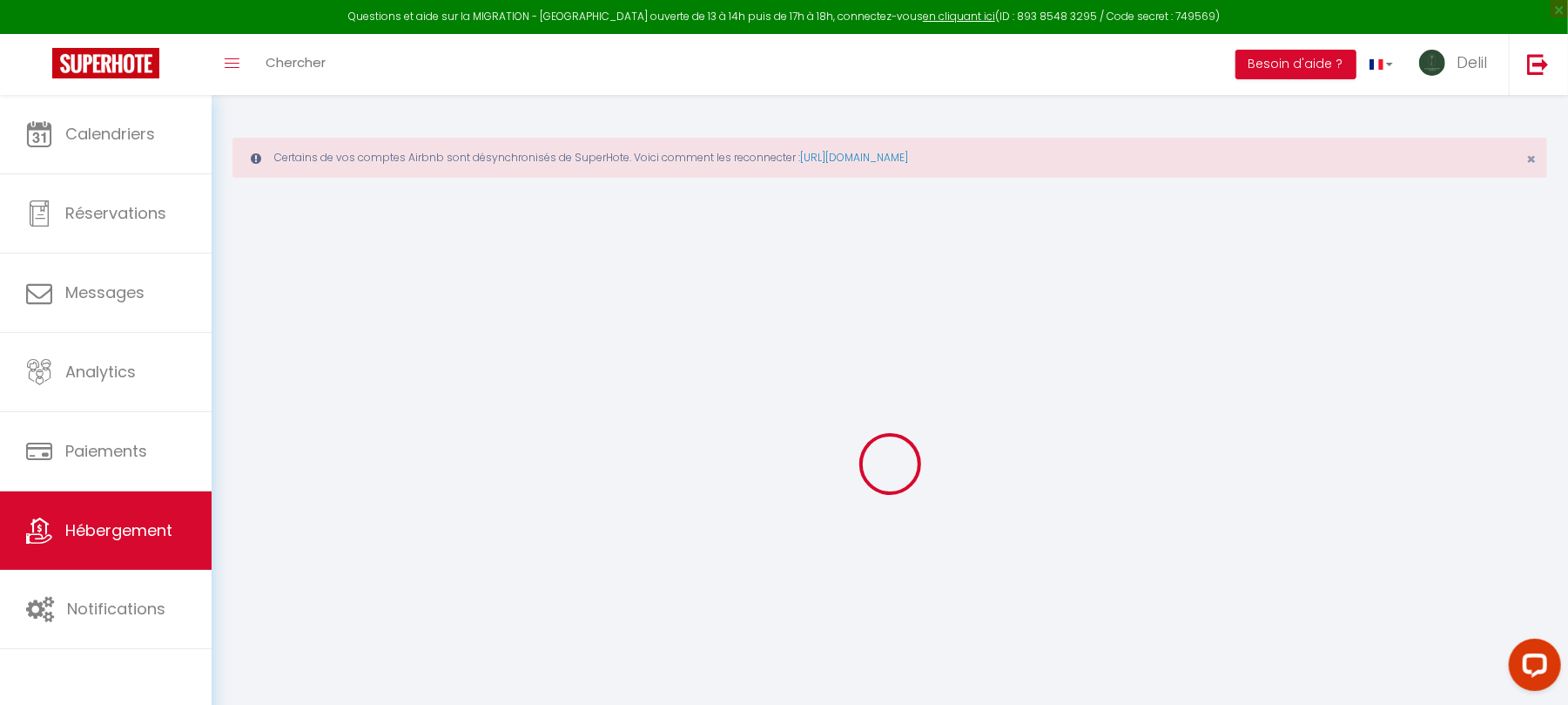
select select
checkbox input "false"
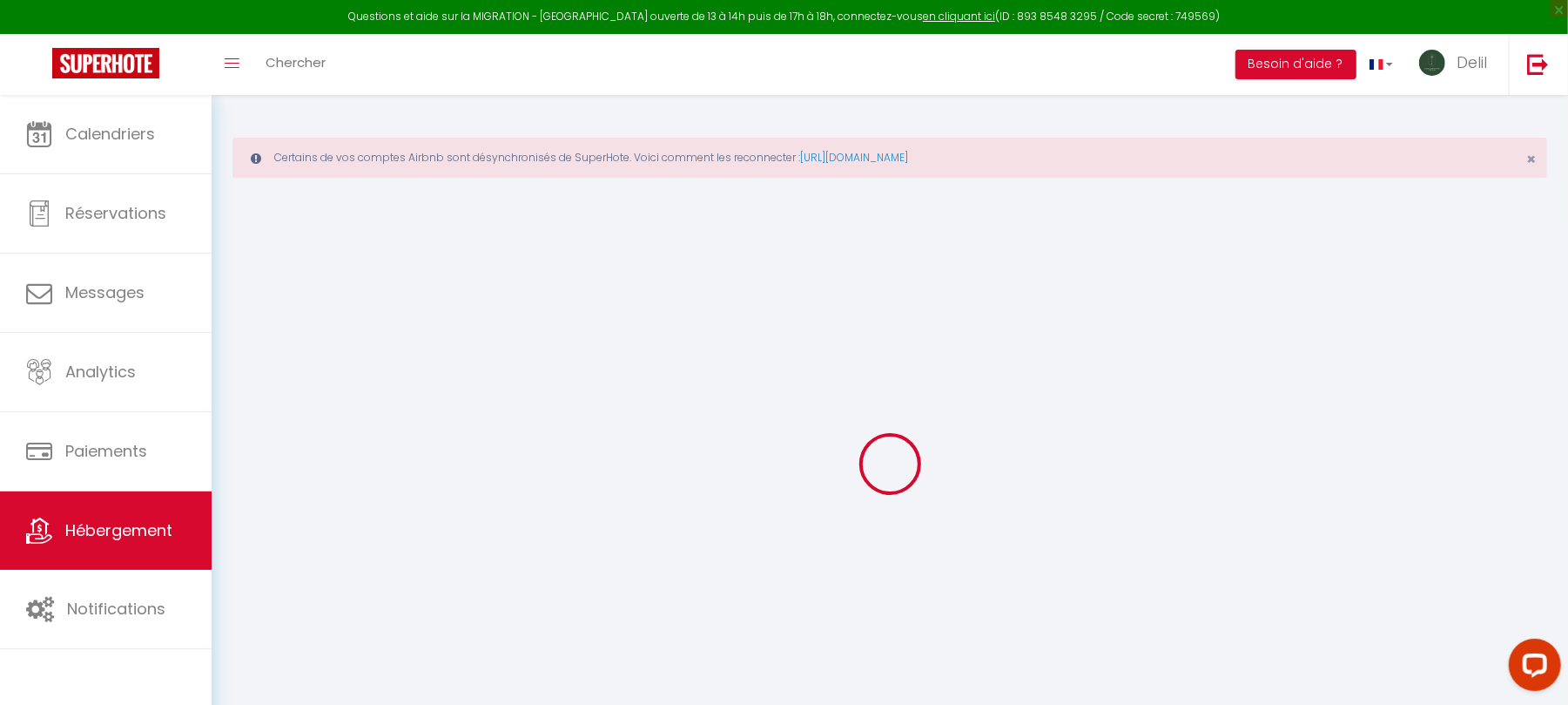
checkbox input "false"
select select
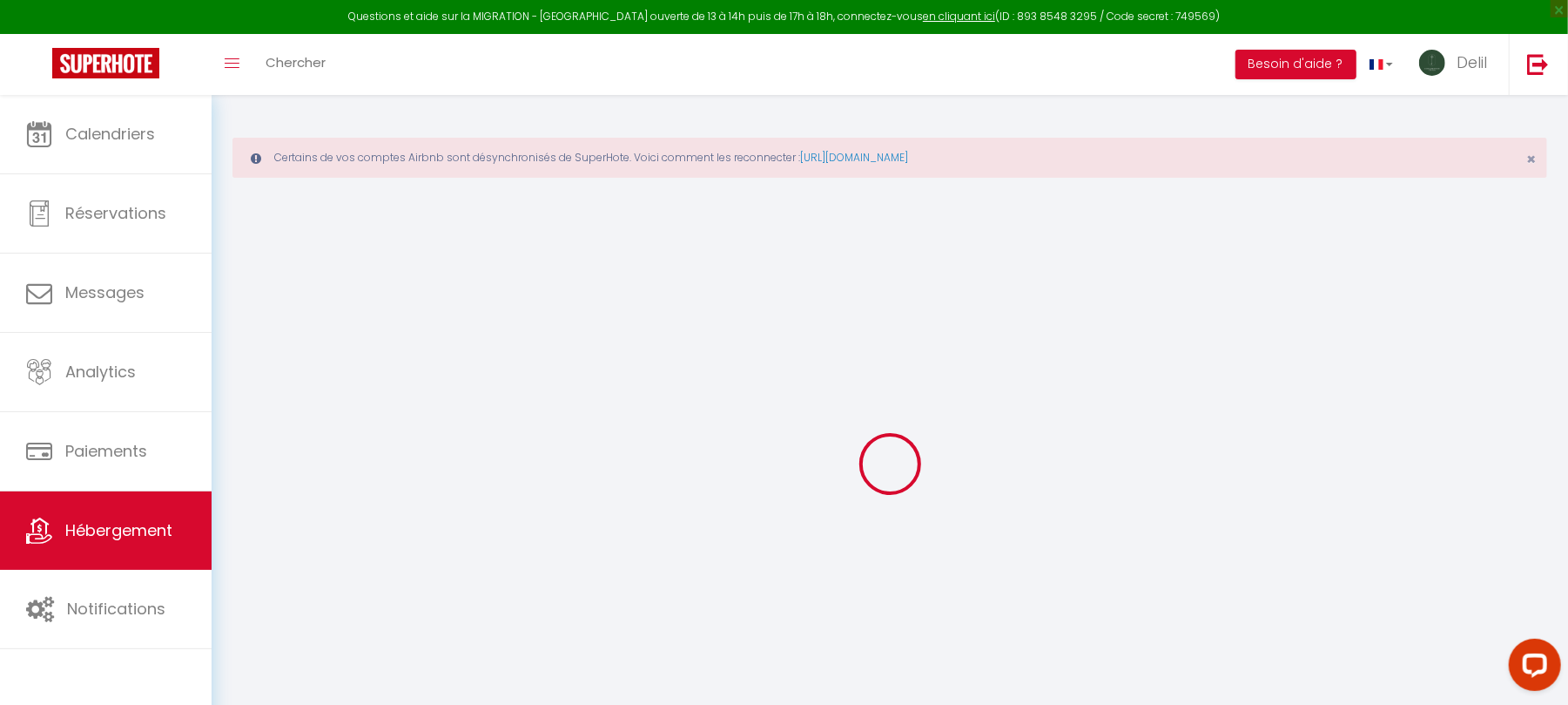
select select
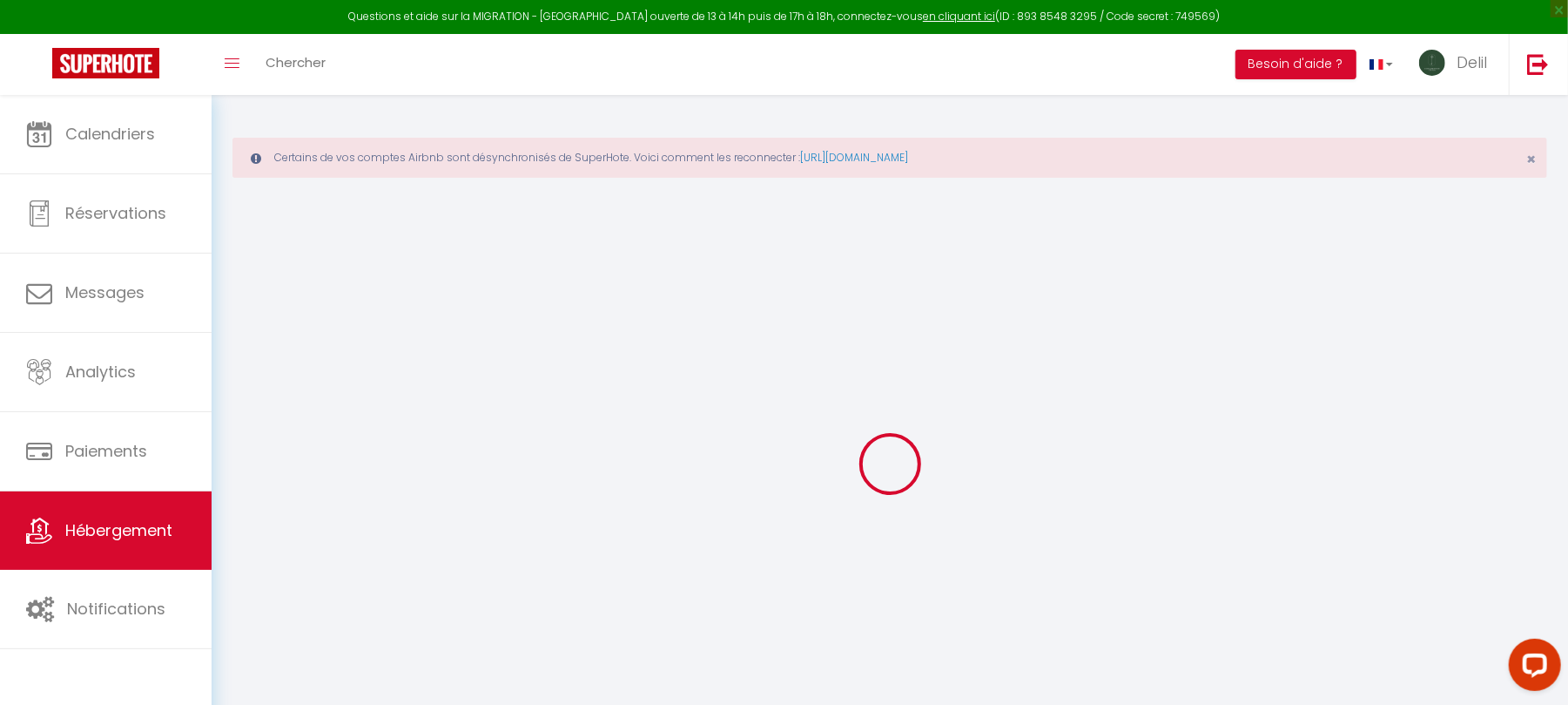
checkbox input "false"
select select
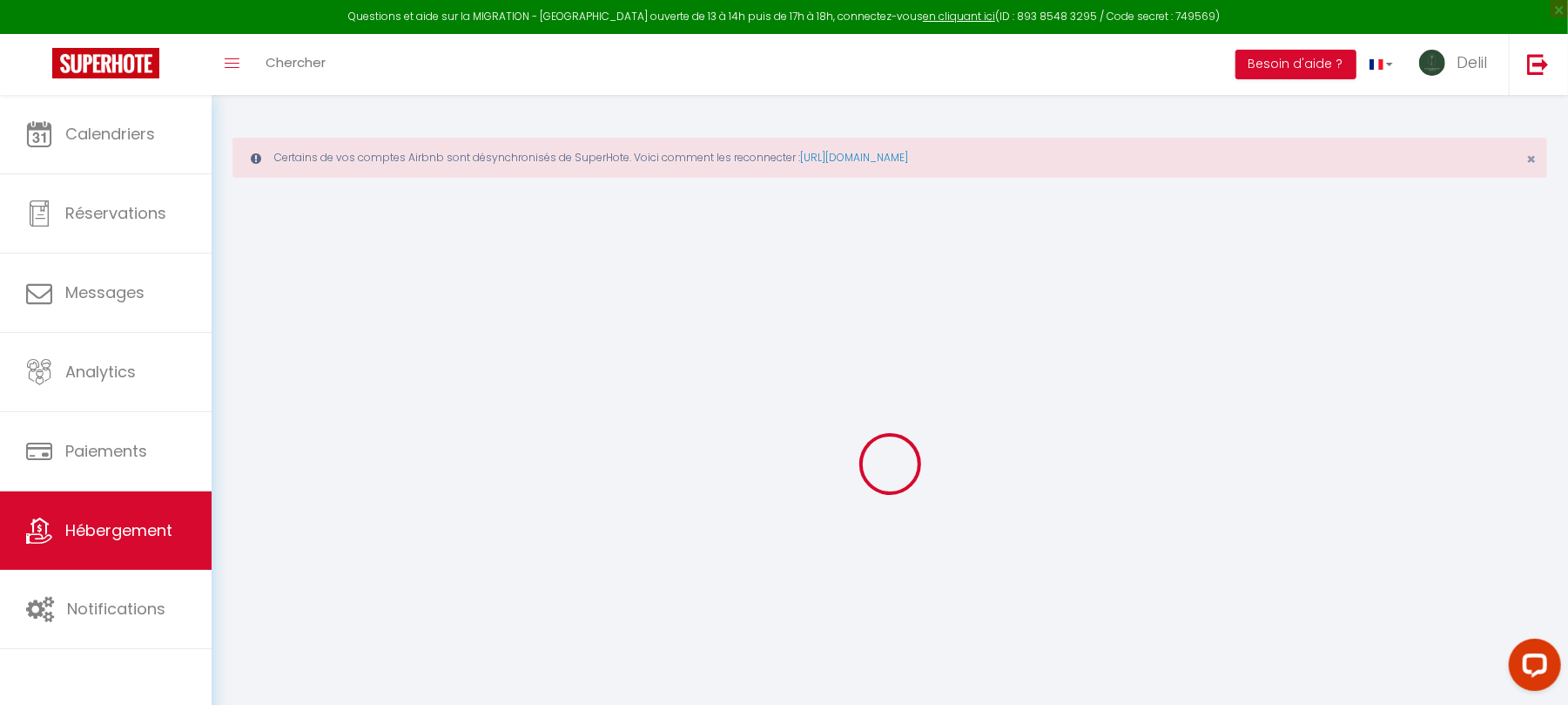
select select
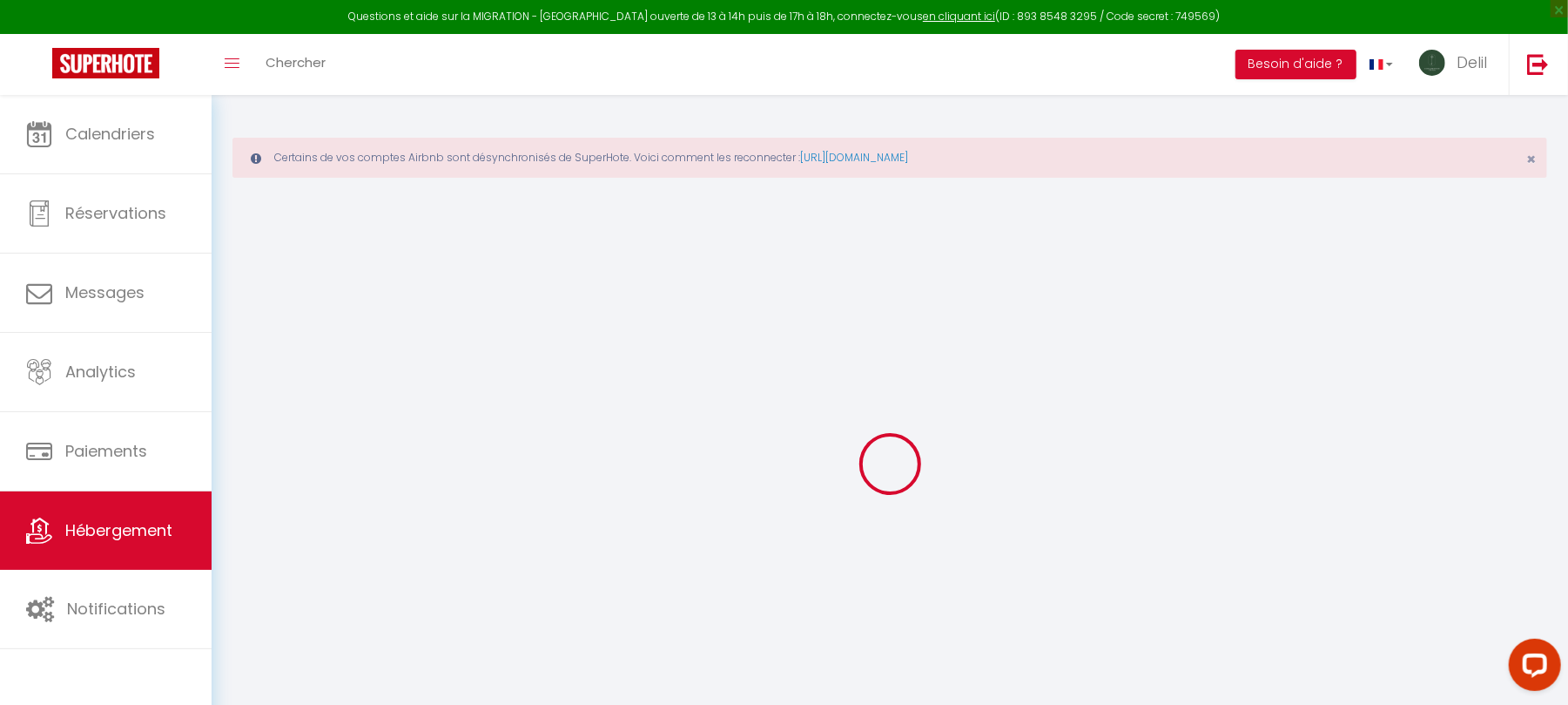
select select
checkbox input "false"
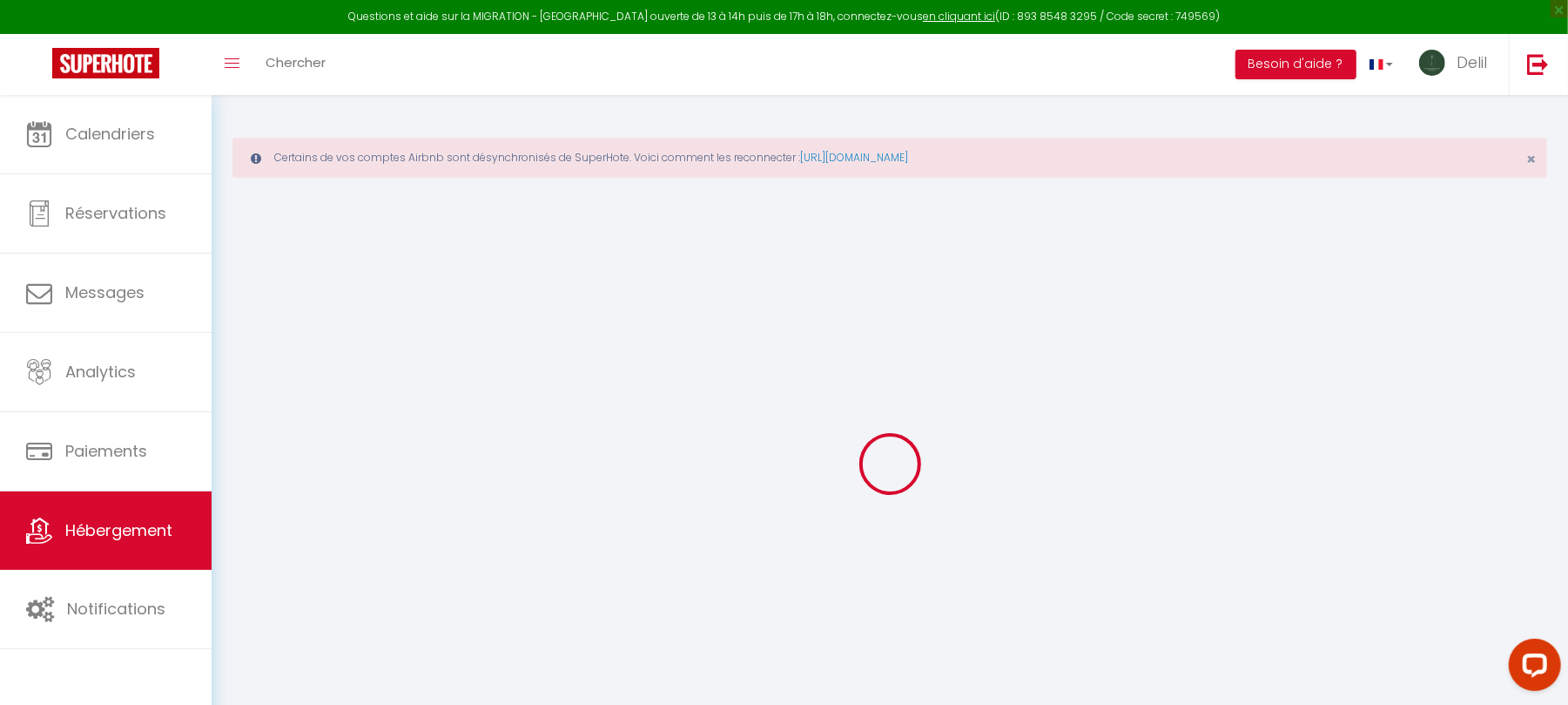
checkbox input "false"
select select
type input "Oasis citadine-chambre 1"
type input "Delil"
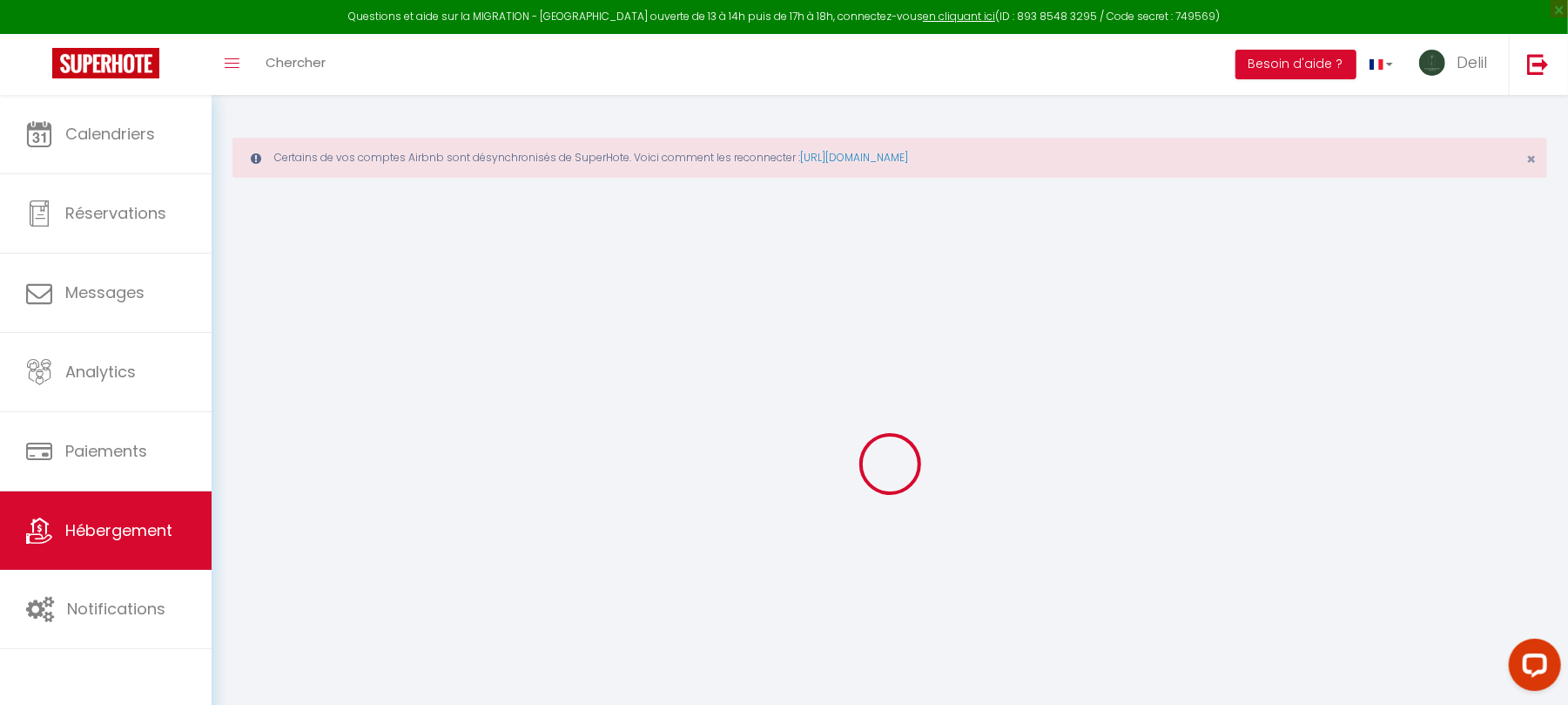
type input "Torgursul"
type input "65"
type input "20"
select select
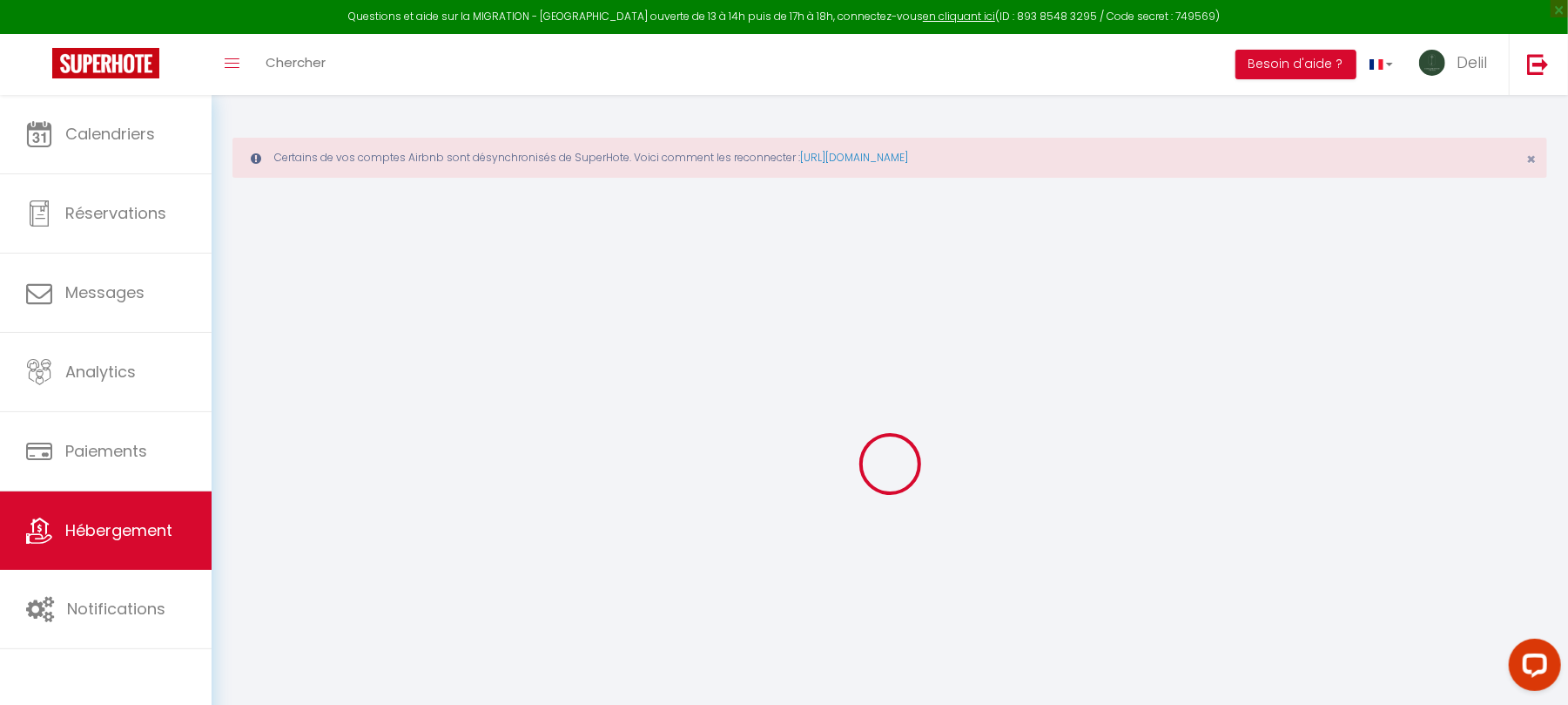
select select
type input "[STREET_ADDRESS]"
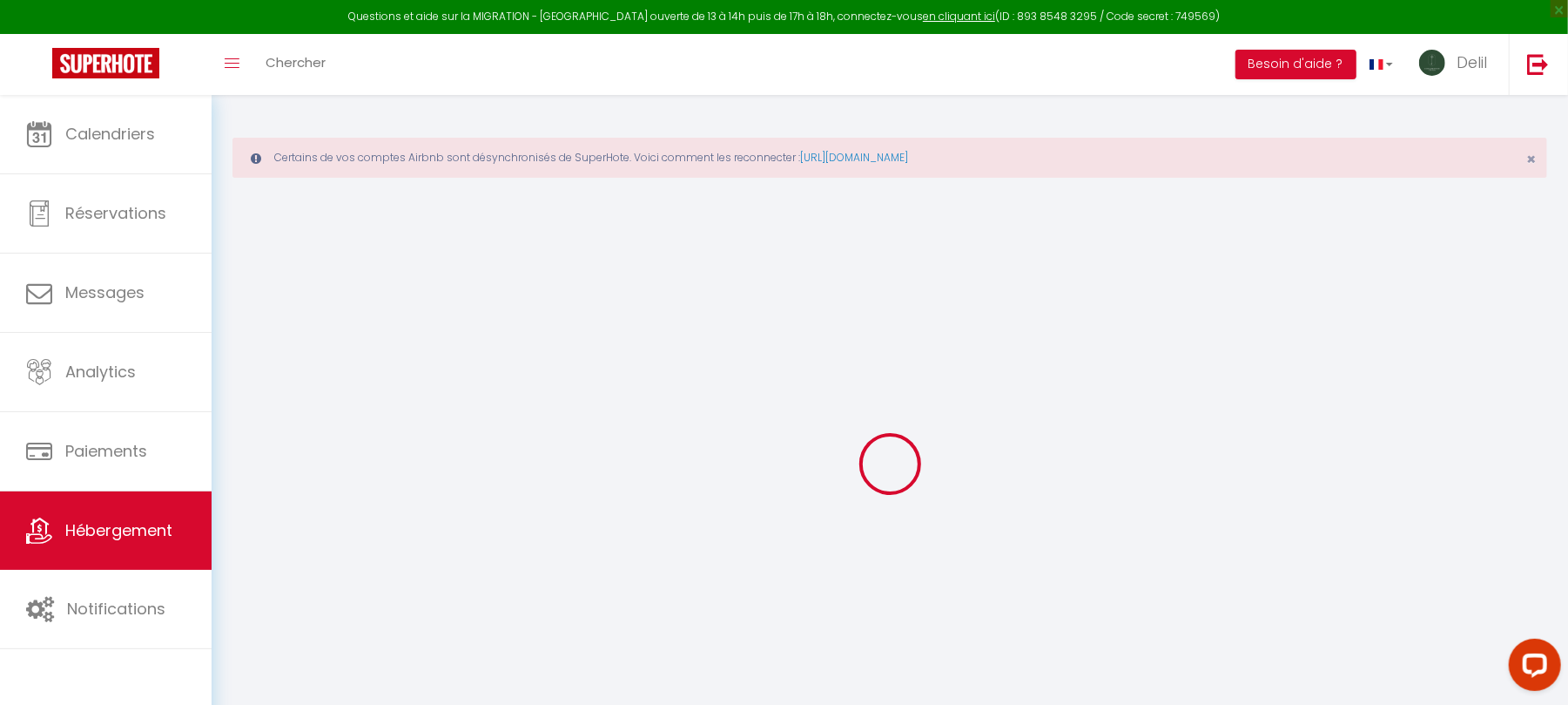
type input "58000"
type input "Nevers"
type input "[EMAIL_ADDRESS][DOMAIN_NAME]"
select select
checkbox input "false"
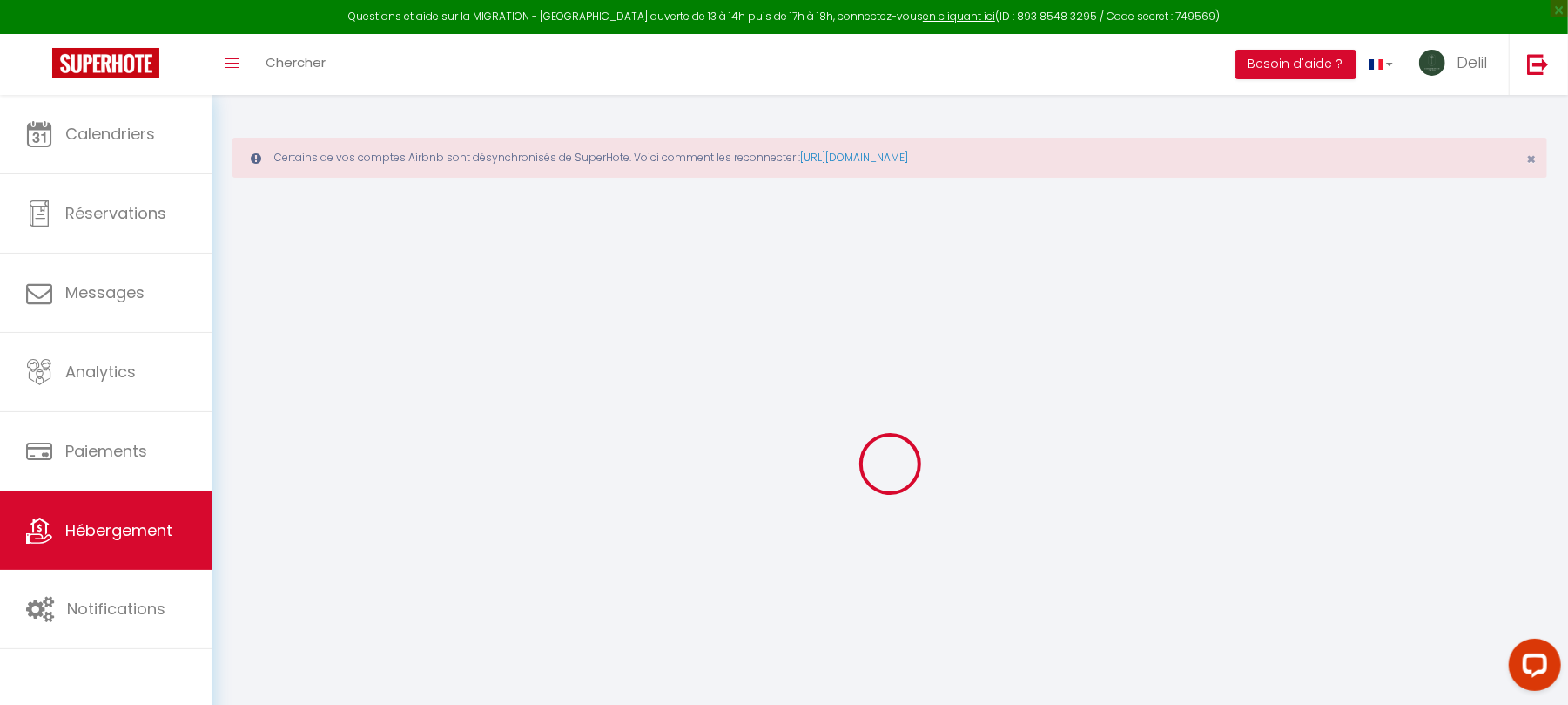
checkbox input "false"
type input "0"
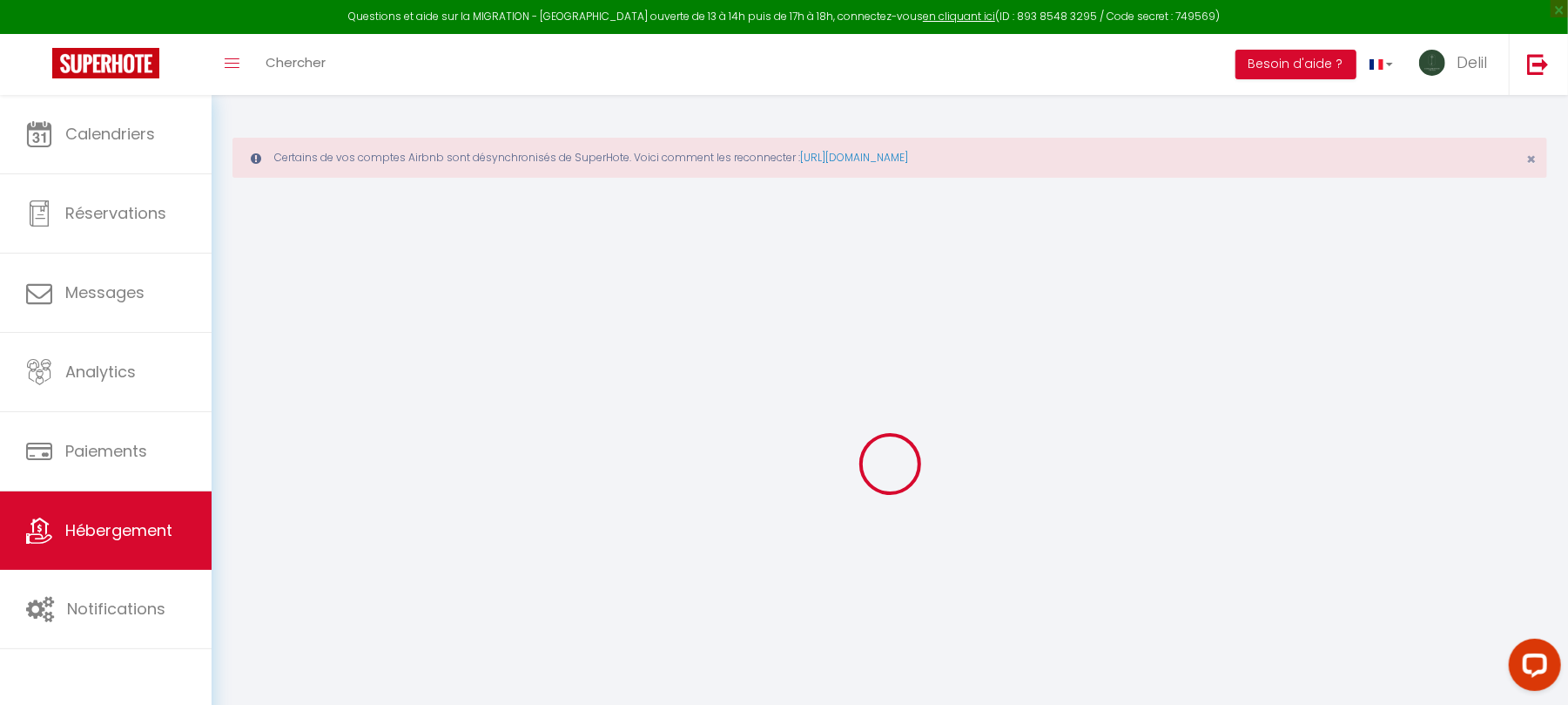
type input "0"
select select
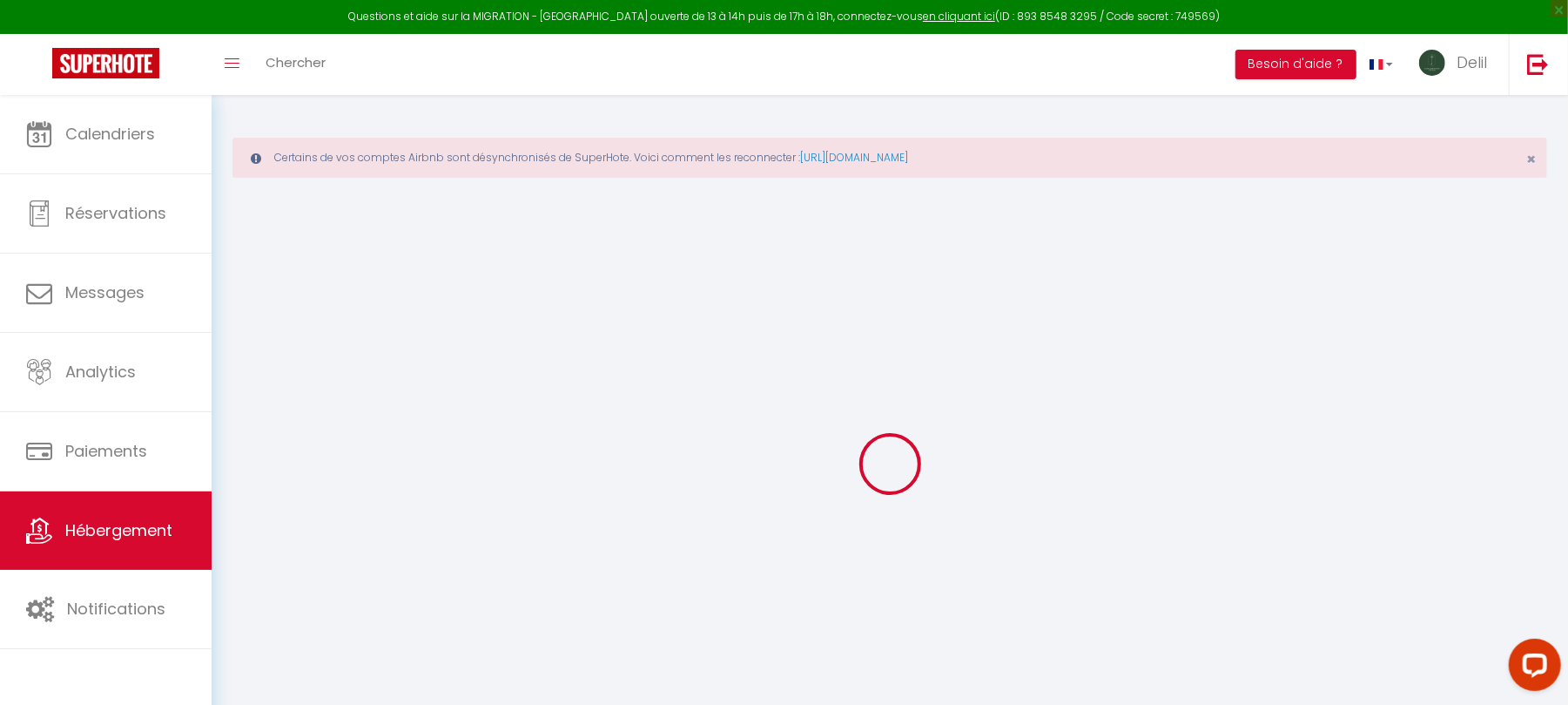
select select
checkbox input "false"
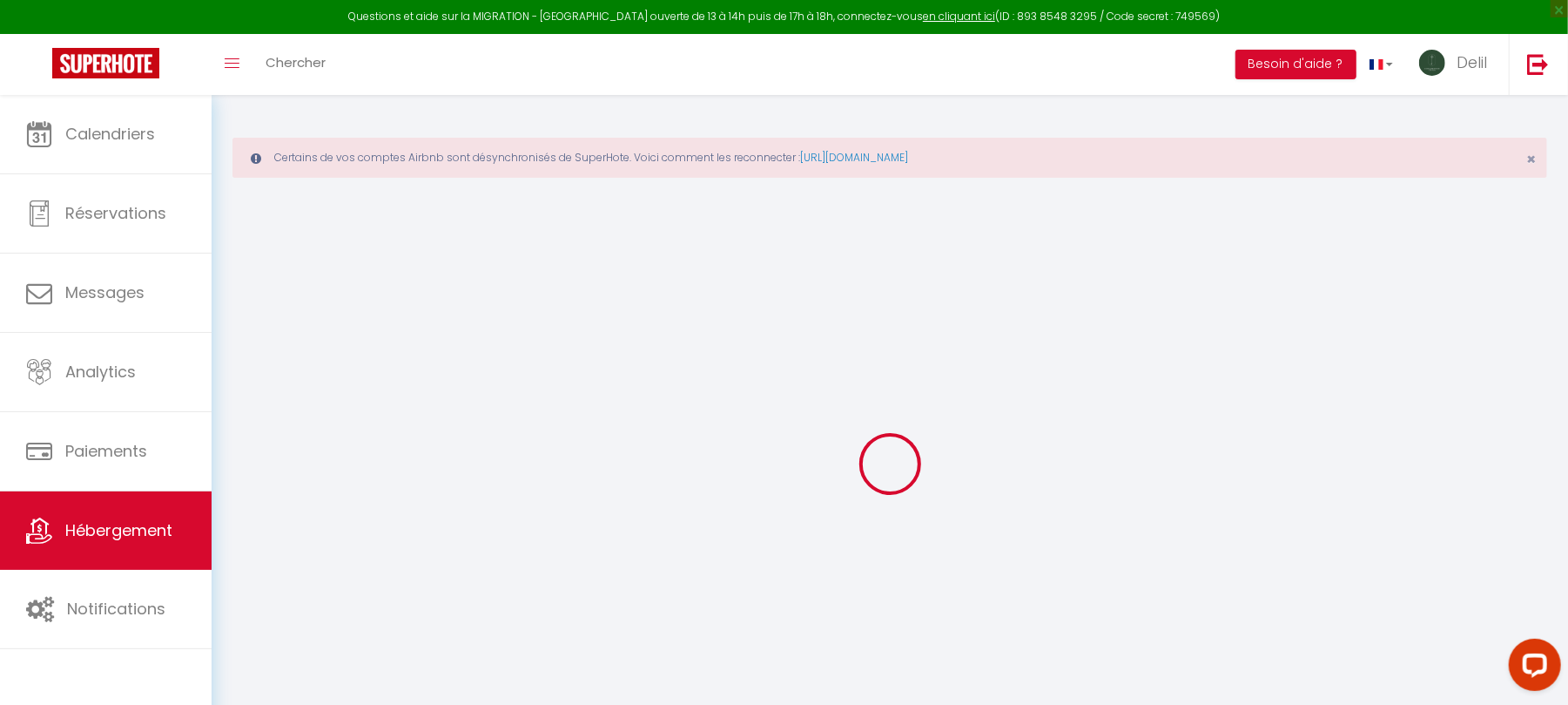
checkbox input "false"
select select
checkbox input "false"
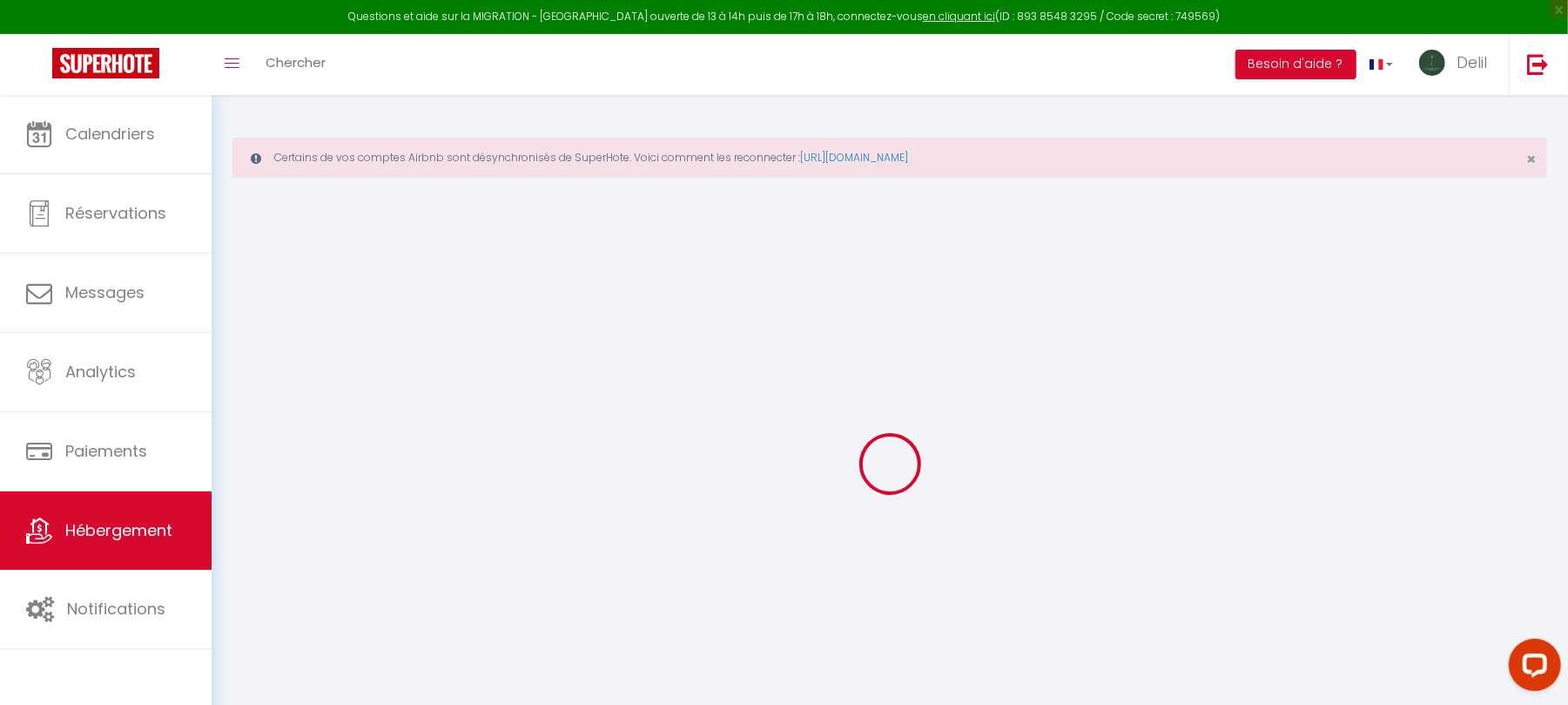
checkbox input "false"
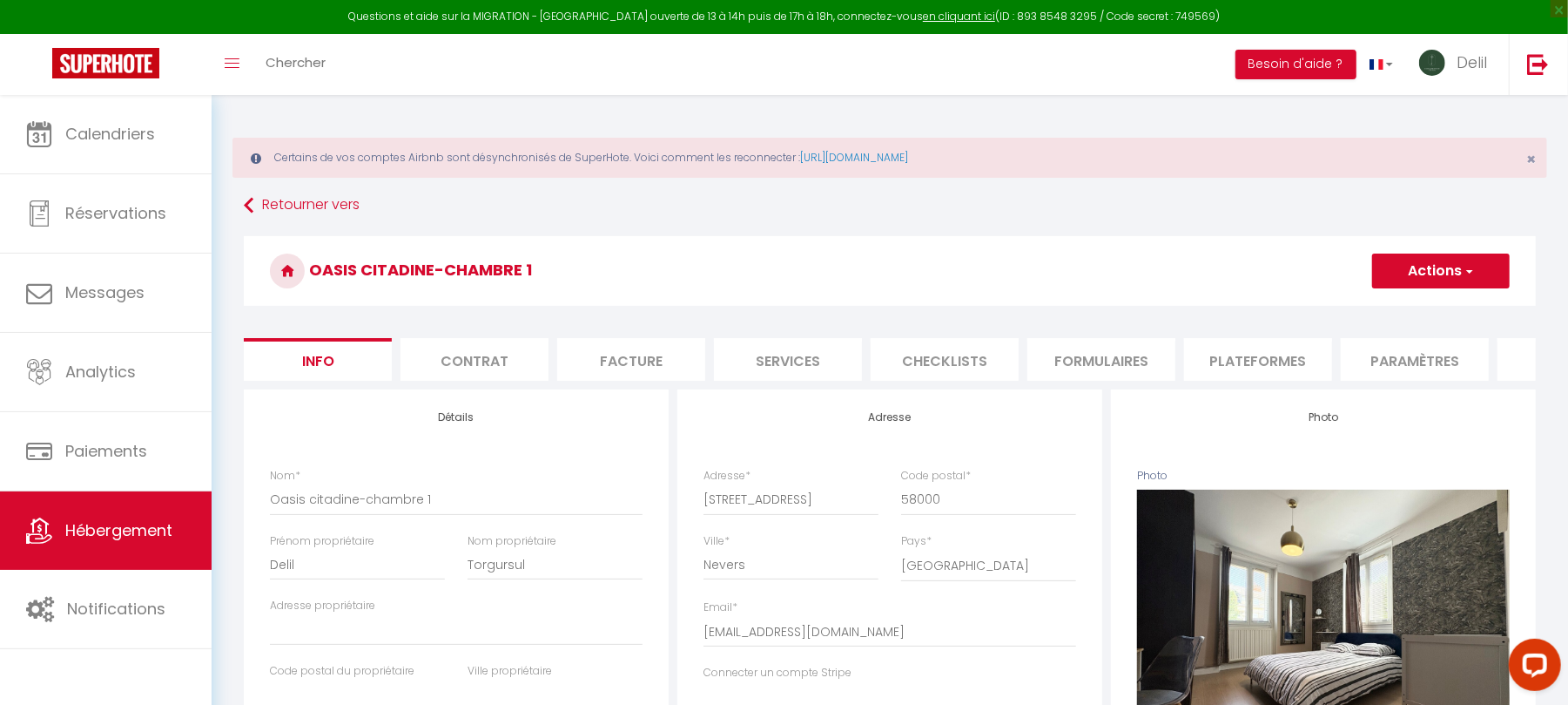
select select
checkbox input "false"
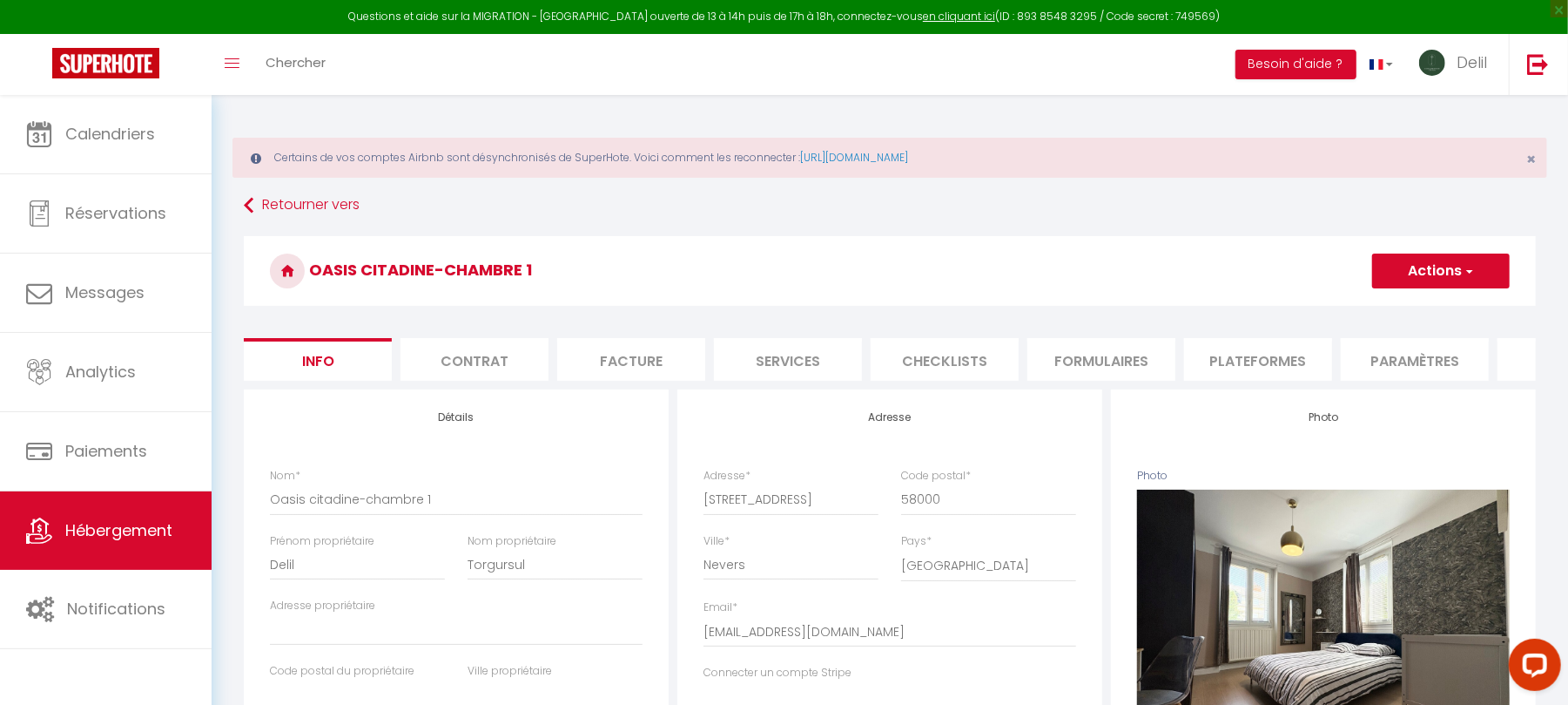
select select "1844-1485253992243877033"
click at [1229, 370] on li "Plateformes" at bounding box center [1258, 359] width 148 height 43
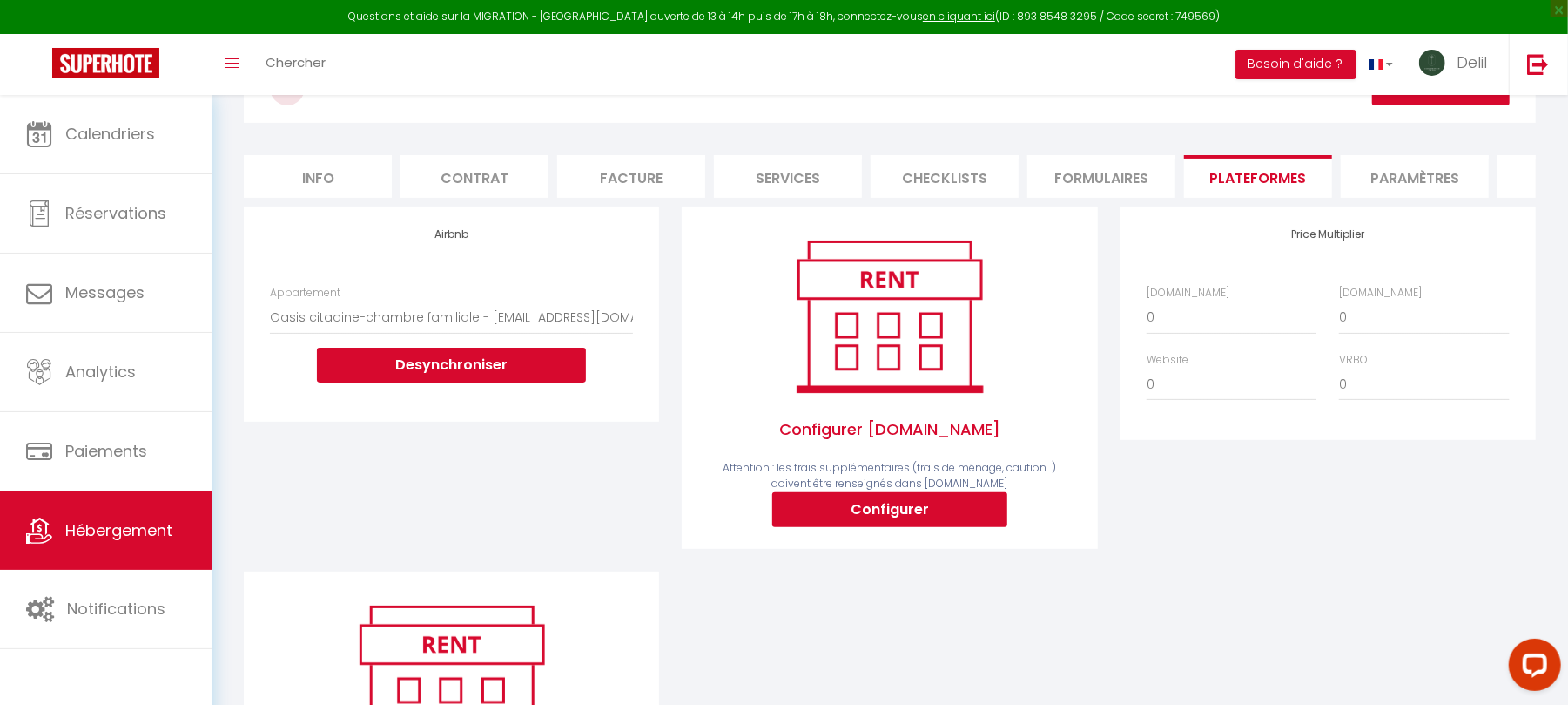
scroll to position [186, 0]
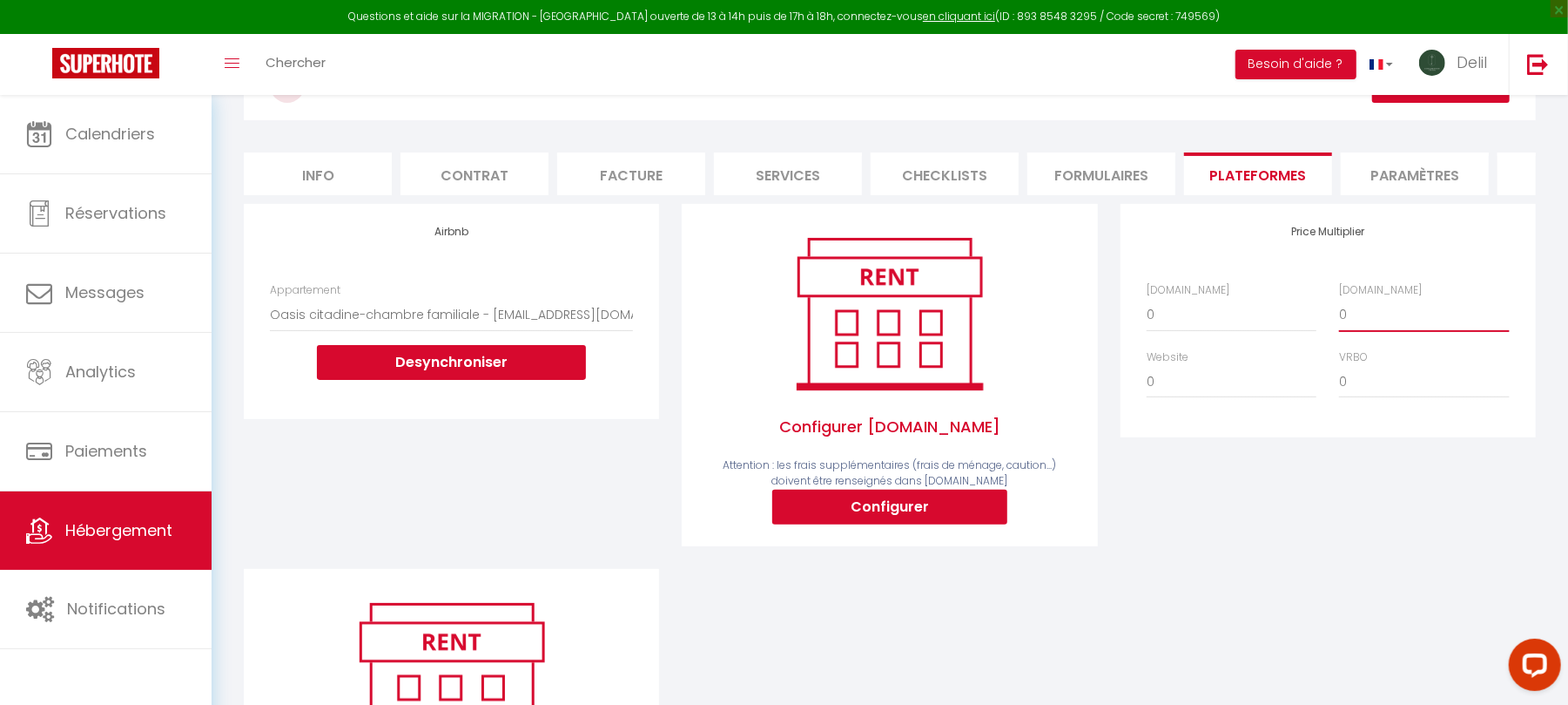
click at [1397, 331] on select "0 + 1 % + 2 % + 3 % + 4 % + 5 % + 6 % + 7 % + 8 % + 9 %" at bounding box center [1424, 315] width 170 height 33
select select "+ 20 %"
click at [1340, 316] on select "0 + 1 % + 2 % + 3 % + 4 % + 5 % + 6 % + 7 % + 8 % + 9 %" at bounding box center [1424, 315] width 170 height 33
click at [944, 523] on button "Configurer" at bounding box center [889, 507] width 235 height 35
type input "[EMAIL_ADDRESS][DOMAIN_NAME]"
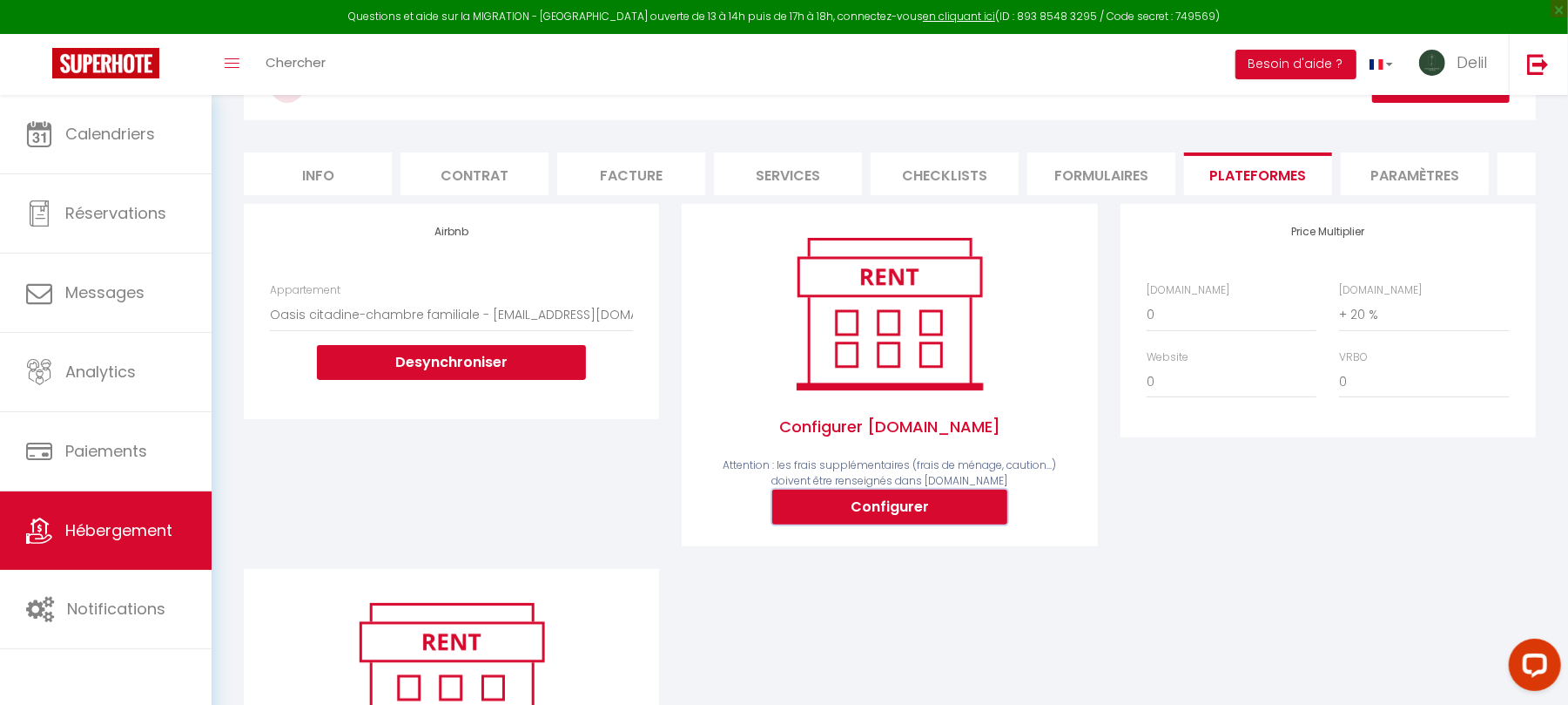
type input "[EMAIL_ADDRESS][DOMAIN_NAME]"
select select
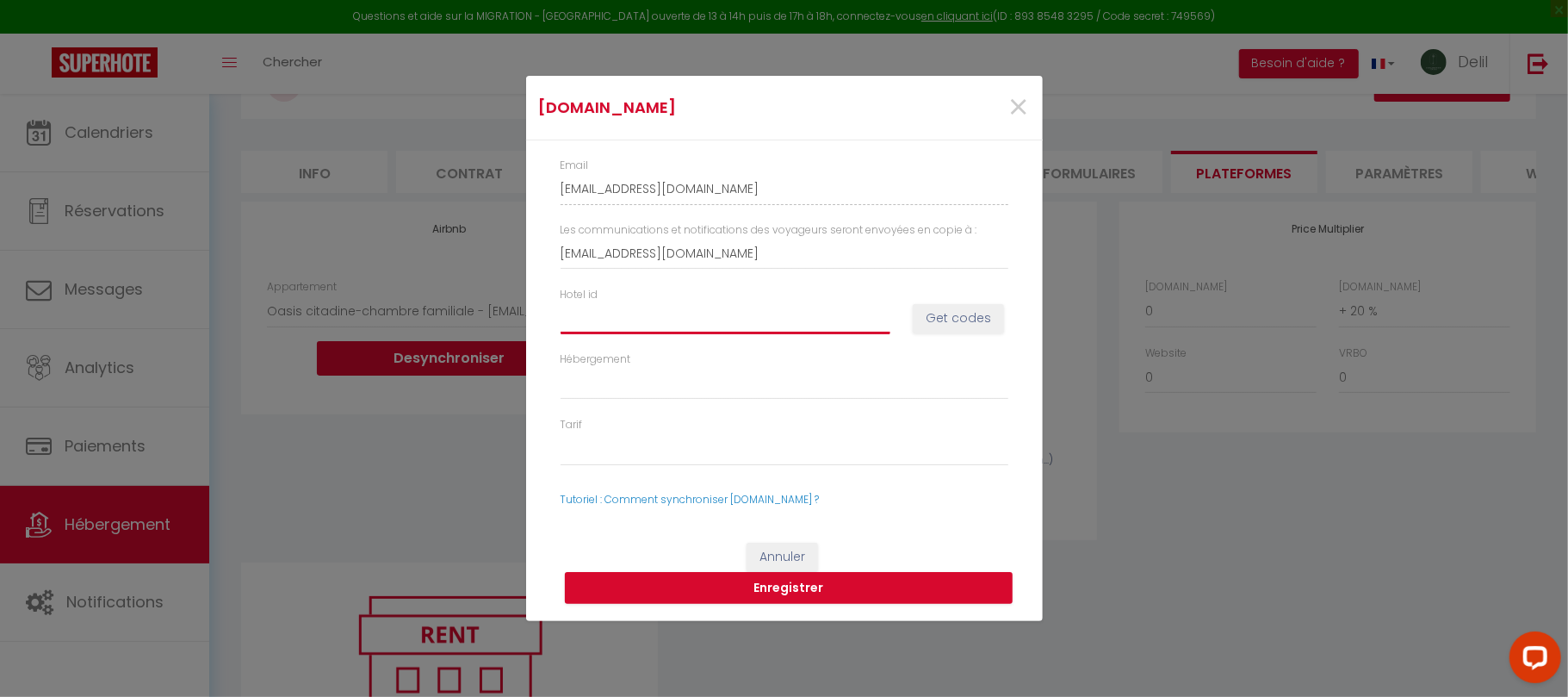
click at [851, 328] on input "Hotel id" at bounding box center [725, 318] width 330 height 31
click at [1020, 102] on span "×" at bounding box center [1018, 107] width 21 height 51
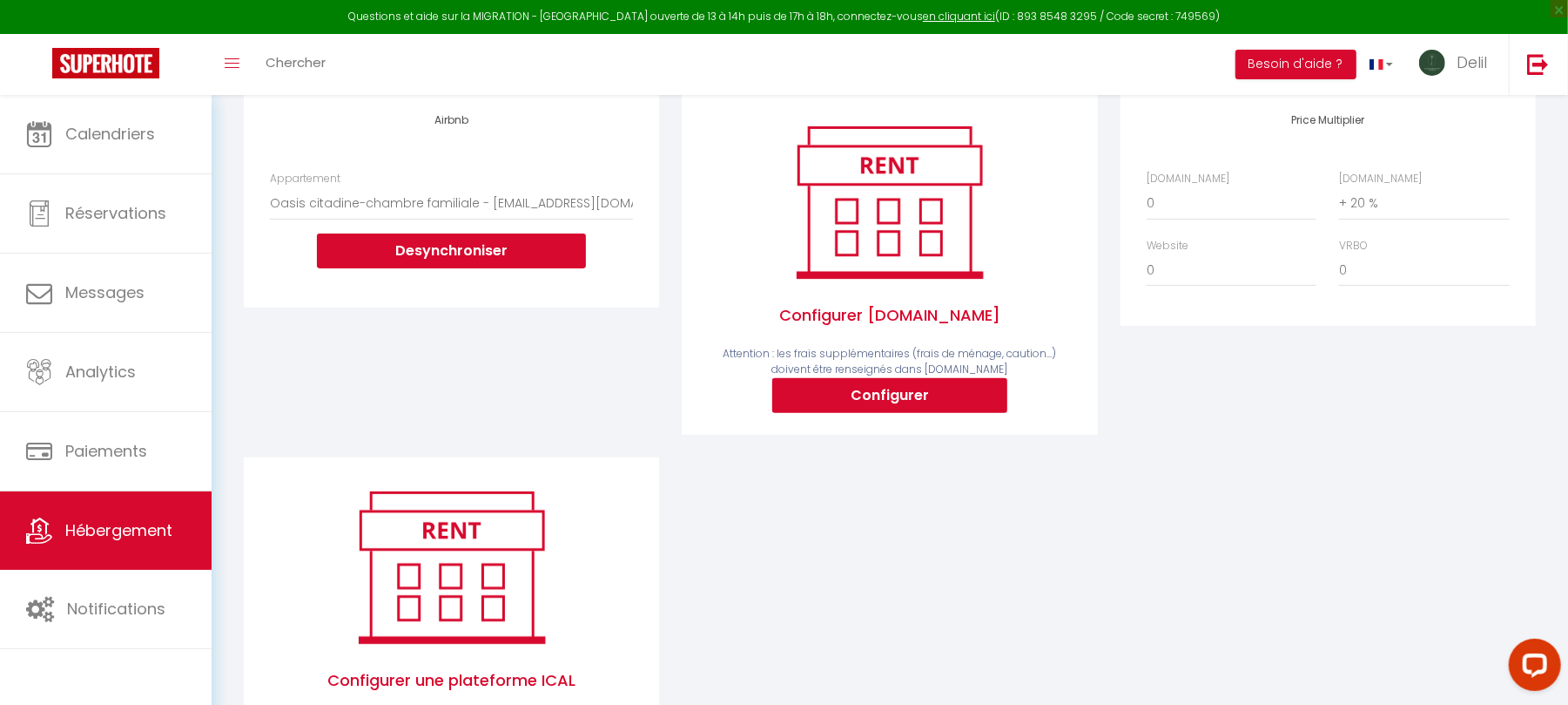
scroll to position [302, 0]
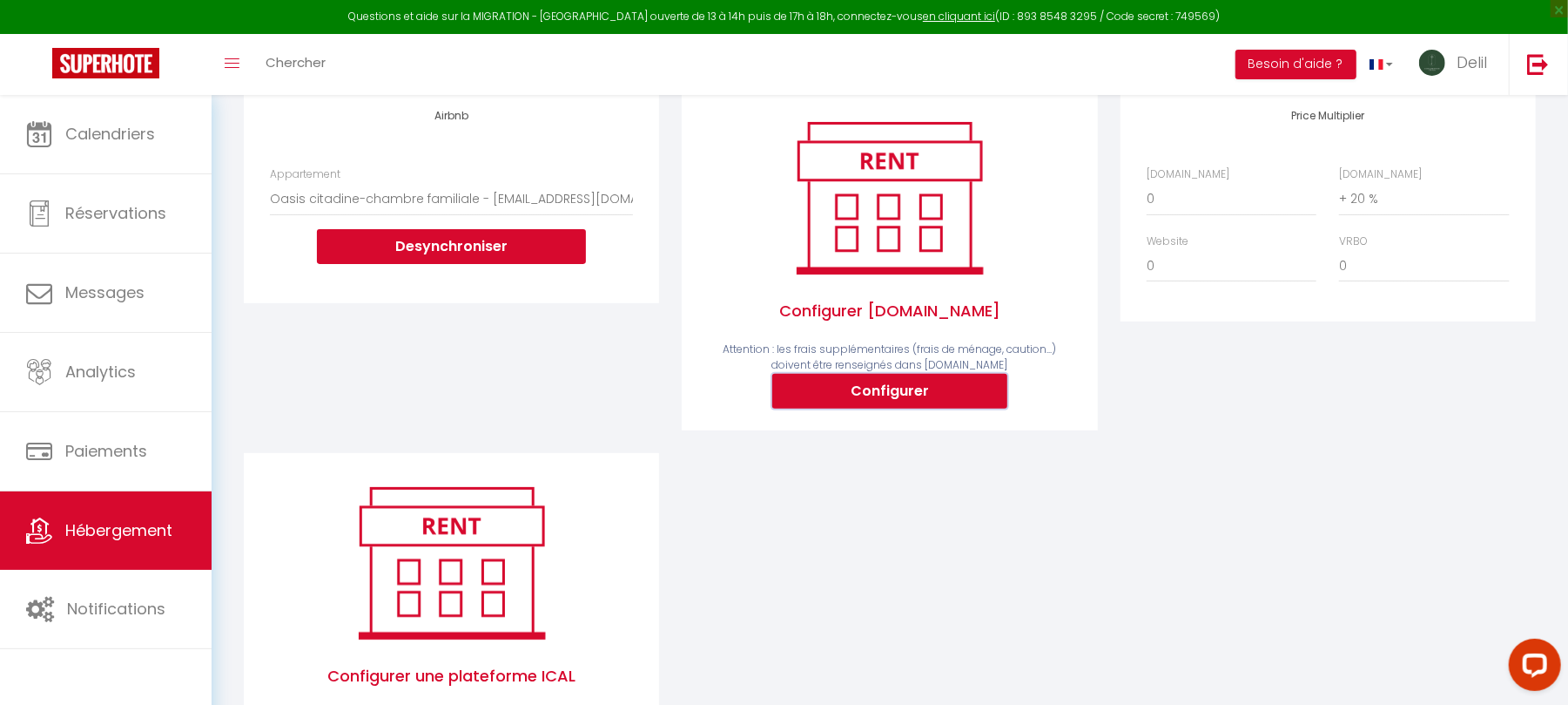
click at [942, 409] on button "Configurer" at bounding box center [889, 391] width 235 height 35
type input "[EMAIL_ADDRESS][DOMAIN_NAME]"
select select
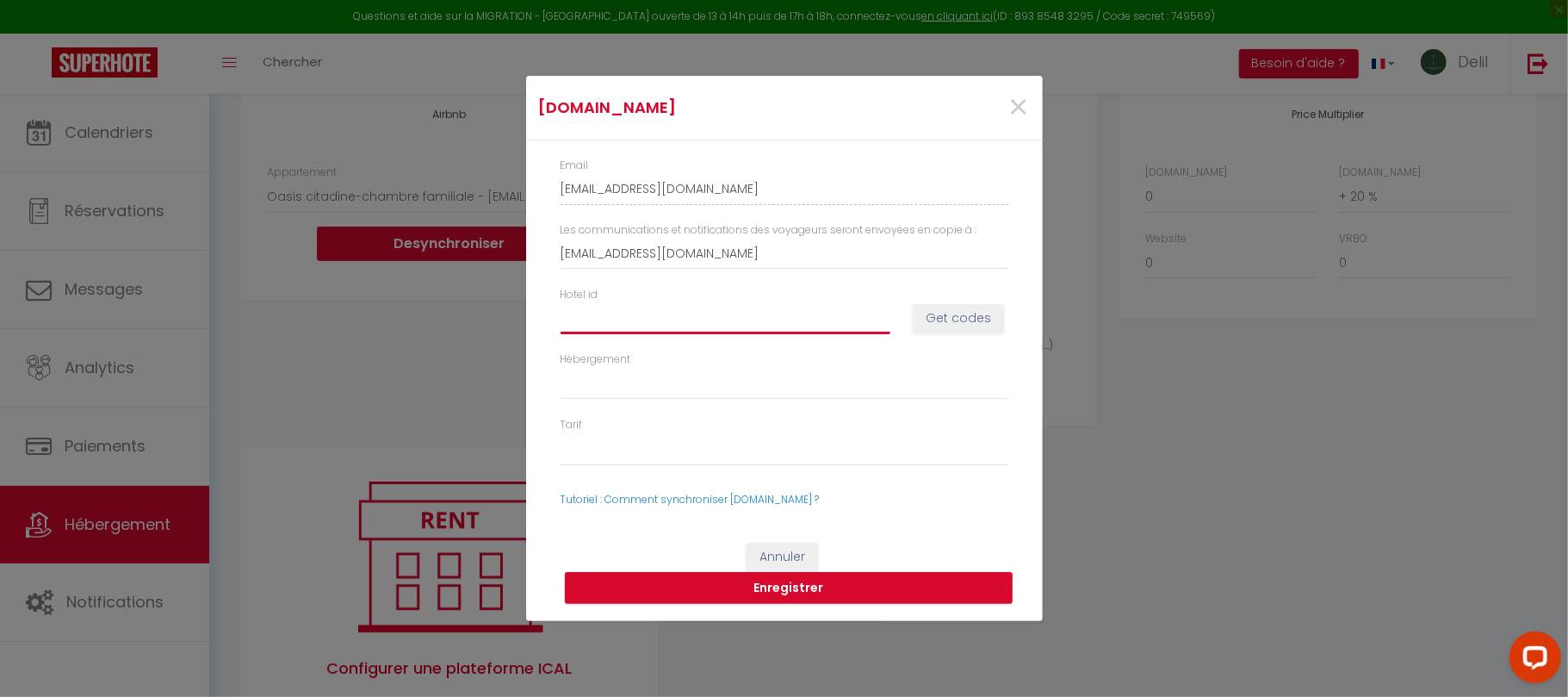
click at [793, 326] on input "Hotel id" at bounding box center [725, 318] width 330 height 31
paste input "14736228"
type input "14736228"
select select
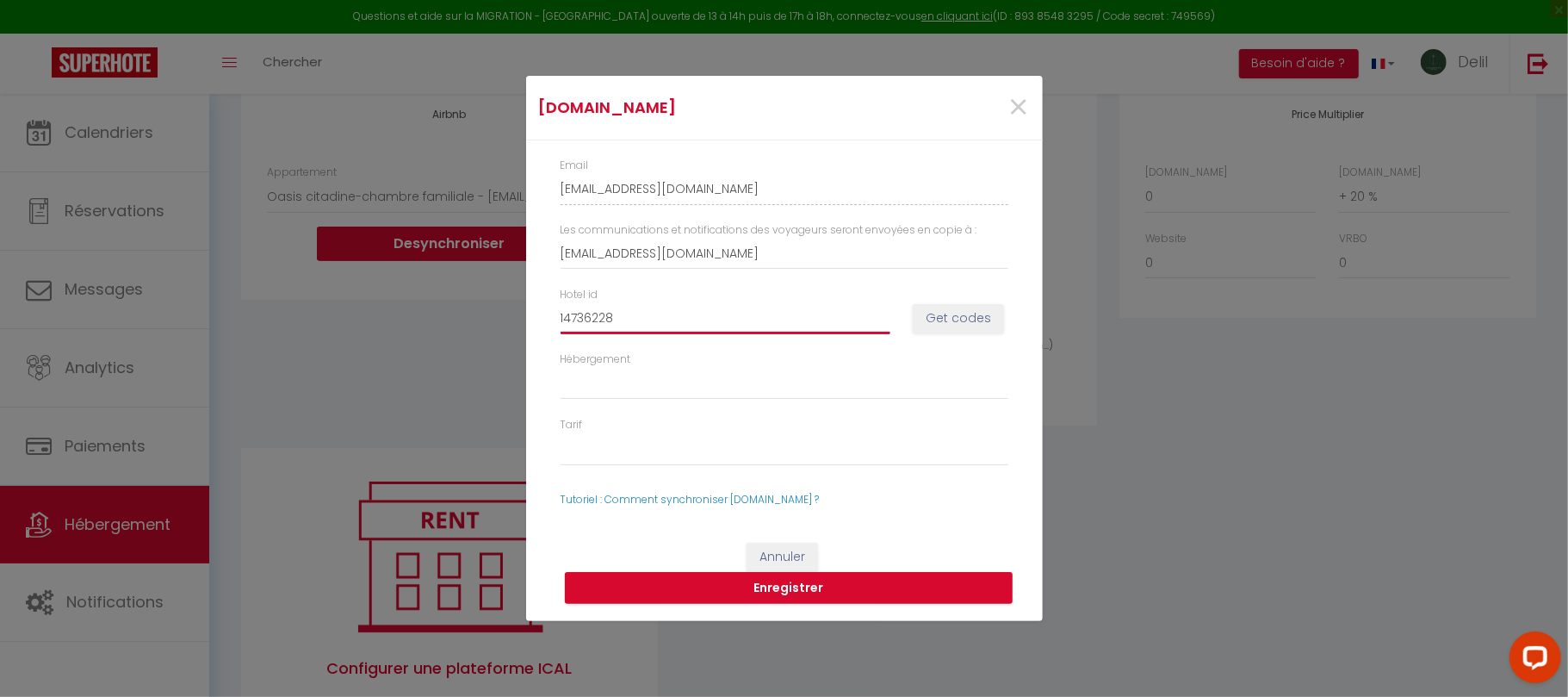
type input "14736228"
click at [966, 321] on button "Get codes" at bounding box center [958, 319] width 91 height 29
select select
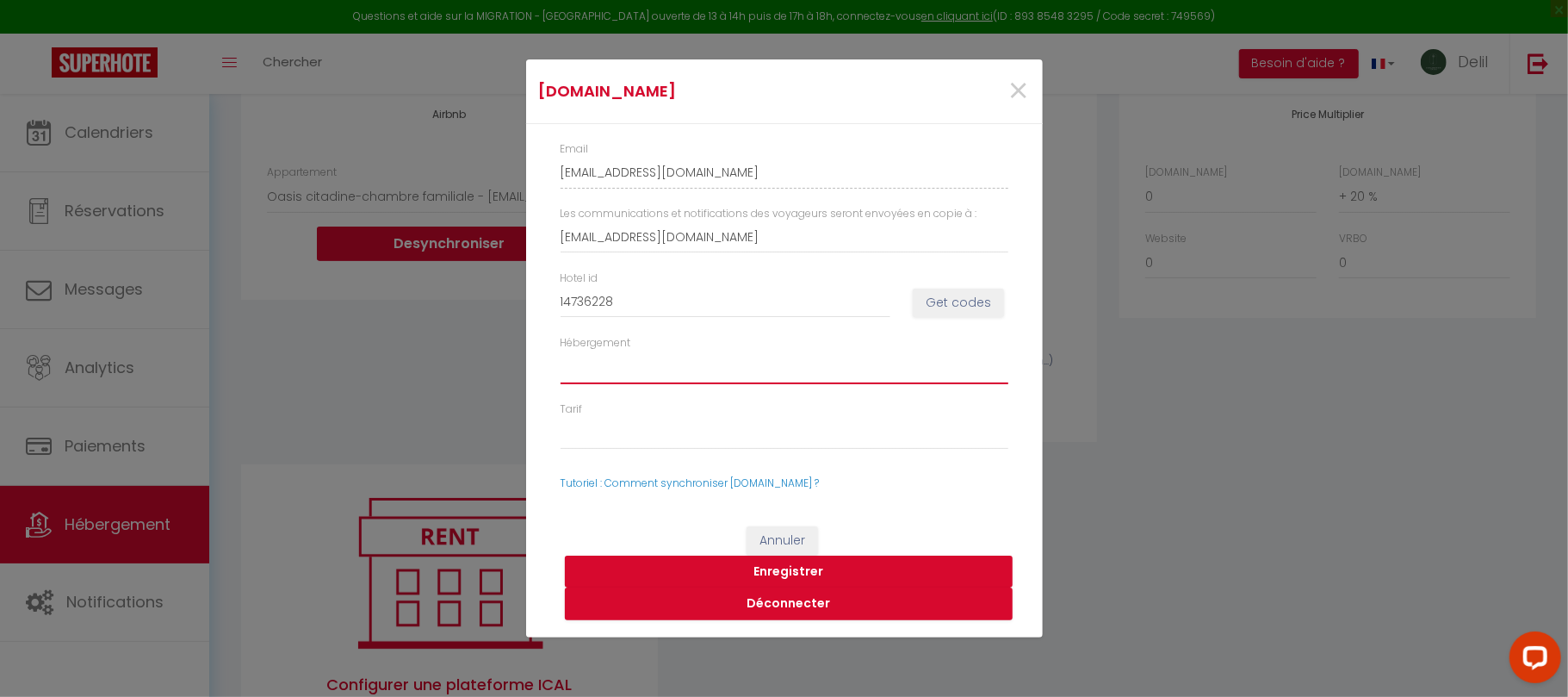
click at [728, 367] on select "1473622802 - Room #1473622802 1473622803 - Room #1473622803 1473622804 - Room #…" at bounding box center [785, 368] width 448 height 33
select select "1473622803"
click at [561, 352] on select "1473622802 - Room #1473622802 1473622803 - Room #1473622803 1473622804 - Room #…" at bounding box center [785, 368] width 448 height 33
click at [830, 566] on button "Enregistrer" at bounding box center [789, 572] width 448 height 33
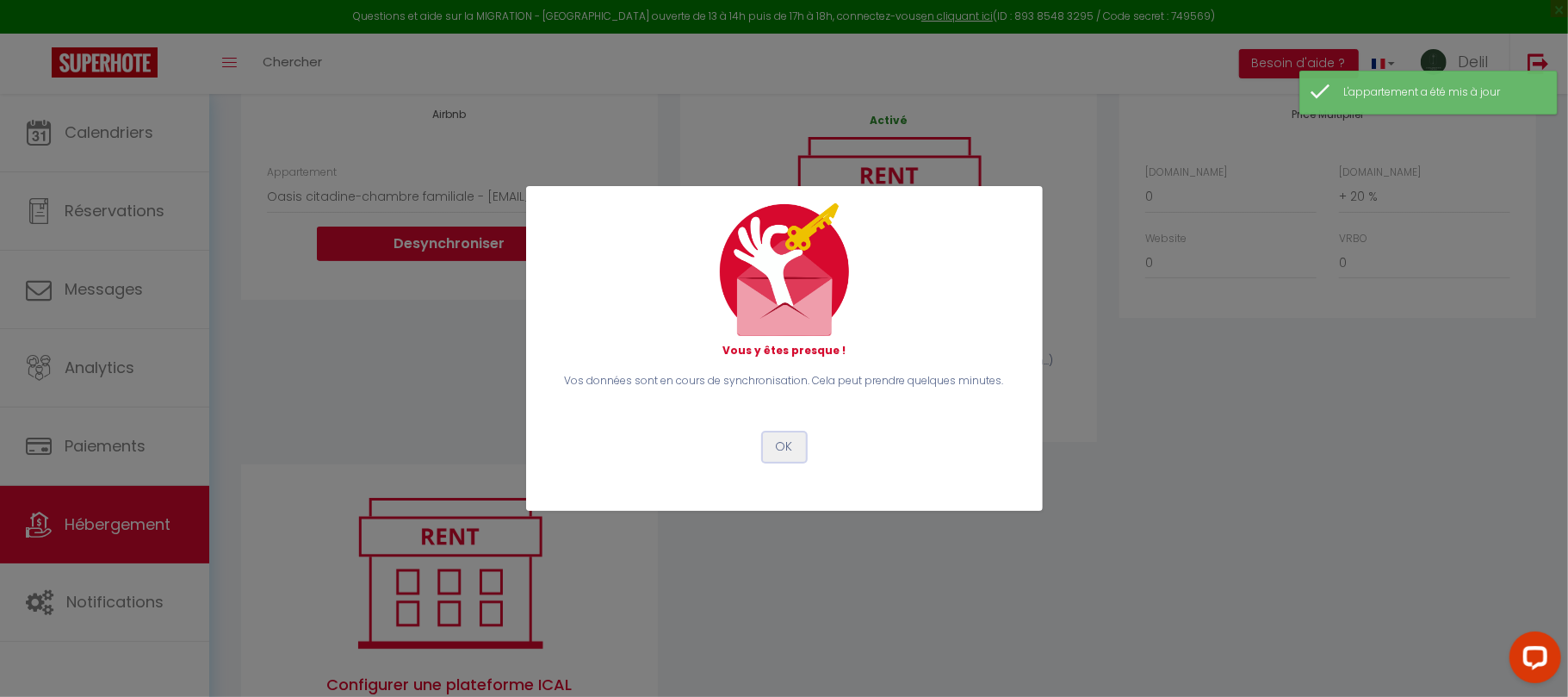
click at [783, 437] on button "OK" at bounding box center [784, 447] width 43 height 29
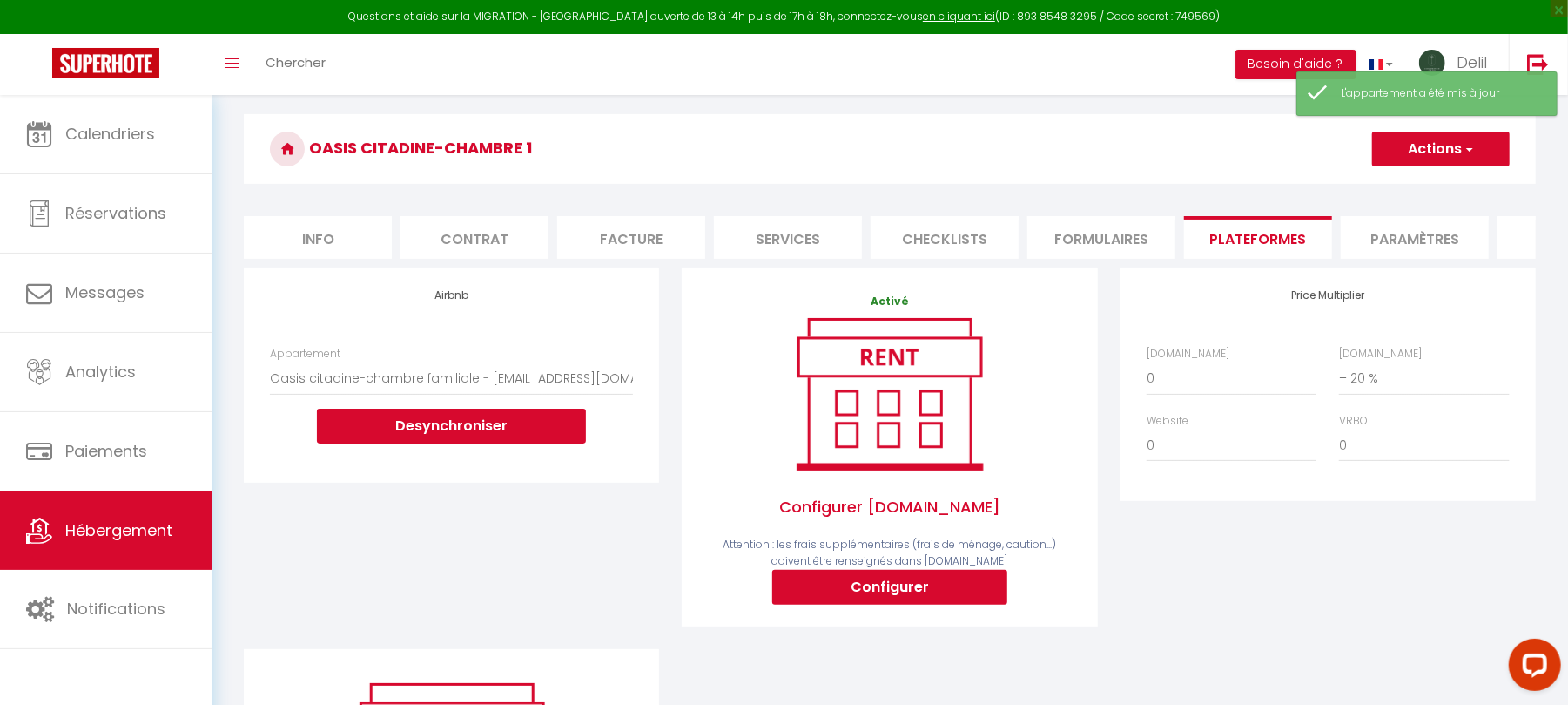
scroll to position [0, 0]
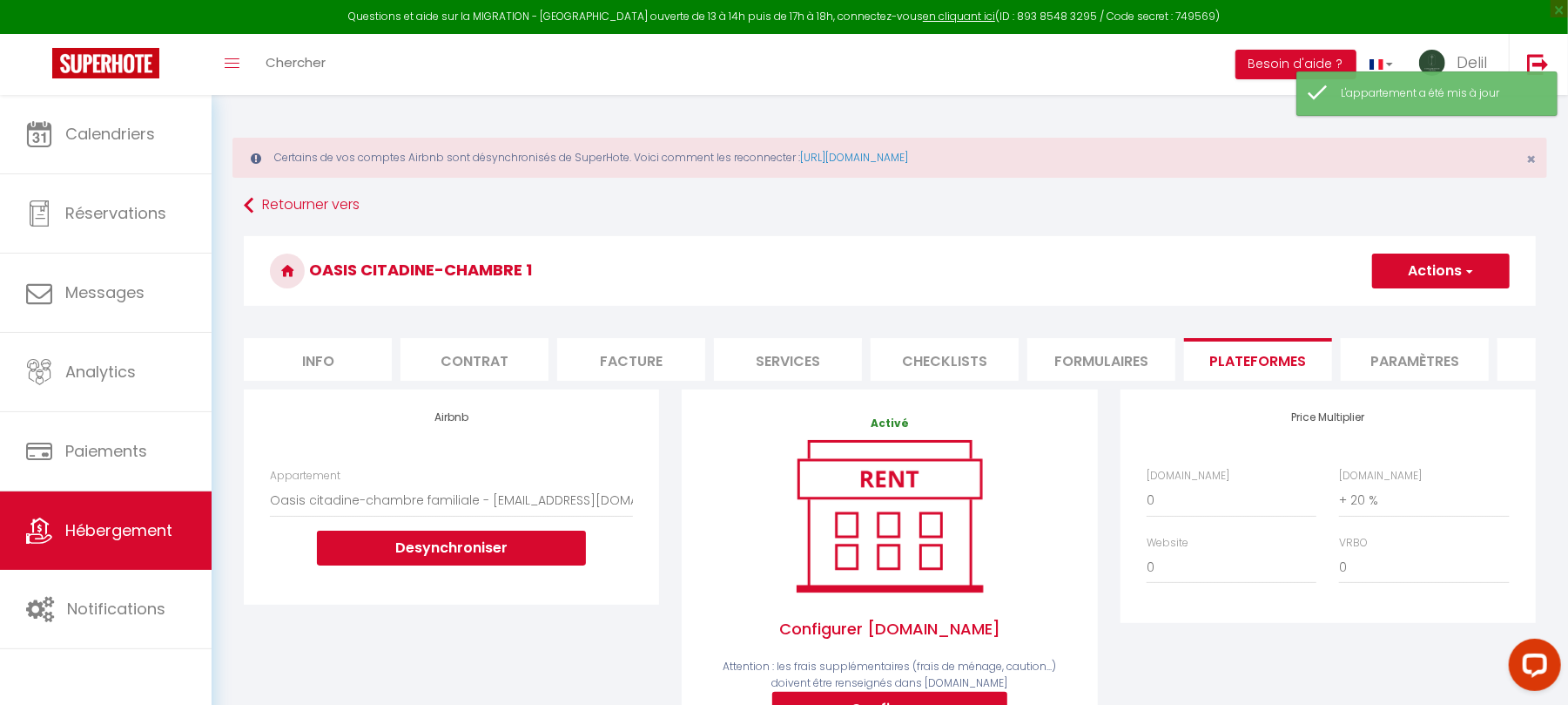
click at [1437, 266] on button "Actions" at bounding box center [1441, 271] width 137 height 35
click at [1412, 310] on link "Enregistrer" at bounding box center [1440, 309] width 137 height 22
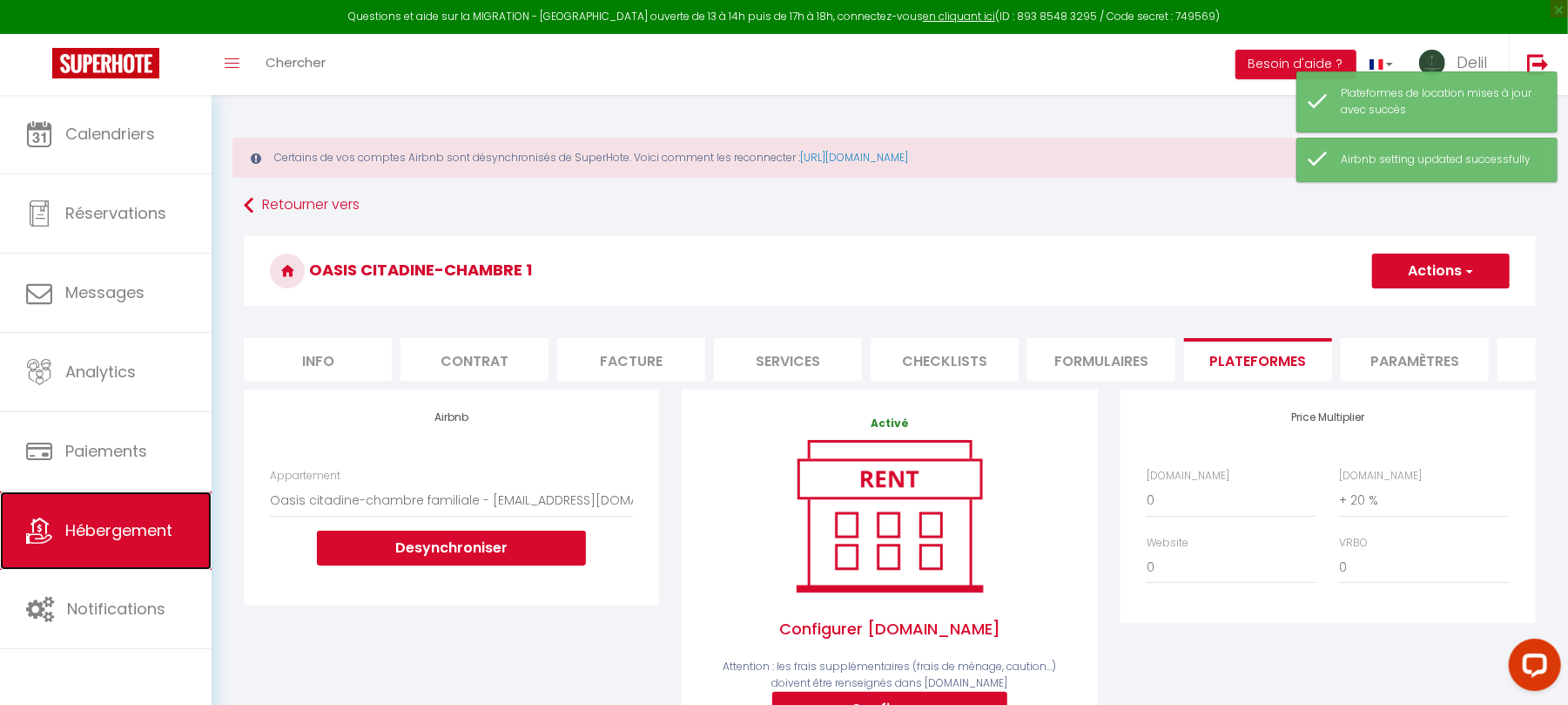
click at [151, 539] on span "Hébergement" at bounding box center [118, 529] width 107 height 21
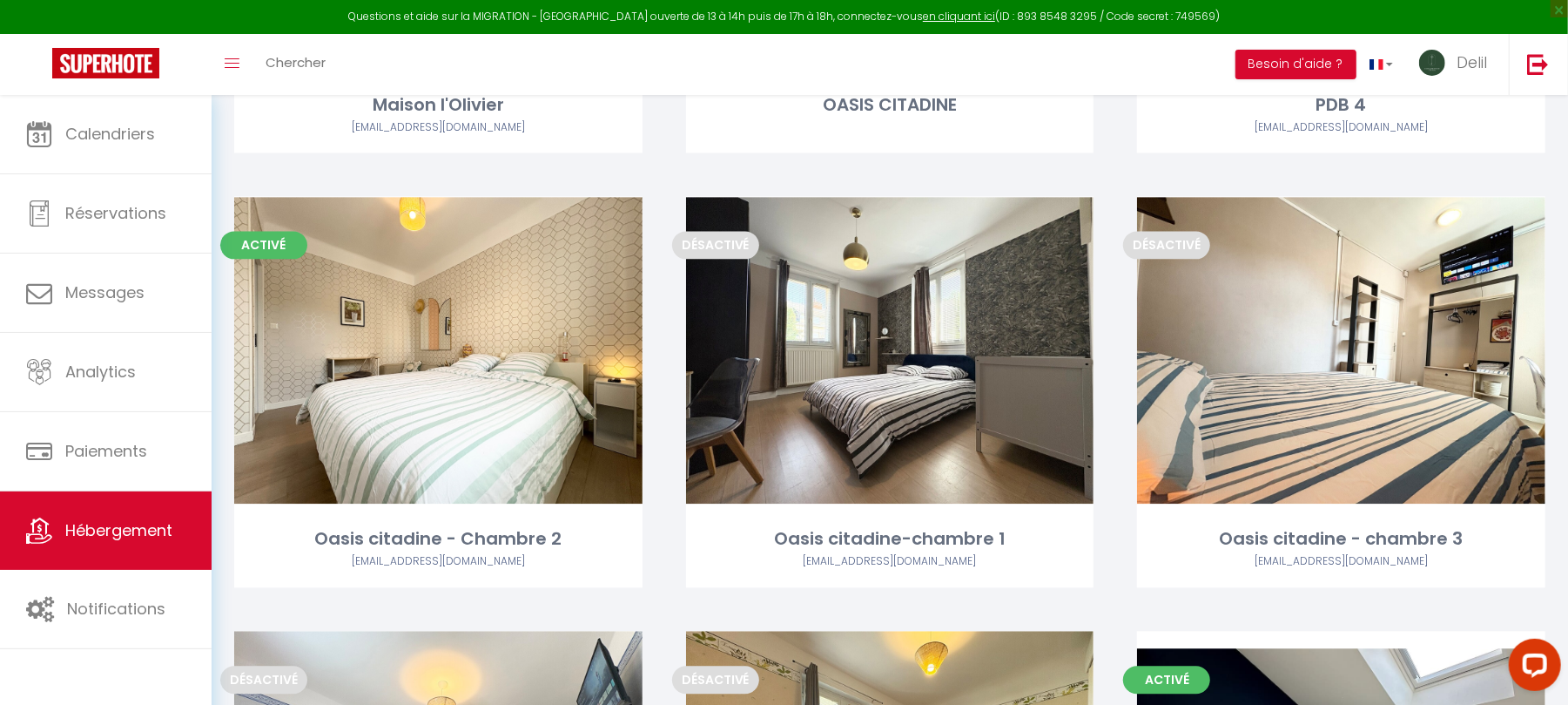
scroll to position [2733, 0]
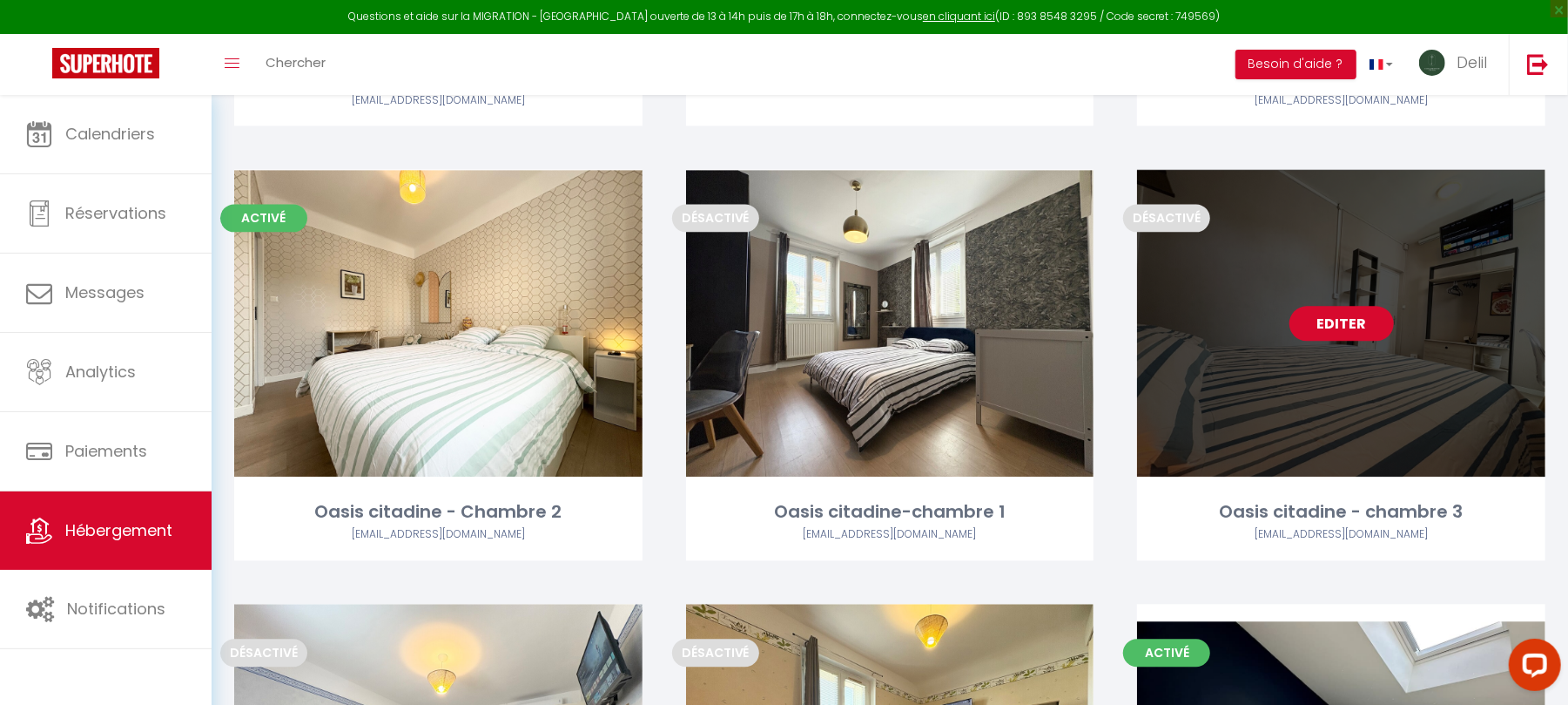
click at [1335, 311] on link "Editer" at bounding box center [1341, 323] width 105 height 35
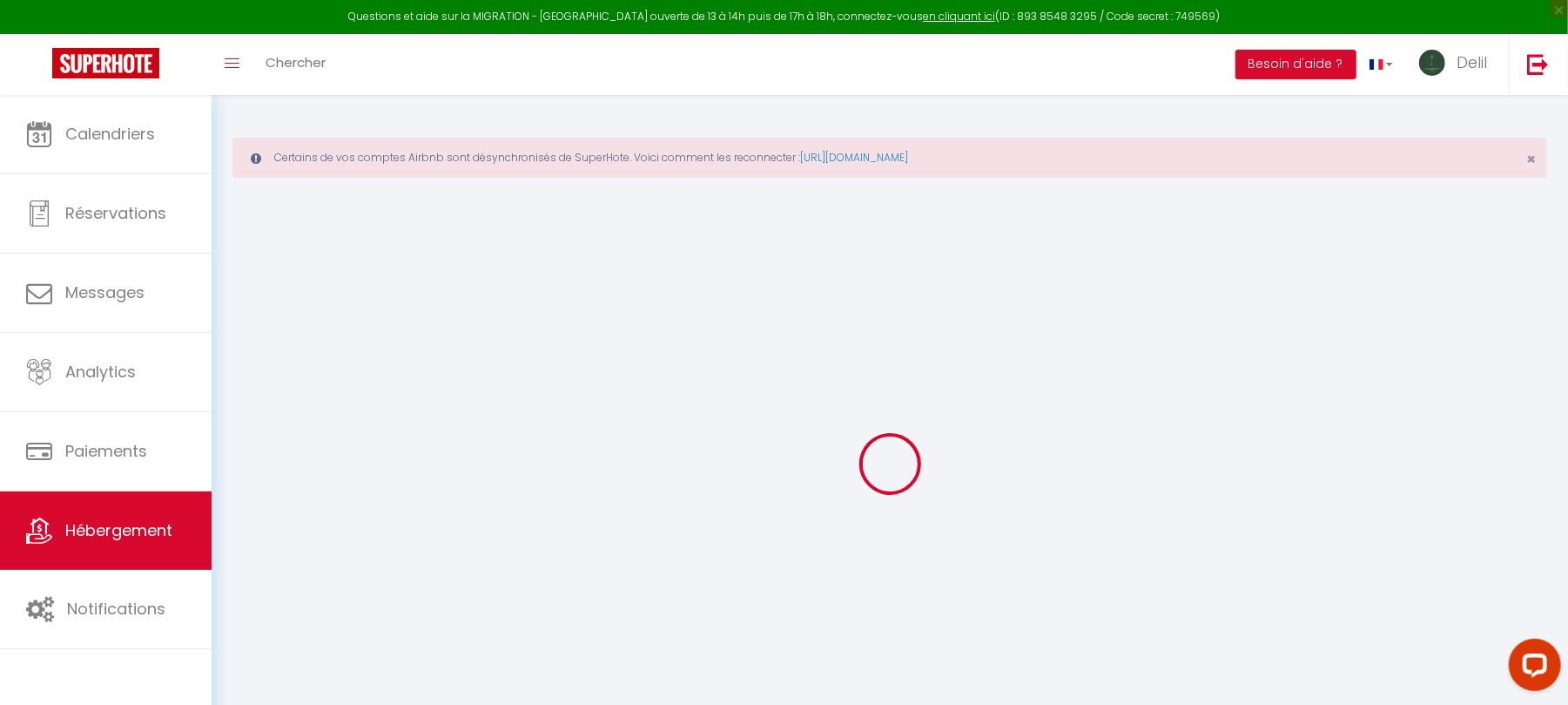
select select
checkbox input "false"
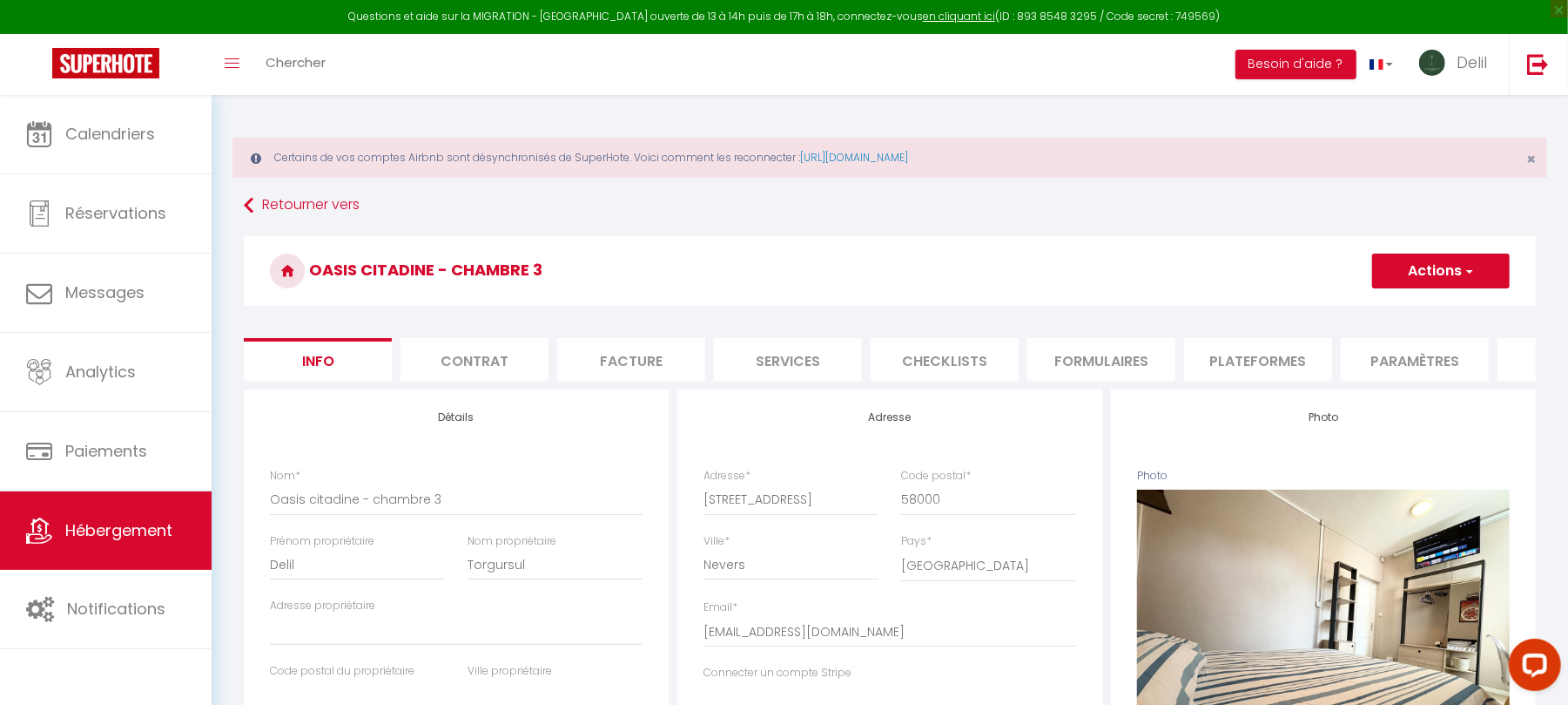
click at [1259, 353] on li "Plateformes" at bounding box center [1258, 359] width 148 height 43
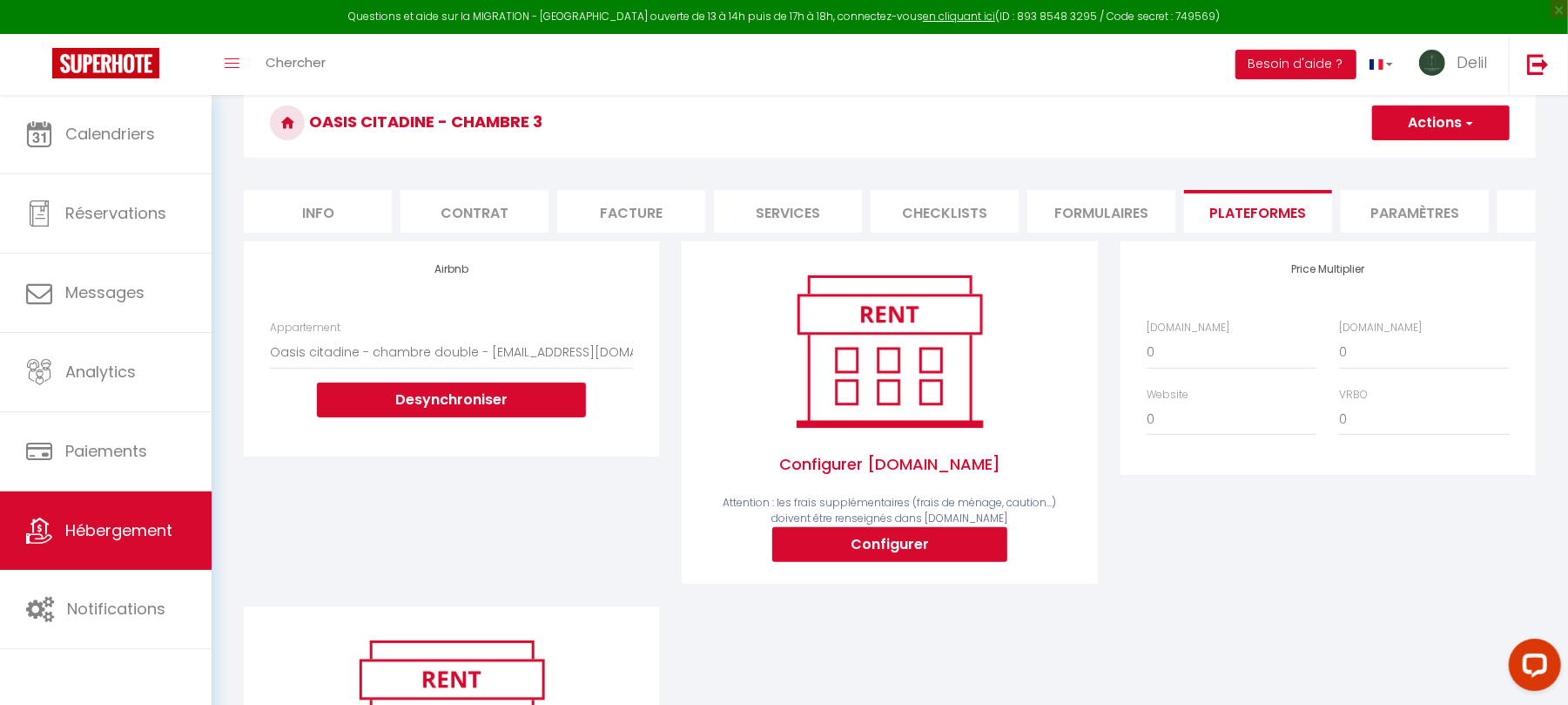
scroll to position [202, 0]
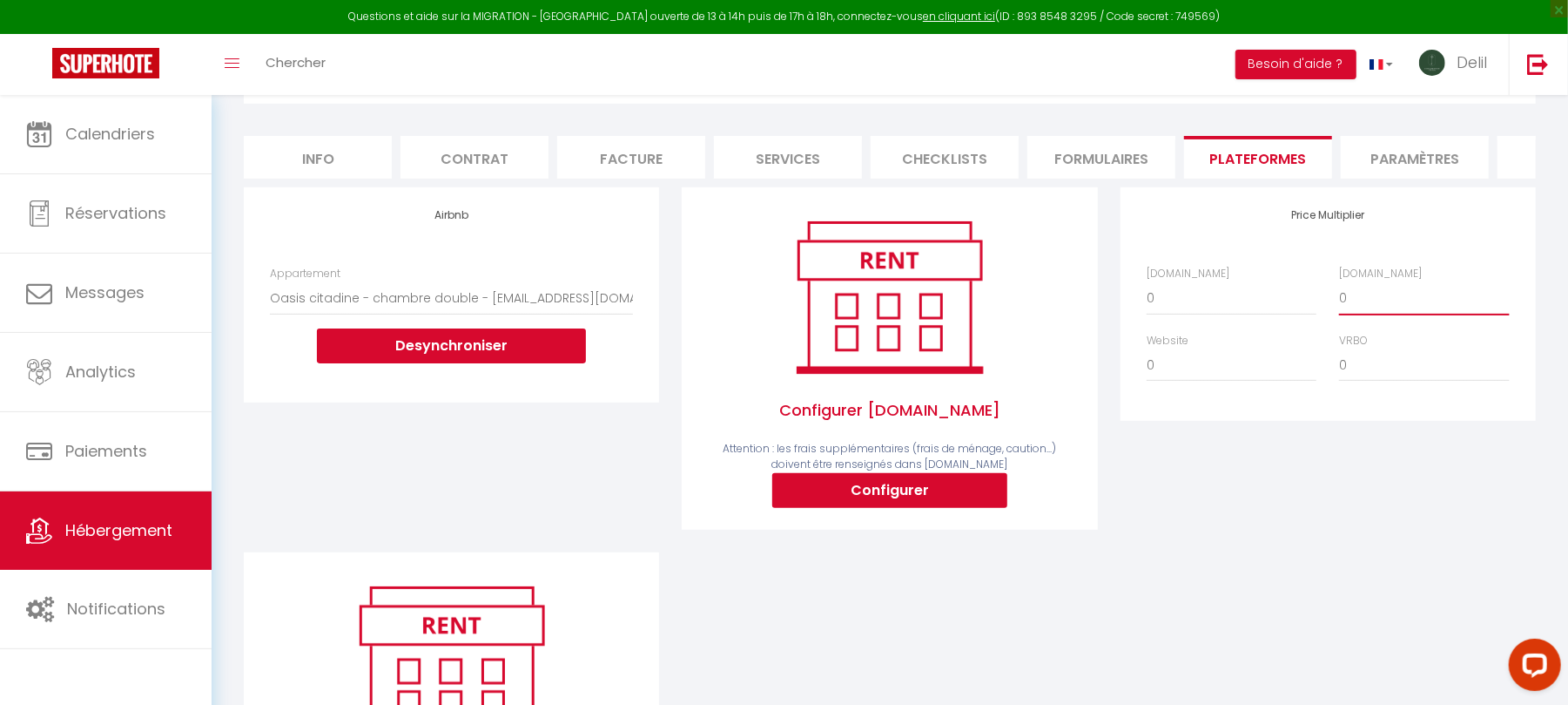
click at [1410, 312] on select "0 + 1 % + 2 % + 3 % + 4 % + 5 % + 6 % + 7 % + 8 % + 9 %" at bounding box center [1424, 298] width 170 height 33
click at [1340, 300] on select "0 + 1 % + 2 % + 3 % + 4 % + 5 % + 6 % + 7 % + 8 % + 9 %" at bounding box center [1424, 298] width 170 height 33
click at [857, 506] on button "Configurer" at bounding box center [889, 490] width 235 height 35
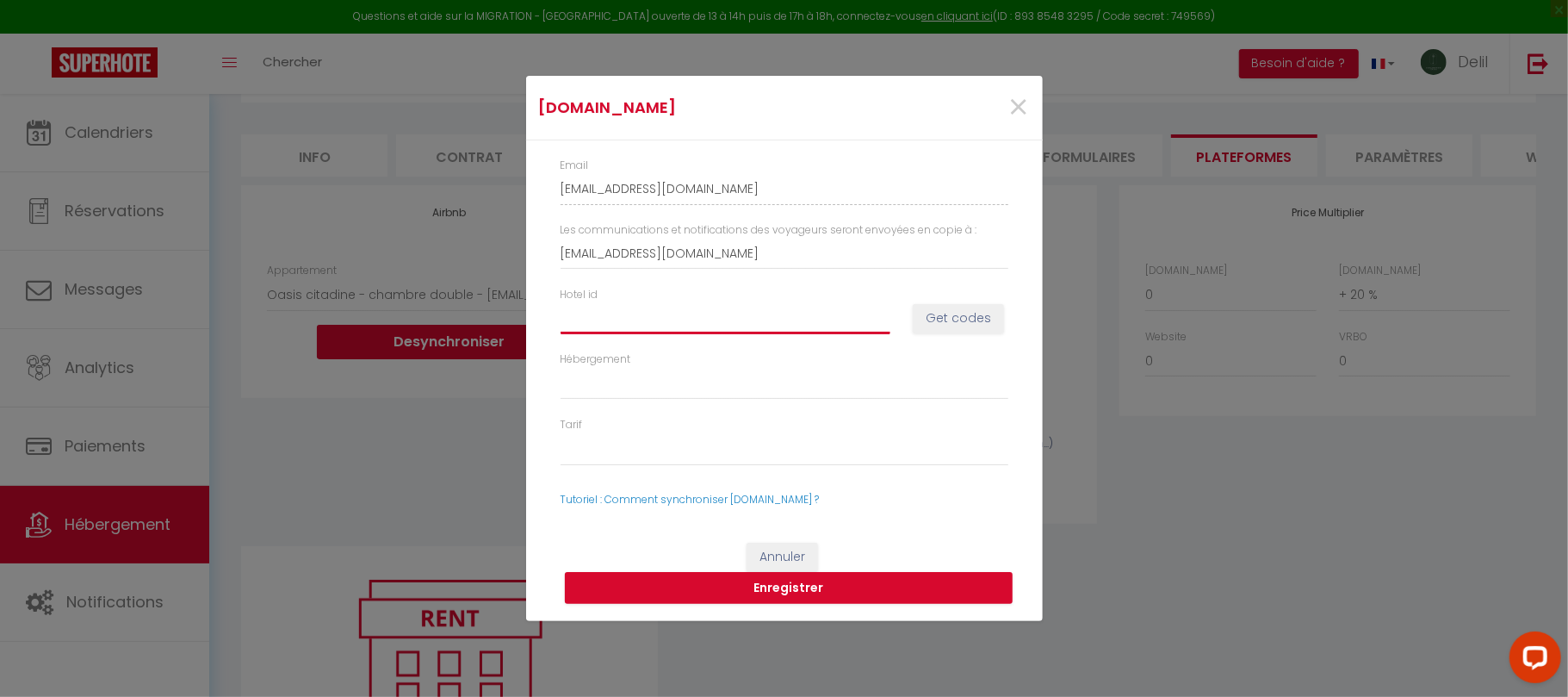
click at [784, 329] on input "Hotel id" at bounding box center [725, 318] width 330 height 31
paste input "14736228"
click at [962, 317] on button "Get codes" at bounding box center [958, 319] width 91 height 29
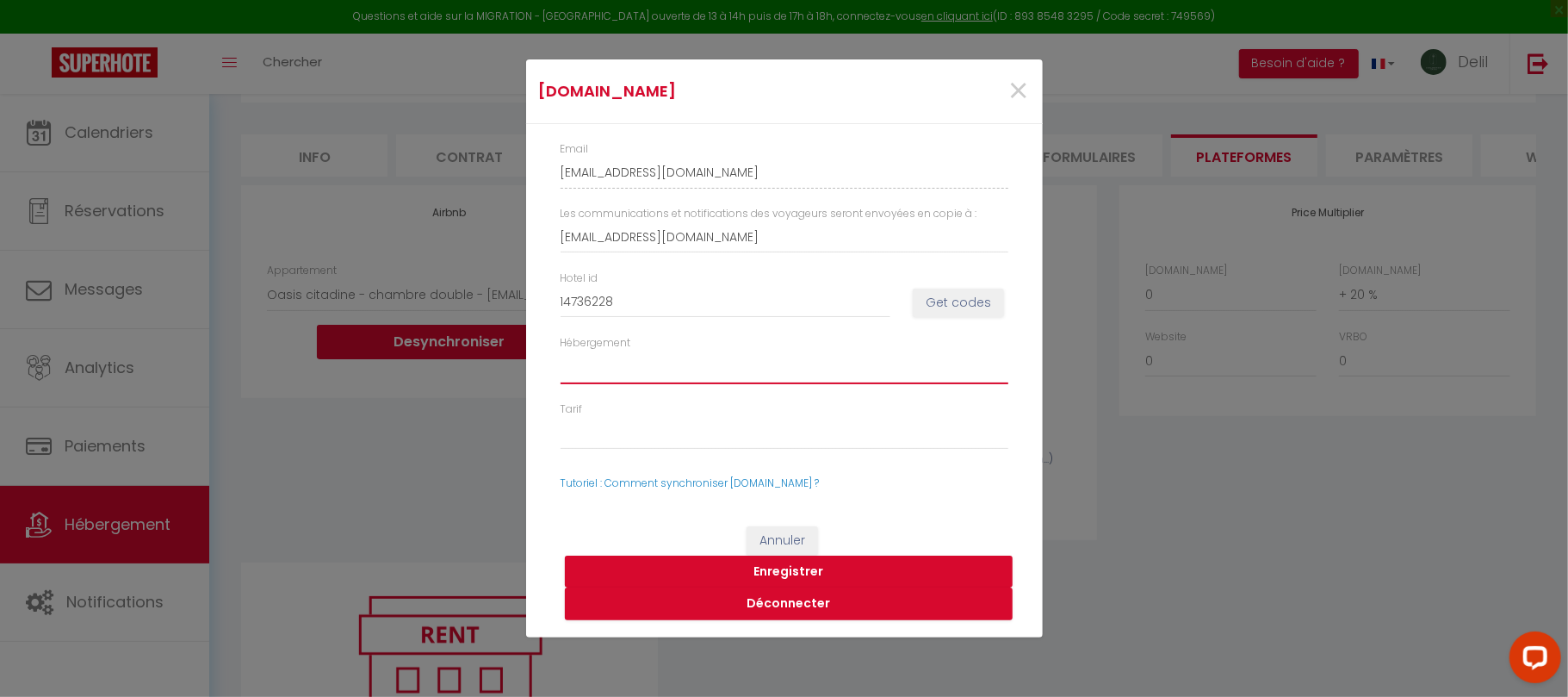
click at [697, 370] on select "1473622802 - Room #1473622802 1473622804 - Room #1473622804 1473622805 - Room #…" at bounding box center [785, 368] width 448 height 33
click at [561, 352] on select "1473622802 - Room #1473622802 1473622804 - Room #1473622804 1473622805 - Room #…" at bounding box center [785, 368] width 448 height 33
click at [787, 569] on button "Enregistrer" at bounding box center [789, 572] width 448 height 33
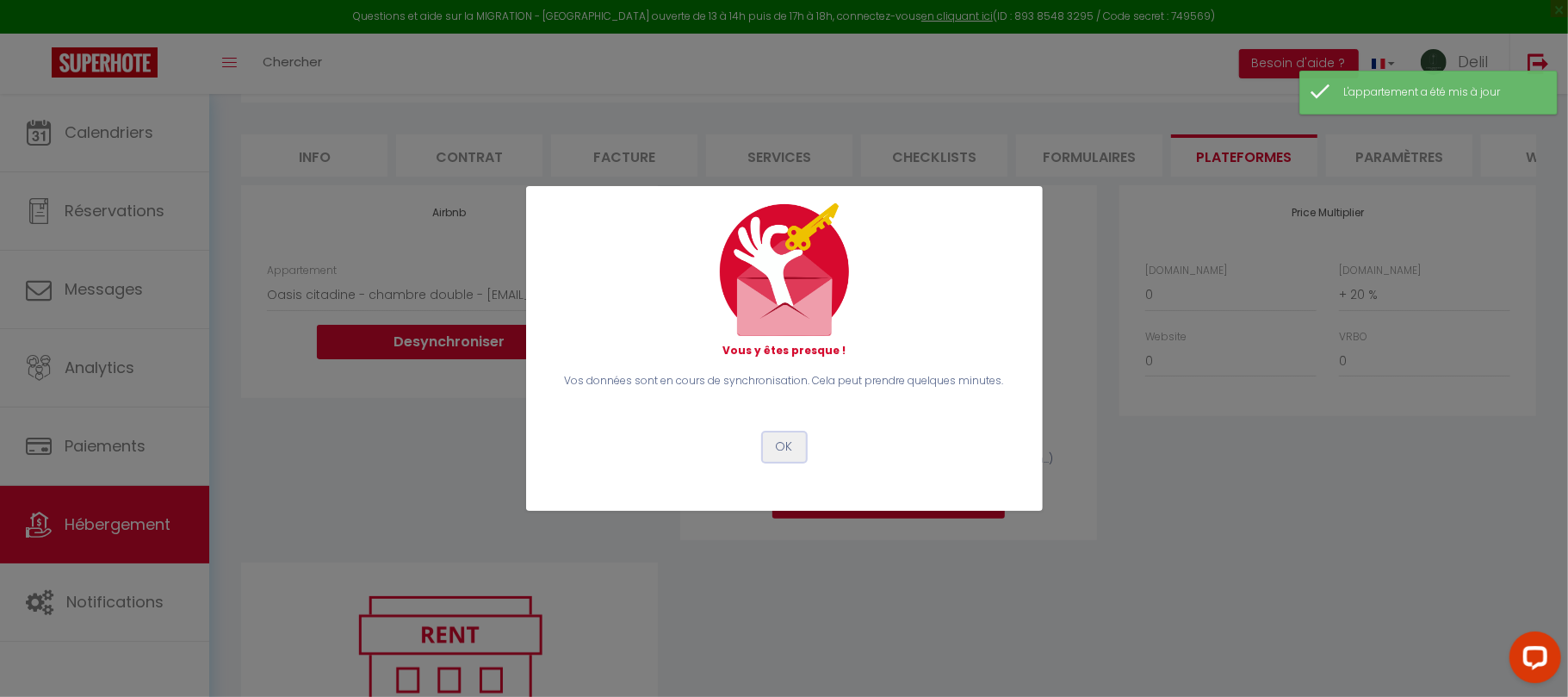
click at [790, 446] on button "OK" at bounding box center [784, 447] width 43 height 29
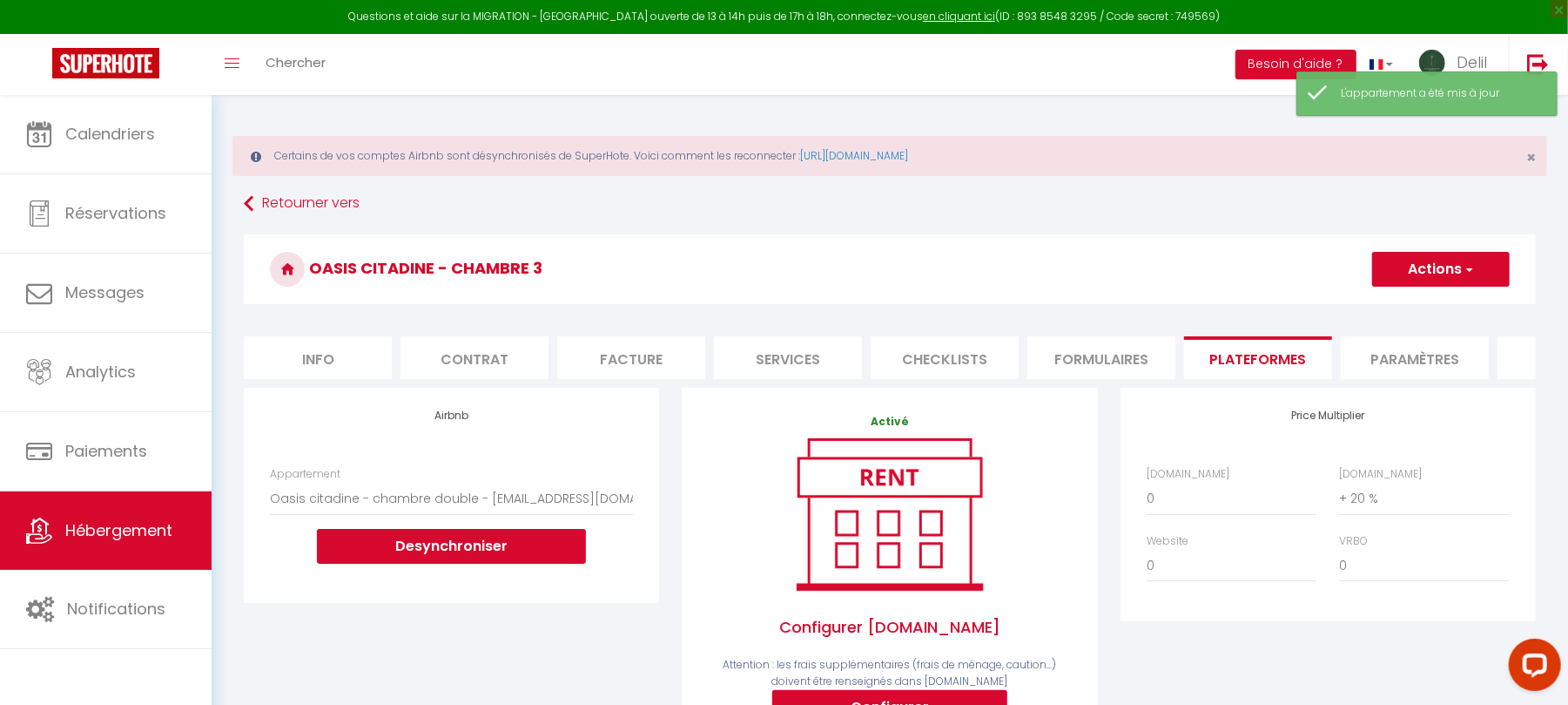
scroll to position [0, 0]
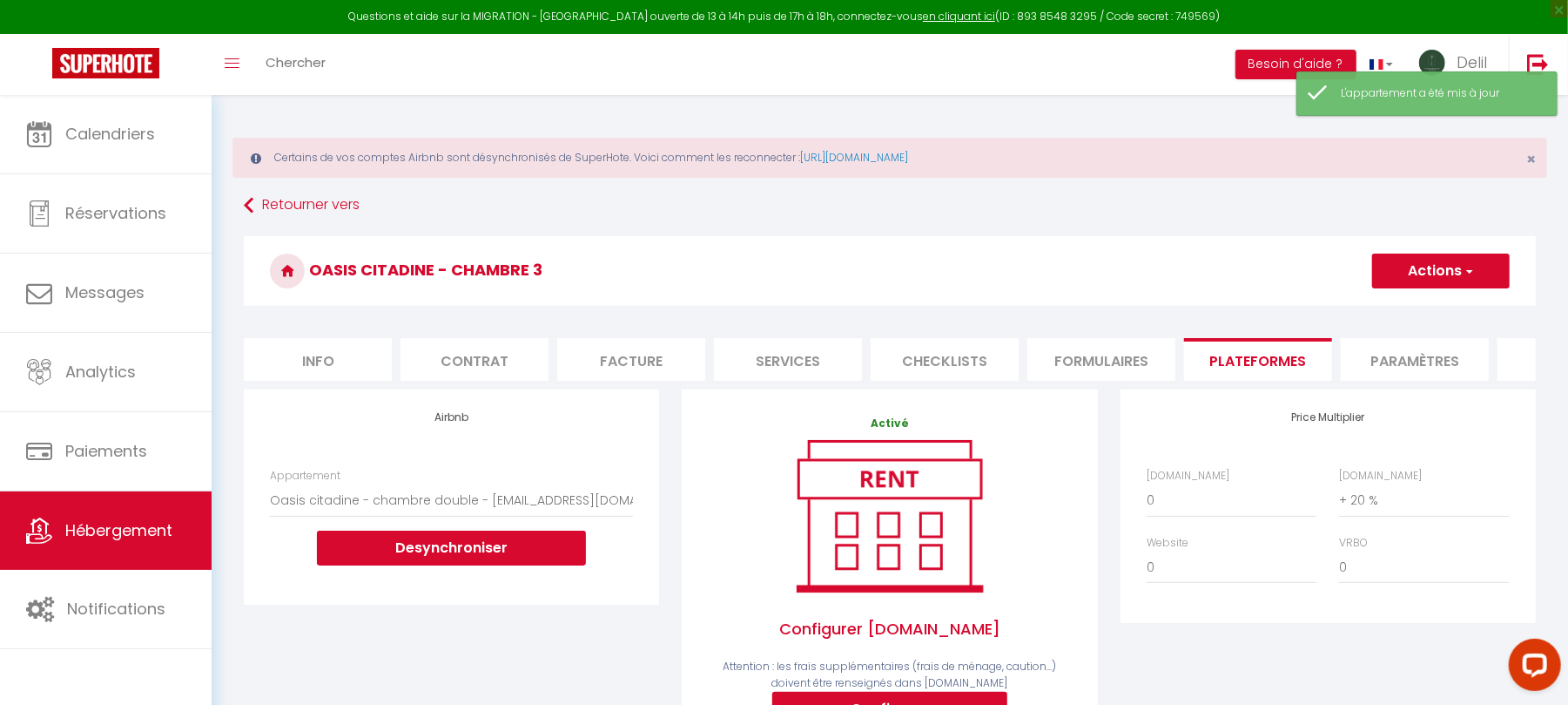
click at [1416, 288] on button "Actions" at bounding box center [1441, 271] width 137 height 35
click at [1419, 298] on link "Enregistrer" at bounding box center [1440, 309] width 137 height 22
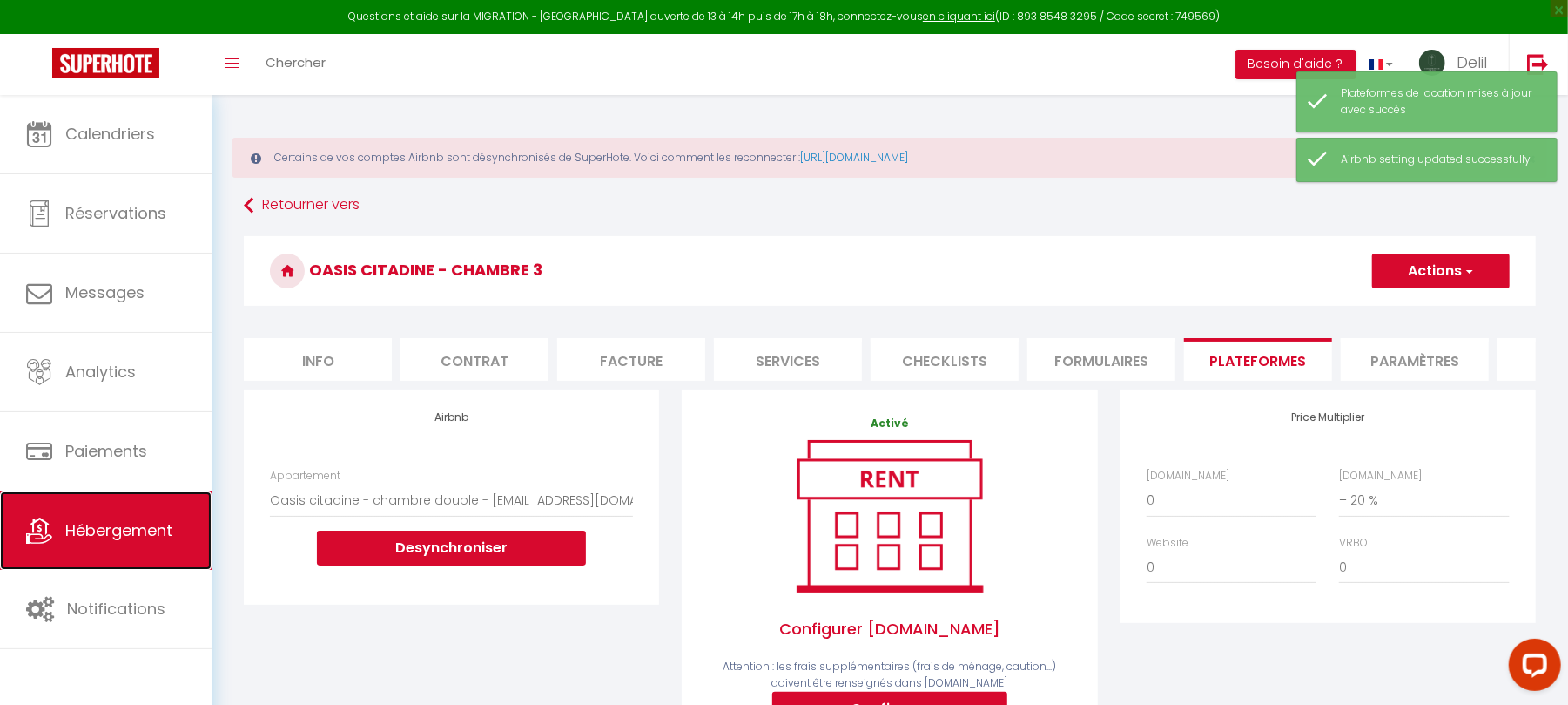
click at [96, 527] on span "Hébergement" at bounding box center [118, 529] width 107 height 21
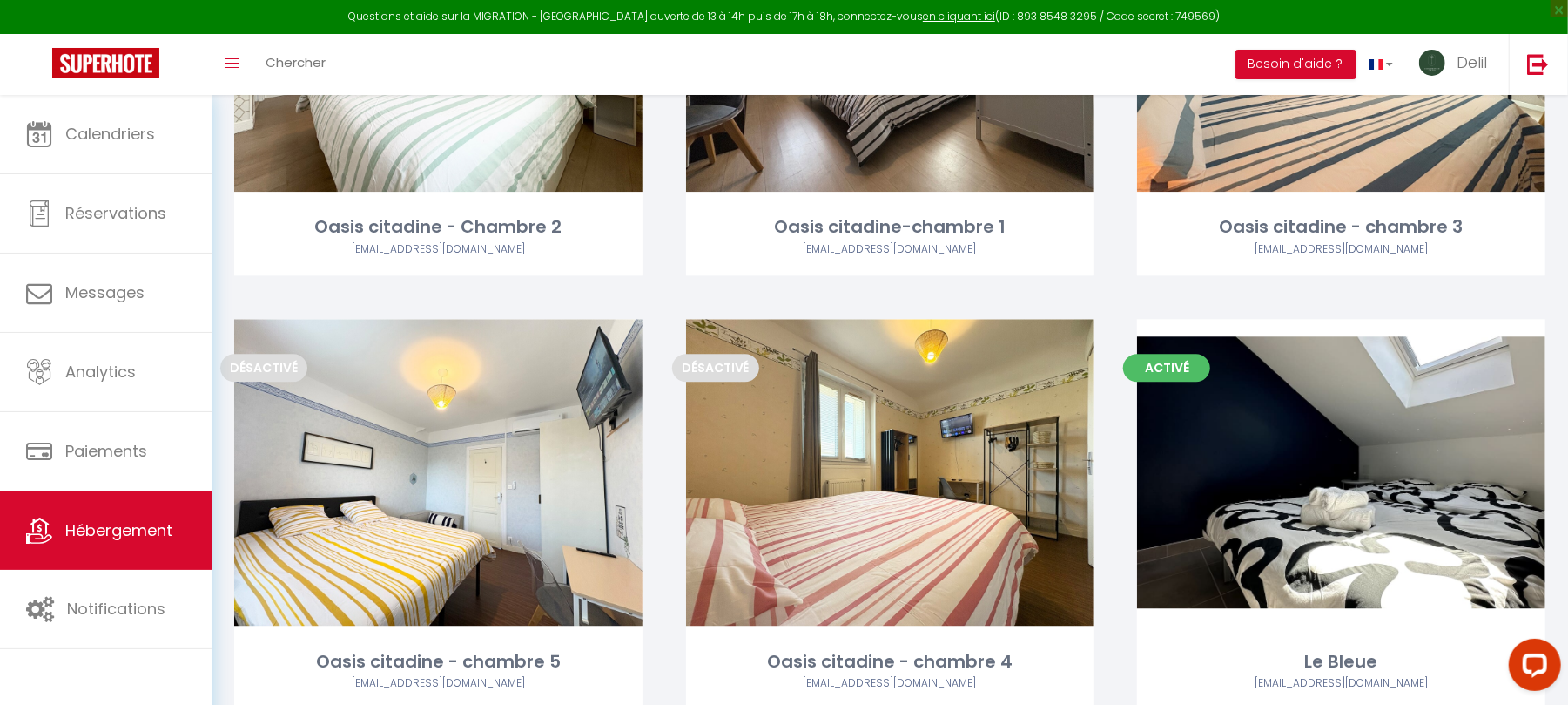
scroll to position [3043, 0]
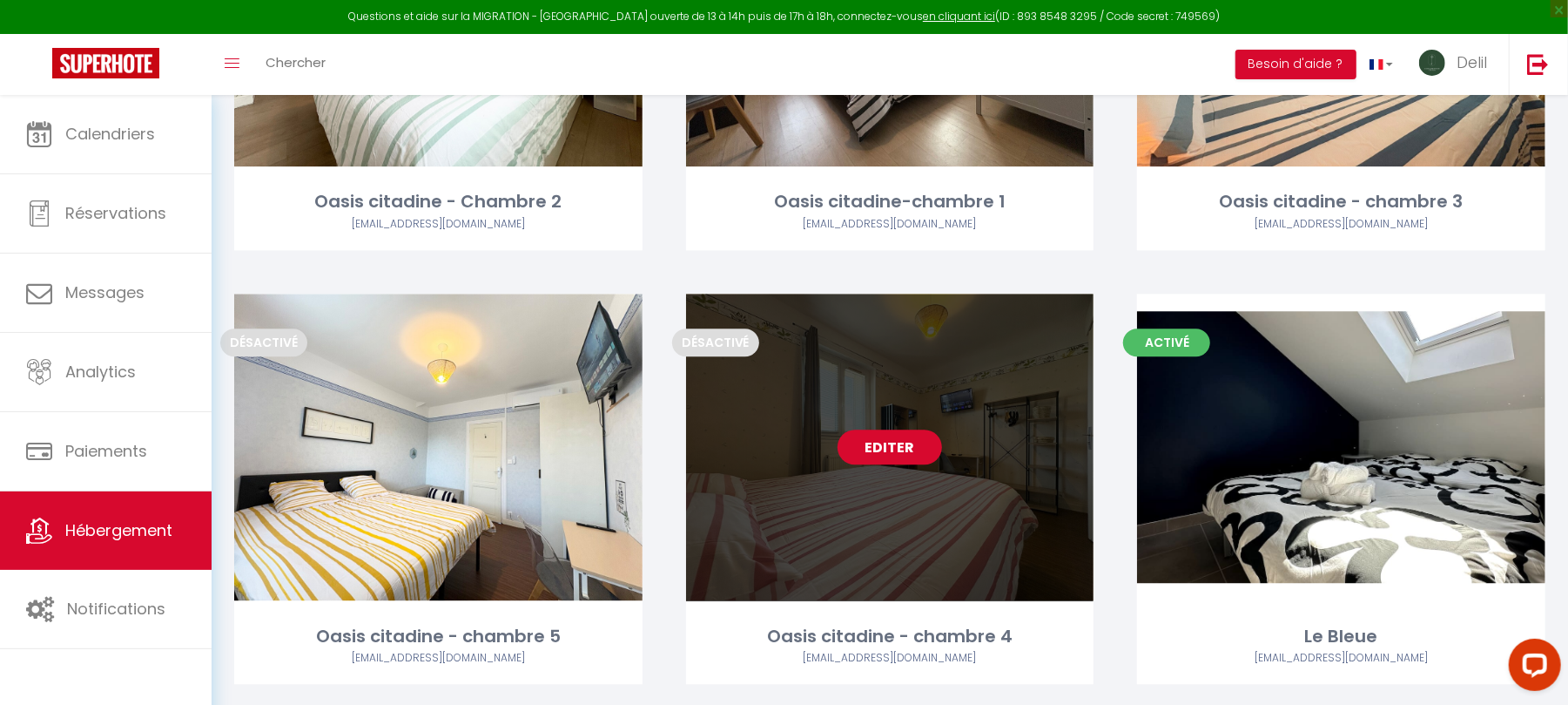
click at [900, 437] on link "Editer" at bounding box center [889, 447] width 105 height 35
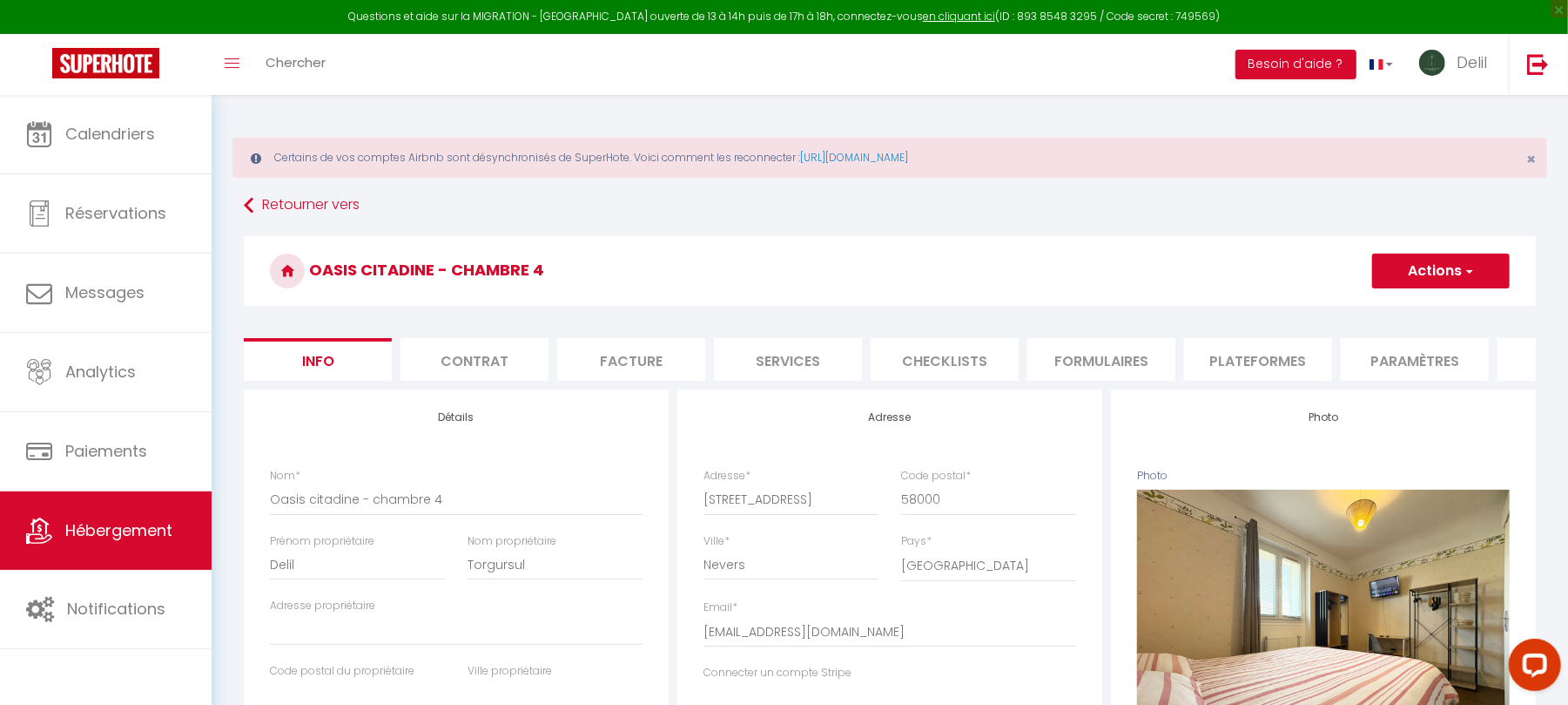
click at [1237, 366] on li "Plateformes" at bounding box center [1258, 359] width 148 height 43
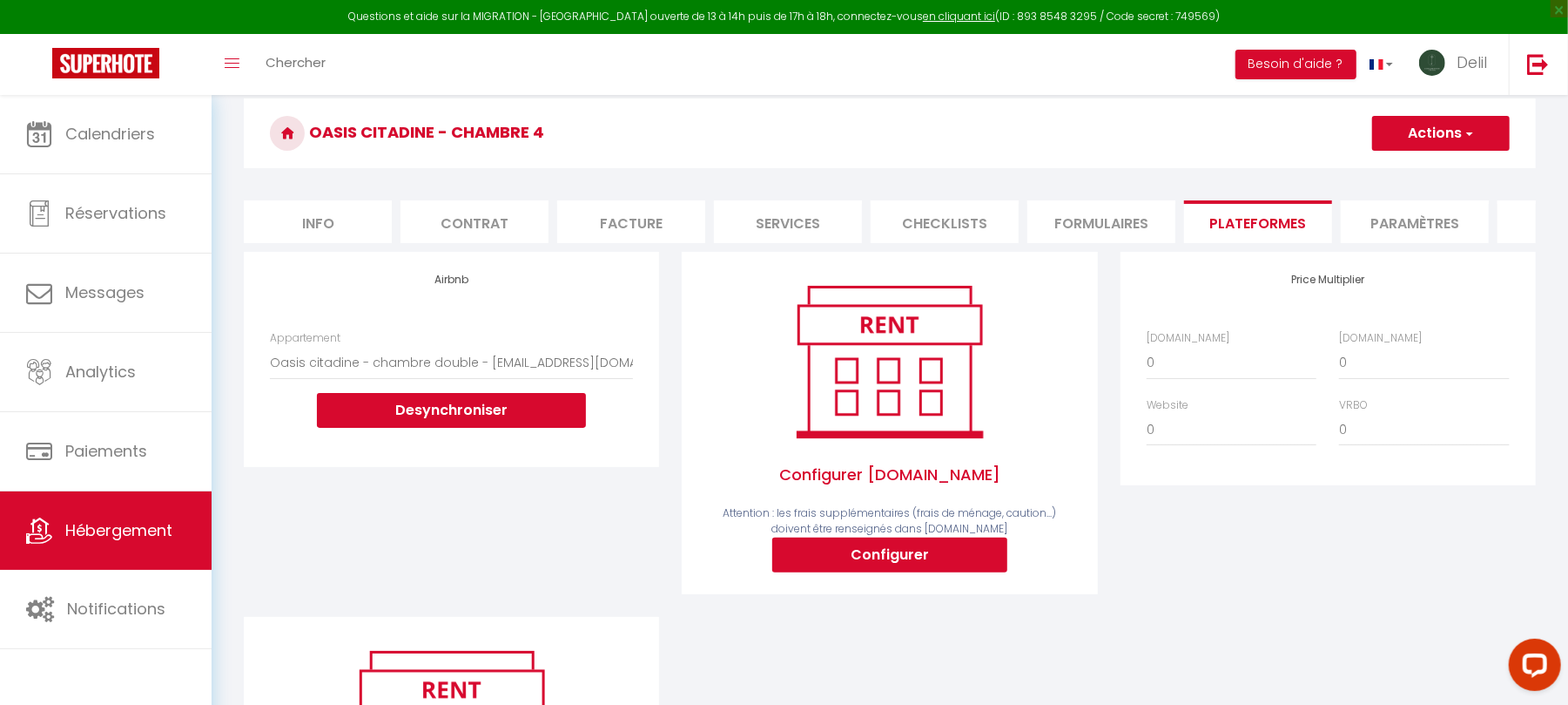
scroll to position [162, 0]
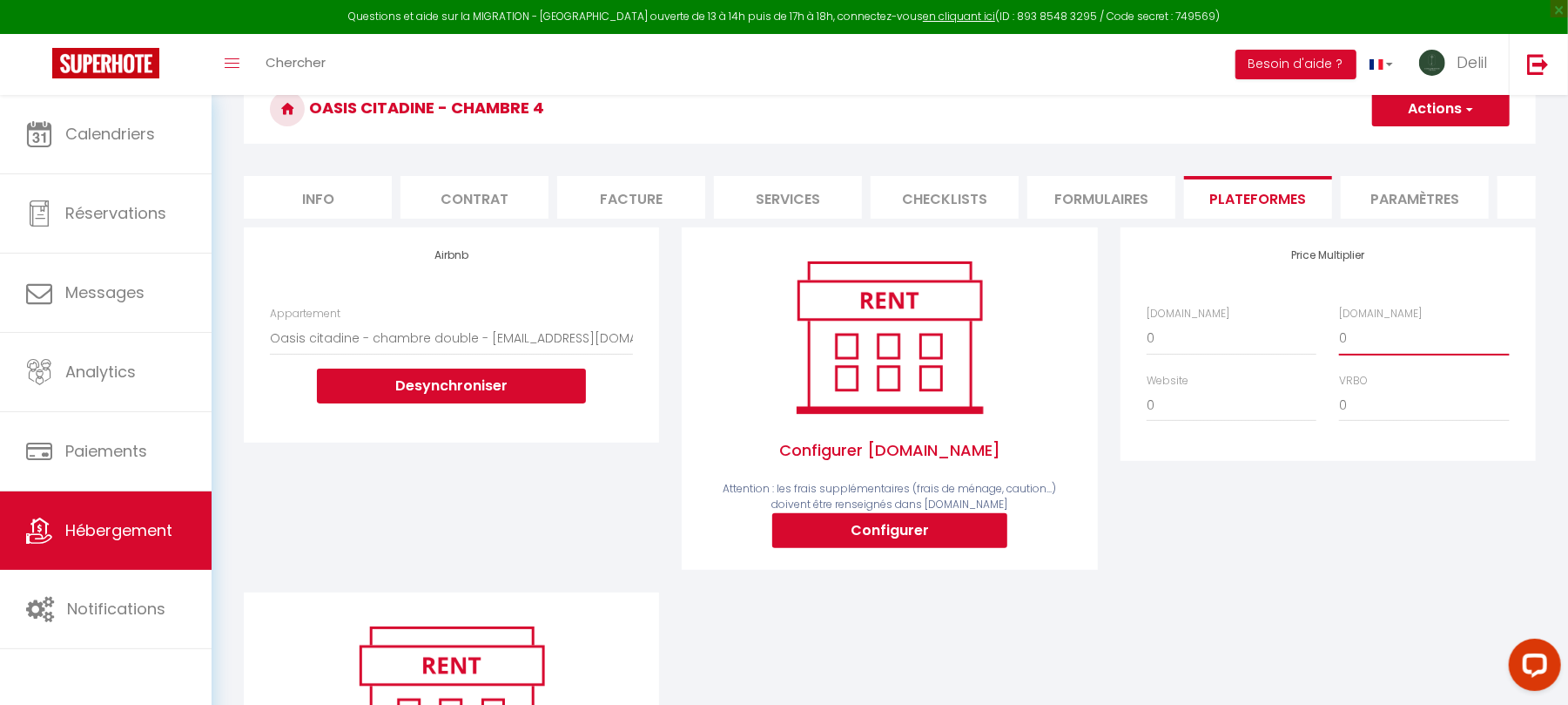
click at [1396, 352] on select "0 + 1 % + 2 % + 3 % + 4 % + 5 % + 6 % + 7 % + 8 % + 9 %" at bounding box center [1424, 338] width 170 height 33
click at [1340, 339] on select "0 + 1 % + 2 % + 3 % + 4 % + 5 % + 6 % + 7 % + 8 % + 9 %" at bounding box center [1424, 338] width 170 height 33
click at [837, 548] on button "Configurer" at bounding box center [889, 530] width 235 height 35
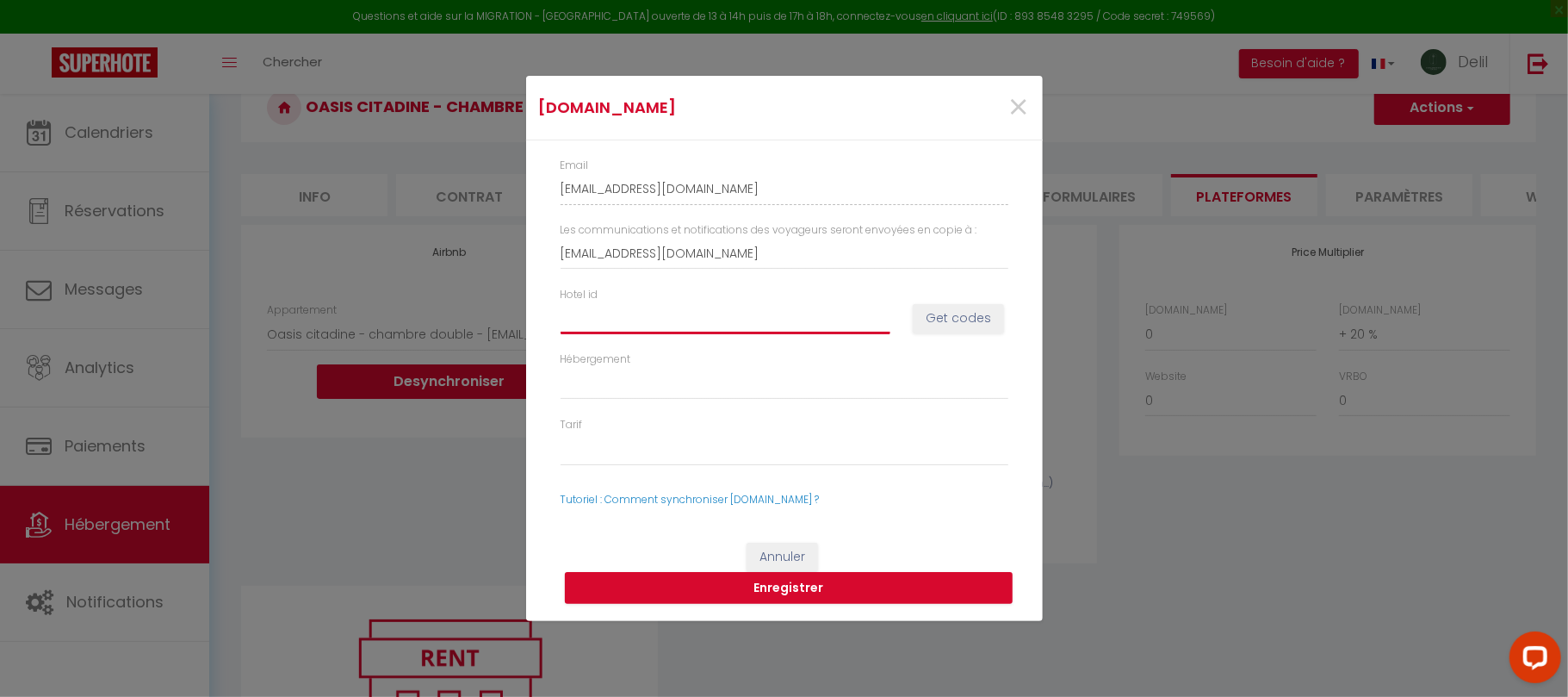
click at [700, 320] on input "Hotel id" at bounding box center [725, 318] width 330 height 31
paste input "14736228"
click at [951, 313] on button "Get codes" at bounding box center [958, 319] width 91 height 29
click at [950, 313] on button "Get codes" at bounding box center [958, 319] width 91 height 29
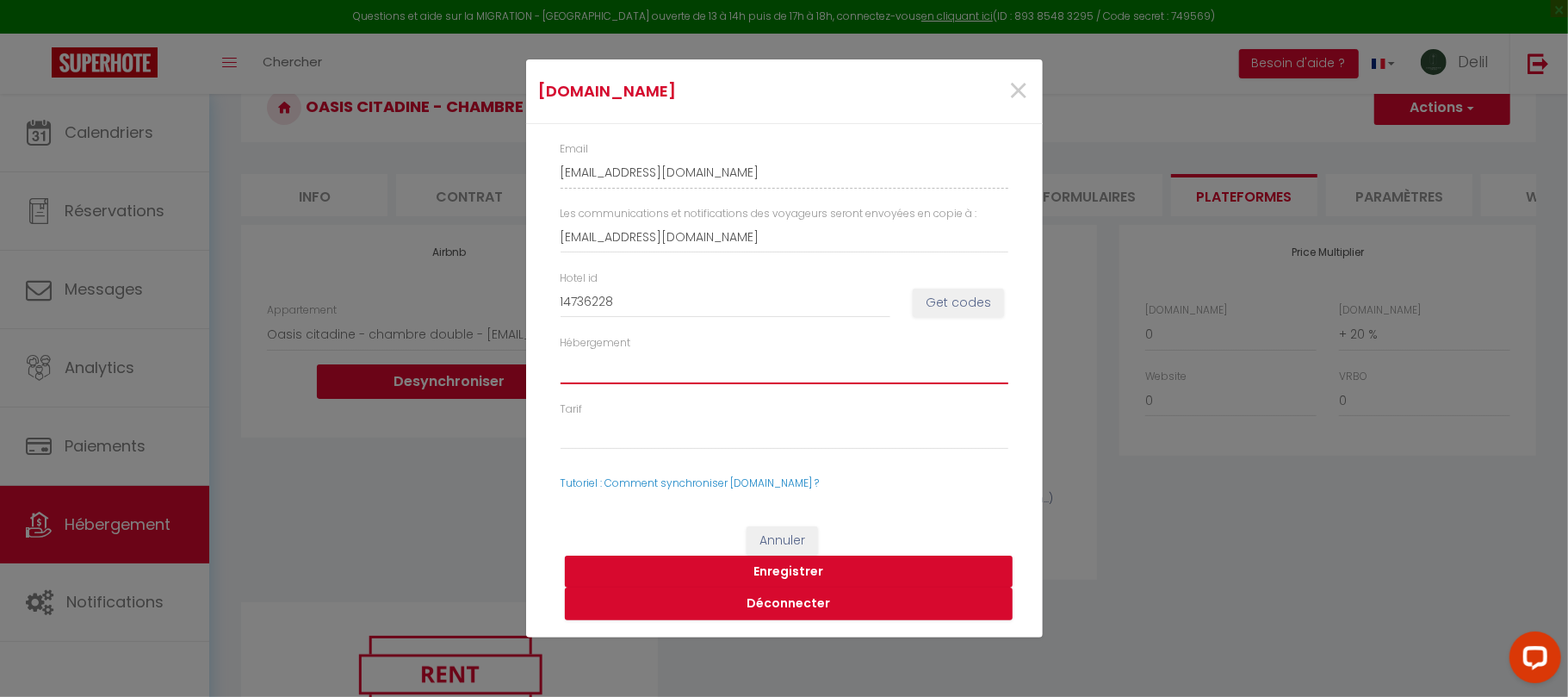
click at [748, 368] on select "1473622802 - Room #1473622802 1473622804 - Room #1473622804" at bounding box center [785, 368] width 448 height 33
click at [561, 352] on select "1473622802 - Room #1473622802 1473622804 - Room #1473622804" at bounding box center [785, 368] width 448 height 33
click at [807, 570] on button "Enregistrer" at bounding box center [789, 572] width 448 height 33
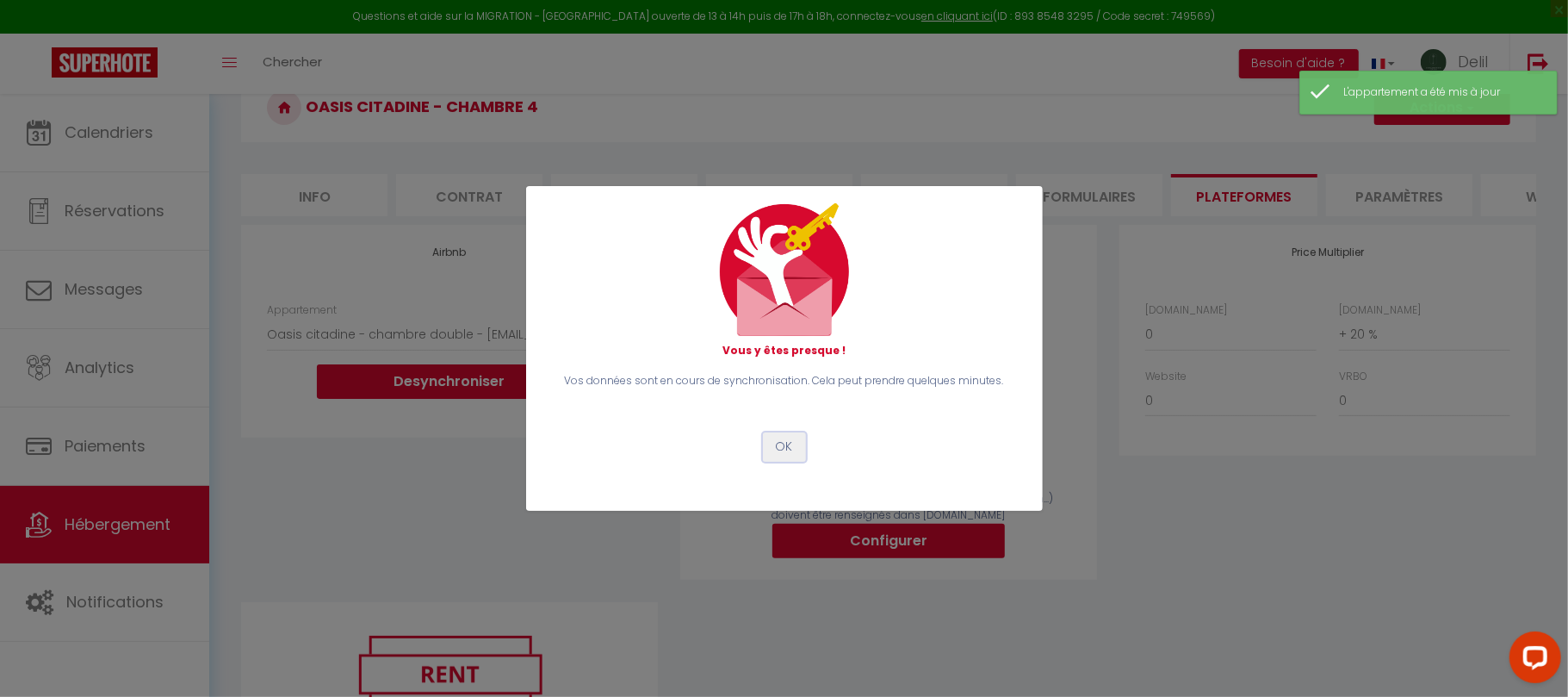
click at [782, 450] on button "OK" at bounding box center [784, 447] width 43 height 29
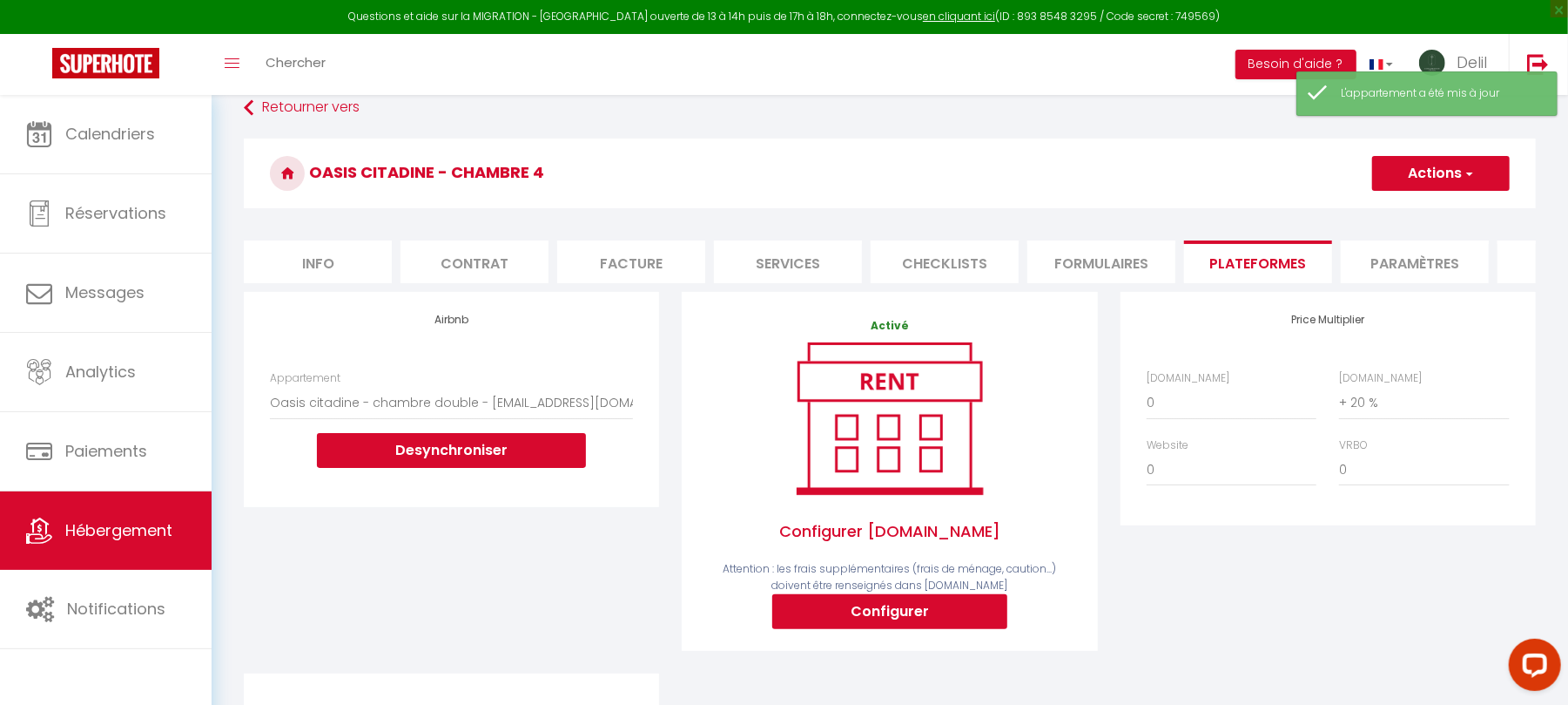
scroll to position [0, 0]
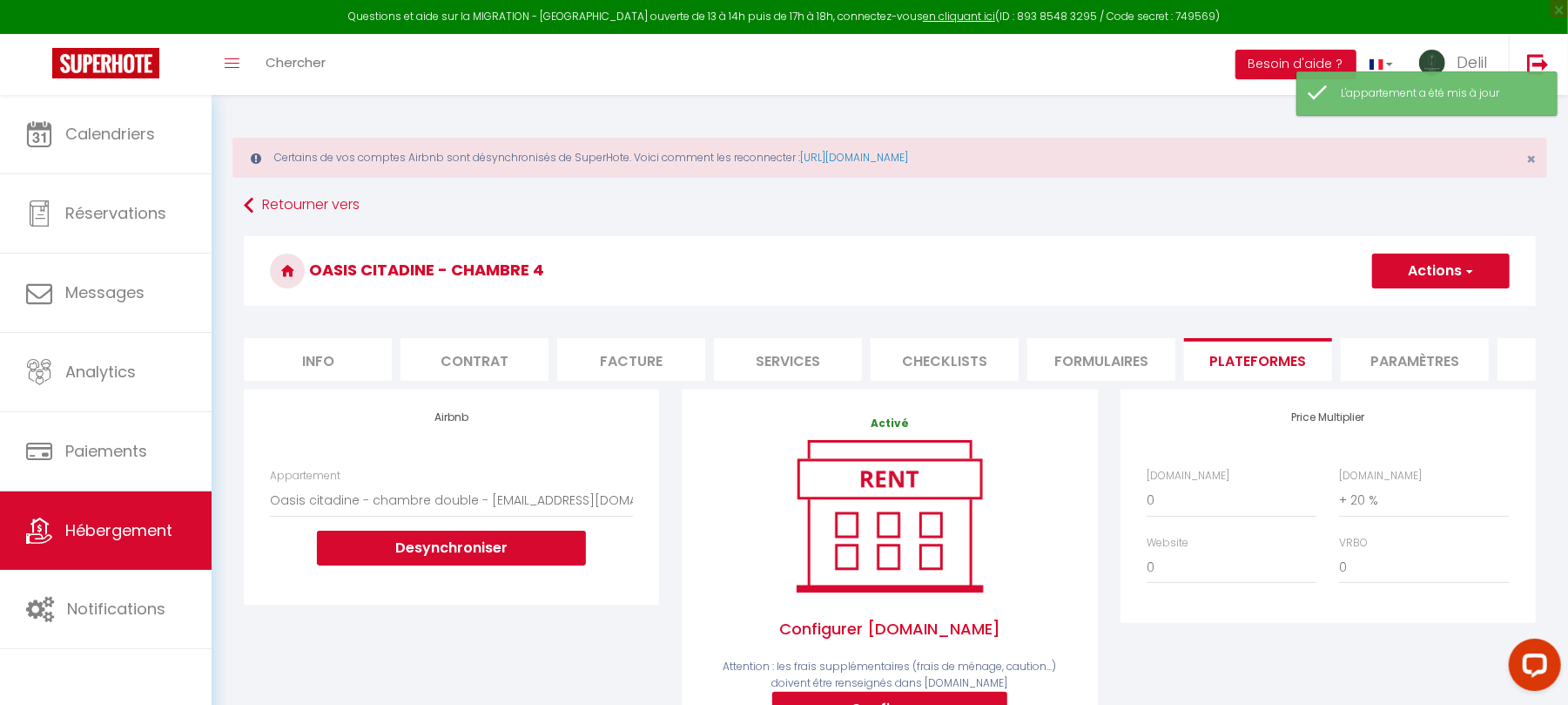
click at [1467, 259] on button "Actions" at bounding box center [1441, 271] width 137 height 35
click at [1418, 302] on link "Enregistrer" at bounding box center [1440, 309] width 137 height 22
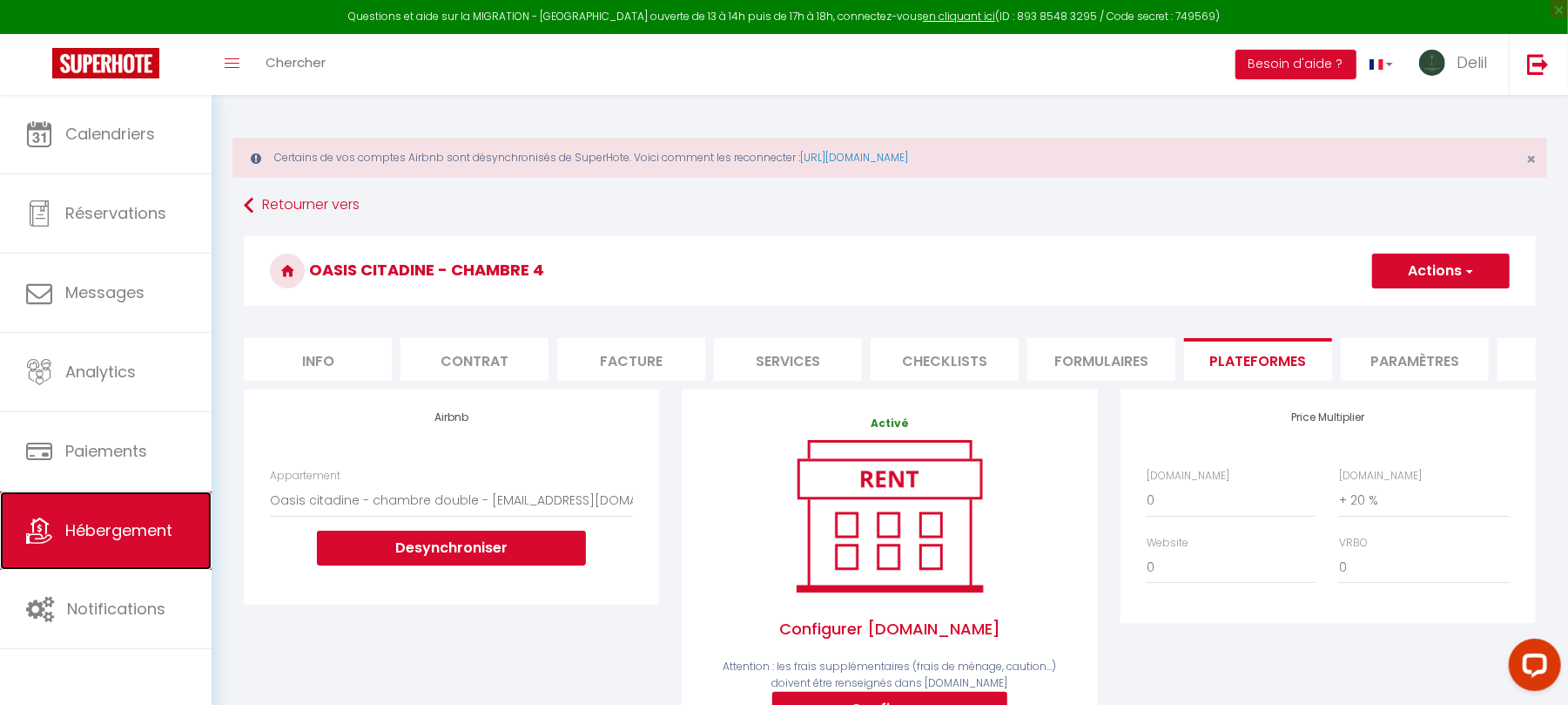
click at [148, 523] on span "Hébergement" at bounding box center [118, 529] width 107 height 21
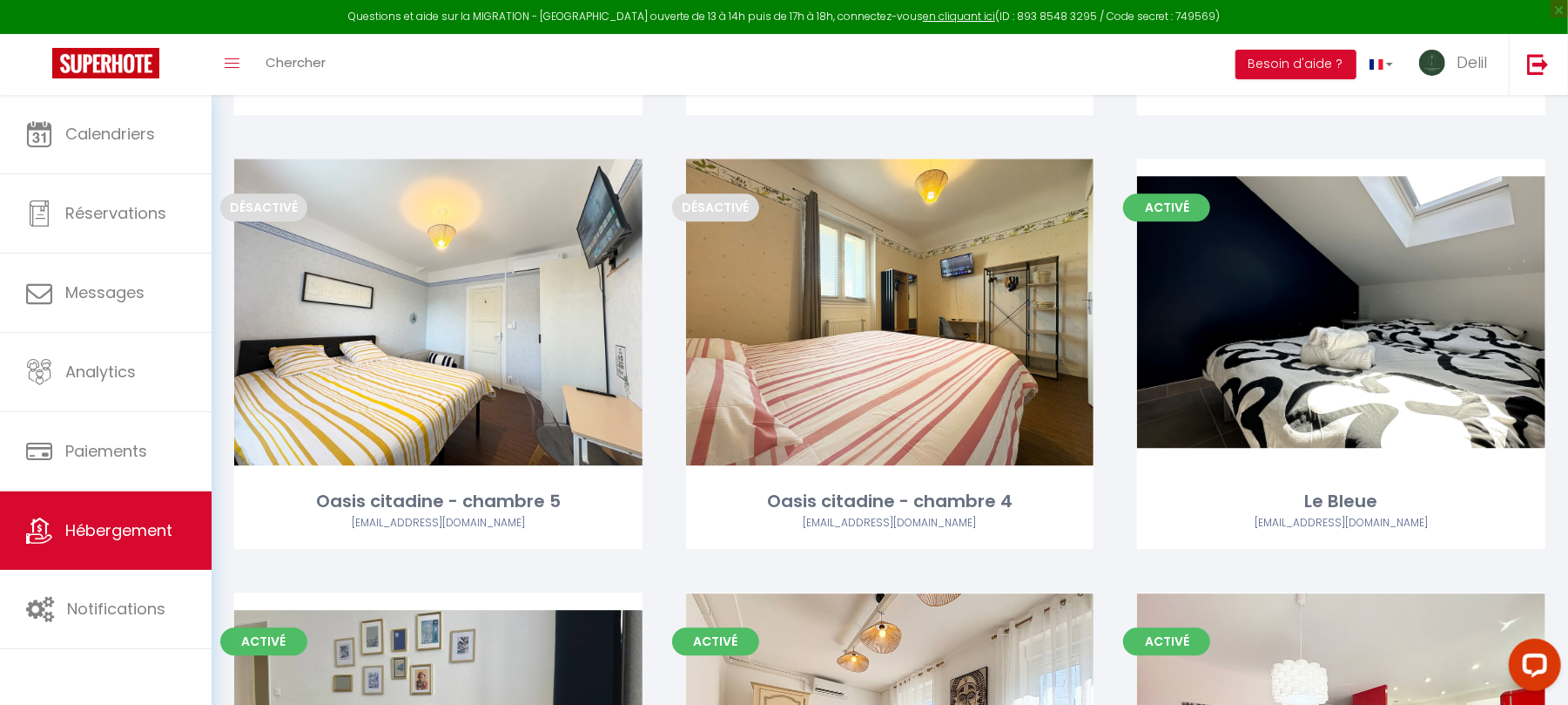
scroll to position [3182, 0]
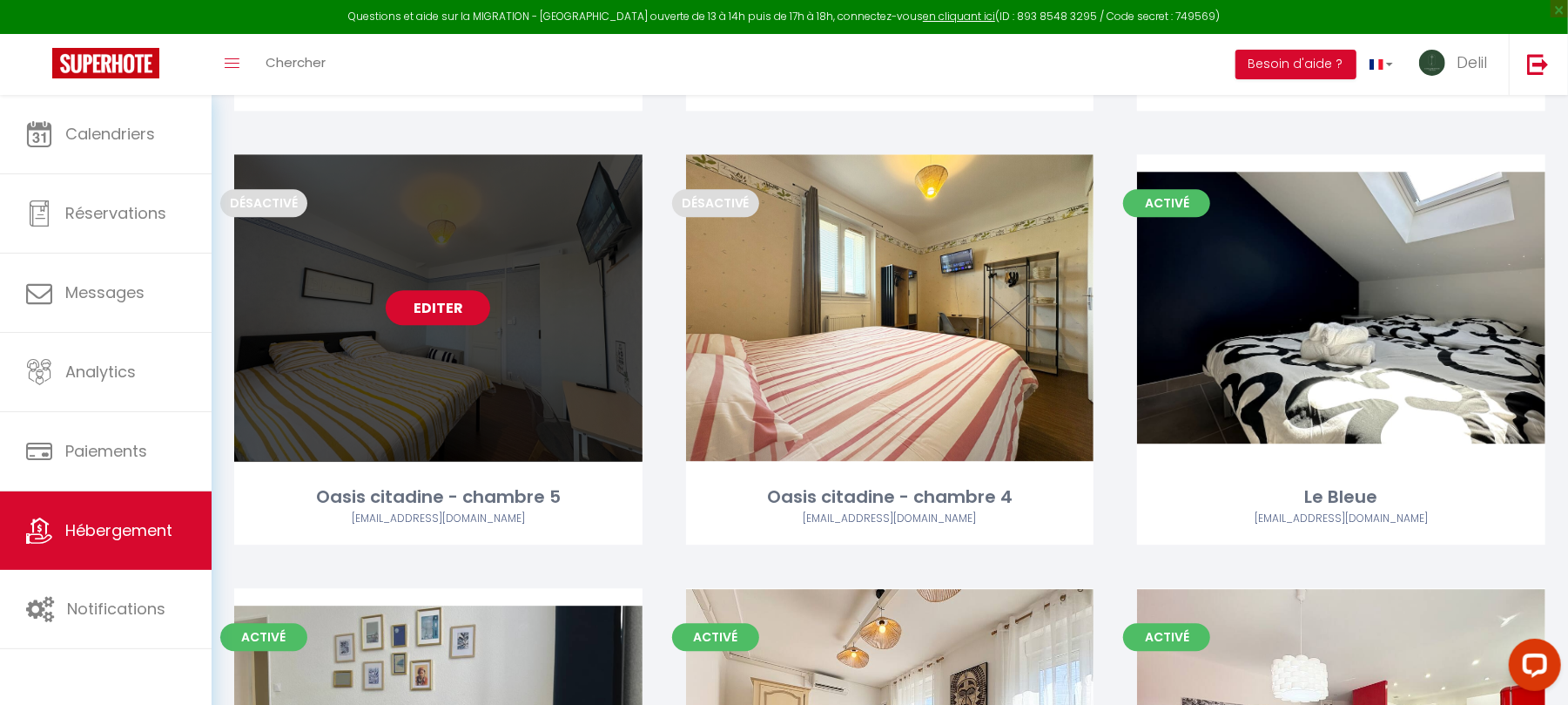
click at [451, 303] on link "Editer" at bounding box center [438, 307] width 105 height 35
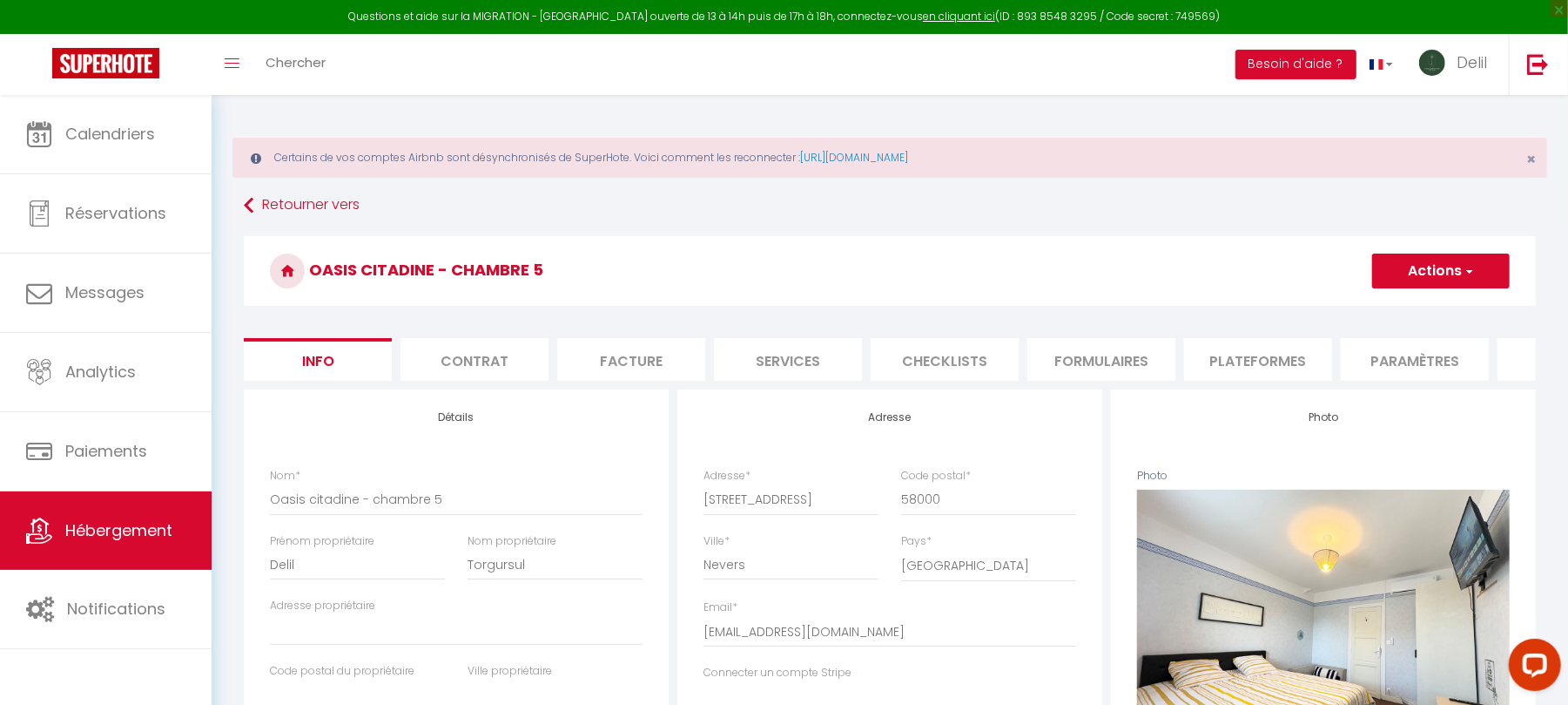
click at [1227, 346] on li "Plateformes" at bounding box center [1258, 359] width 148 height 43
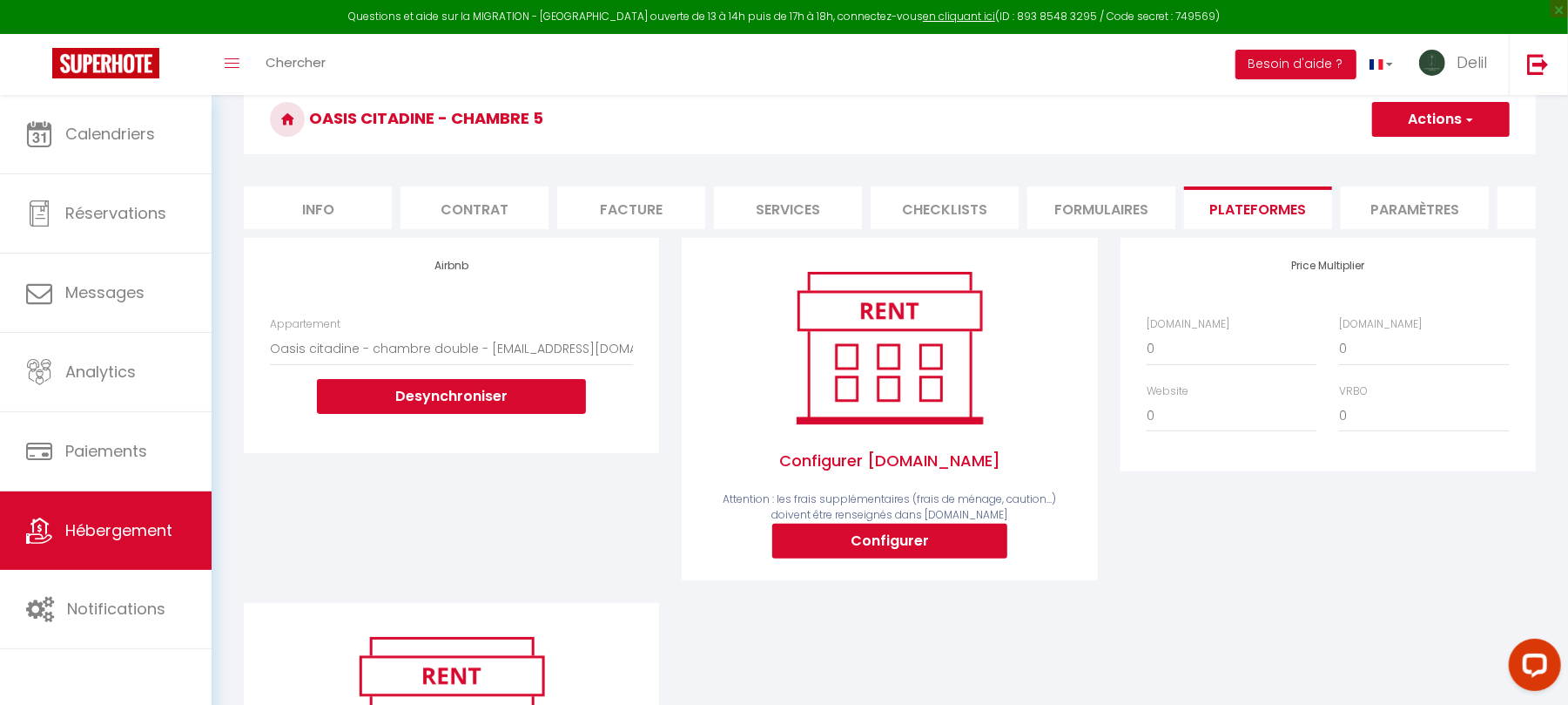
scroll to position [193, 0]
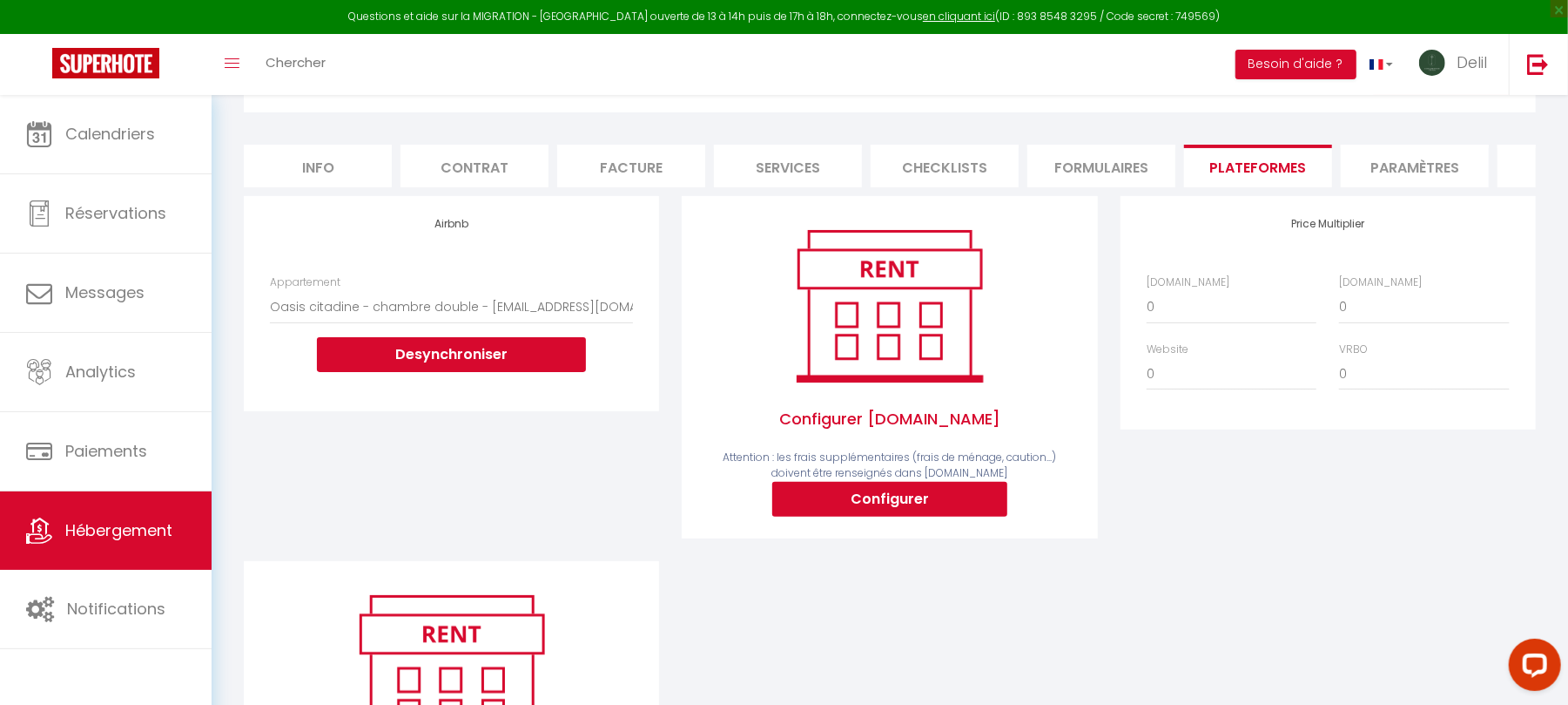
click at [1383, 345] on div "Airbnb.com 0 + 1 % + 2 % + 3 % + 4 % + 5 % + 6 % + 7 % + 8 %" at bounding box center [1328, 341] width 386 height 134
click at [1377, 323] on select "0 + 1 % + 2 % + 3 % + 4 % + 5 % + 6 % + 7 % + 8 % + 9 %" at bounding box center [1424, 307] width 170 height 33
click at [1340, 307] on select "0 + 1 % + 2 % + 3 % + 4 % + 5 % + 6 % + 7 % + 8 % + 9 %" at bounding box center [1424, 307] width 170 height 33
click at [947, 510] on button "Configurer" at bounding box center [889, 500] width 235 height 35
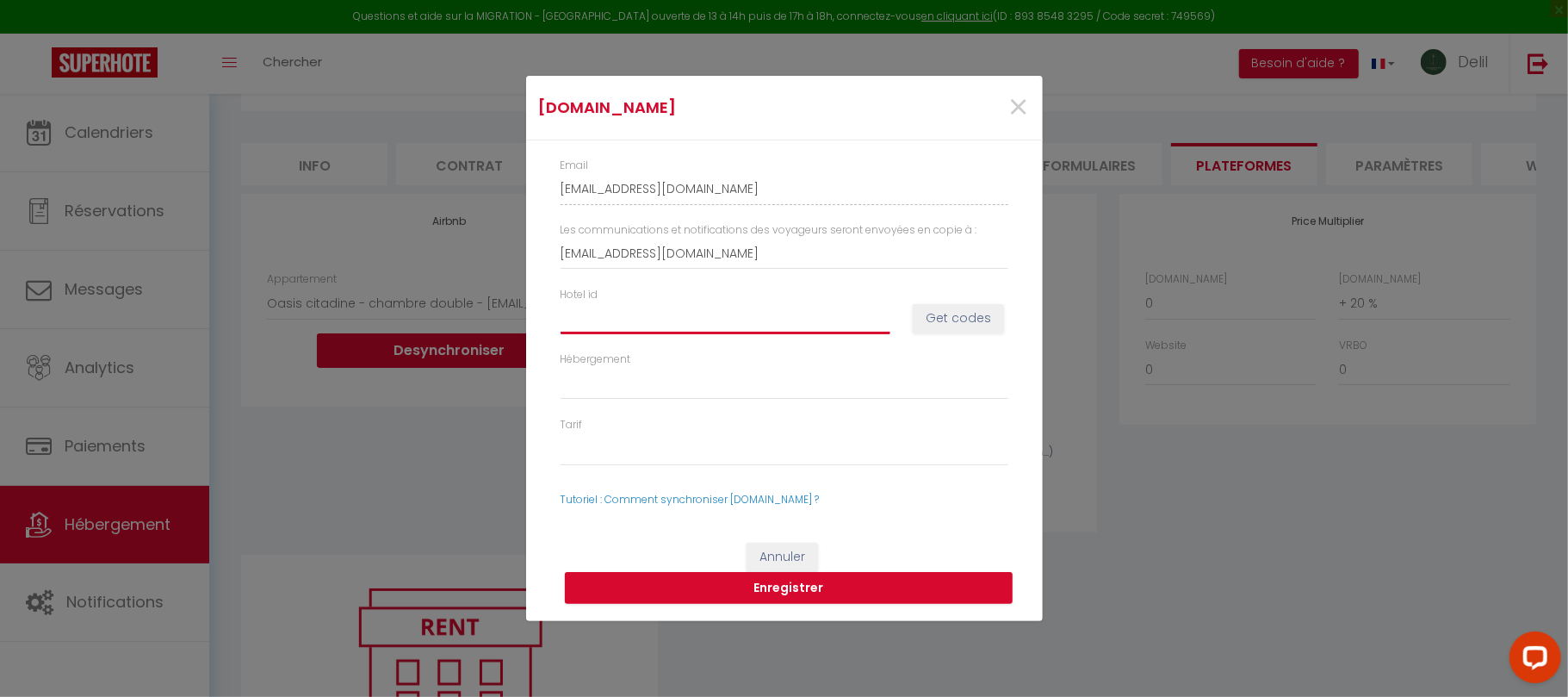
click at [742, 320] on input "Hotel id" at bounding box center [725, 318] width 330 height 31
paste input "14736228"
click at [950, 321] on button "Get codes" at bounding box center [958, 319] width 91 height 29
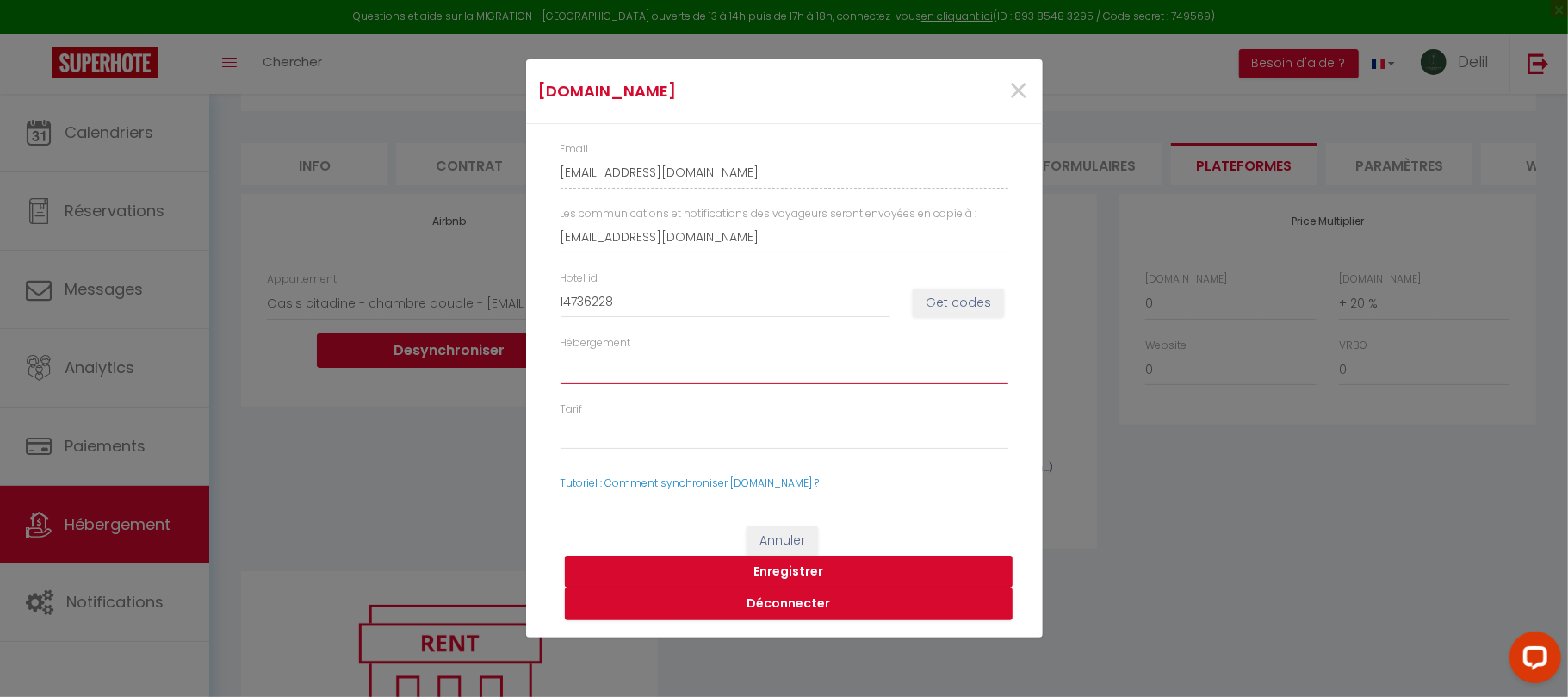
click at [720, 369] on select "1473622802 - Room #1473622802" at bounding box center [785, 368] width 448 height 33
click at [827, 555] on div "Annuler Enregistrer Déconnecter" at bounding box center [784, 573] width 517 height 129
click at [828, 560] on button "Enregistrer" at bounding box center [789, 572] width 448 height 33
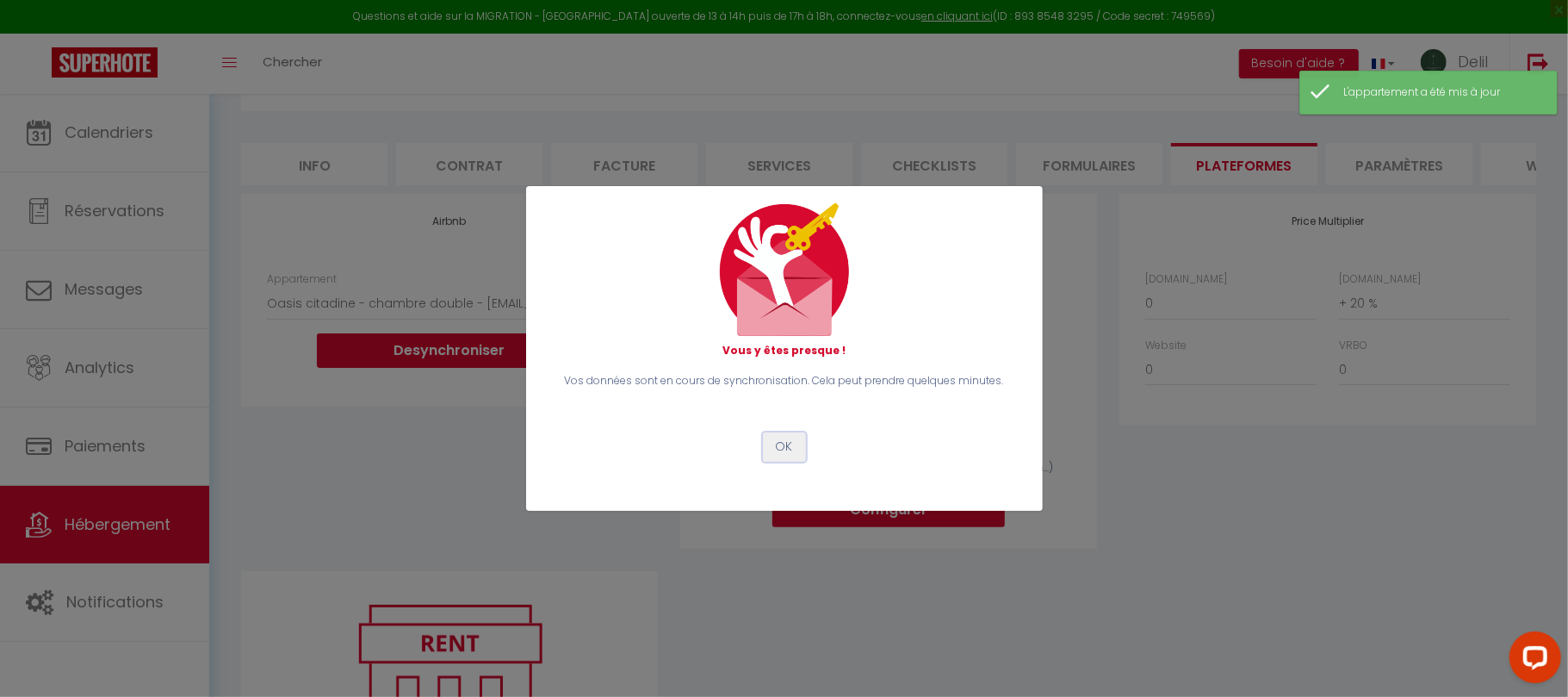
click at [785, 446] on button "OK" at bounding box center [784, 447] width 43 height 29
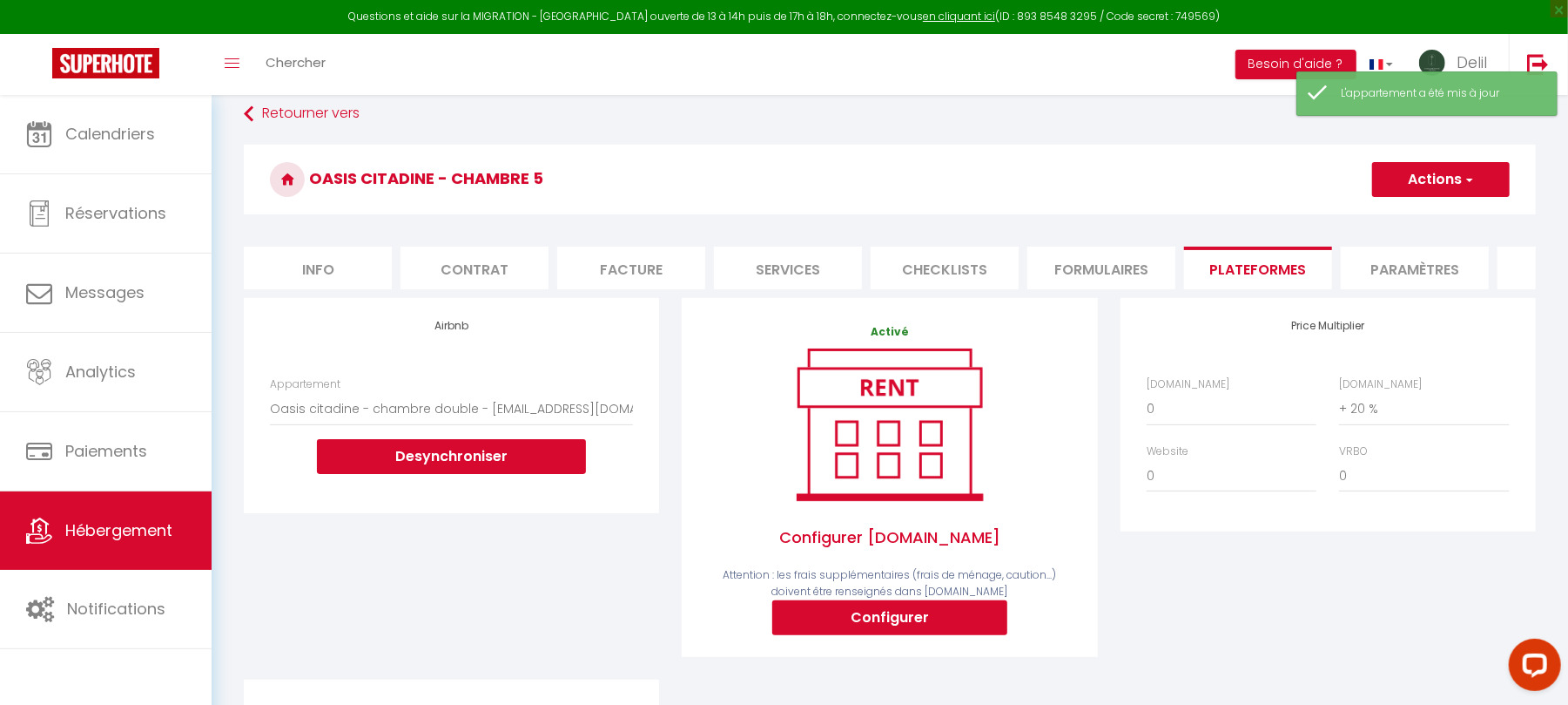
scroll to position [0, 0]
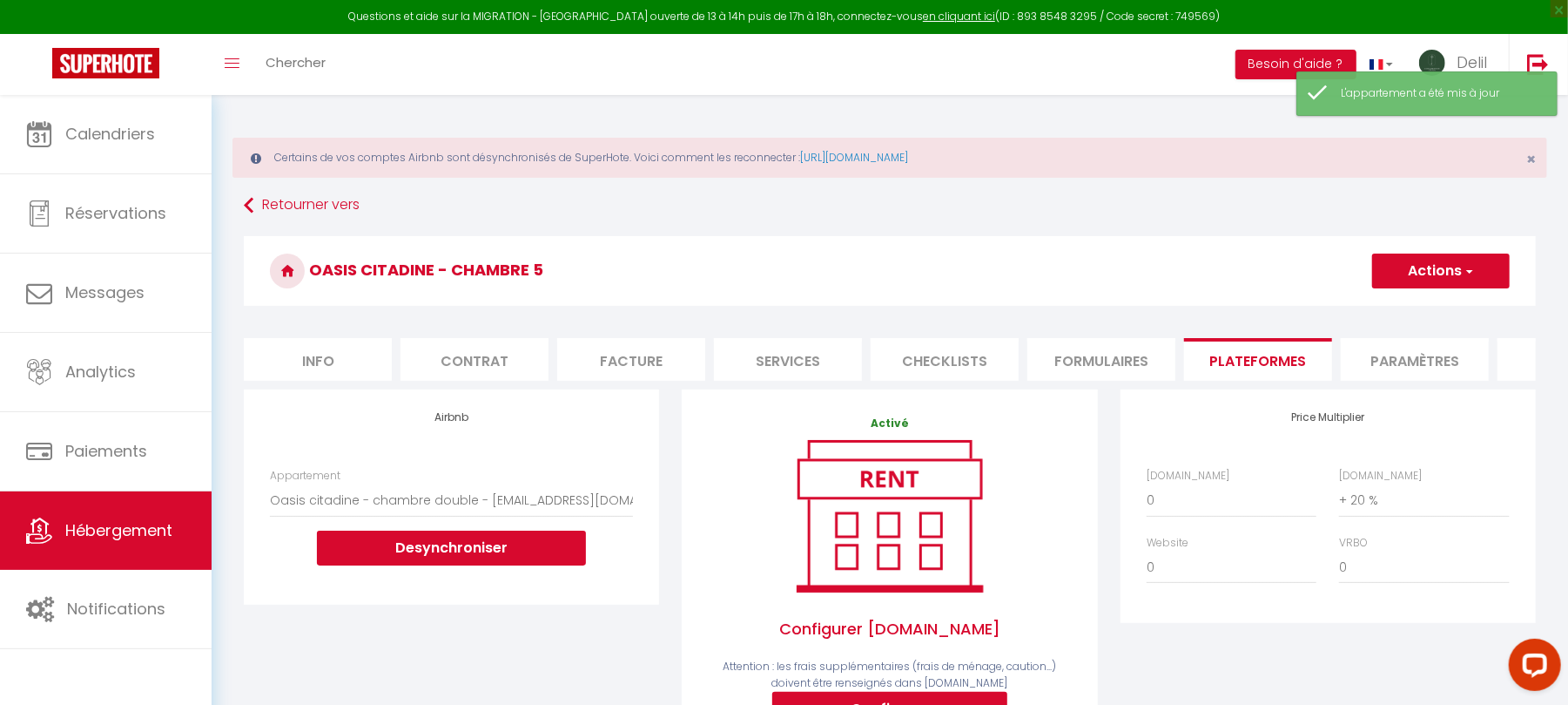
click at [1411, 254] on button "Actions" at bounding box center [1441, 271] width 137 height 35
click at [1435, 307] on link "Enregistrer" at bounding box center [1440, 309] width 137 height 22
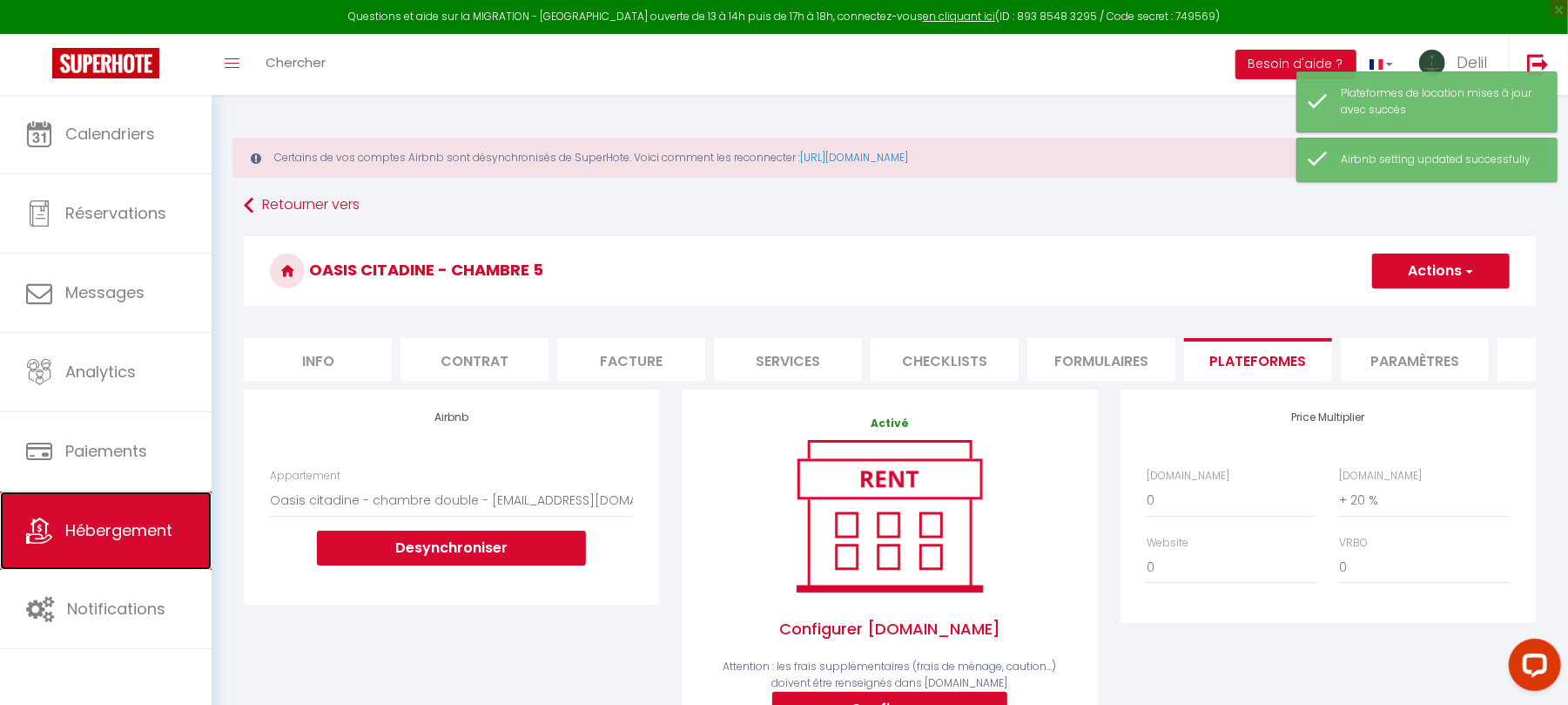
click at [158, 516] on link "Hébergement" at bounding box center [106, 530] width 212 height 78
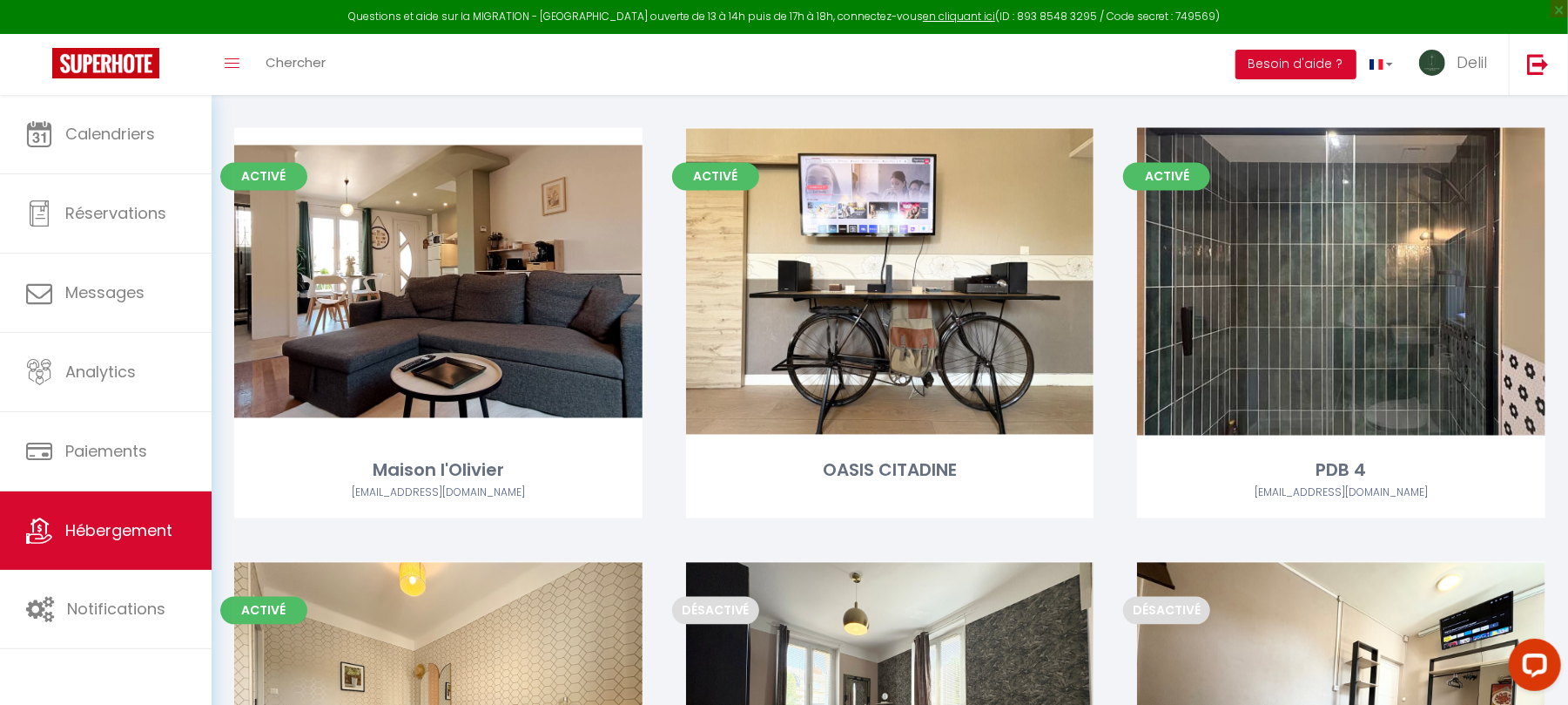
scroll to position [2277, 0]
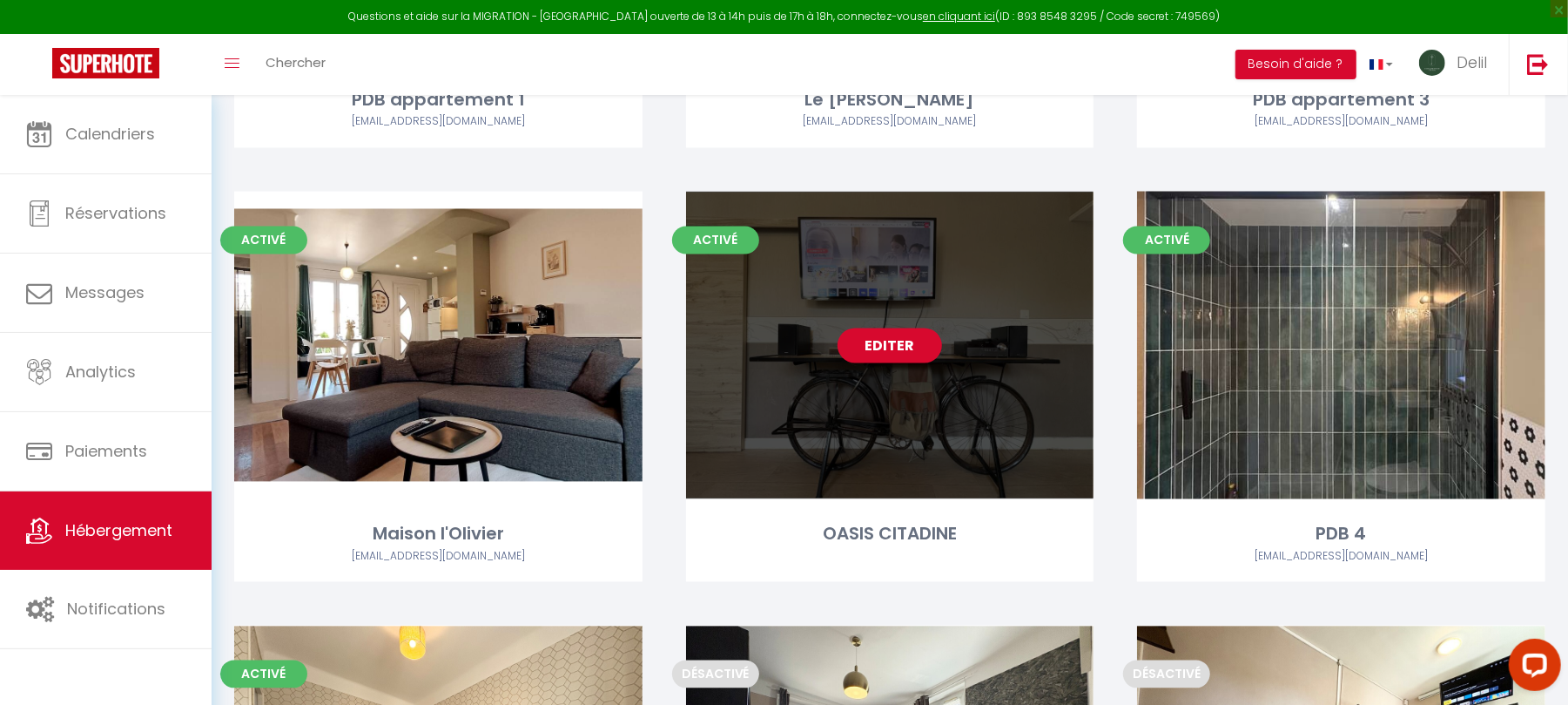
click at [891, 354] on link "Editer" at bounding box center [889, 346] width 105 height 35
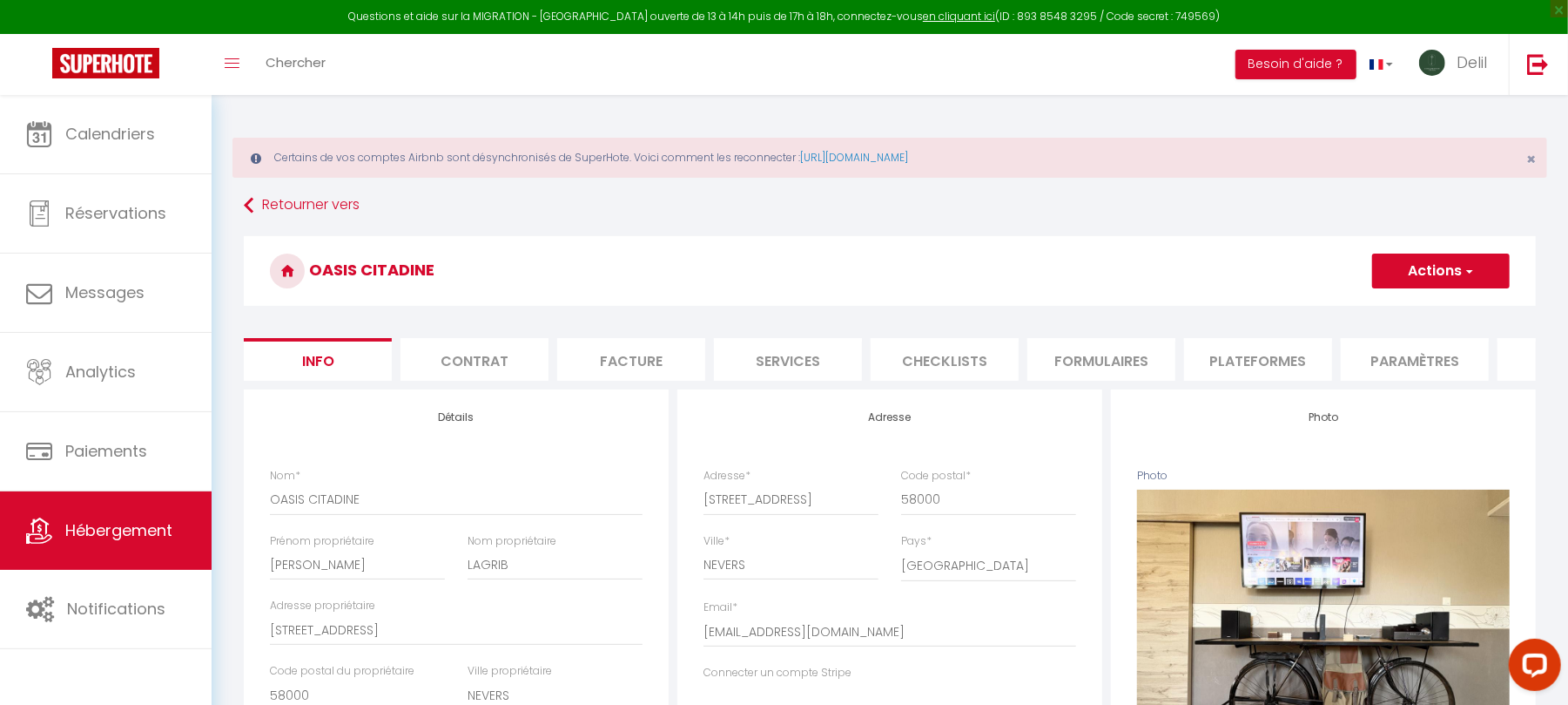
click at [1428, 267] on button "Actions" at bounding box center [1441, 271] width 137 height 35
click at [1383, 356] on link "Supprimer" at bounding box center [1416, 355] width 187 height 22
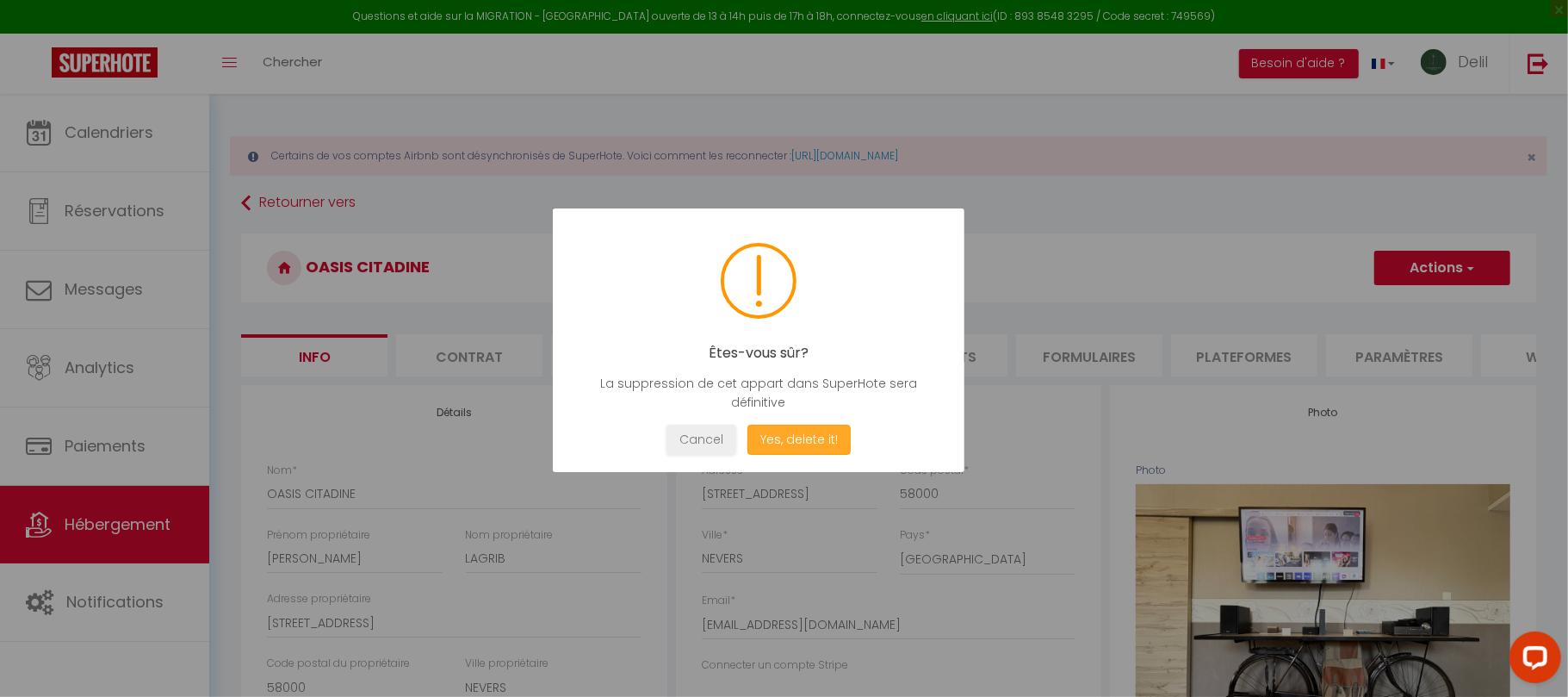
click at [783, 436] on button "Yes, delete it!" at bounding box center [799, 439] width 104 height 30
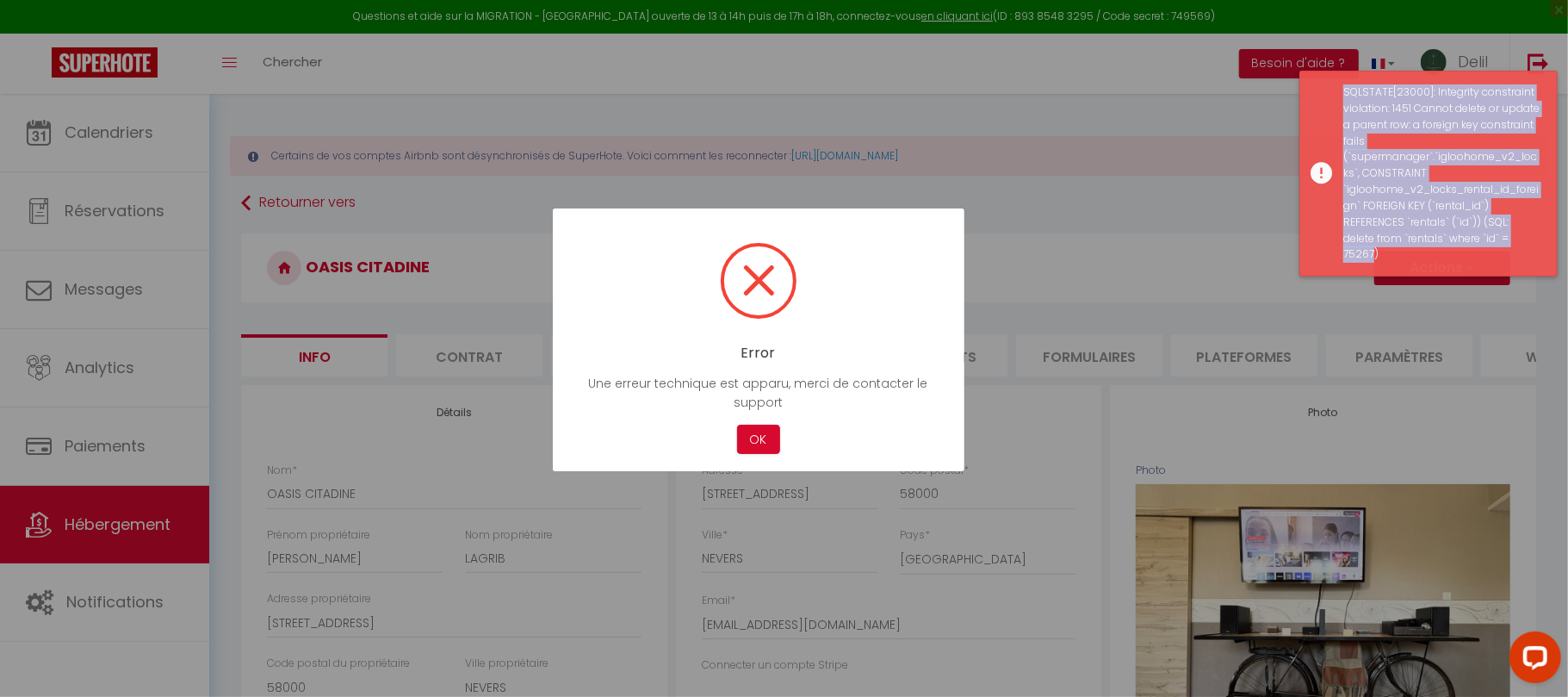
drag, startPoint x: 1338, startPoint y: 84, endPoint x: 1506, endPoint y: 232, distance: 223.9
click at [1506, 232] on div "SQLSTATE[23000]: Integrity constraint violation: 1451 Cannot delete or update a…" at bounding box center [1428, 174] width 258 height 206
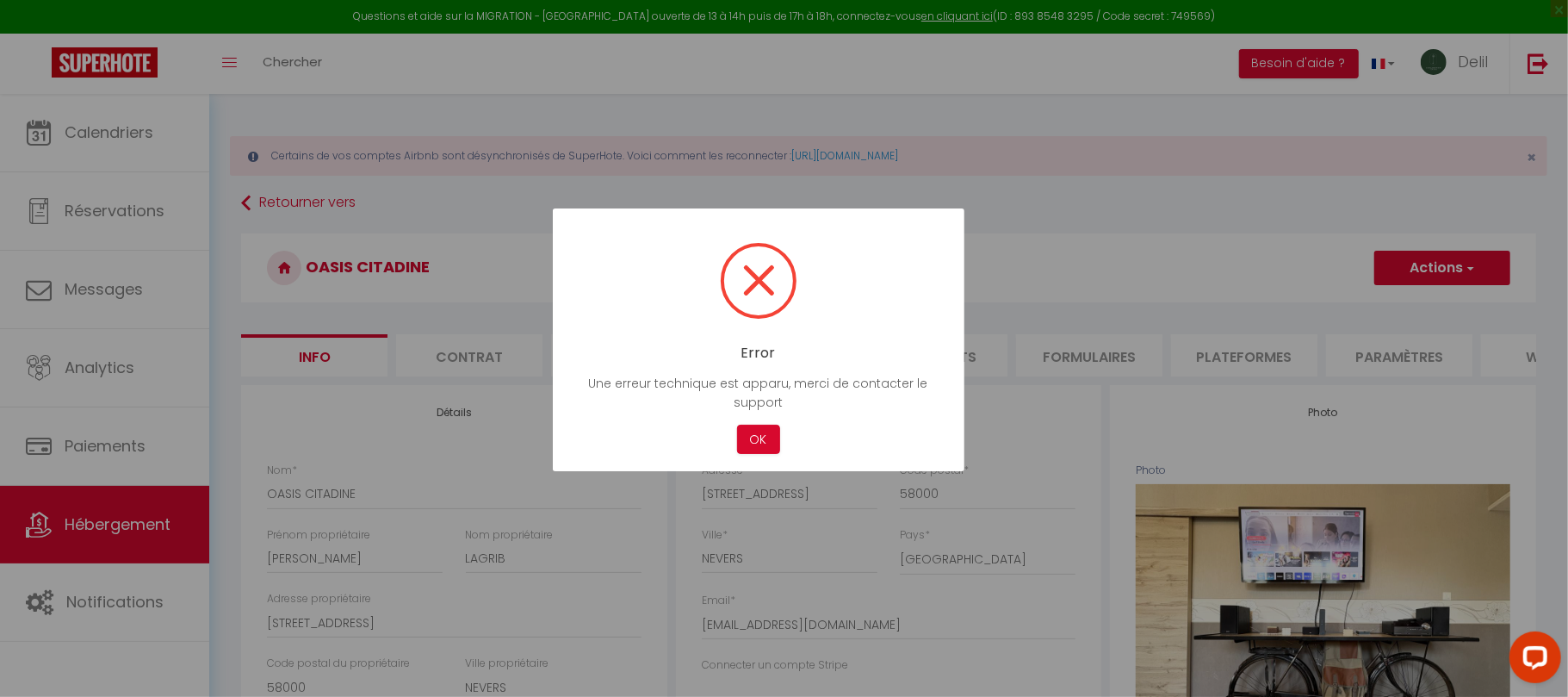
copy div "SQLSTATE[23000]: Integrity constraint violation: 1451 Cannot delete or update a…"
click at [763, 445] on button "OK" at bounding box center [758, 439] width 43 height 30
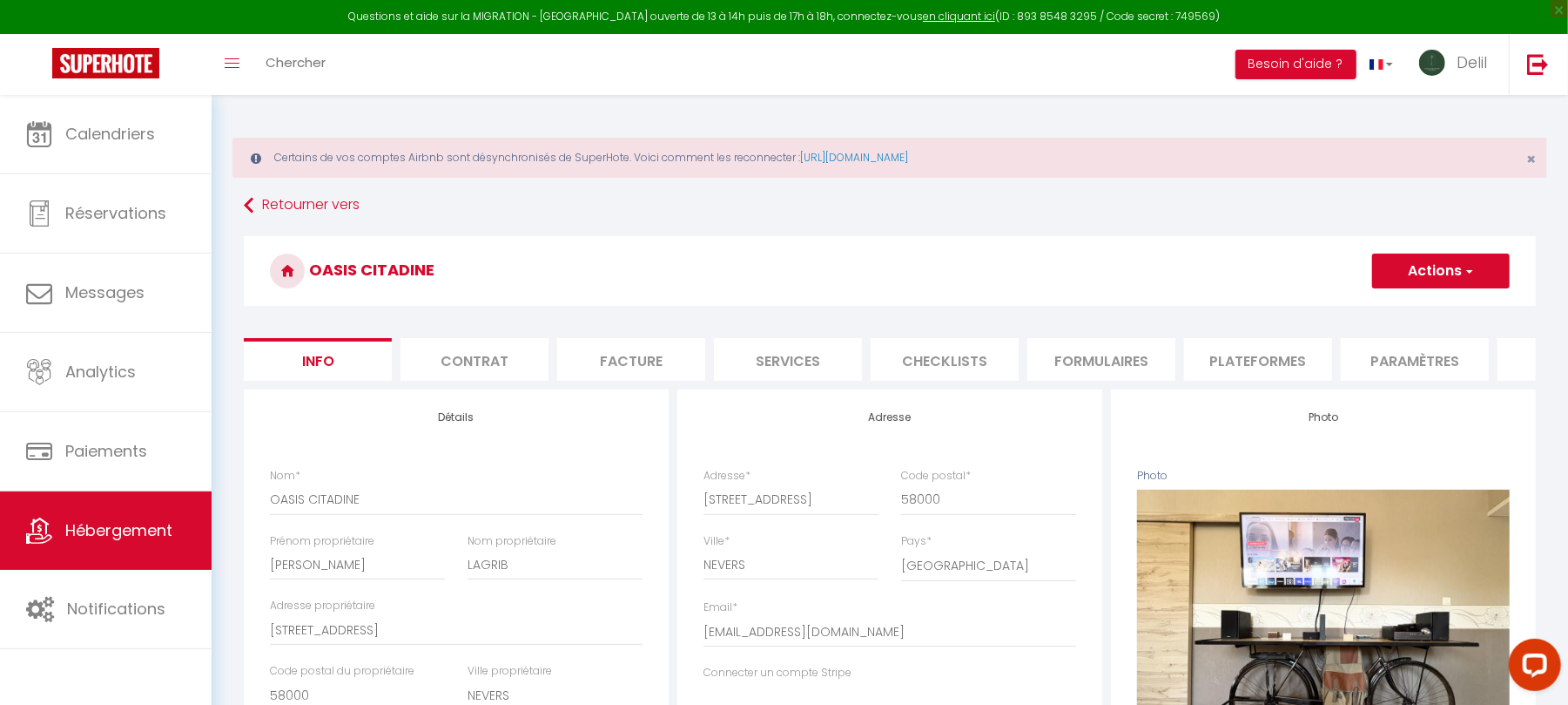
click at [1442, 263] on button "Actions" at bounding box center [1441, 271] width 137 height 35
click at [1382, 356] on link "Supprimer" at bounding box center [1416, 355] width 187 height 22
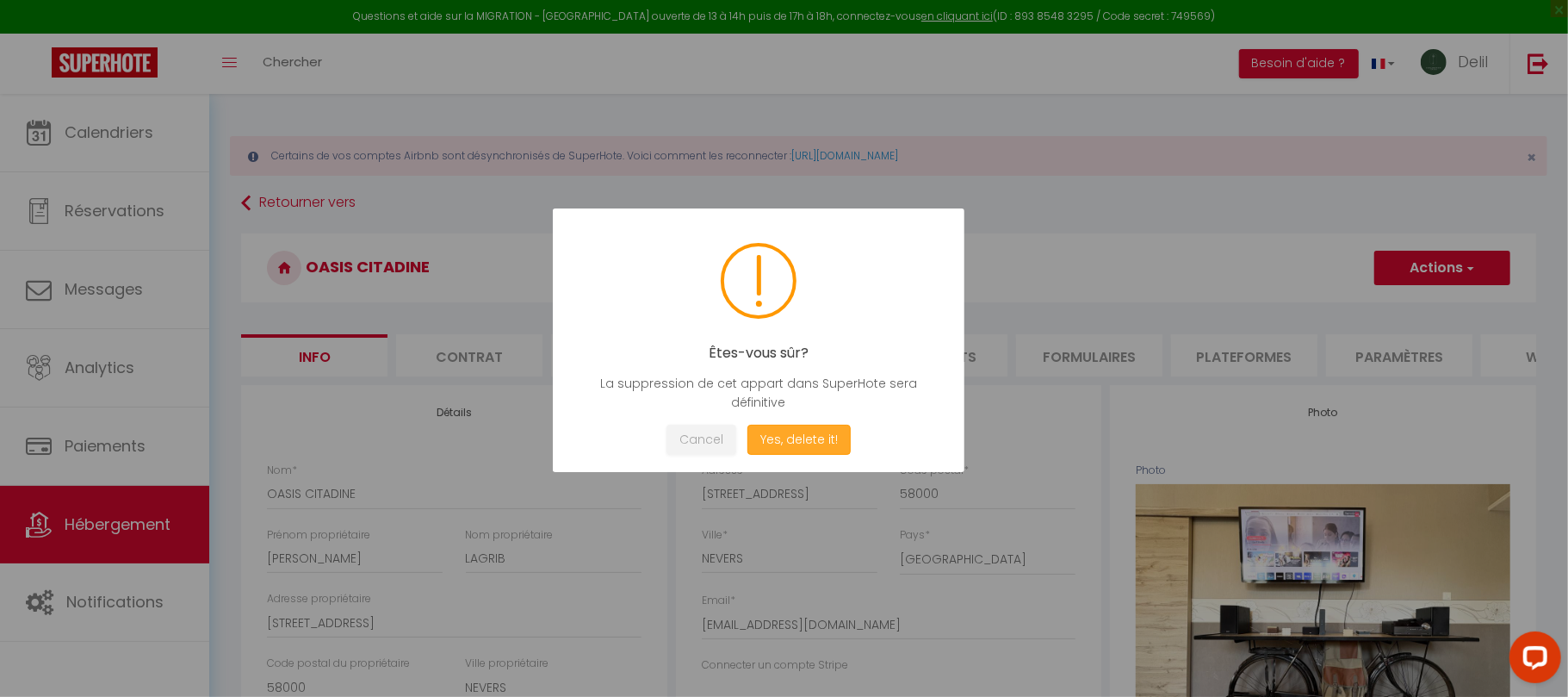
click at [786, 445] on button "Yes, delete it!" at bounding box center [799, 439] width 104 height 30
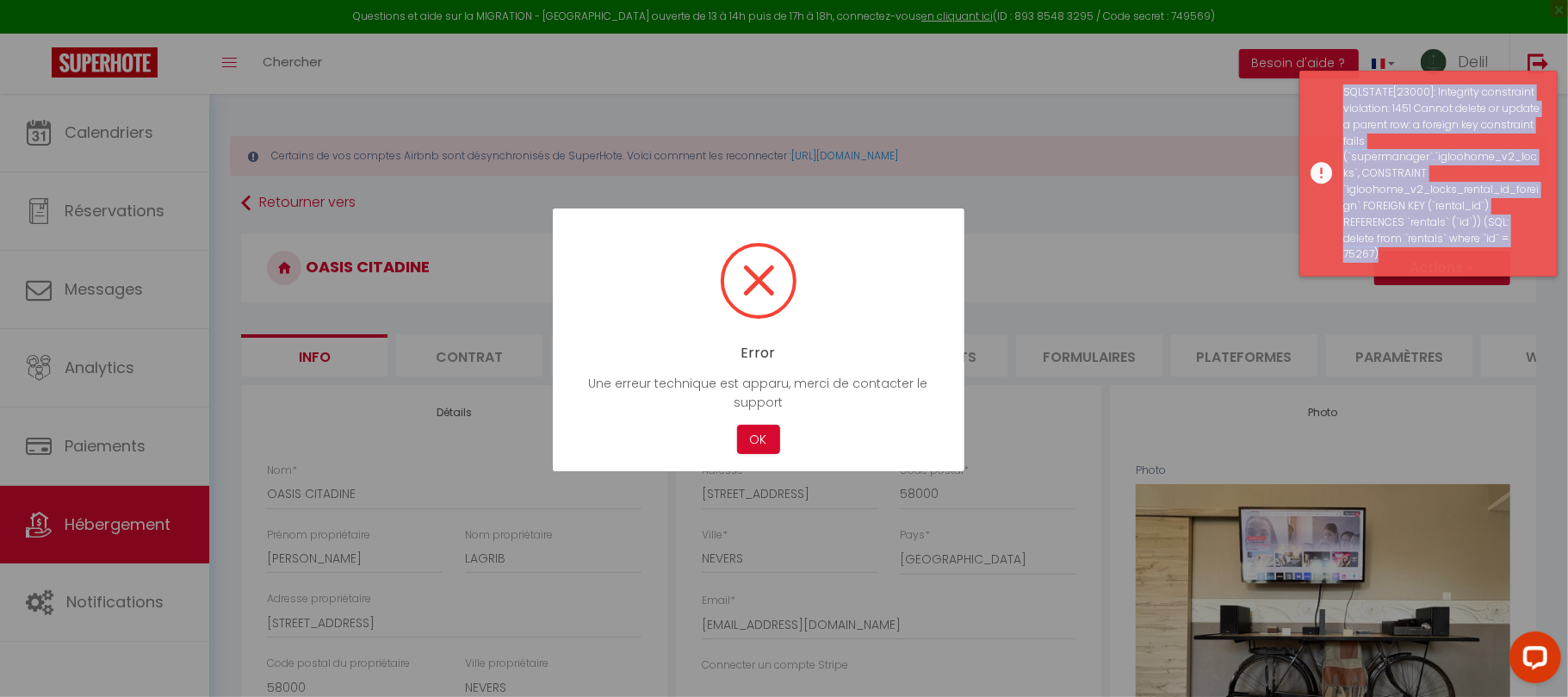
drag, startPoint x: 1340, startPoint y: 90, endPoint x: 1518, endPoint y: 238, distance: 231.5
click at [1518, 238] on div "SQLSTATE[23000]: Integrity constraint violation: 1451 Cannot delete or update a…" at bounding box center [1428, 174] width 258 height 206
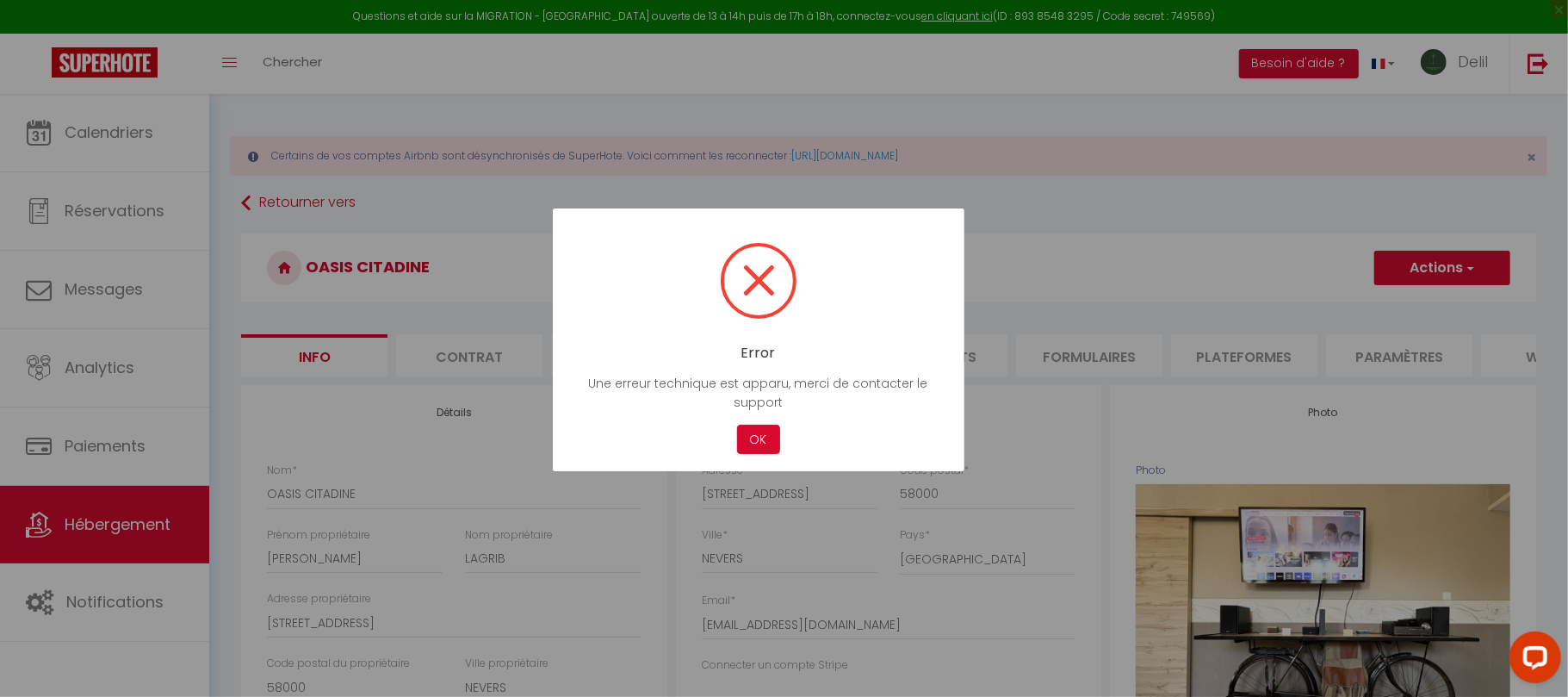
copy div "SQLSTATE[23000]: Integrity constraint violation: 1451 Cannot delete or update a…"
click at [755, 441] on button "OK" at bounding box center [758, 439] width 43 height 30
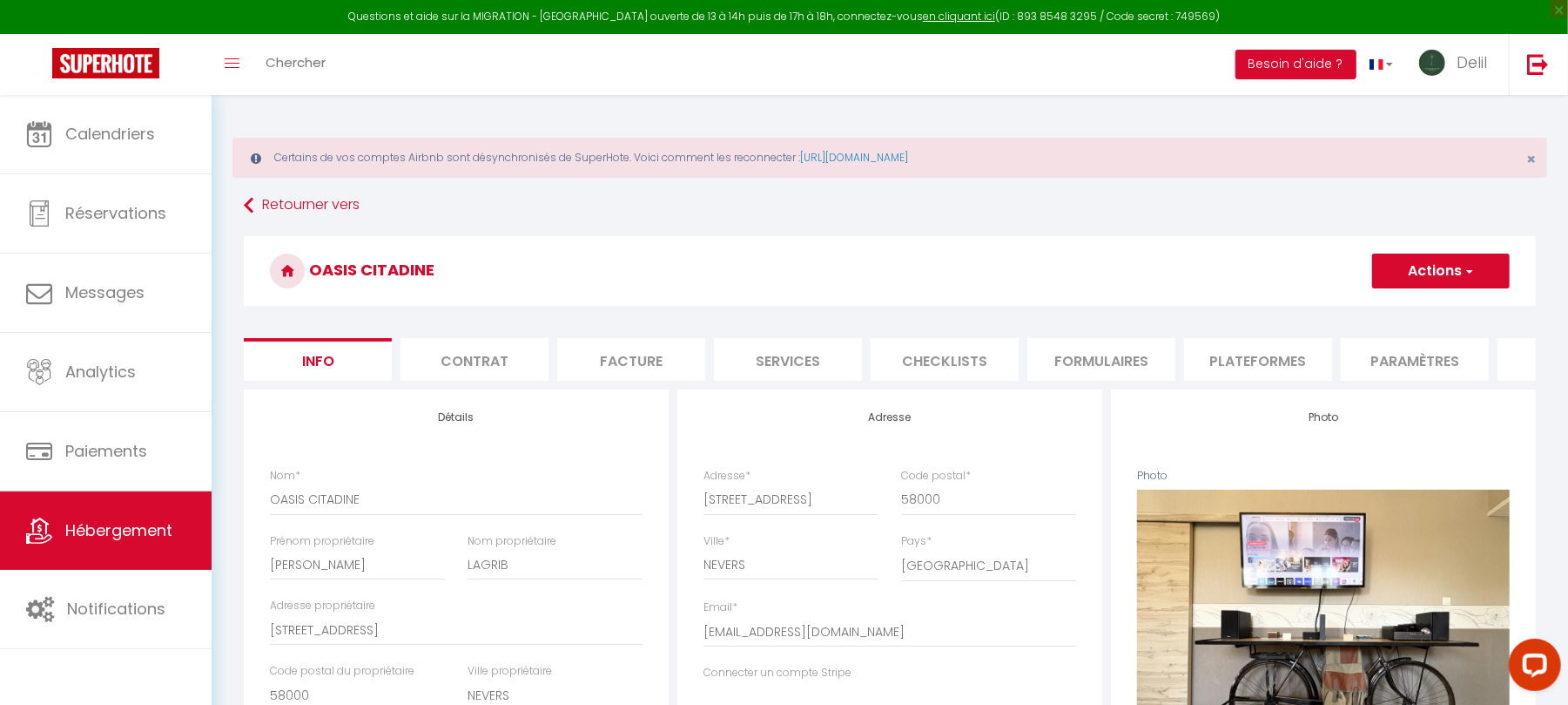
click at [1484, 258] on button "Actions" at bounding box center [1441, 271] width 137 height 35
click at [1402, 357] on link "Supprimer" at bounding box center [1416, 355] width 187 height 22
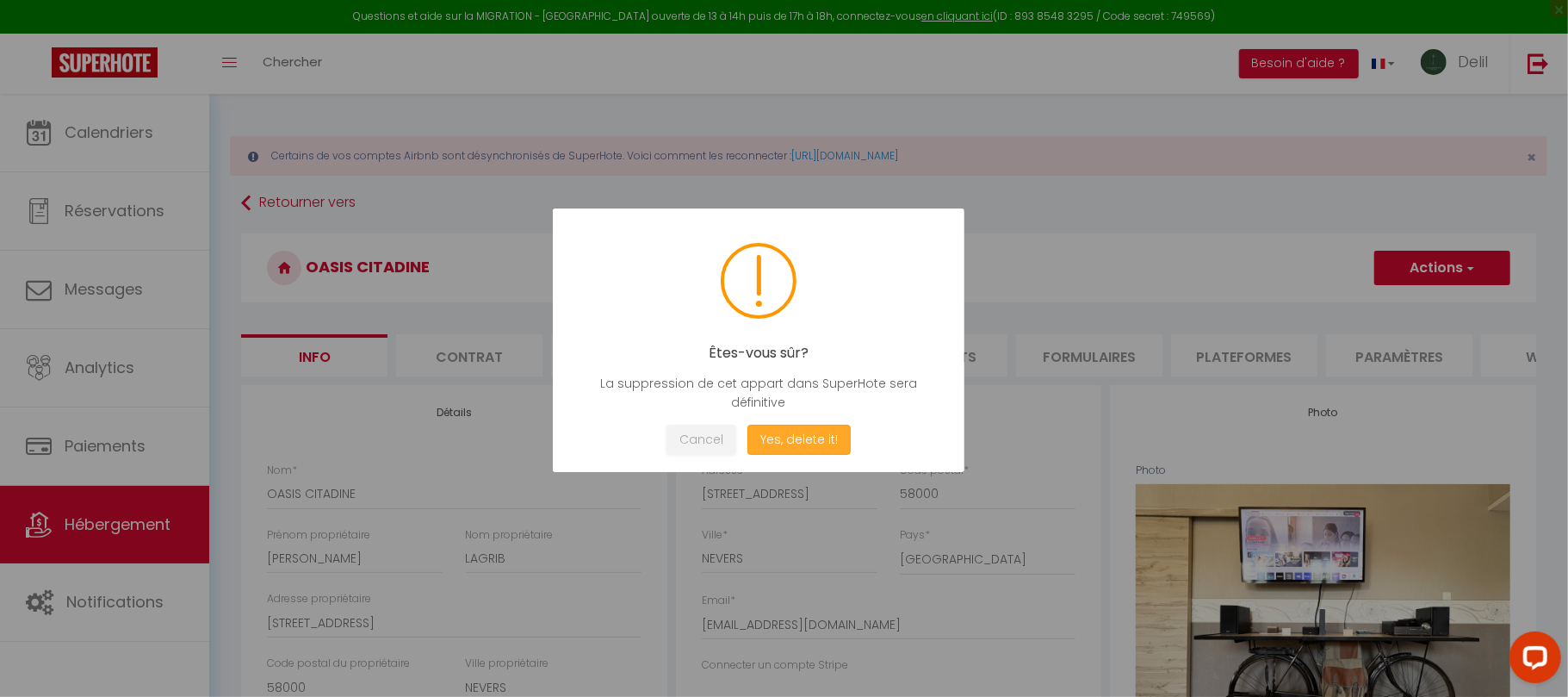
click at [810, 436] on button "Yes, delete it!" at bounding box center [799, 439] width 104 height 30
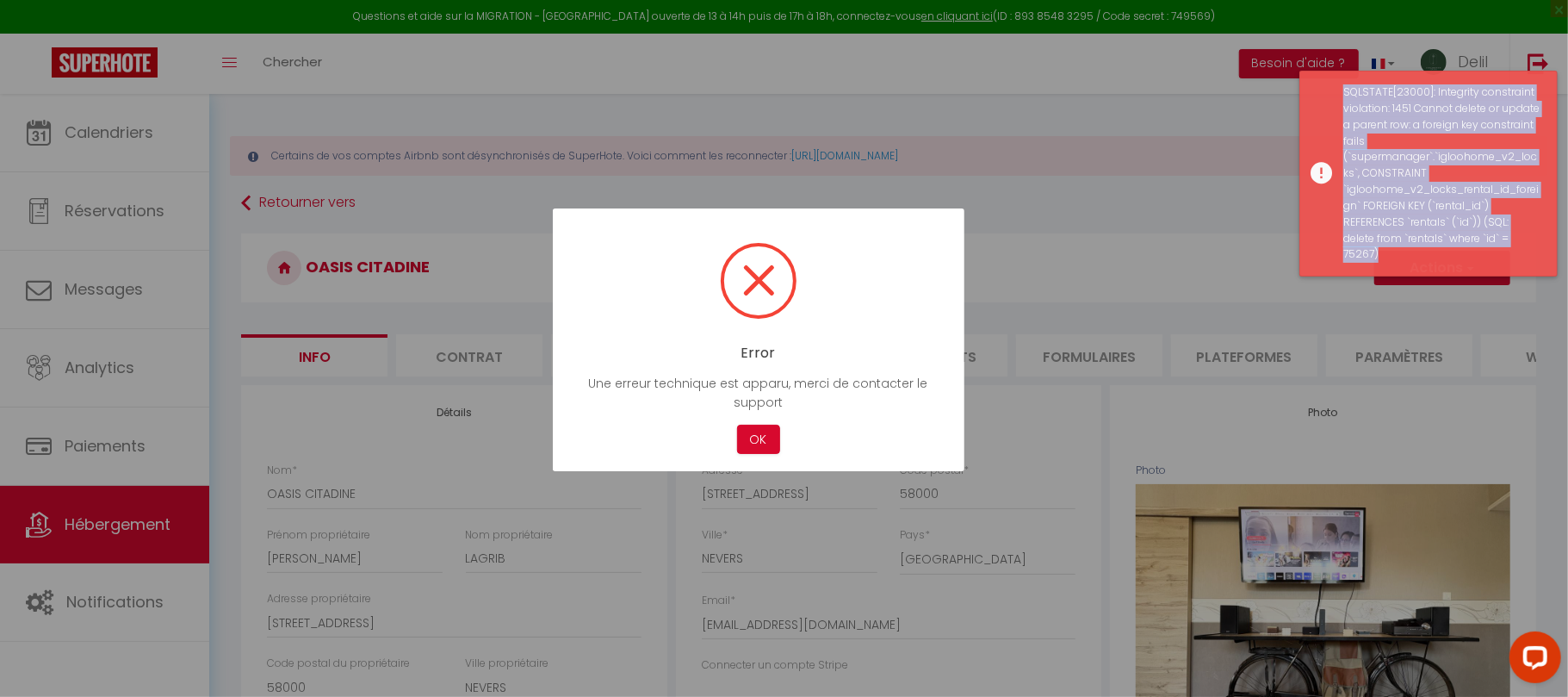
drag, startPoint x: 1347, startPoint y: 88, endPoint x: 1531, endPoint y: 232, distance: 233.6
click at [1531, 232] on div "SQLSTATE[23000]: Integrity constraint violation: 1451 Cannot delete or update a…" at bounding box center [1441, 174] width 196 height 178
copy div "SQLSTATE[23000]: Integrity constraint violation: 1451 Cannot delete or update a…"
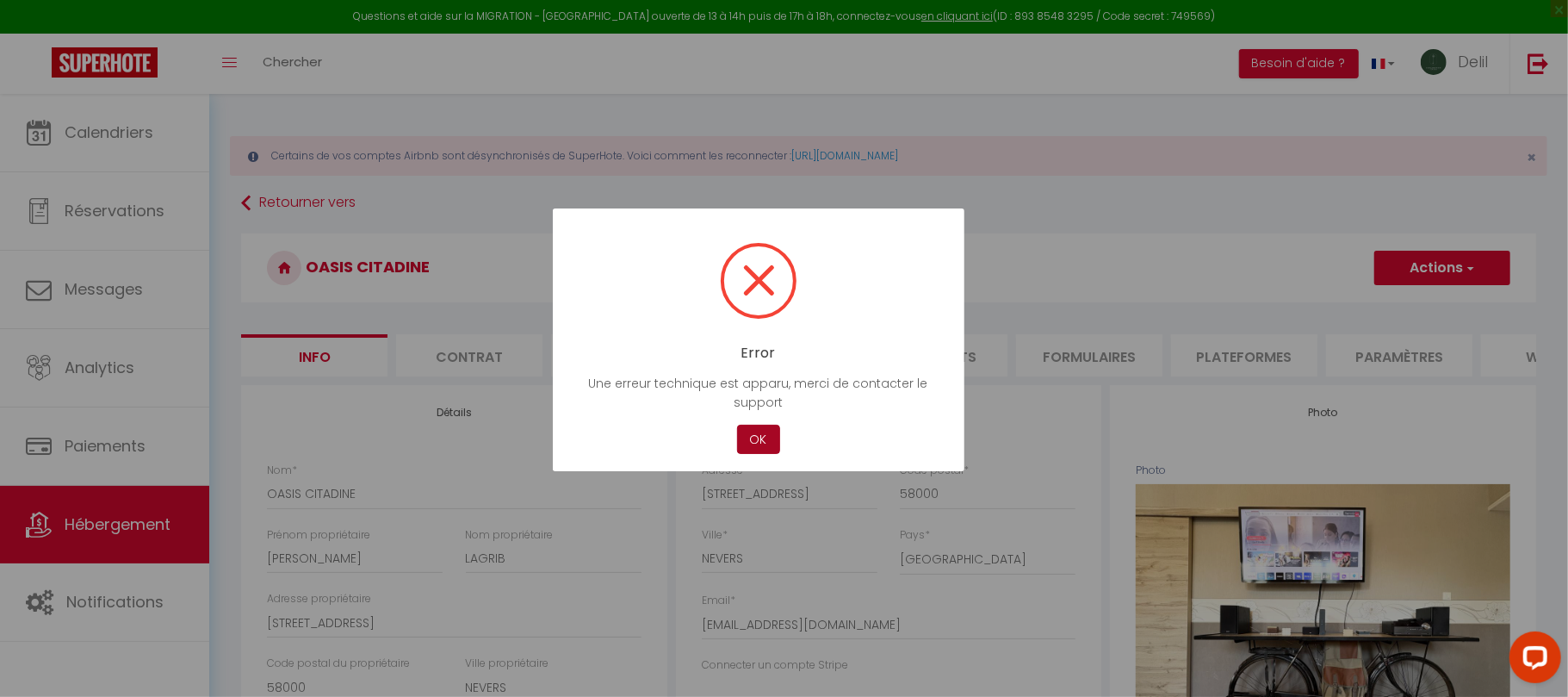
click at [762, 434] on button "OK" at bounding box center [758, 439] width 43 height 30
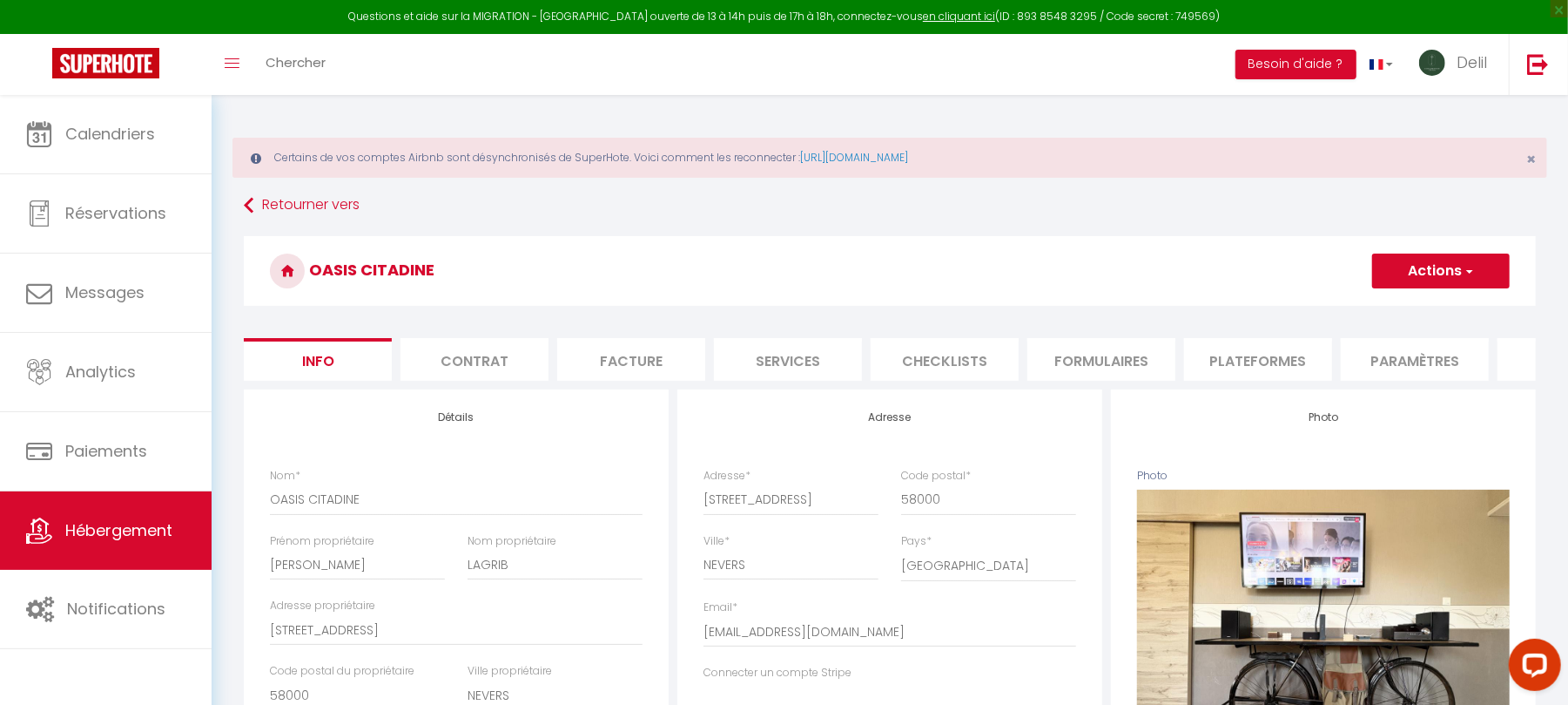
click at [798, 350] on li "Services" at bounding box center [787, 359] width 148 height 43
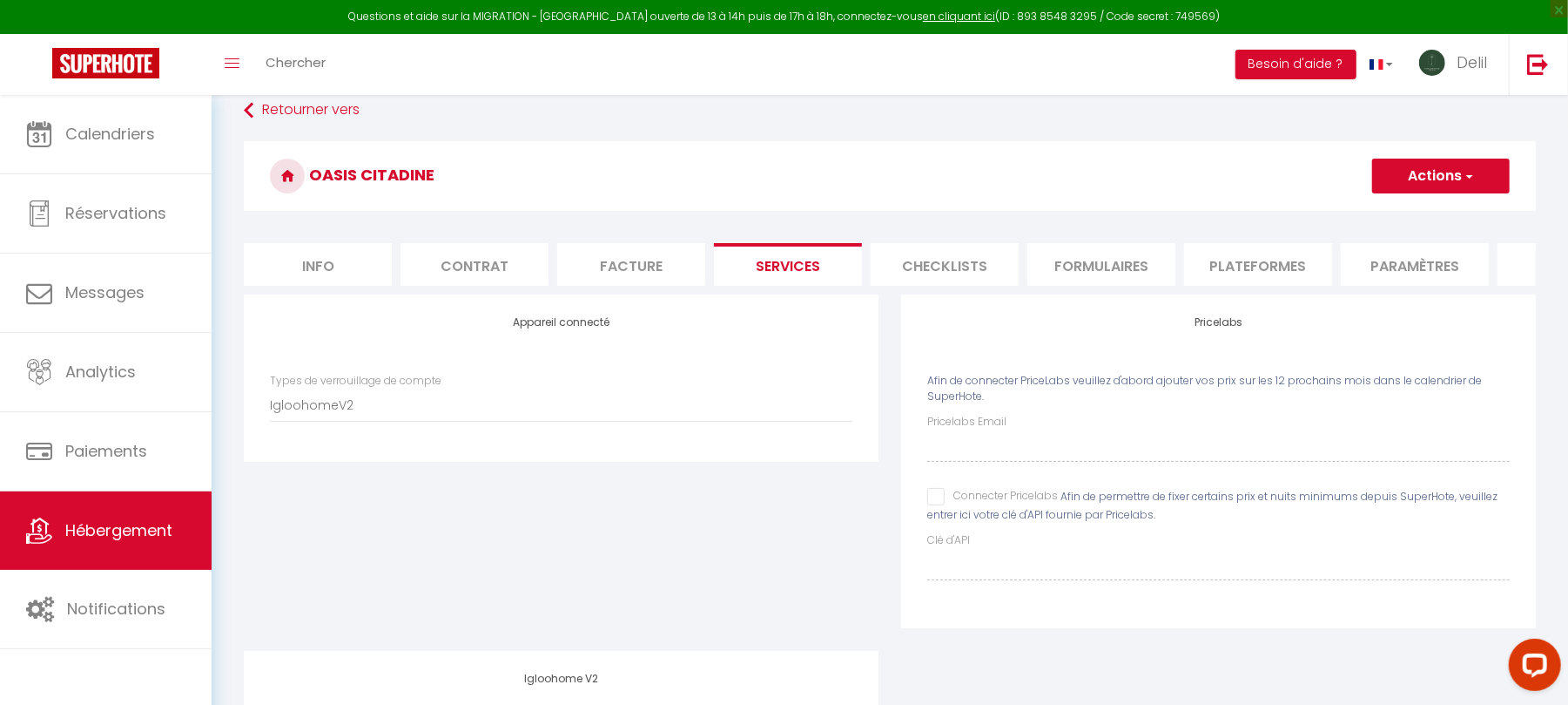
scroll to position [101, 0]
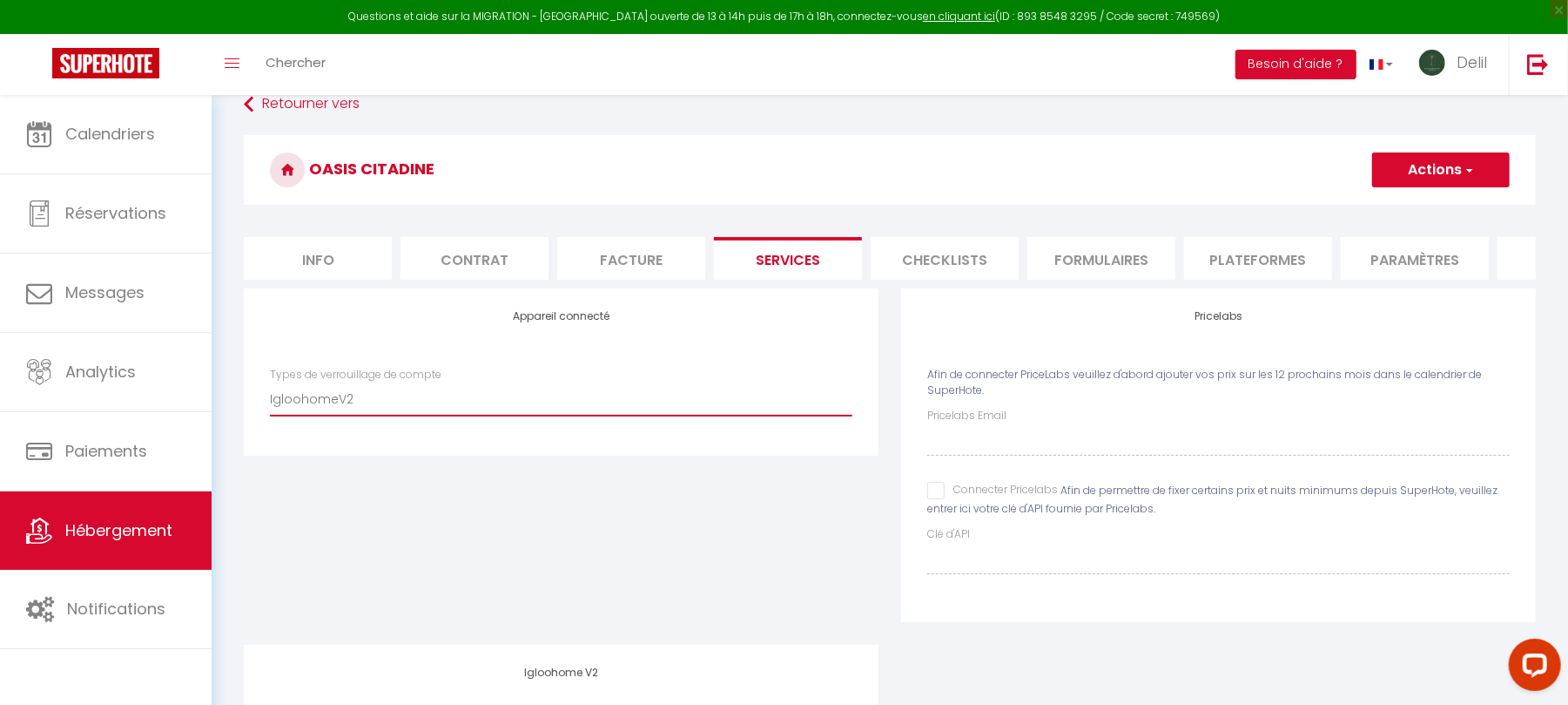
click at [559, 415] on select "IgloohomeV2" at bounding box center [561, 399] width 582 height 33
click at [270, 400] on select "IgloohomeV2" at bounding box center [561, 399] width 582 height 33
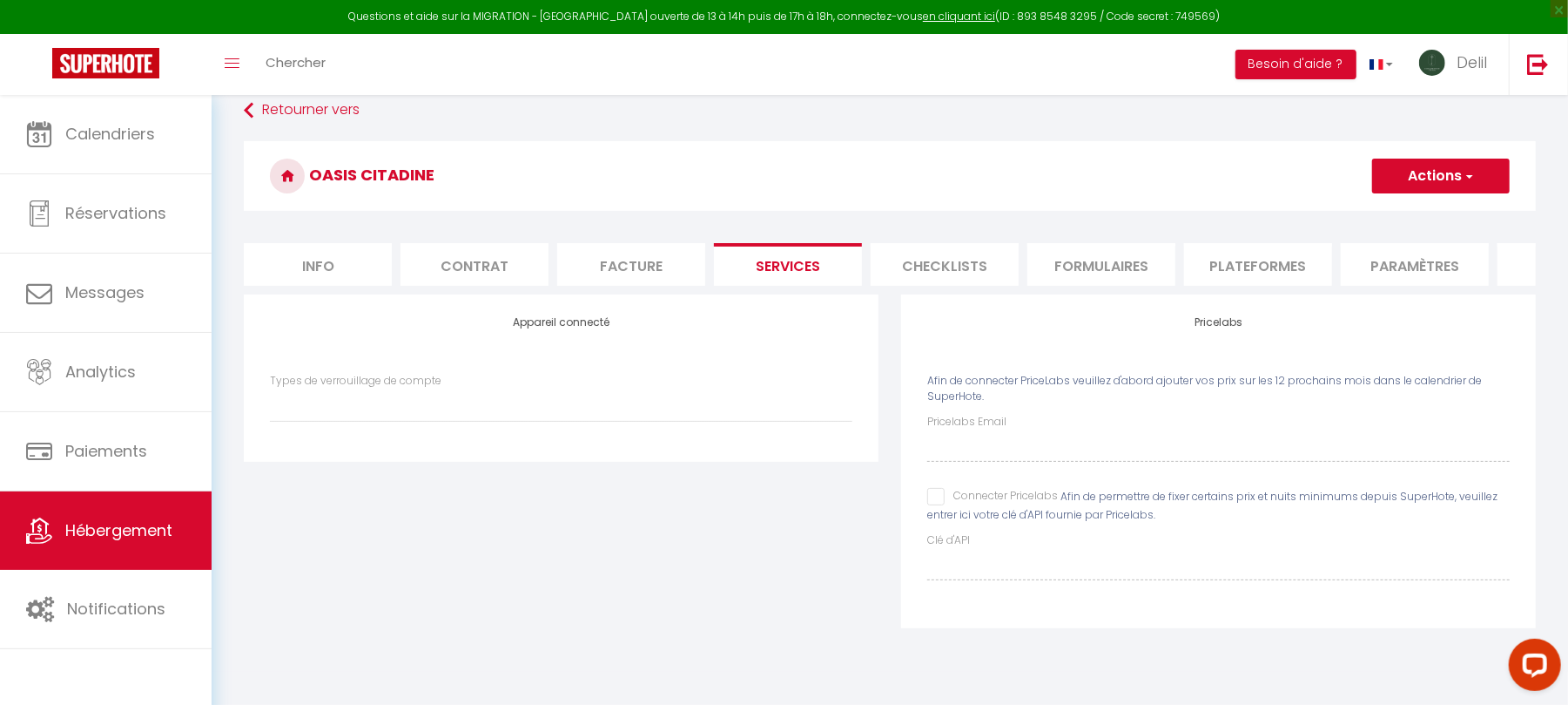
click at [1451, 177] on button "Actions" at bounding box center [1441, 176] width 137 height 35
click at [1416, 209] on link "Enregistrer" at bounding box center [1440, 215] width 137 height 22
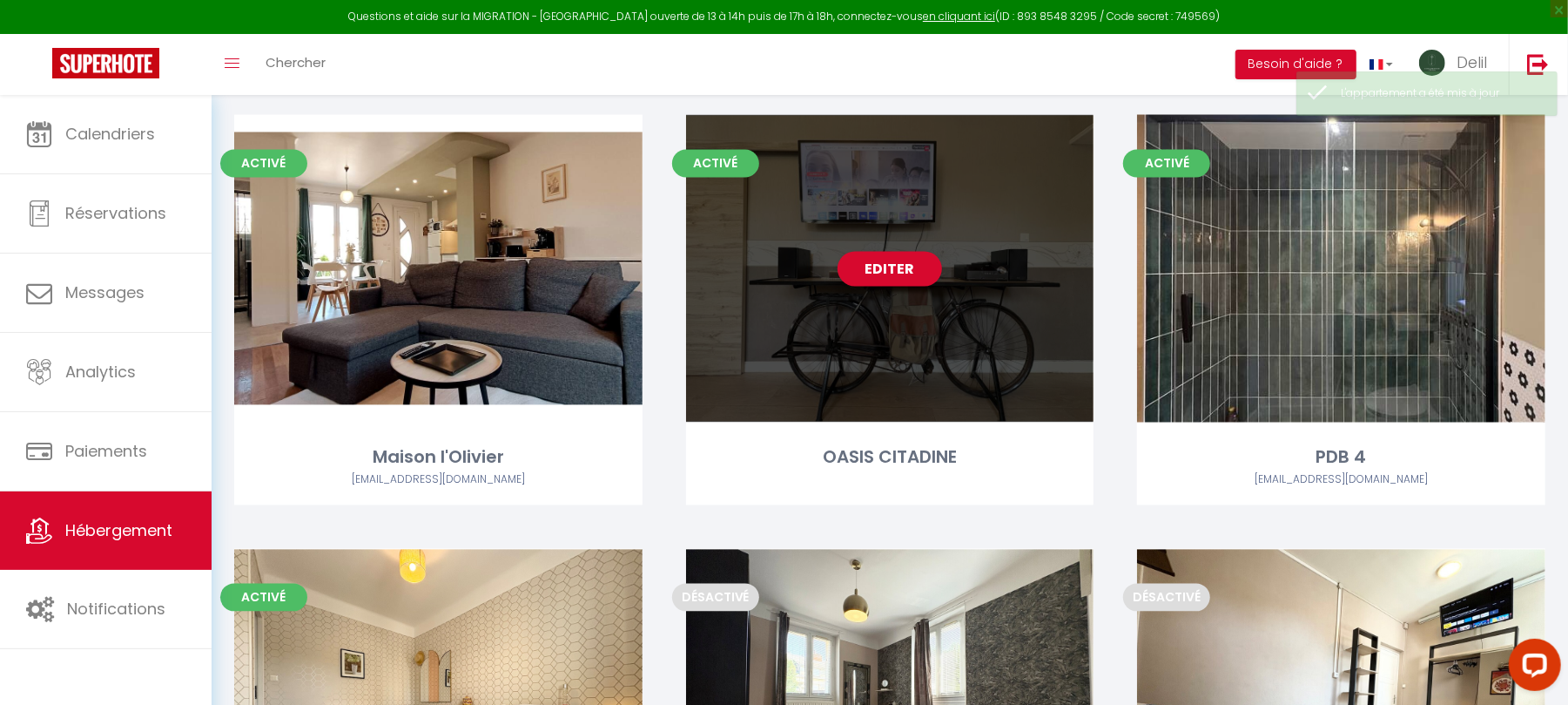
scroll to position [2338, 0]
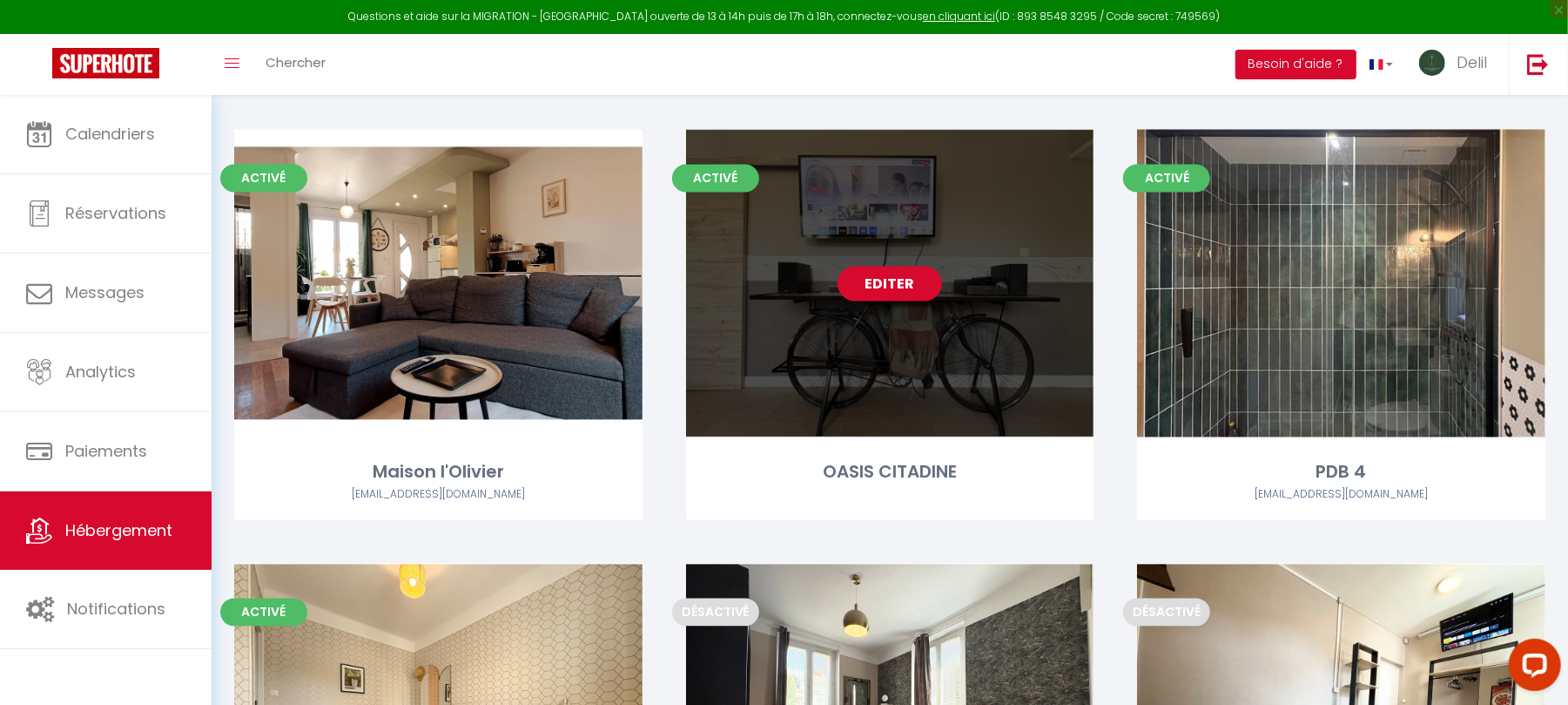
click at [875, 291] on link "Editer" at bounding box center [889, 284] width 105 height 35
click at [893, 291] on link "Editer" at bounding box center [889, 284] width 105 height 35
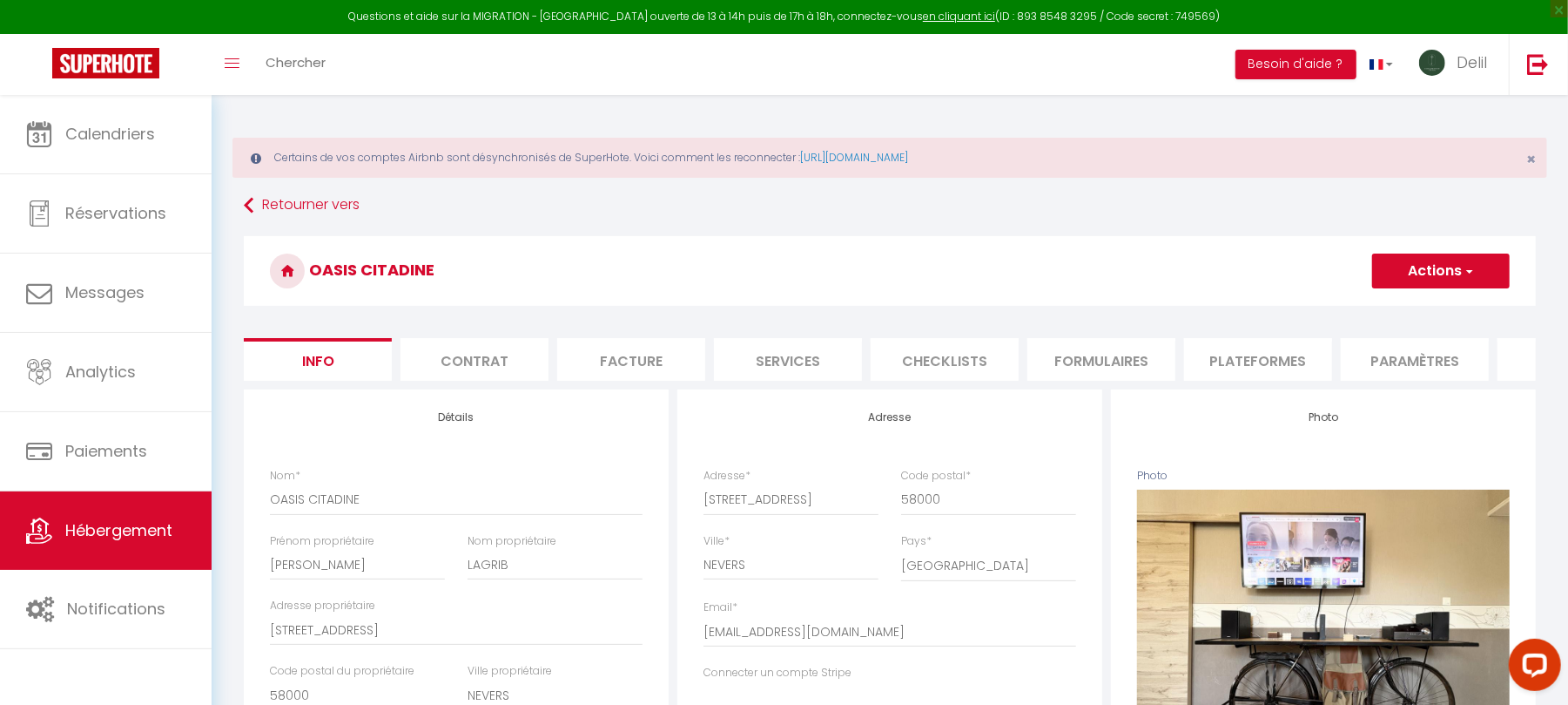
click at [1453, 268] on button "Actions" at bounding box center [1441, 271] width 137 height 35
click at [1376, 350] on link "Supprimer" at bounding box center [1416, 355] width 187 height 22
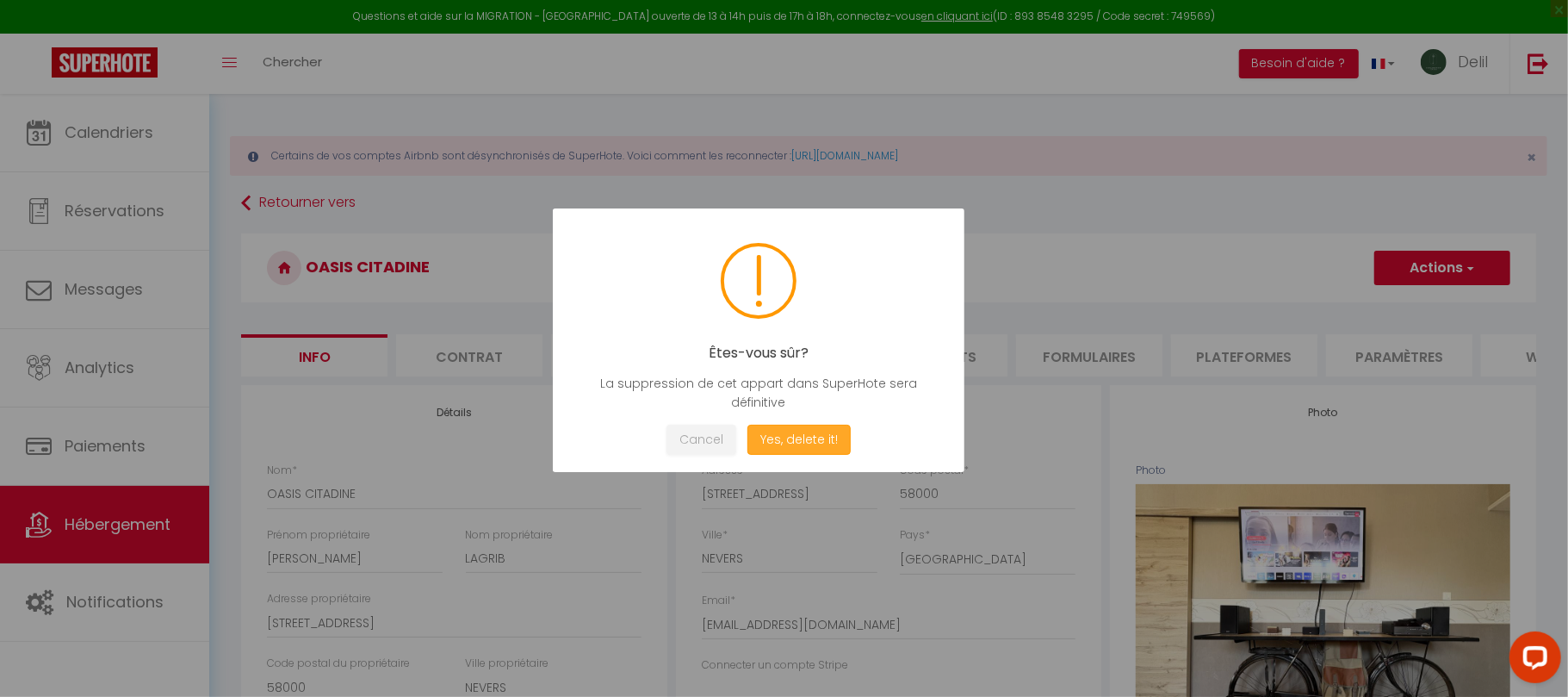
click at [793, 439] on button "Yes, delete it!" at bounding box center [799, 439] width 104 height 30
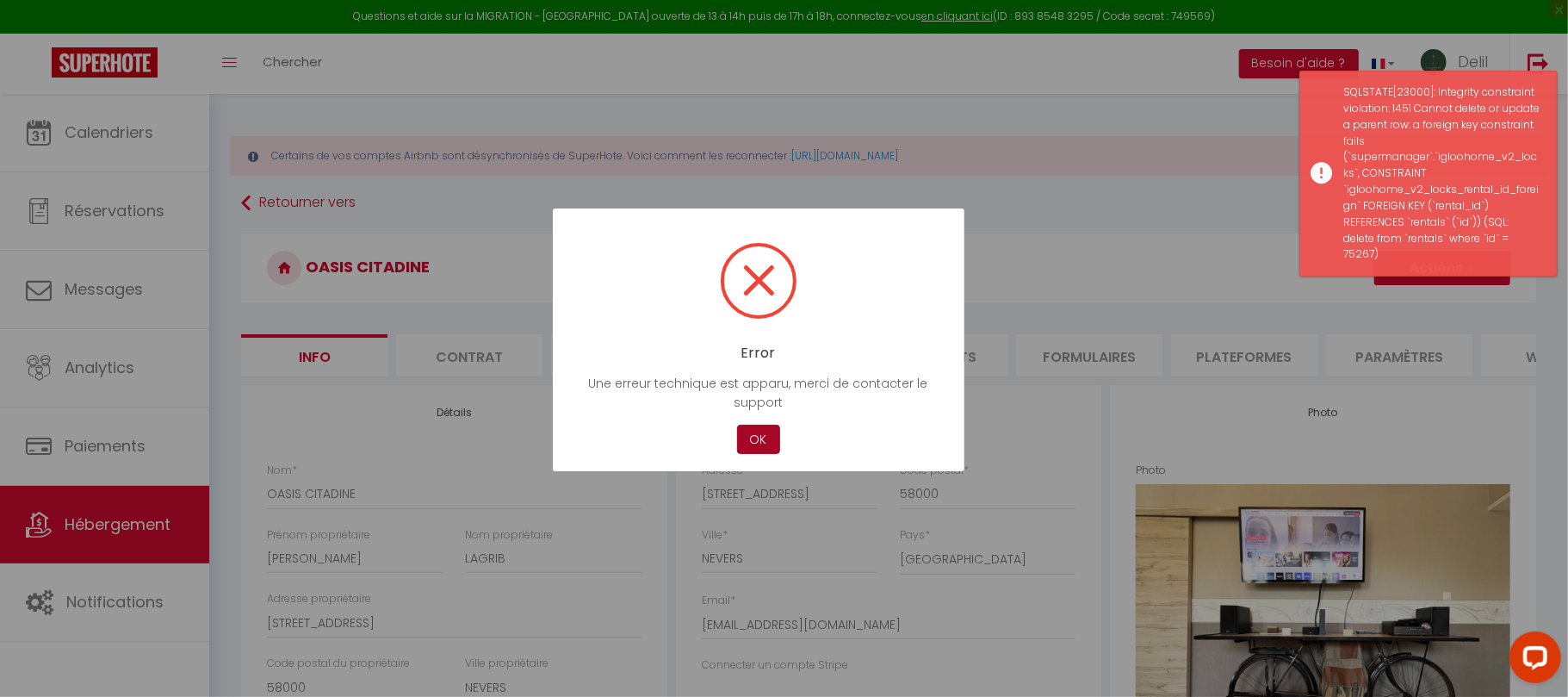
click at [762, 439] on button "OK" at bounding box center [758, 439] width 43 height 30
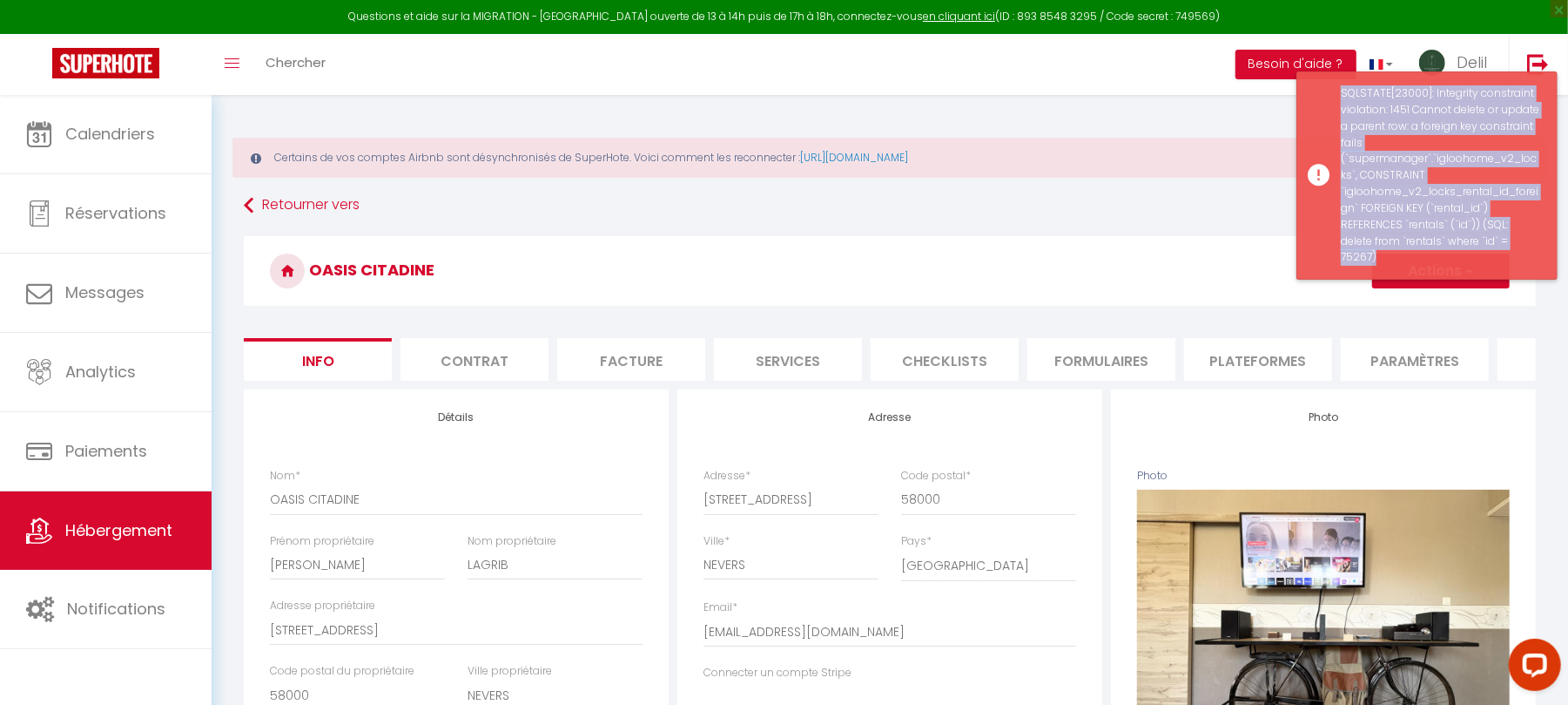
drag, startPoint x: 1336, startPoint y: 91, endPoint x: 1510, endPoint y: 239, distance: 228.4
click at [1510, 239] on div "SQLSTATE[23000]: Integrity constraint violation: 1451 Cannot delete or update a…" at bounding box center [1427, 176] width 261 height 208
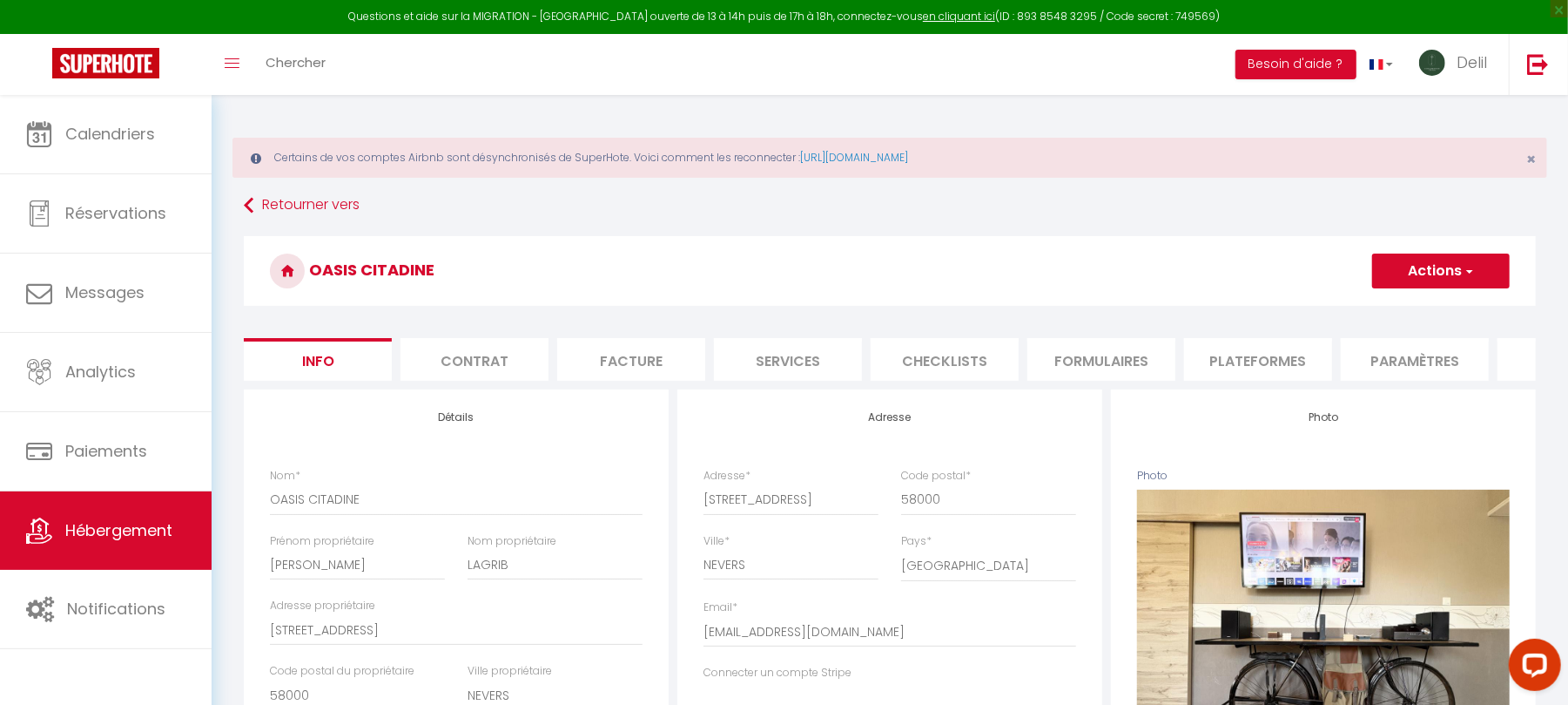
copy div "SQLSTATE[23000]: Integrity constraint violation: 1451 Cannot delete or update a…"
click at [1409, 266] on button "Actions" at bounding box center [1441, 271] width 137 height 35
click at [1378, 353] on link "Supprimer" at bounding box center [1416, 355] width 187 height 22
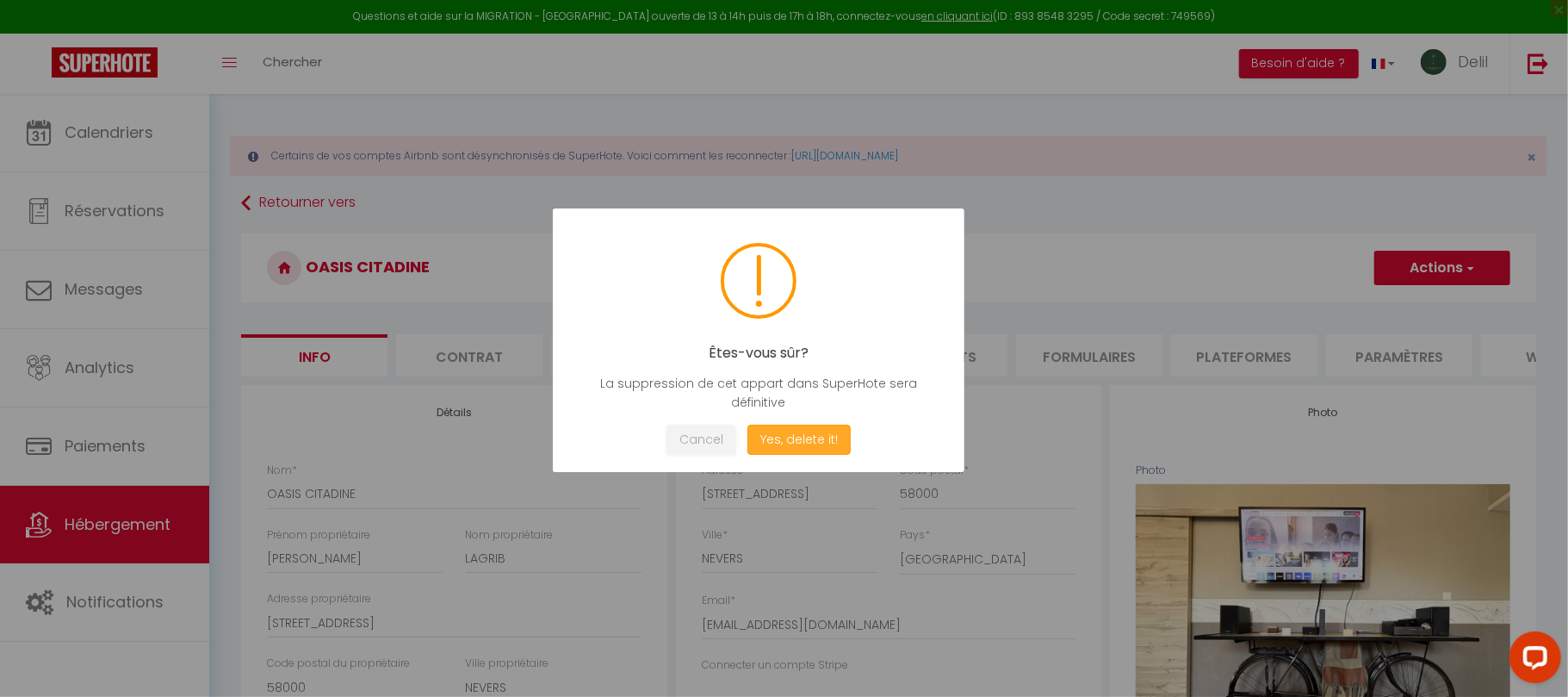
click at [790, 450] on button "Yes, delete it!" at bounding box center [799, 439] width 104 height 30
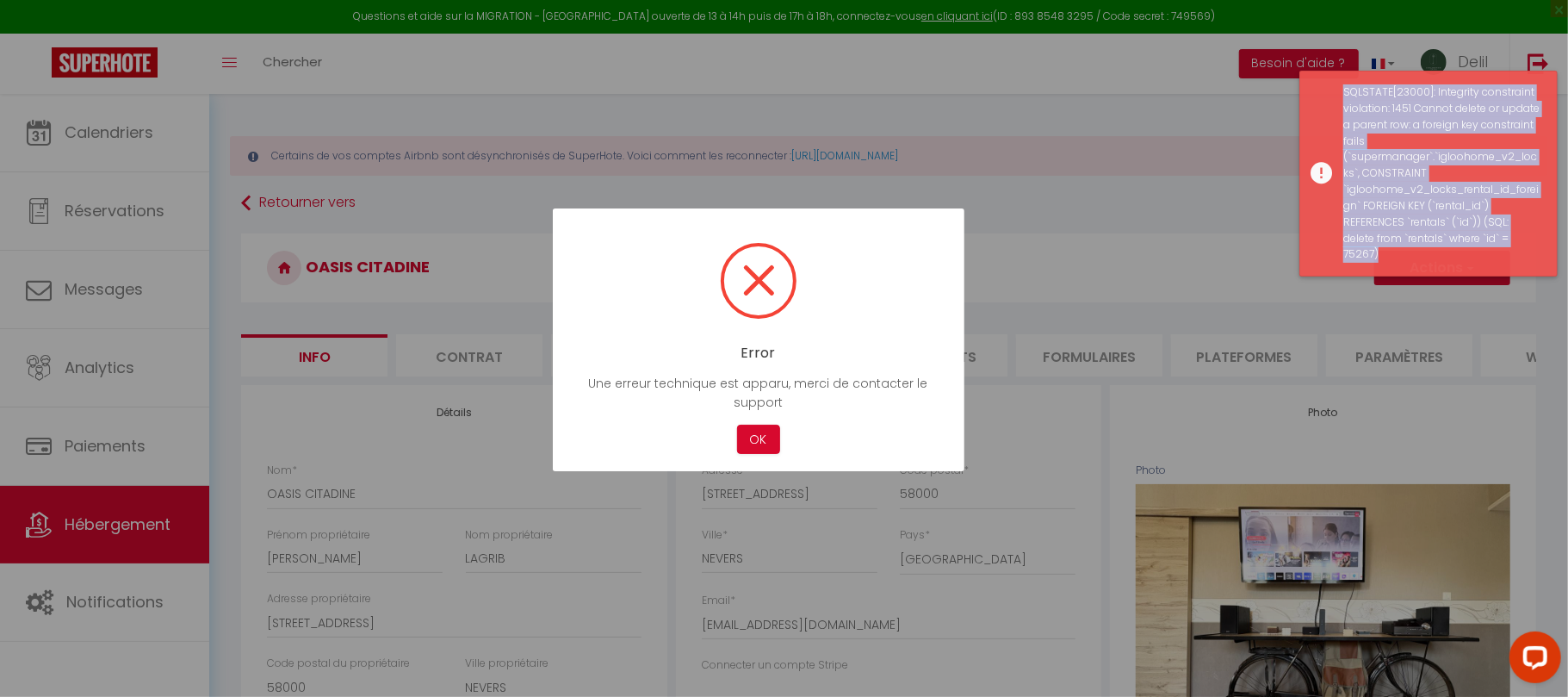
drag, startPoint x: 1339, startPoint y: 90, endPoint x: 1512, endPoint y: 240, distance: 229.0
click at [1512, 240] on div "SQLSTATE[23000]: Integrity constraint violation: 1451 Cannot delete or update a…" at bounding box center [1428, 174] width 258 height 206
copy div "SQLSTATE[23000]: Integrity constraint violation: 1451 Cannot delete or update a…"
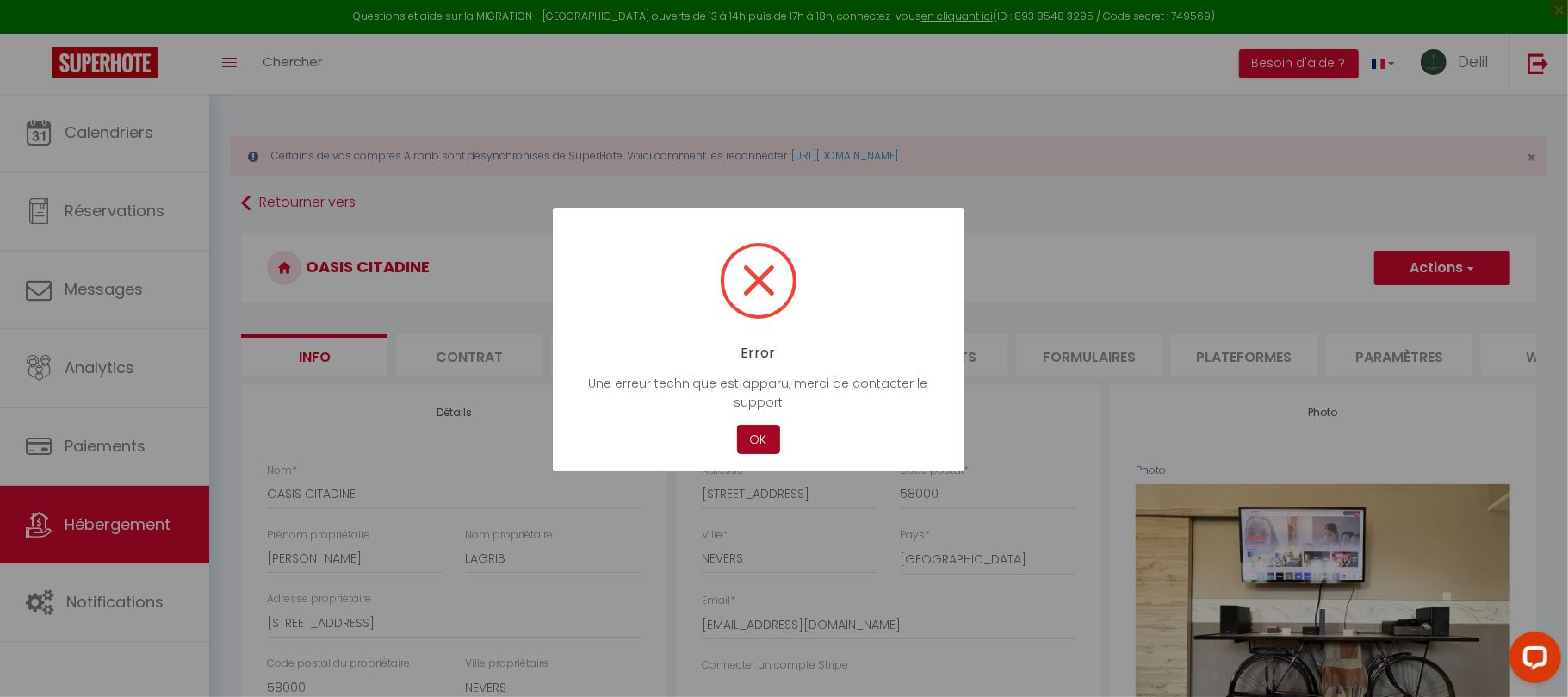
click at [744, 444] on button "OK" at bounding box center [758, 439] width 43 height 30
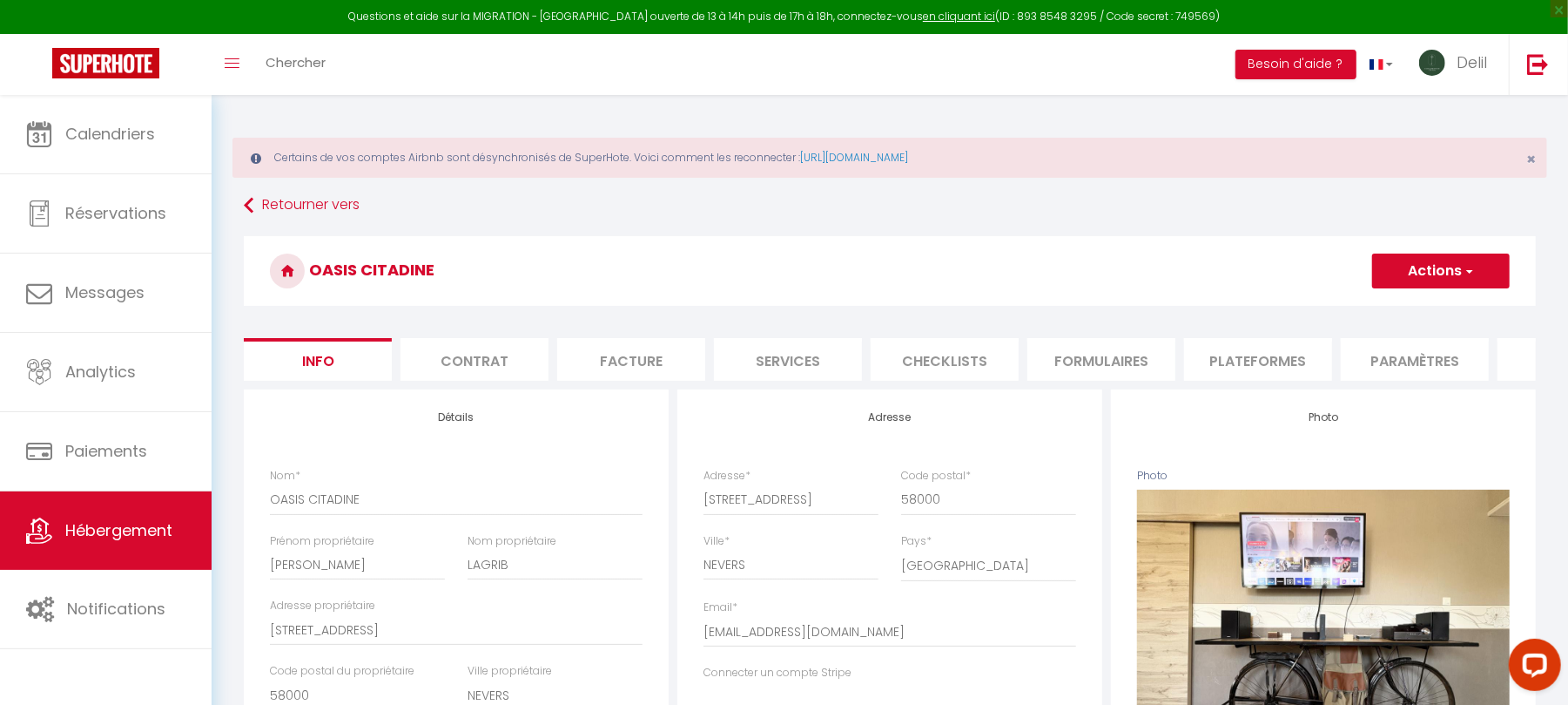
click at [802, 354] on li "Services" at bounding box center [787, 359] width 148 height 43
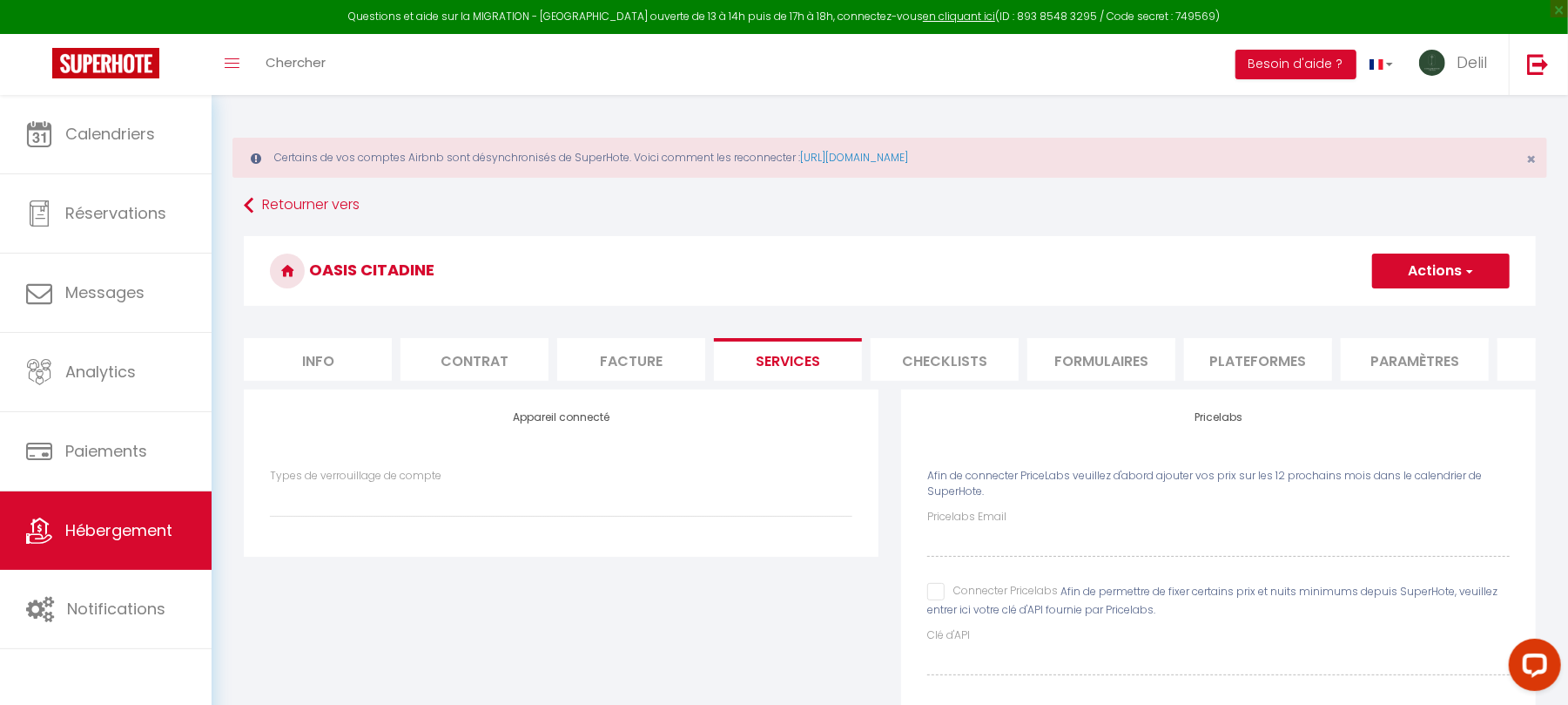
click at [615, 631] on div "Appareil connecté Types de verrouillage de compte IgloohomeV2" at bounding box center [561, 568] width 657 height 357
click at [1423, 252] on h3 "OASIS CITADINE" at bounding box center [890, 270] width 1292 height 70
click at [1423, 268] on button "Actions" at bounding box center [1441, 271] width 137 height 35
click at [1080, 262] on h3 "OASIS CITADINE" at bounding box center [890, 270] width 1292 height 70
click at [1380, 265] on button "Actions" at bounding box center [1441, 271] width 137 height 35
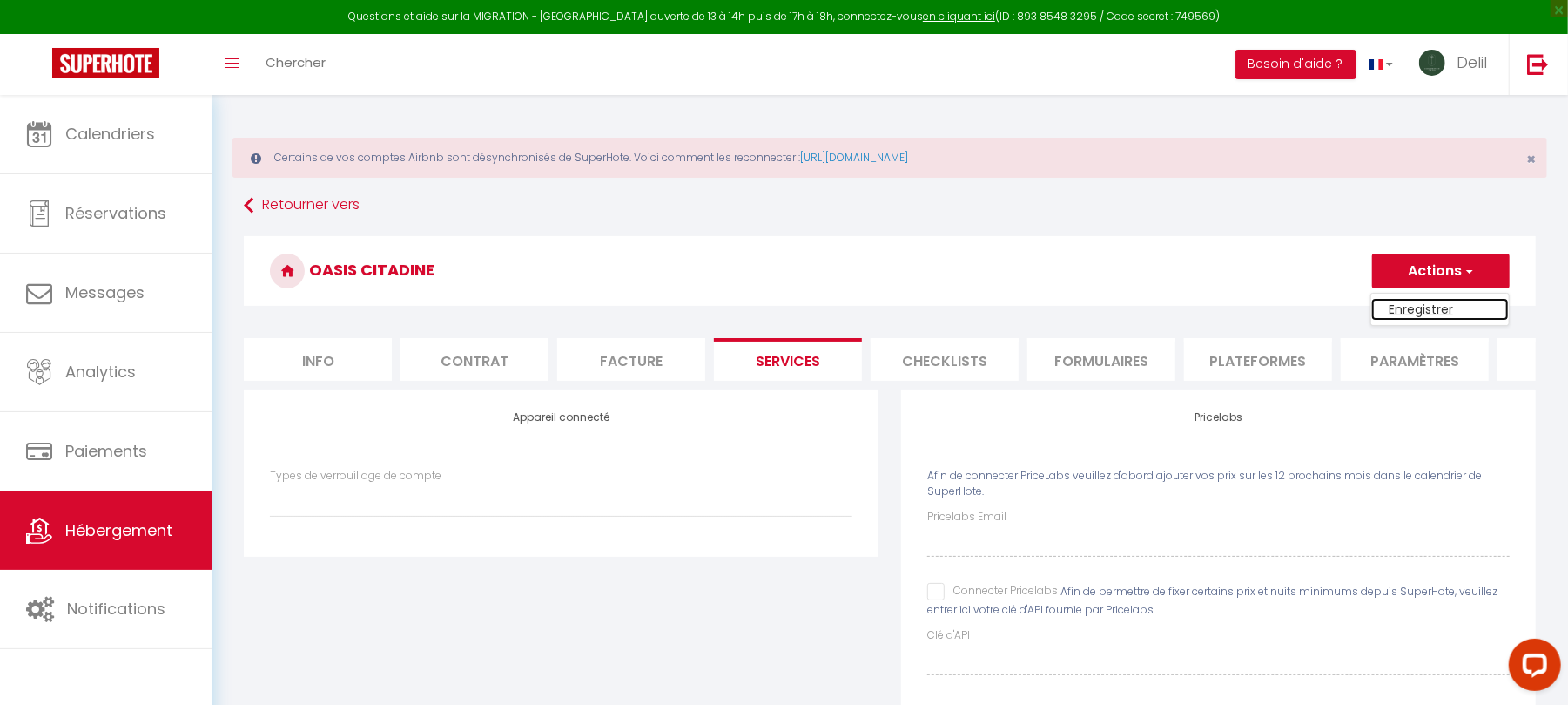
click at [1418, 307] on link "Enregistrer" at bounding box center [1440, 309] width 137 height 22
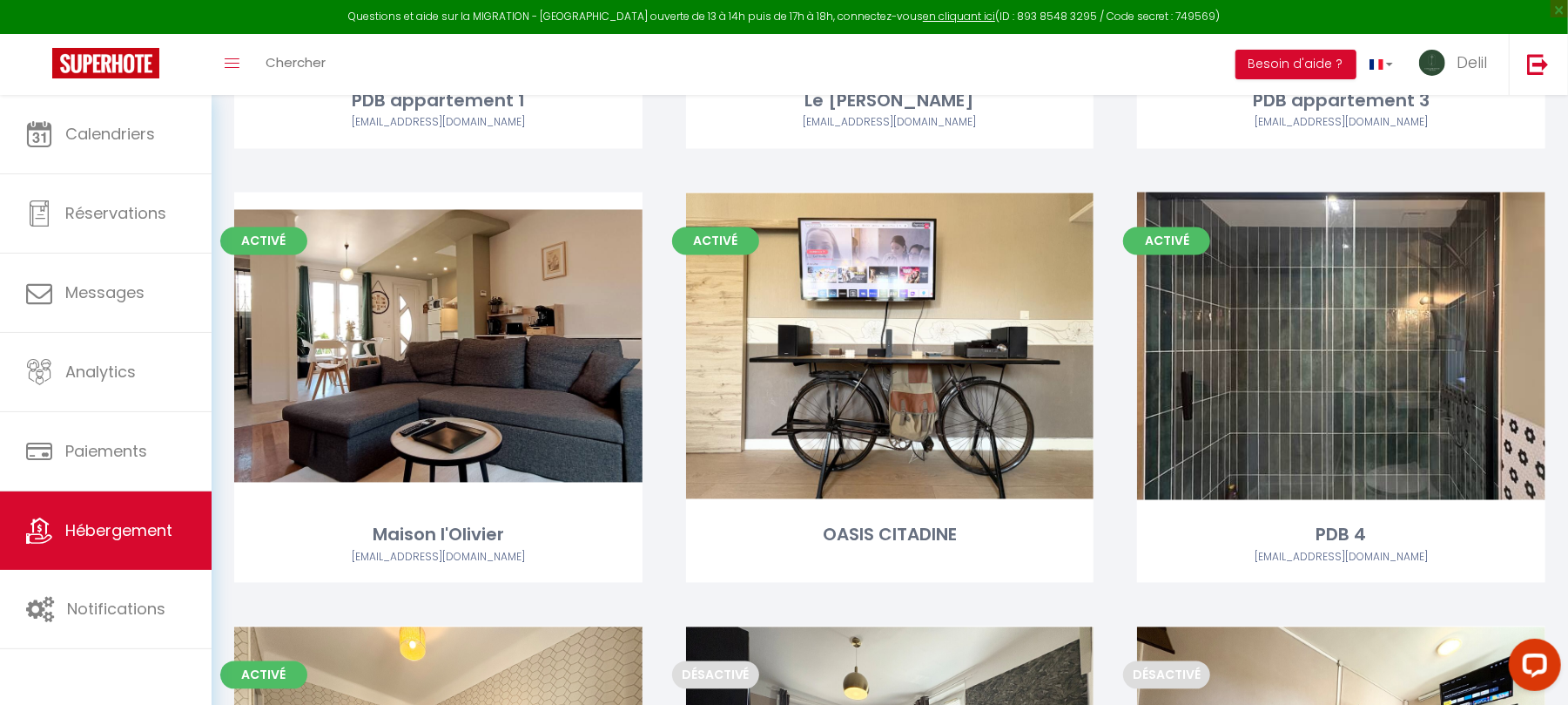
scroll to position [2277, 0]
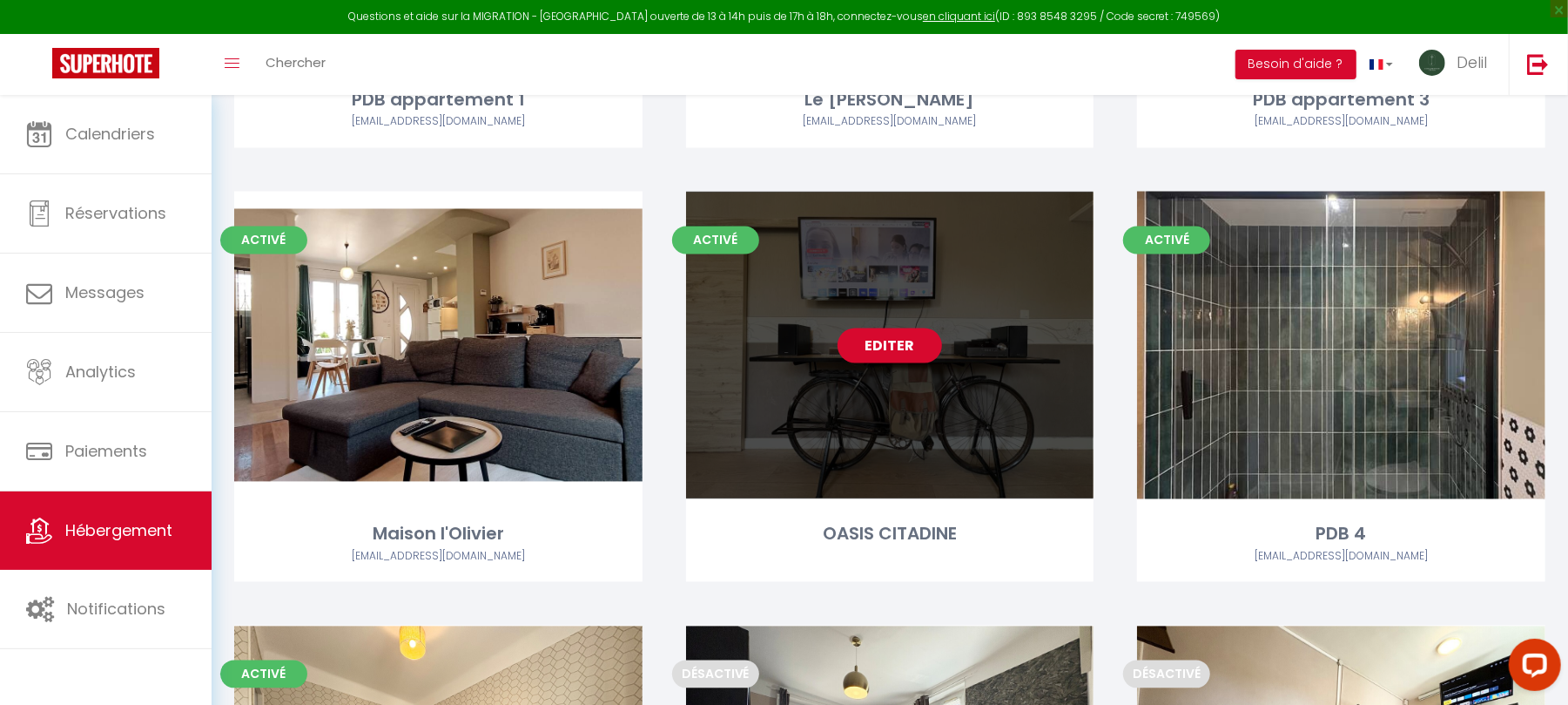
click at [882, 346] on link "Editer" at bounding box center [889, 346] width 105 height 35
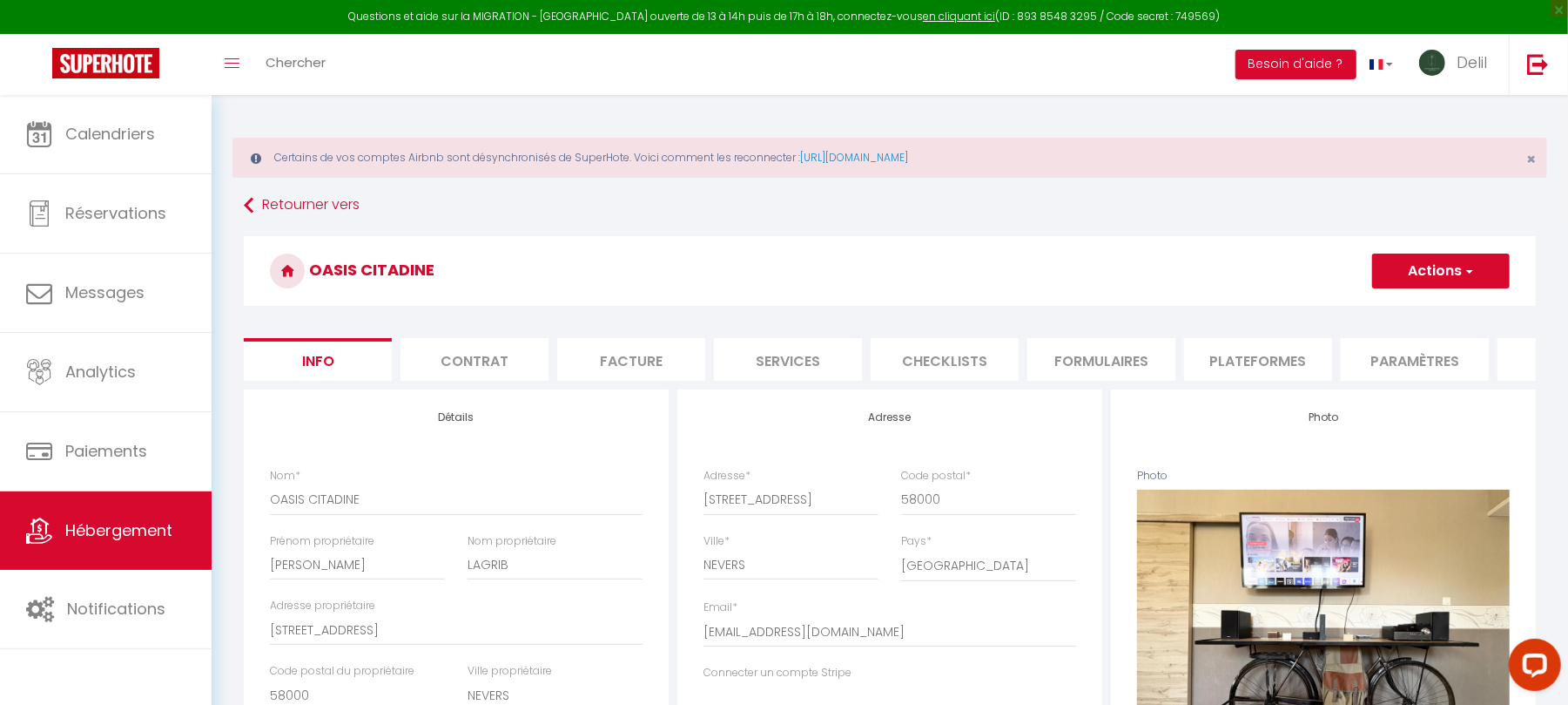
click at [1402, 267] on button "Actions" at bounding box center [1441, 271] width 137 height 35
click at [1368, 359] on link "Supprimer" at bounding box center [1416, 355] width 187 height 22
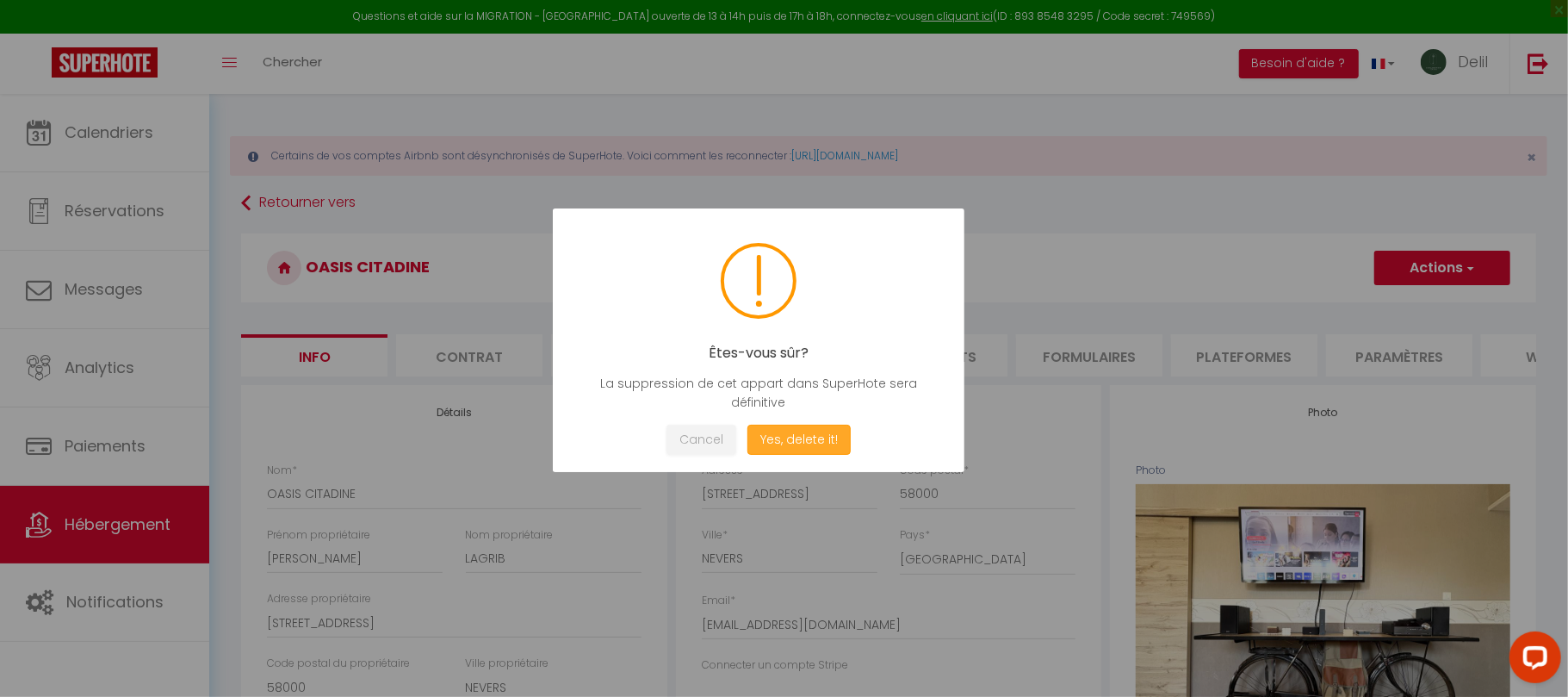
click at [787, 432] on button "Yes, delete it!" at bounding box center [799, 439] width 104 height 30
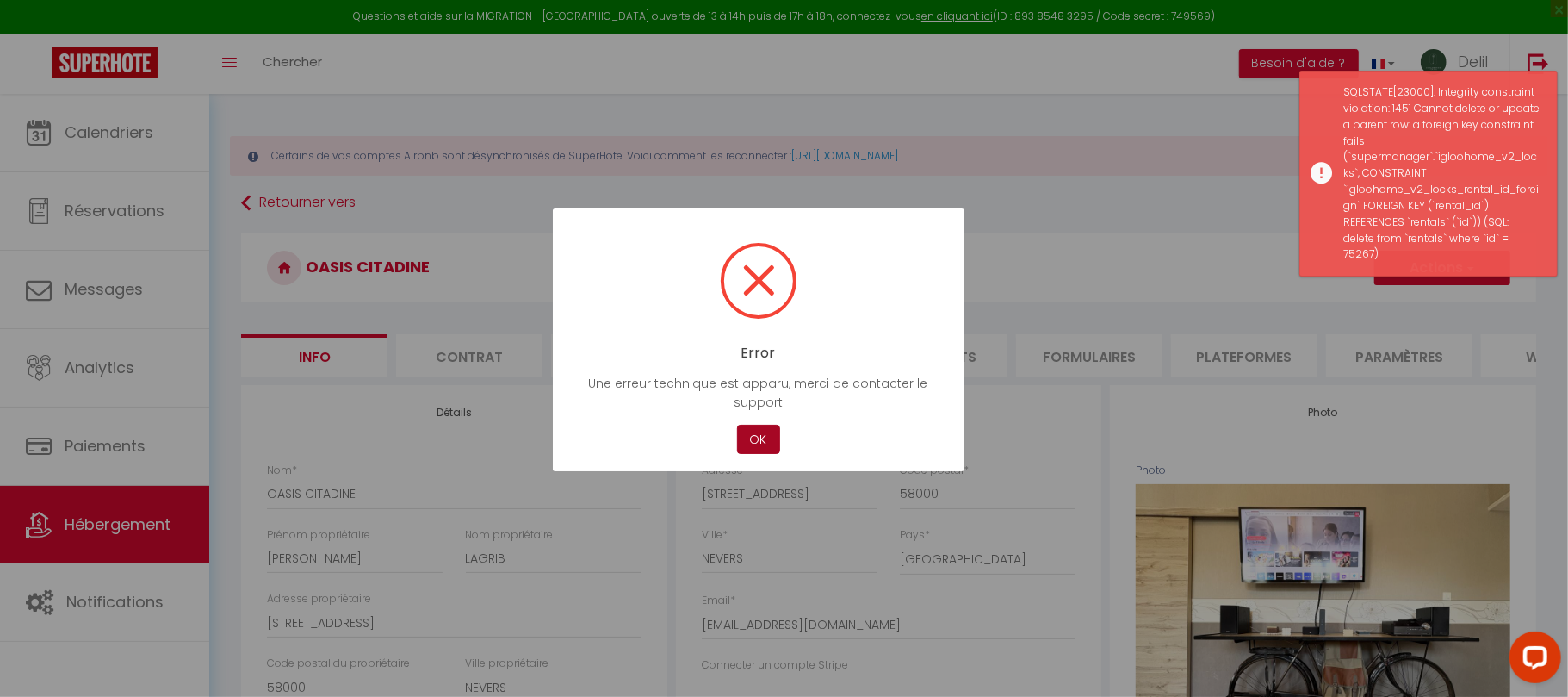
click at [758, 444] on button "OK" at bounding box center [758, 439] width 43 height 30
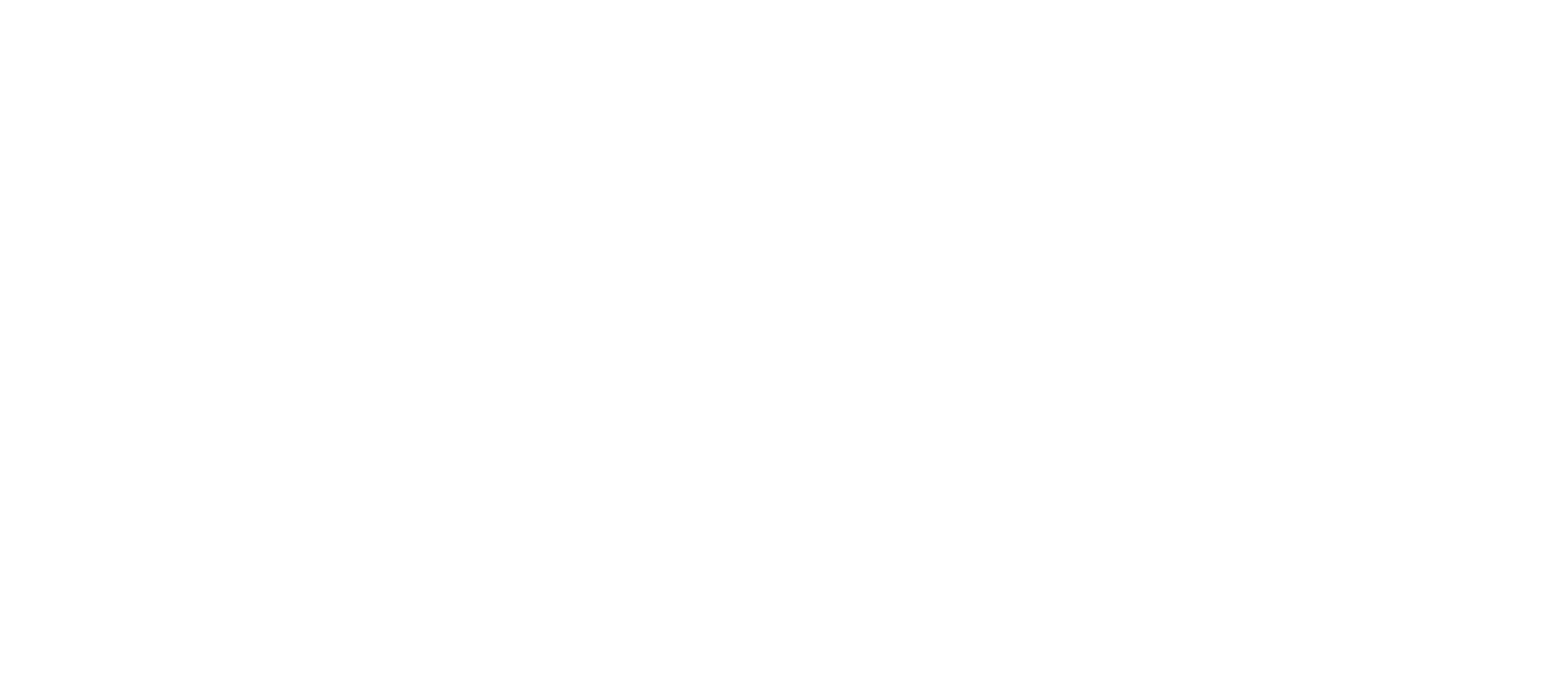
select select "3"
select select "2"
select select "1"
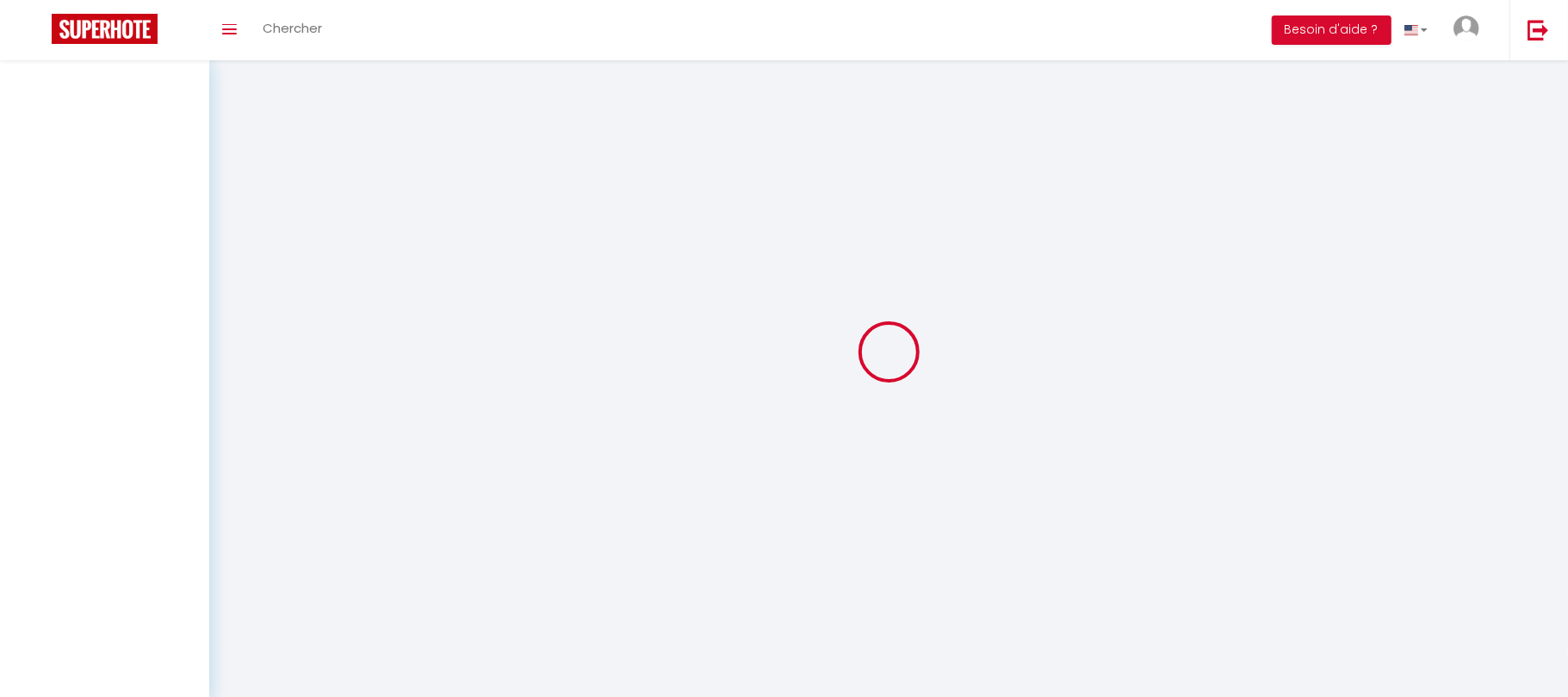
select select
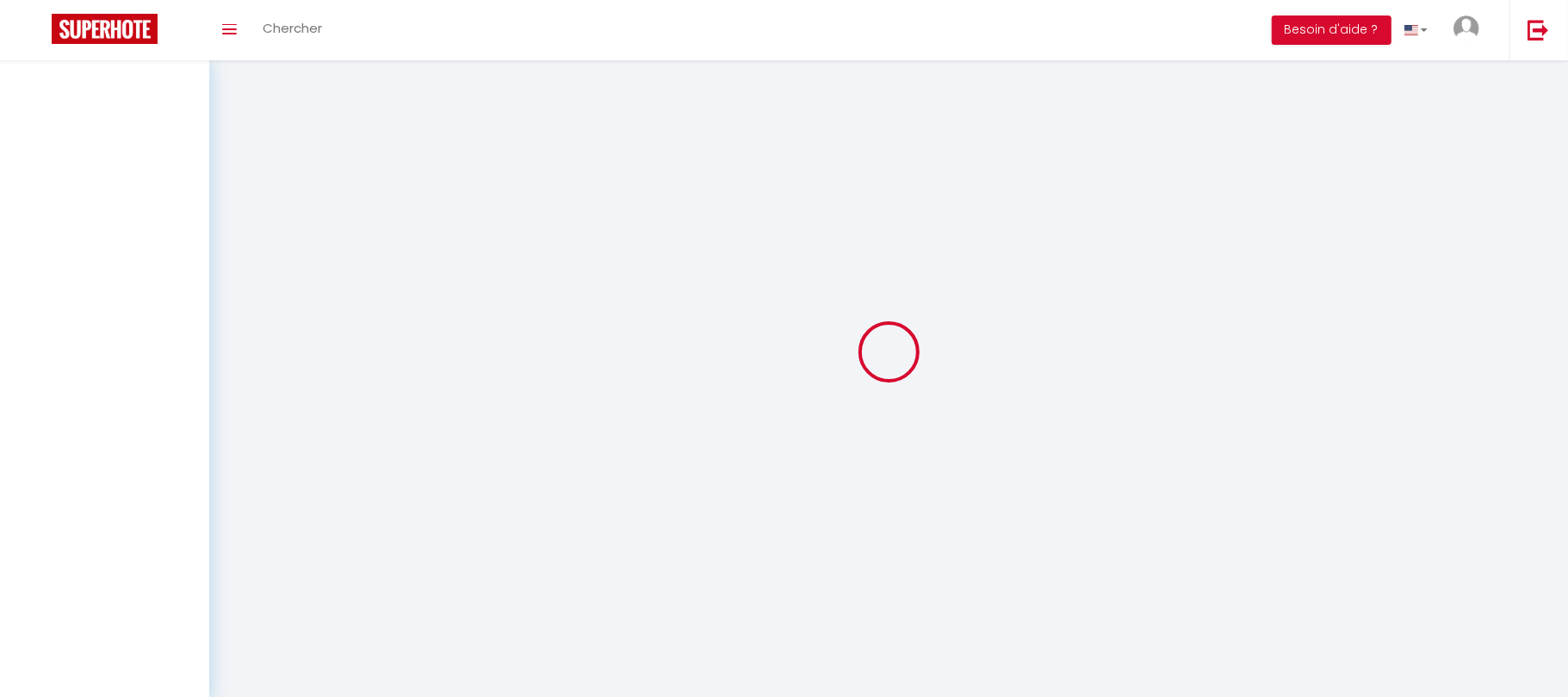
checkbox input "false"
select select
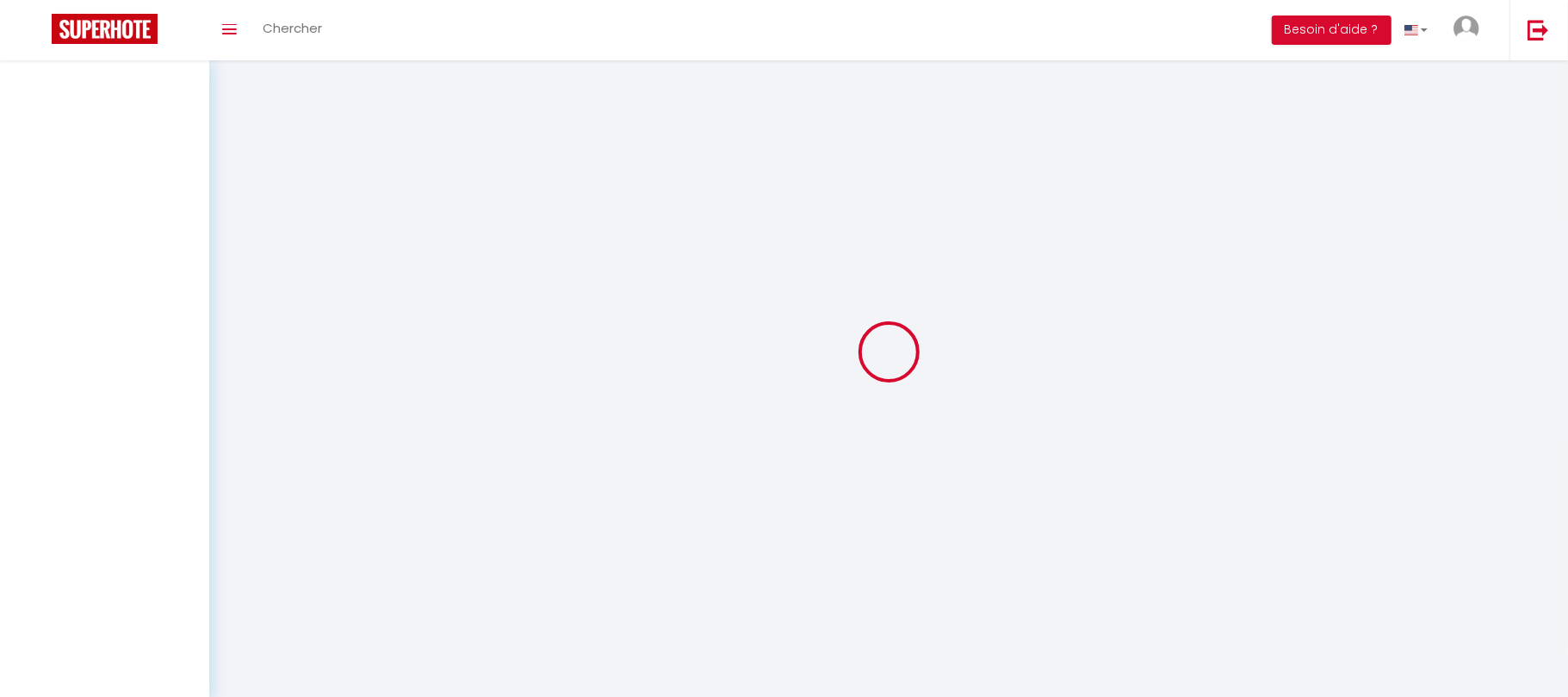
select select
select select "28"
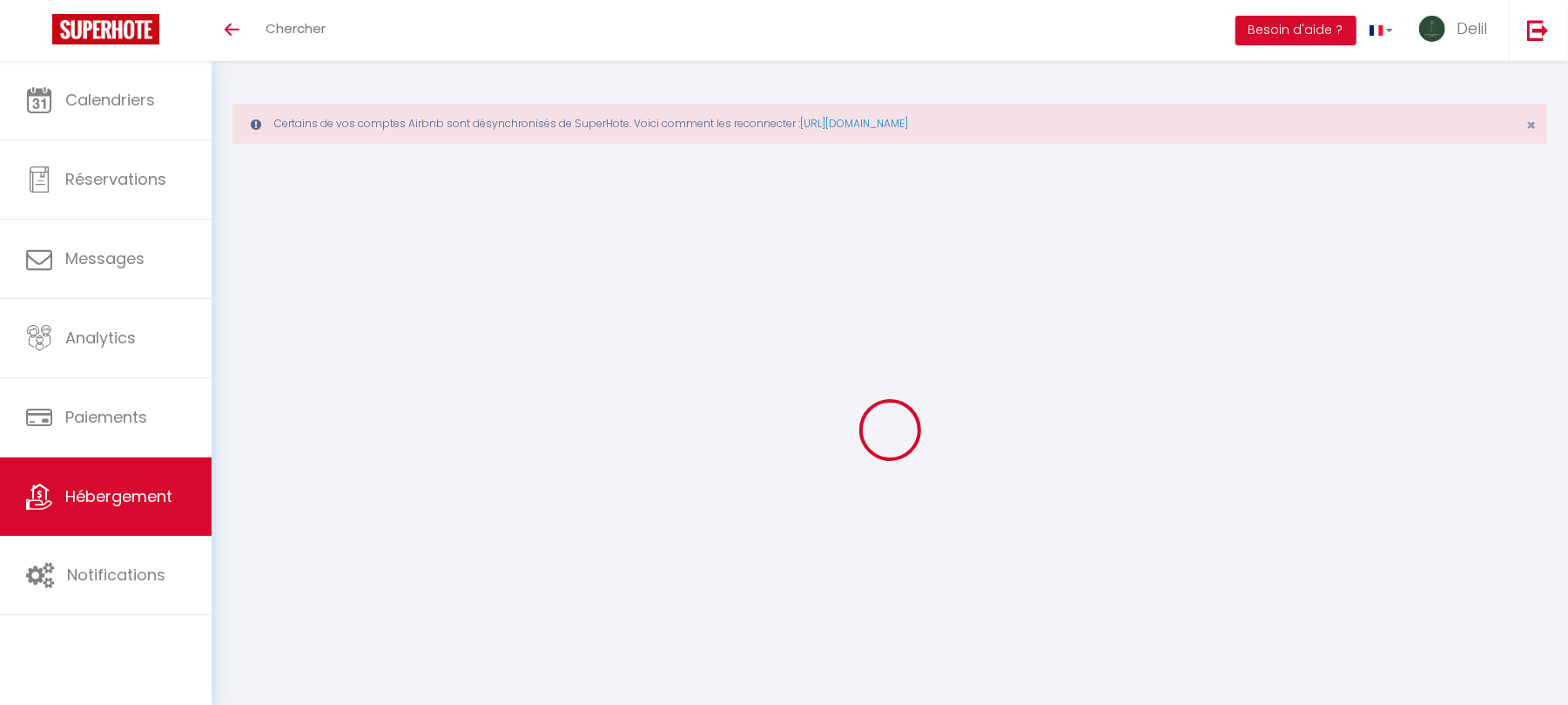
select select
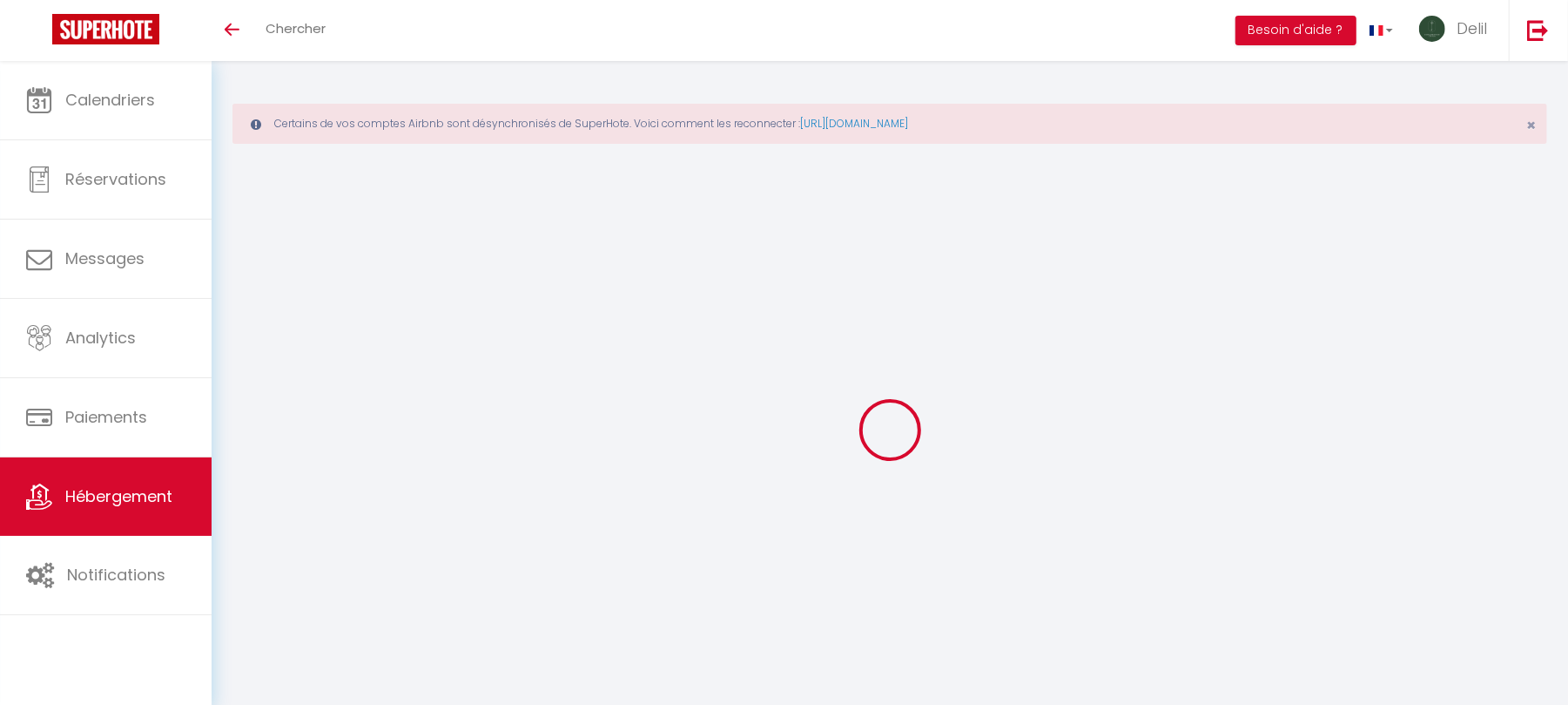
select select
checkbox input "false"
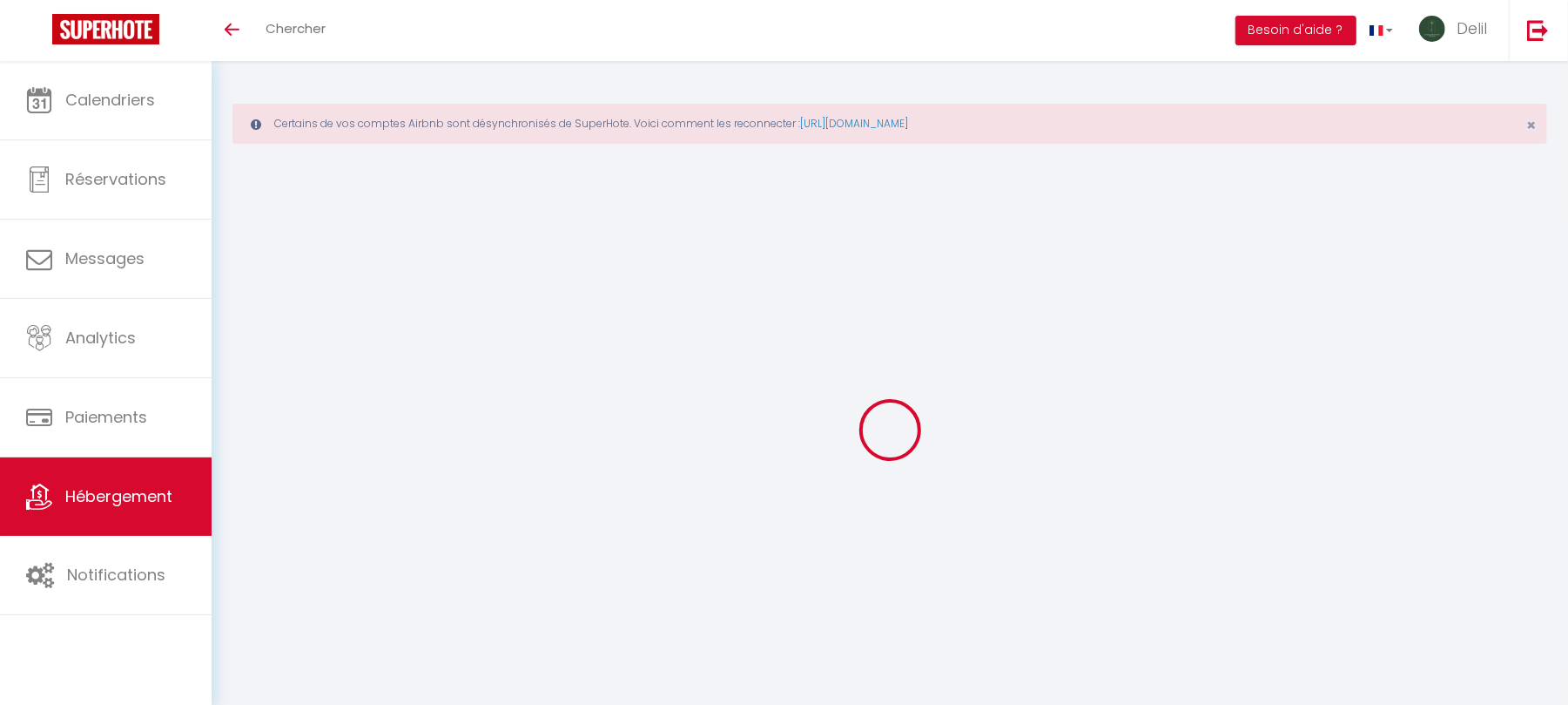
select select
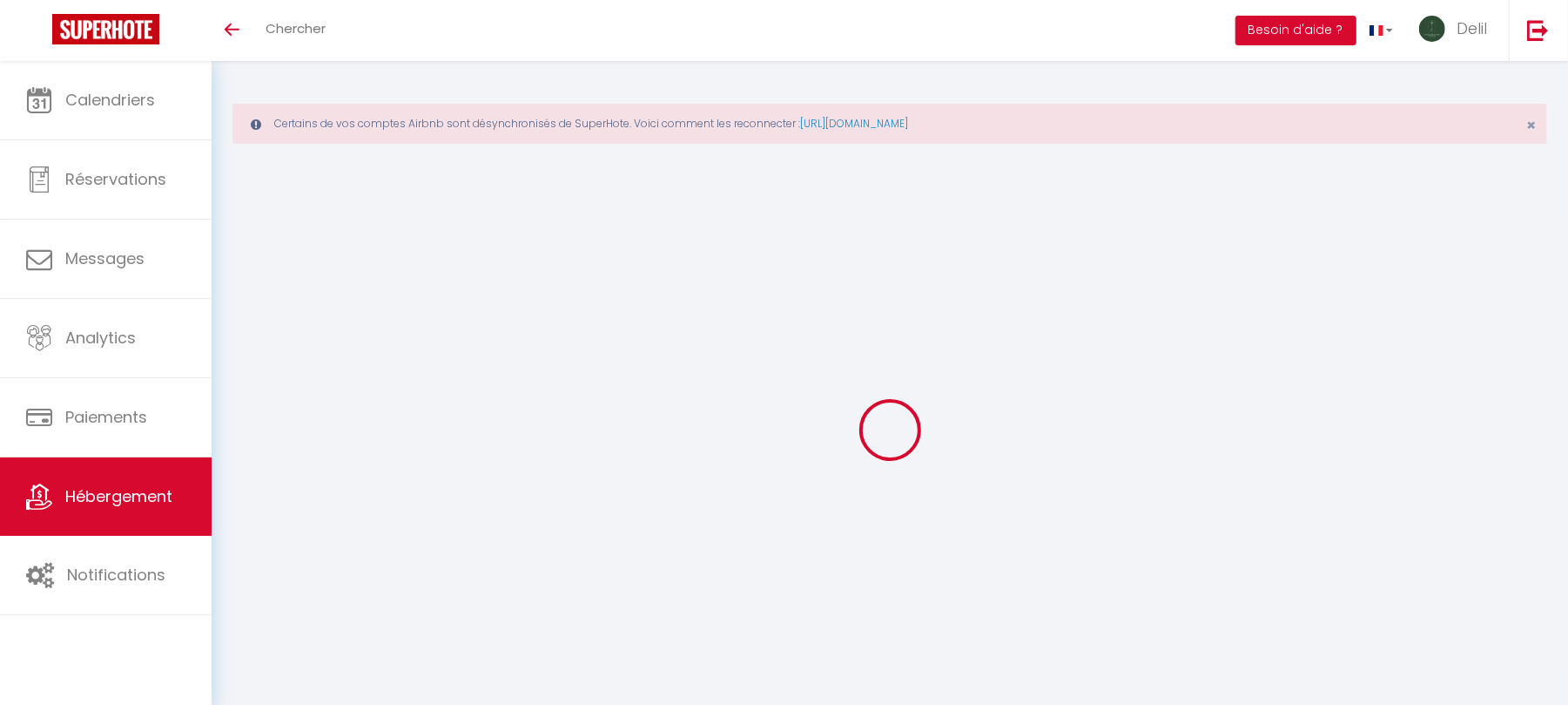
select select
checkbox input "false"
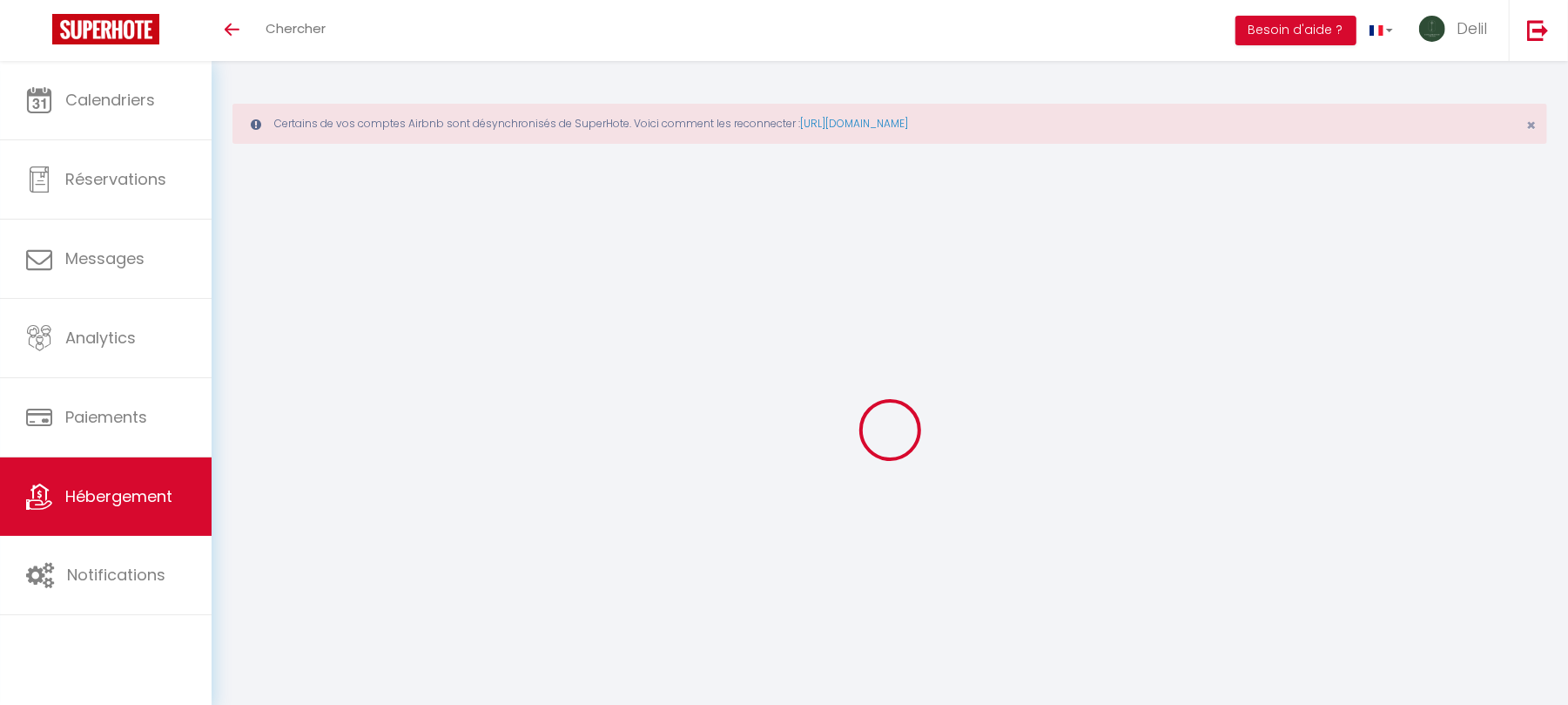
checkbox input "false"
select select
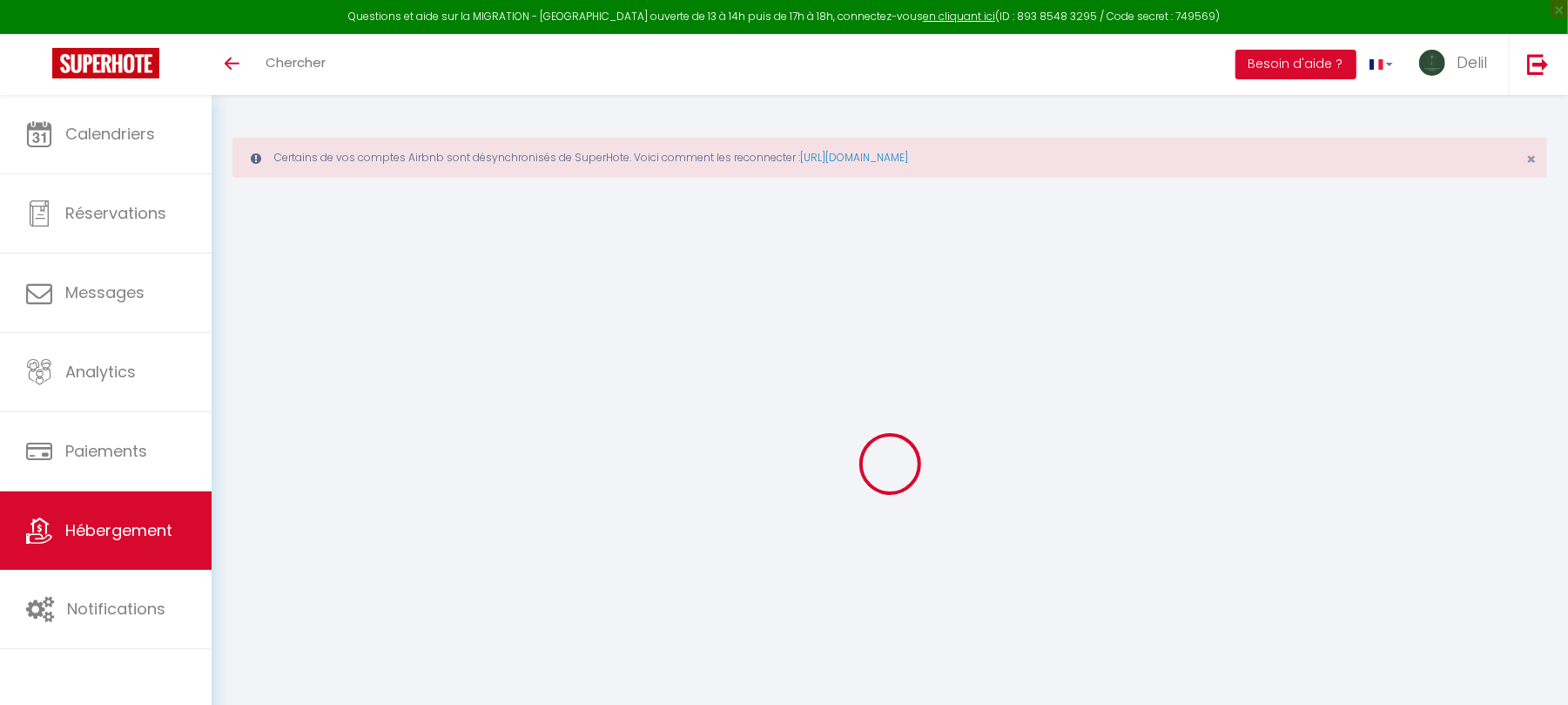
select select
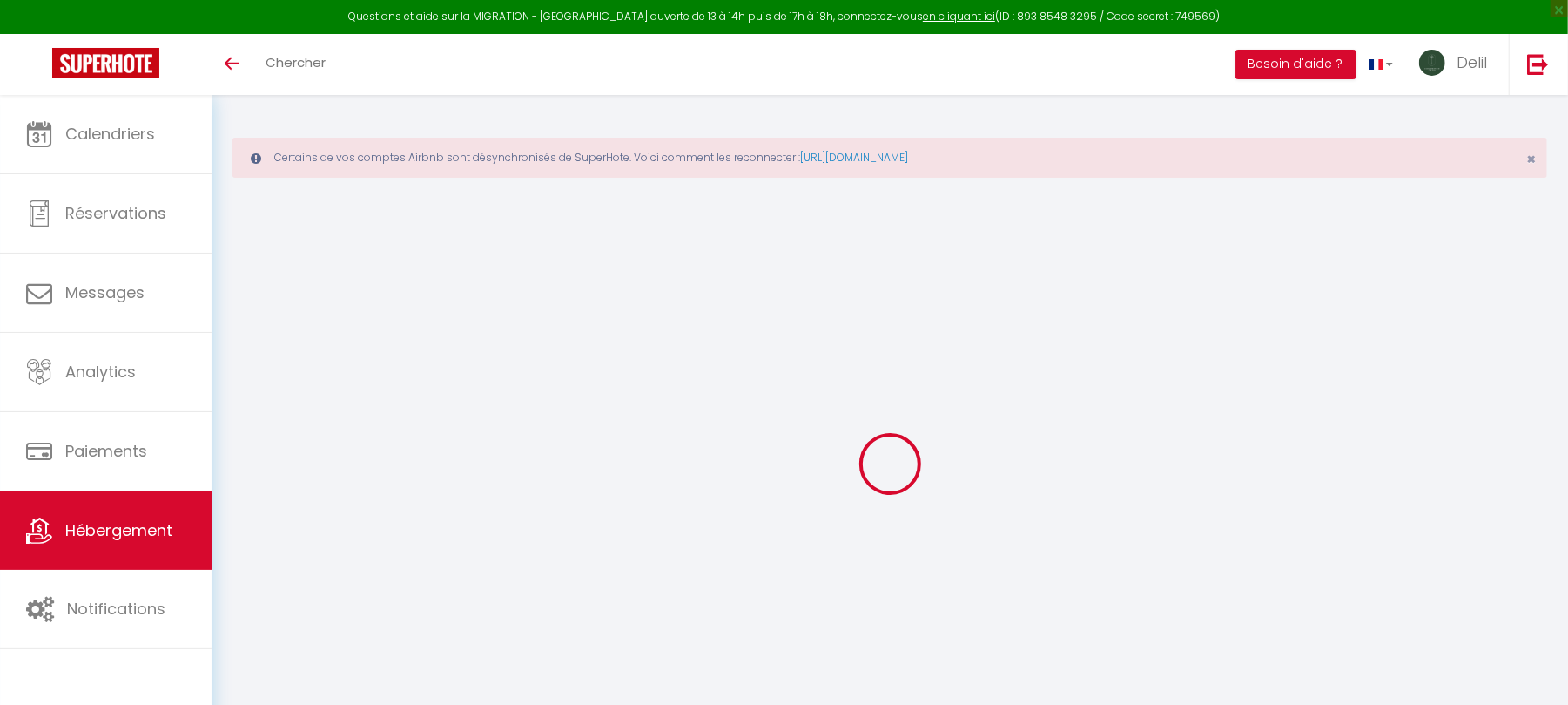
select select
checkbox input "false"
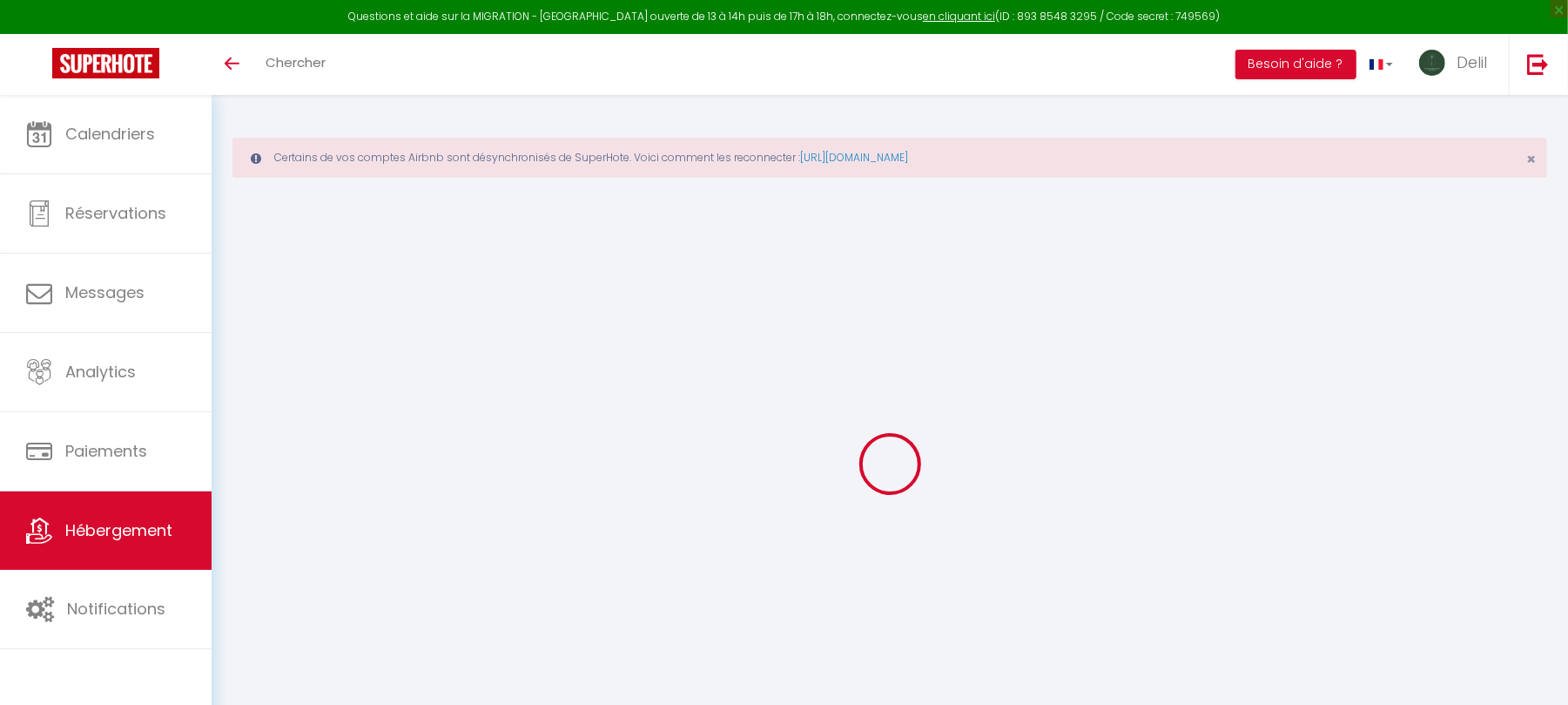
select select
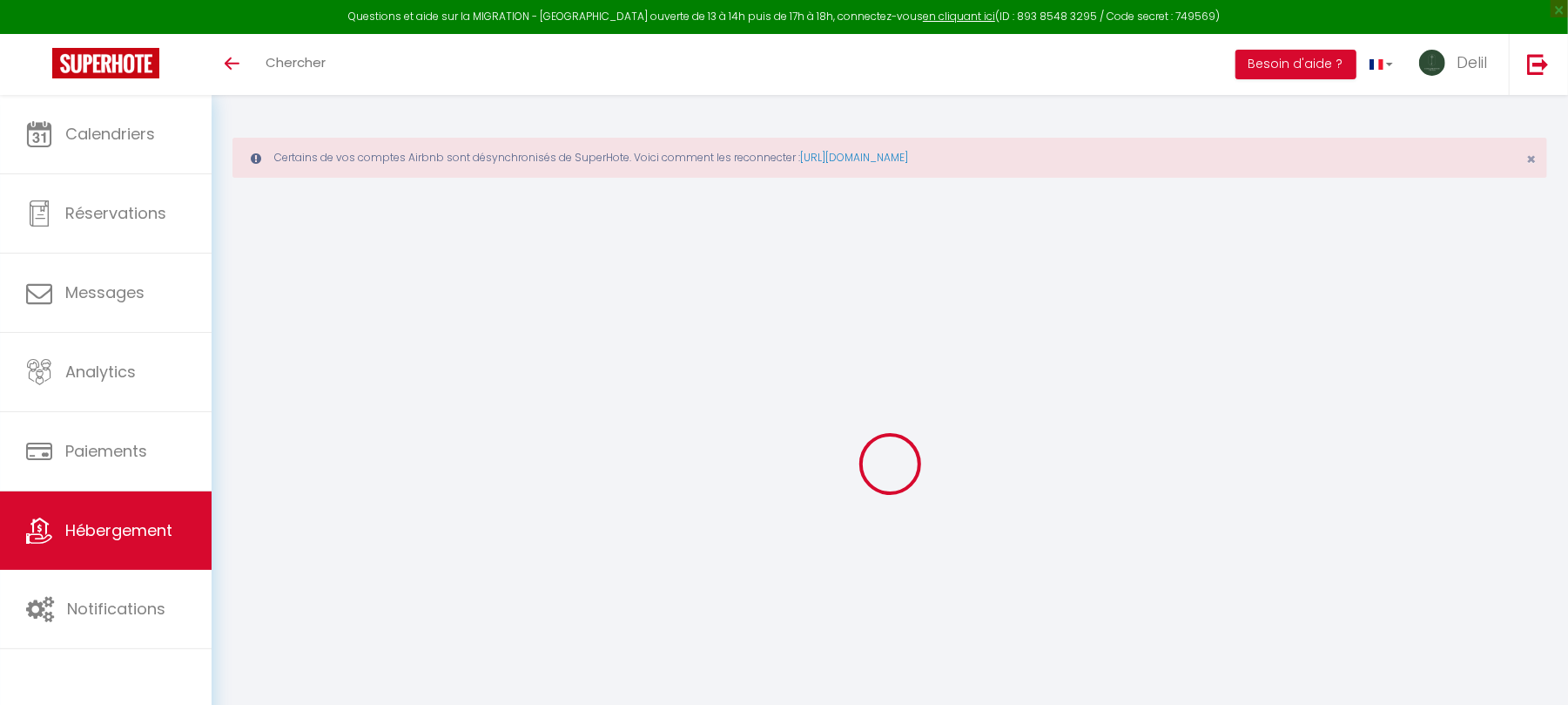
select select
checkbox input "false"
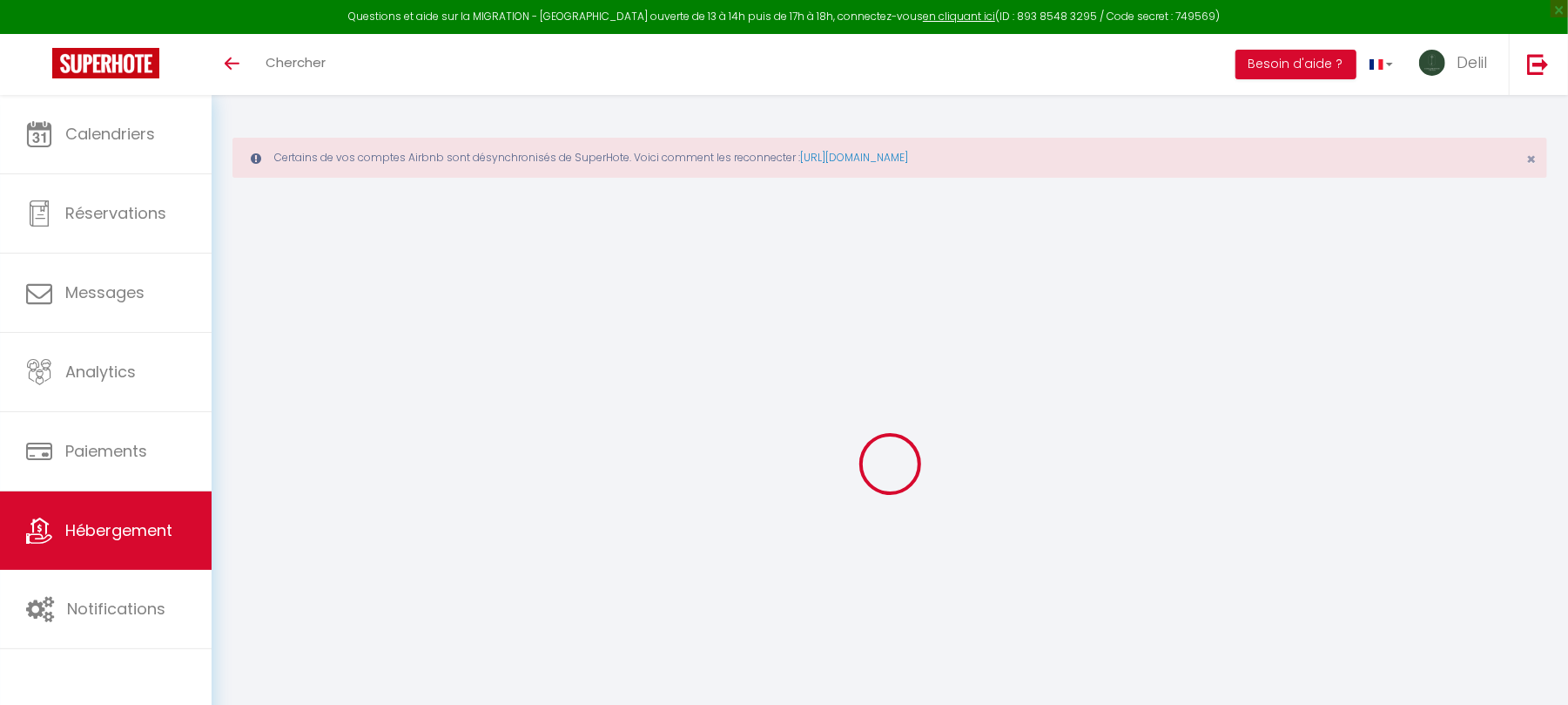
checkbox input "false"
select select
type input "OASIS CITADINE"
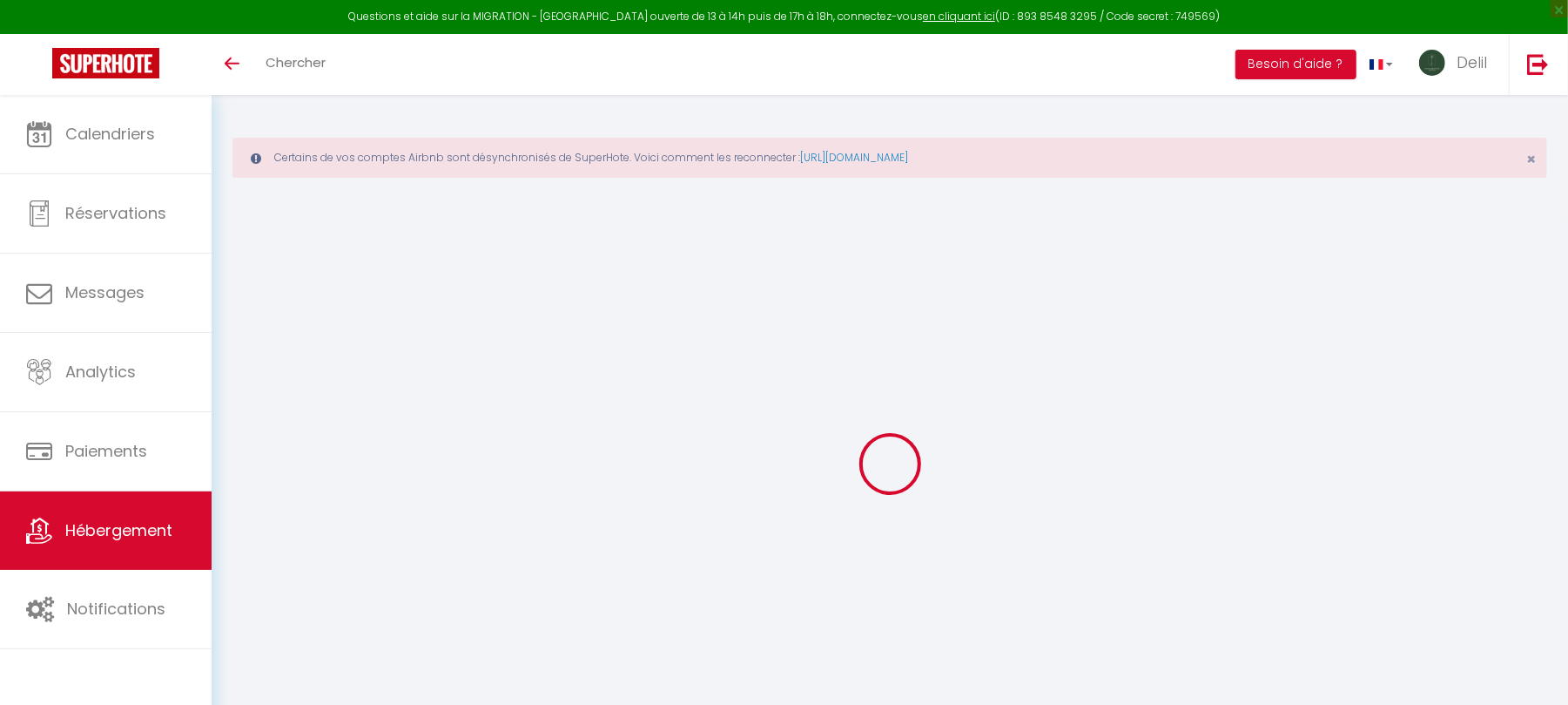
type input "[PERSON_NAME]"
type input "LAGRIB"
type input "[STREET_ADDRESS]"
type input "58000"
type input "NEVERS"
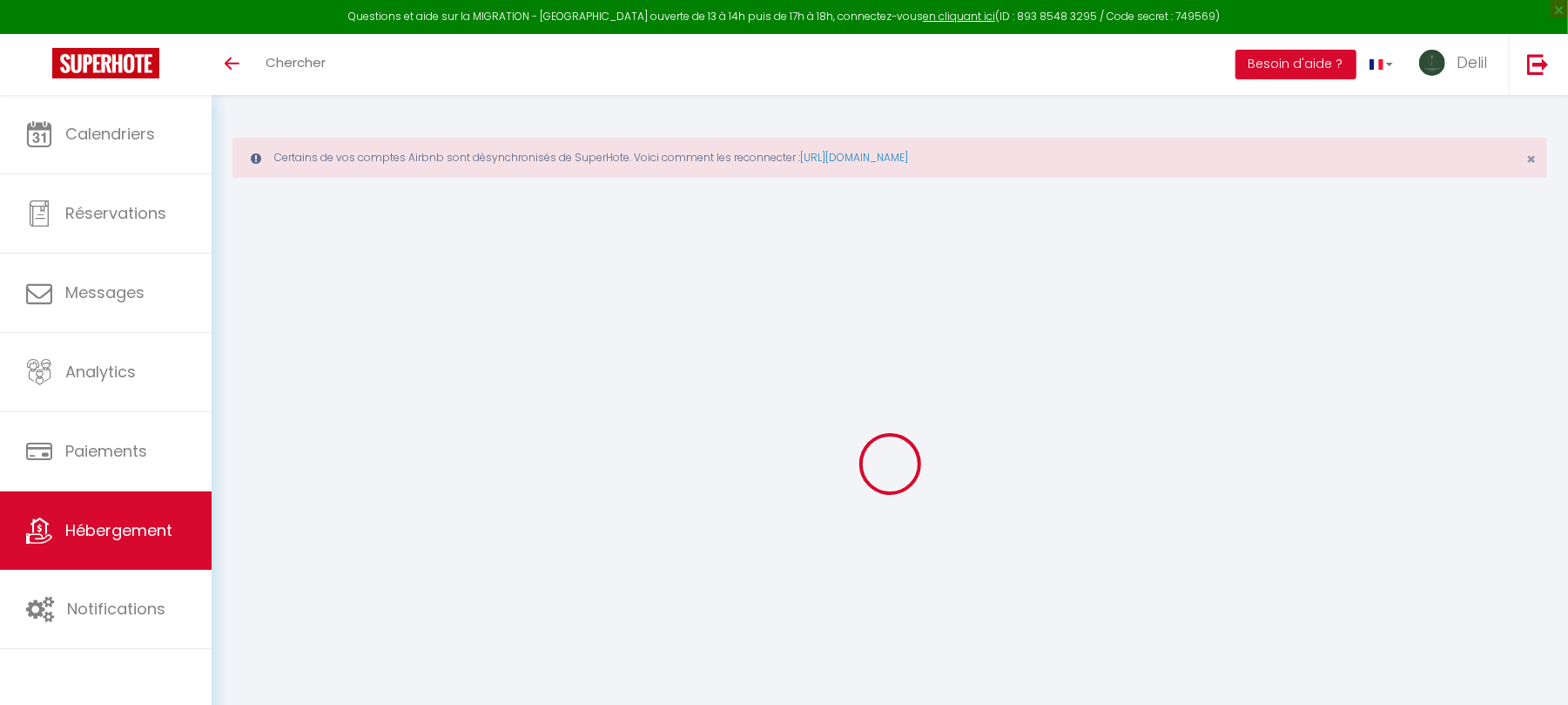
select select "2"
type input "75"
type input "20"
select select
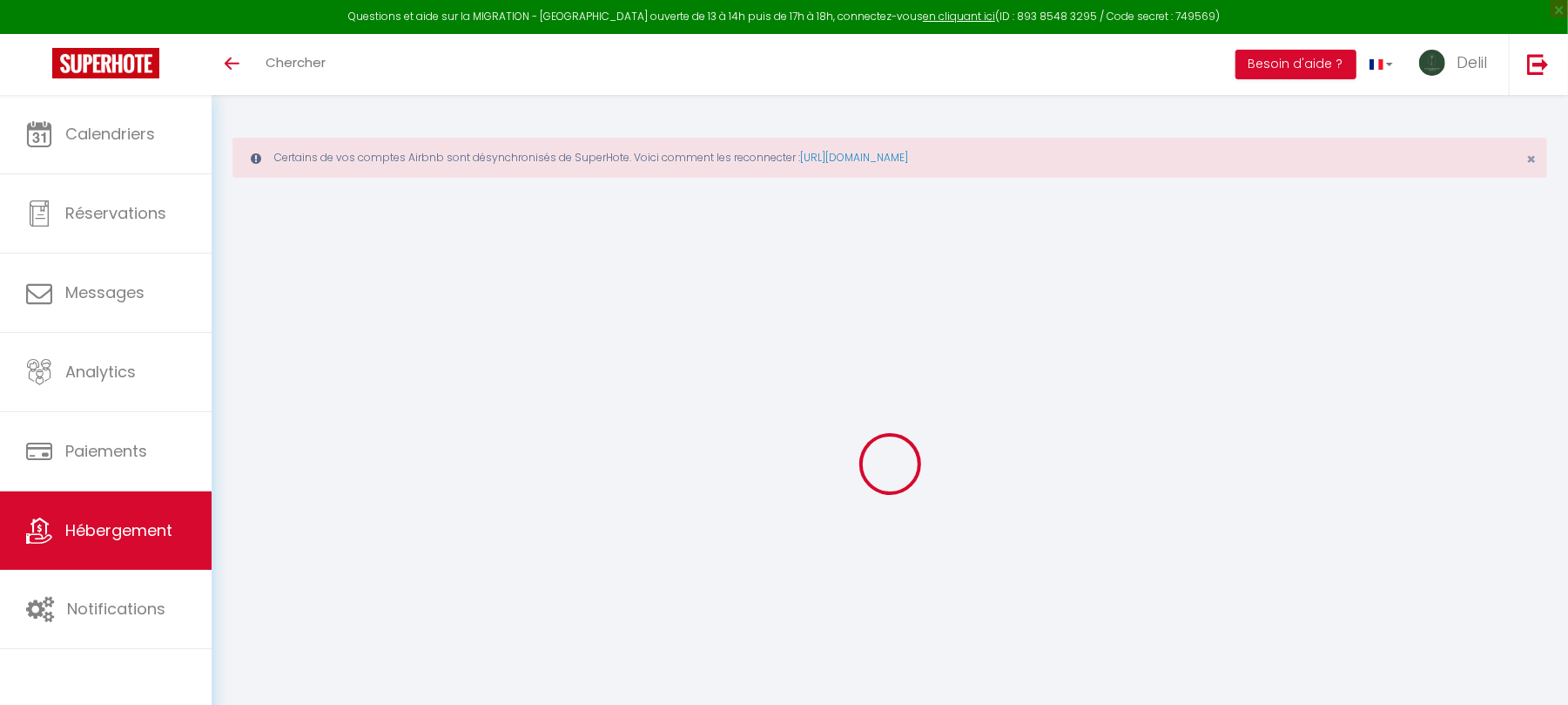
select select
type input "[STREET_ADDRESS]"
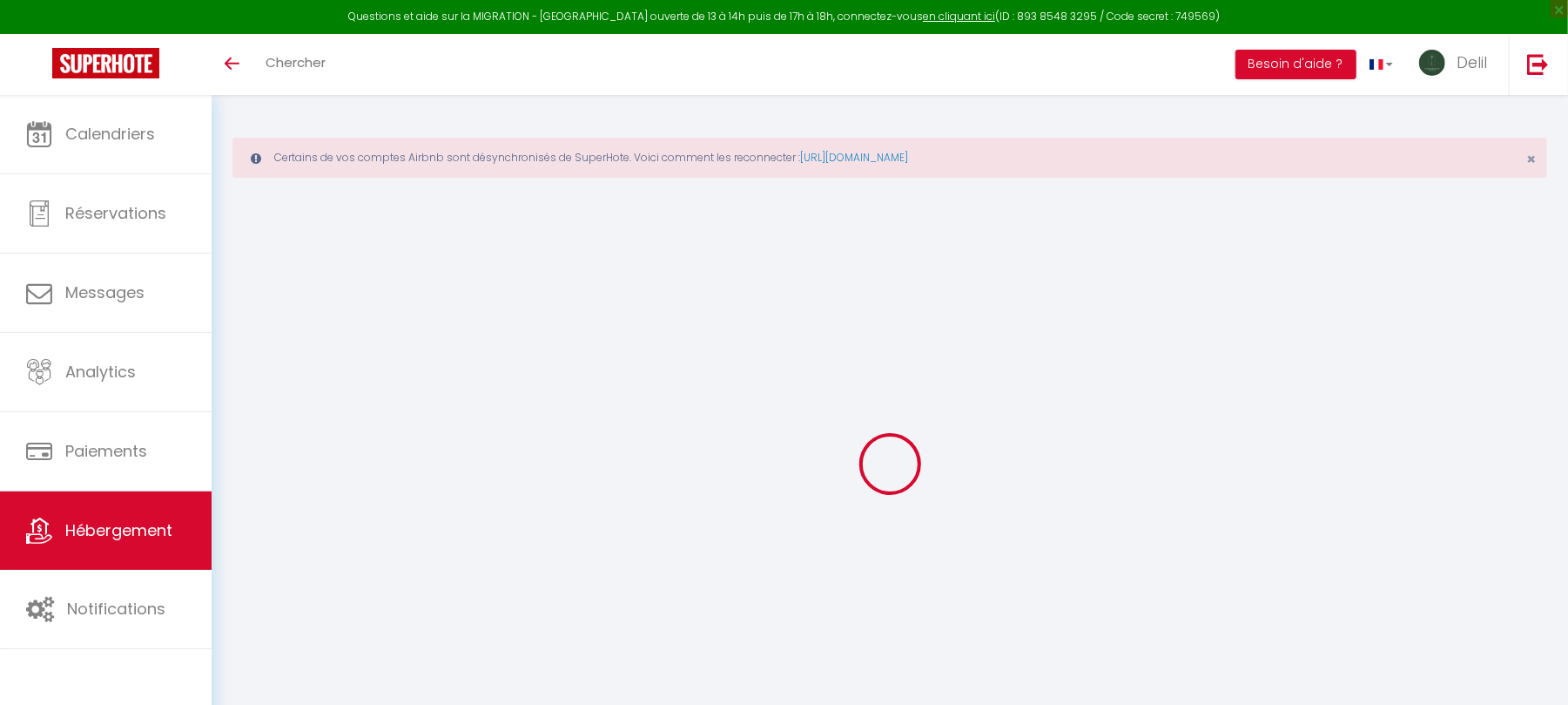
type input "58000"
type input "NEVERS"
type input "[EMAIL_ADDRESS][DOMAIN_NAME]"
select select
checkbox input "false"
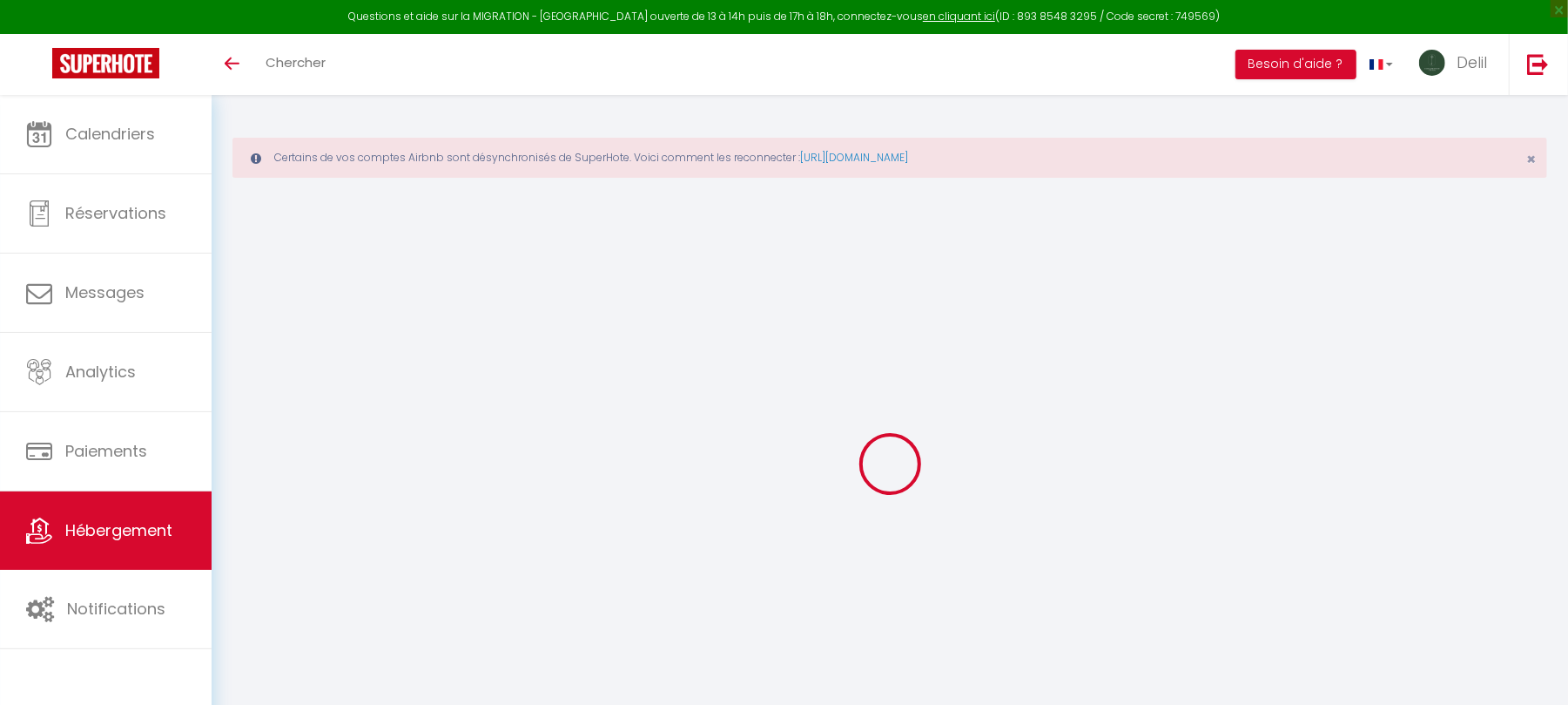
checkbox input "false"
type input "0"
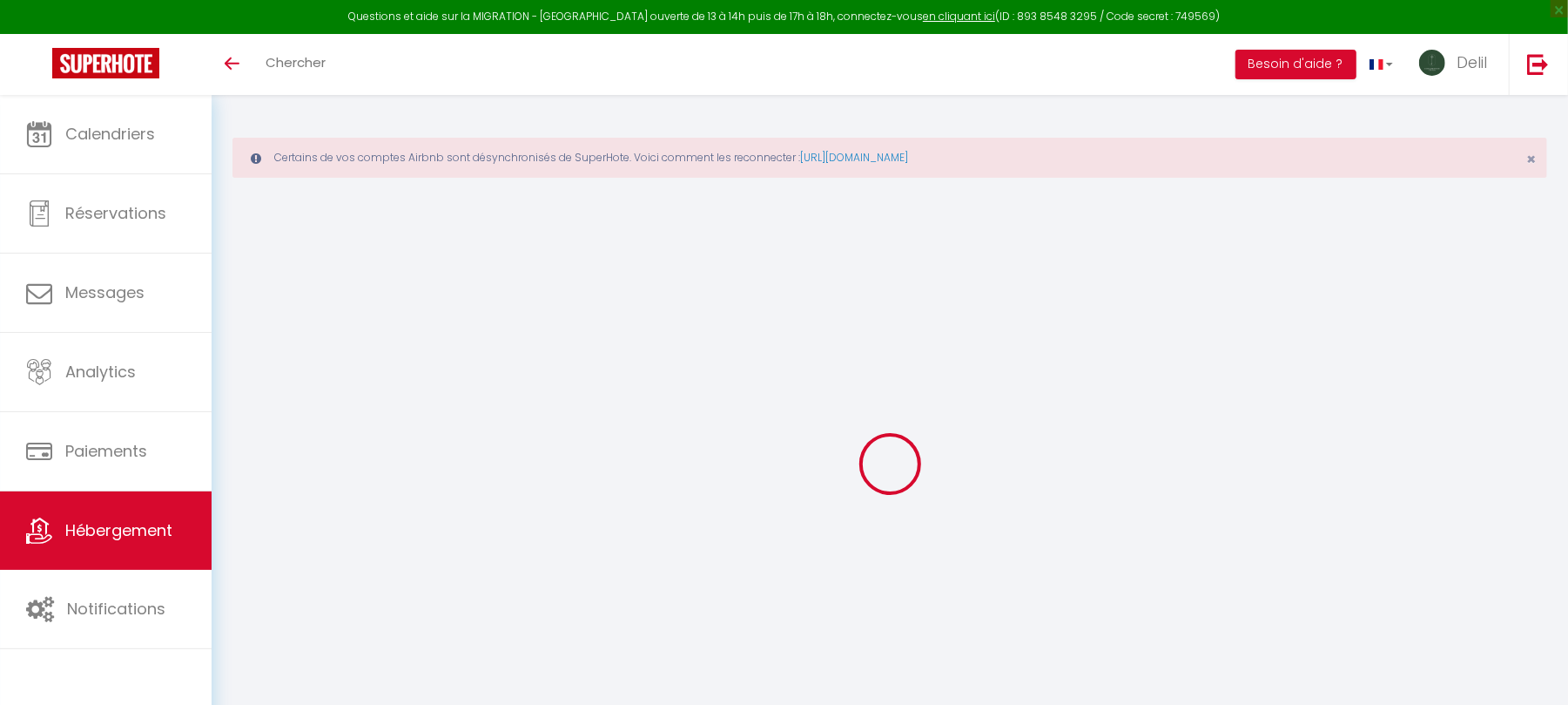
select select
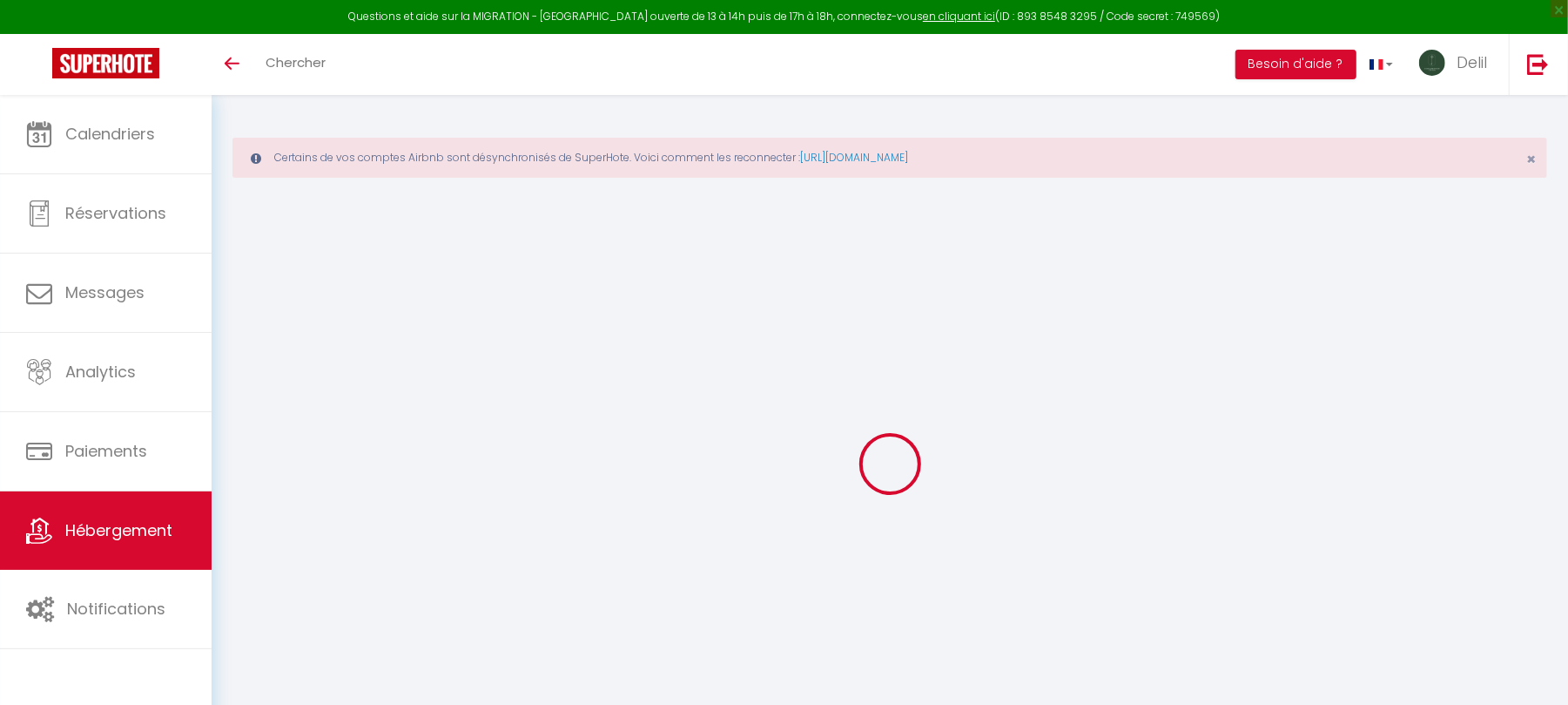
select select
checkbox input "false"
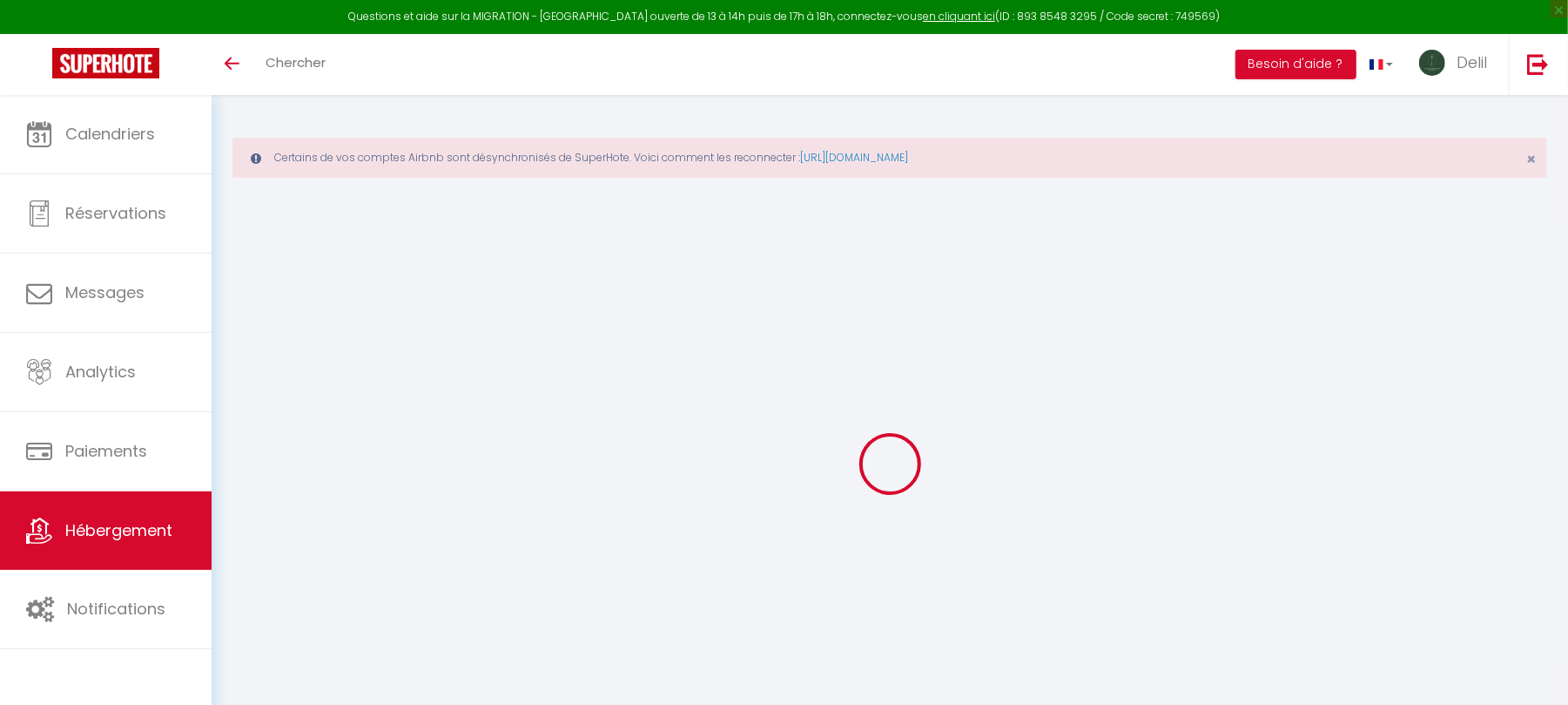
checkbox input "false"
select select
checkbox input "false"
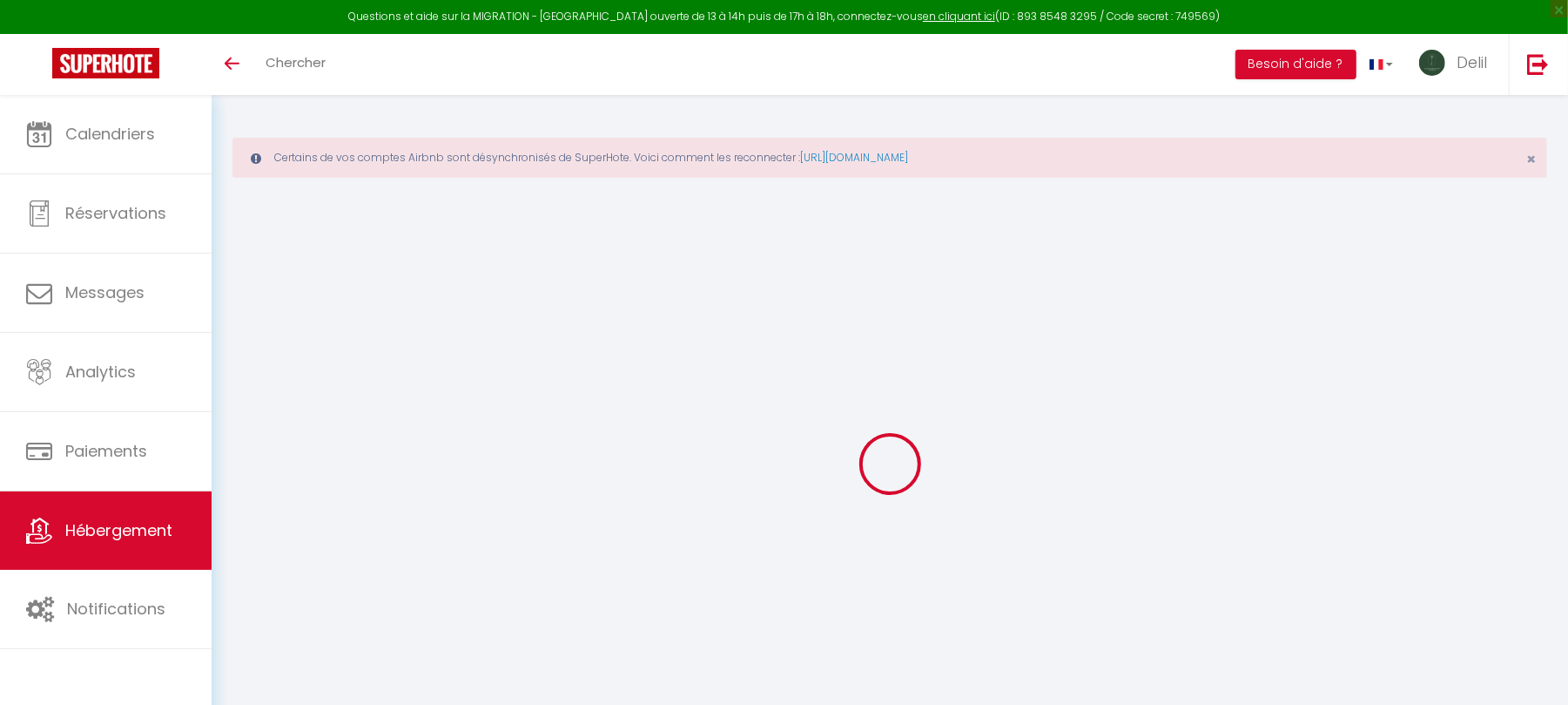
checkbox input "false"
select select "16:00"
select select "23:45"
select select "11:00"
select select "30"
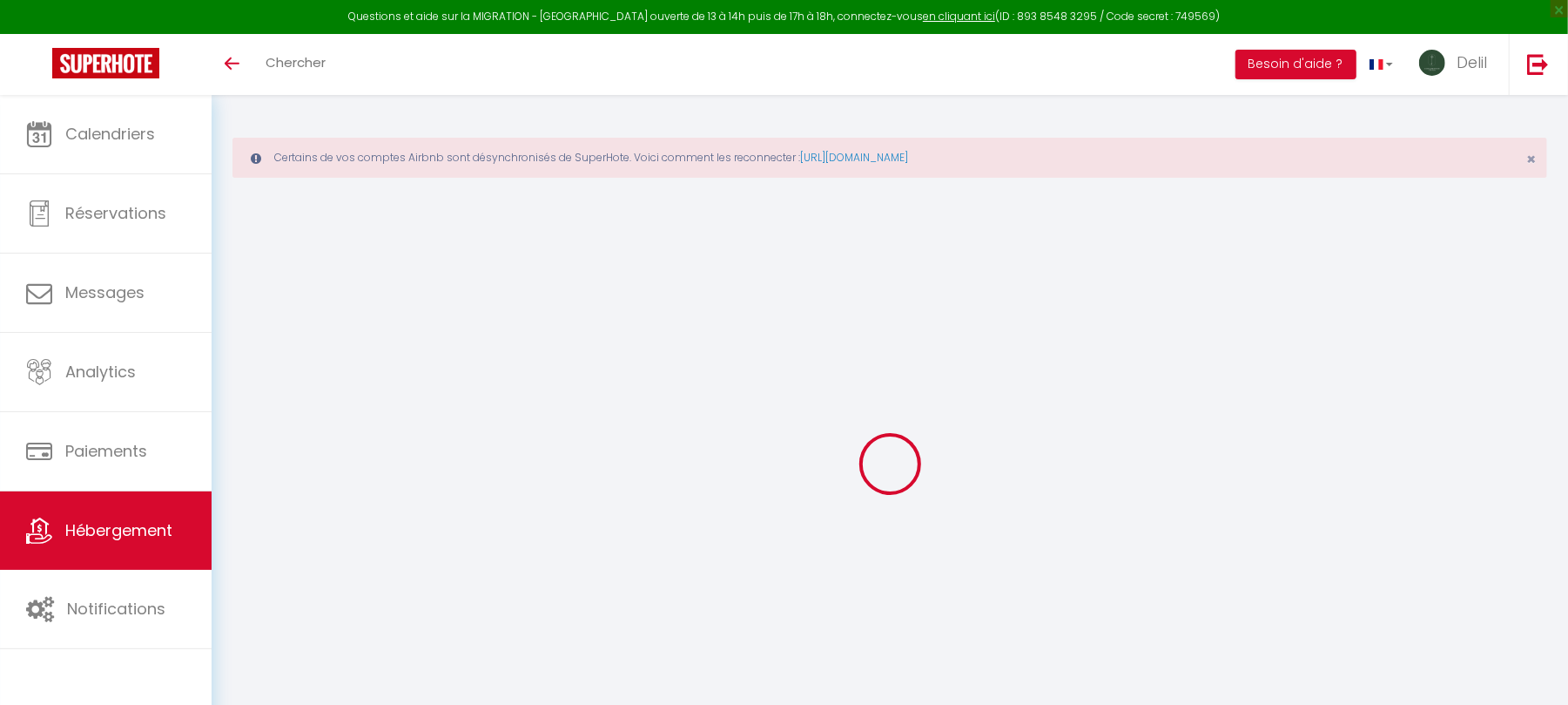
select select "120"
select select "21:00"
select select
checkbox input "false"
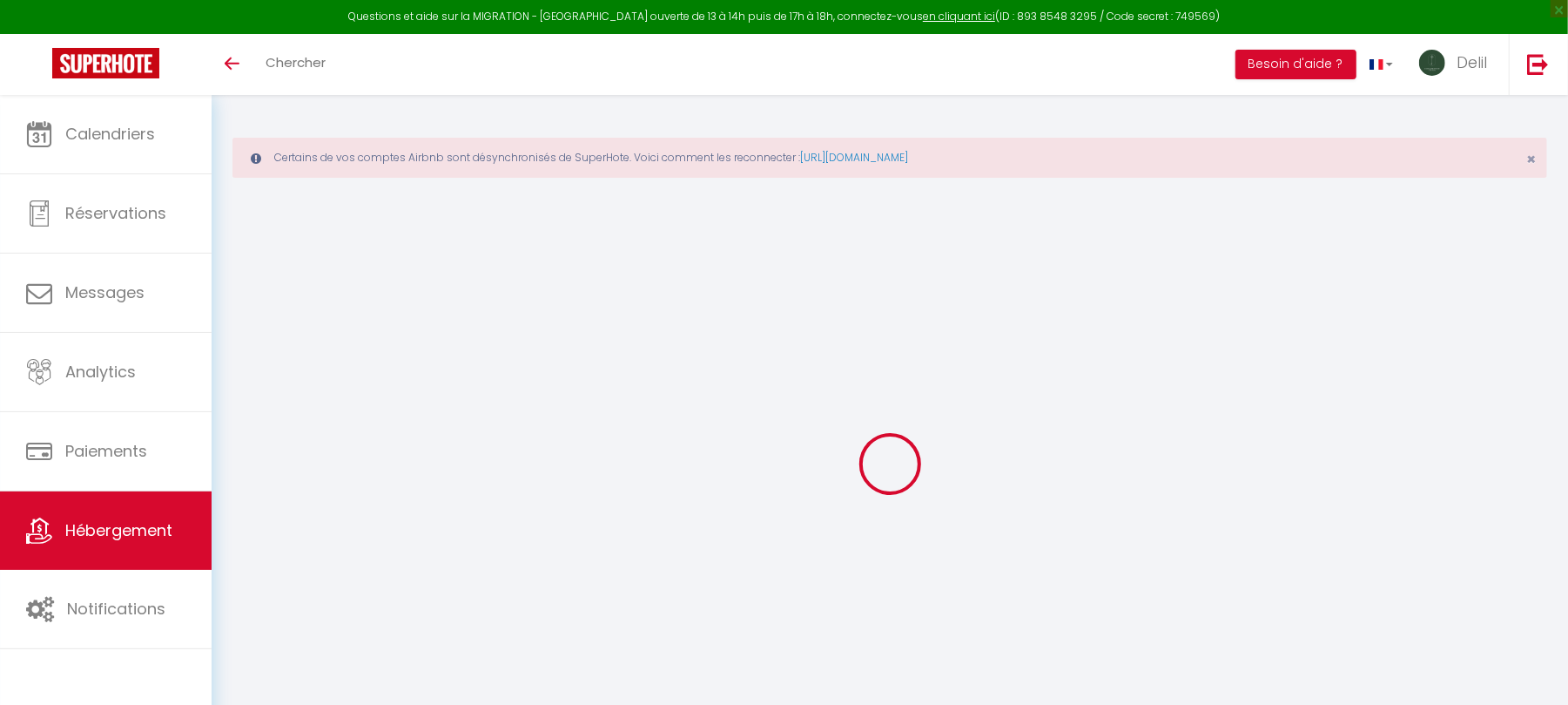
checkbox input "false"
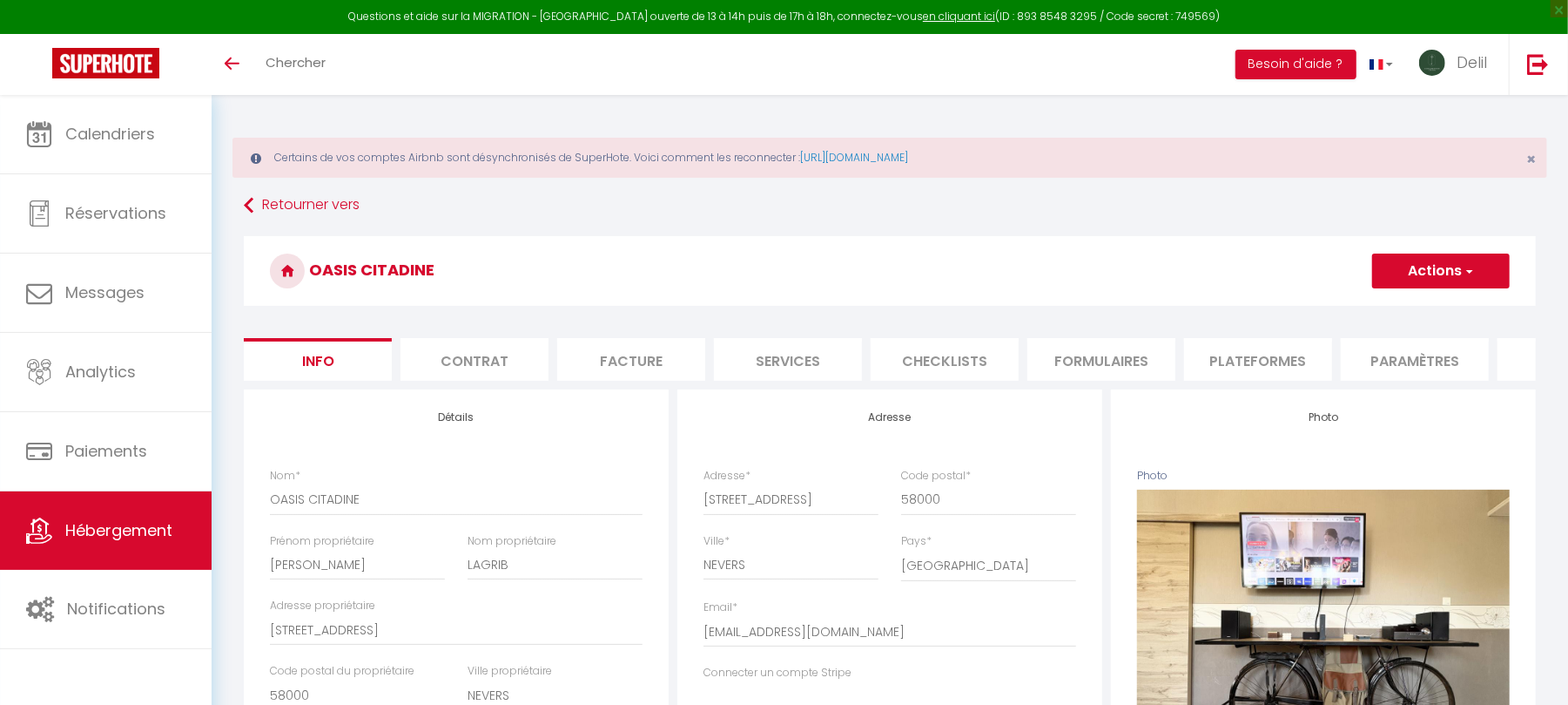
select select
checkbox input "false"
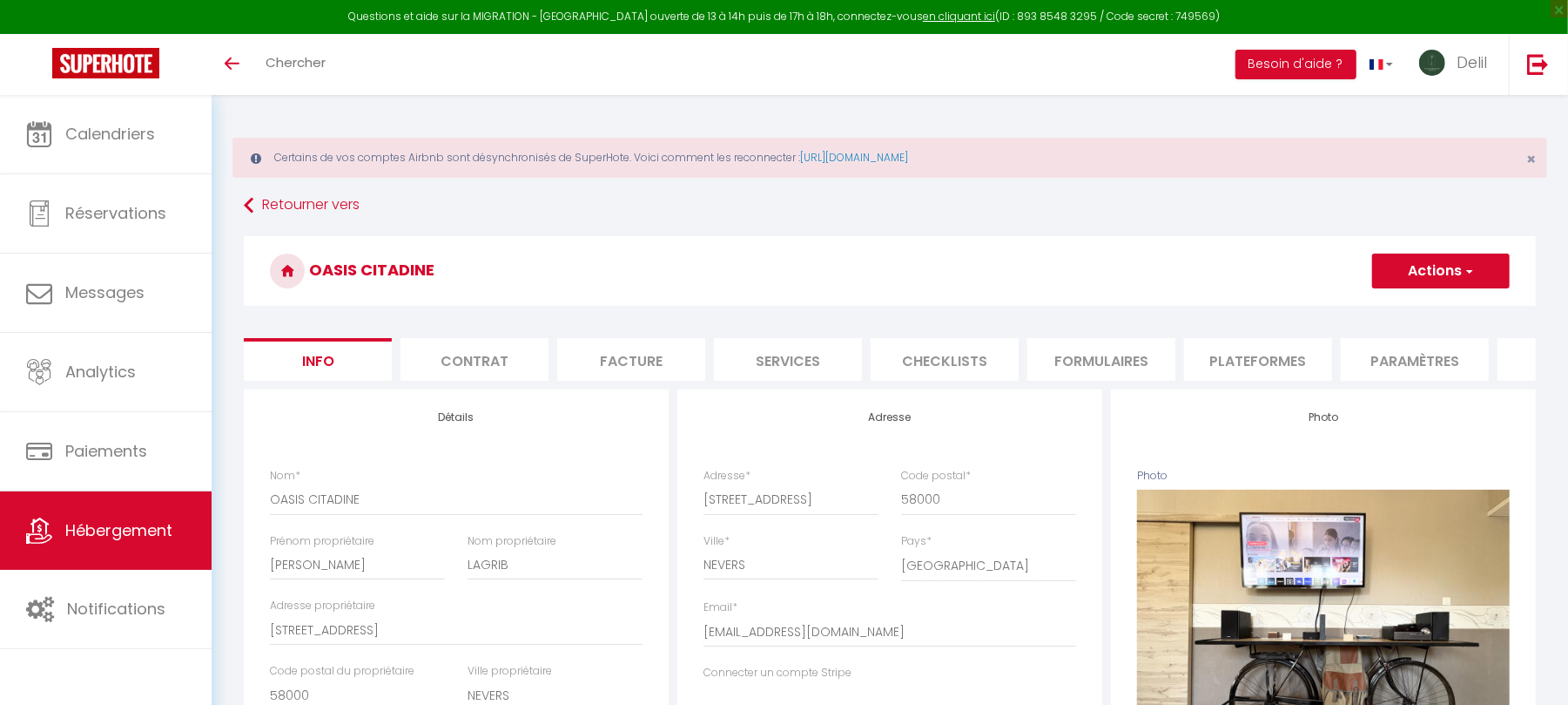
select select
checkbox input "false"
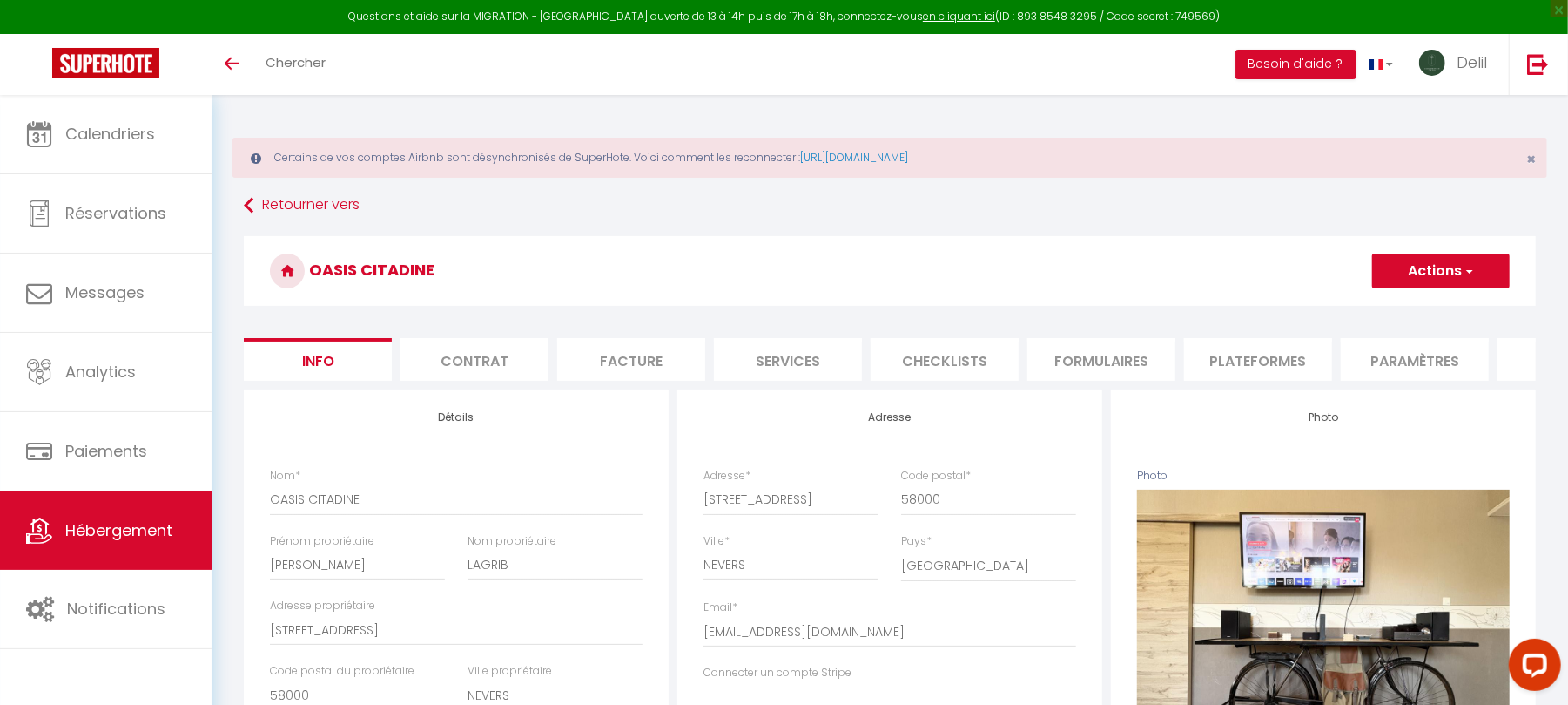
click at [1424, 275] on button "Actions" at bounding box center [1441, 271] width 137 height 35
click at [1355, 354] on link "Supprimer" at bounding box center [1416, 355] width 187 height 22
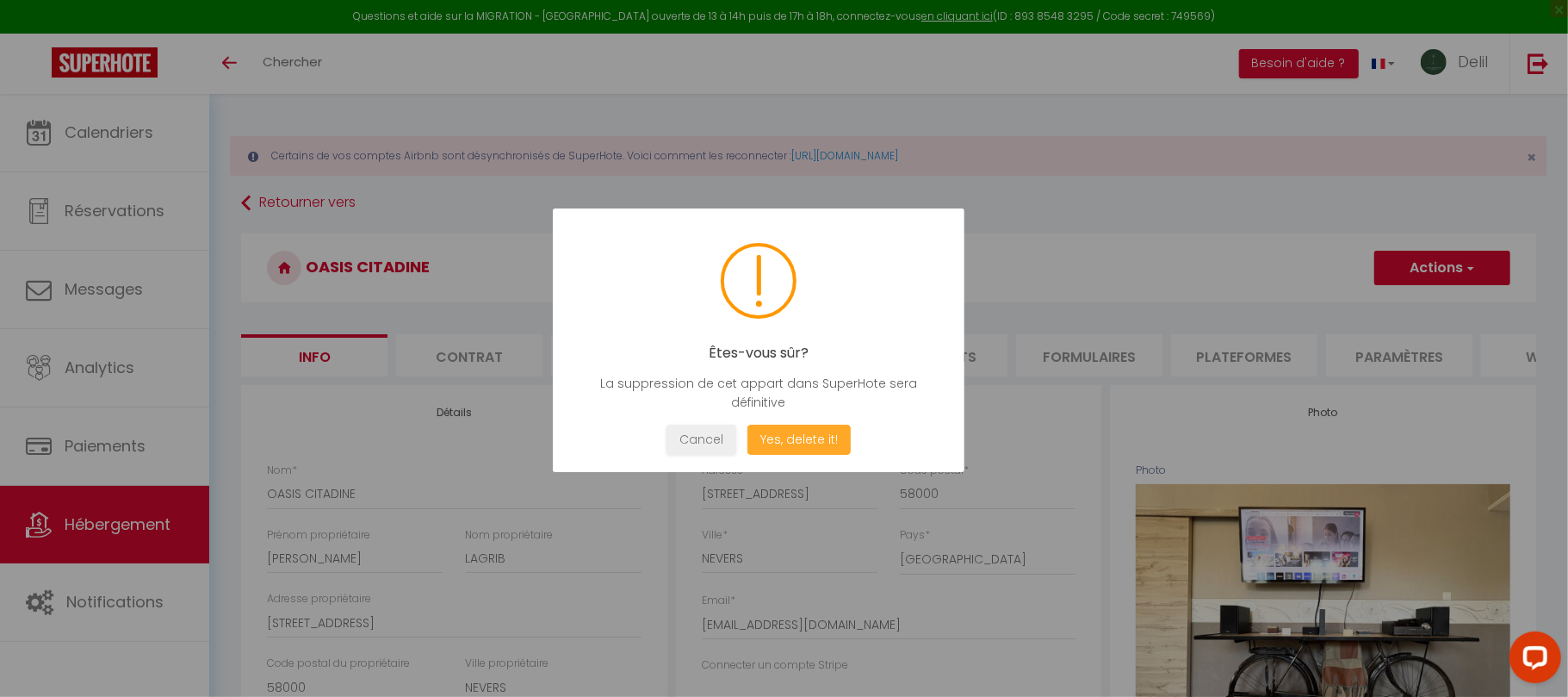
click at [821, 438] on button "Yes, delete it!" at bounding box center [799, 439] width 104 height 30
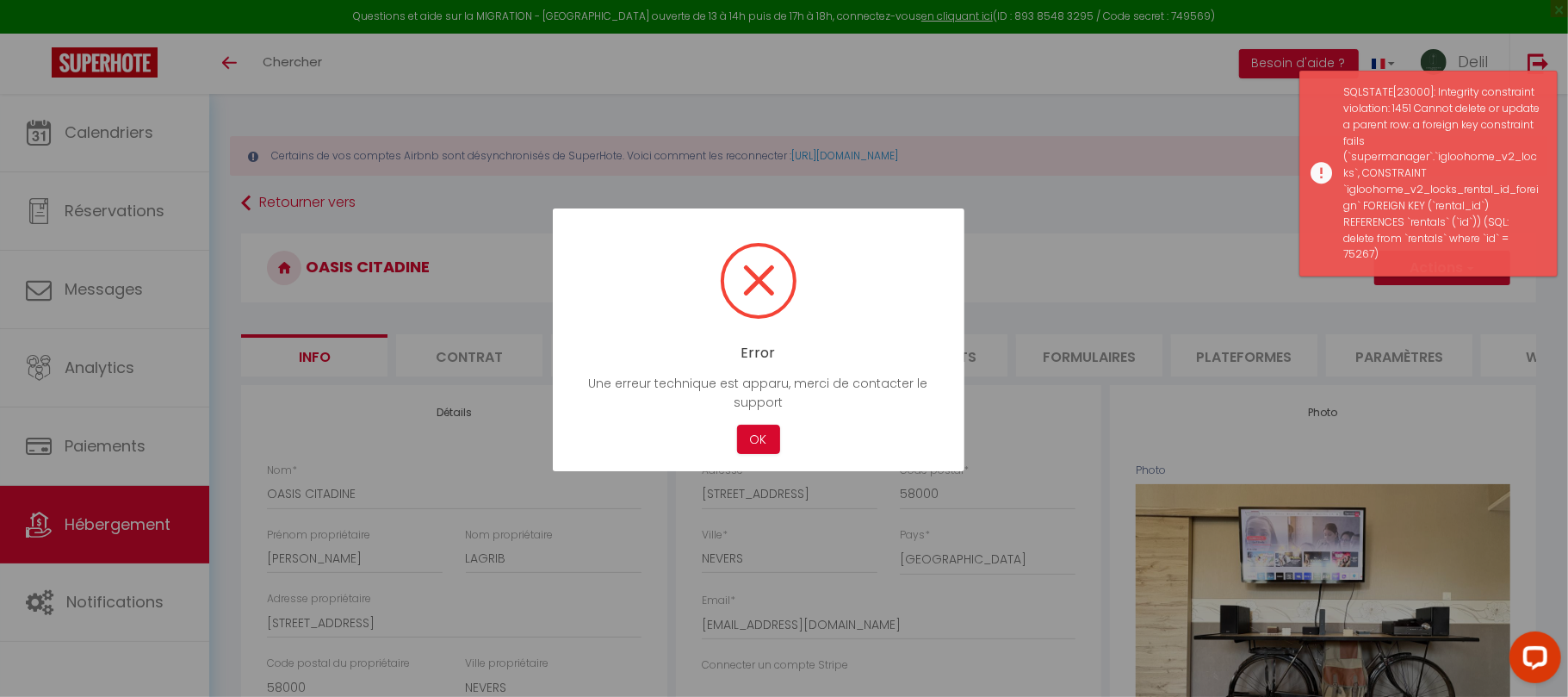
click at [1080, 273] on div at bounding box center [784, 348] width 1568 height 697
click at [757, 428] on button "OK" at bounding box center [758, 439] width 43 height 30
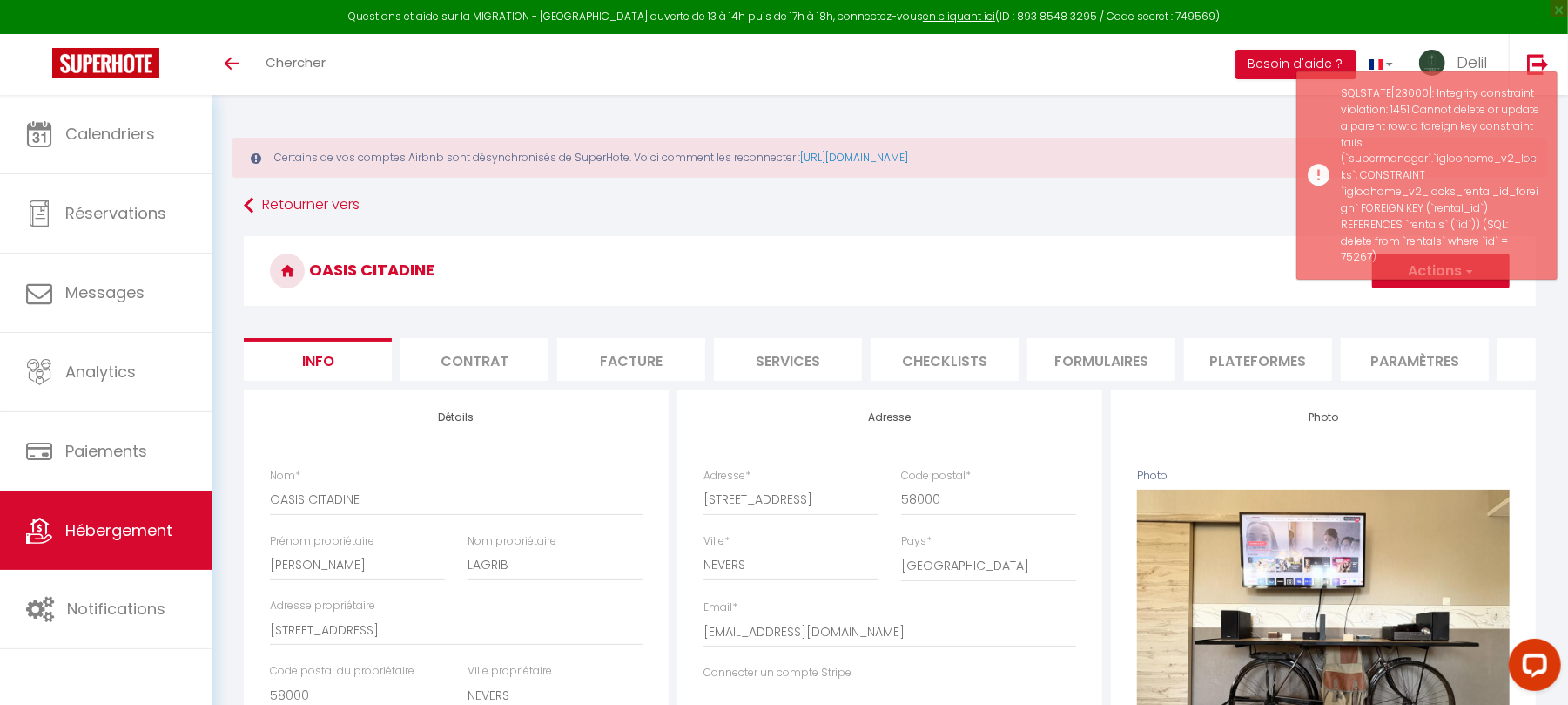
click at [801, 370] on li "Services" at bounding box center [787, 359] width 148 height 43
select select
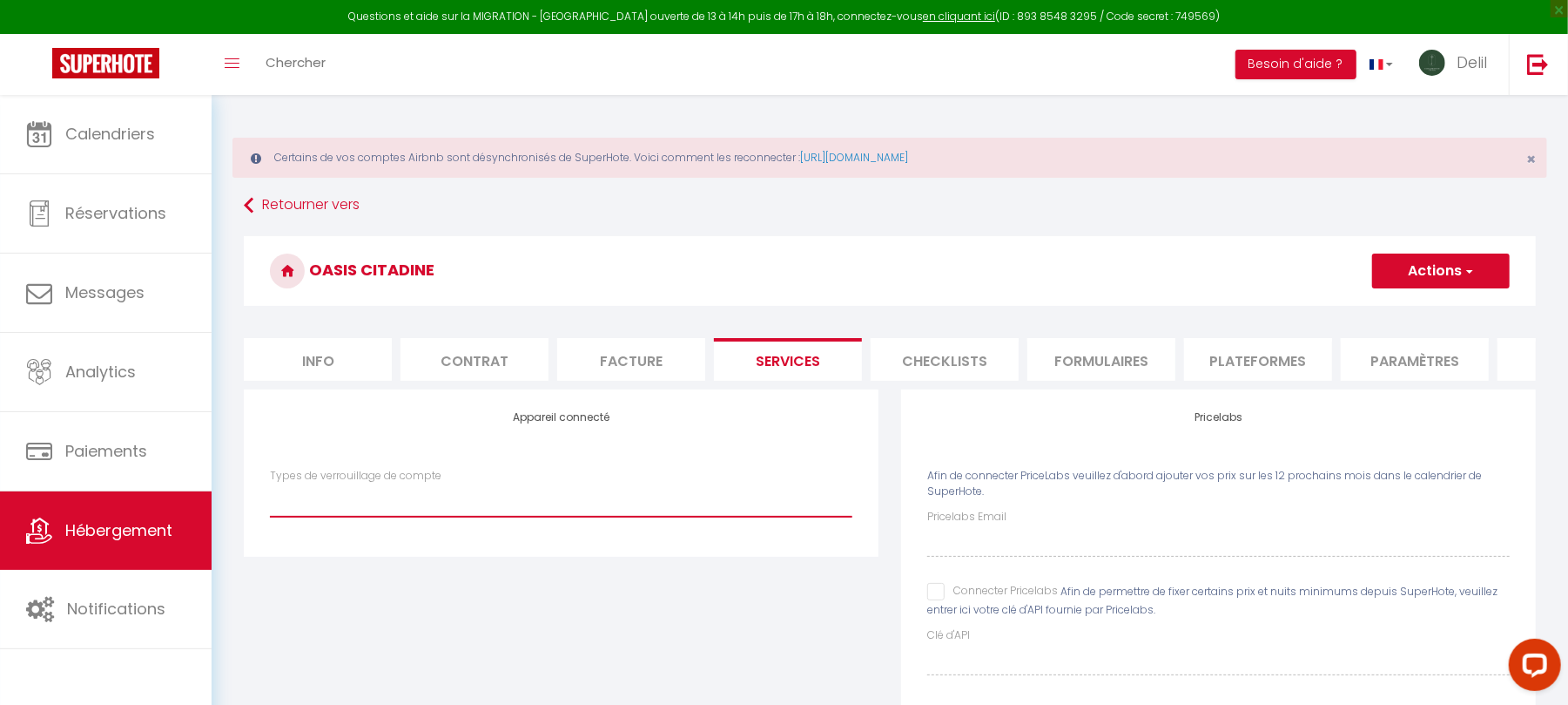
click at [492, 503] on select "IgloohomeV2" at bounding box center [561, 501] width 582 height 33
click at [492, 505] on select "IgloohomeV2" at bounding box center [561, 501] width 582 height 33
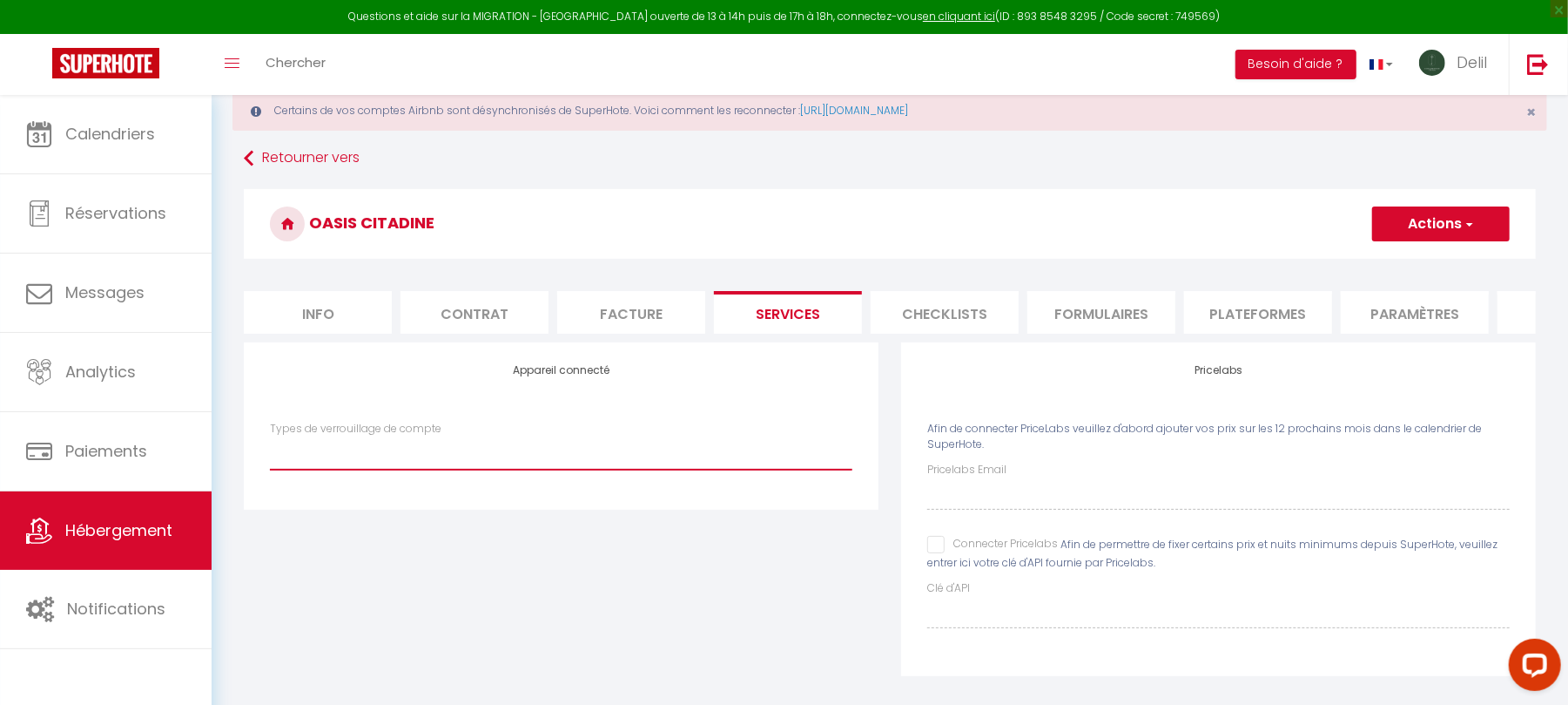
scroll to position [95, 0]
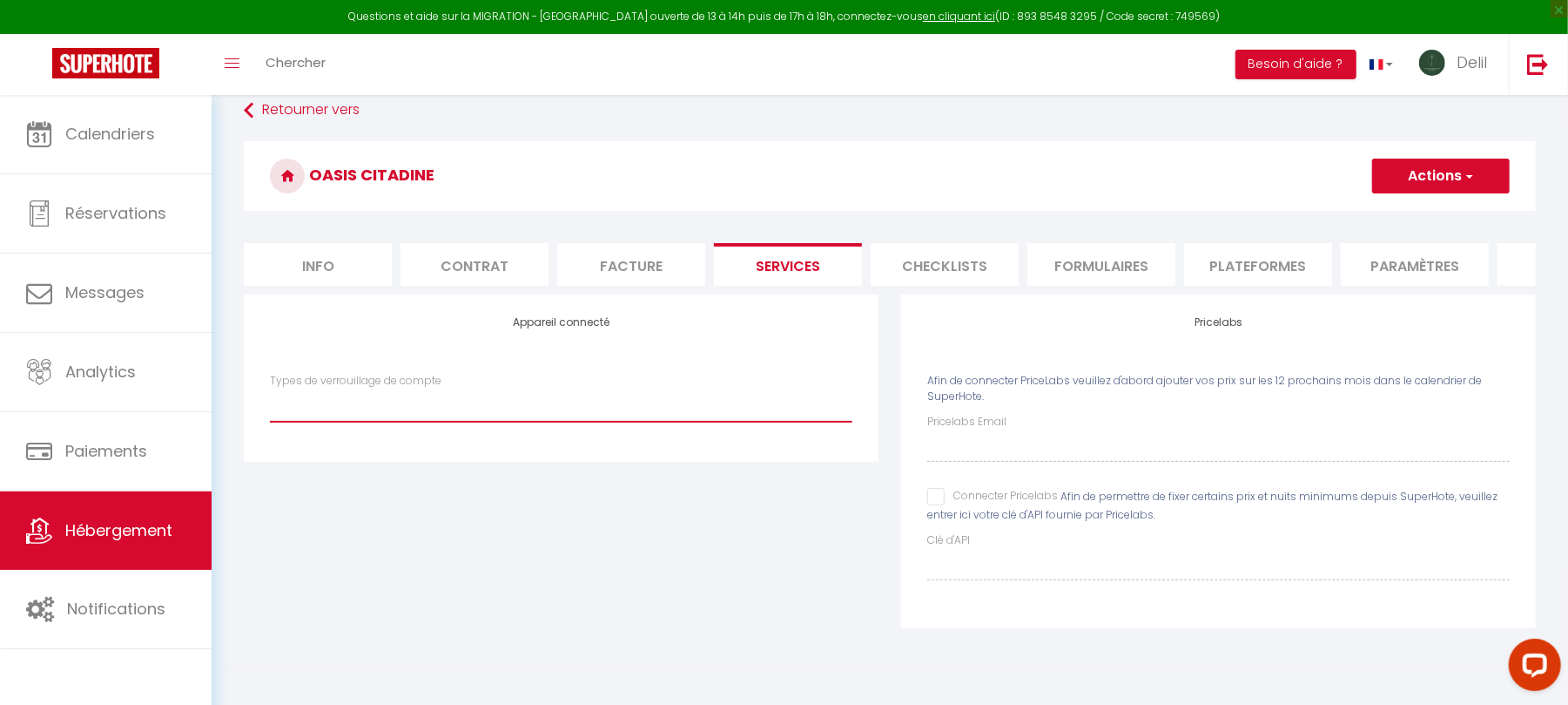
click at [356, 416] on select "IgloohomeV2" at bounding box center [561, 405] width 582 height 33
click at [321, 422] on select "IgloohomeV2" at bounding box center [561, 405] width 582 height 33
click at [134, 519] on link "Hébergement" at bounding box center [106, 530] width 212 height 78
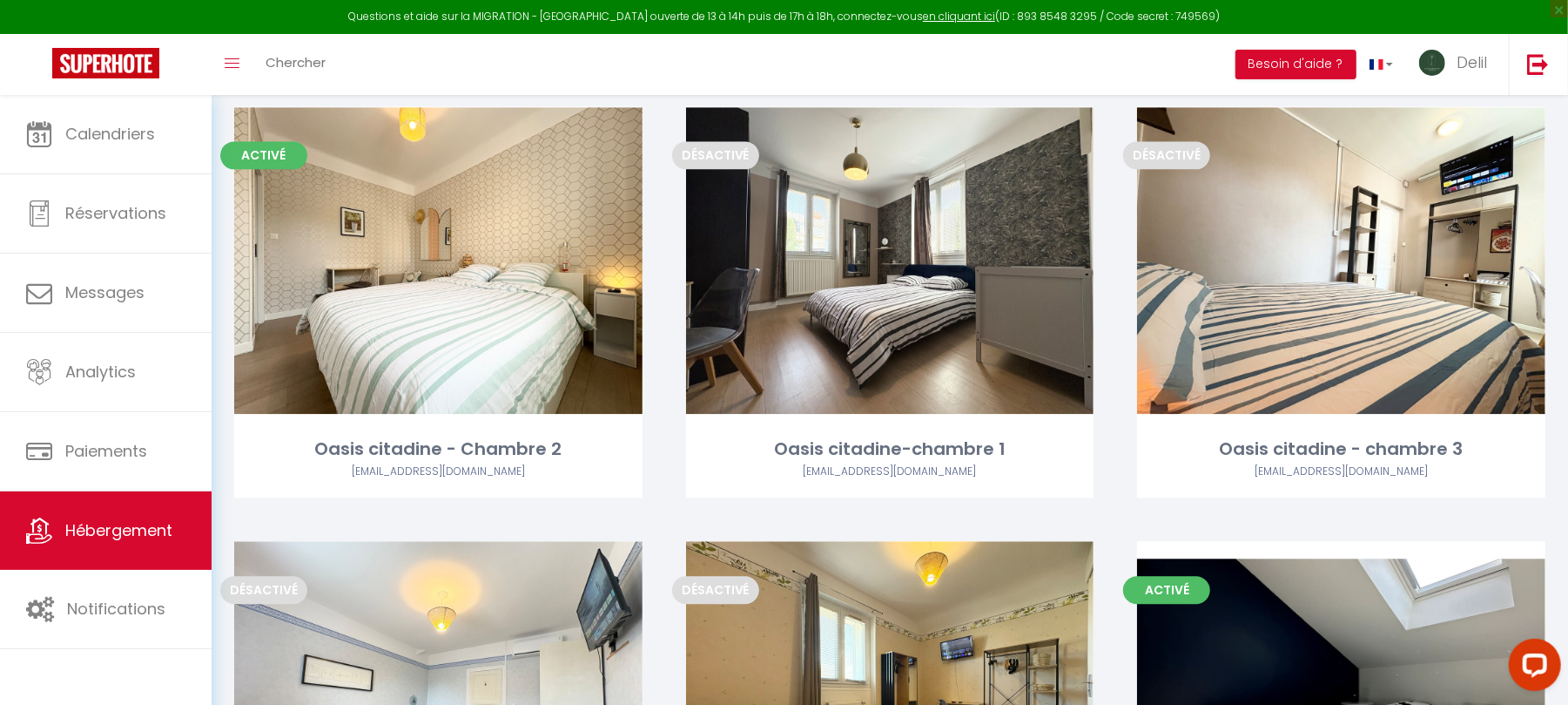
scroll to position [2842, 0]
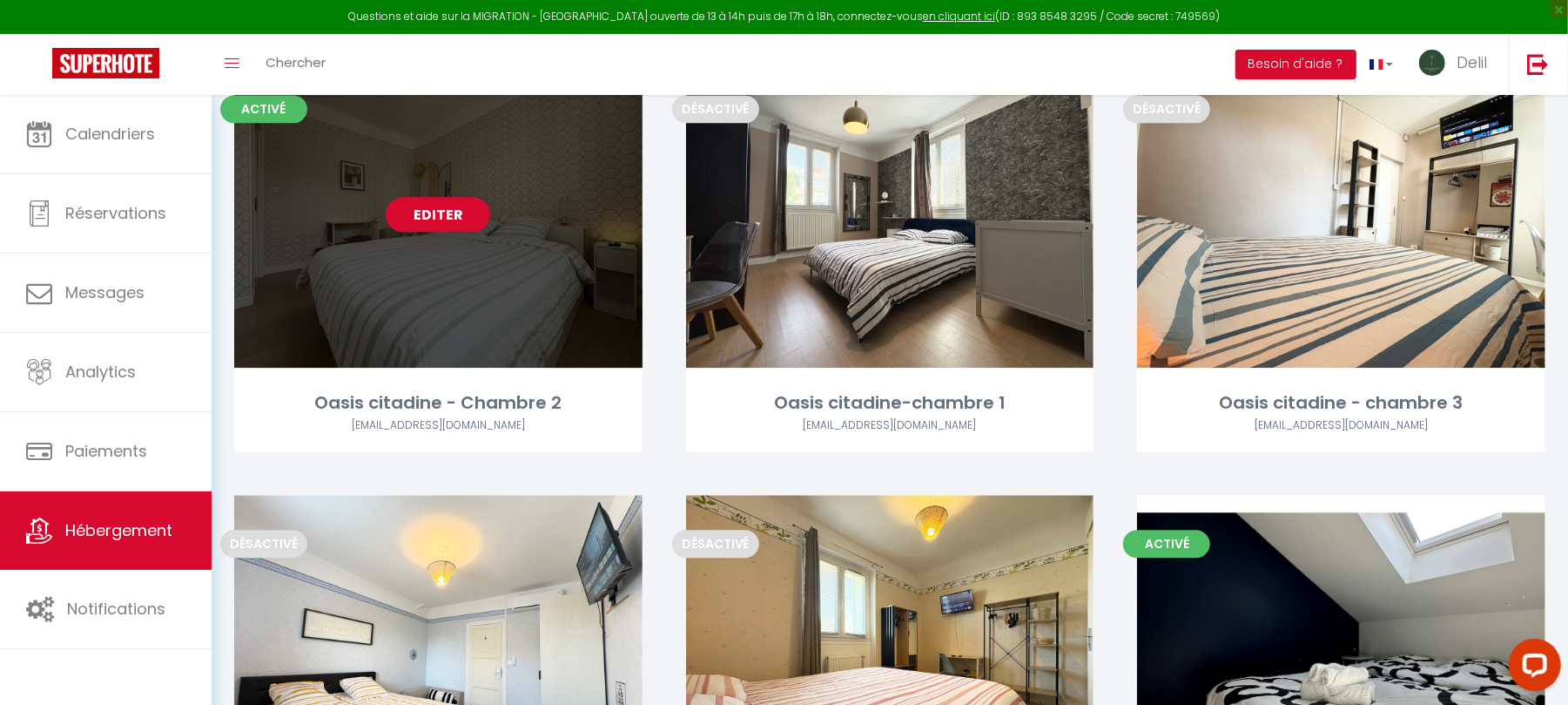
click at [469, 215] on link "Editer" at bounding box center [438, 215] width 105 height 35
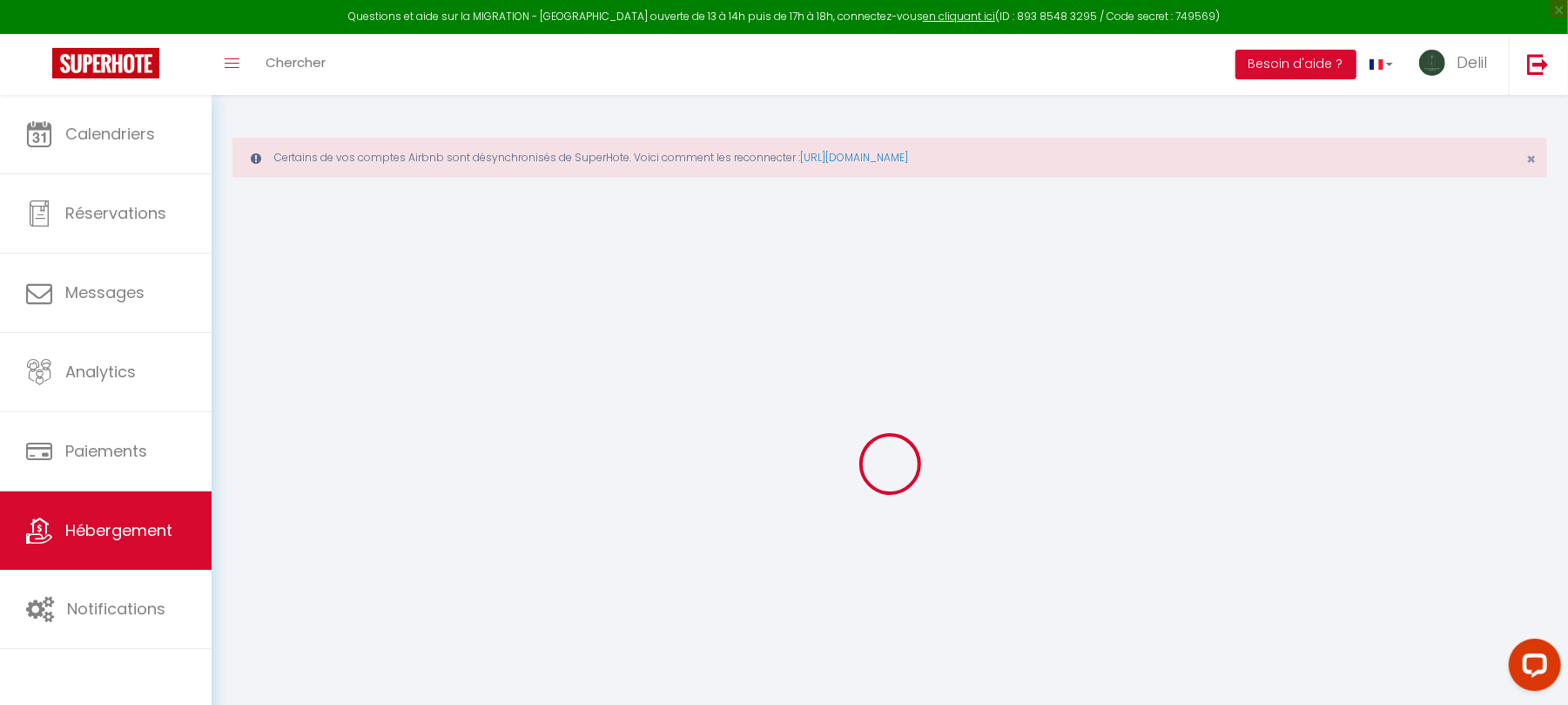
select select
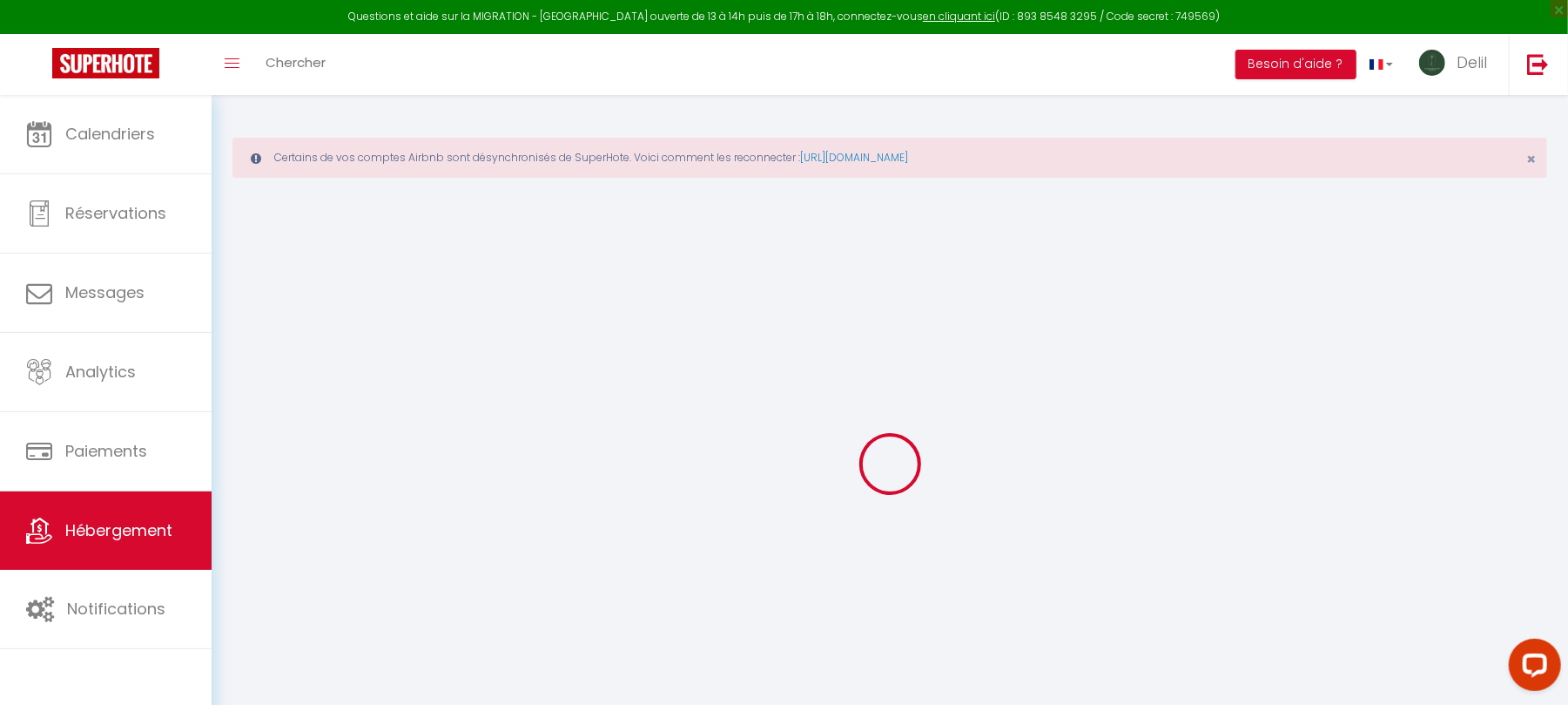
select select
checkbox input "false"
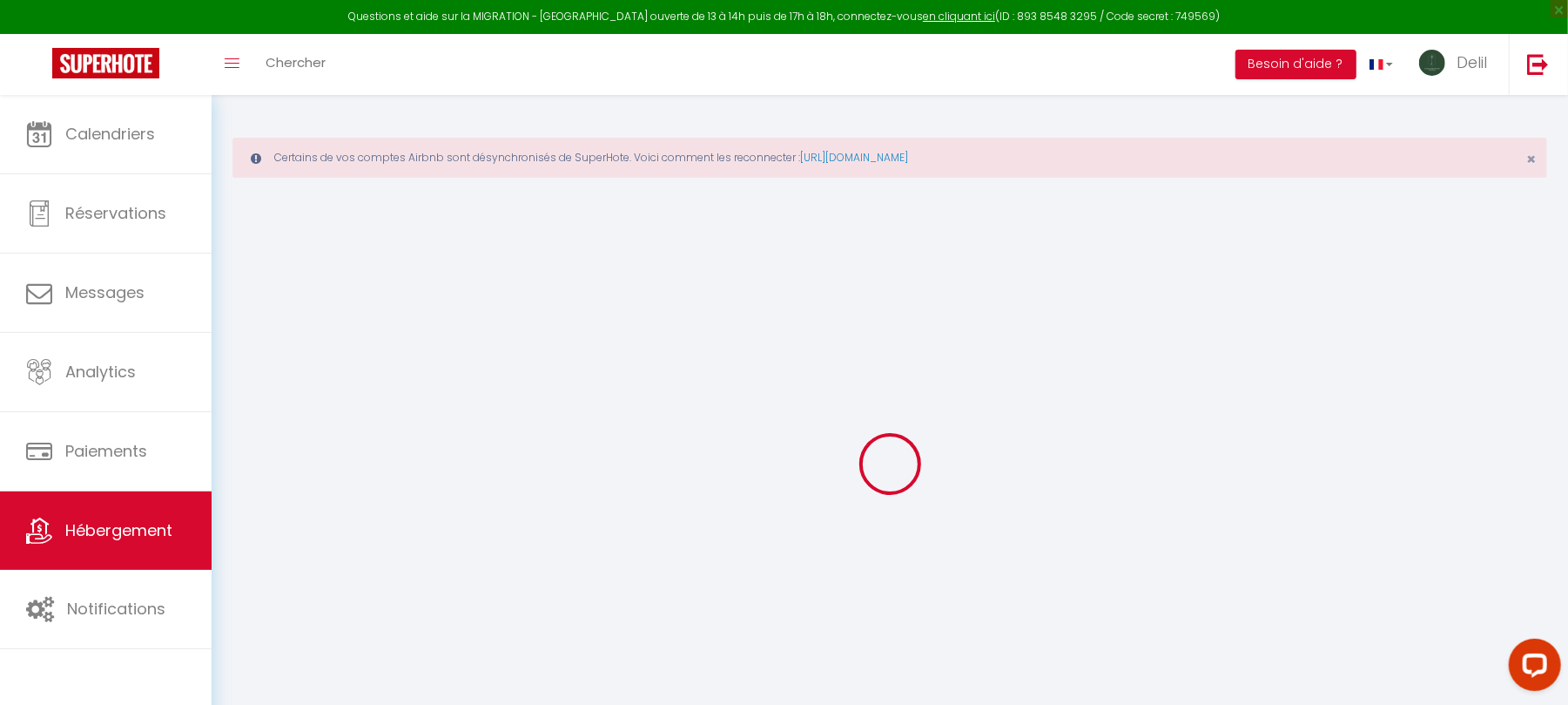
select select
checkbox input "false"
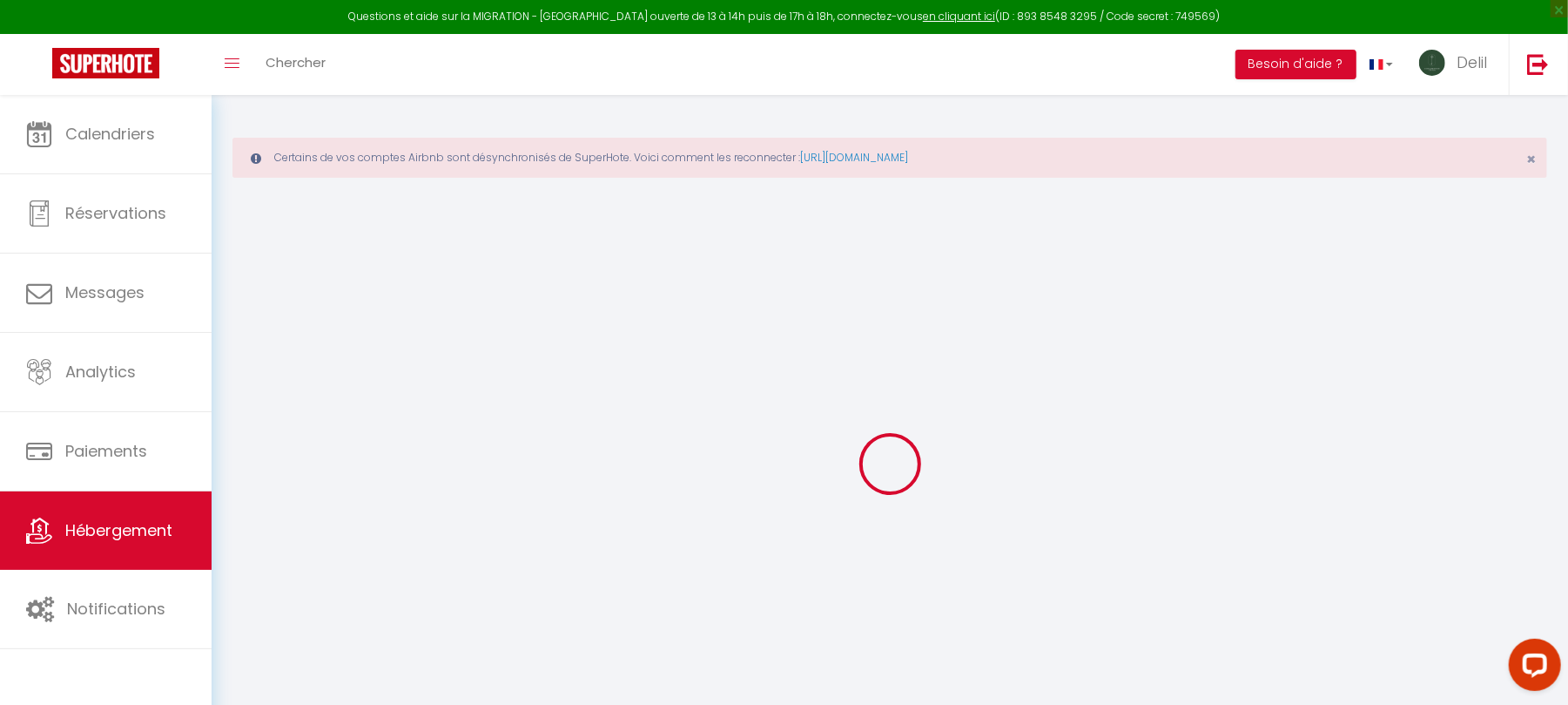
select select "14:00"
select select
select select "11:00"
select select "30"
select select "120"
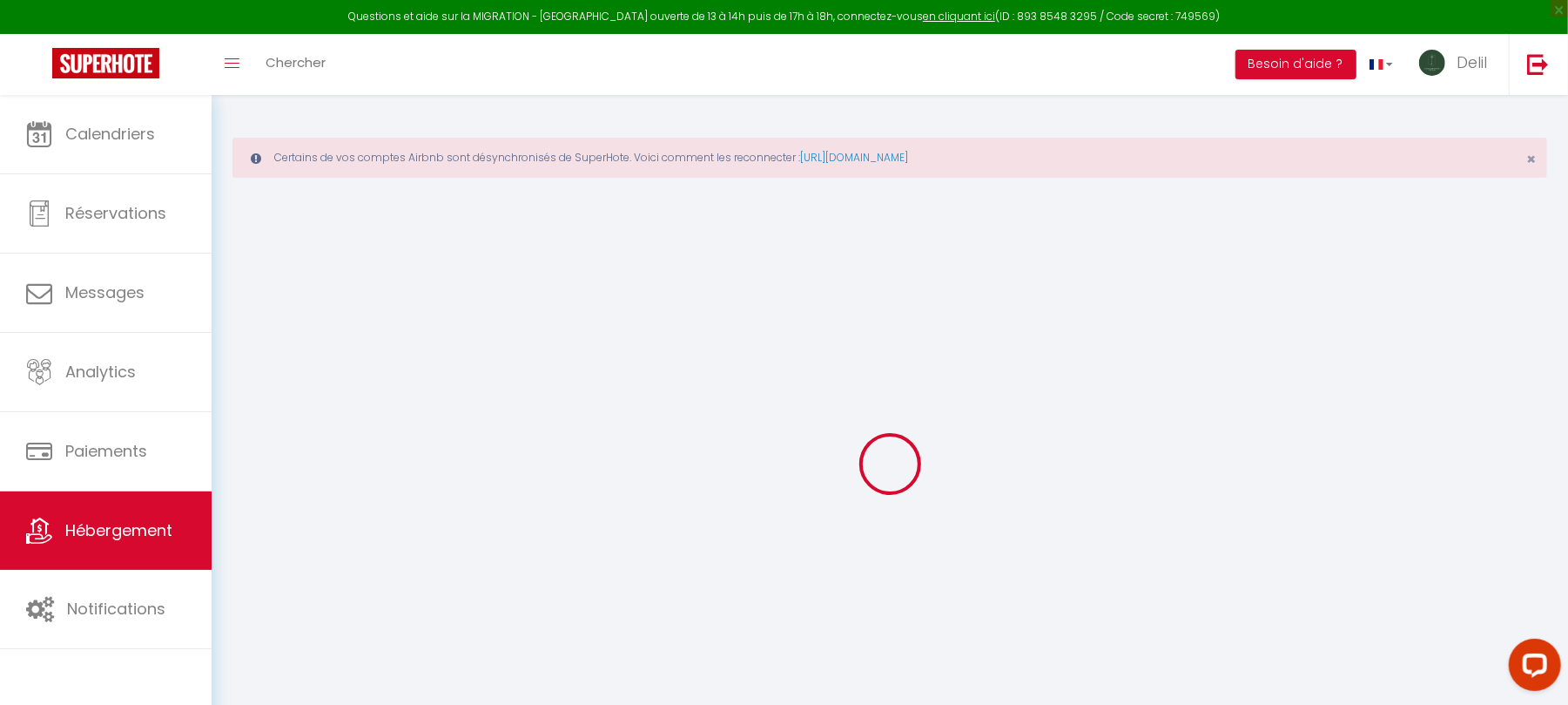
select select
checkbox input "false"
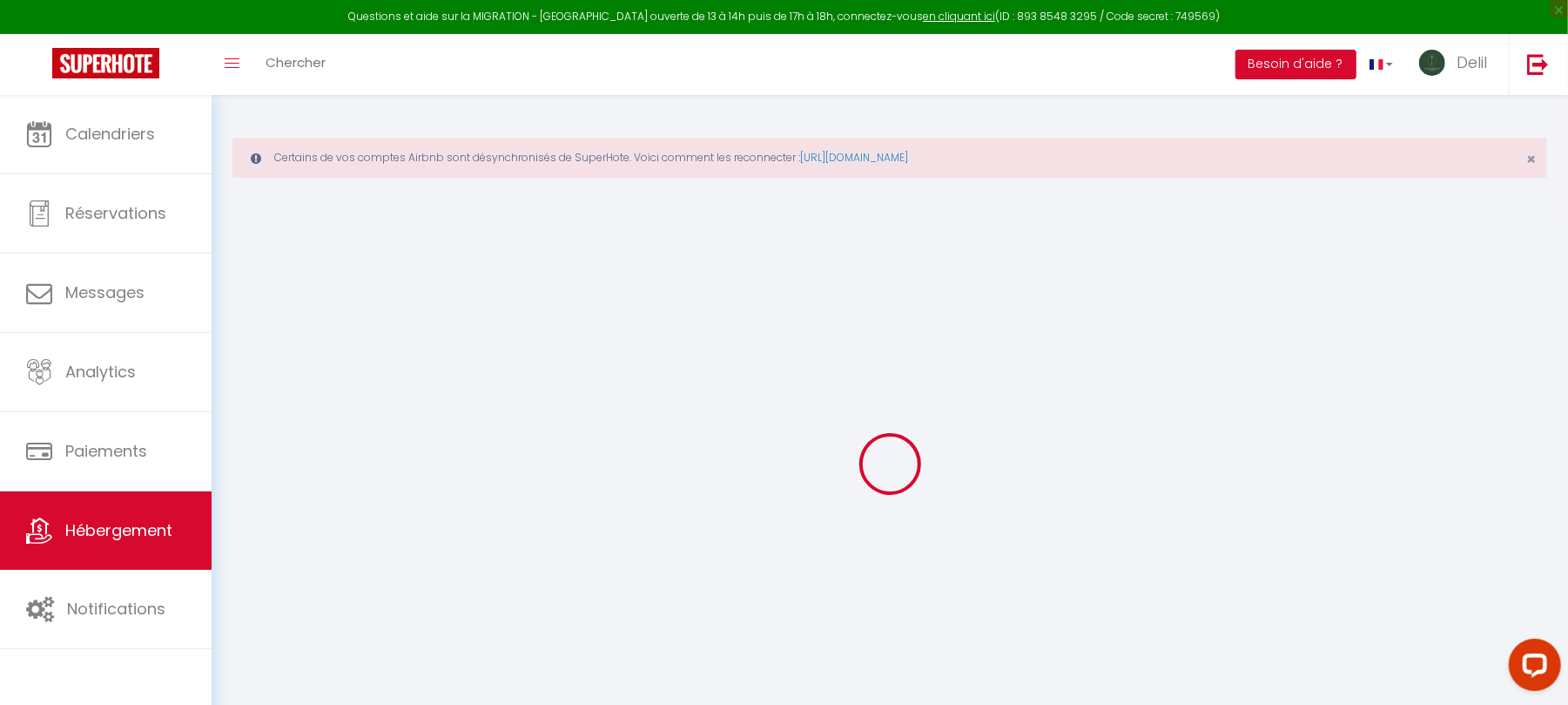
checkbox input "false"
select select
checkbox input "false"
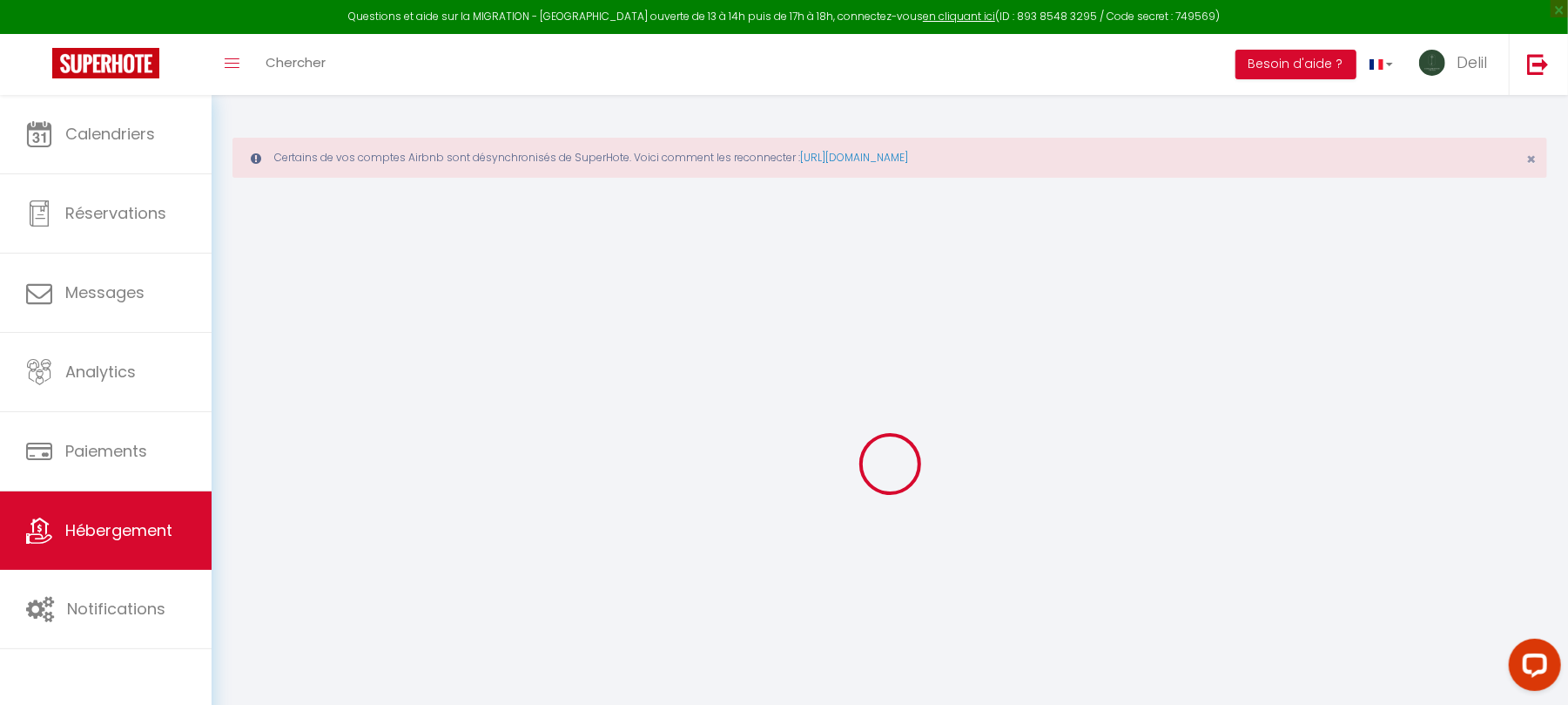
checkbox input "false"
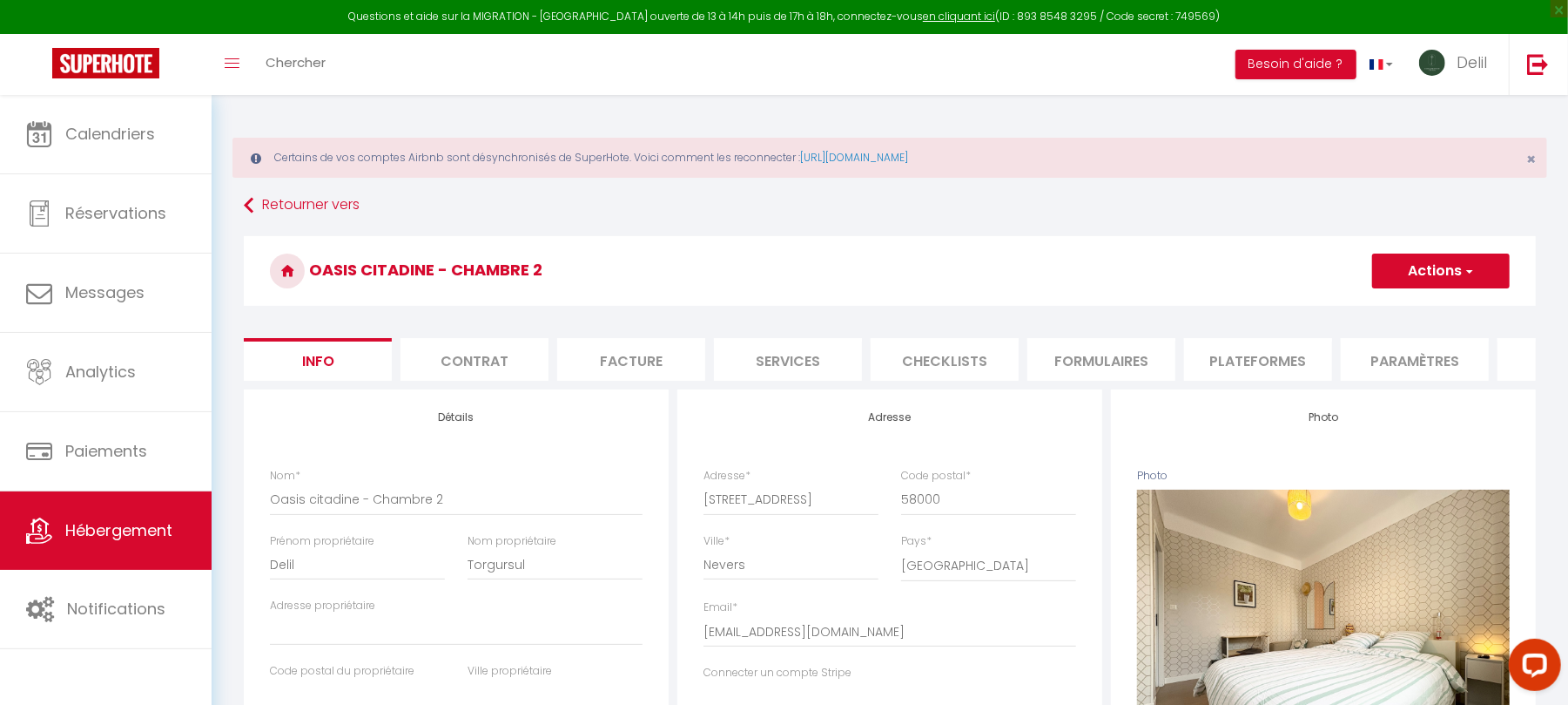
select select
checkbox input "false"
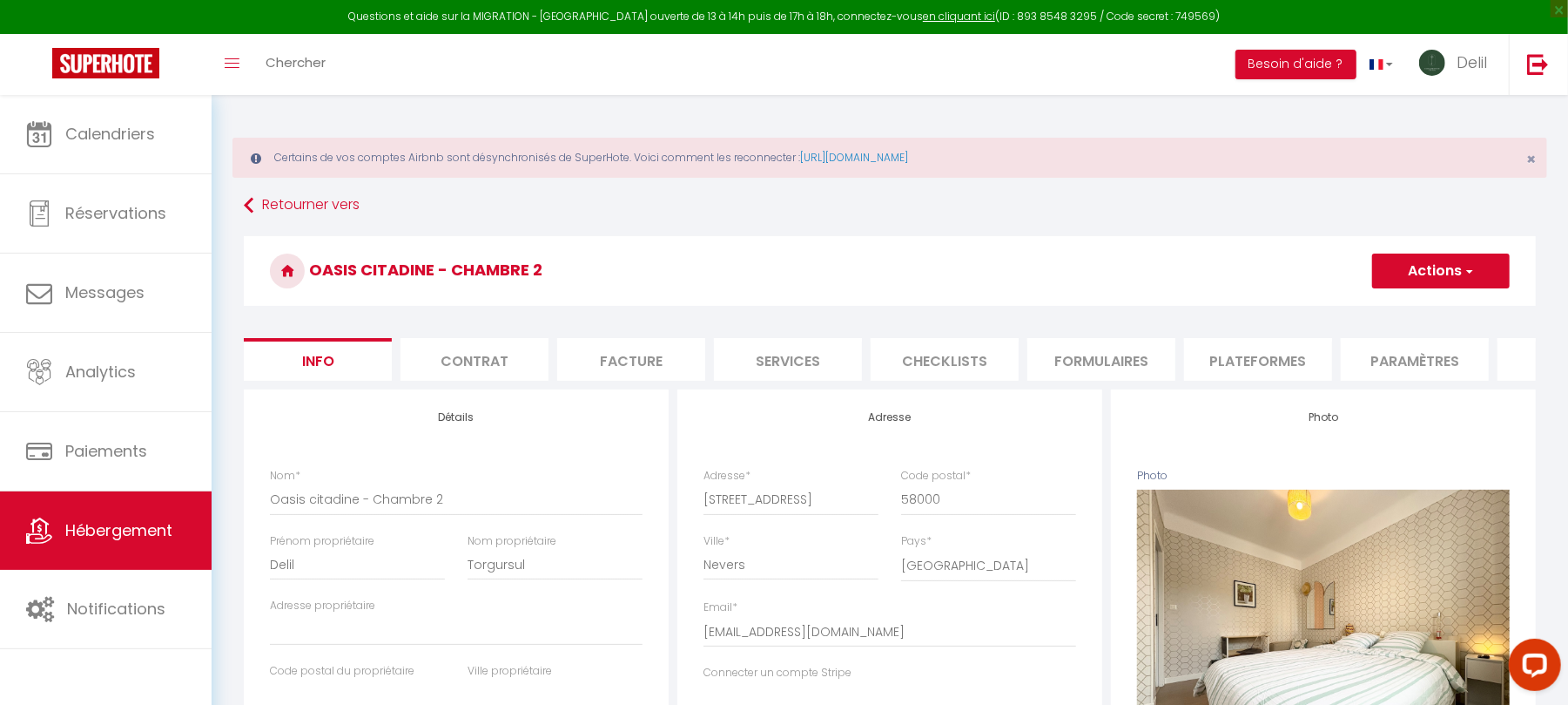
checkbox input "false"
click at [119, 541] on span "Hébergement" at bounding box center [118, 529] width 107 height 21
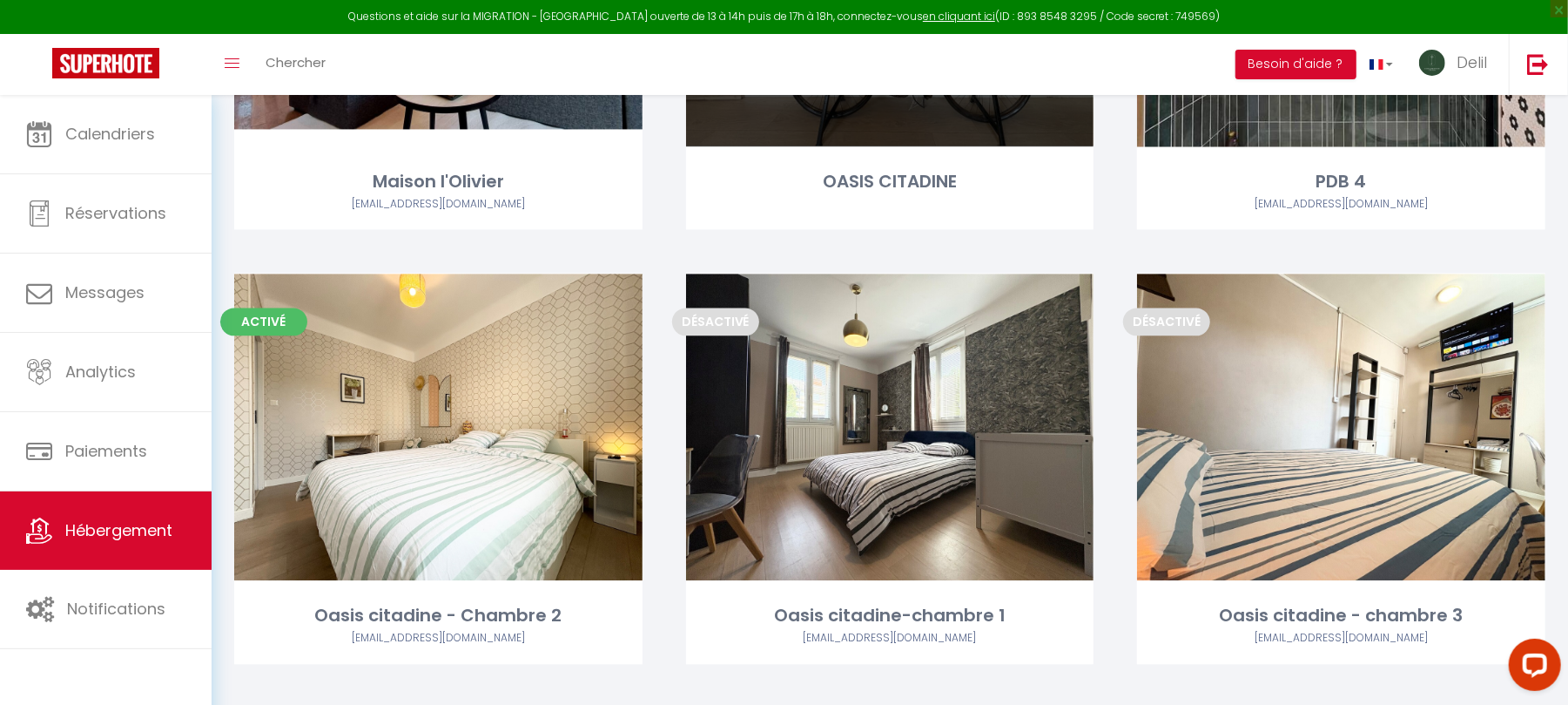
scroll to position [2632, 0]
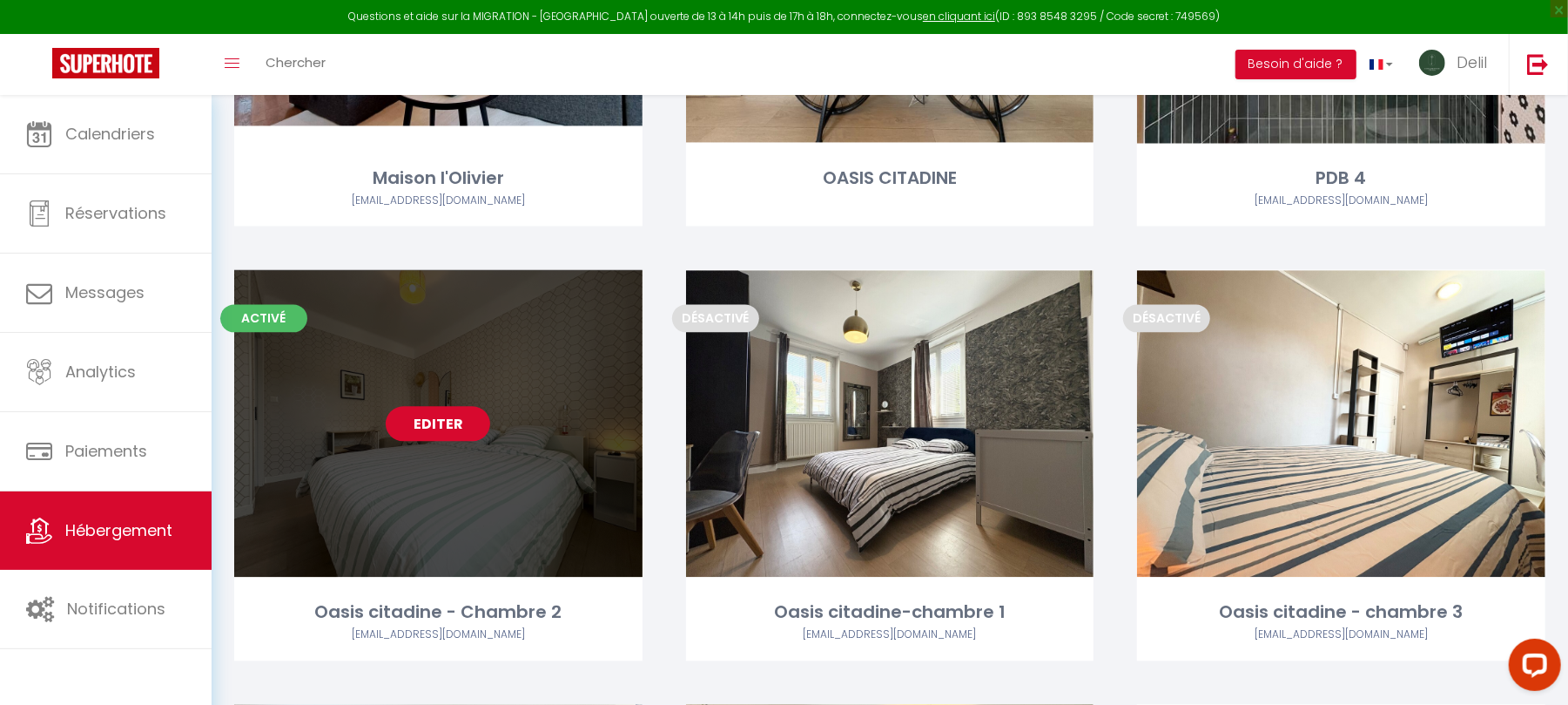
click at [409, 434] on link "Editer" at bounding box center [438, 424] width 105 height 35
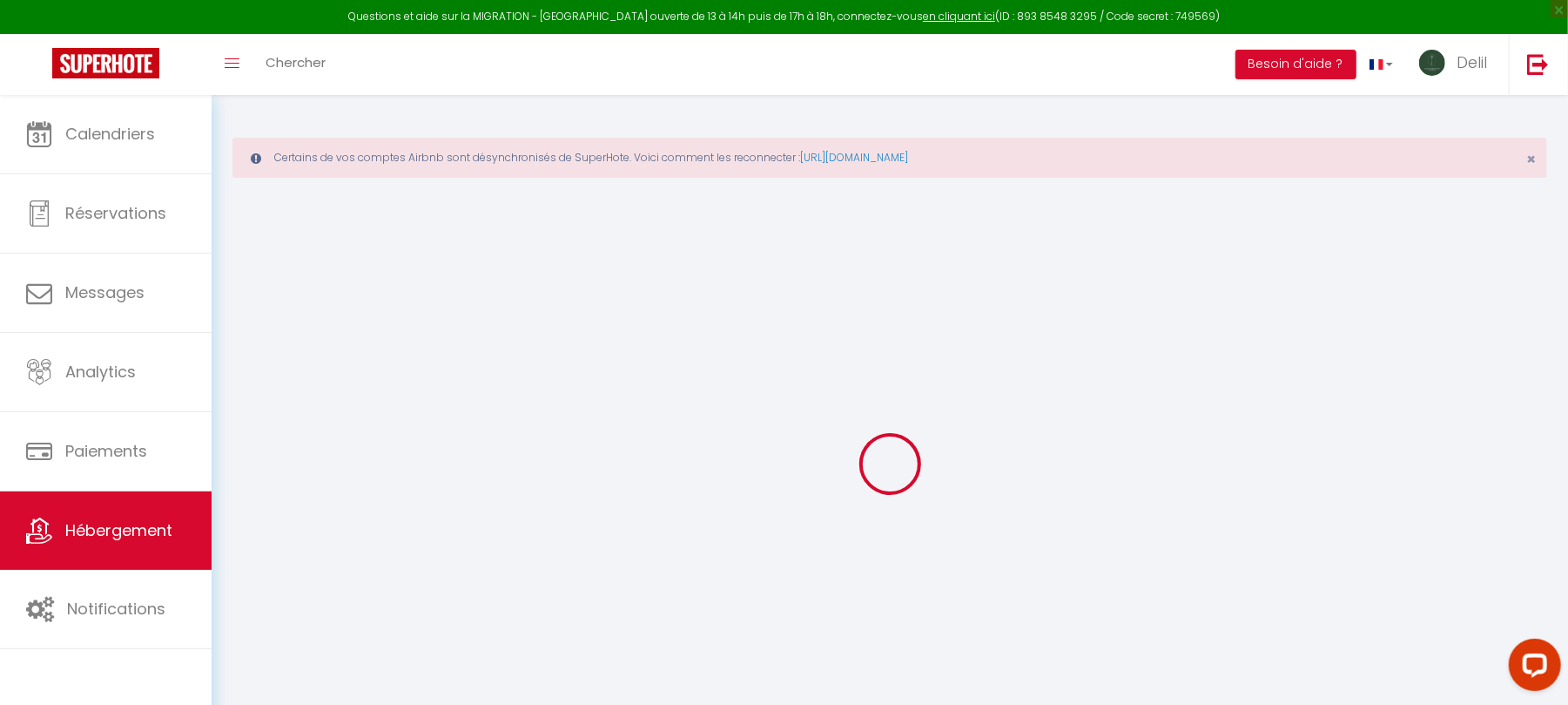
select select
checkbox input "false"
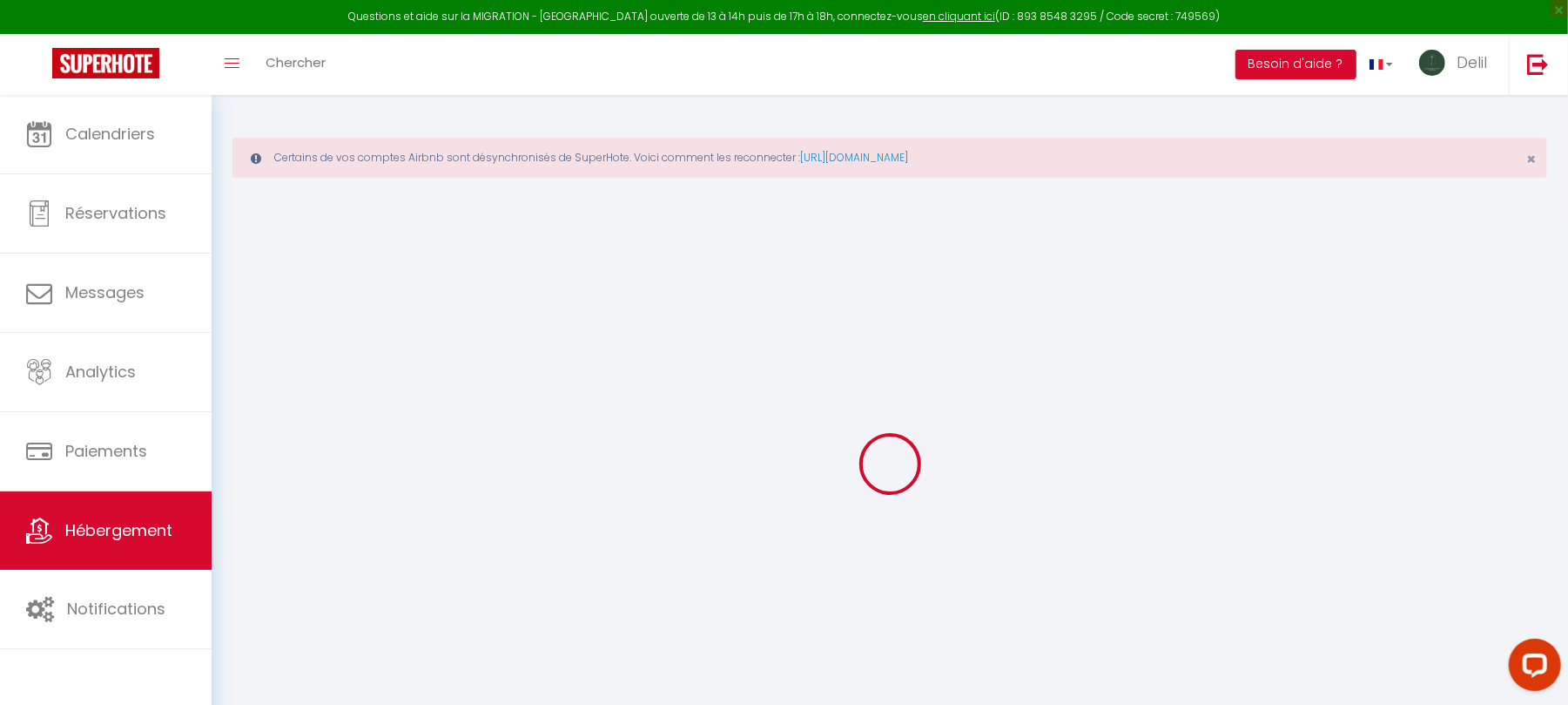
checkbox input "false"
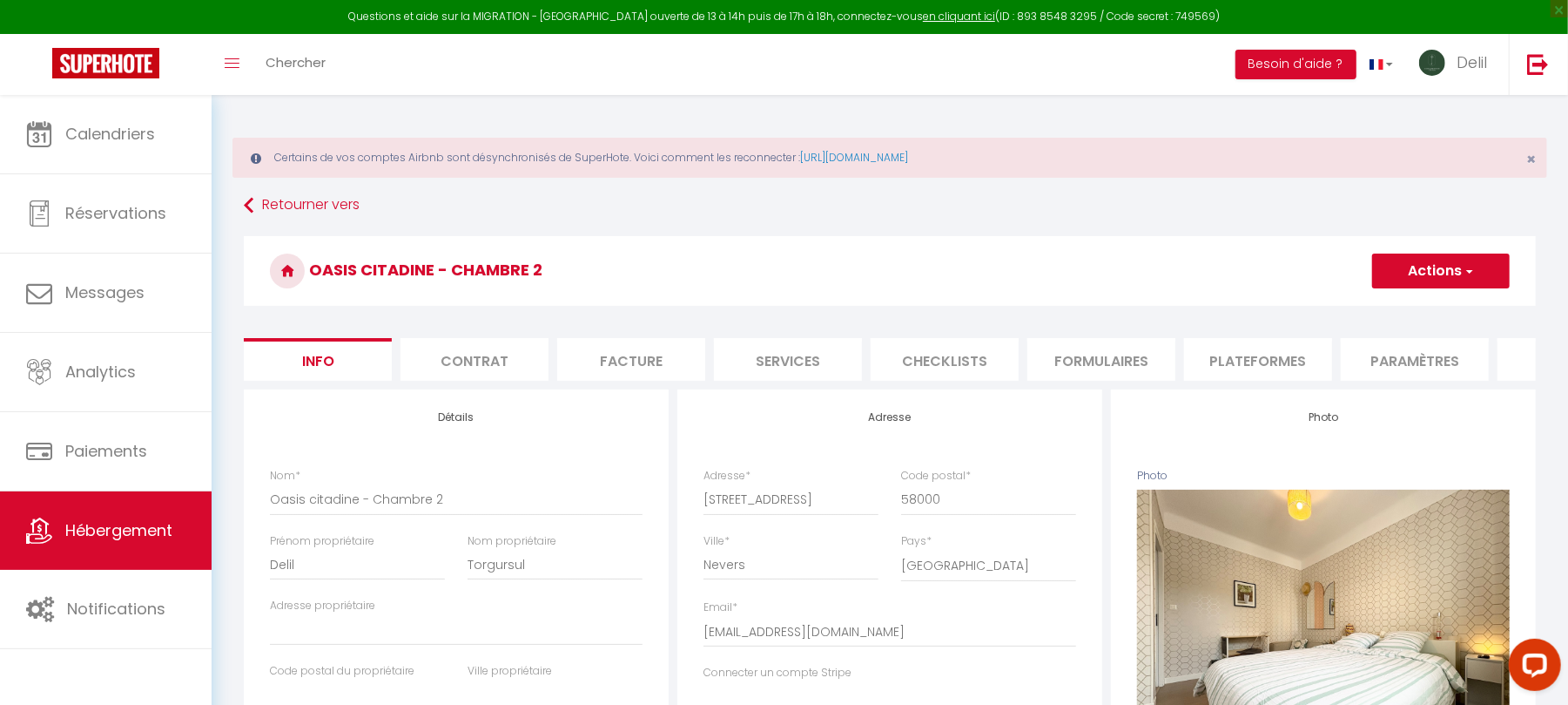
select select
checkbox input "false"
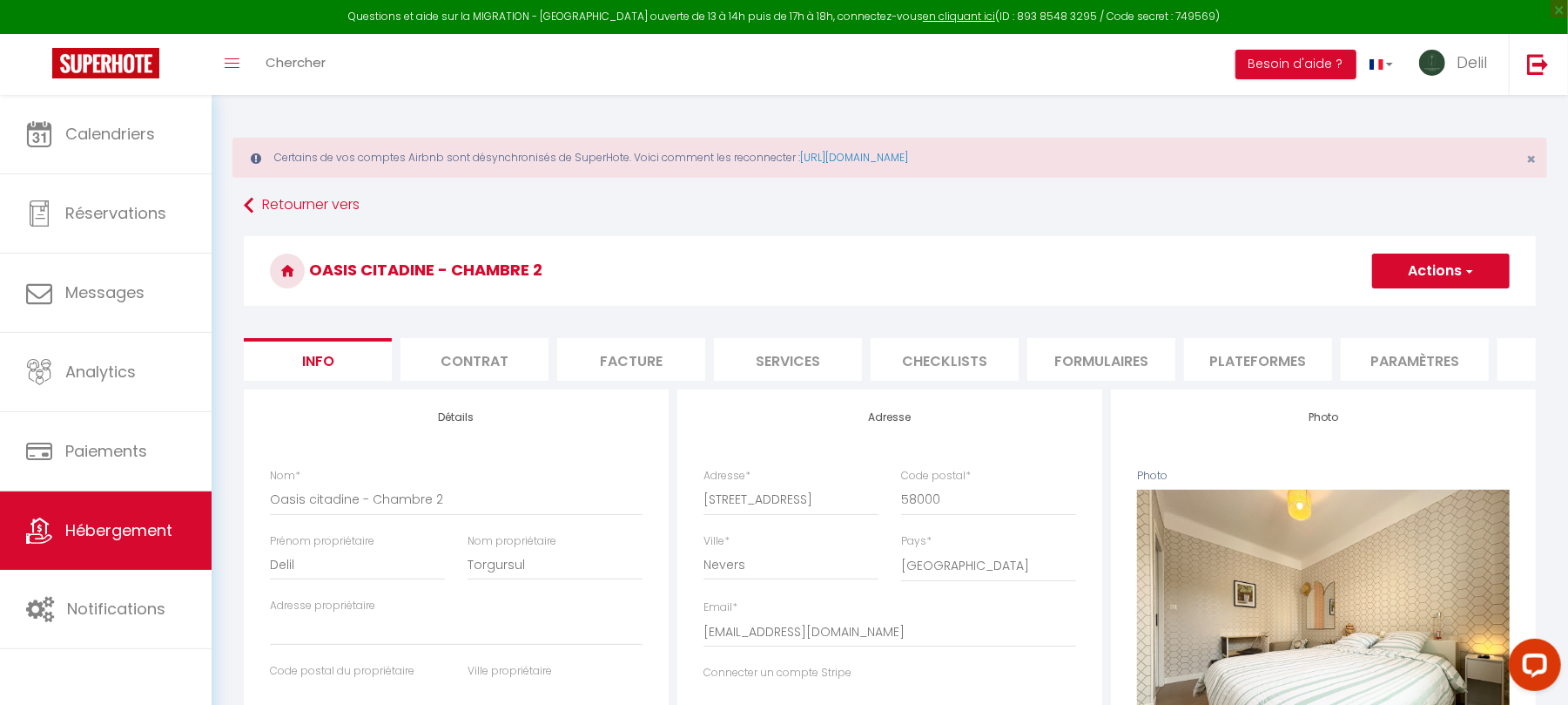
checkbox input "false"
click at [779, 374] on li "Services" at bounding box center [787, 359] width 148 height 43
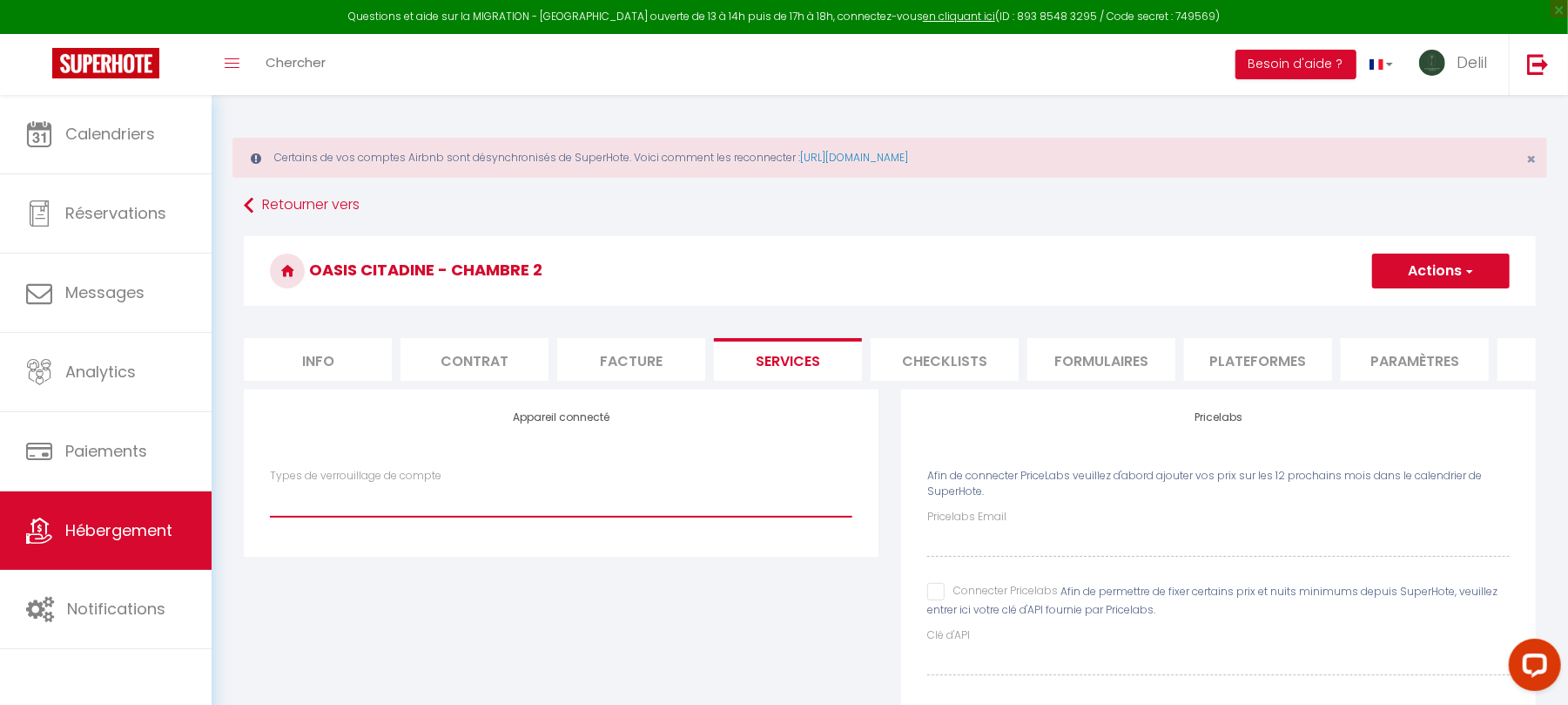
click at [439, 516] on select "IgloohomeV2" at bounding box center [561, 501] width 582 height 33
select select "IgloohomeV2"
click at [270, 502] on select "IgloohomeV2" at bounding box center [561, 501] width 582 height 33
click at [1435, 288] on button "Actions" at bounding box center [1441, 271] width 137 height 35
click at [1415, 305] on link "Enregistrer" at bounding box center [1440, 309] width 137 height 22
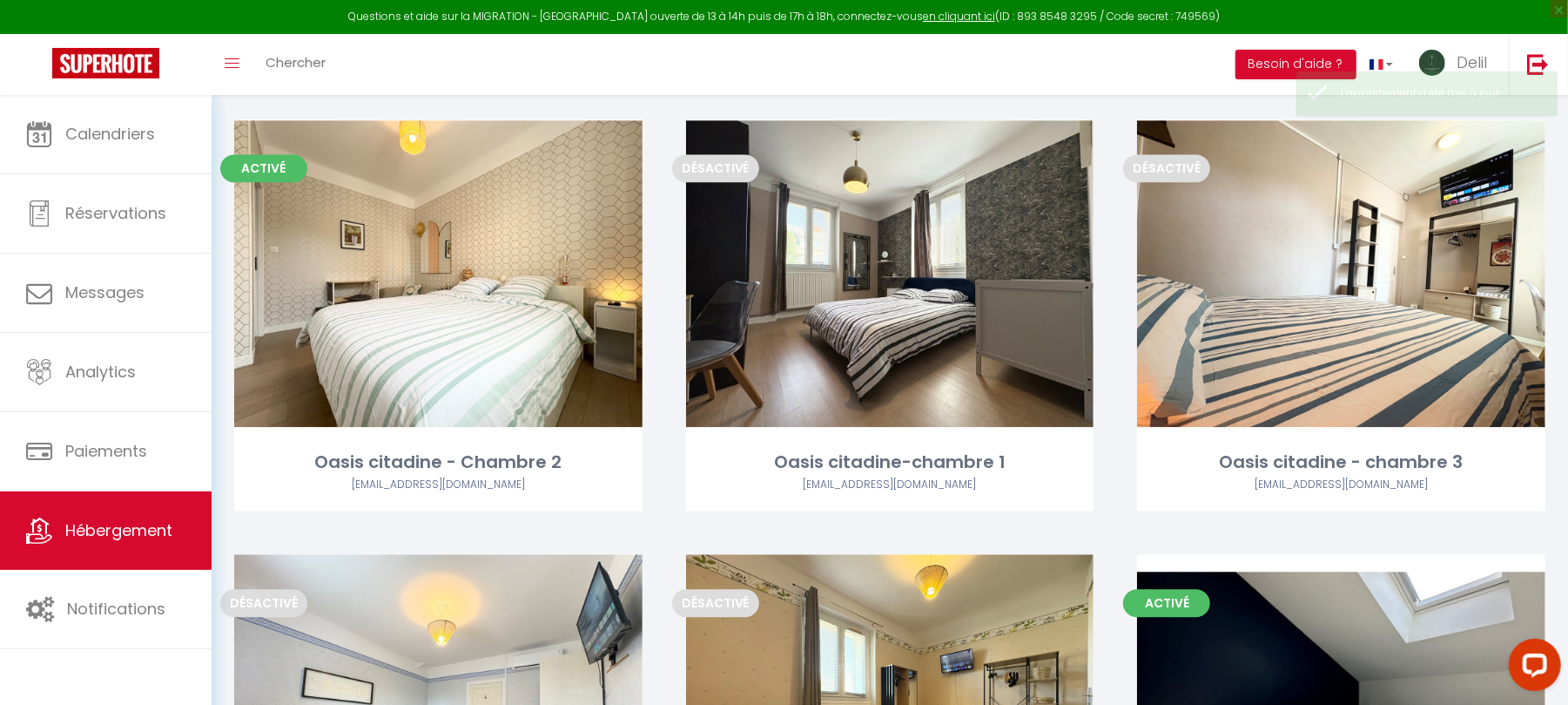
scroll to position [2726, 0]
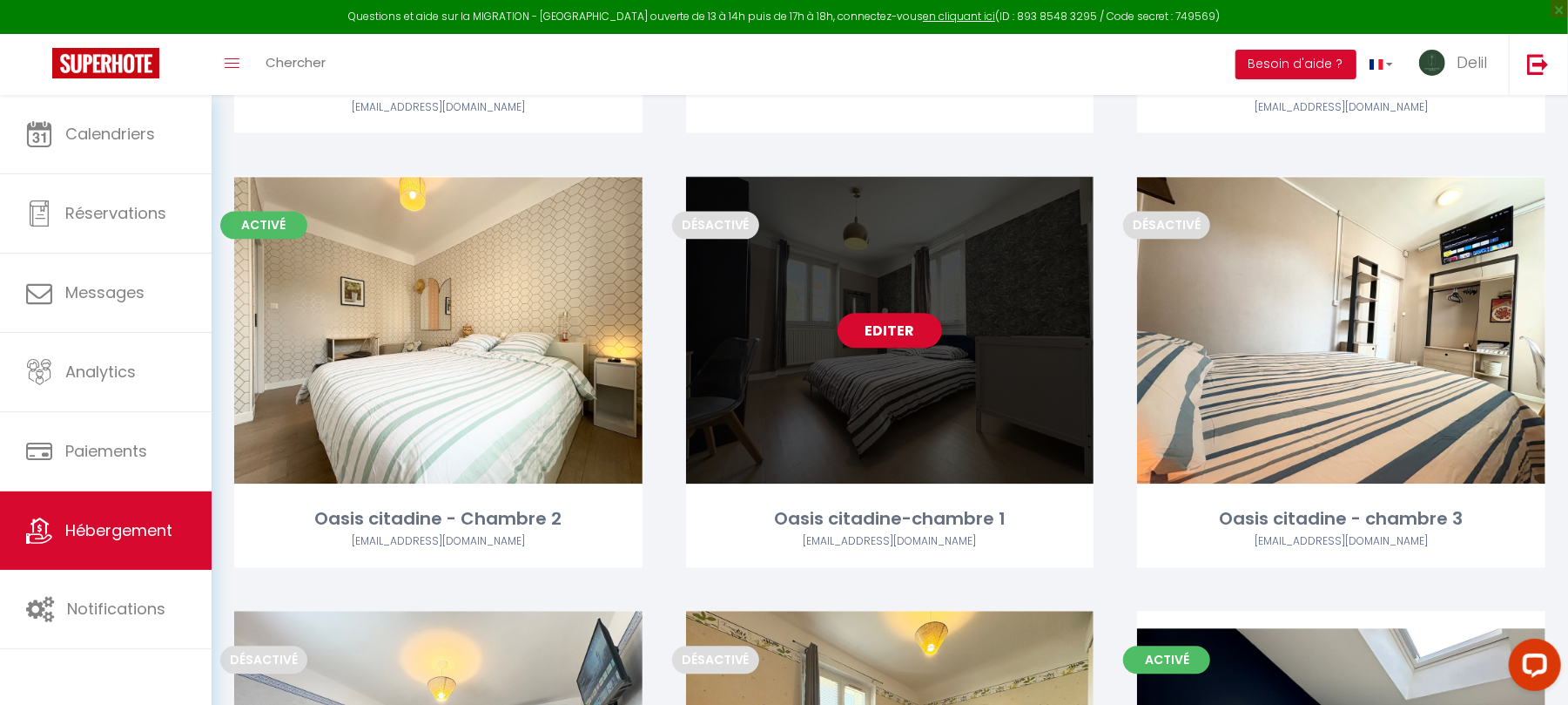
click at [881, 330] on link "Editer" at bounding box center [889, 331] width 105 height 35
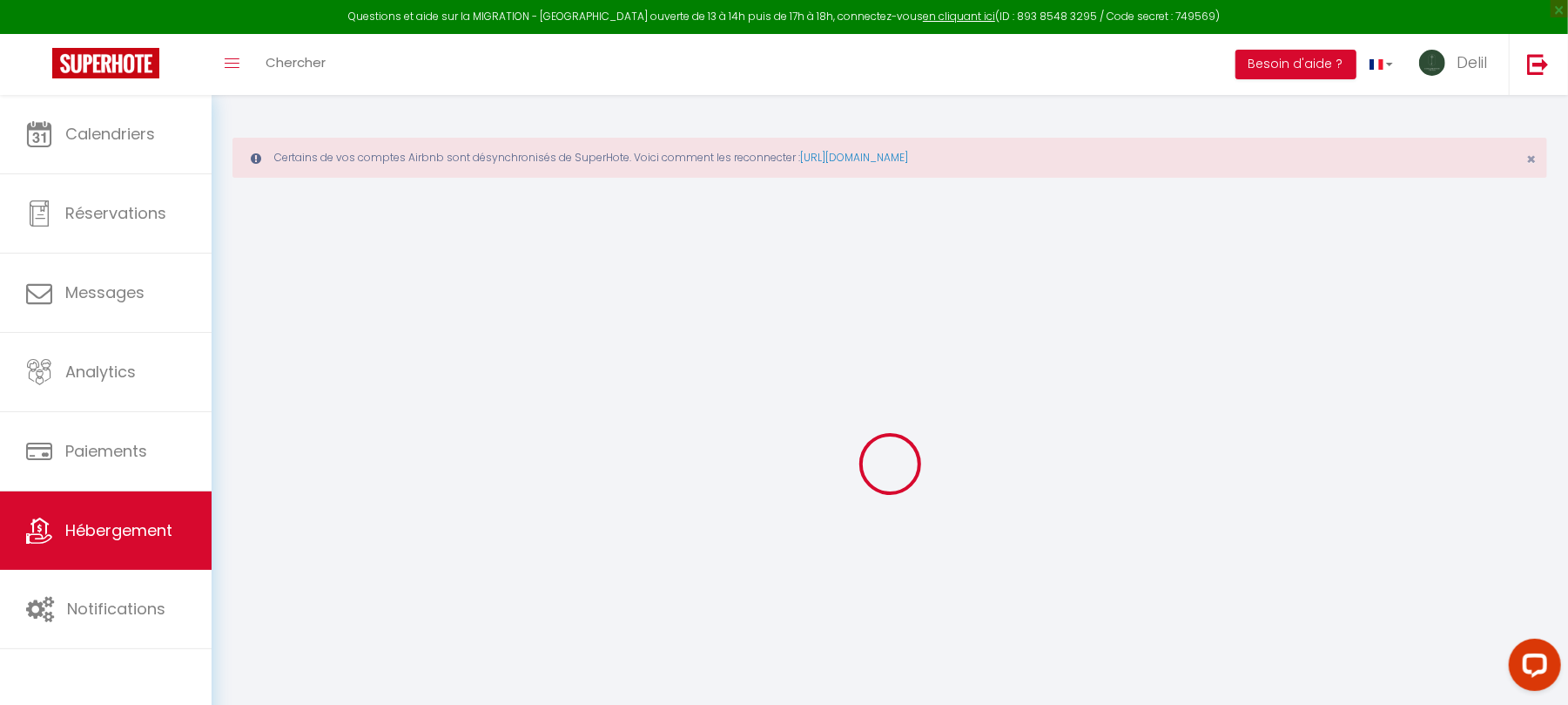
select select
checkbox input "false"
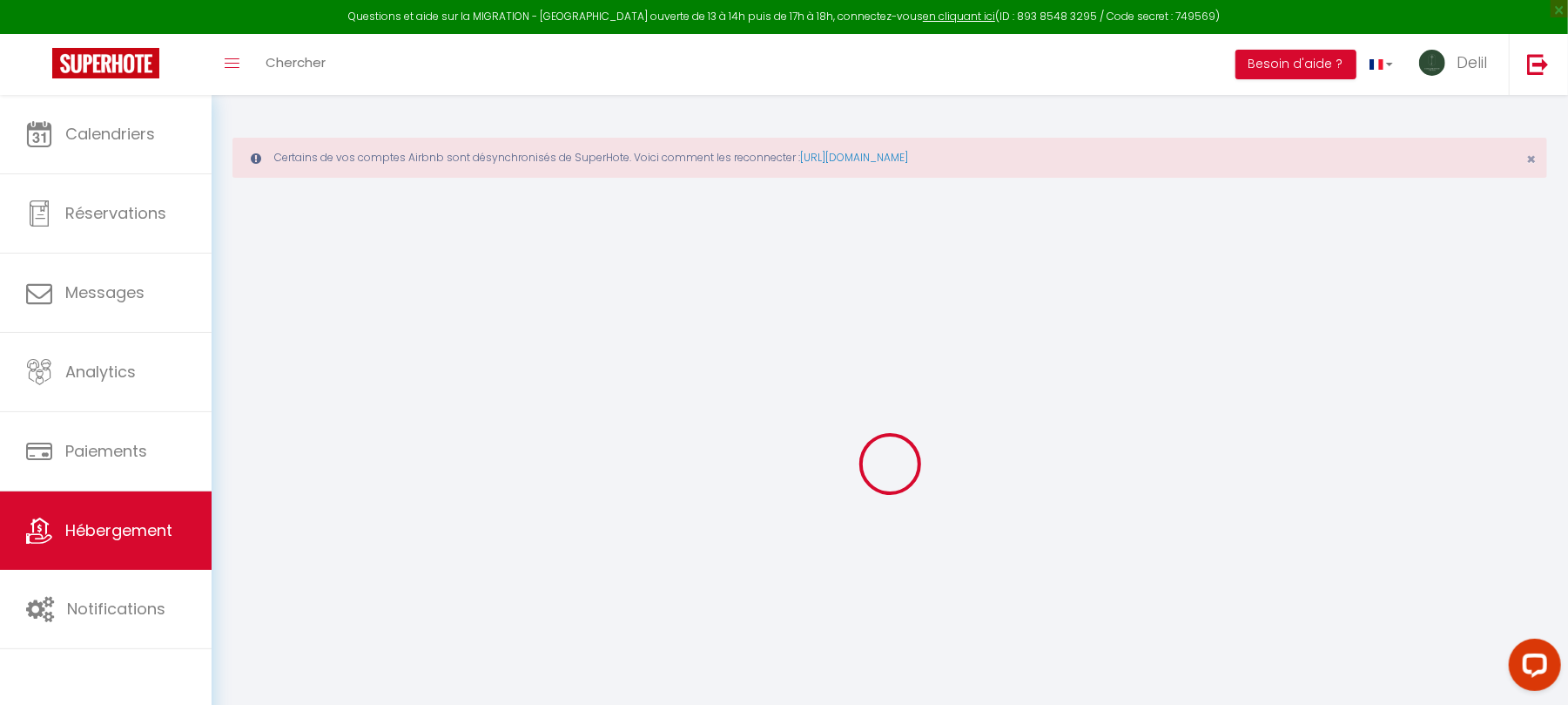
checkbox input "false"
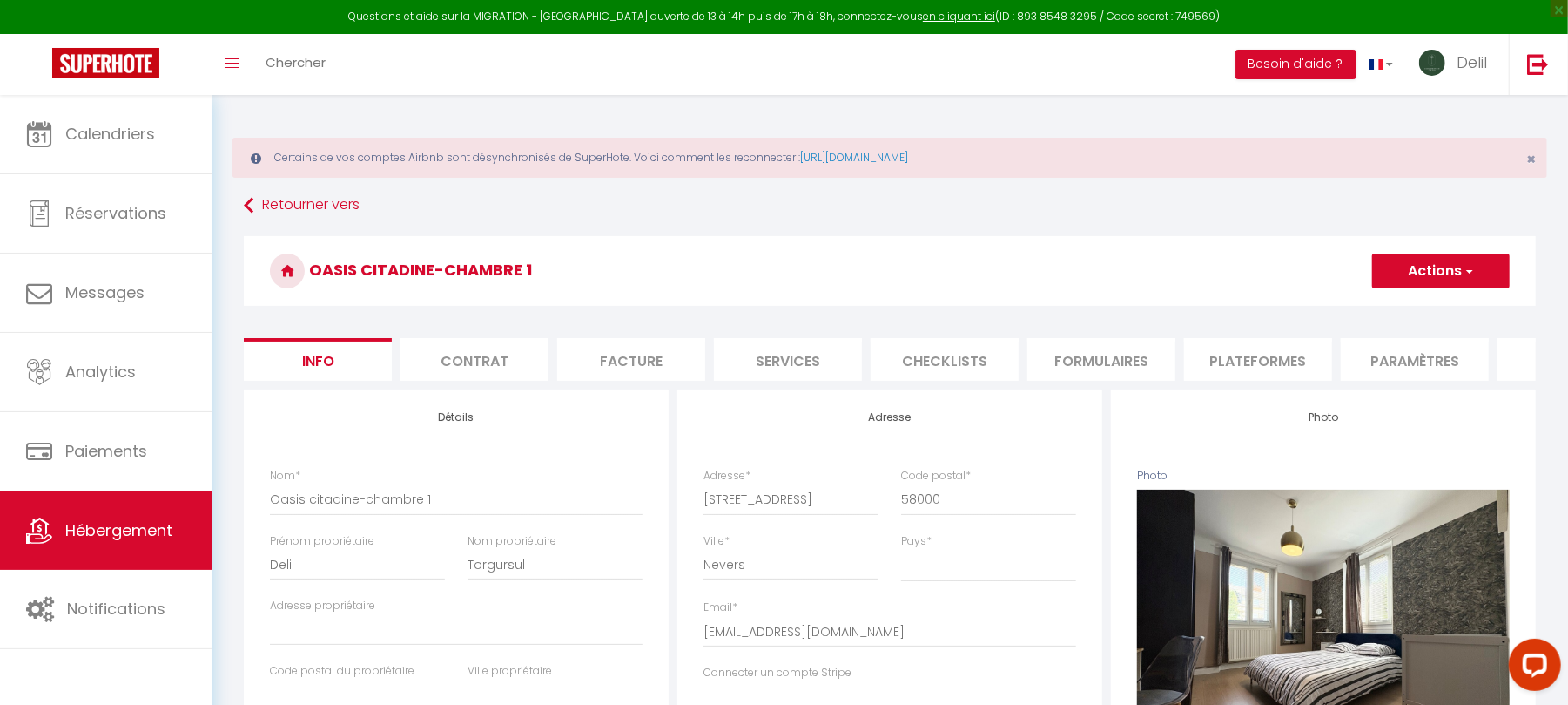
select select
checkbox input "false"
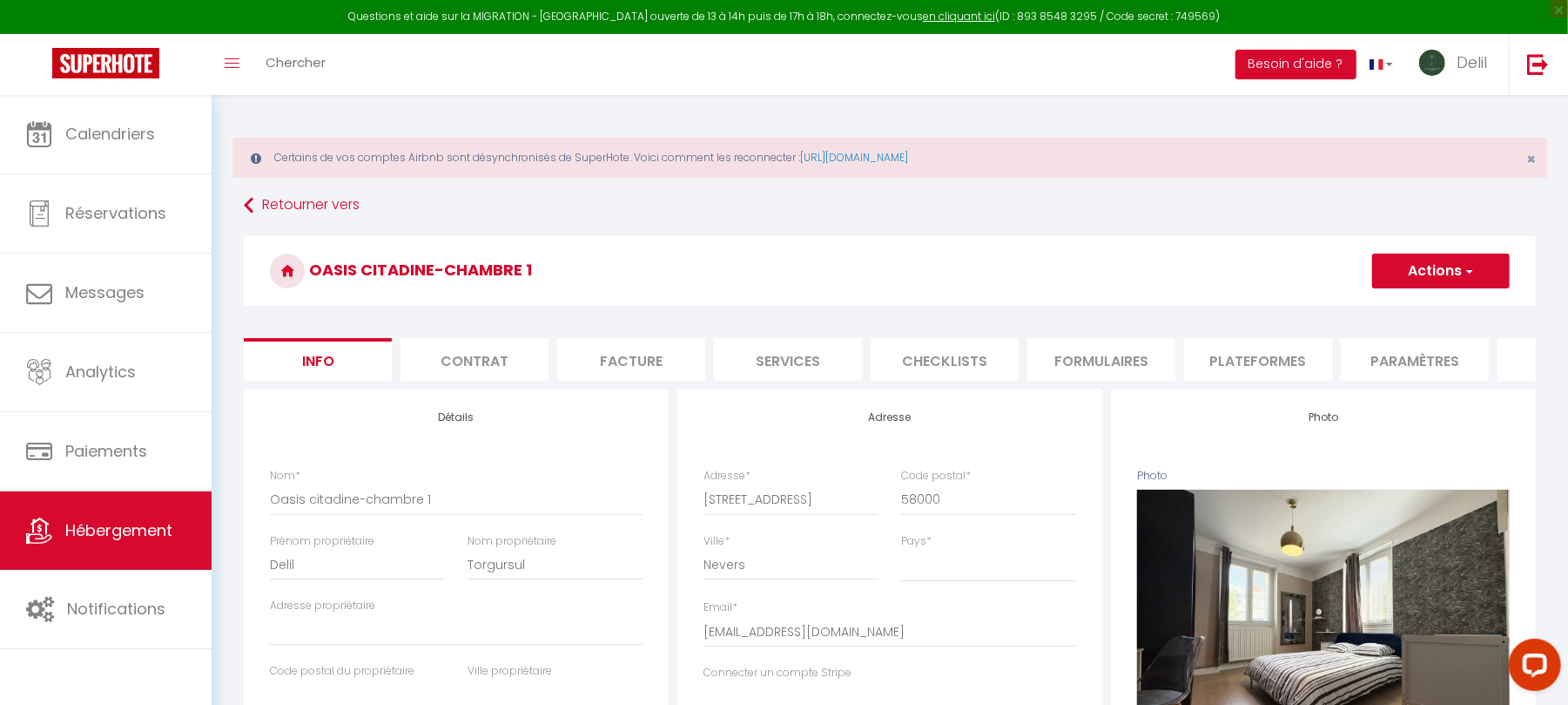
click at [785, 367] on li "Services" at bounding box center [787, 359] width 148 height 43
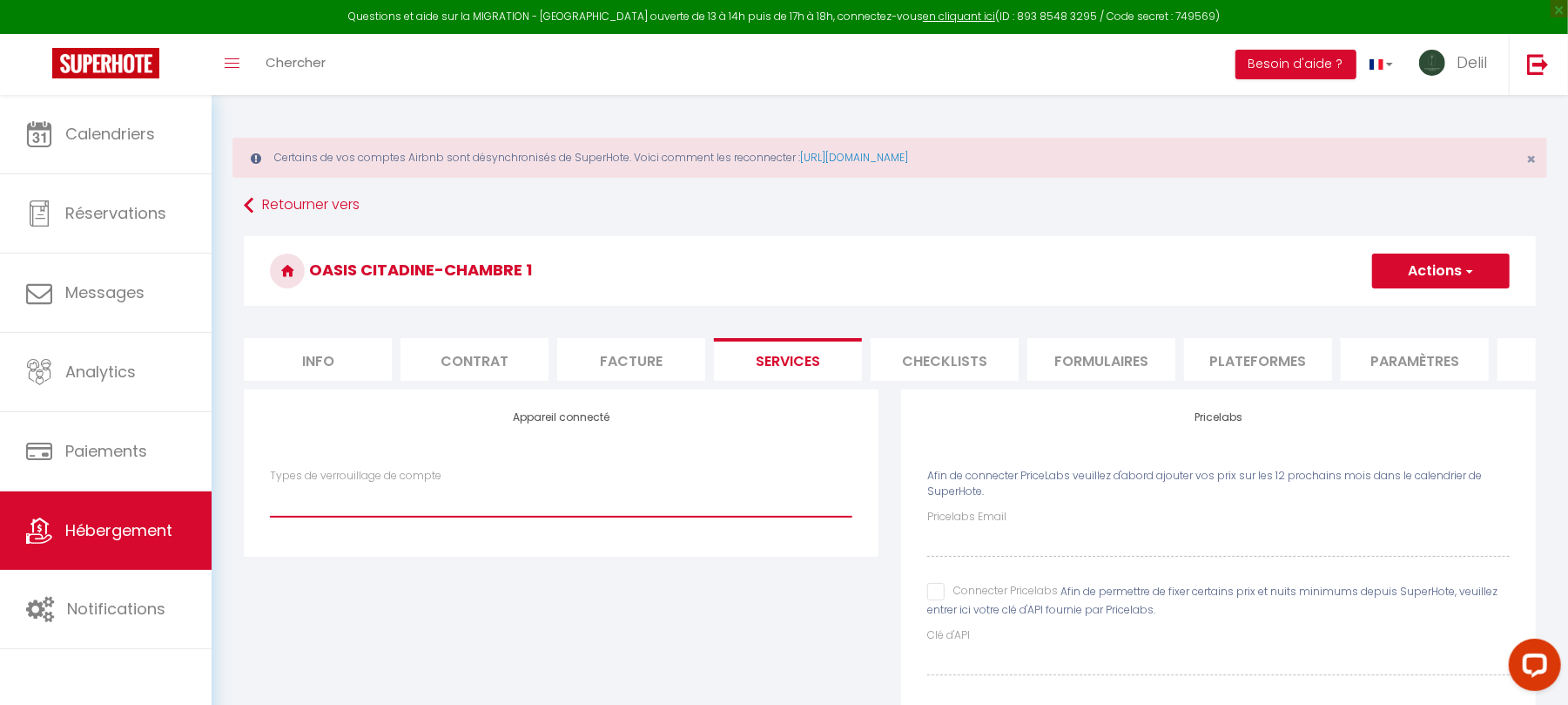
click at [538, 516] on select "IgloohomeV2" at bounding box center [561, 501] width 582 height 33
select select "IgloohomeV2"
click at [270, 502] on select "IgloohomeV2" at bounding box center [561, 501] width 582 height 33
click at [1421, 283] on button "Actions" at bounding box center [1441, 271] width 137 height 35
click at [1432, 308] on link "Enregistrer" at bounding box center [1440, 309] width 137 height 22
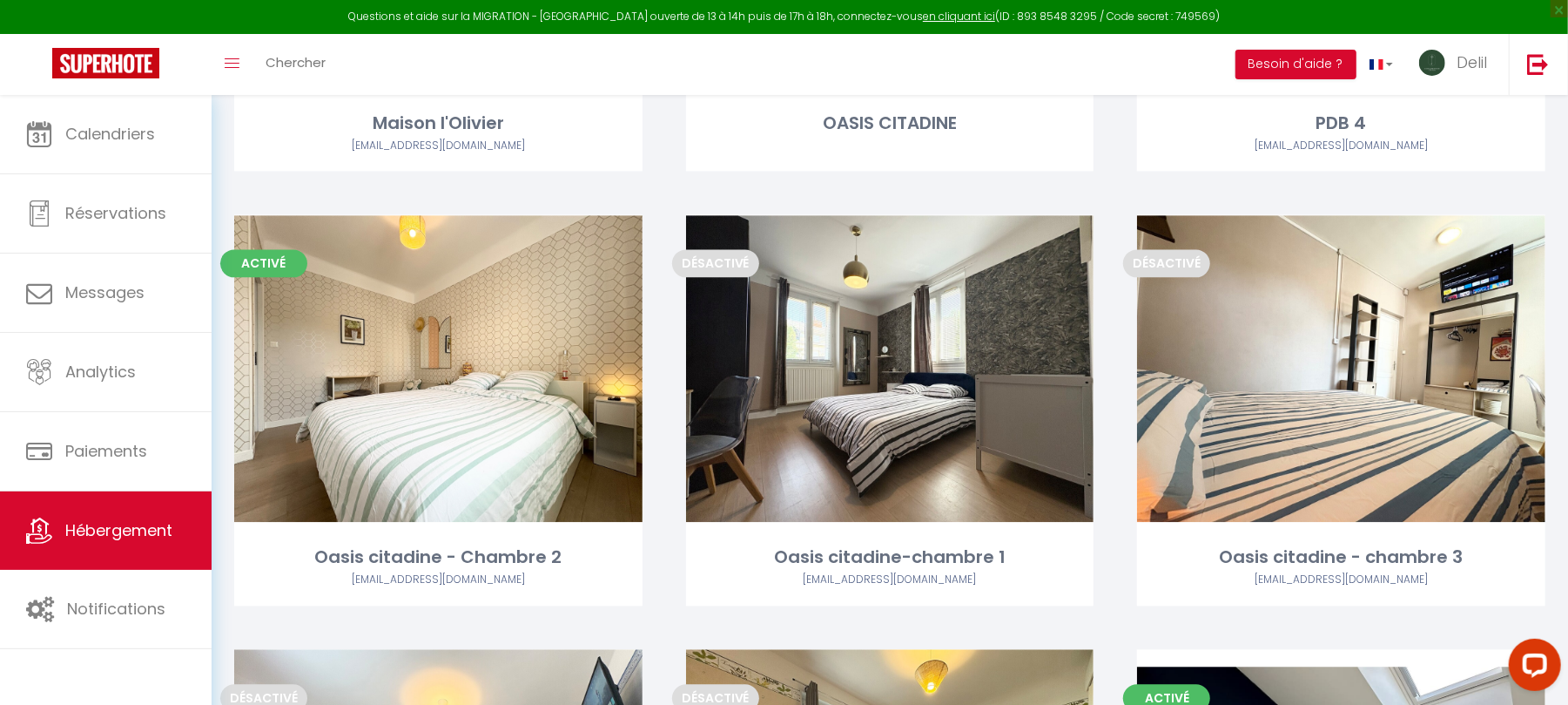
scroll to position [2695, 0]
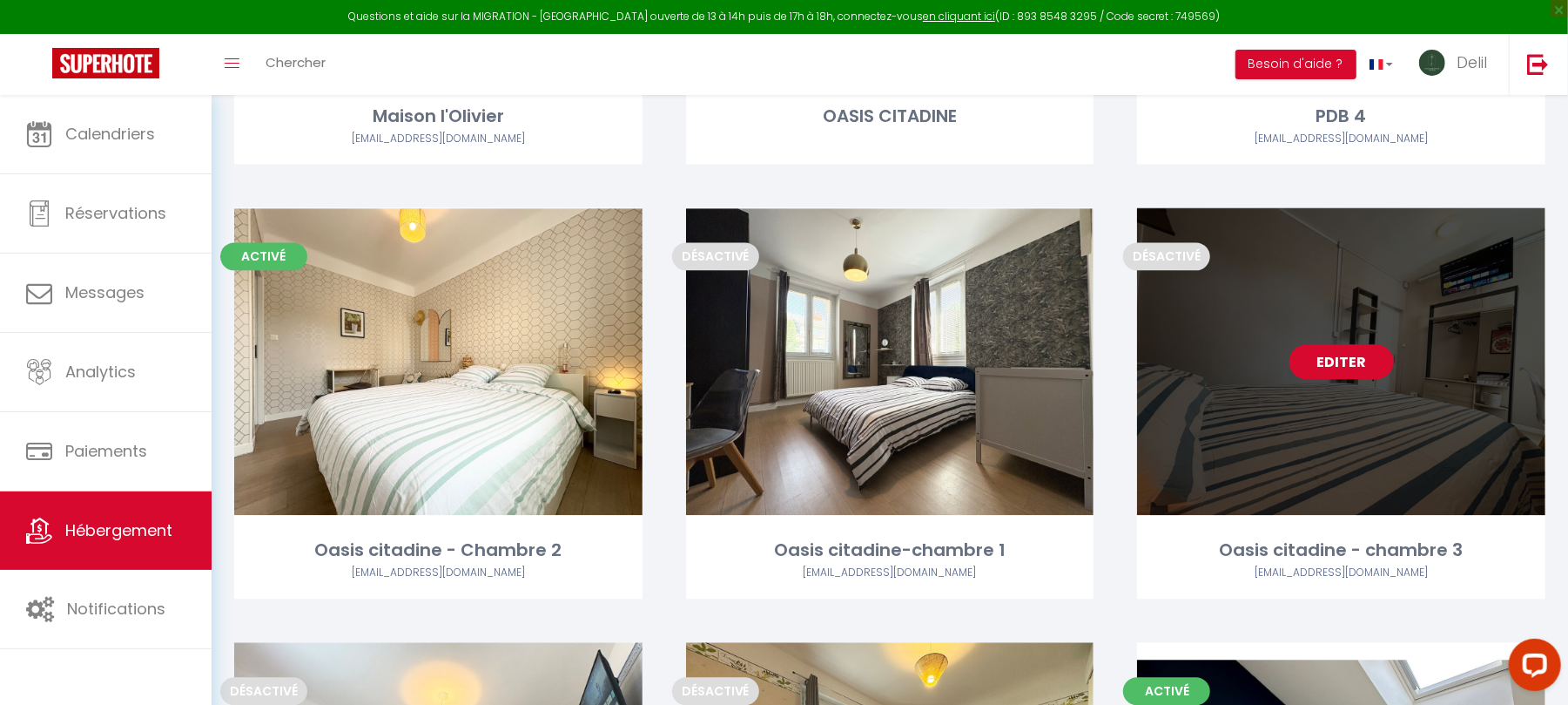
click at [1354, 363] on link "Editer" at bounding box center [1341, 361] width 105 height 35
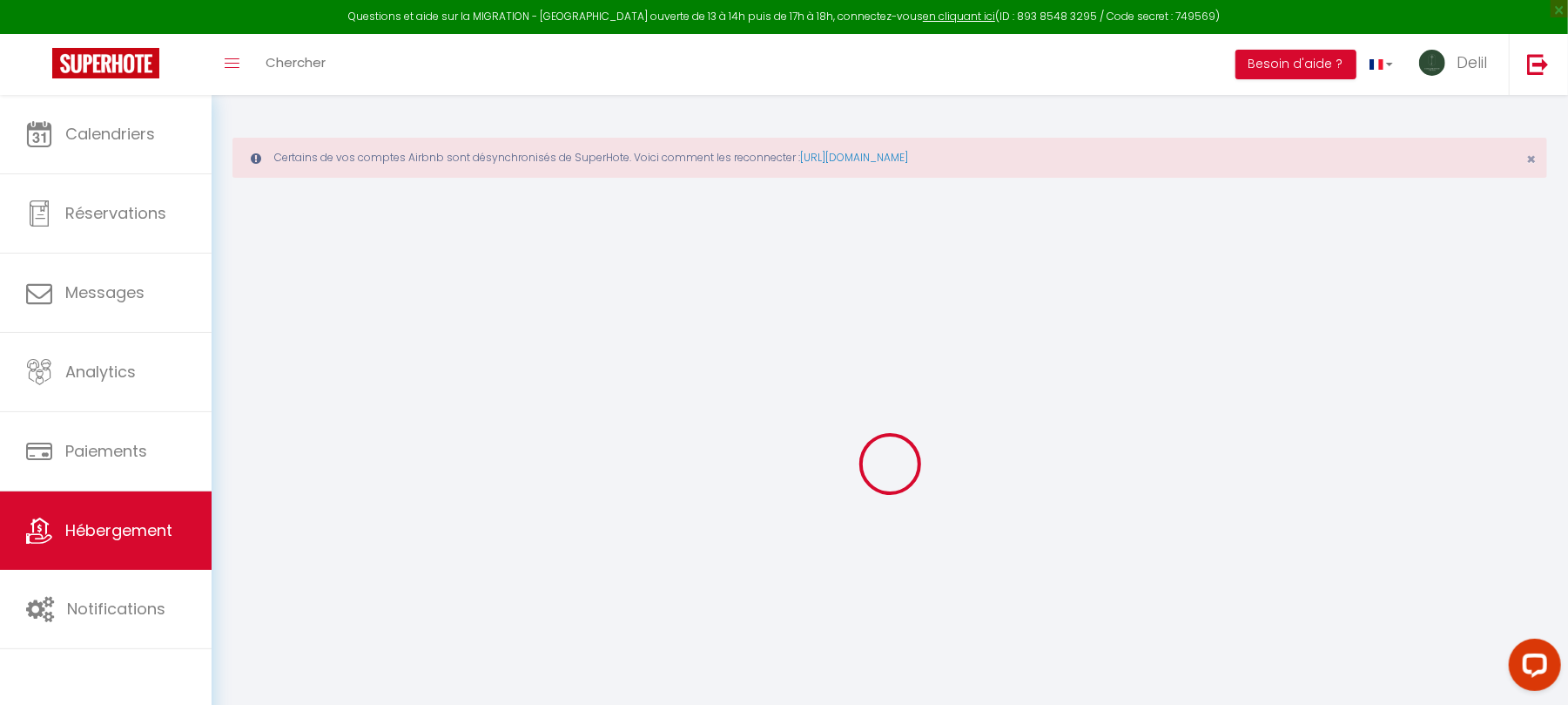
select select
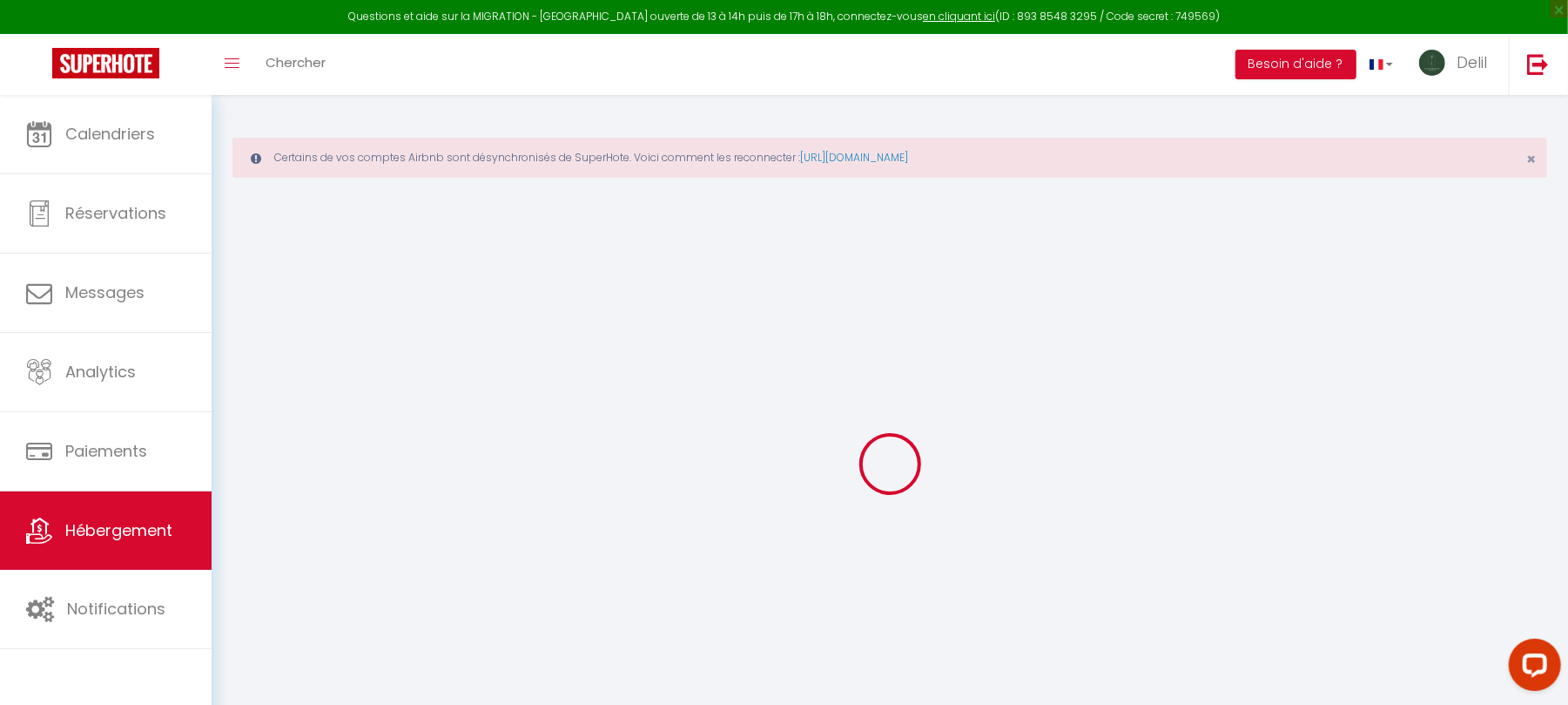
select select
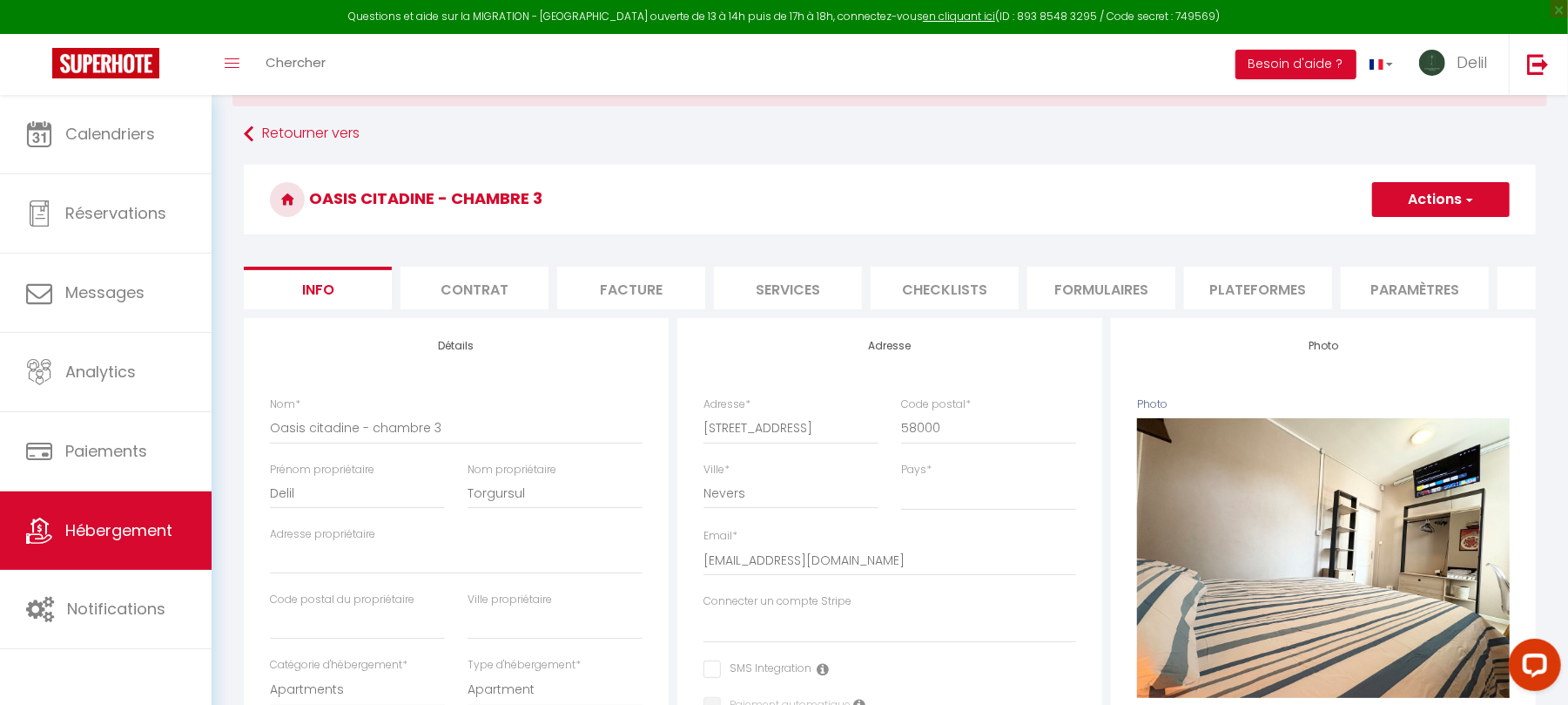
scroll to position [116, 0]
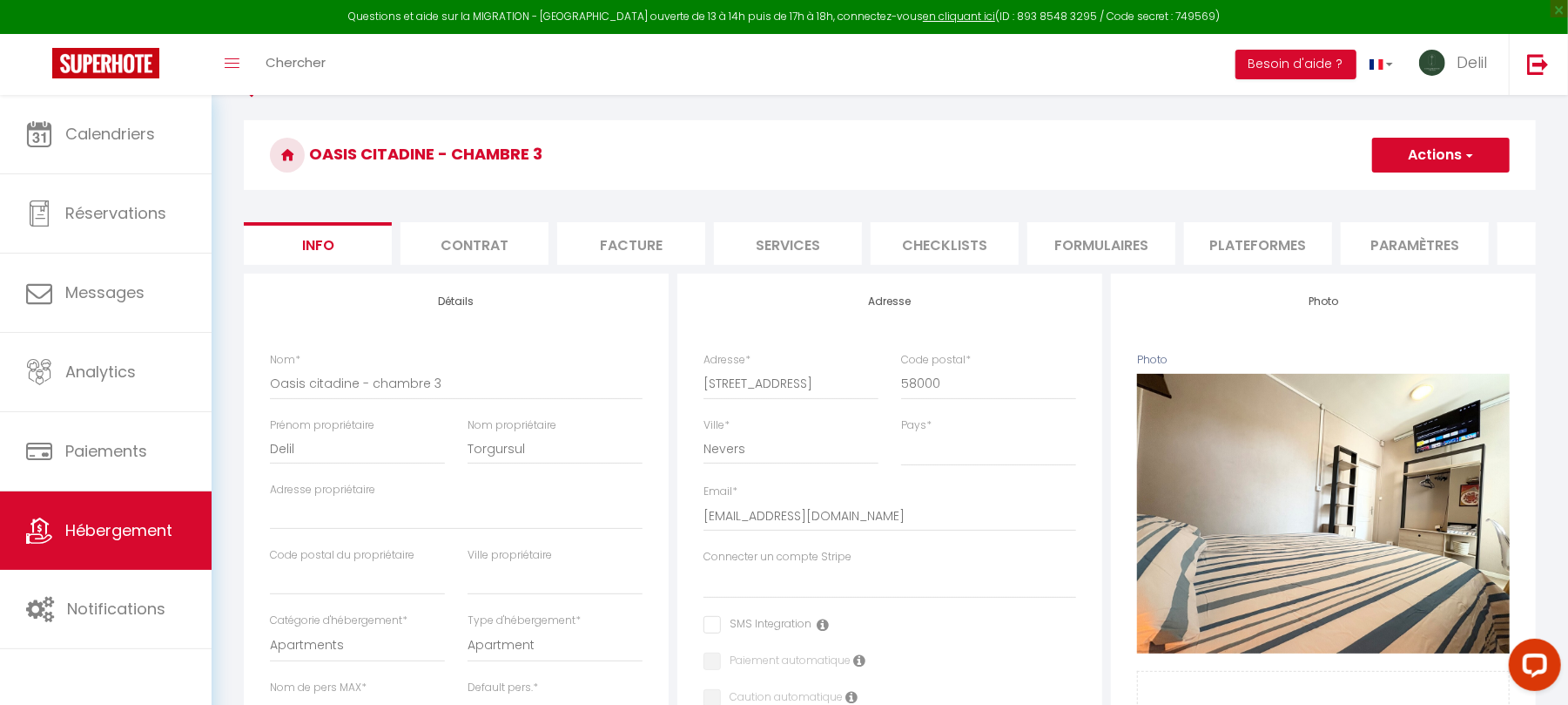
click at [787, 237] on li "Services" at bounding box center [787, 243] width 148 height 43
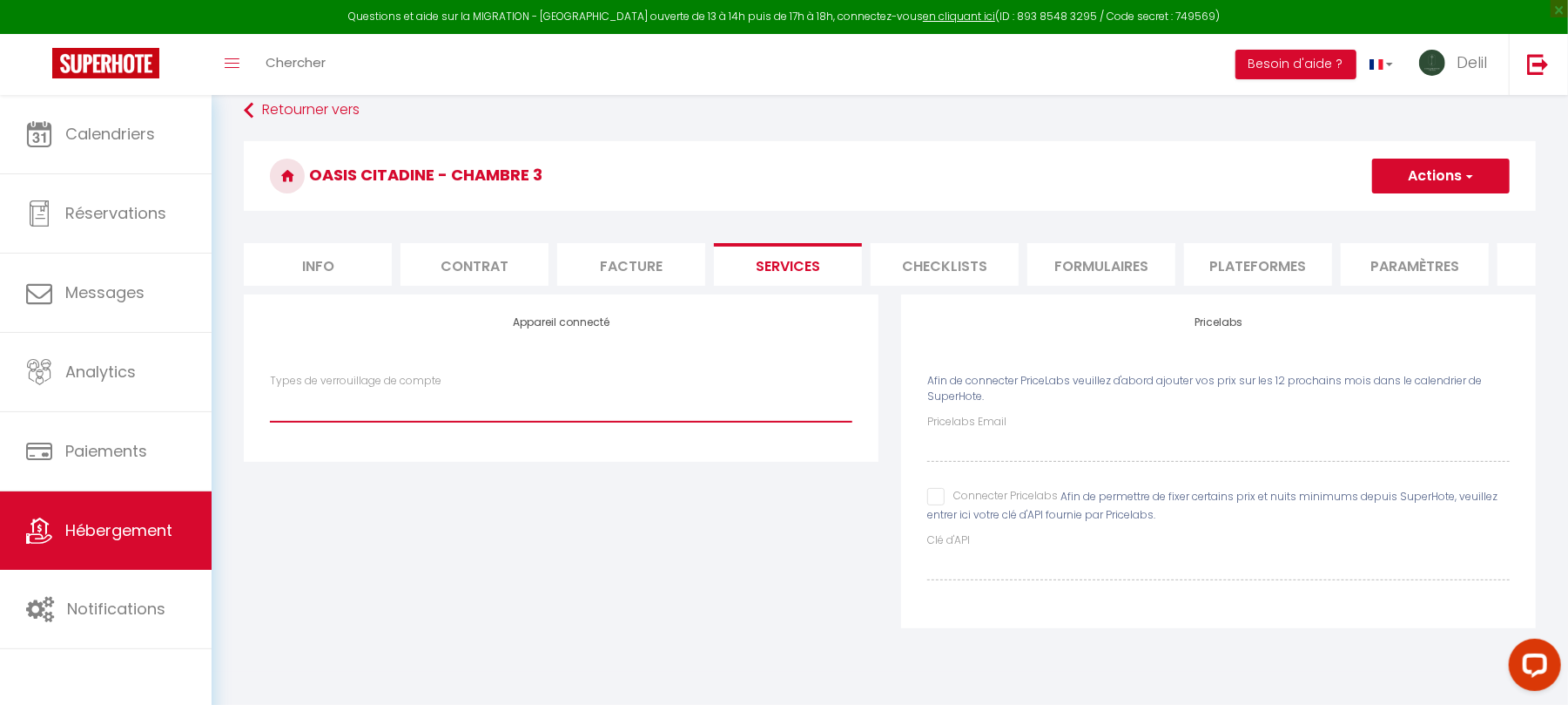
click at [472, 422] on select "IgloohomeV2" at bounding box center [561, 405] width 582 height 33
click at [270, 407] on select "IgloohomeV2" at bounding box center [561, 405] width 582 height 33
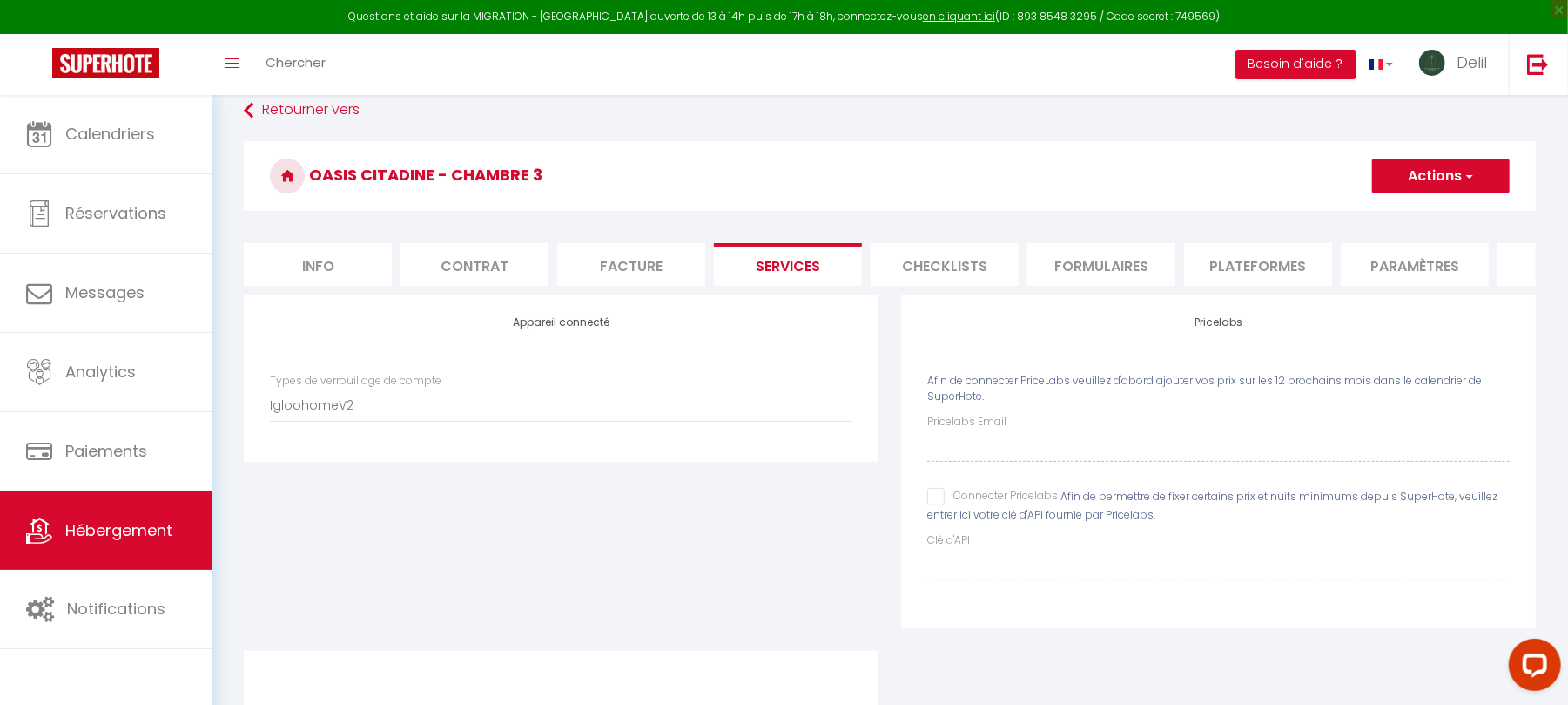
click at [1456, 169] on button "Actions" at bounding box center [1441, 176] width 137 height 35
click at [1424, 213] on link "Enregistrer" at bounding box center [1440, 215] width 137 height 22
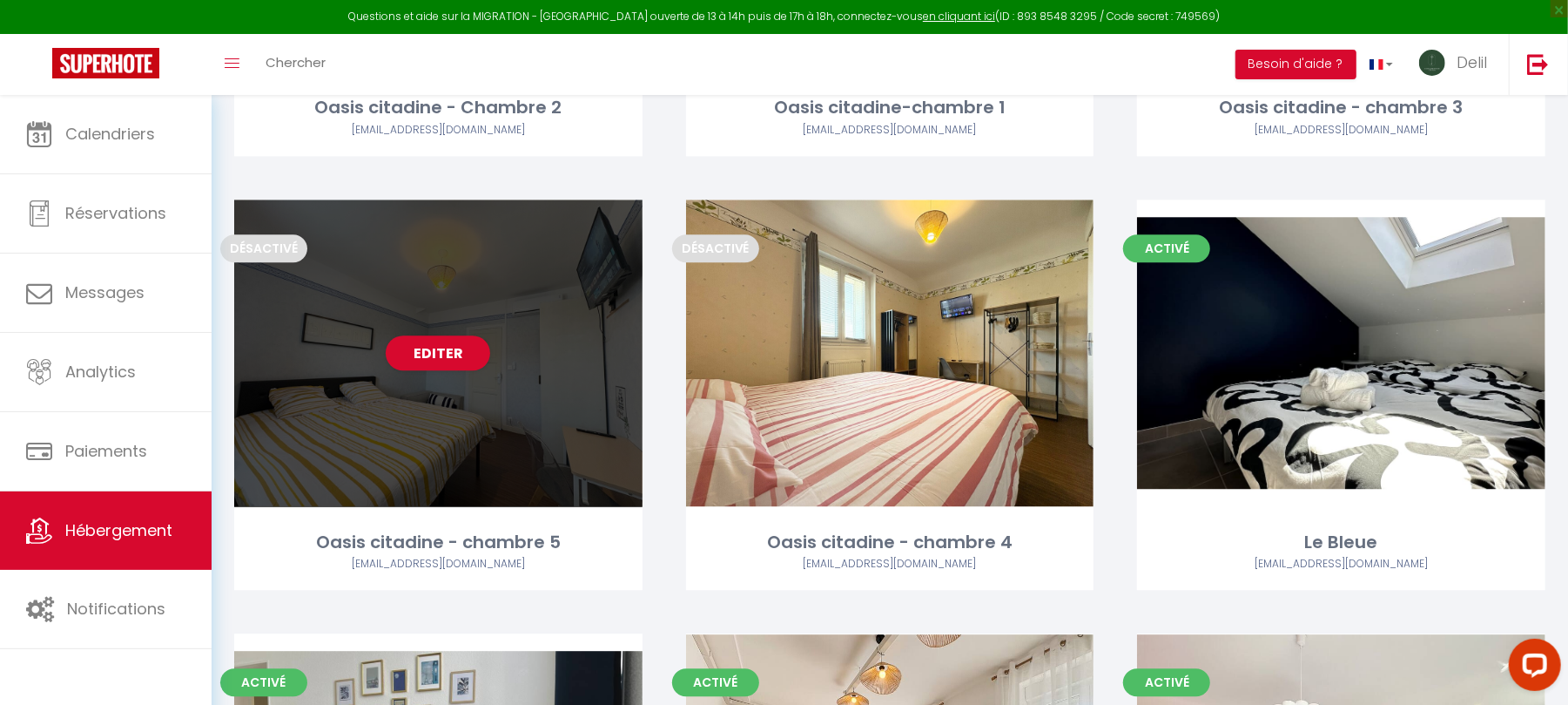
scroll to position [3144, 0]
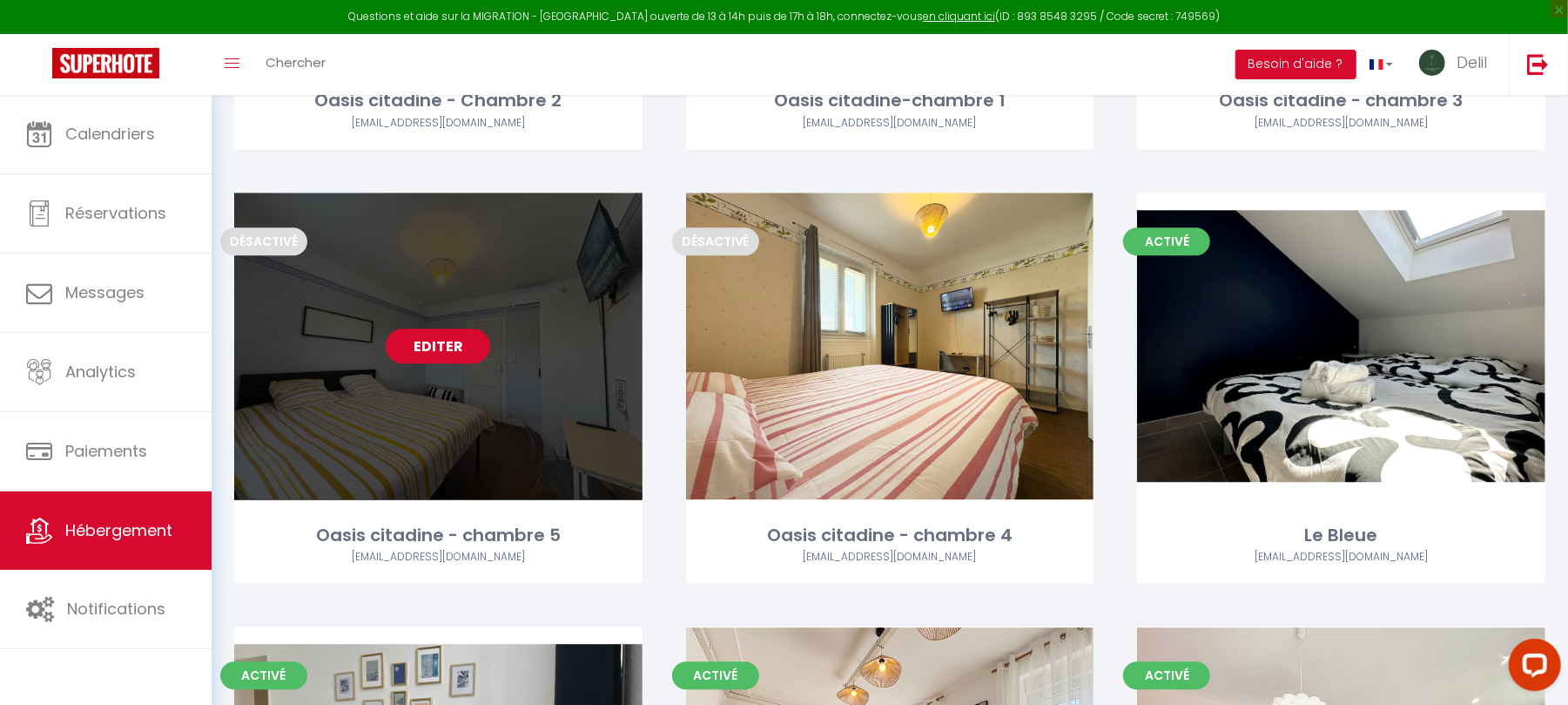
click at [451, 353] on link "Editer" at bounding box center [438, 346] width 105 height 35
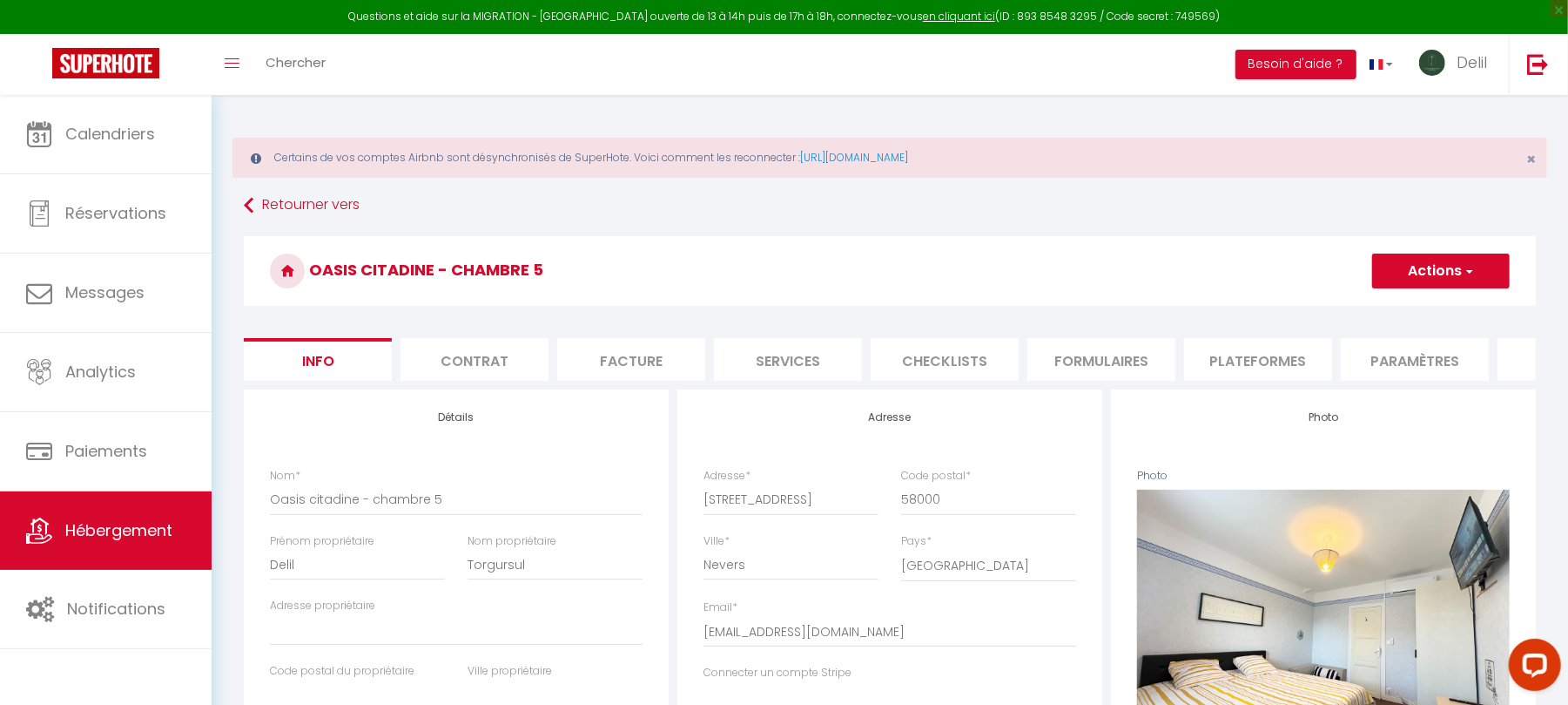
click at [766, 364] on li "Services" at bounding box center [787, 359] width 148 height 43
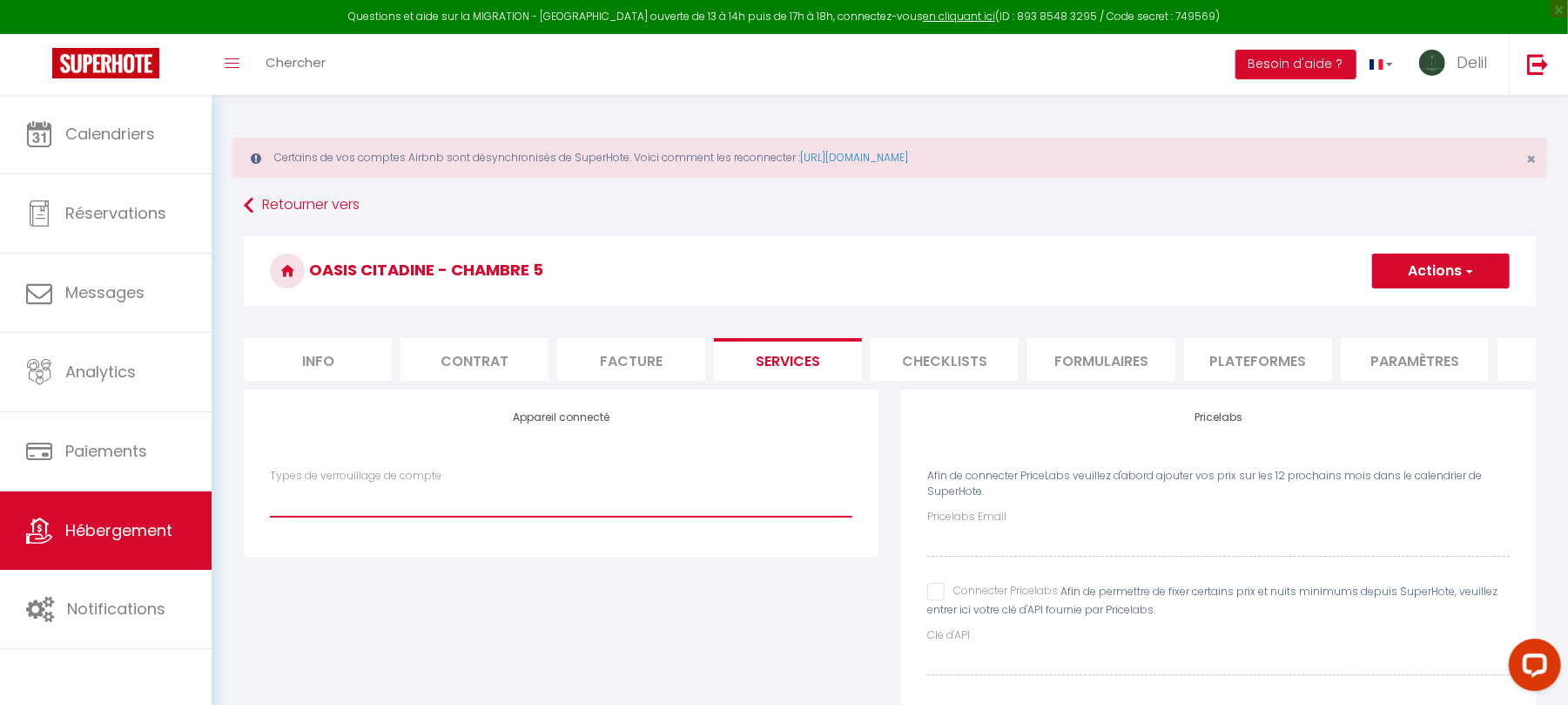
click at [582, 509] on select "IgloohomeV2" at bounding box center [561, 501] width 582 height 33
click at [270, 502] on select "IgloohomeV2" at bounding box center [561, 501] width 582 height 33
click at [1449, 276] on button "Actions" at bounding box center [1441, 271] width 137 height 35
click at [1410, 305] on link "Enregistrer" at bounding box center [1440, 309] width 137 height 22
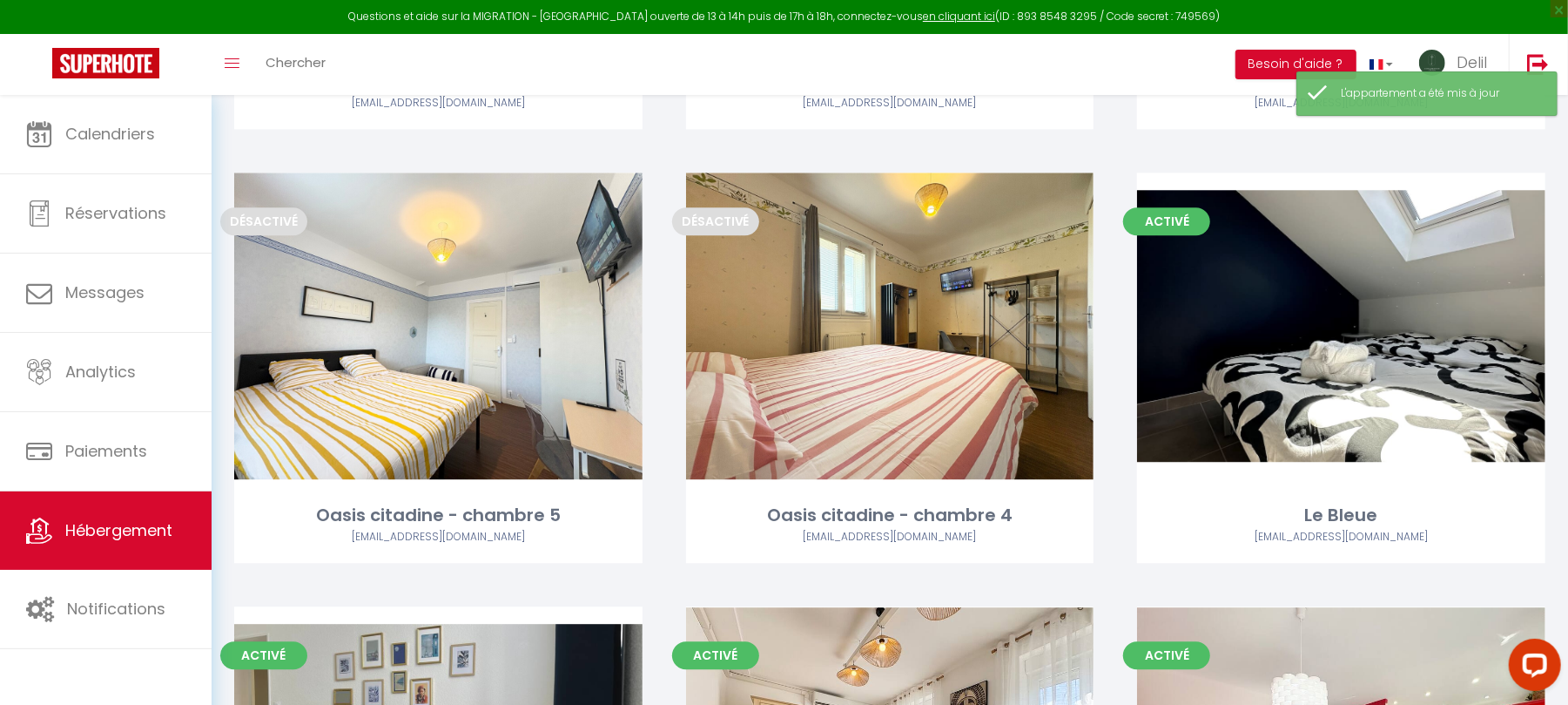
scroll to position [3167, 0]
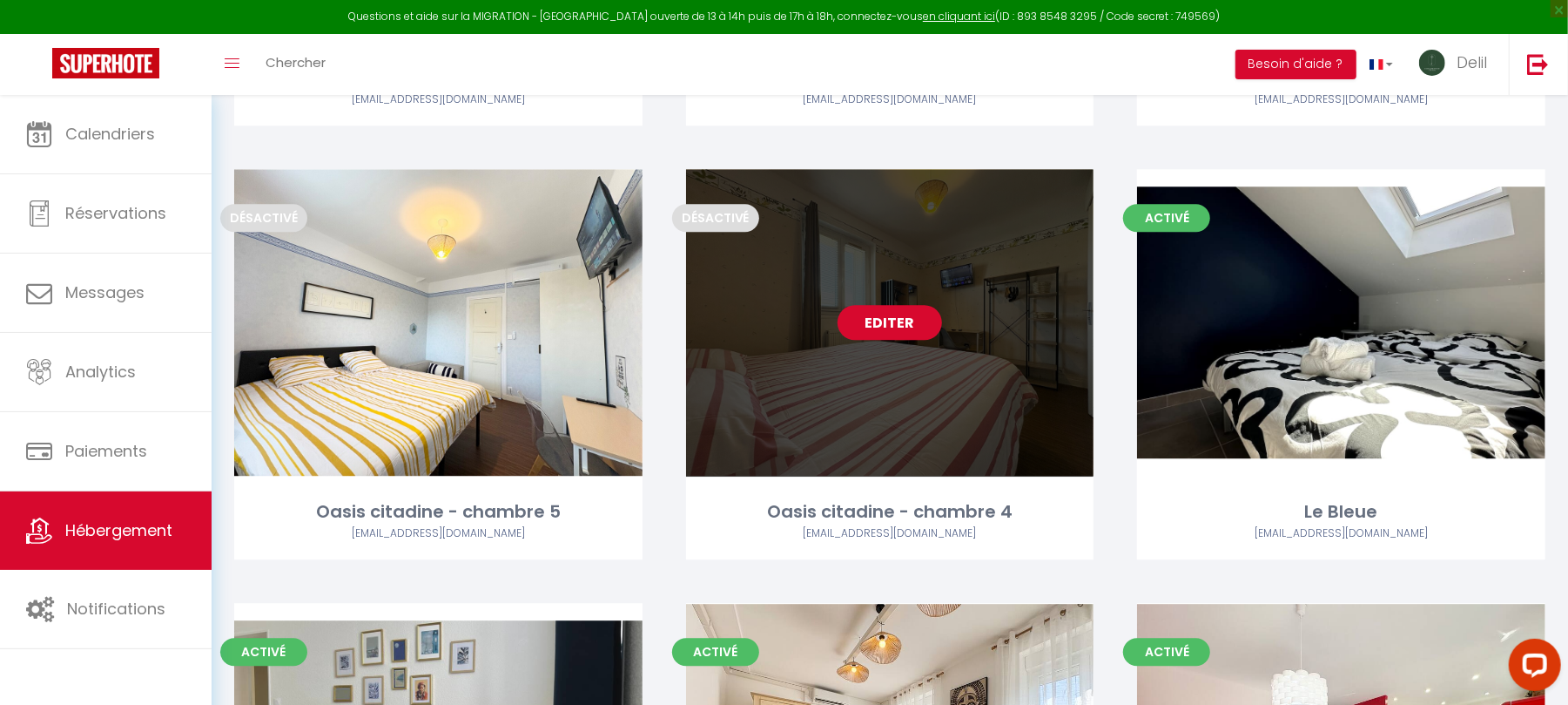
click at [858, 319] on link "Editer" at bounding box center [889, 322] width 105 height 35
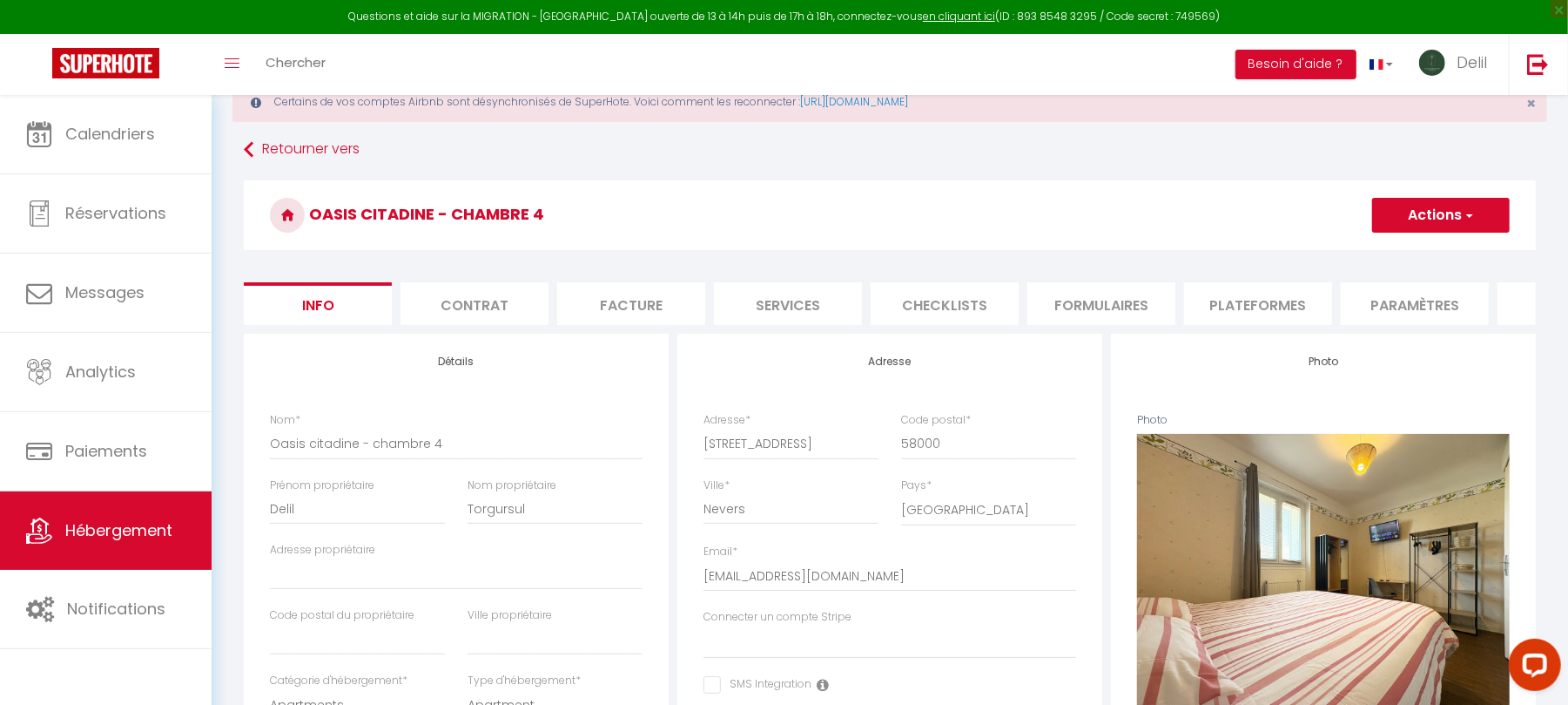
scroll to position [92, 0]
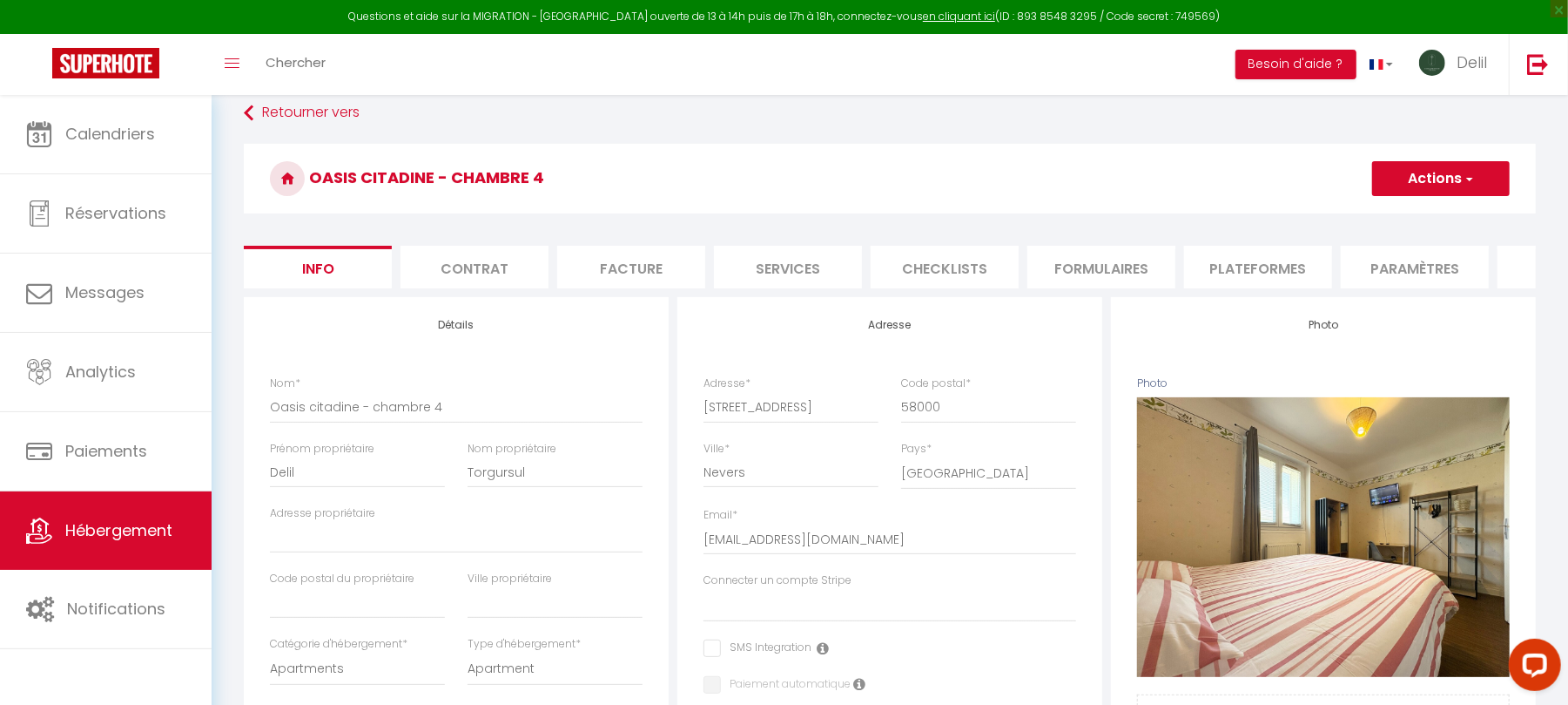
click at [789, 260] on li "Services" at bounding box center [787, 268] width 148 height 43
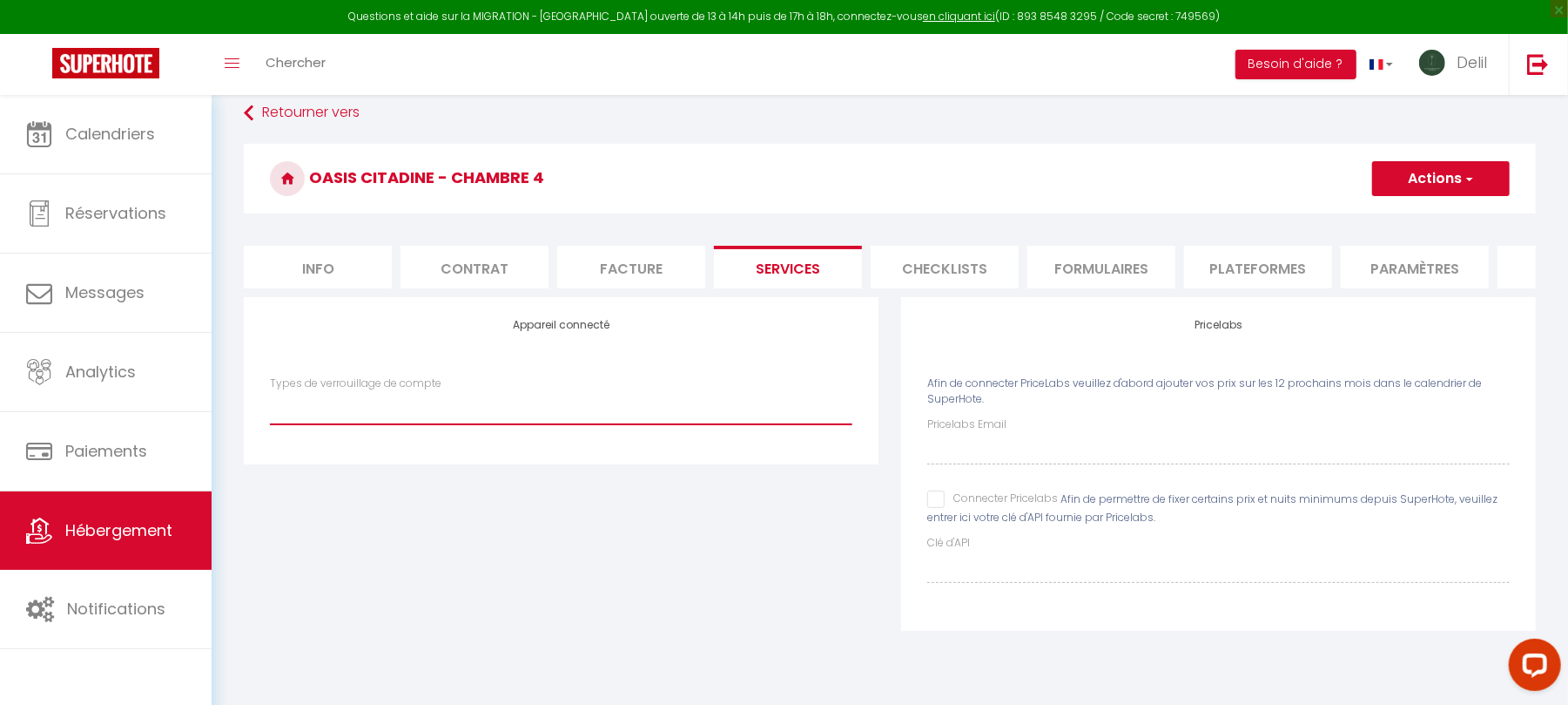
click at [568, 418] on select "IgloohomeV2" at bounding box center [561, 408] width 582 height 33
click at [270, 409] on select "IgloohomeV2" at bounding box center [561, 408] width 582 height 33
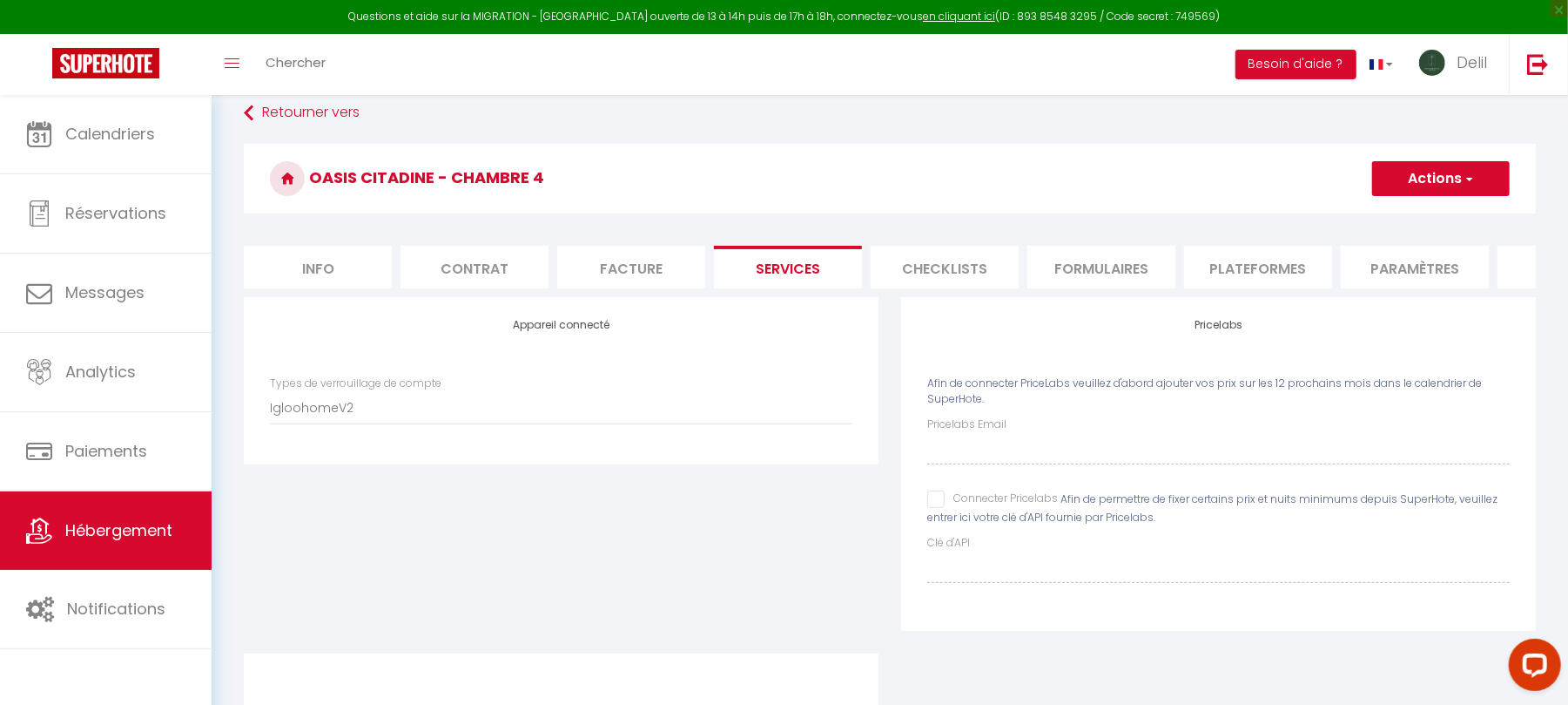
click at [1445, 183] on button "Actions" at bounding box center [1441, 179] width 137 height 35
click at [1428, 182] on button "Actions" at bounding box center [1441, 179] width 137 height 35
click at [1425, 214] on link "Enregistrer" at bounding box center [1440, 216] width 137 height 22
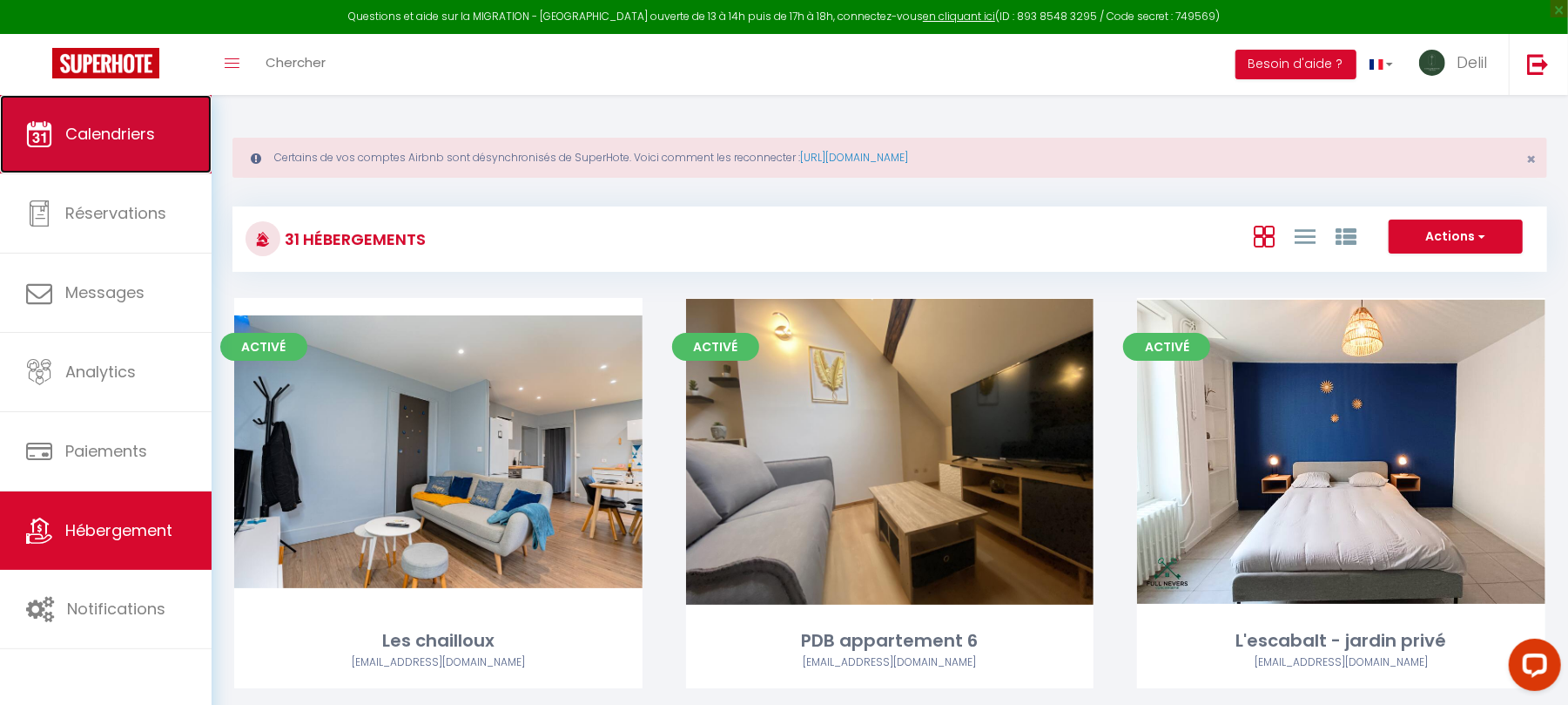
click at [103, 126] on span "Calendriers" at bounding box center [110, 133] width 90 height 21
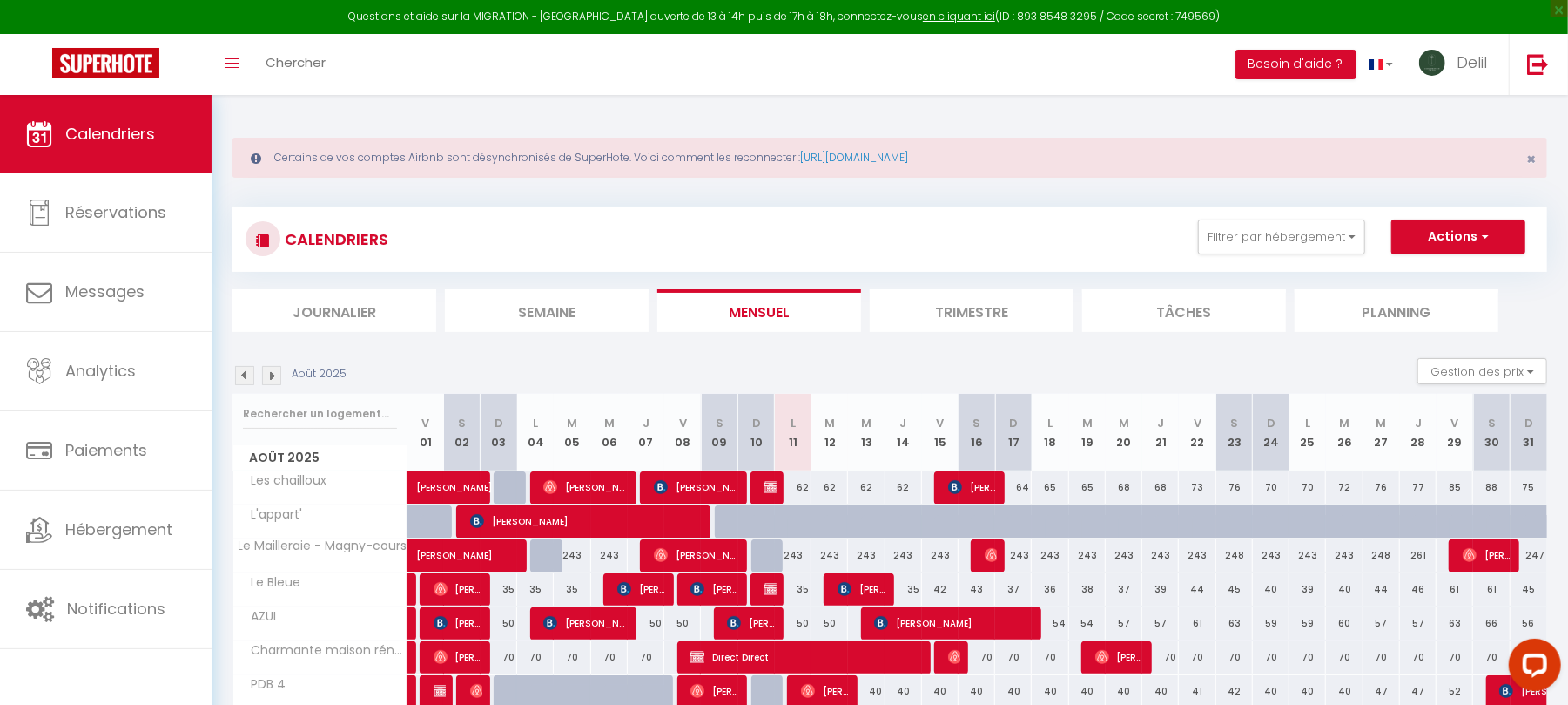
scroll to position [225, 0]
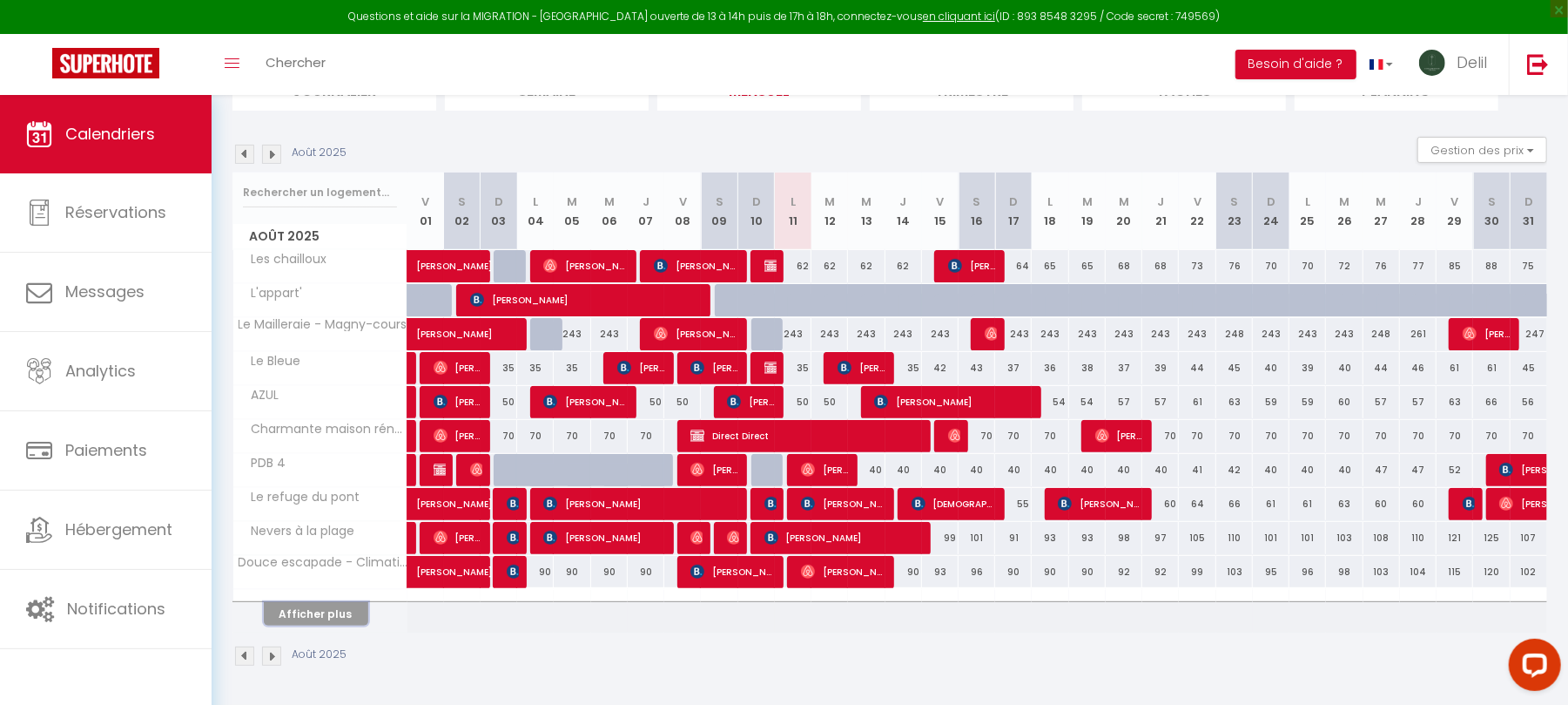
click at [303, 624] on button "Afficher plus" at bounding box center [316, 613] width 105 height 23
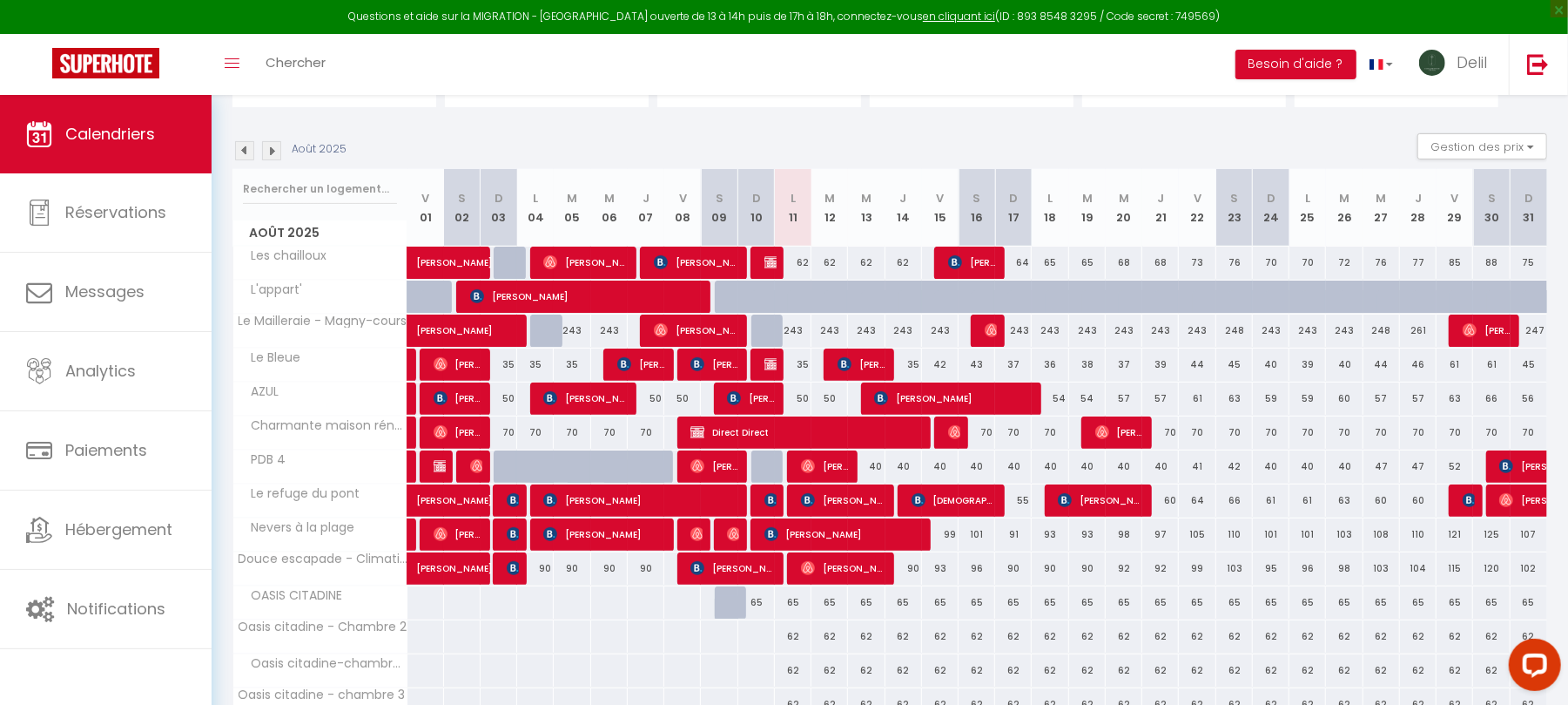
scroll to position [568, 0]
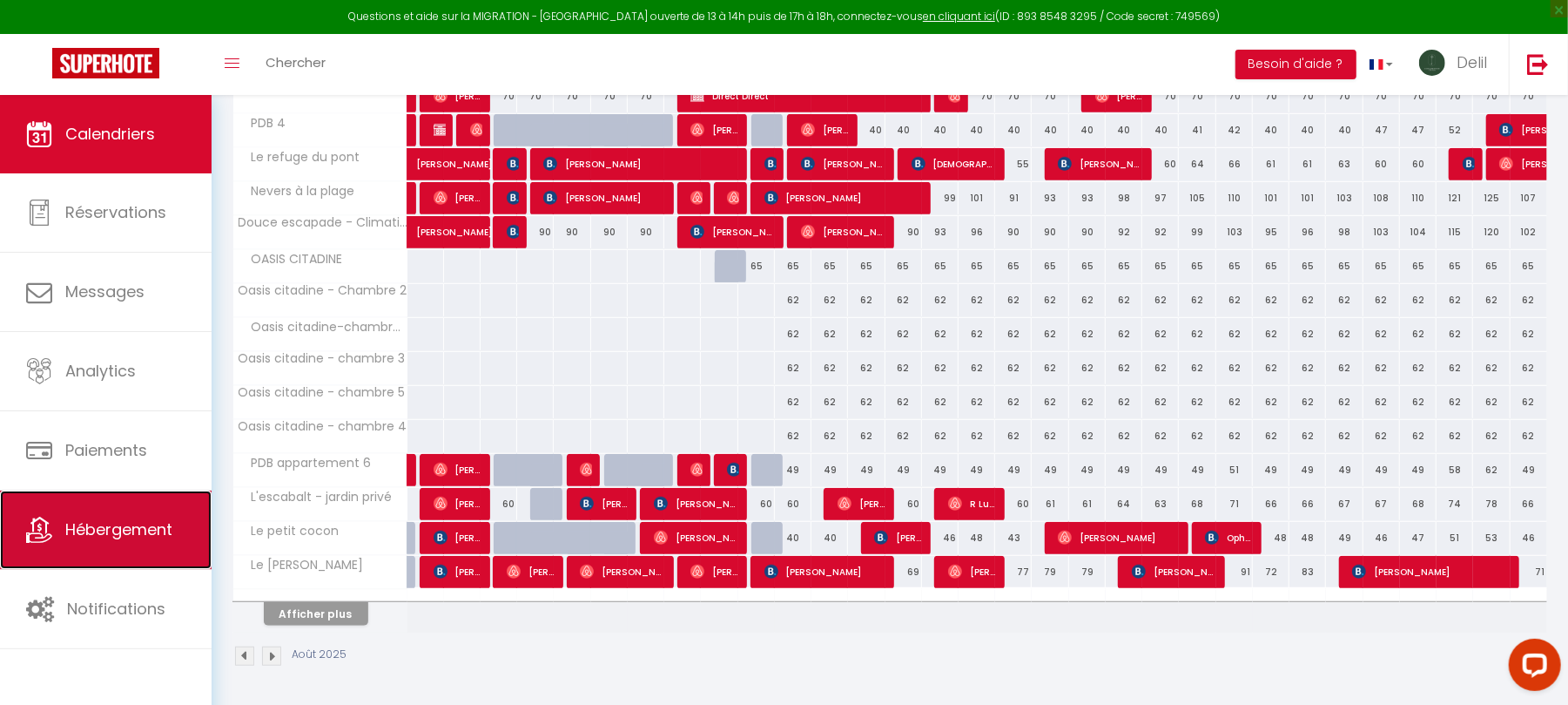
click at [143, 544] on link "Hébergement" at bounding box center [106, 529] width 212 height 78
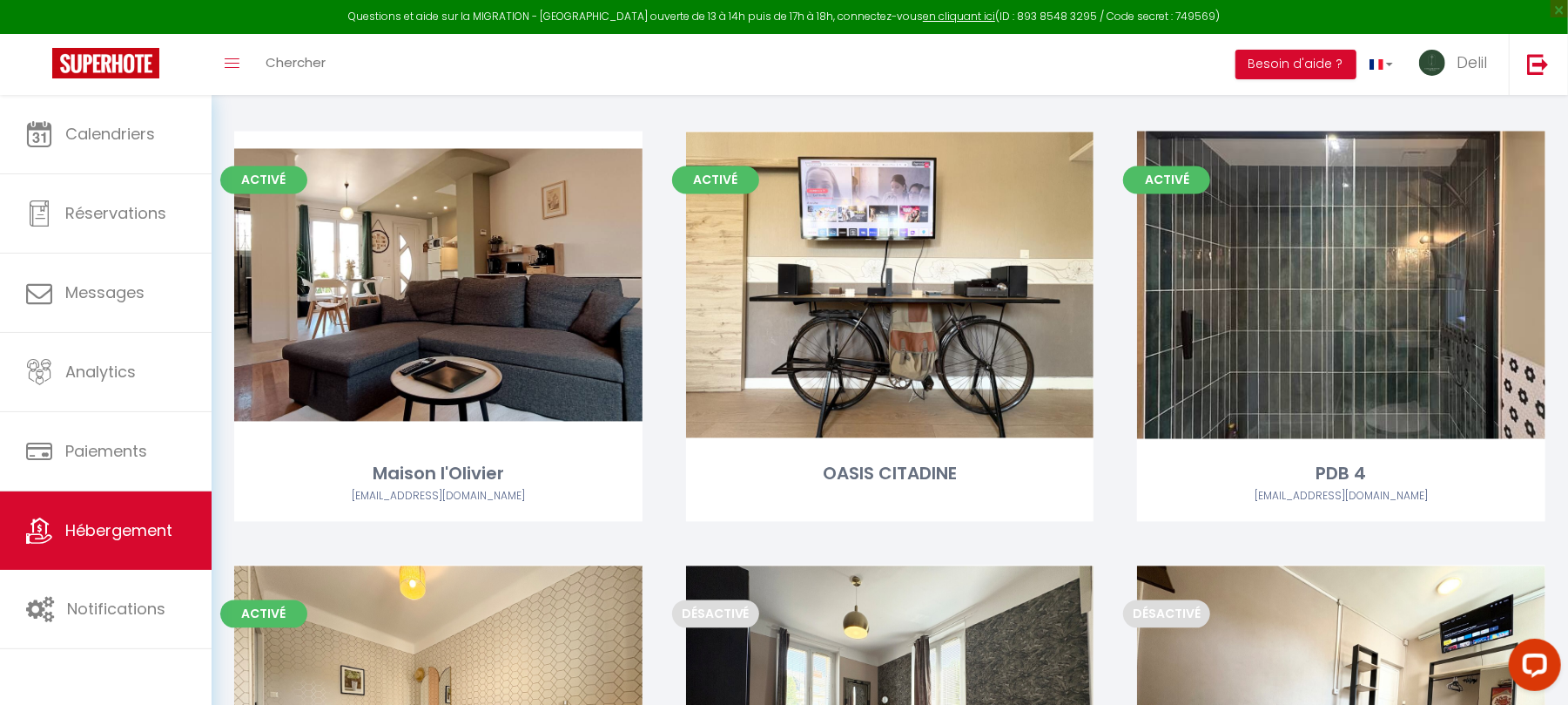
scroll to position [2346, 0]
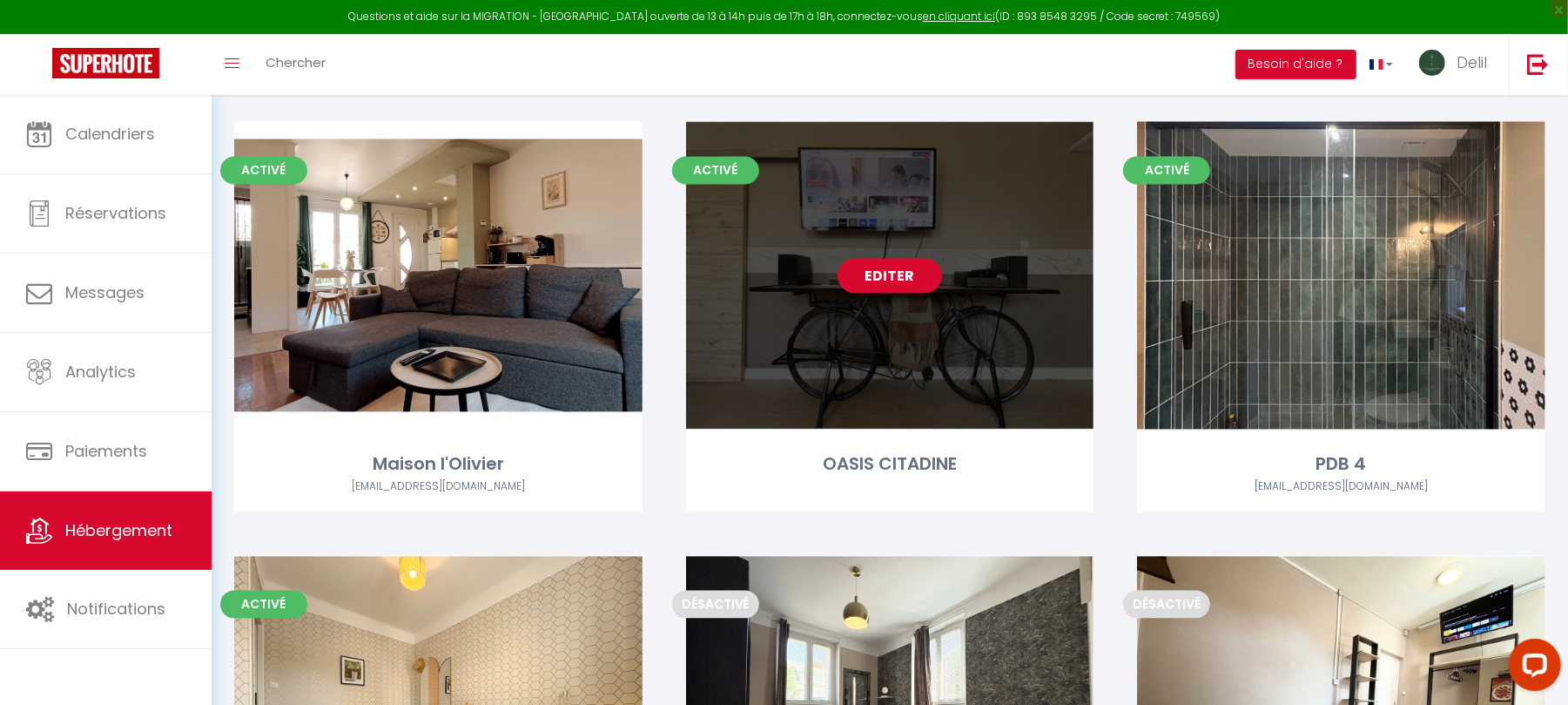
click at [910, 282] on link "Editer" at bounding box center [889, 277] width 105 height 35
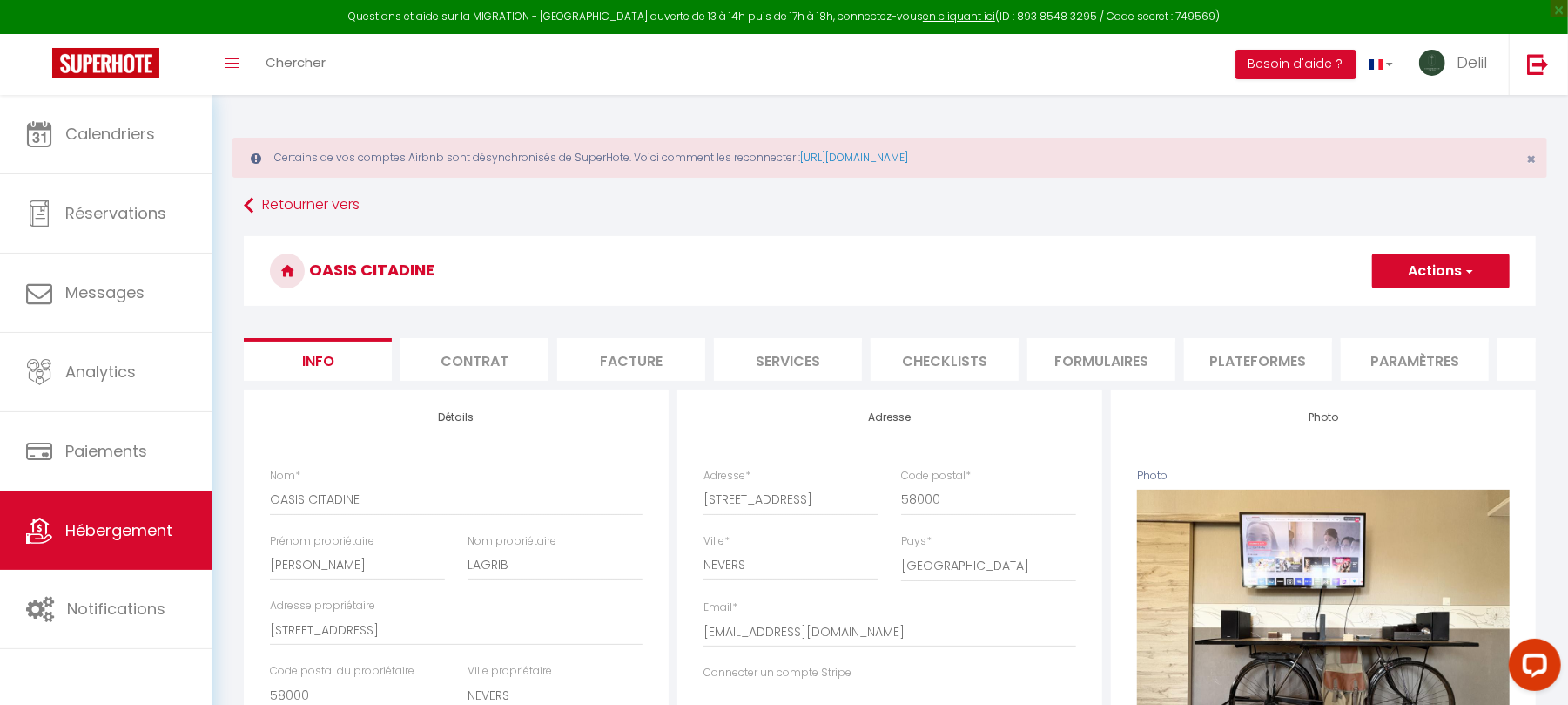
click at [1445, 272] on button "Actions" at bounding box center [1441, 271] width 137 height 35
click at [1374, 352] on link "Supprimer" at bounding box center [1416, 355] width 187 height 22
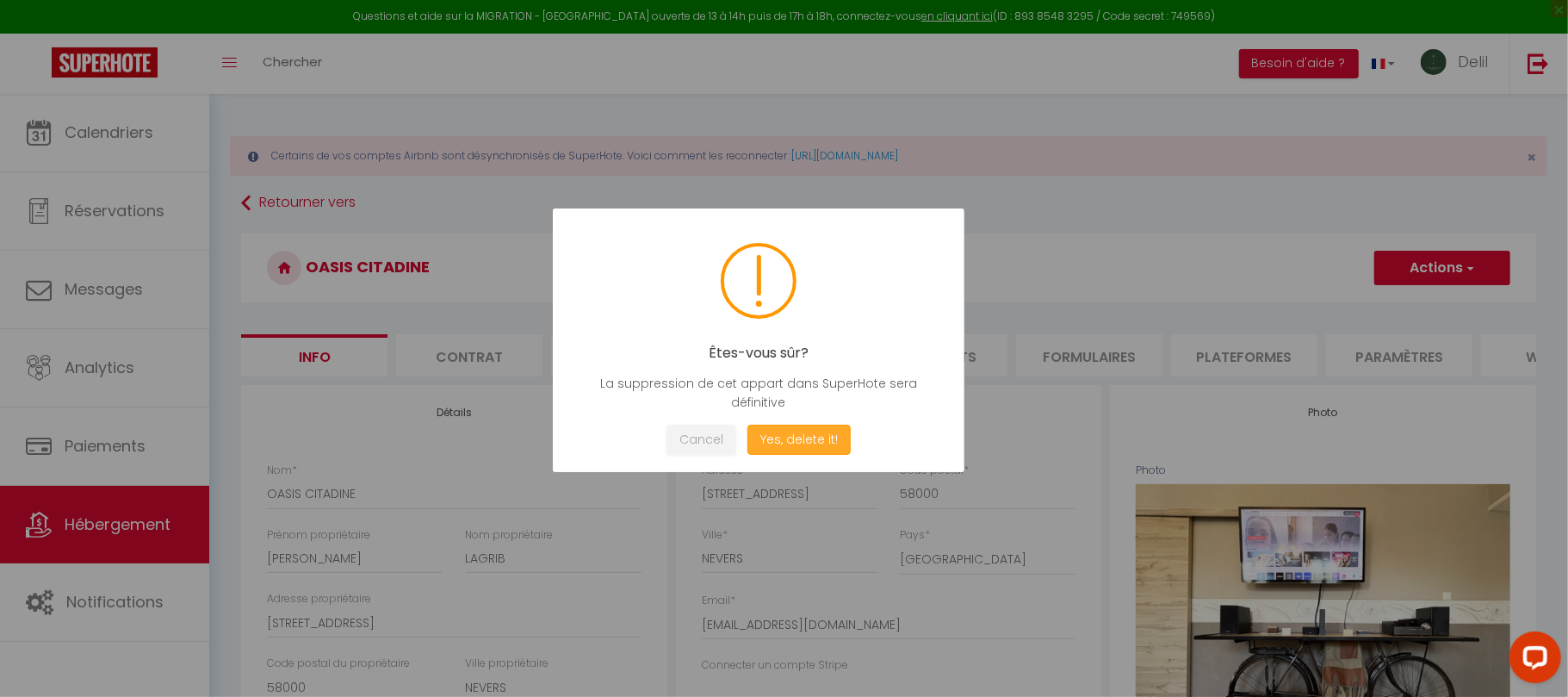
click at [792, 439] on button "Yes, delete it!" at bounding box center [799, 439] width 104 height 30
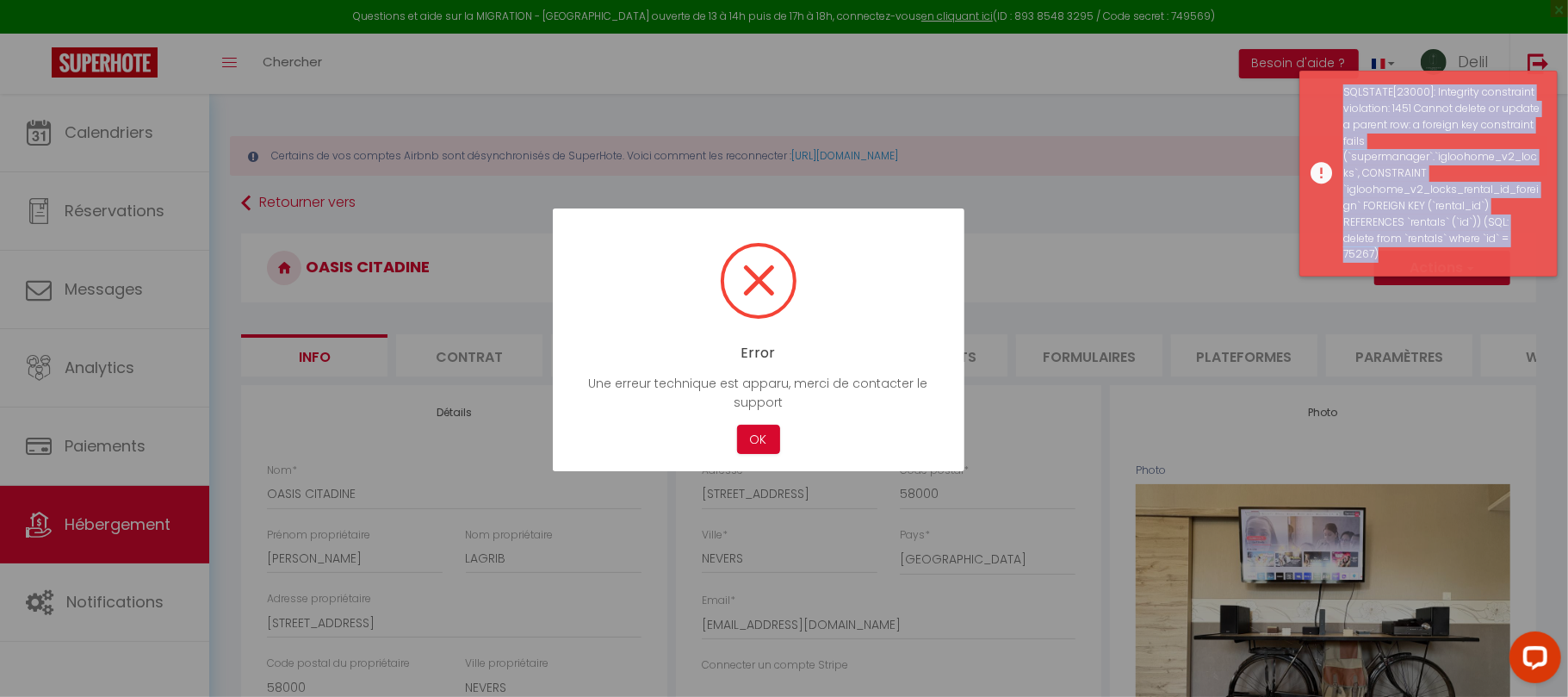
drag, startPoint x: 1340, startPoint y: 88, endPoint x: 1508, endPoint y: 245, distance: 229.9
click at [1508, 245] on div "SQLSTATE[23000]: Integrity constraint violation: 1451 Cannot delete or update a…" at bounding box center [1428, 174] width 258 height 206
copy div "SQLSTATE[23000]: Integrity constraint violation: 1451 Cannot delete or update a…"
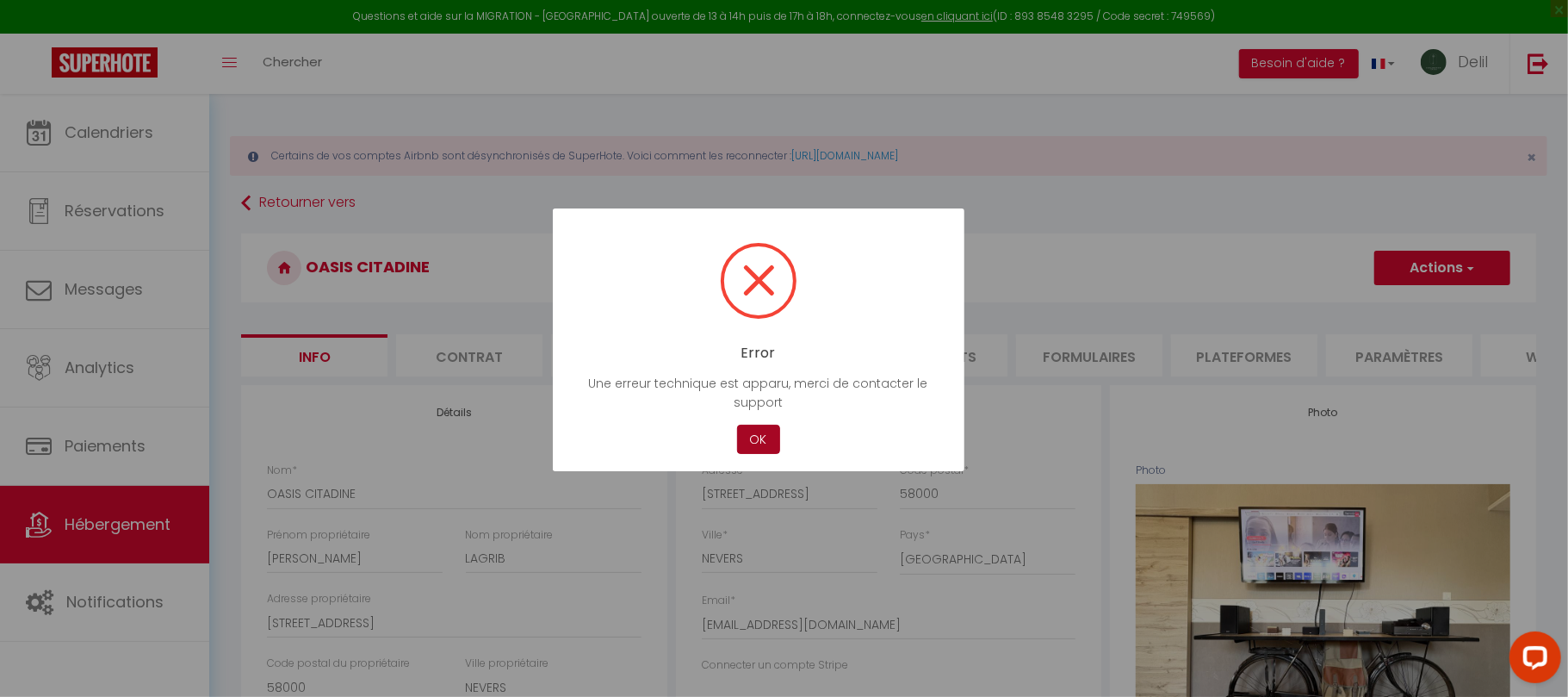
click at [752, 424] on button "OK" at bounding box center [758, 439] width 43 height 30
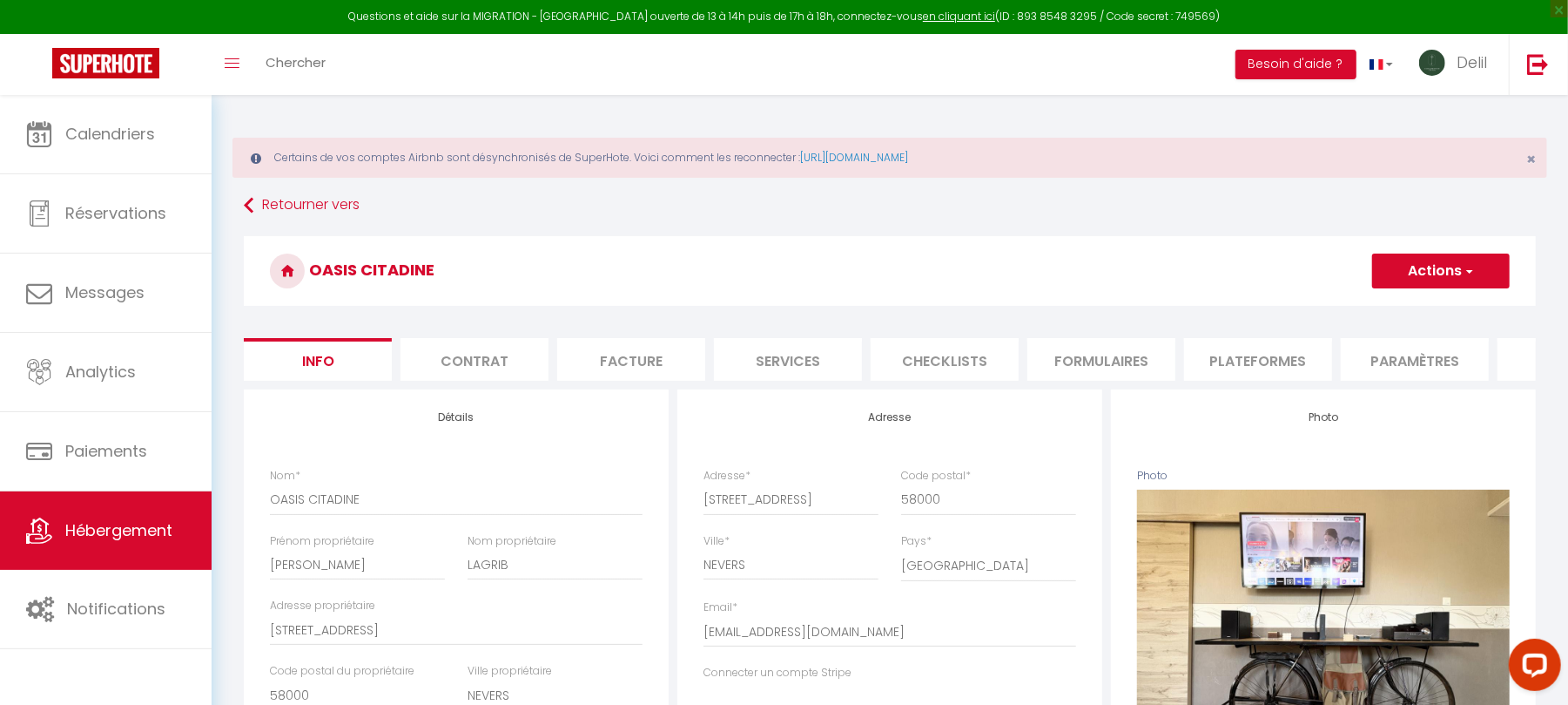
click at [493, 367] on li "Contrat" at bounding box center [473, 359] width 148 height 43
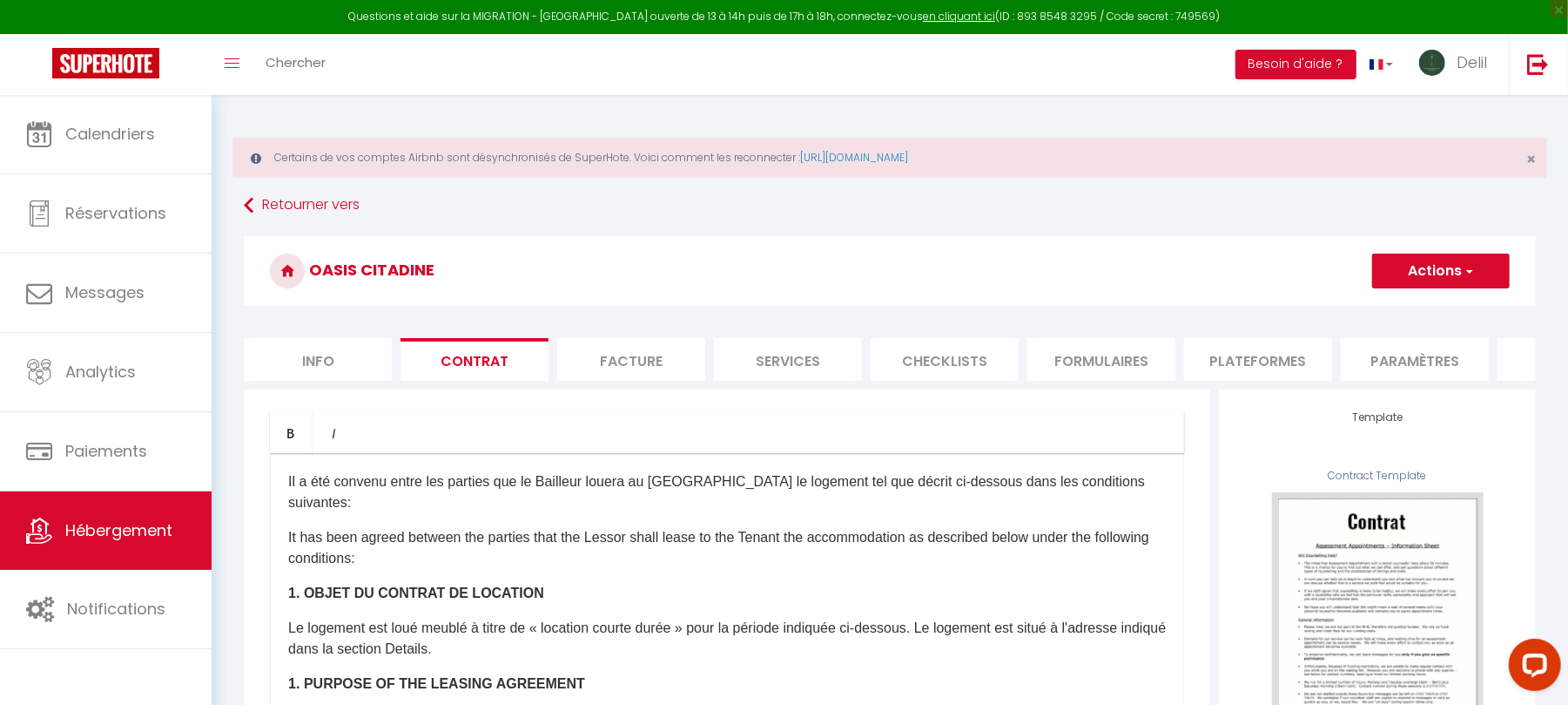
click at [799, 350] on li "Services" at bounding box center [787, 359] width 148 height 43
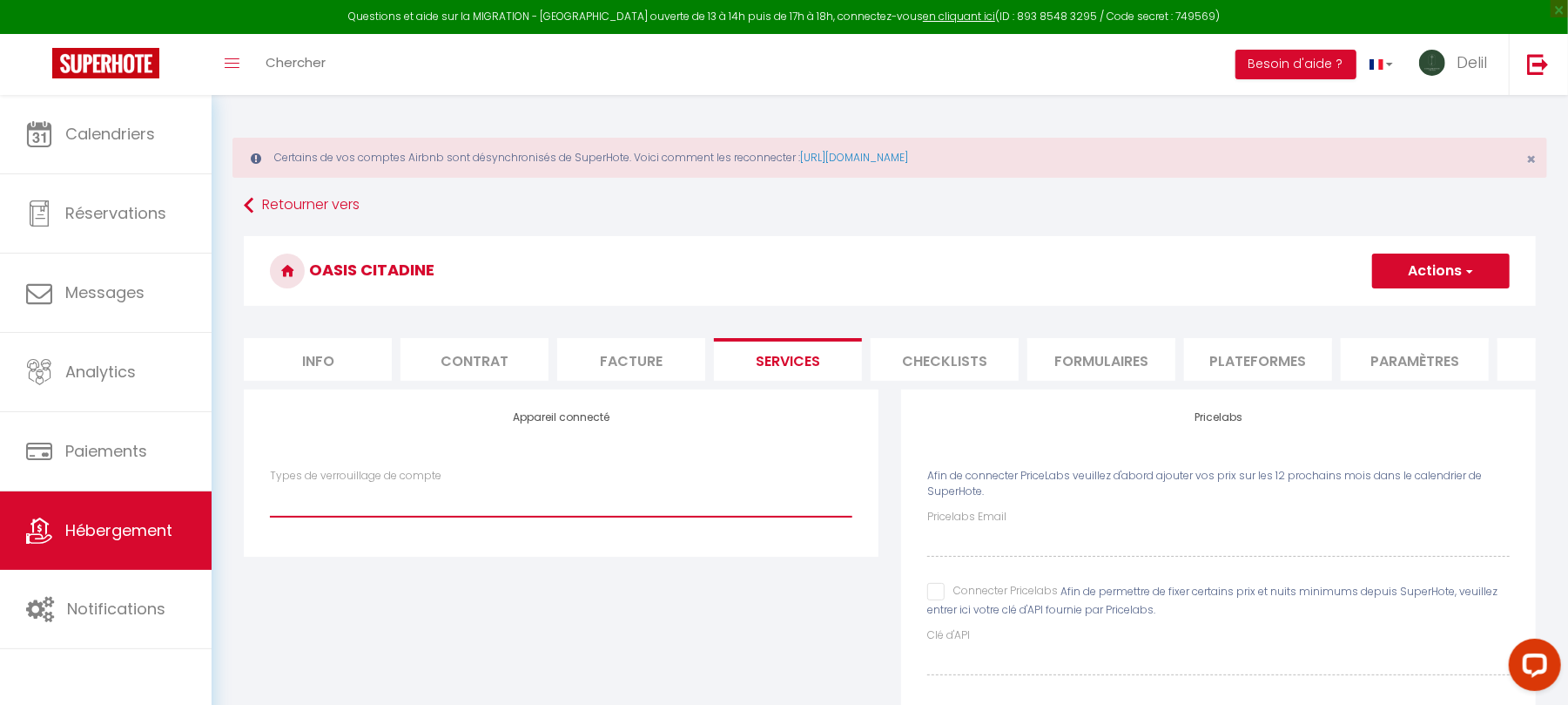
click at [409, 503] on select "IgloohomeV2" at bounding box center [561, 501] width 582 height 33
click at [1386, 366] on li "Paramètres" at bounding box center [1414, 359] width 148 height 43
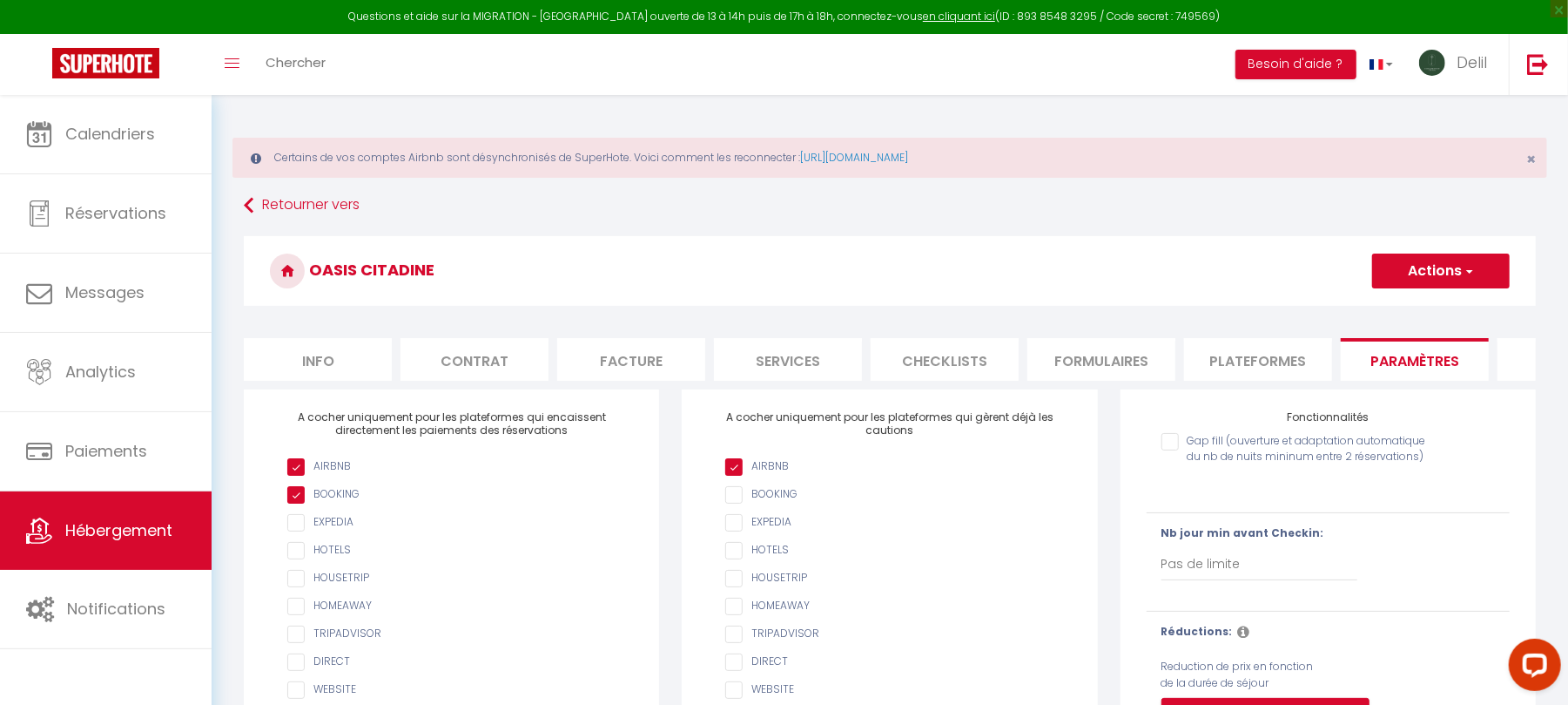
scroll to position [0, 275]
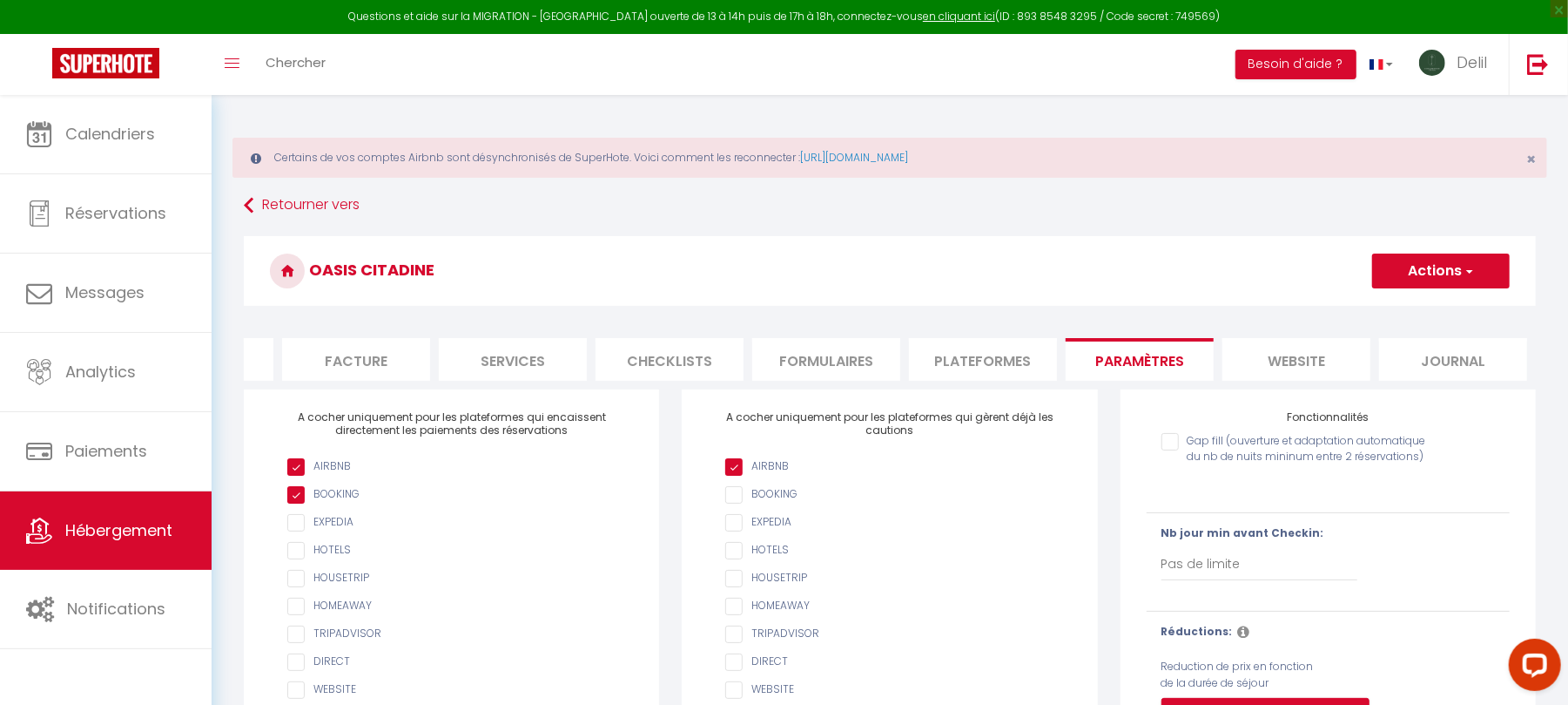
click at [983, 363] on li "Plateformes" at bounding box center [982, 359] width 148 height 43
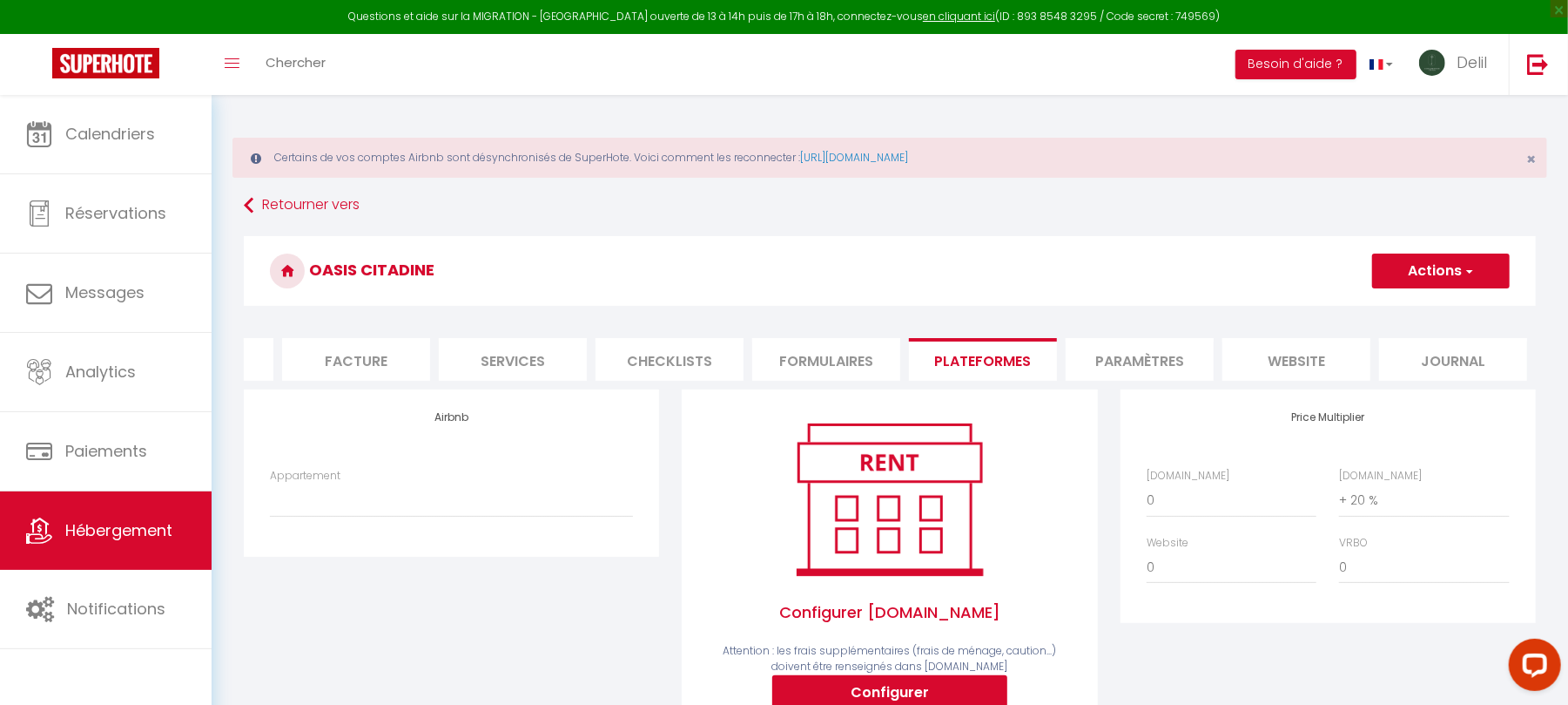
click at [350, 399] on form "OASIS CITADINE Actions Enregistrer Info Contrat Facture Services Checklists For…" at bounding box center [890, 661] width 1292 height 851
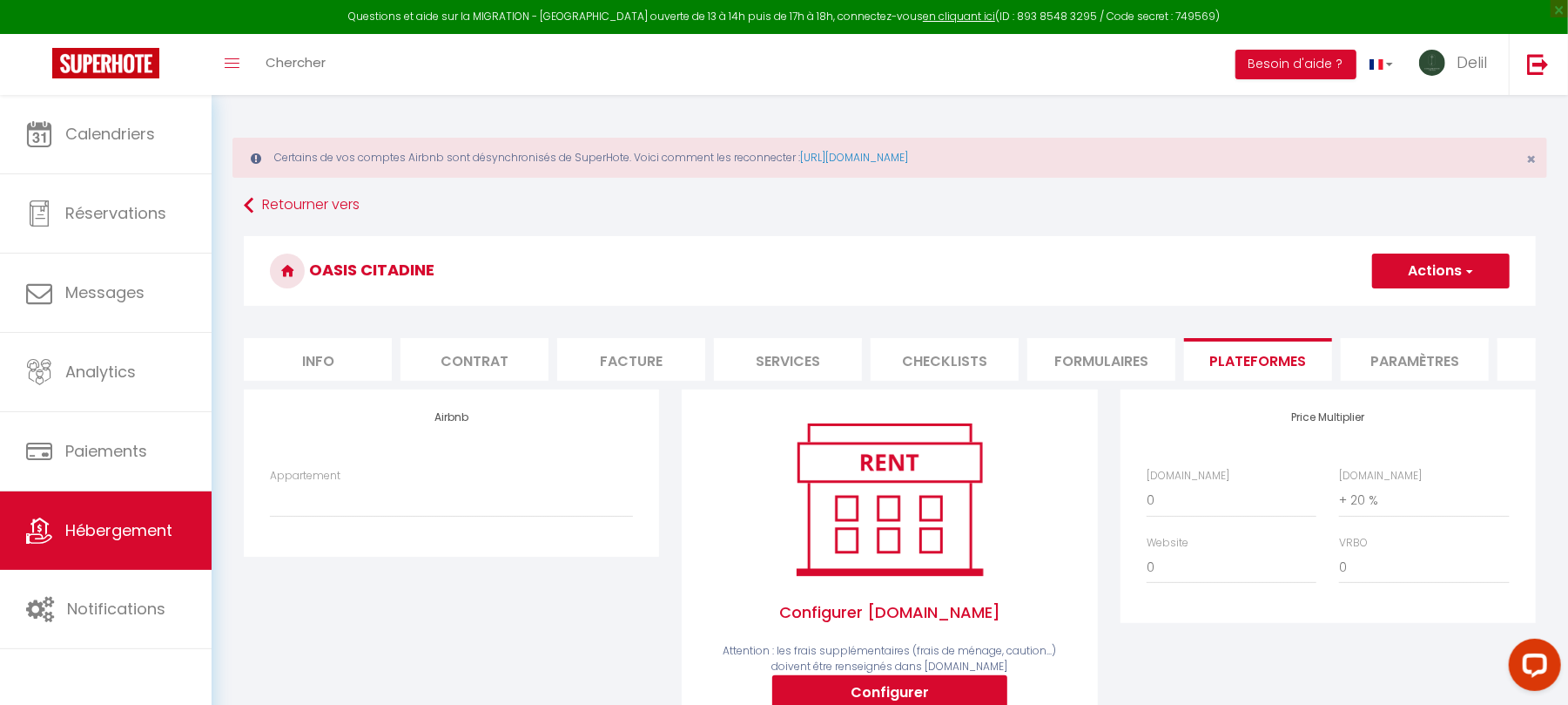
click at [326, 359] on li "Info" at bounding box center [317, 359] width 148 height 43
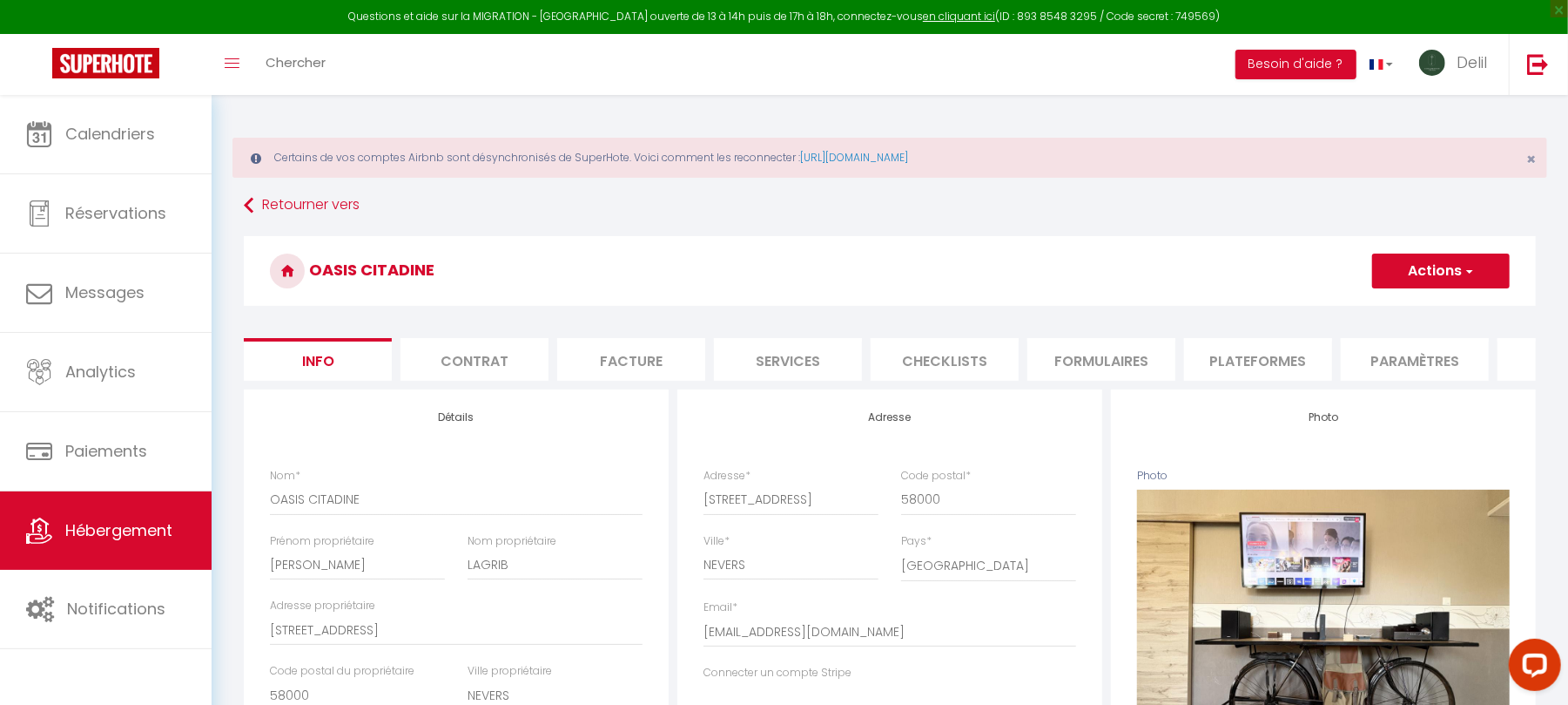
click at [460, 359] on li "Contrat" at bounding box center [473, 359] width 148 height 43
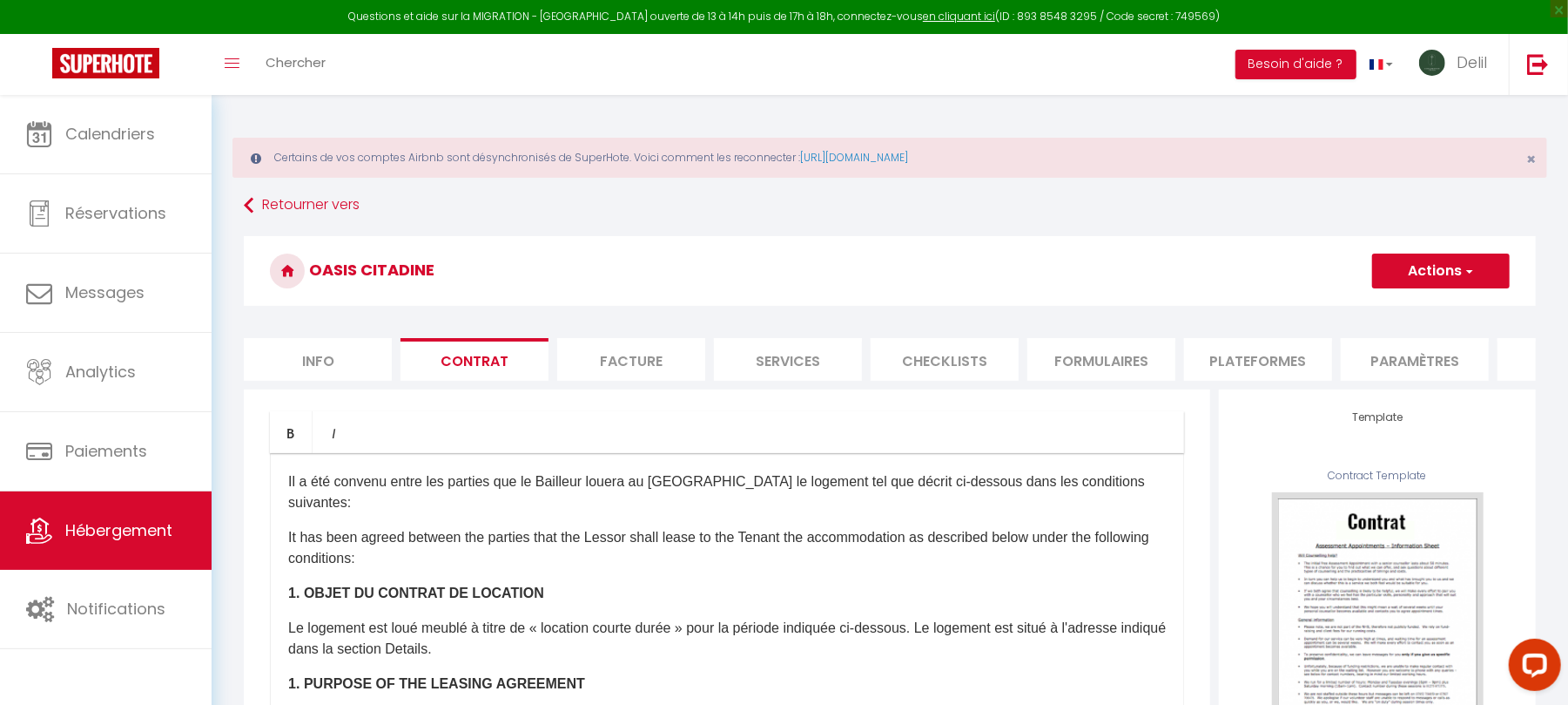
click at [625, 364] on li "Facture" at bounding box center [630, 359] width 148 height 43
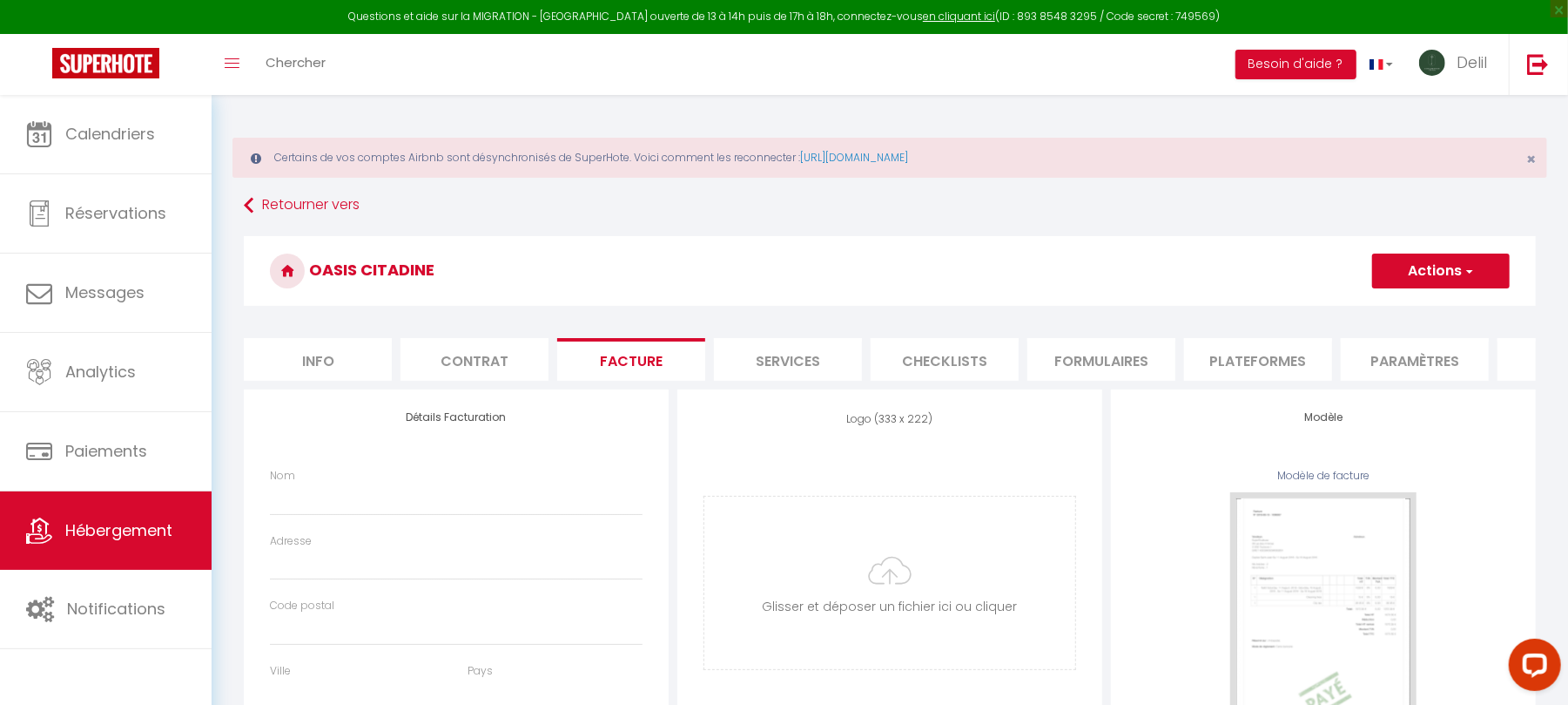
click at [773, 357] on li "Services" at bounding box center [787, 359] width 148 height 43
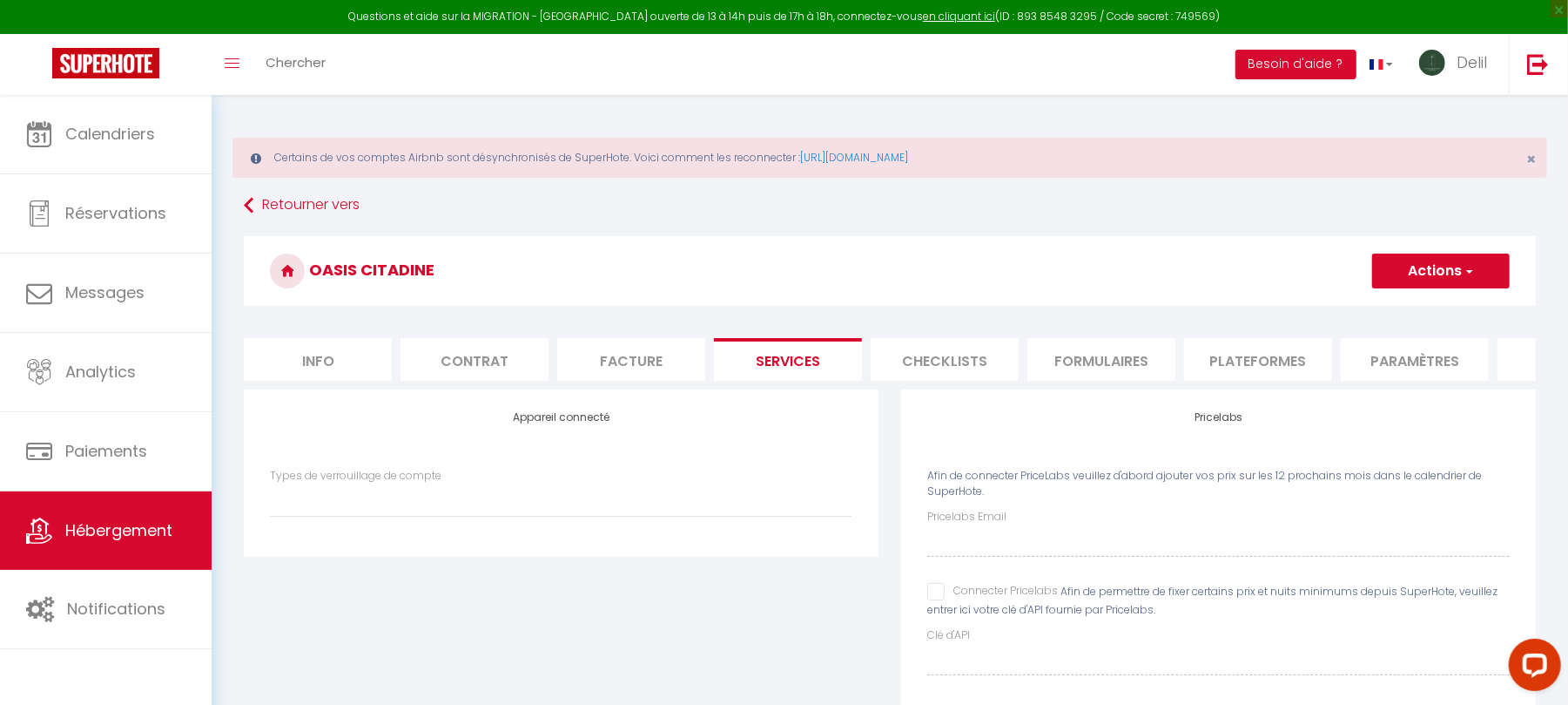
scroll to position [95, 0]
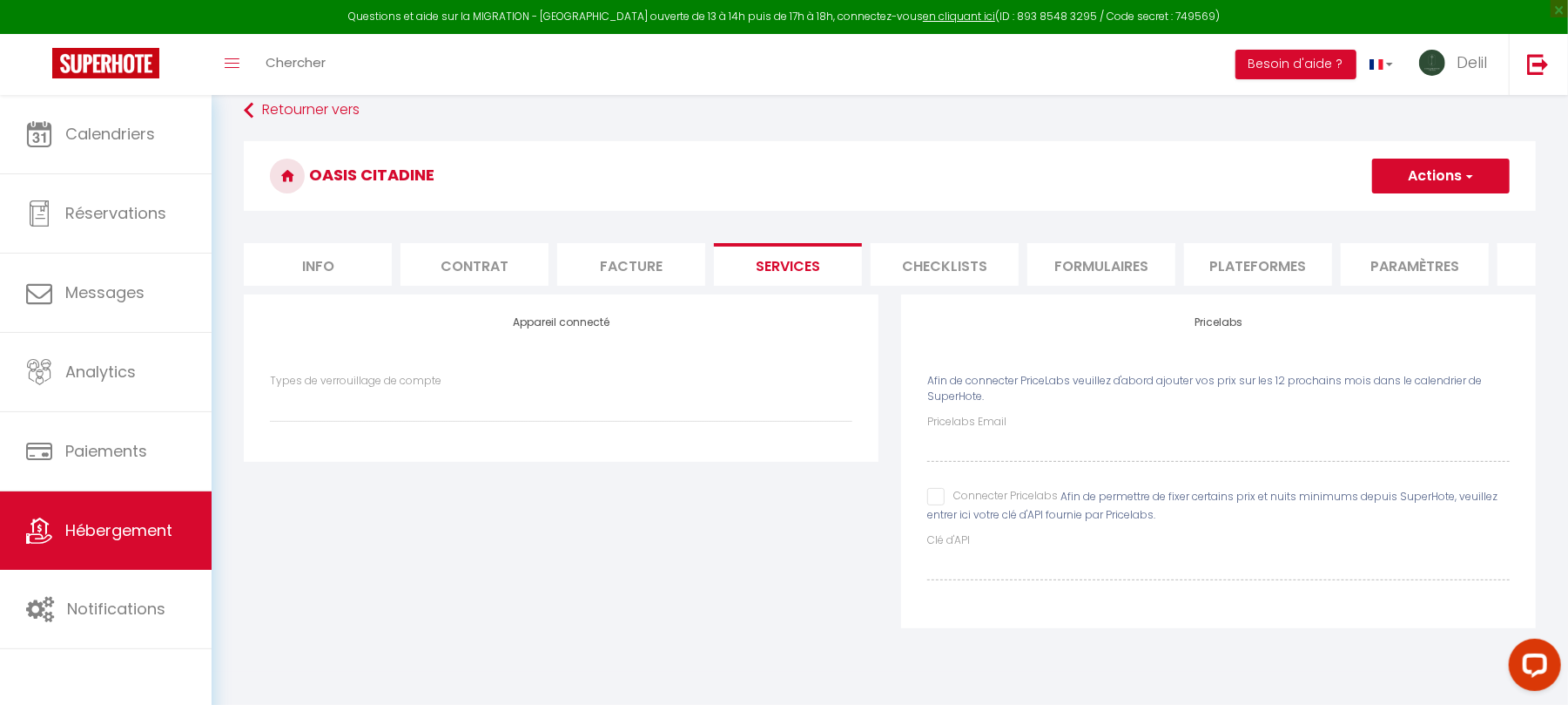
click at [965, 277] on li "Checklists" at bounding box center [944, 265] width 148 height 43
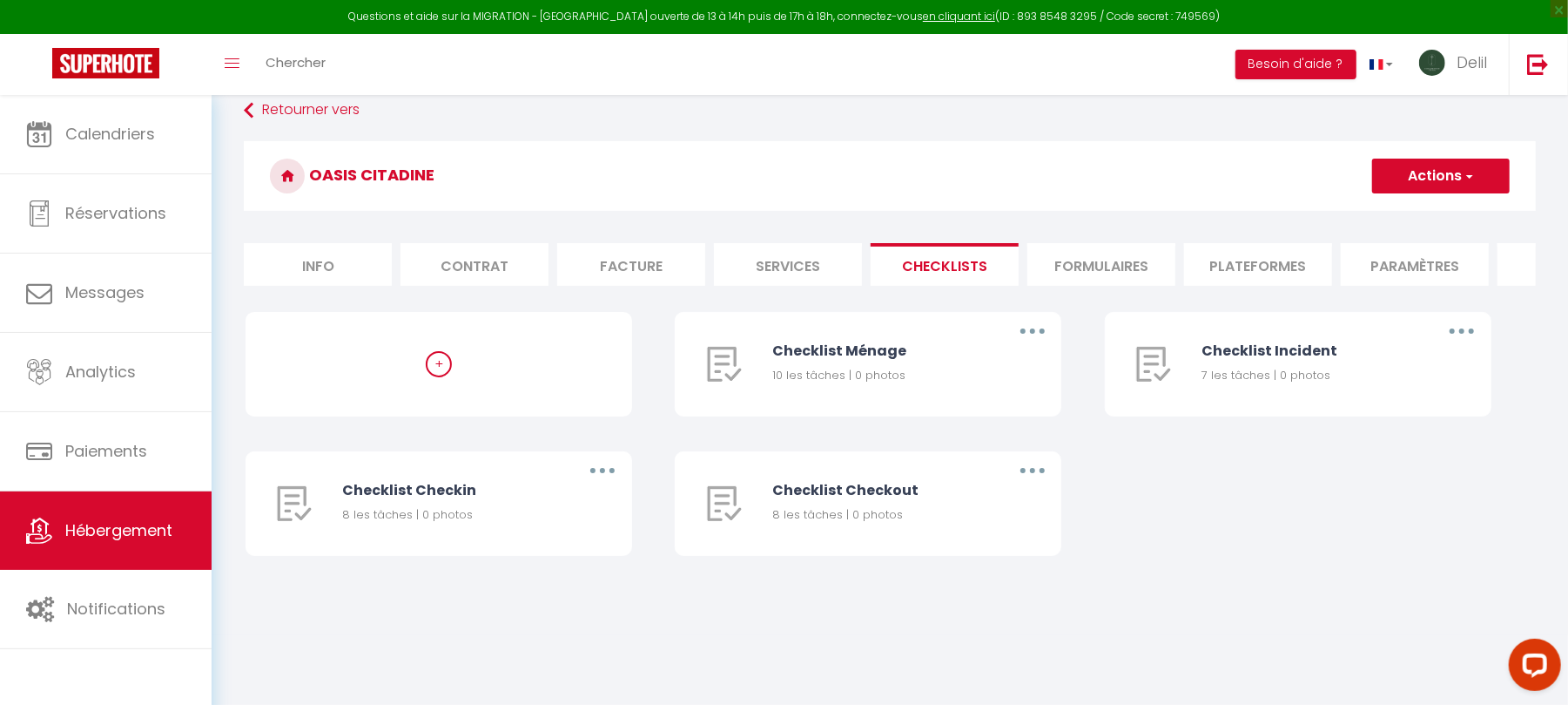
click at [1081, 260] on li "Formulaires" at bounding box center [1101, 265] width 148 height 43
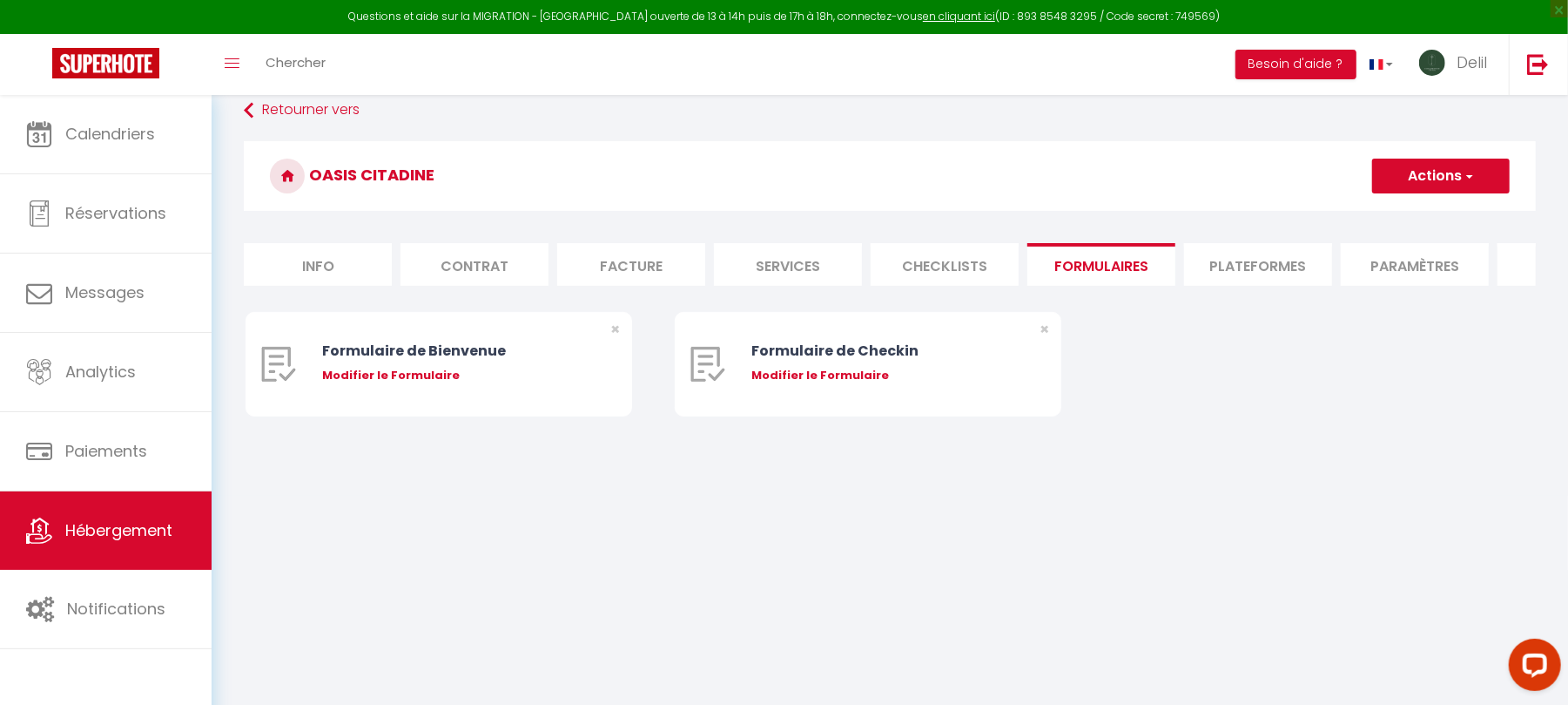
click at [1241, 270] on li "Plateformes" at bounding box center [1258, 265] width 148 height 43
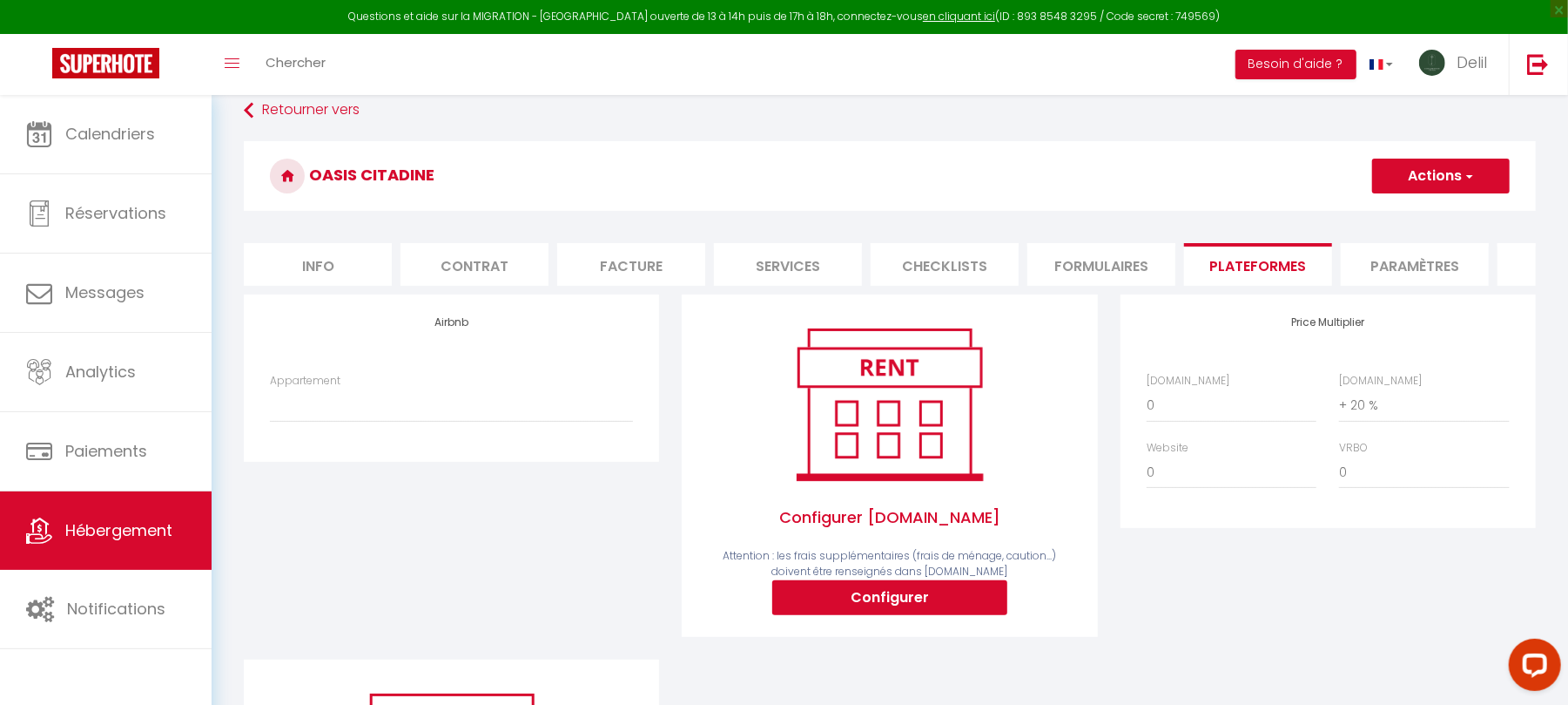
click at [1422, 260] on li "Paramètres" at bounding box center [1414, 265] width 148 height 43
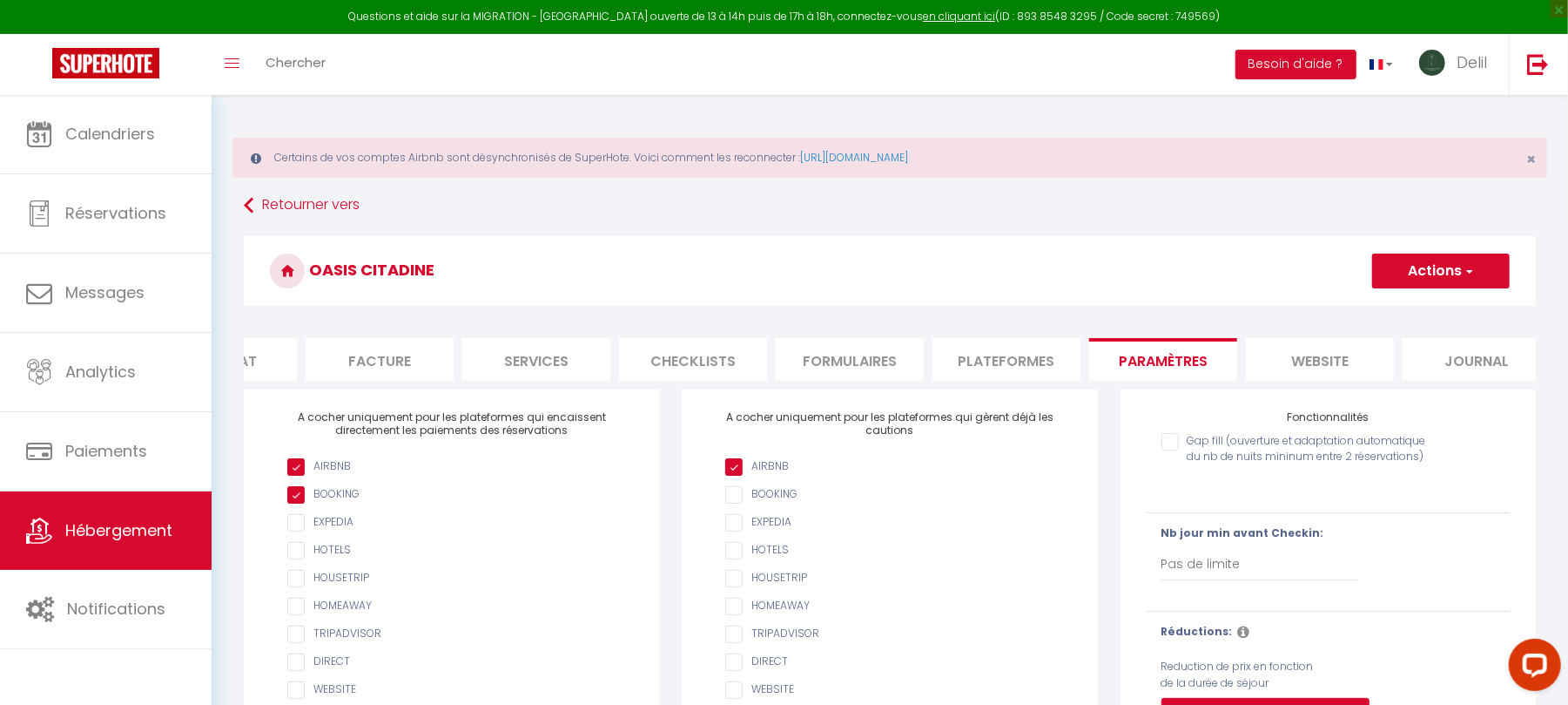
scroll to position [0, 275]
click at [1311, 366] on li "website" at bounding box center [1296, 359] width 148 height 43
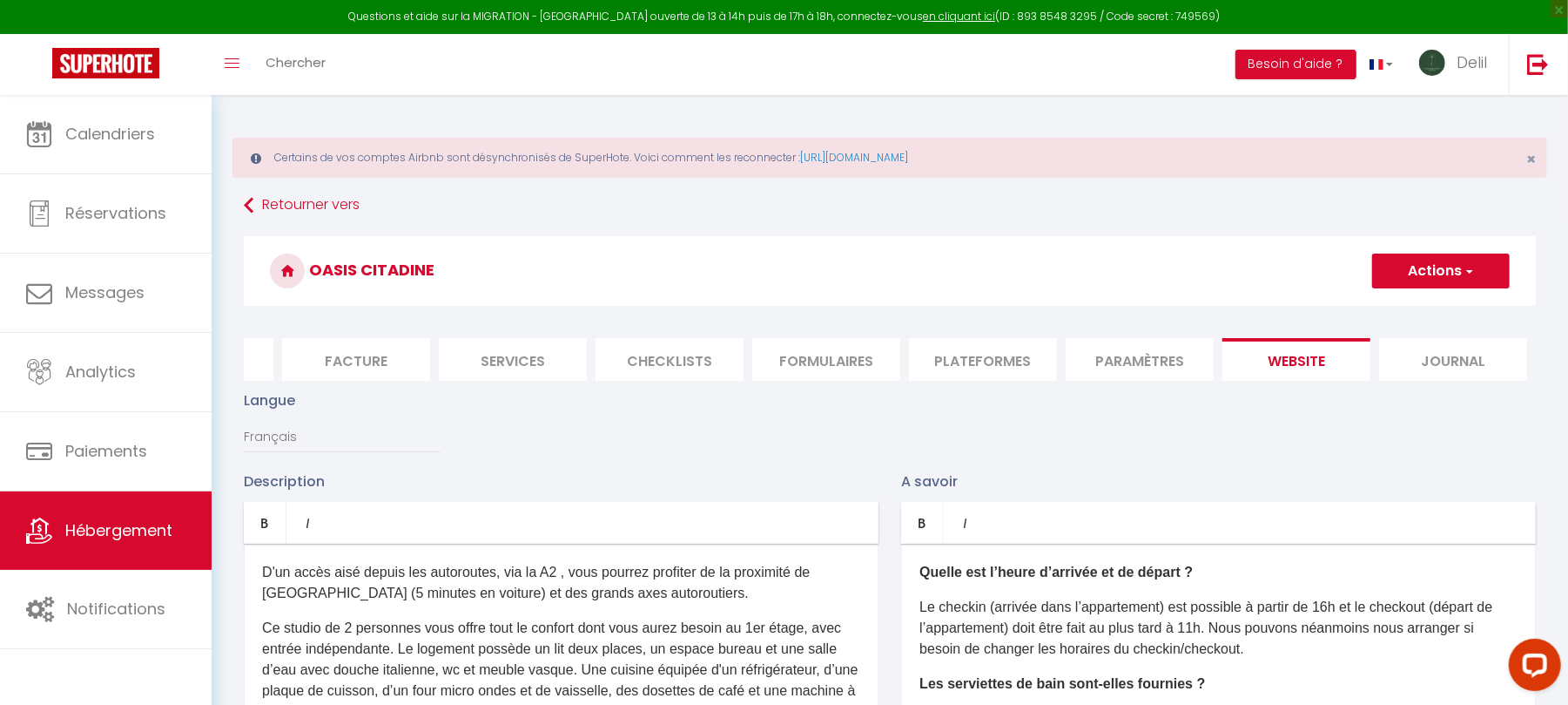
click at [1479, 349] on li "Journal" at bounding box center [1453, 359] width 148 height 43
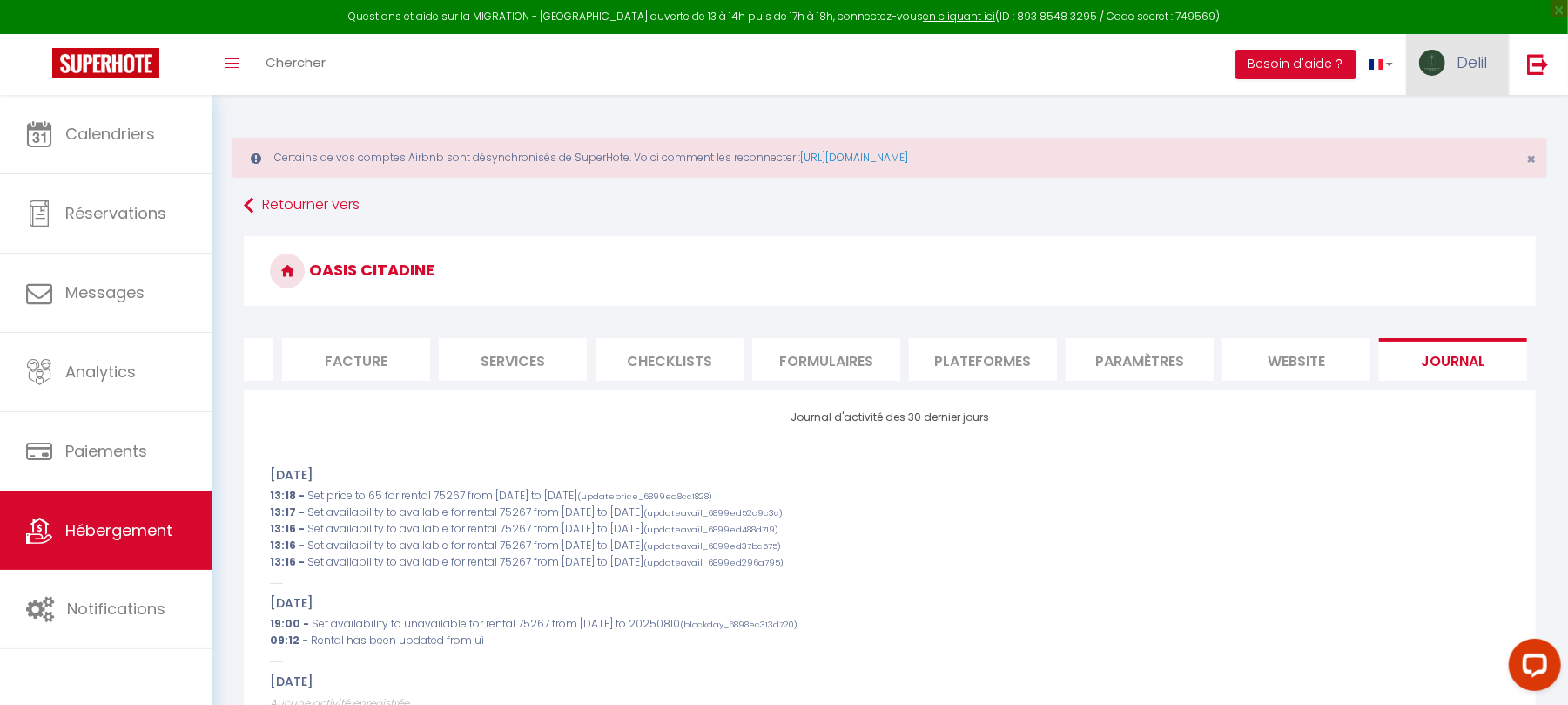
click at [1477, 51] on span "Delil" at bounding box center [1471, 61] width 31 height 21
click at [1424, 119] on link "Paramètres" at bounding box center [1439, 121] width 129 height 30
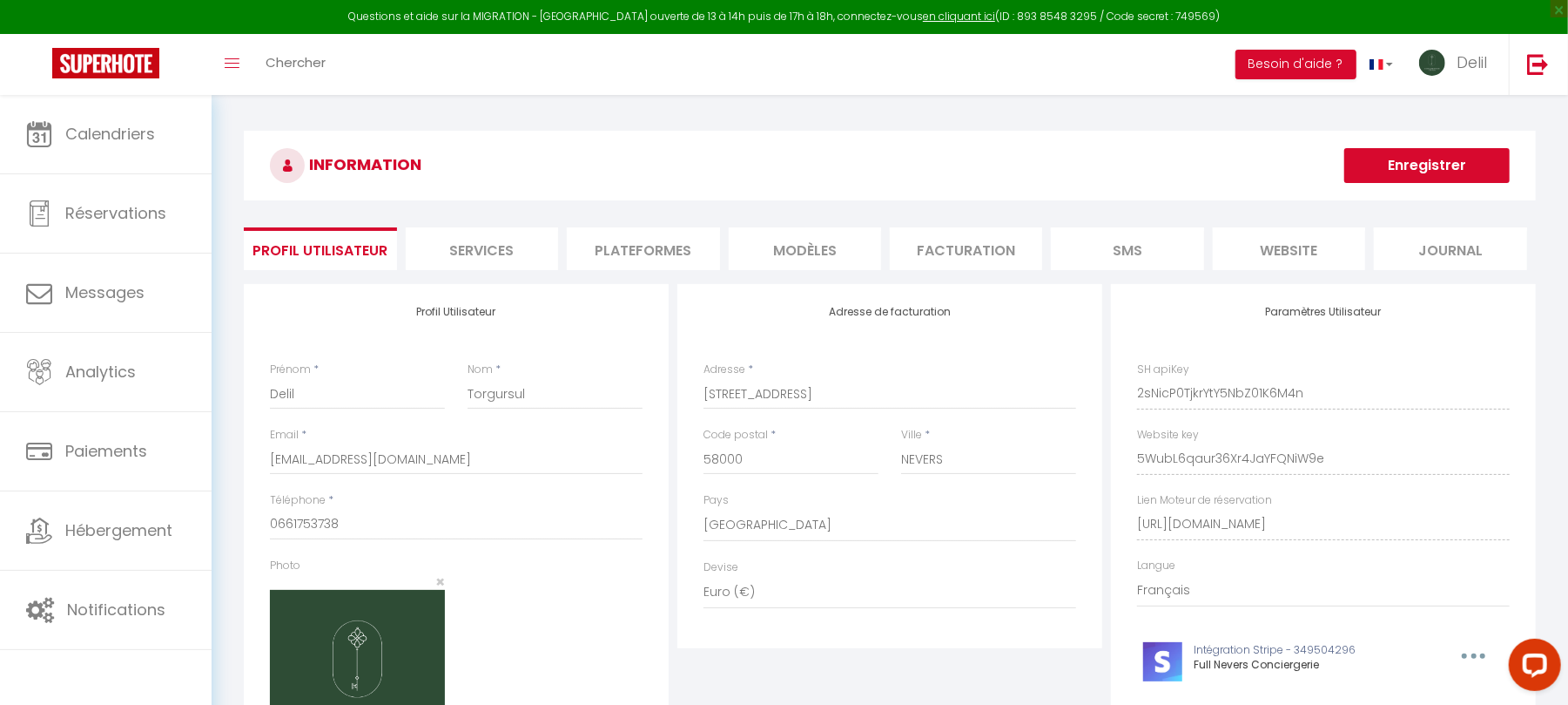
click at [478, 259] on li "Services" at bounding box center [482, 249] width 152 height 43
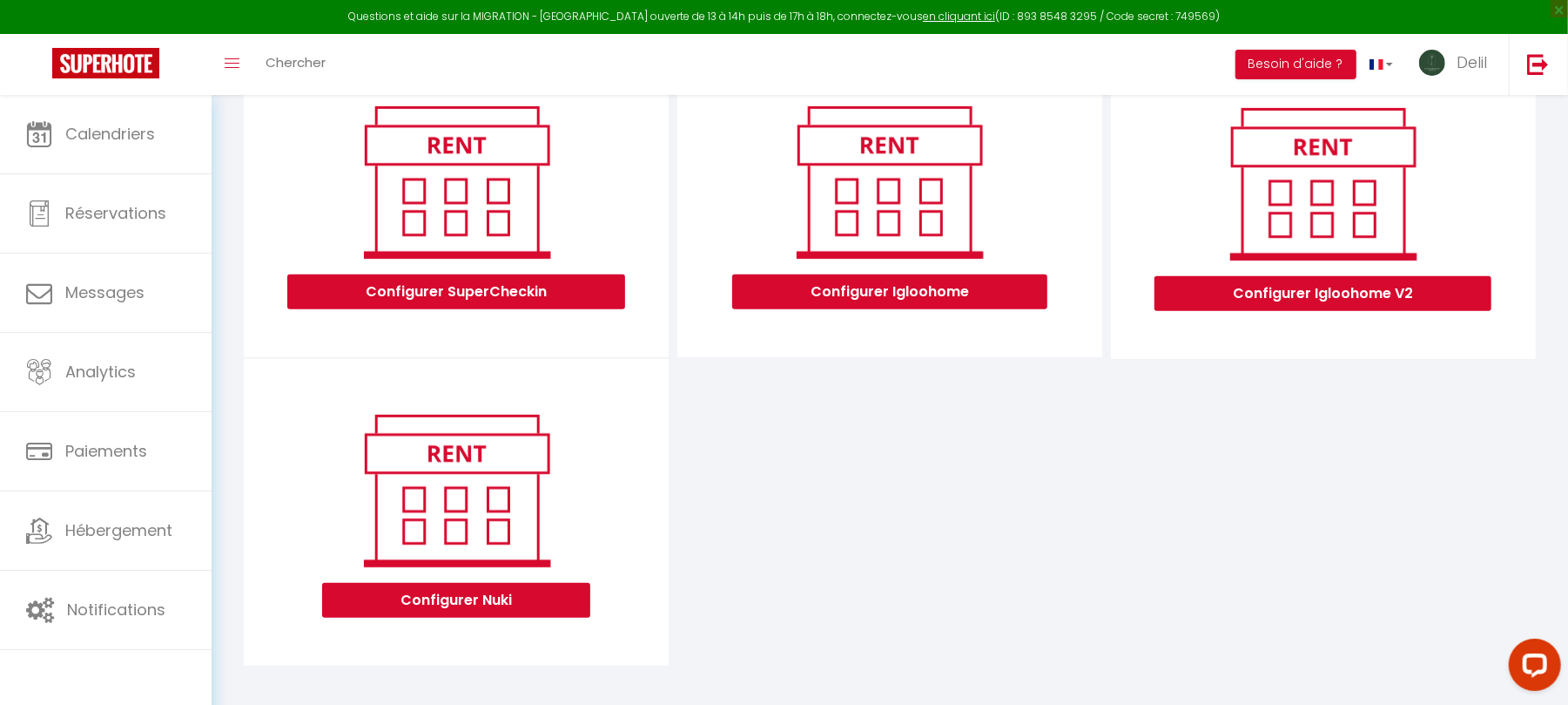
scroll to position [558, 0]
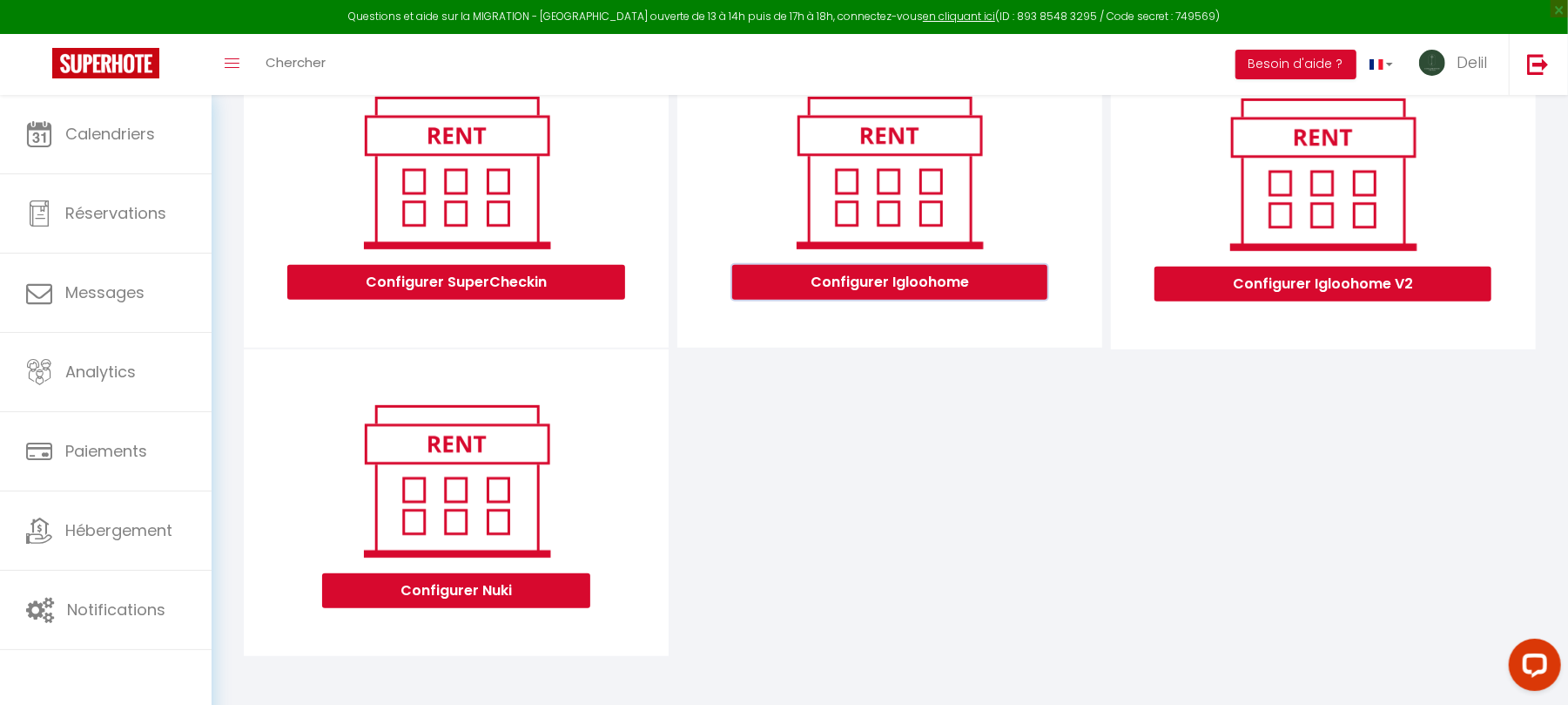
click at [942, 277] on button "Configurer Igloohome" at bounding box center [890, 282] width 316 height 35
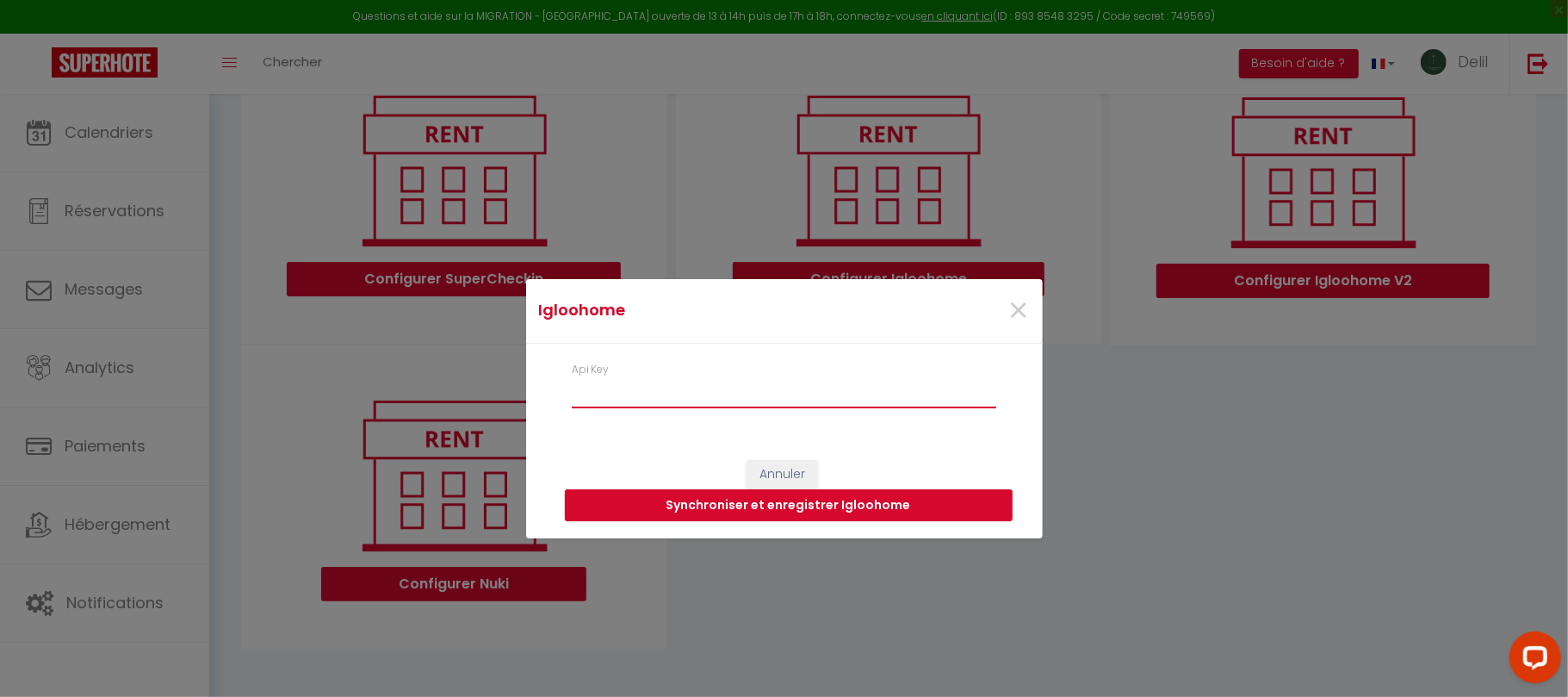
click at [697, 393] on input "Api Key" at bounding box center [784, 393] width 425 height 31
click at [1008, 309] on span "×" at bounding box center [1018, 310] width 21 height 51
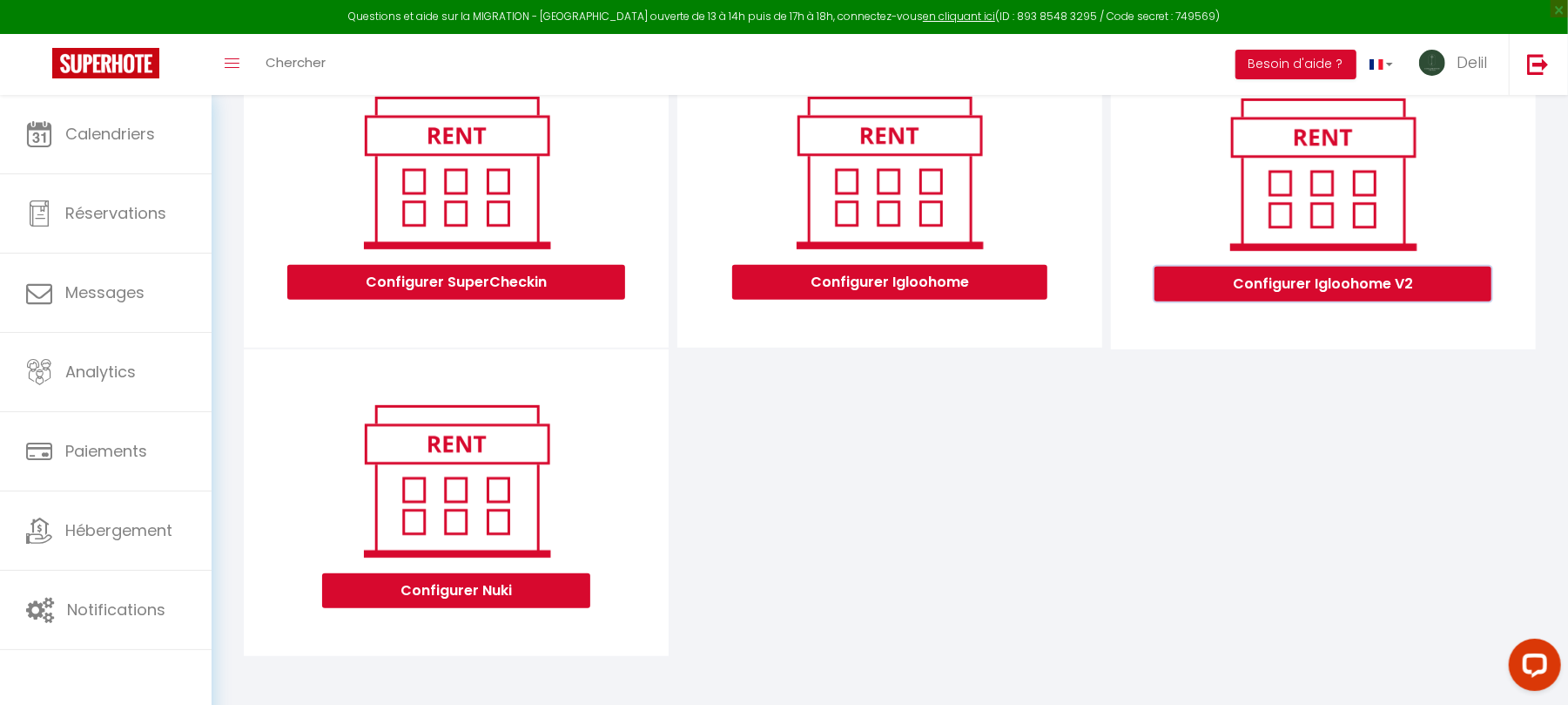
click at [1259, 298] on button "Configurer Igloohome V2" at bounding box center [1323, 284] width 337 height 35
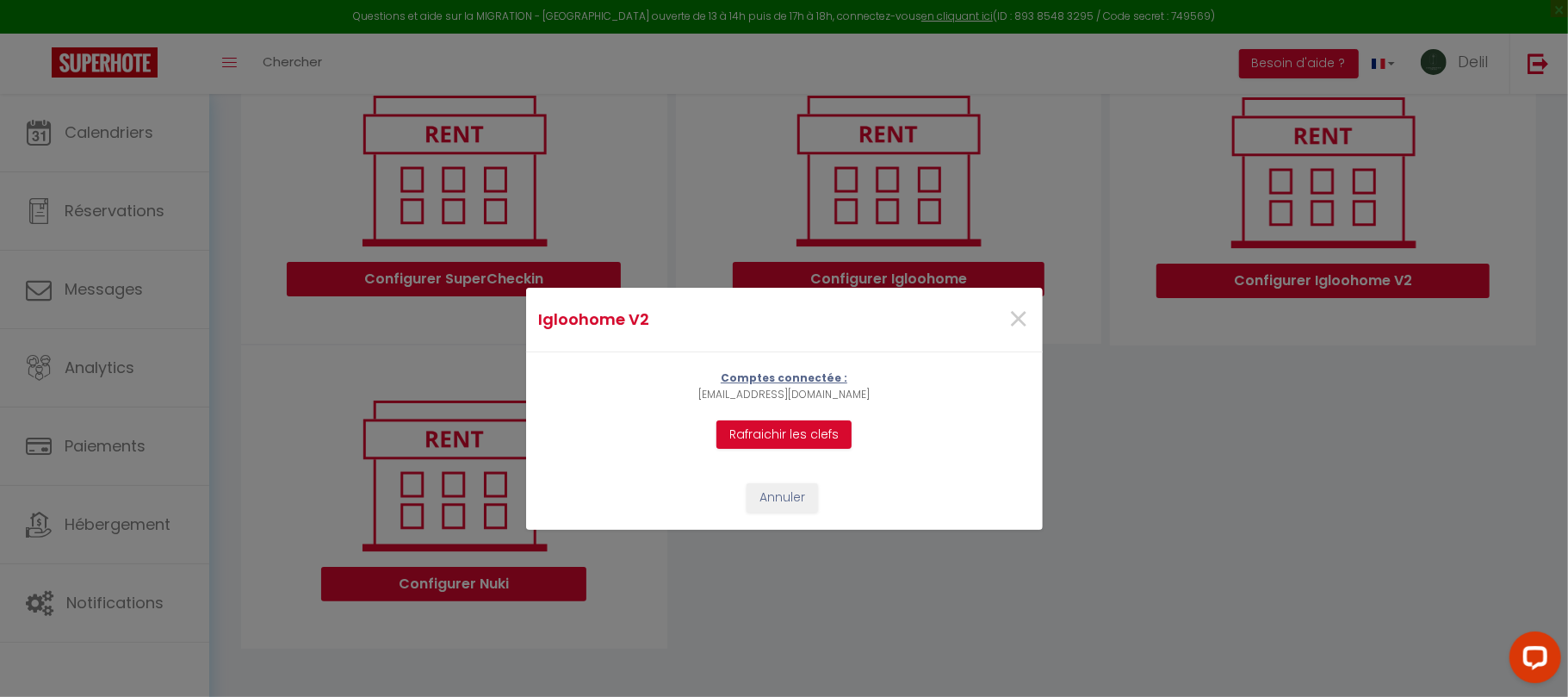
click at [761, 393] on p "[EMAIL_ADDRESS][DOMAIN_NAME]" at bounding box center [784, 395] width 172 height 17
click at [1017, 322] on span "×" at bounding box center [1018, 320] width 21 height 51
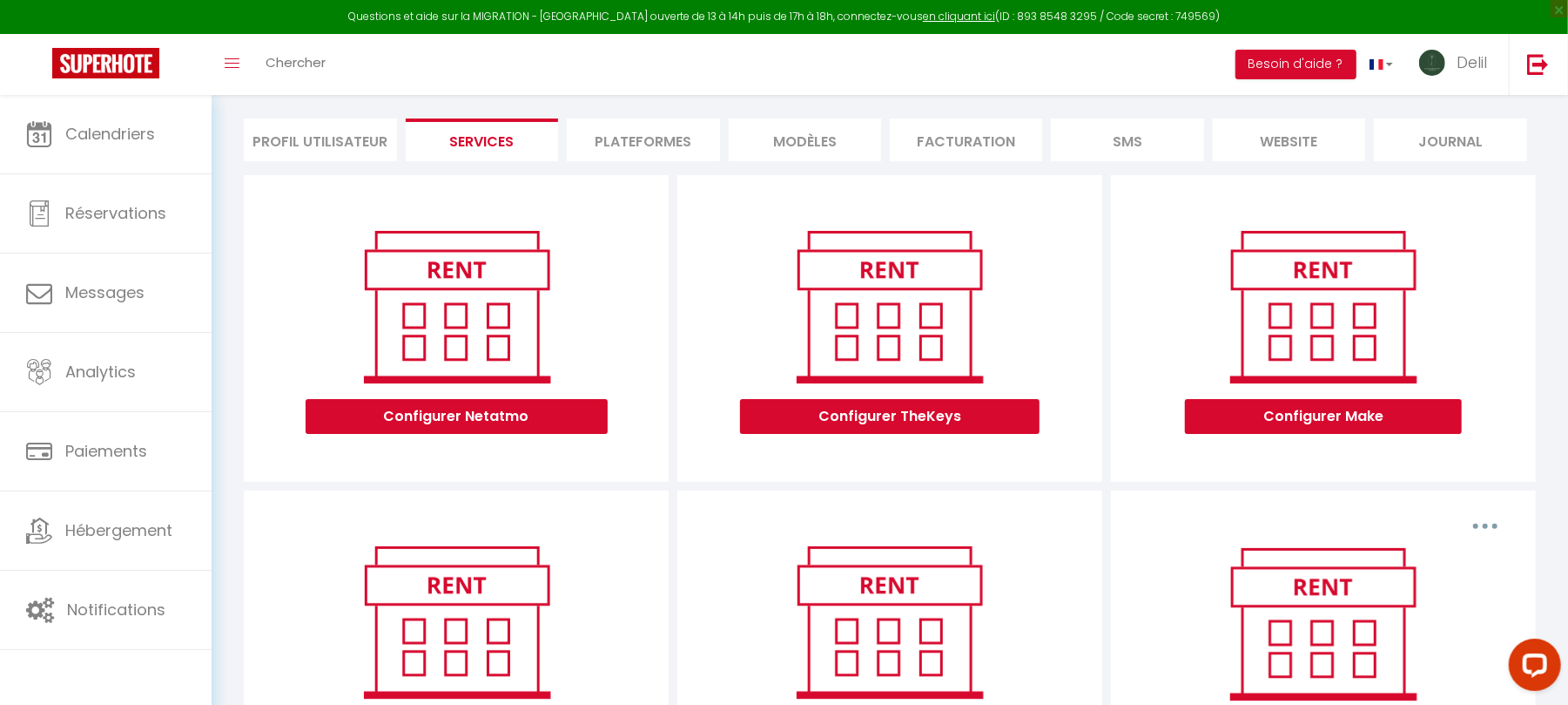
scroll to position [0, 0]
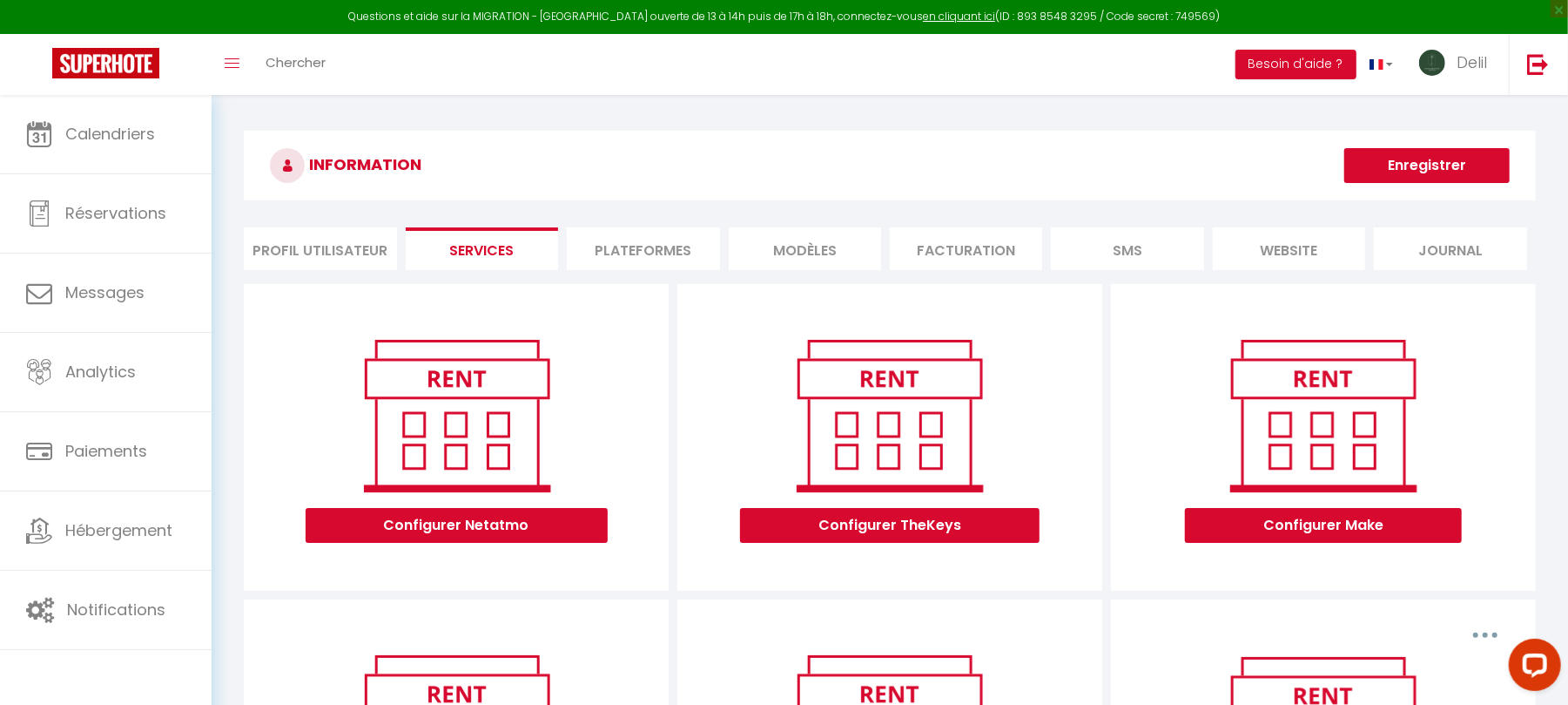
click at [636, 252] on li "Plateformes" at bounding box center [643, 249] width 152 height 43
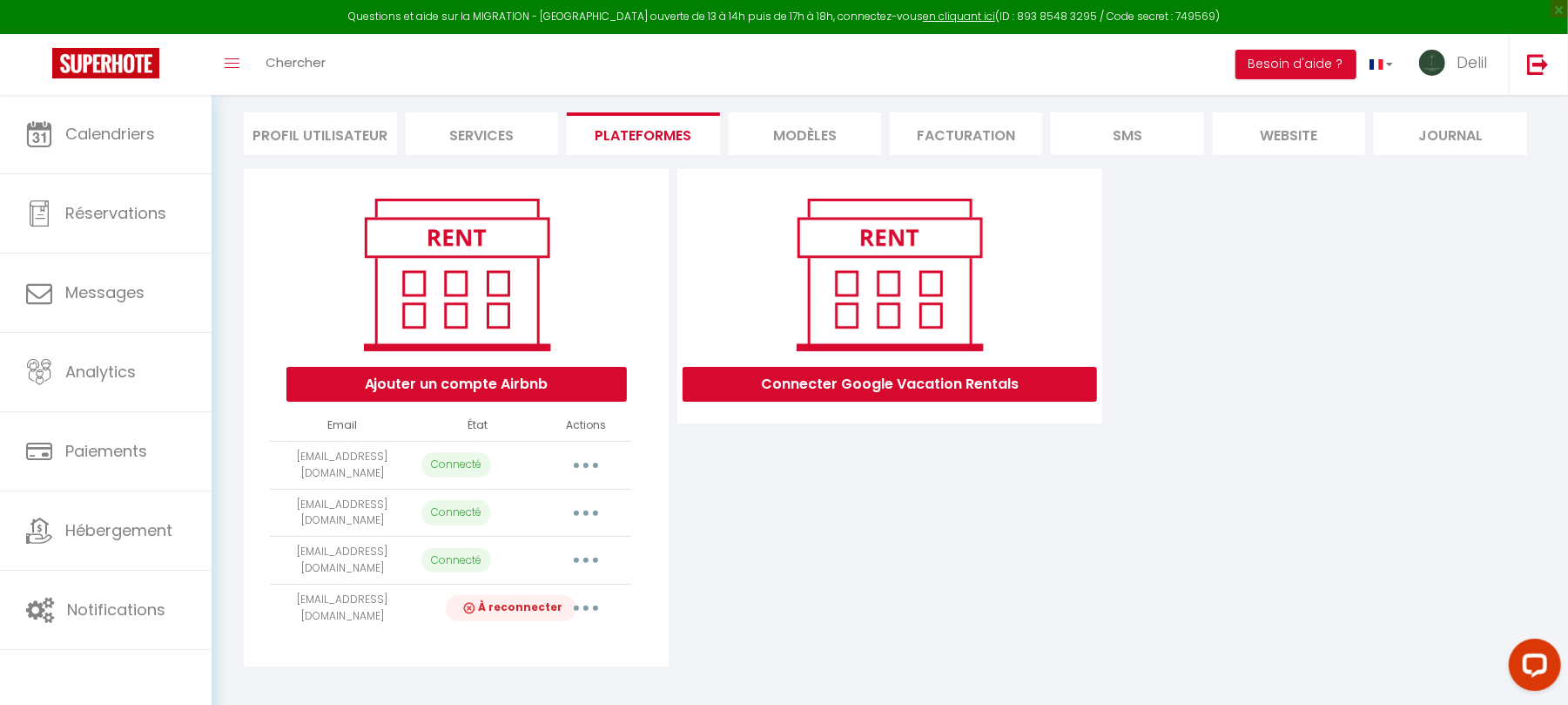
scroll to position [113, 0]
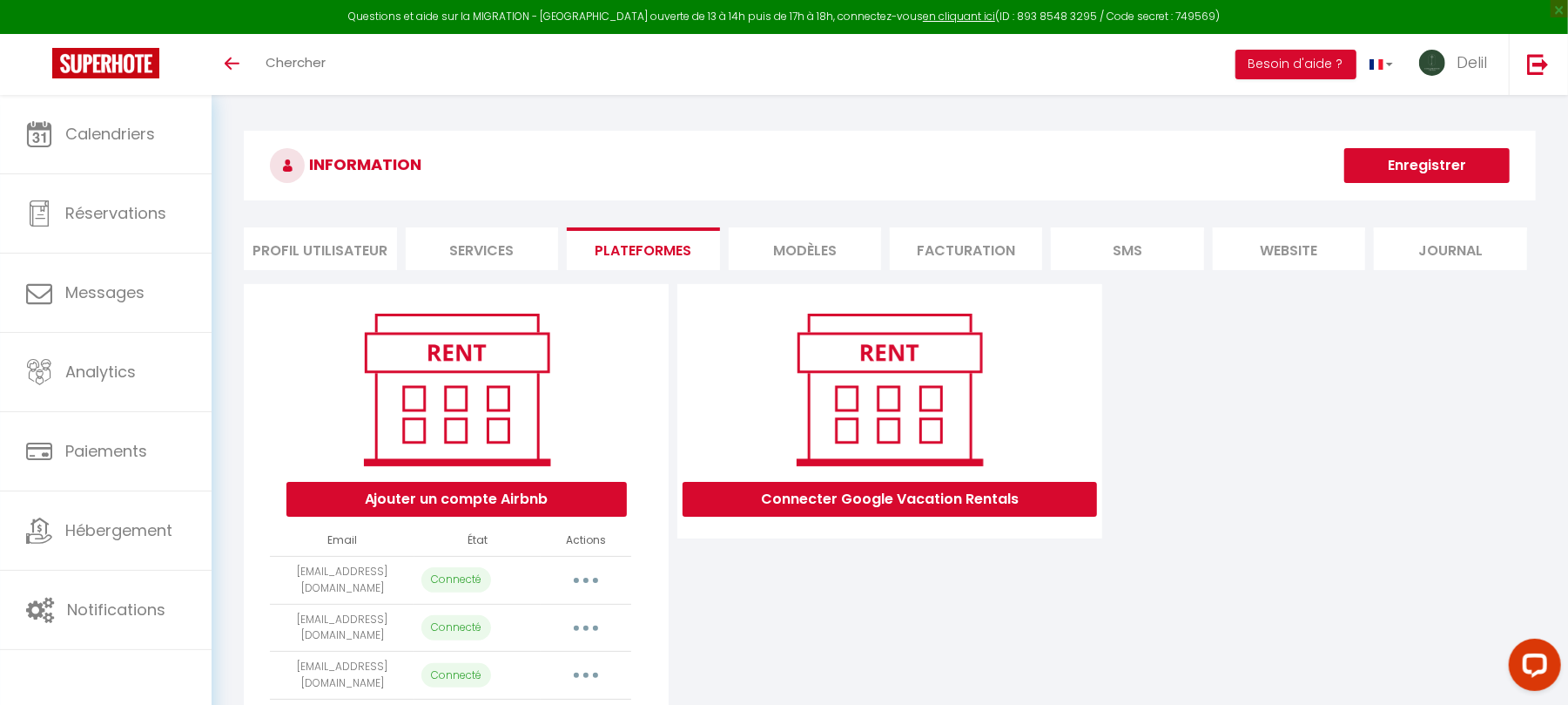
click at [478, 256] on li "Services" at bounding box center [482, 249] width 152 height 43
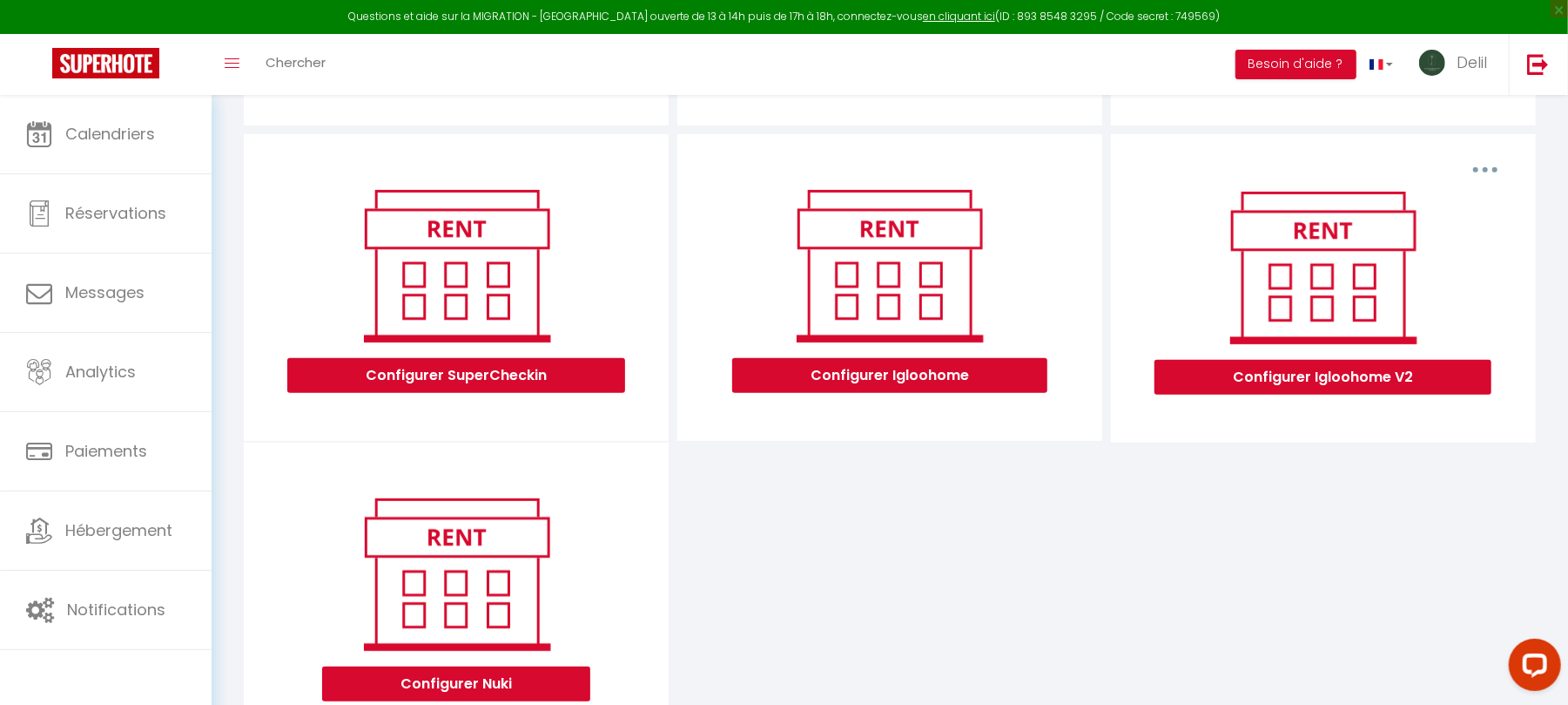
scroll to position [325, 0]
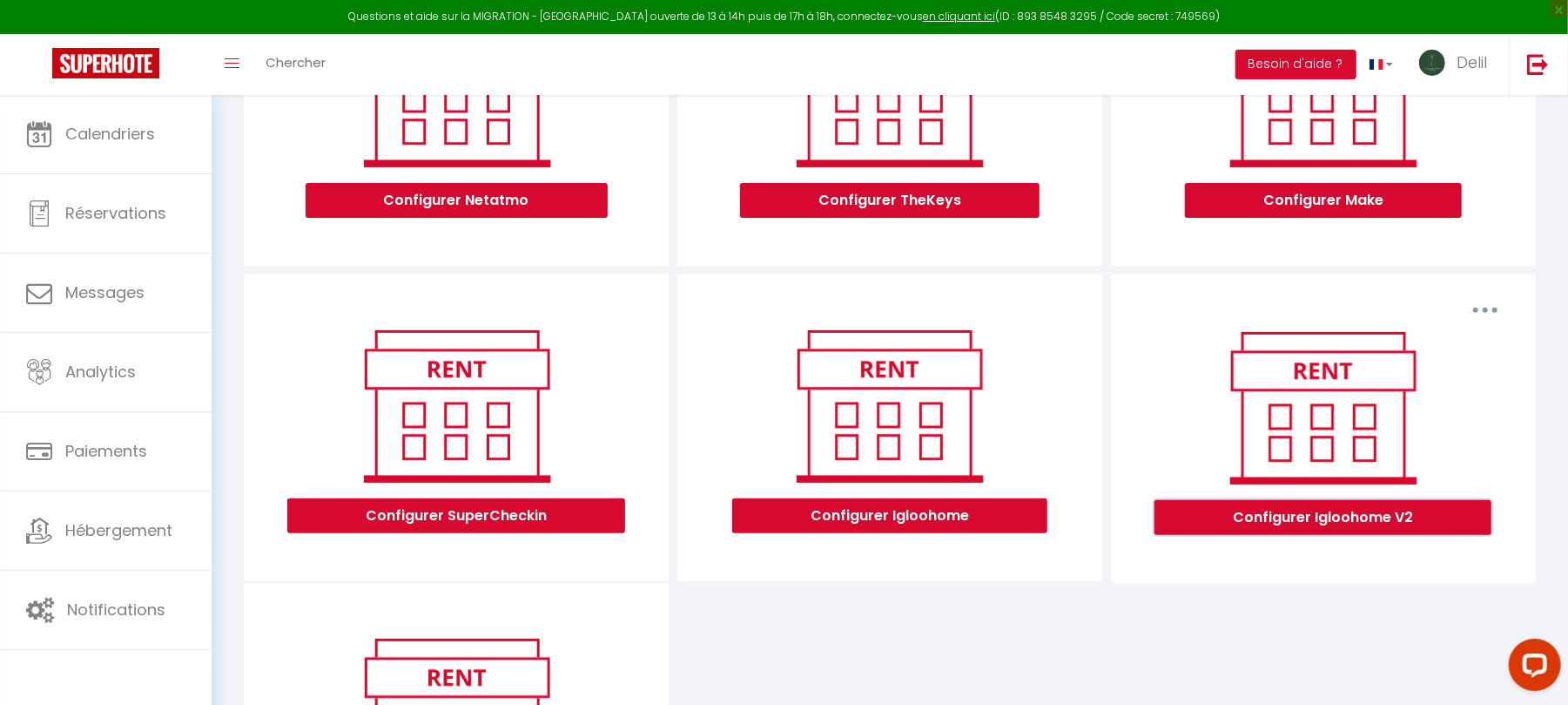
click at [1287, 529] on button "Configurer Igloohome V2" at bounding box center [1323, 517] width 337 height 35
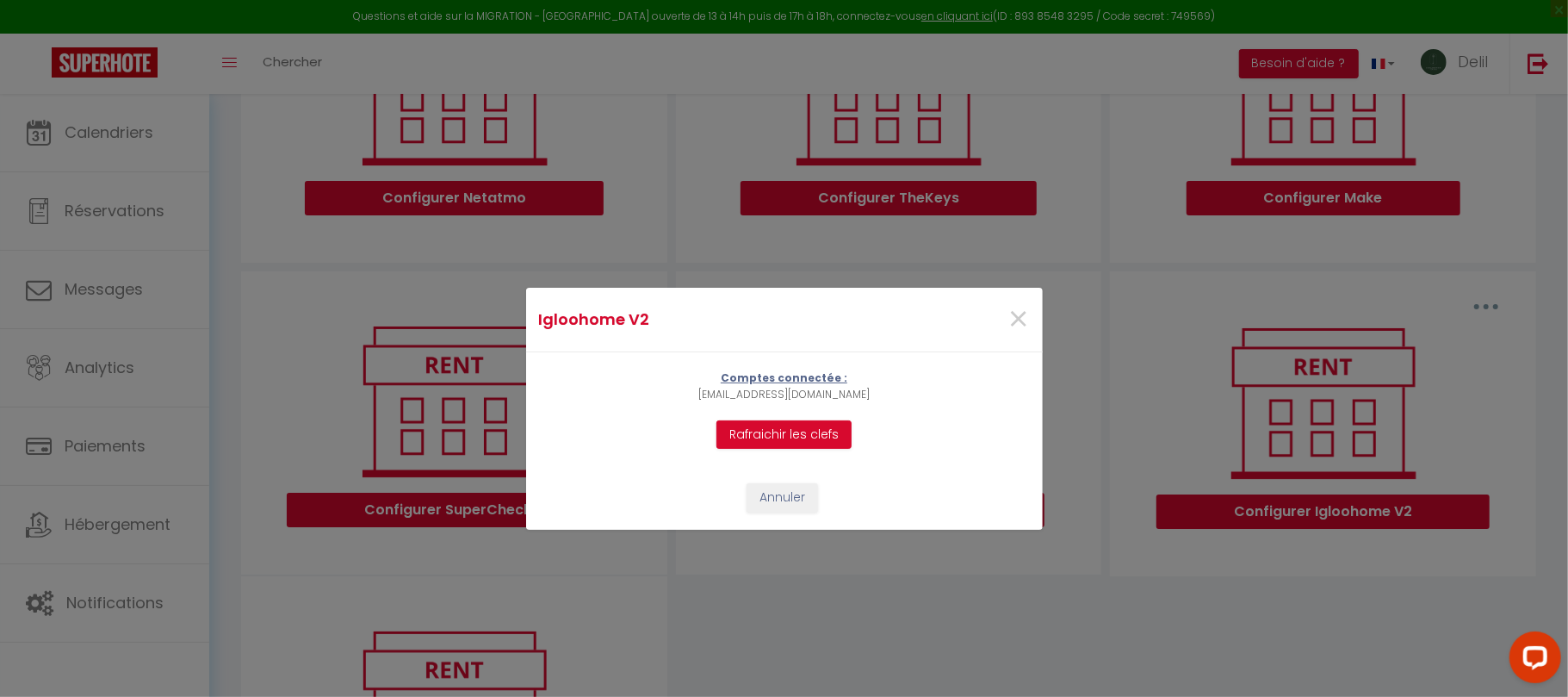
click at [775, 377] on p "Comptes connectée :" at bounding box center [784, 378] width 172 height 17
click at [769, 510] on button "Annuler" at bounding box center [782, 498] width 72 height 29
